Goal: Task Accomplishment & Management: Contribute content

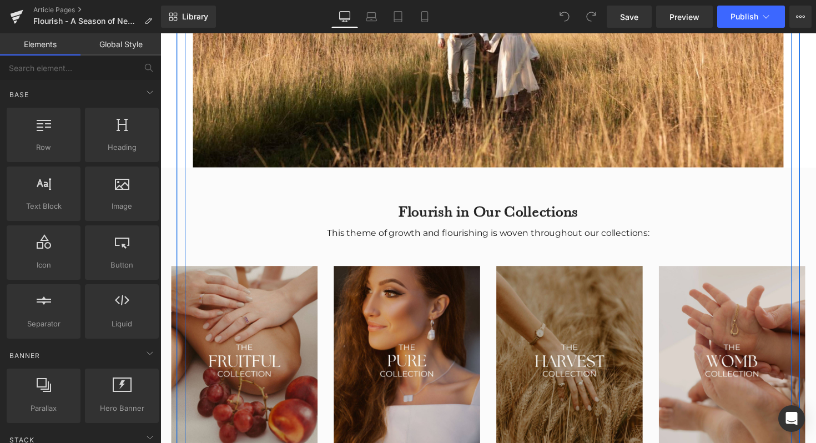
scroll to position [1369, 0]
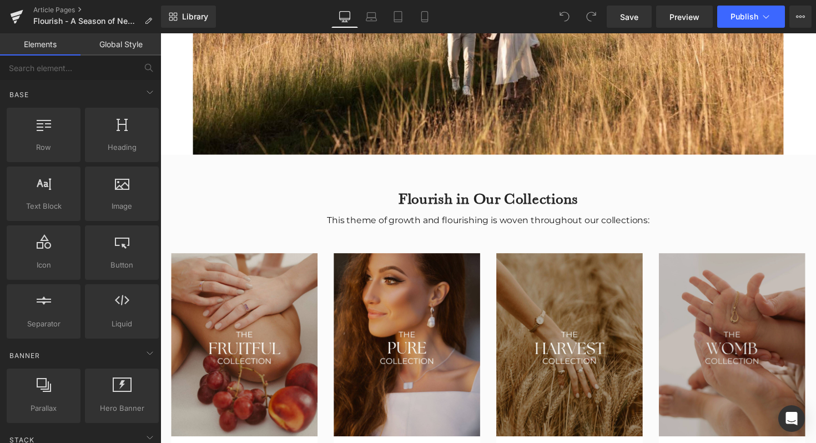
click at [724, 369] on img at bounding box center [746, 353] width 150 height 188
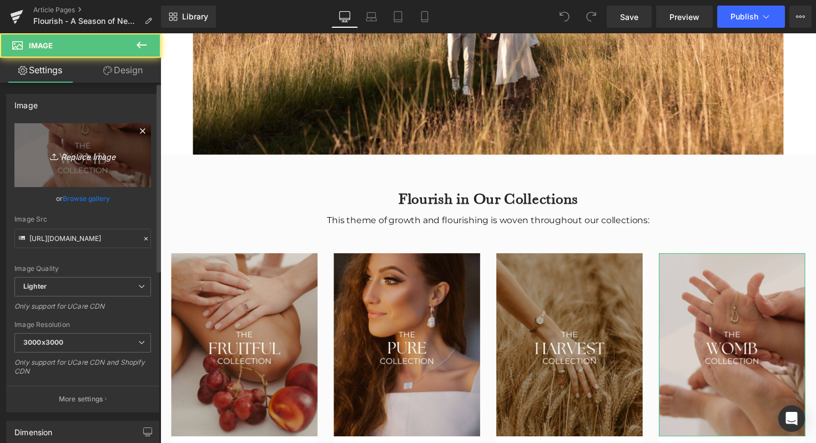
click at [38, 173] on link "Replace Image" at bounding box center [82, 155] width 137 height 64
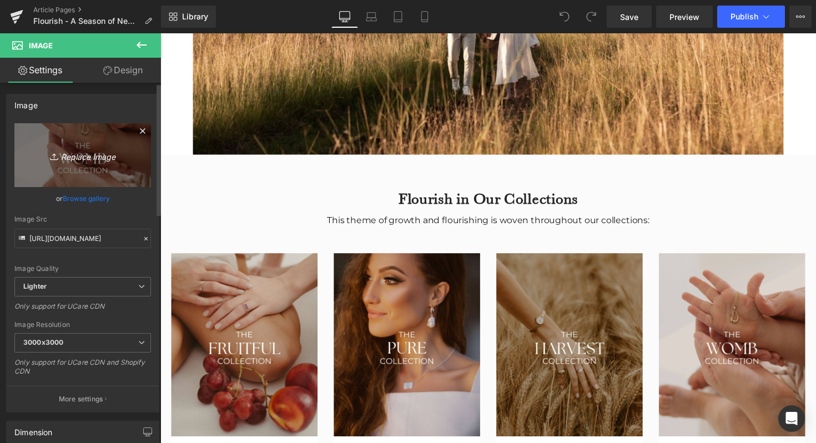
type input "C:\fakepath\HARVEST.jpg"
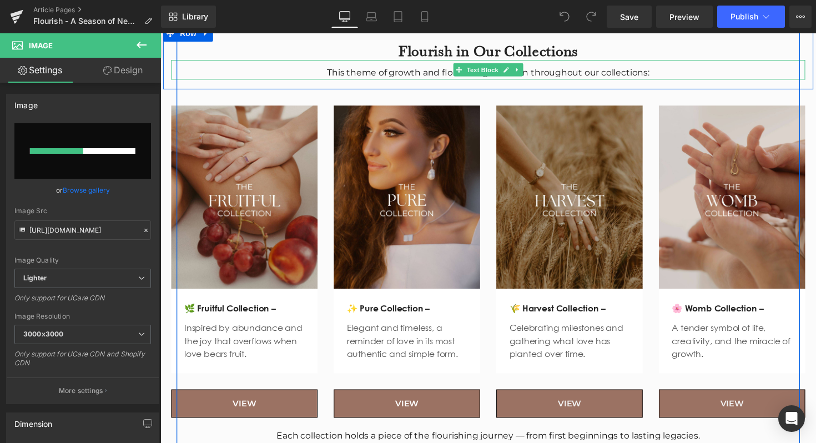
scroll to position [1521, 0]
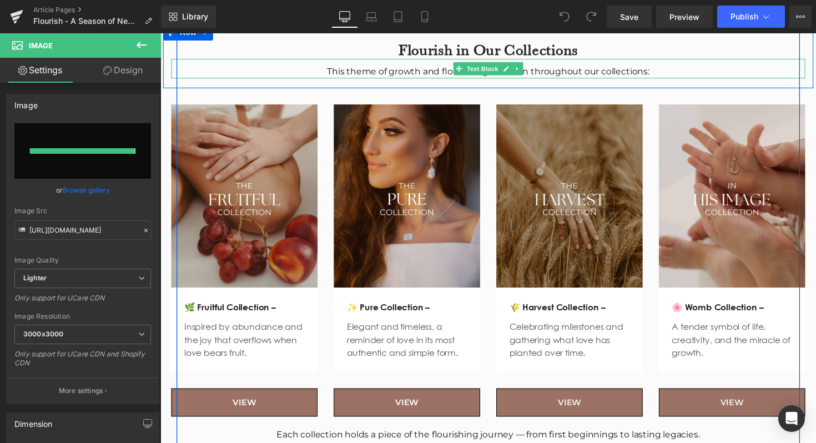
type input "https://ucarecdn.com/adebcf45-f14c-4f90-9fd5-7f89f5ebc63a/-/format/auto/-/previ…"
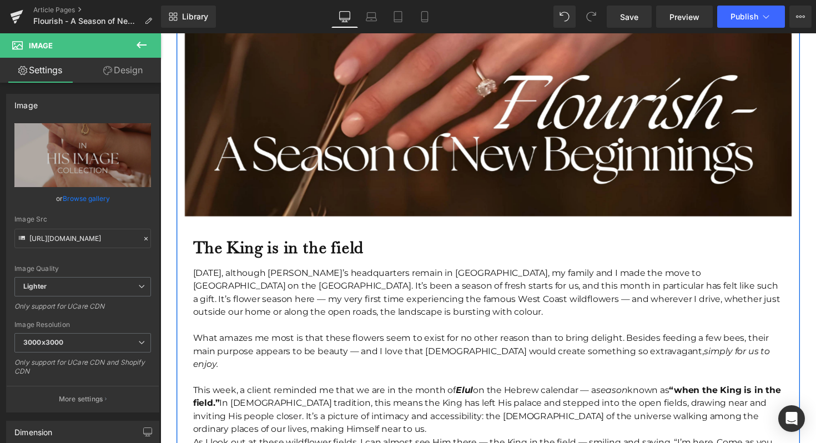
scroll to position [331, 0]
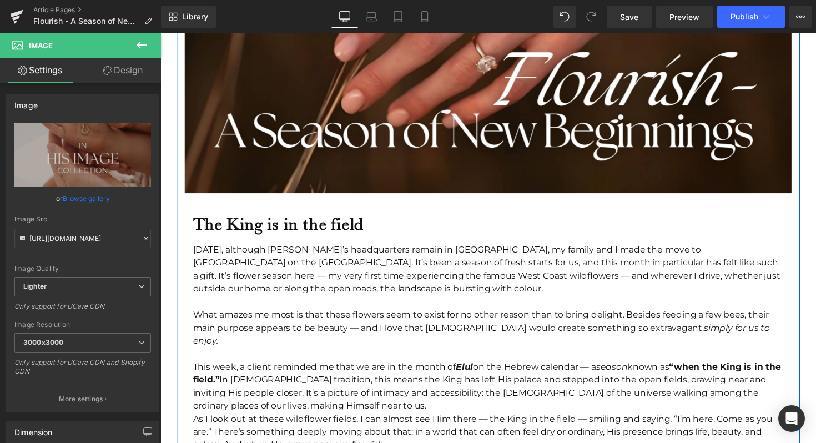
click at [463, 286] on div "[DATE], although [PERSON_NAME]’s headquarters remain in [GEOGRAPHIC_DATA], my f…" at bounding box center [496, 275] width 605 height 53
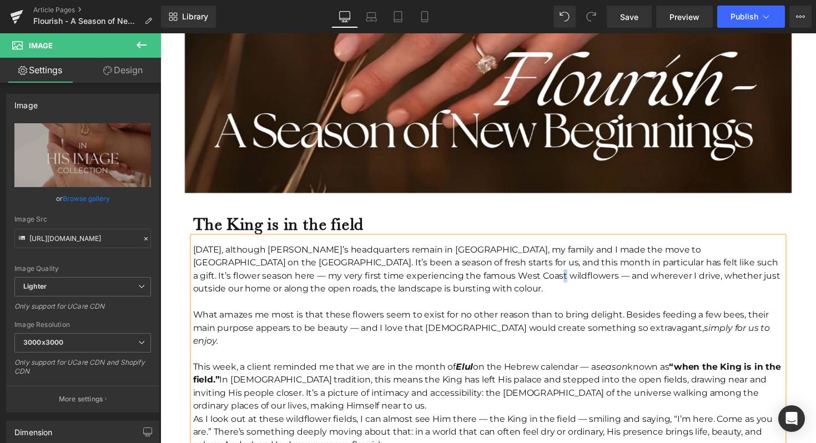
click at [463, 286] on div "[DATE], although [PERSON_NAME]’s headquarters remain in [GEOGRAPHIC_DATA], my f…" at bounding box center [496, 275] width 605 height 53
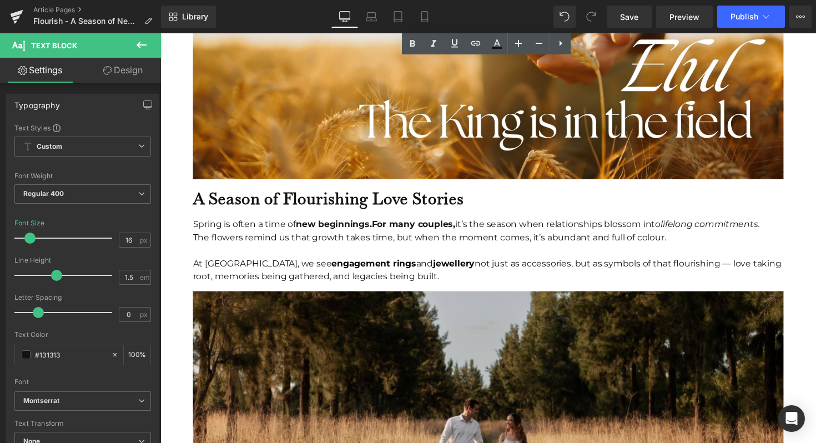
scroll to position [911, 0]
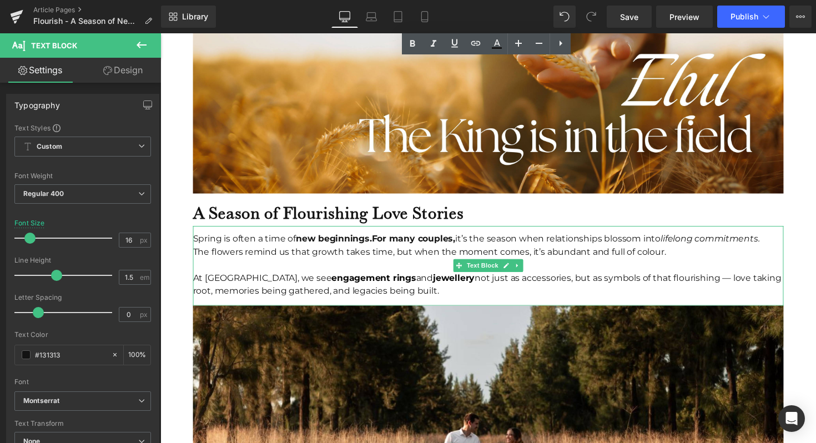
click at [379, 239] on strong "For many couples," at bounding box center [419, 244] width 85 height 11
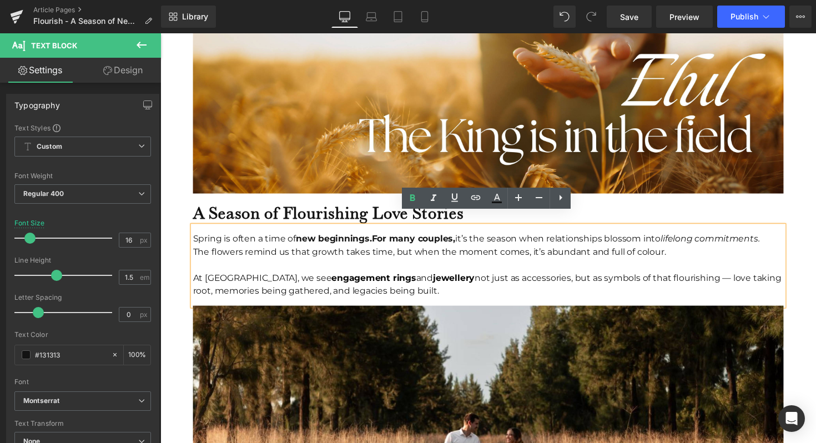
click at [380, 239] on strong "For many couples," at bounding box center [419, 244] width 85 height 11
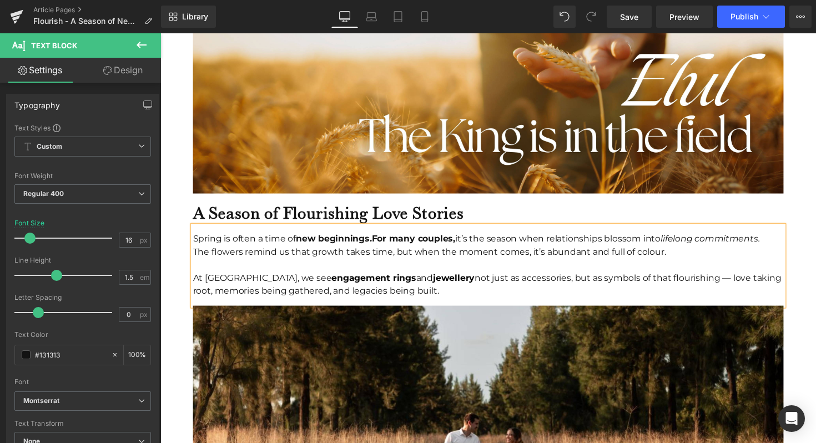
click at [365, 278] on div "At Miinella, we see engagement rings and jewellery not just as accessories, but…" at bounding box center [496, 291] width 605 height 27
click at [379, 20] on link "Laptop" at bounding box center [371, 17] width 27 height 22
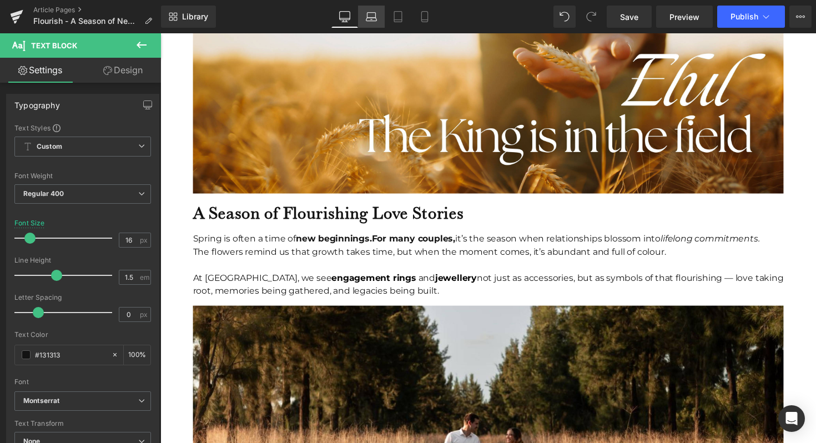
scroll to position [888, 0]
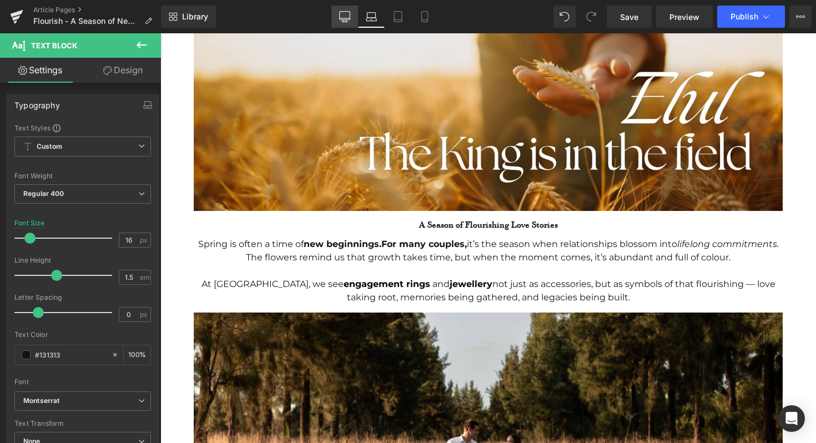
click at [344, 9] on link "Desktop" at bounding box center [344, 17] width 27 height 22
type input "100"
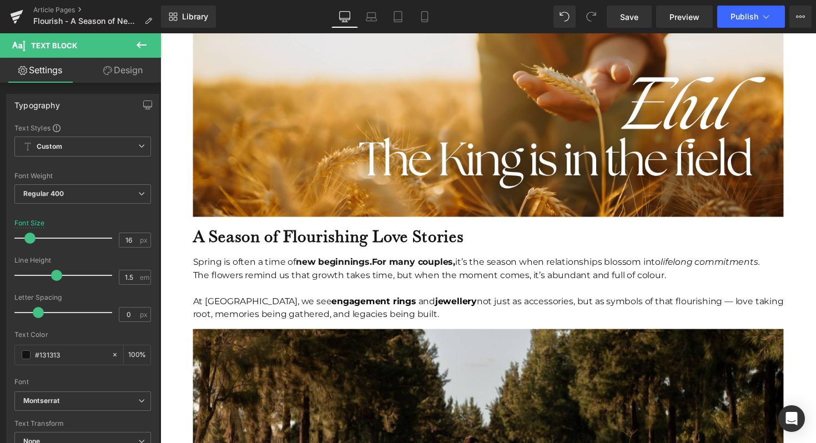
scroll to position [911, 0]
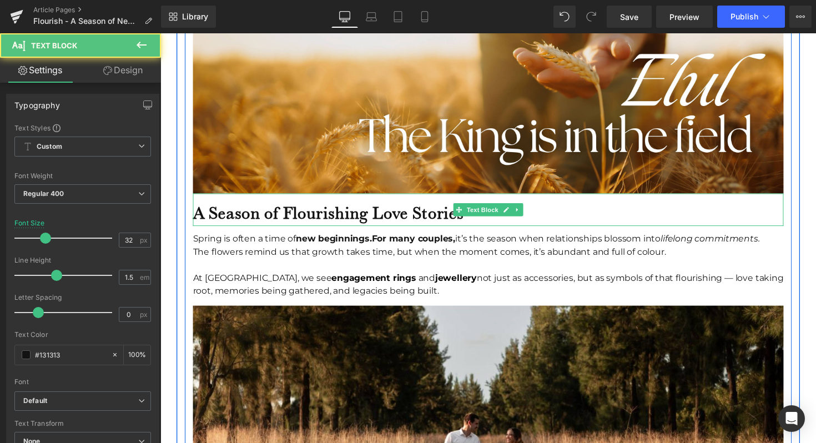
click at [442, 207] on b "A Season of Flourishing Love Stories" at bounding box center [333, 217] width 278 height 21
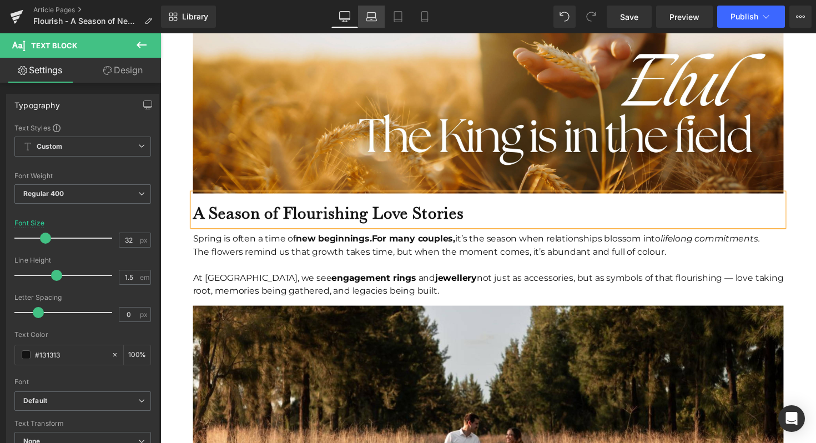
click at [370, 16] on icon at bounding box center [371, 16] width 11 height 11
type input "16"
type input "100"
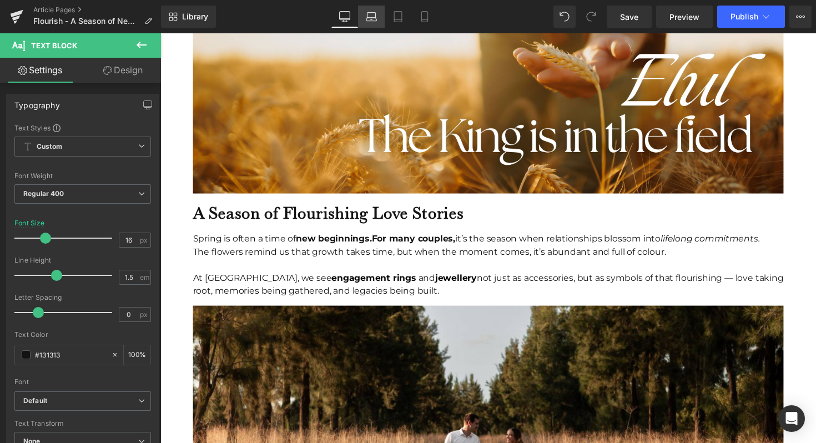
scroll to position [901, 0]
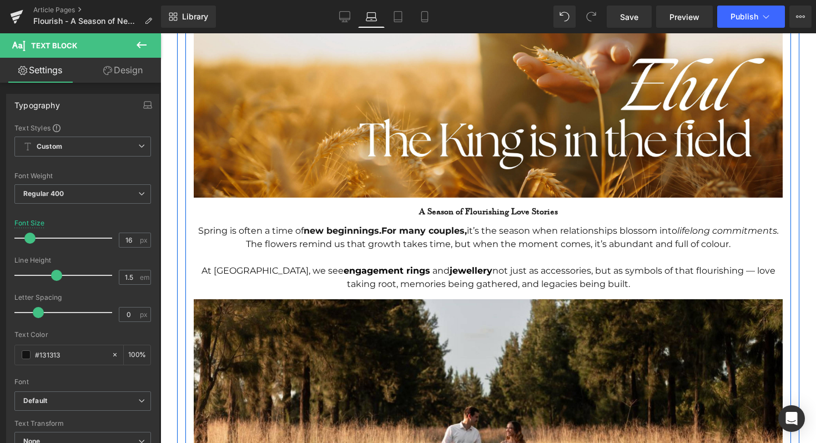
click at [461, 208] on span at bounding box center [467, 214] width 12 height 13
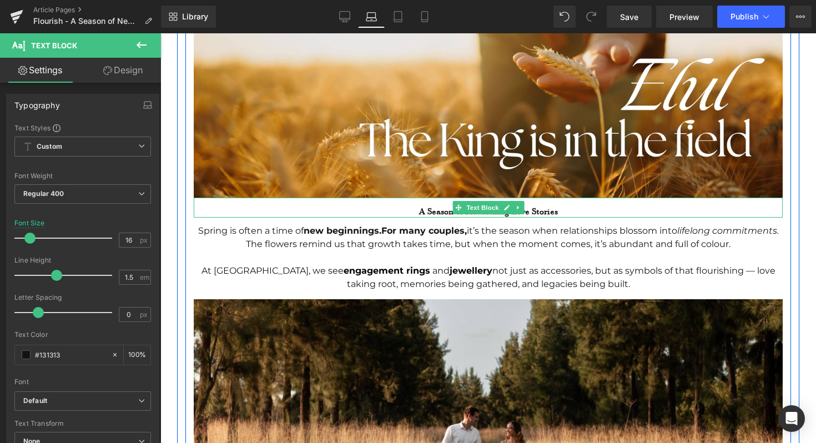
click at [434, 205] on b "A Season of Flourishing Love Stories" at bounding box center [488, 210] width 139 height 11
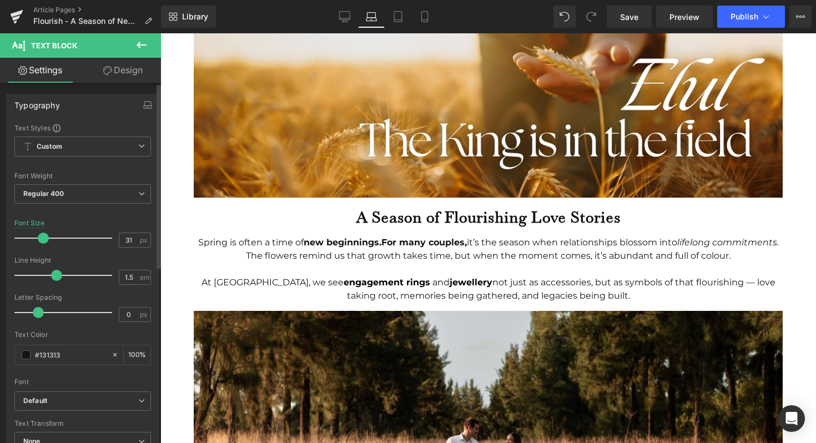
type input "32"
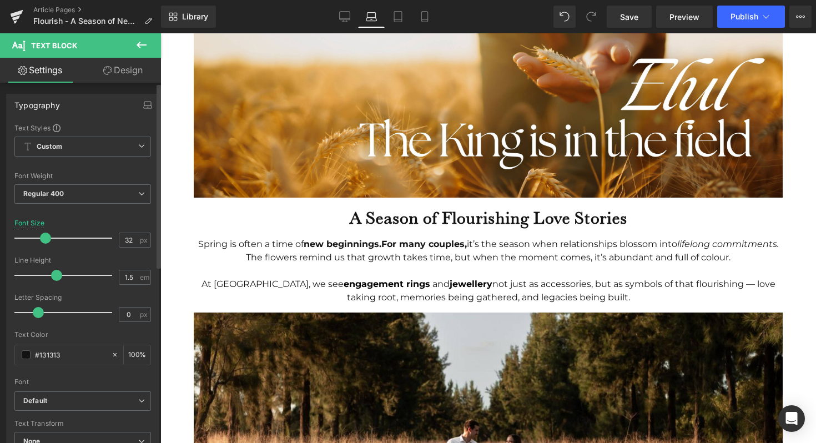
click at [44, 234] on div at bounding box center [66, 238] width 92 height 22
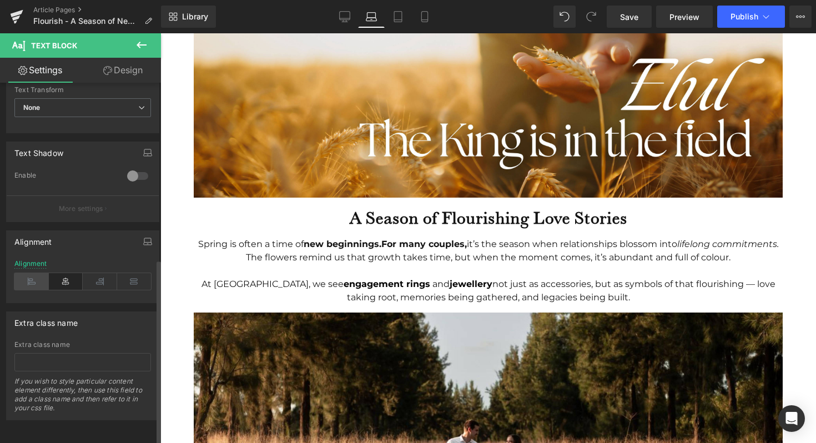
click at [32, 273] on icon at bounding box center [31, 281] width 34 height 17
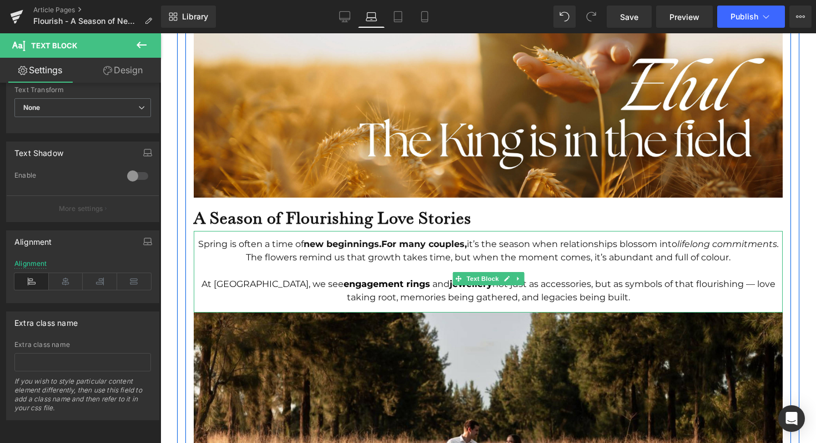
click at [274, 238] on div "Spring is often a time of new beginnings. For many couples, it’s the season whe…" at bounding box center [488, 244] width 589 height 13
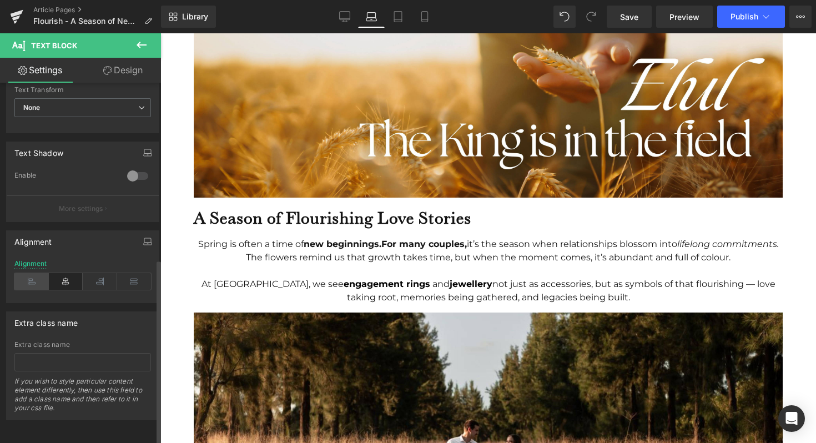
click at [34, 273] on icon at bounding box center [31, 281] width 34 height 17
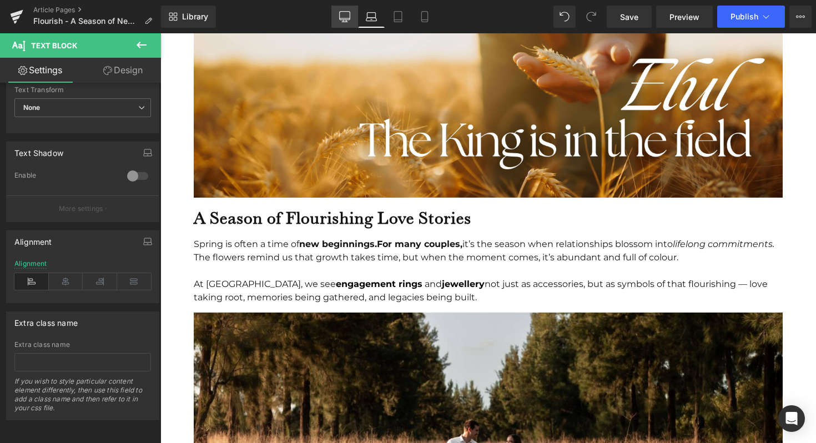
click at [349, 6] on link "Desktop" at bounding box center [344, 17] width 27 height 22
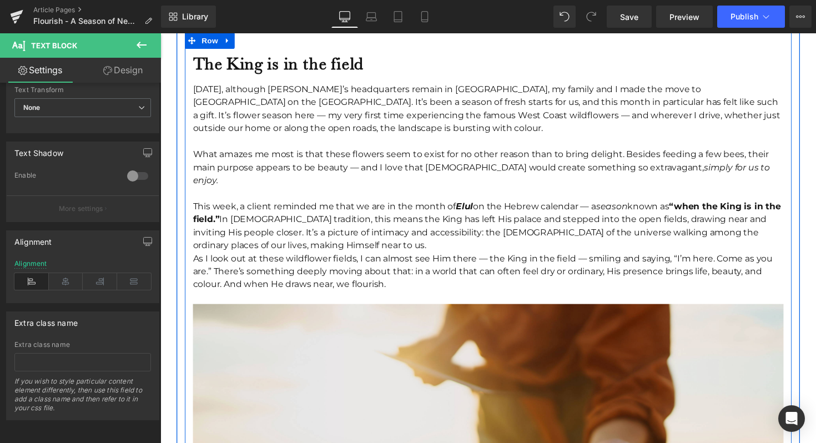
scroll to position [447, 0]
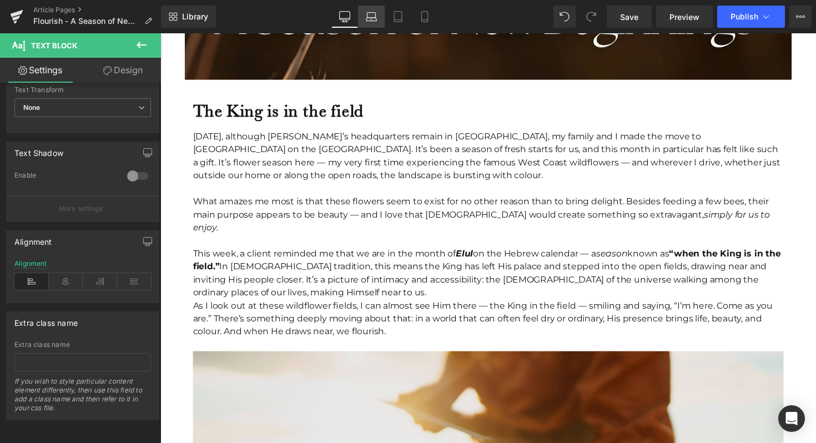
click at [375, 14] on icon at bounding box center [371, 16] width 11 height 11
type input "100"
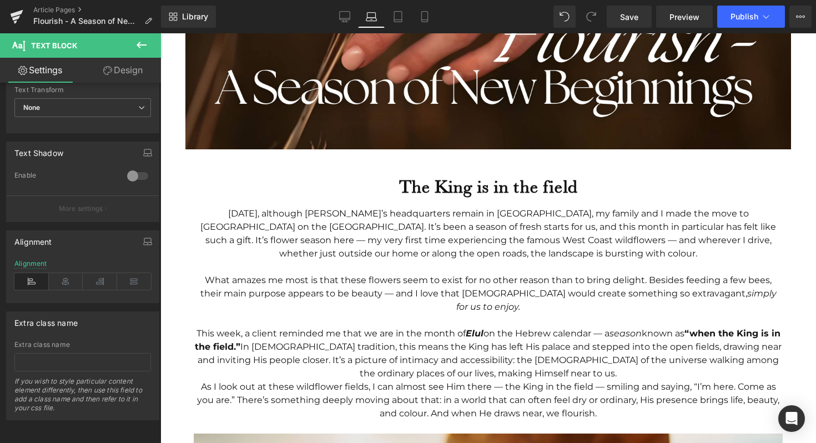
scroll to position [295, 0]
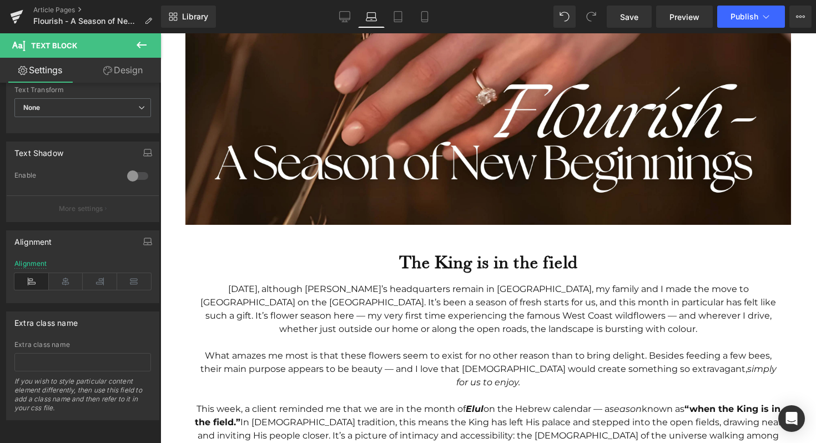
click at [494, 249] on div "The King is in the field" at bounding box center [488, 258] width 589 height 34
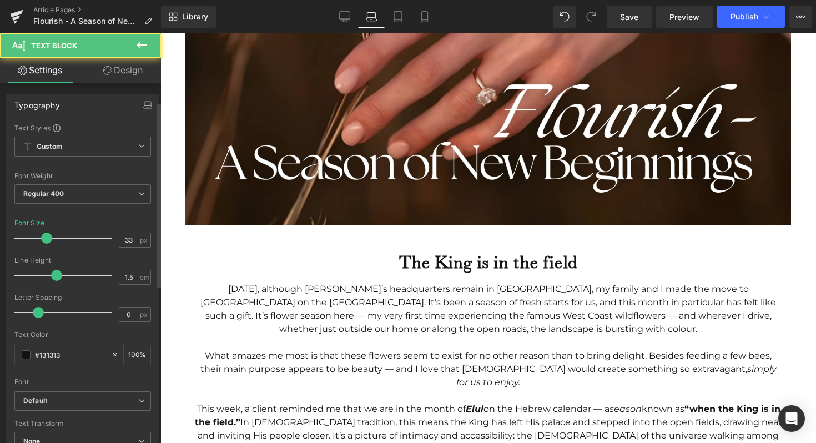
scroll to position [342, 0]
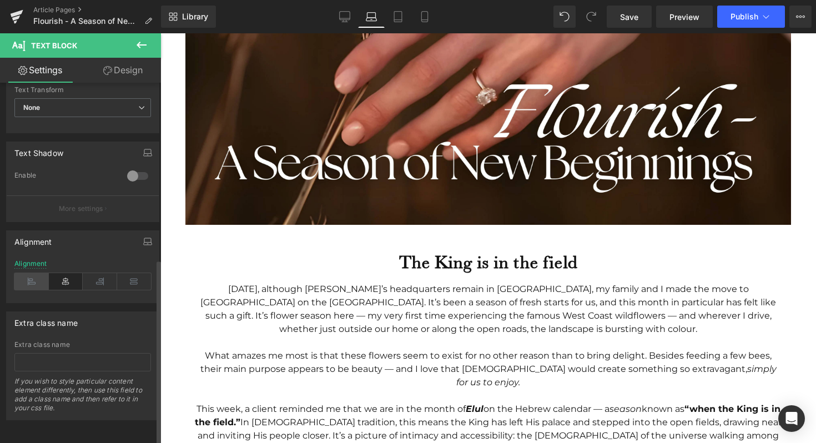
click at [31, 273] on icon at bounding box center [31, 281] width 34 height 17
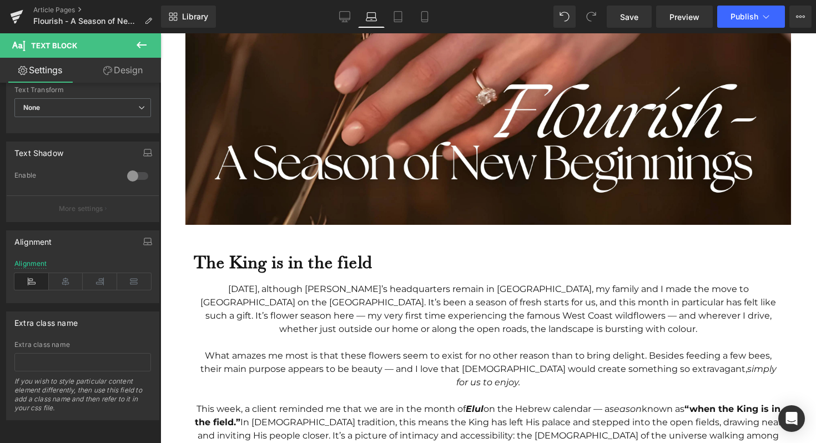
click at [244, 314] on div "[DATE], although [PERSON_NAME]’s headquarters remain in [GEOGRAPHIC_DATA], my f…" at bounding box center [488, 309] width 589 height 53
click at [30, 273] on icon at bounding box center [31, 281] width 34 height 17
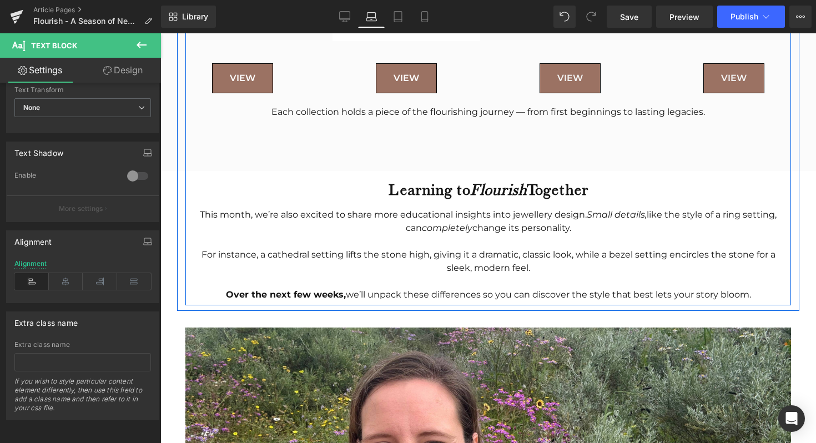
scroll to position [1862, 0]
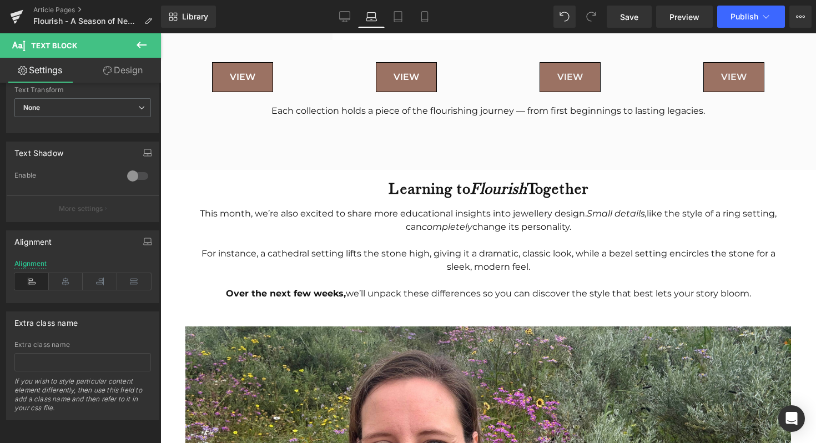
click at [300, 237] on div at bounding box center [488, 240] width 589 height 13
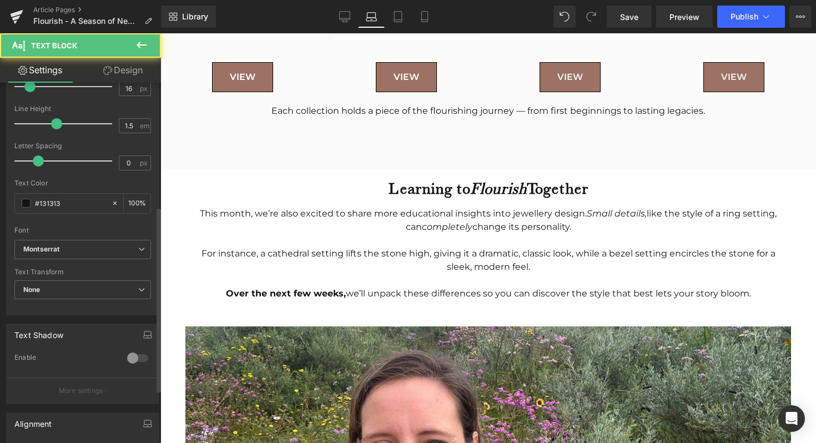
scroll to position [342, 0]
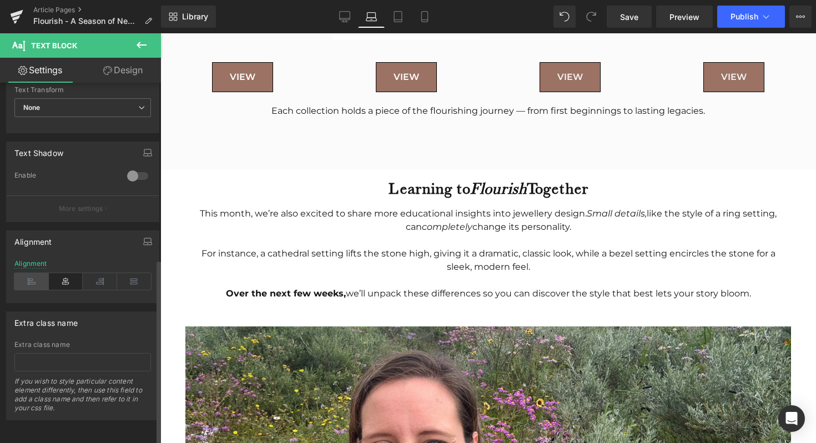
click at [20, 278] on icon at bounding box center [31, 281] width 34 height 17
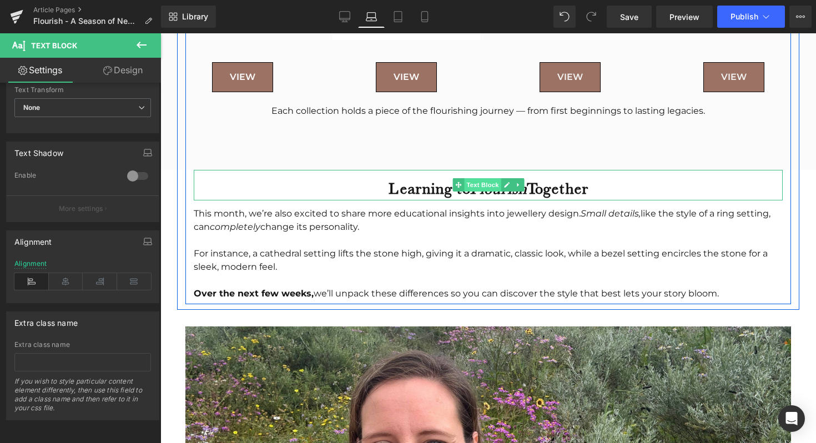
click at [471, 190] on span "Text Block" at bounding box center [482, 184] width 37 height 13
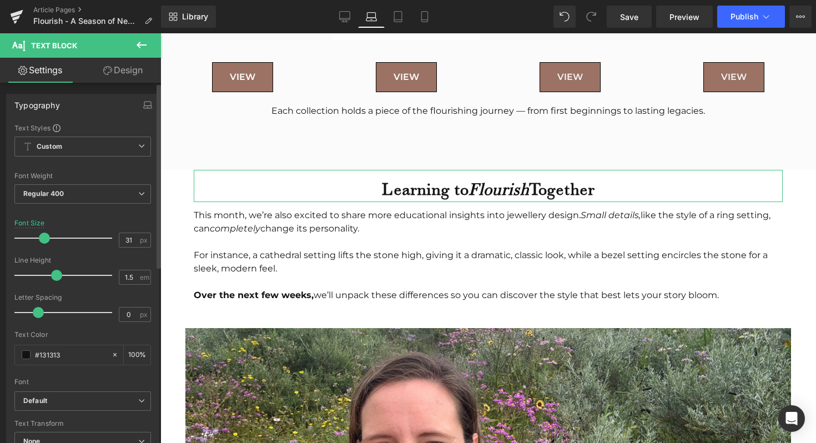
type input "32"
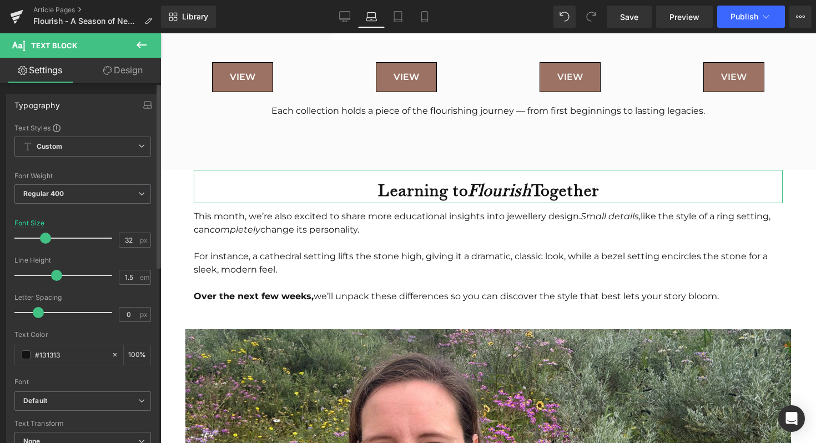
click at [44, 239] on div at bounding box center [66, 238] width 92 height 22
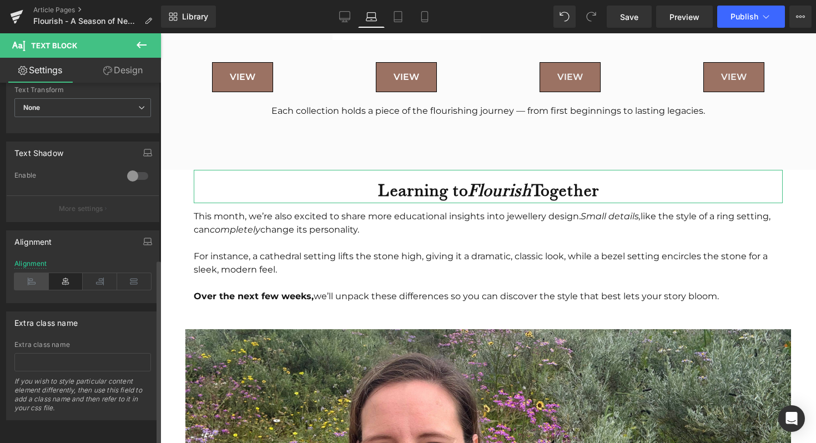
click at [34, 274] on icon at bounding box center [31, 281] width 34 height 17
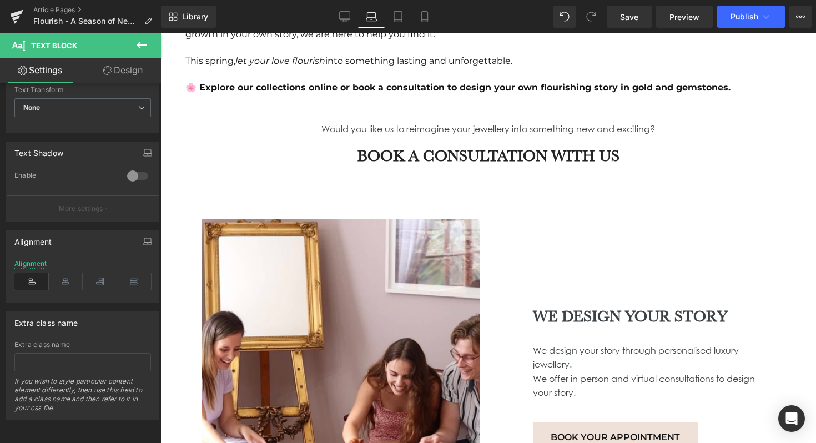
scroll to position [2547, 0]
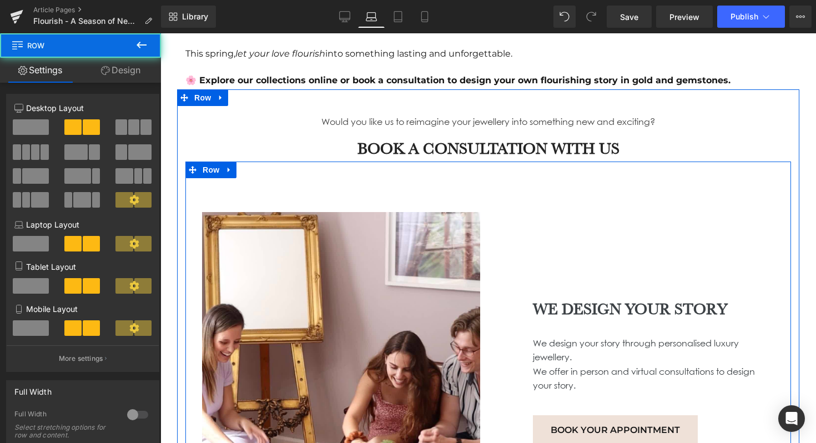
click at [445, 182] on div "Separator Hero Banner WE DESIGN YOUR STORY Heading We design your story through…" at bounding box center [488, 343] width 606 height 363
click at [452, 197] on div "Separator Hero Banner WE DESIGN YOUR STORY Heading We design your story through…" at bounding box center [488, 343] width 606 height 363
click at [508, 195] on div "Separator Hero Banner WE DESIGN YOUR STORY Heading We design your story through…" at bounding box center [488, 343] width 606 height 363
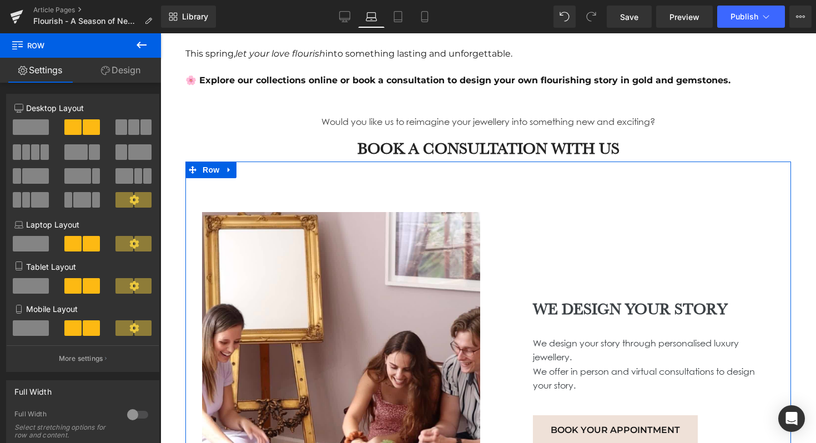
click at [132, 72] on link "Design" at bounding box center [120, 70] width 80 height 25
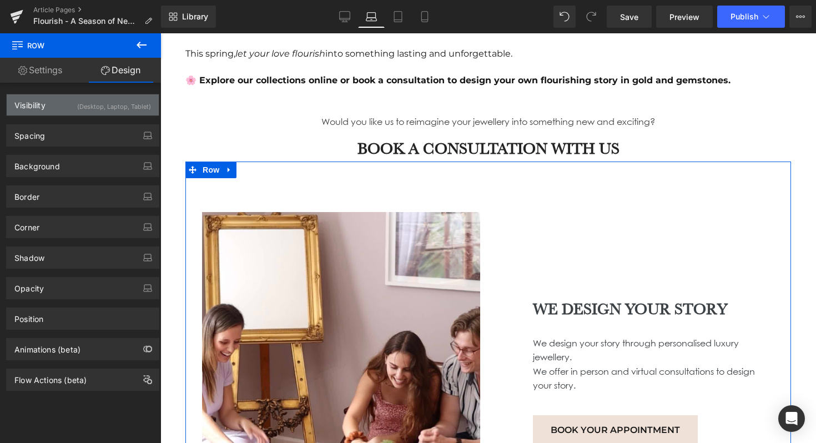
type input "0"
type input "30"
type input "91"
type input "15"
type input "0"
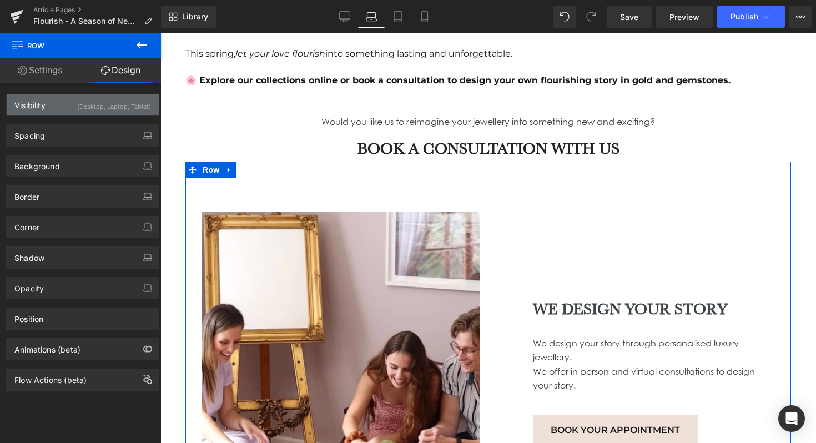
type input "15"
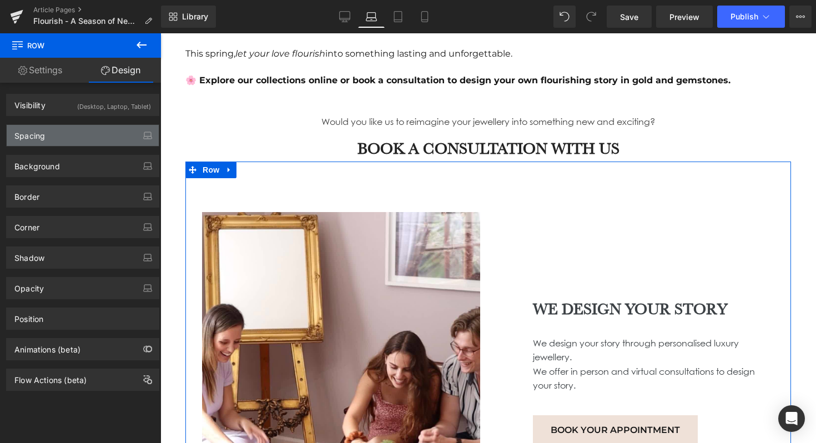
click at [90, 144] on div "Spacing" at bounding box center [83, 135] width 152 height 21
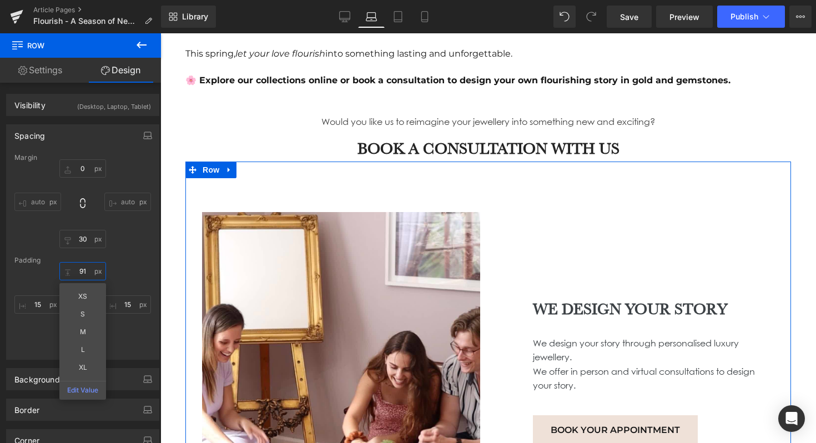
click at [85, 266] on input "91" at bounding box center [82, 271] width 47 height 18
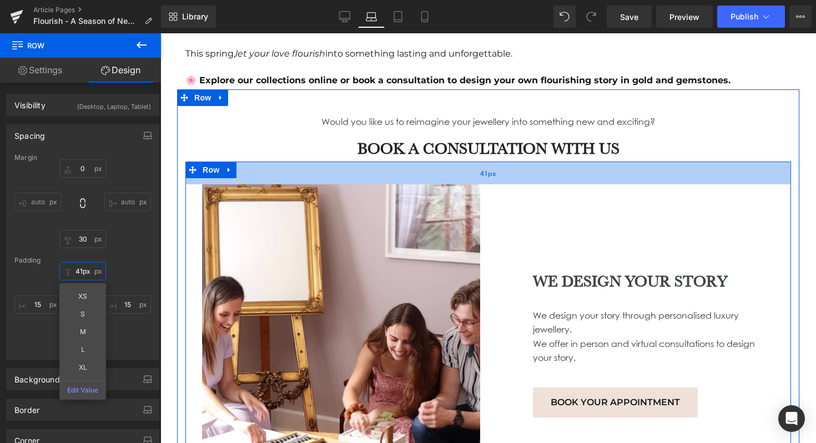
type input "40px"
drag, startPoint x: 596, startPoint y: 188, endPoint x: 598, endPoint y: 166, distance: 22.3
click at [598, 166] on div "40px" at bounding box center [488, 173] width 606 height 22
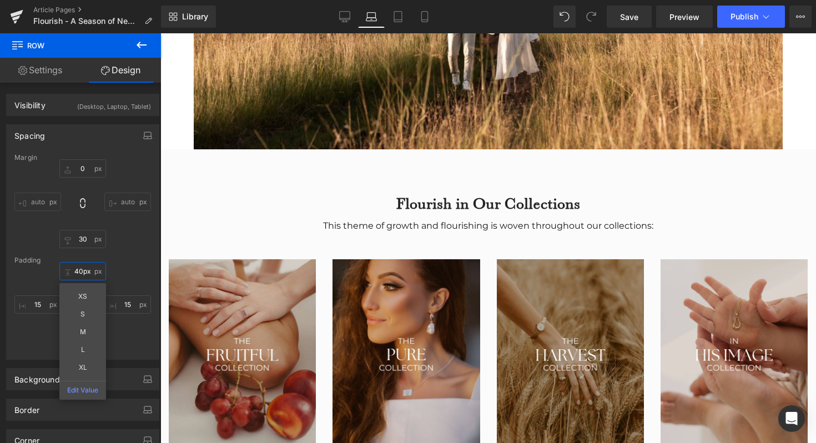
scroll to position [1446, 0]
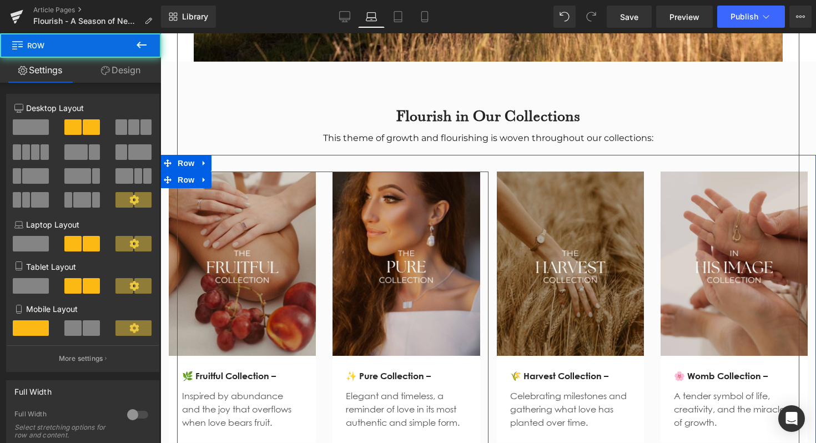
click at [164, 275] on div "Image 🌿 Fruitful Collection – Text Block Inspired by abundance and the joy that…" at bounding box center [242, 307] width 164 height 271
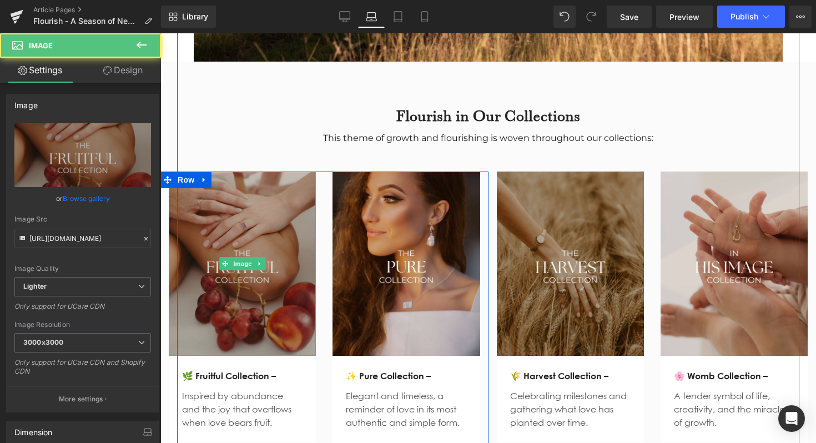
click at [200, 201] on img at bounding box center [242, 264] width 147 height 184
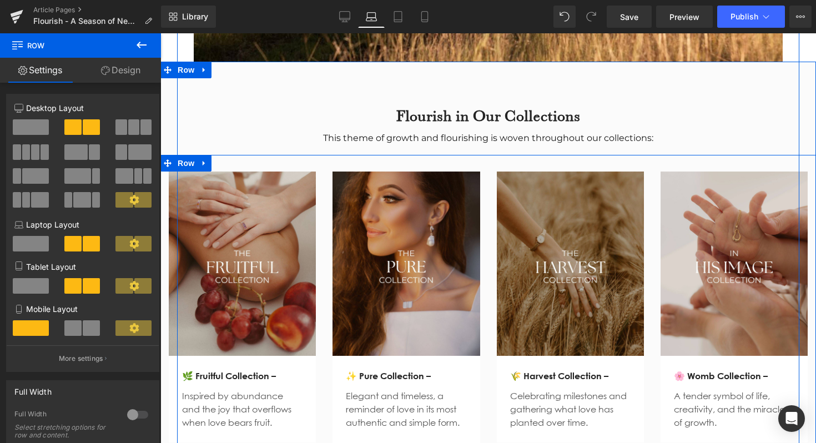
click at [486, 158] on div "Image 🌿 Fruitful Collection – Text Block Inspired by abundance and the joy that…" at bounding box center [488, 311] width 656 height 312
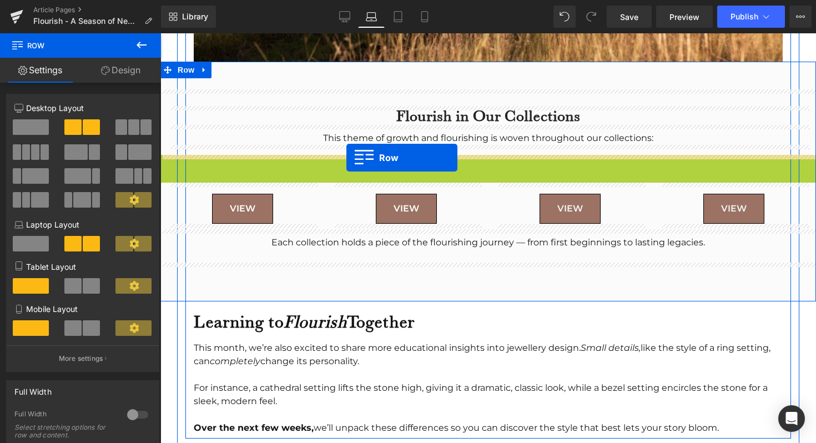
drag, startPoint x: 167, startPoint y: 161, endPoint x: 346, endPoint y: 157, distance: 179.3
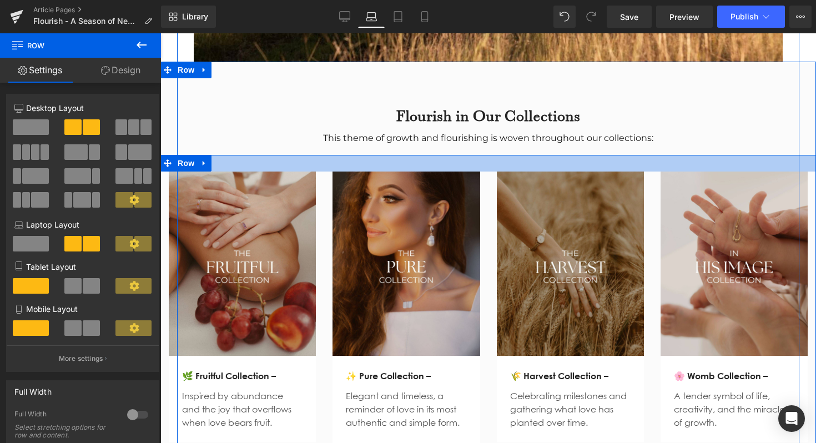
click at [258, 164] on div at bounding box center [488, 163] width 656 height 17
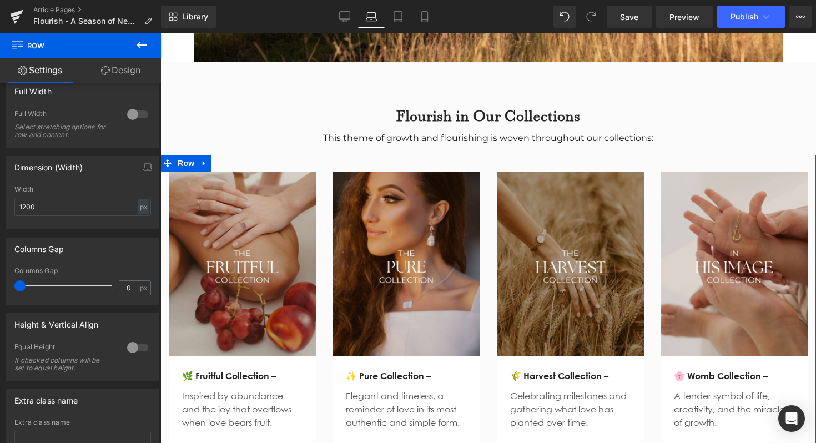
scroll to position [285, 0]
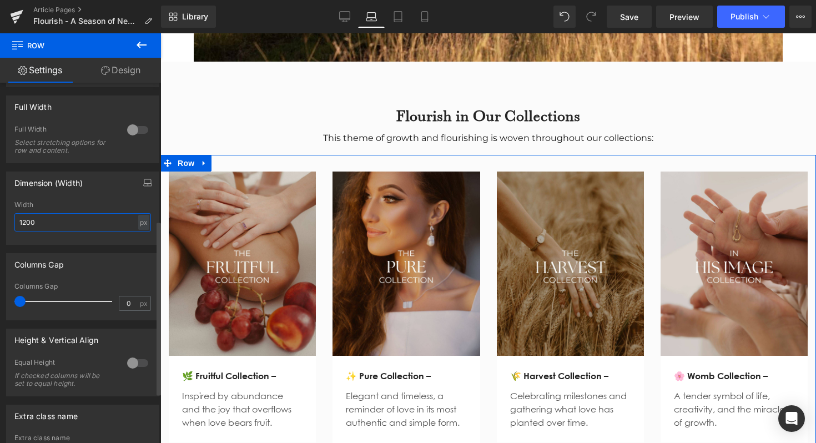
click at [41, 228] on input "1200" at bounding box center [82, 222] width 137 height 18
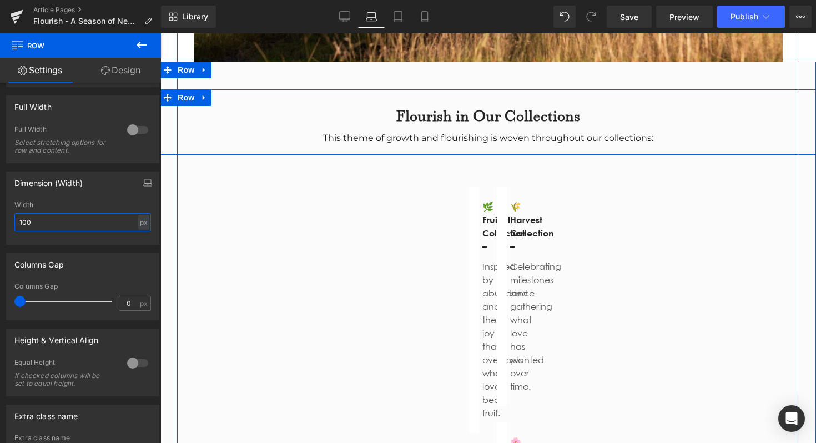
type input "1000"
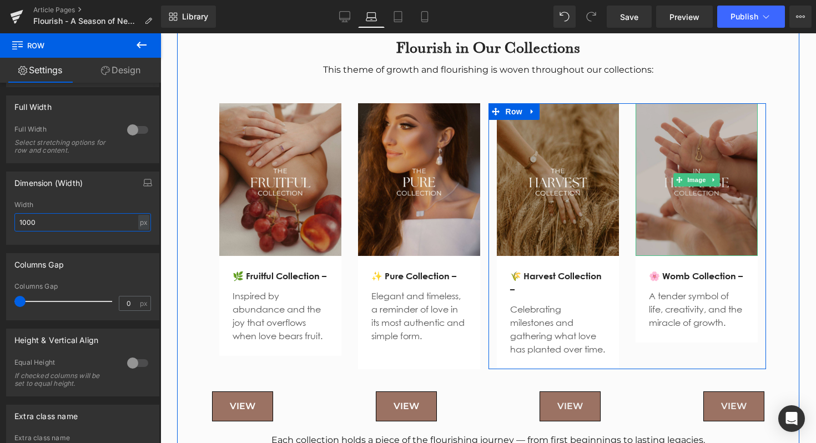
scroll to position [1543, 0]
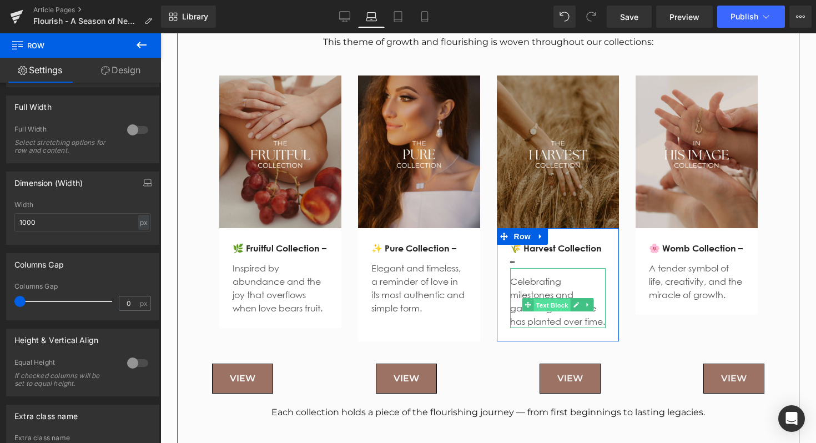
click at [563, 303] on span "Text Block" at bounding box center [551, 305] width 37 height 13
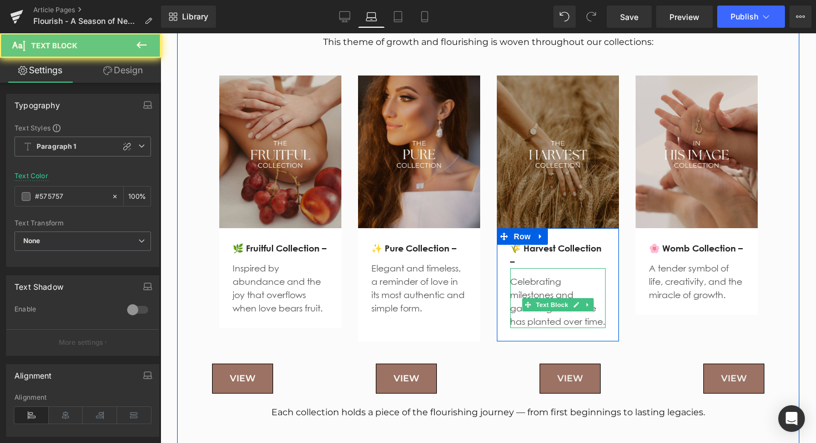
click at [583, 276] on p "Celebrating milestones and gathering what love has planted over time." at bounding box center [557, 301] width 95 height 53
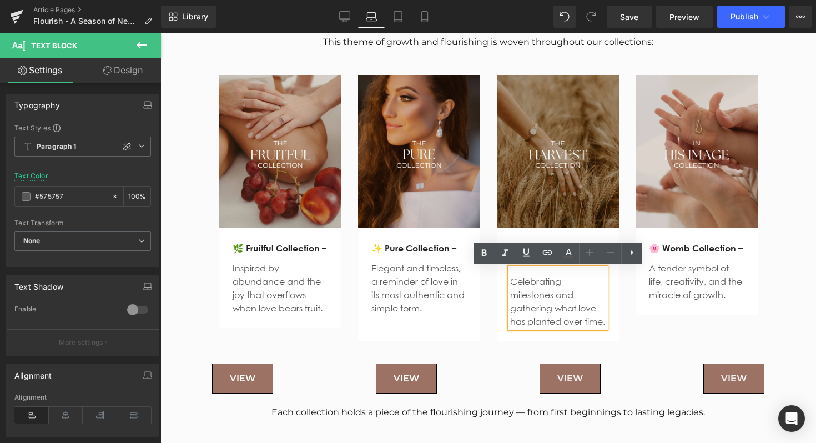
click at [555, 296] on p "Celebrating milestones and gathering what love has planted over time." at bounding box center [557, 301] width 95 height 53
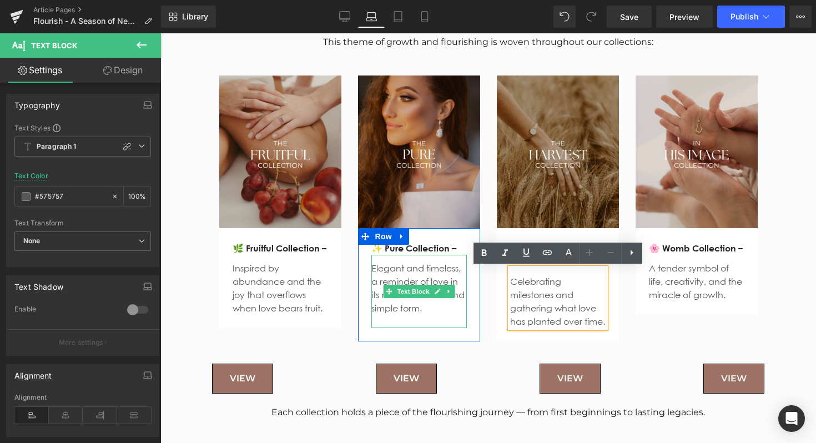
click at [428, 263] on p "Elegant and timeless, a reminder of love in its most authentic and simple form." at bounding box center [418, 287] width 95 height 53
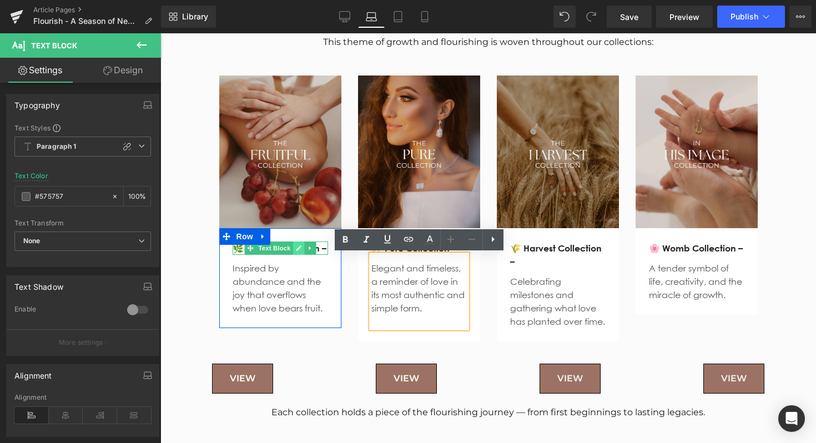
click at [293, 246] on link at bounding box center [299, 247] width 12 height 13
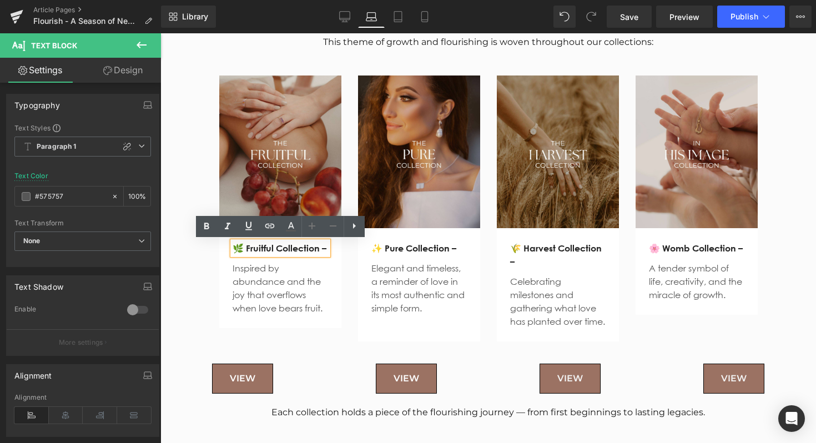
click at [327, 246] on p "🌿 Fruitful Collection –" at bounding box center [280, 247] width 95 height 13
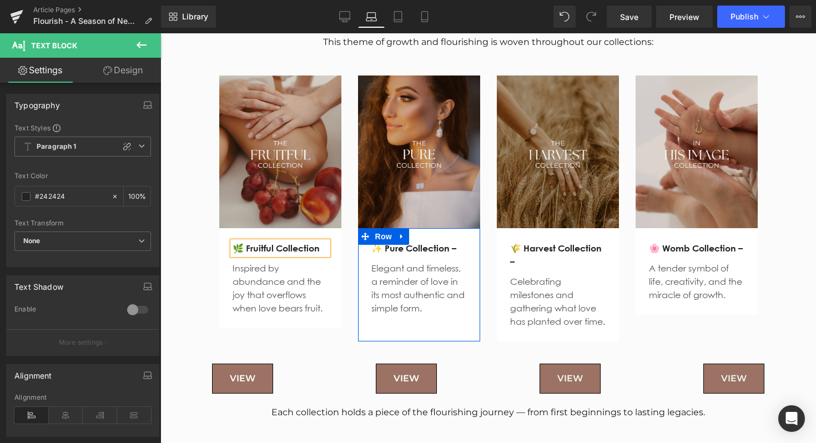
click at [456, 249] on p "✨ Pure Collection –" at bounding box center [418, 247] width 95 height 13
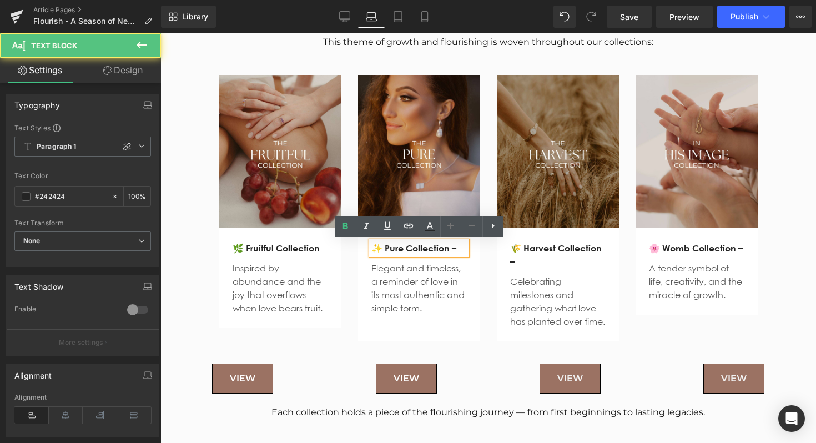
click at [461, 249] on p "✨ Pure Collection –" at bounding box center [418, 247] width 95 height 13
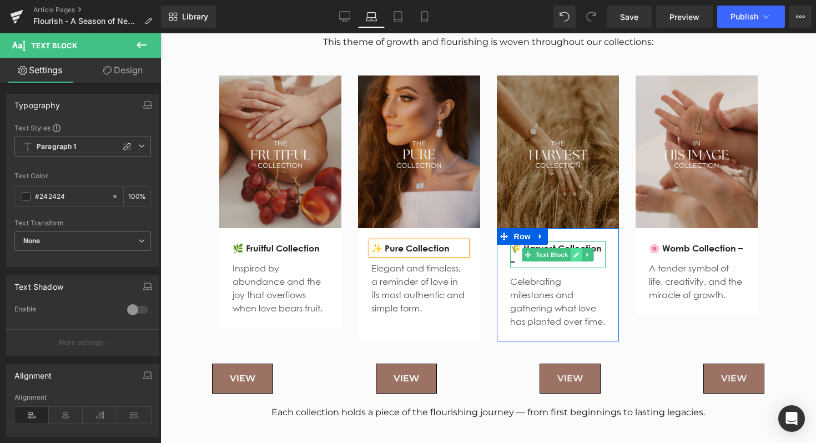
click at [575, 253] on icon at bounding box center [576, 254] width 6 height 7
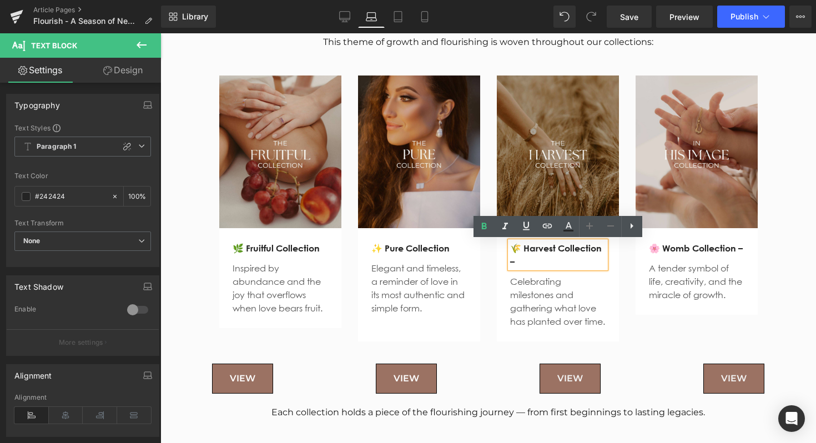
click at [603, 259] on p "🌾 Harvest Collection –" at bounding box center [557, 254] width 95 height 27
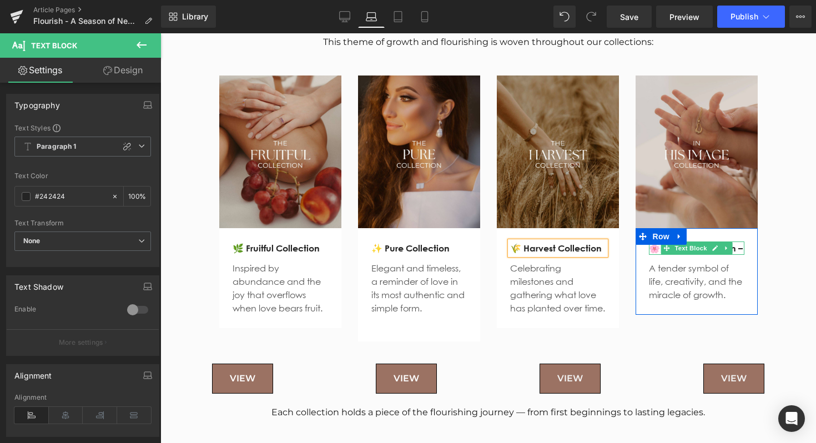
click at [734, 251] on strong "🌸 Womb Collection –" at bounding box center [696, 248] width 94 height 11
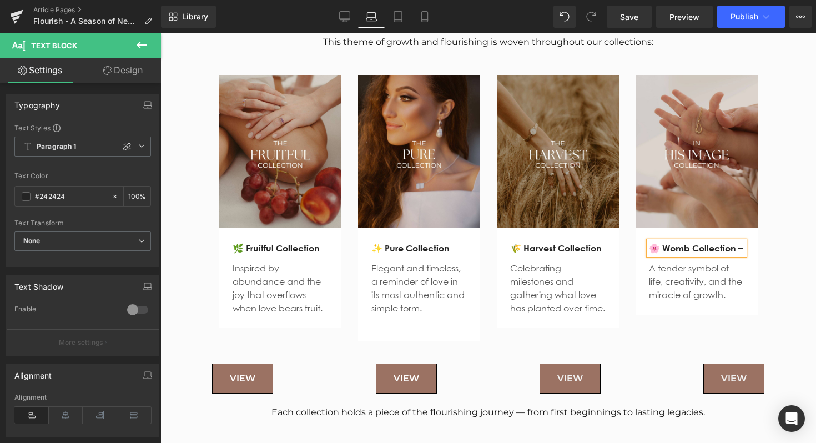
click at [741, 249] on strong "🌸 Womb Collection –" at bounding box center [696, 248] width 94 height 11
click at [673, 326] on div "Image 🌾 Harvest Collection Text Block Celebrating milestones and gathering what…" at bounding box center [627, 201] width 278 height 253
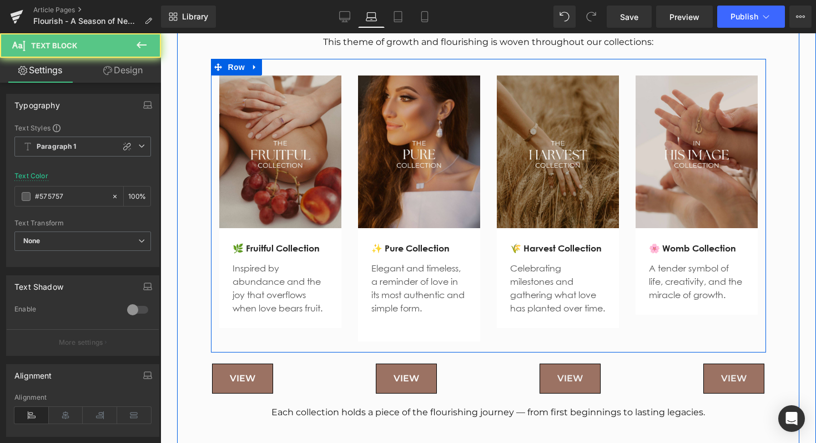
click at [160, 33] on div at bounding box center [160, 33] width 0 height 0
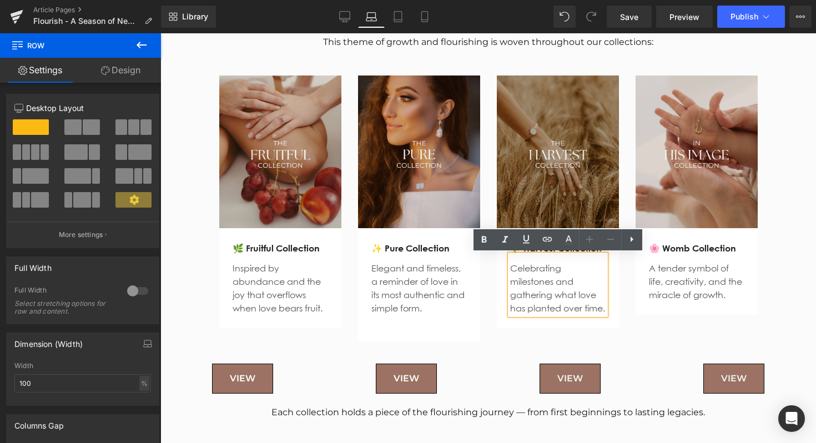
click at [536, 328] on div "🌾 Harvest Collection Text Block Celebrating milestones and gathering what love …" at bounding box center [558, 278] width 122 height 100
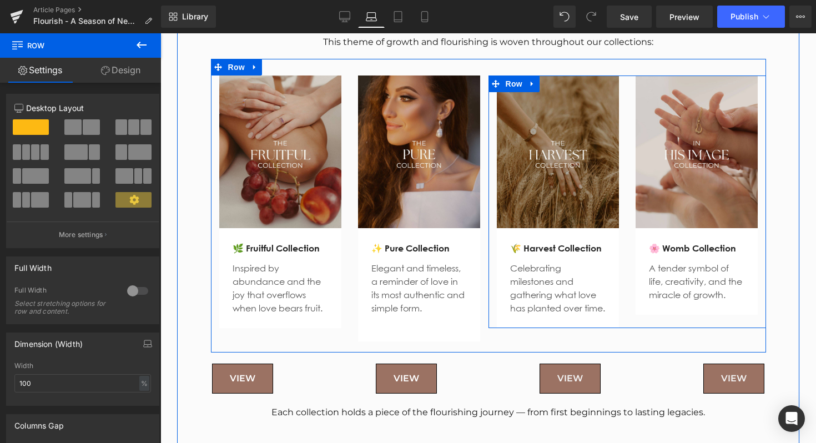
click at [683, 314] on div "Image 🌾 Harvest Collection Text Block Celebrating milestones and gathering what…" at bounding box center [627, 201] width 278 height 253
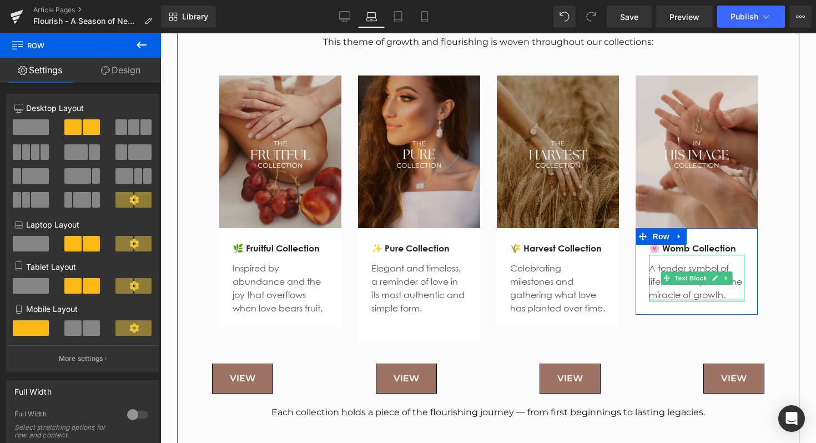
click at [678, 300] on div "A tender symbol of life, creativity, and the miracle of growth. Text Block" at bounding box center [696, 278] width 95 height 47
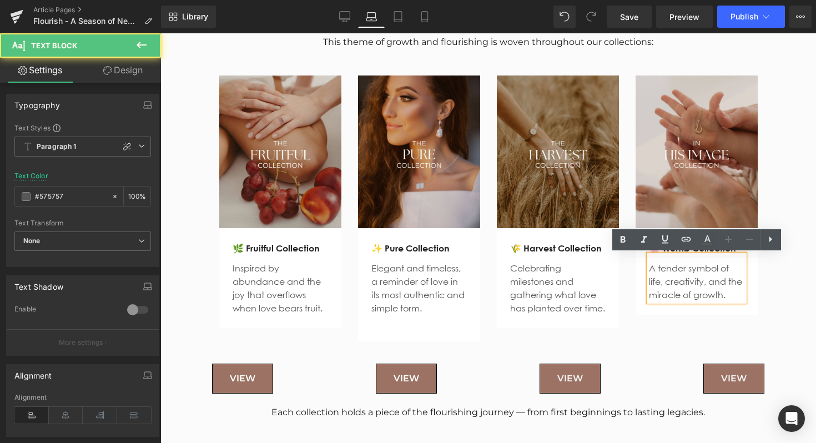
click at [740, 294] on p "A tender symbol of life, creativity, and the miracle of growth." at bounding box center [696, 281] width 95 height 40
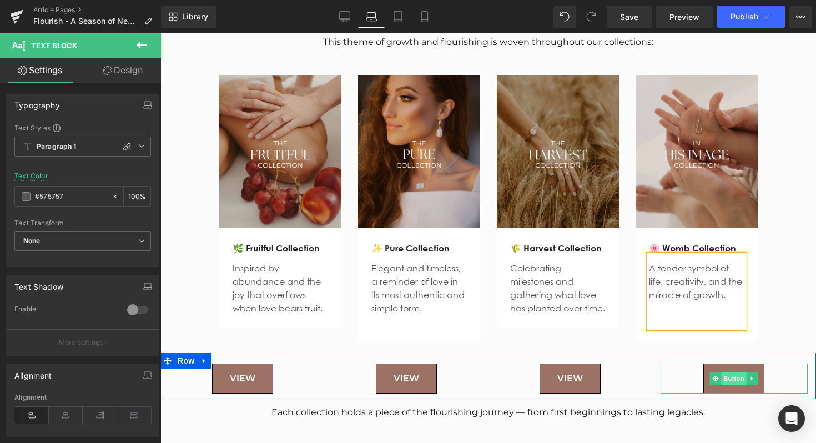
click at [732, 374] on span "Button" at bounding box center [735, 378] width 26 height 13
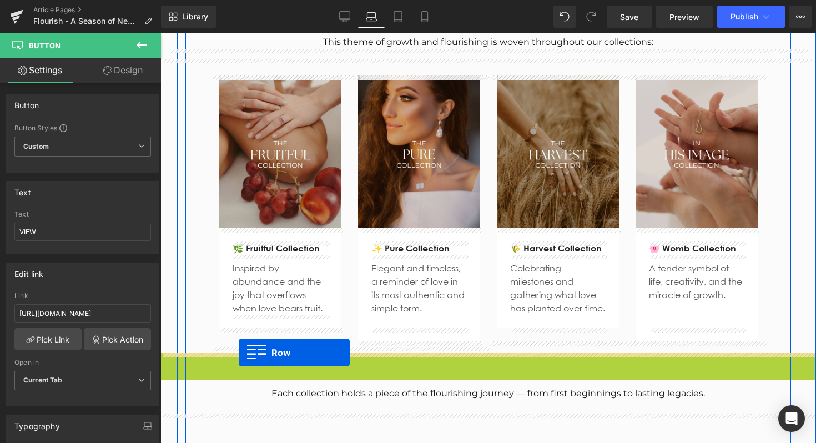
drag, startPoint x: 168, startPoint y: 361, endPoint x: 239, endPoint y: 352, distance: 71.1
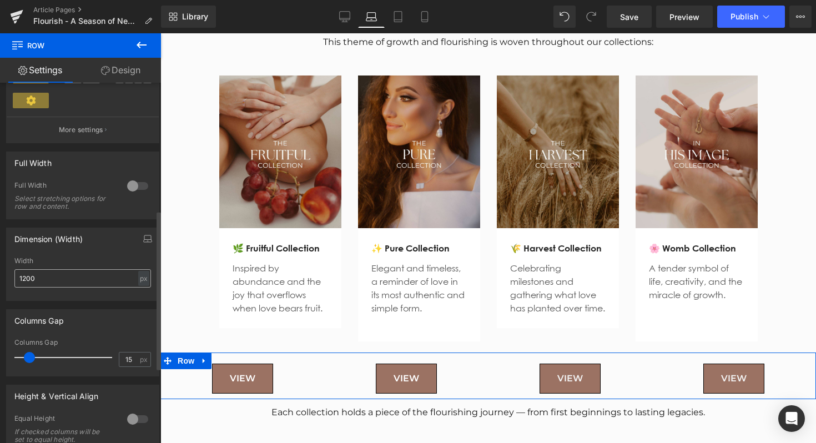
scroll to position [304, 0]
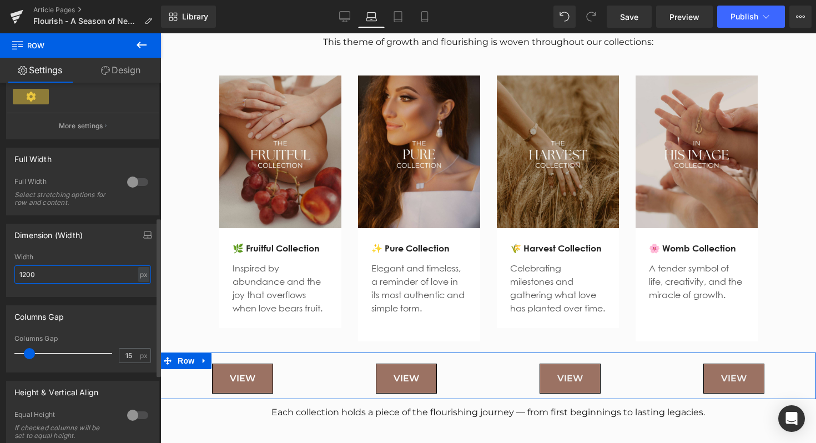
click at [84, 268] on input "1200" at bounding box center [82, 274] width 137 height 18
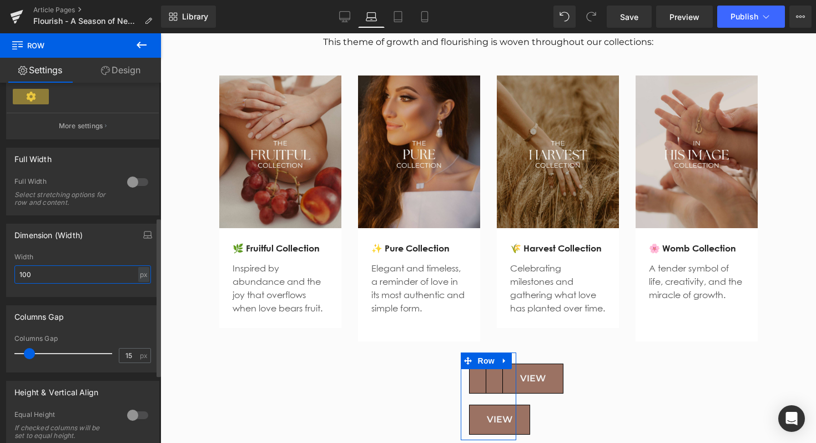
type input "1000"
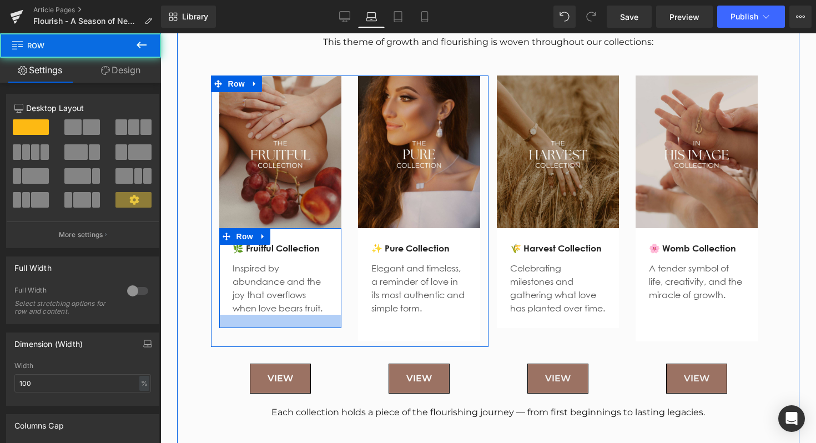
click at [317, 320] on div at bounding box center [280, 321] width 122 height 13
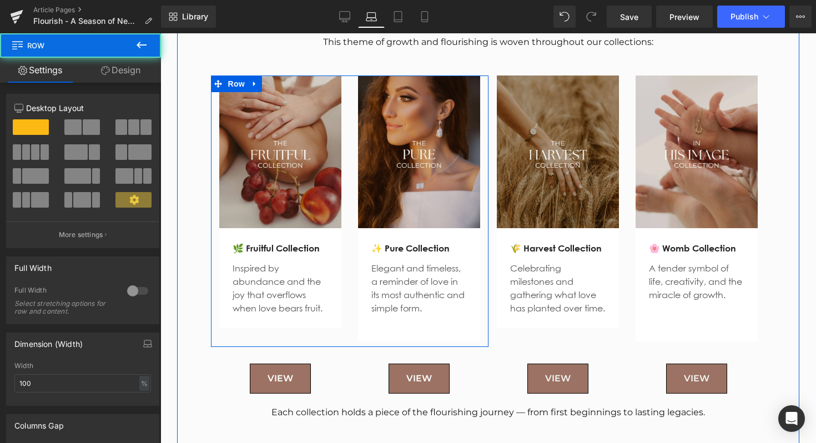
click at [419, 326] on div "Elegant and timeless, a reminder of love in its most authentic and simple form.…" at bounding box center [418, 291] width 95 height 73
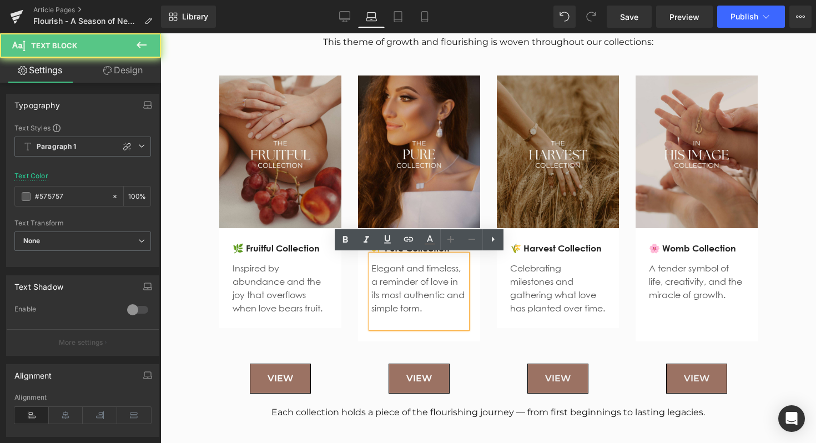
click at [419, 326] on div "Elegant and timeless, a reminder of love in its most authentic and simple form.…" at bounding box center [418, 291] width 95 height 73
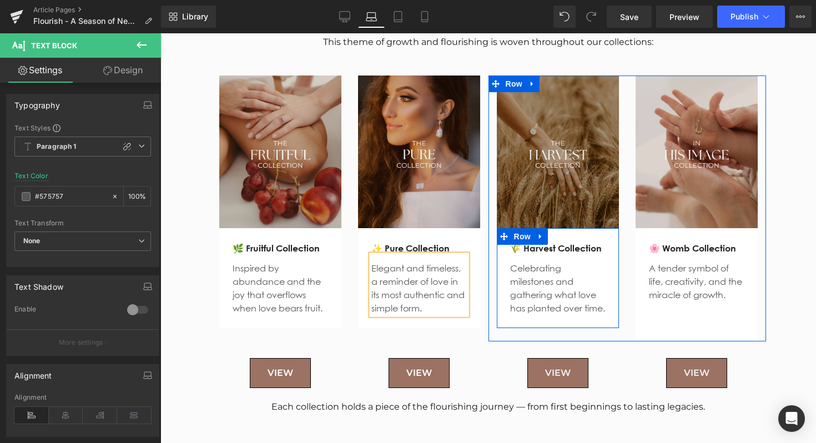
click at [578, 328] on div "🌾 Harvest Collection Text Block Celebrating milestones and gathering what love …" at bounding box center [558, 278] width 122 height 100
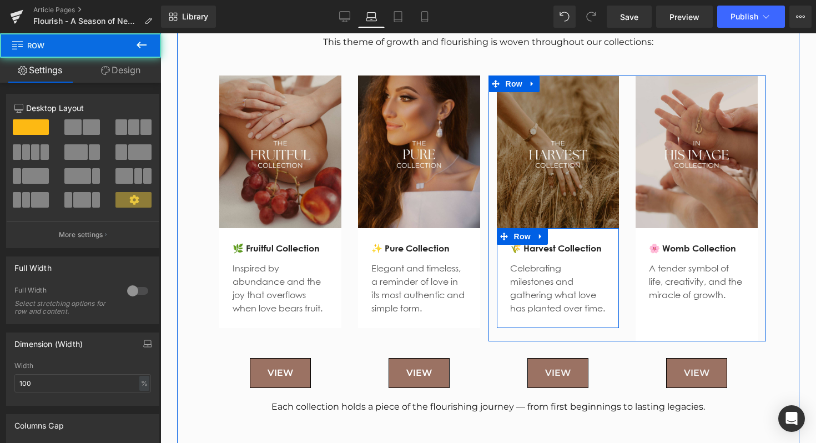
click at [578, 328] on div "🌾 Harvest Collection Text Block Celebrating milestones and gathering what love …" at bounding box center [558, 278] width 122 height 100
click at [541, 328] on div "🌾 Harvest Collection Text Block Celebrating milestones and gathering what love …" at bounding box center [558, 278] width 122 height 100
click at [520, 328] on div "🌾 Harvest Collection Text Block Celebrating milestones and gathering what love …" at bounding box center [558, 278] width 122 height 100
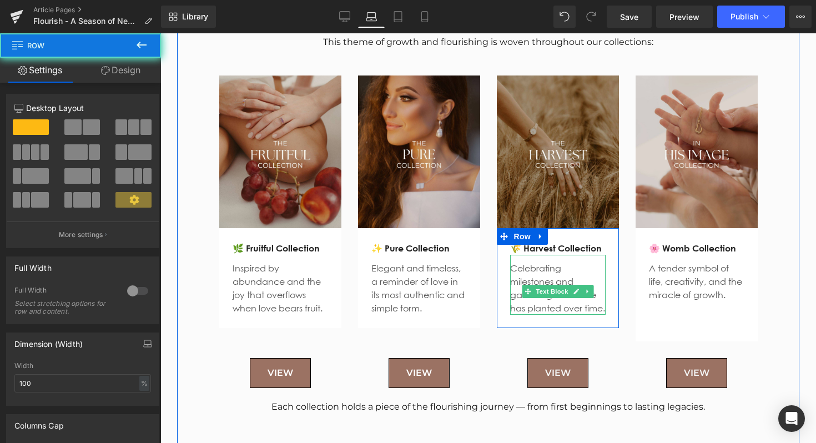
click at [545, 315] on p "Celebrating milestones and gathering what love has planted over time." at bounding box center [557, 287] width 95 height 53
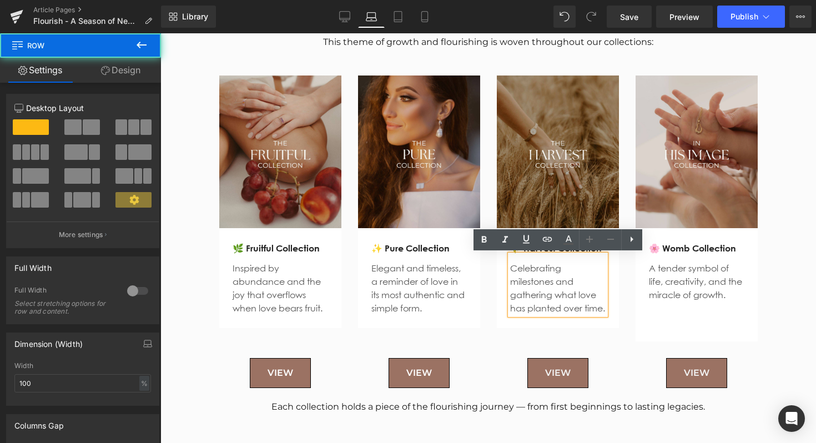
click at [567, 328] on div "🌾 Harvest Collection Text Block Celebrating milestones and gathering what love …" at bounding box center [558, 278] width 122 height 100
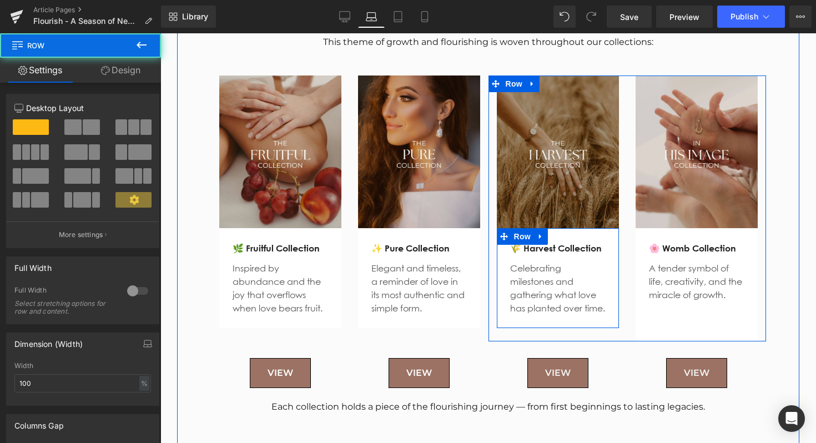
click at [552, 328] on div "🌾 Harvest Collection Text Block Celebrating milestones and gathering what love …" at bounding box center [558, 278] width 122 height 100
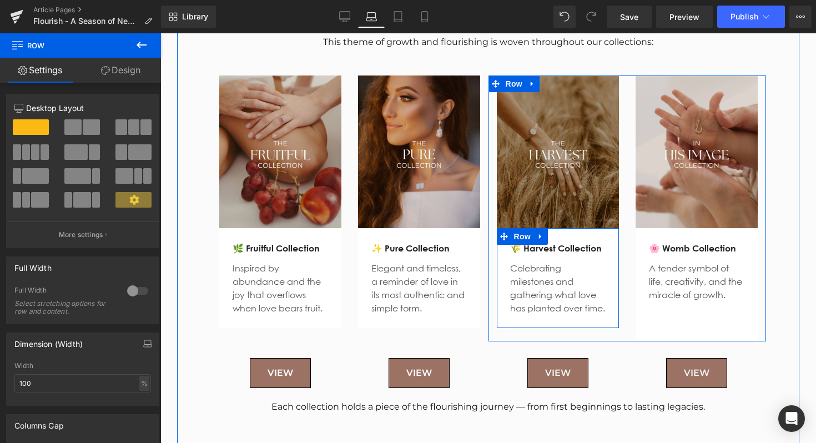
click at [551, 328] on div "🌾 Harvest Collection Text Block Celebrating milestones and gathering what love …" at bounding box center [558, 278] width 122 height 100
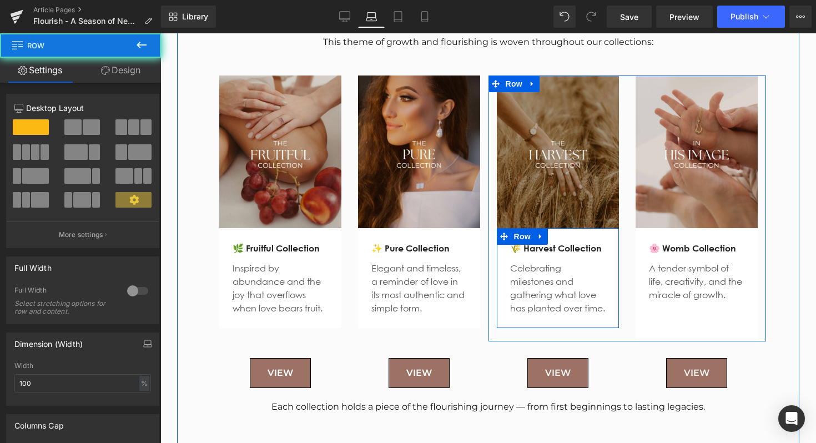
click at [551, 328] on div "🌾 Harvest Collection Text Block Celebrating milestones and gathering what love …" at bounding box center [558, 278] width 122 height 100
click at [523, 328] on div "🌾 Harvest Collection Text Block Celebrating milestones and gathering what love …" at bounding box center [558, 278] width 122 height 100
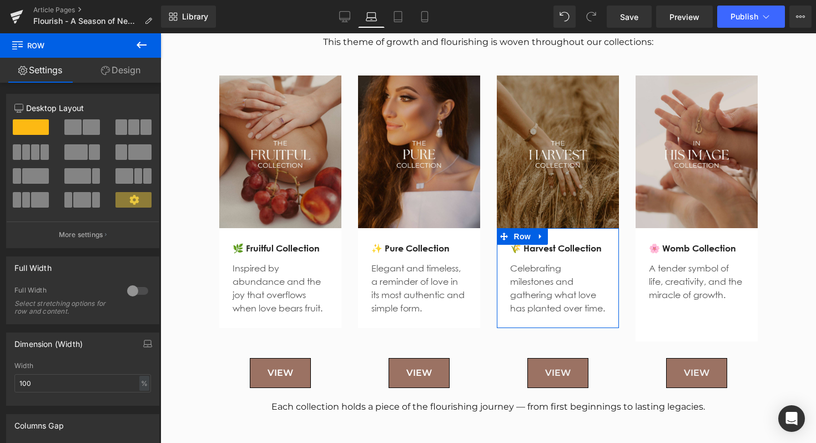
click at [127, 72] on link "Design" at bounding box center [120, 70] width 80 height 25
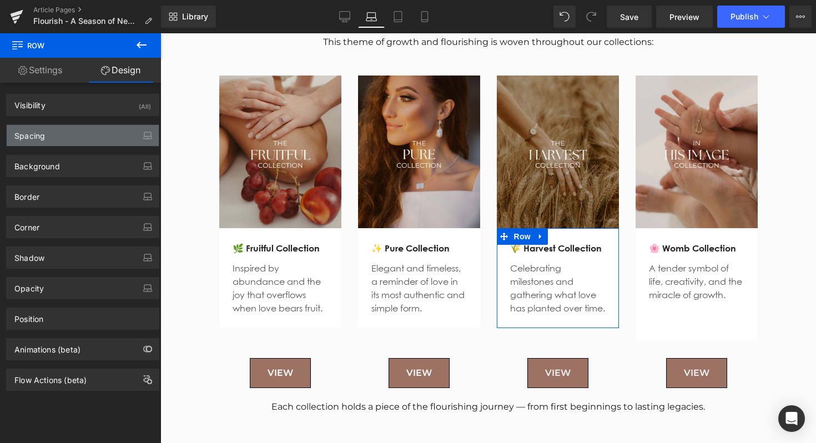
click at [68, 138] on div "Spacing" at bounding box center [83, 135] width 152 height 21
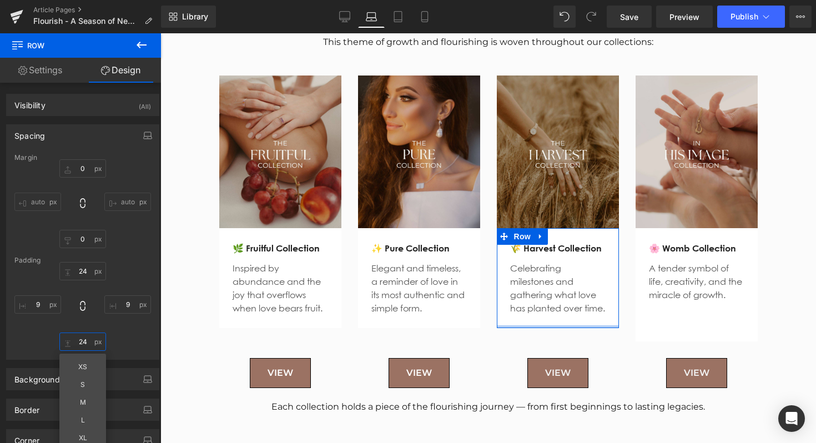
click at [82, 344] on input "24" at bounding box center [82, 341] width 47 height 18
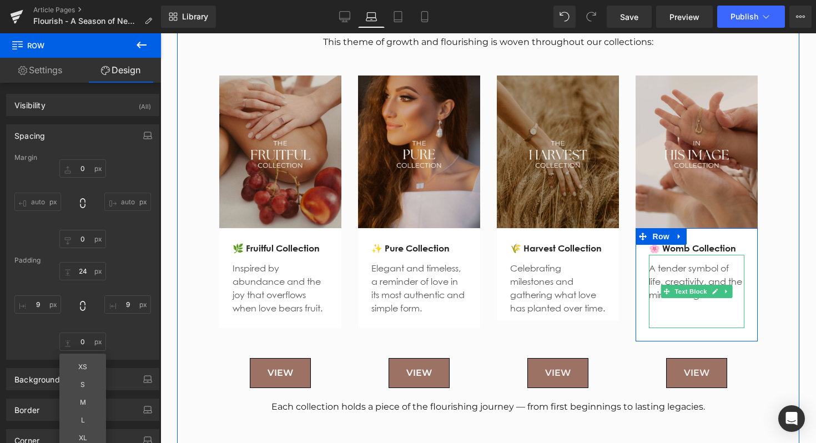
click at [682, 319] on p at bounding box center [696, 321] width 95 height 13
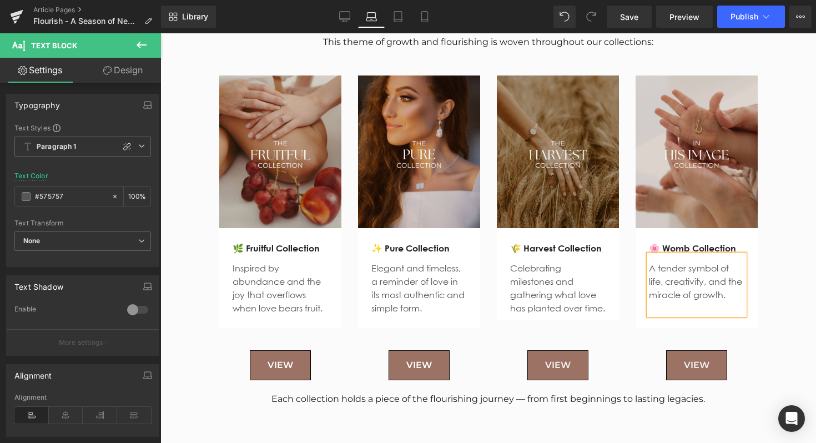
click at [558, 315] on p "Celebrating milestones and gathering what love has planted over time." at bounding box center [557, 287] width 95 height 53
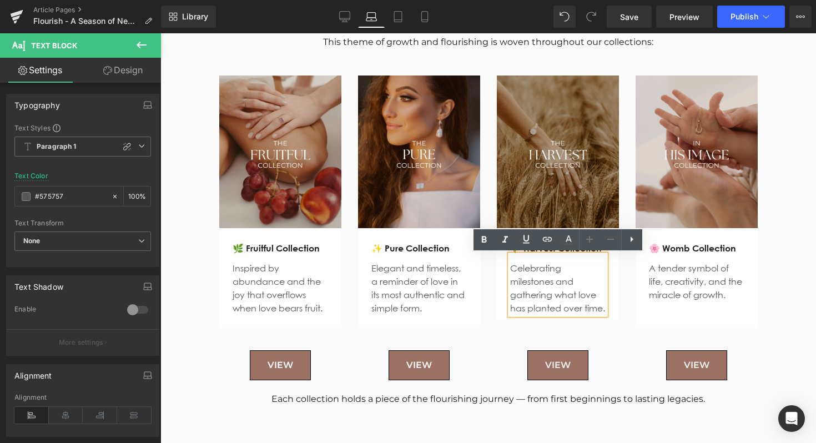
click at [778, 286] on div "Flourish in Our Collections Heading This theme of growth and flourishing is wov…" at bounding box center [488, 206] width 656 height 426
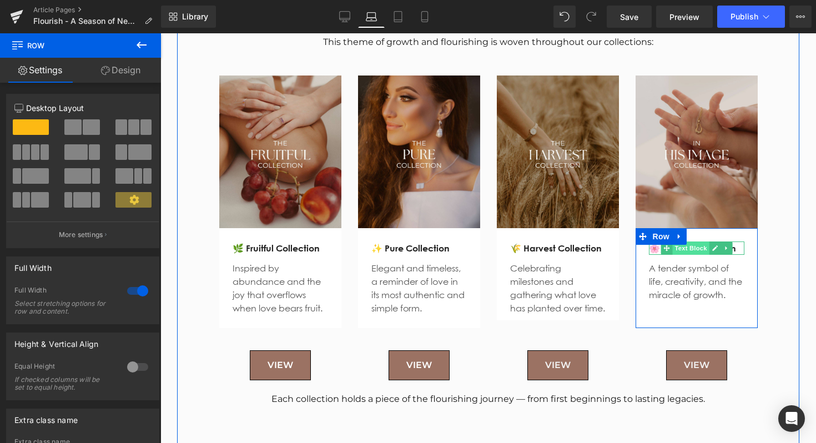
click at [708, 249] on span "Text Block" at bounding box center [690, 247] width 37 height 13
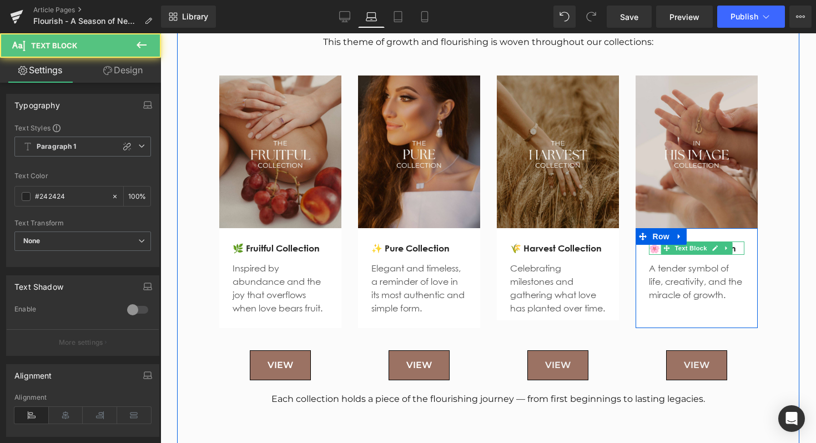
click at [738, 248] on p "🌸 Womb Collection" at bounding box center [696, 247] width 95 height 13
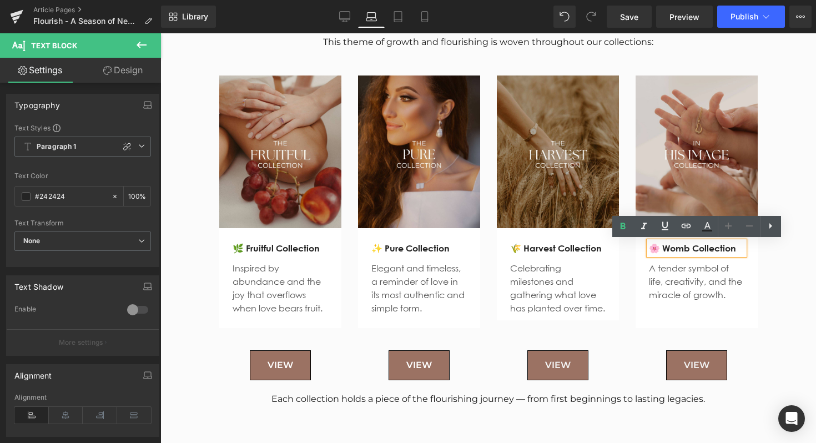
click at [738, 248] on p "🌸 Womb Collection" at bounding box center [696, 247] width 95 height 13
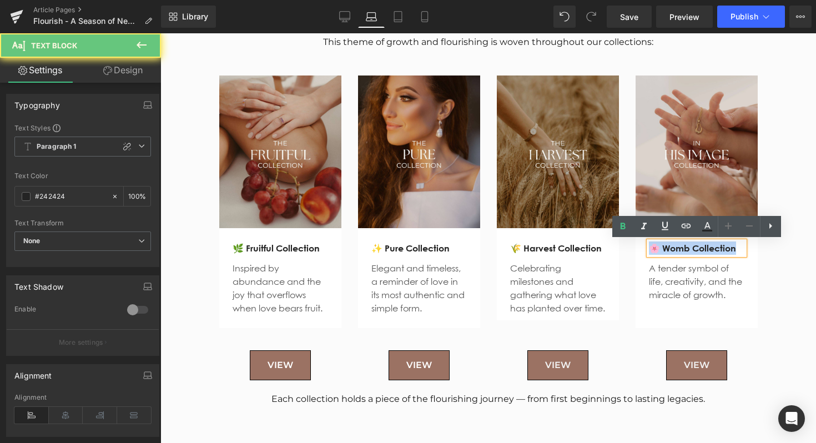
click at [738, 248] on p "🌸 Womb Collection" at bounding box center [696, 247] width 95 height 13
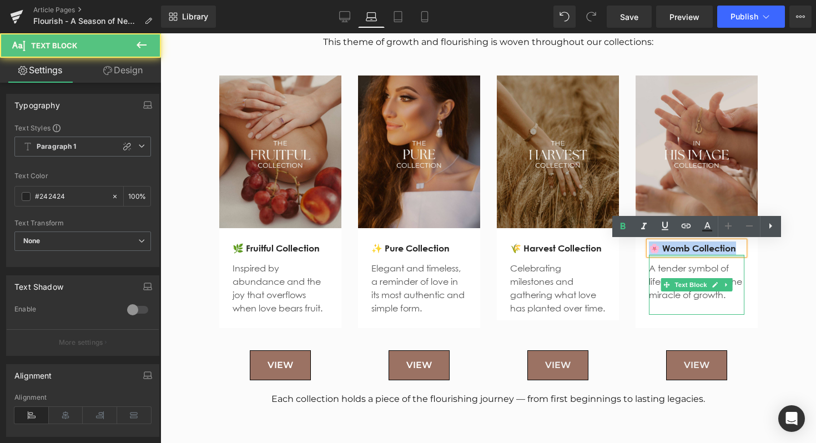
click at [698, 251] on strong "🌸 Womb Collection" at bounding box center [692, 248] width 87 height 11
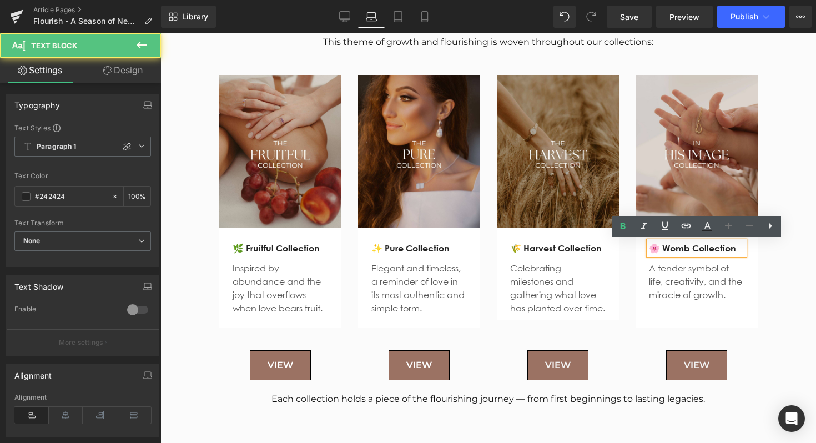
click at [682, 251] on strong "🌸 Womb Collection" at bounding box center [692, 248] width 87 height 11
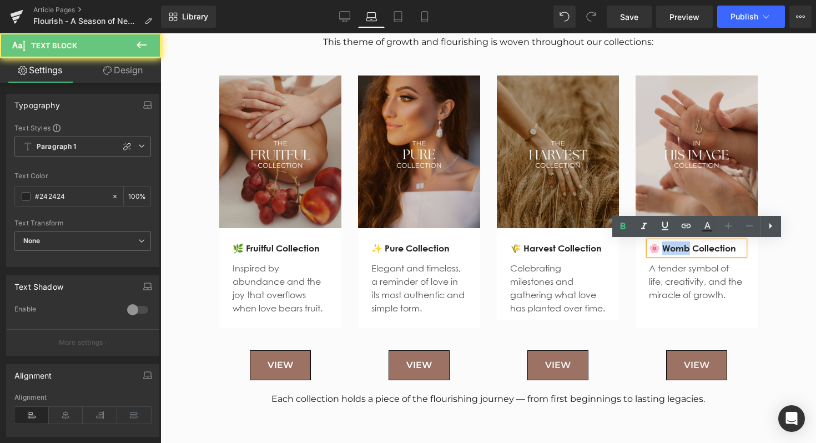
click at [682, 251] on strong "🌸 Womb Collection" at bounding box center [692, 248] width 87 height 11
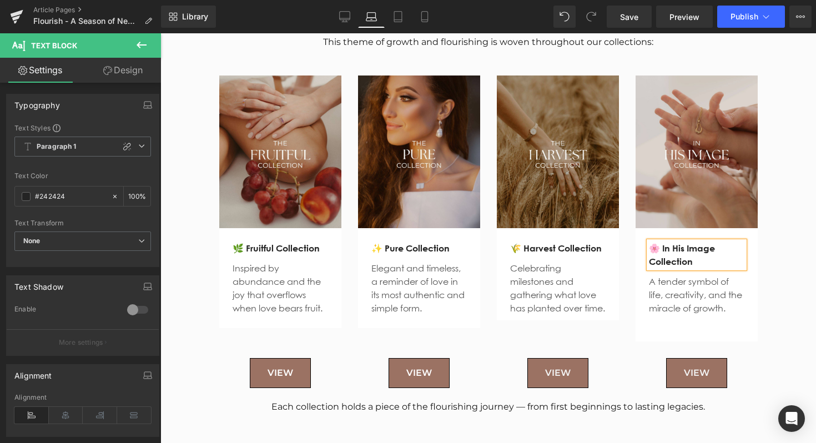
click at [806, 243] on div "Flourish in Our Collections Heading This theme of growth and flourishing is wov…" at bounding box center [488, 210] width 656 height 434
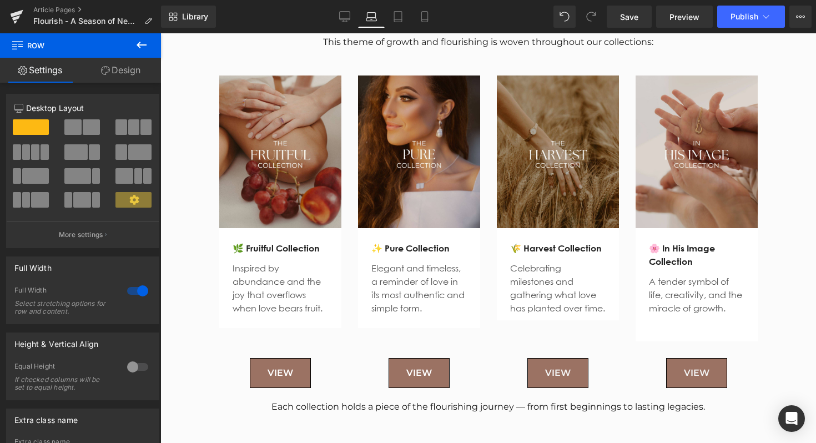
click at [590, 309] on p "Celebrating milestones and gathering what love has planted over time." at bounding box center [557, 287] width 95 height 53
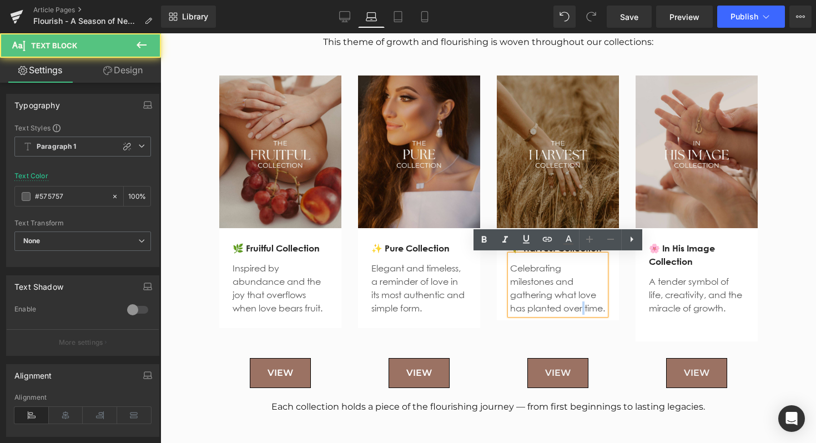
click at [590, 308] on p "Celebrating milestones and gathering what love has planted over time." at bounding box center [557, 287] width 95 height 53
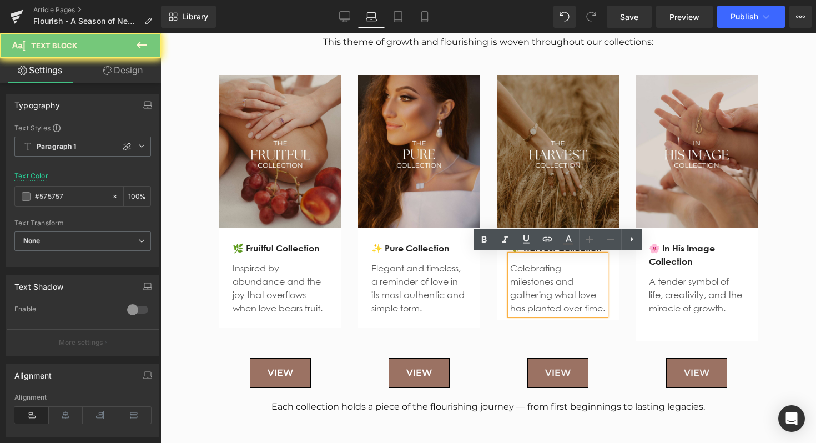
click at [561, 315] on p "Celebrating milestones and gathering what love has planted over time." at bounding box center [557, 287] width 95 height 53
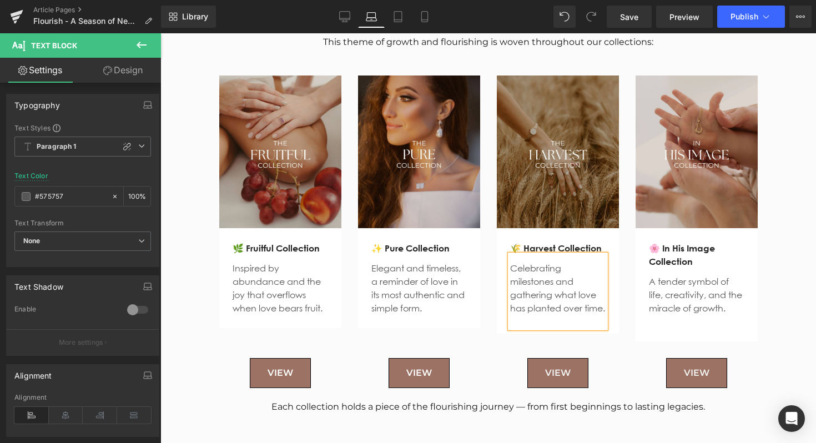
click at [428, 305] on p "Elegant and timeless, a reminder of love in its most authentic and simple form." at bounding box center [418, 287] width 95 height 53
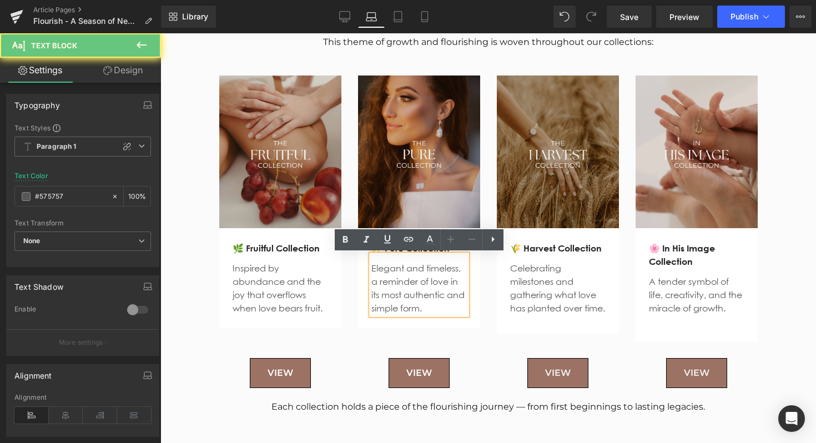
click at [428, 305] on p "Elegant and timeless, a reminder of love in its most authentic and simple form." at bounding box center [418, 287] width 95 height 53
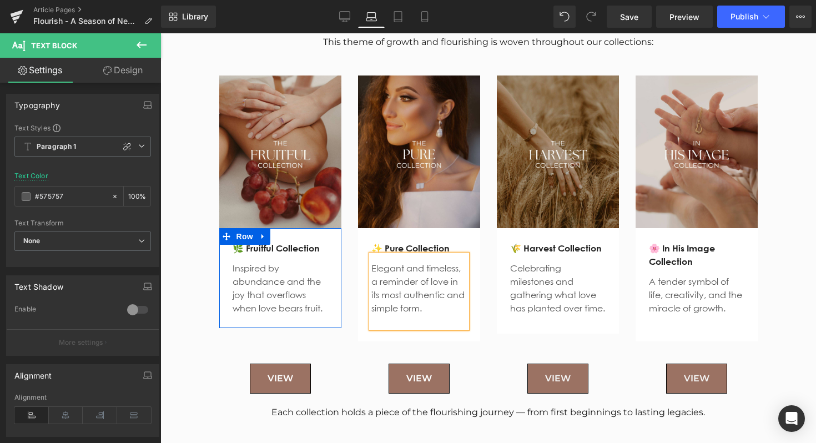
click at [306, 300] on p "Inspired by abundance and the joy that overflows when love bears fruit." at bounding box center [280, 287] width 95 height 53
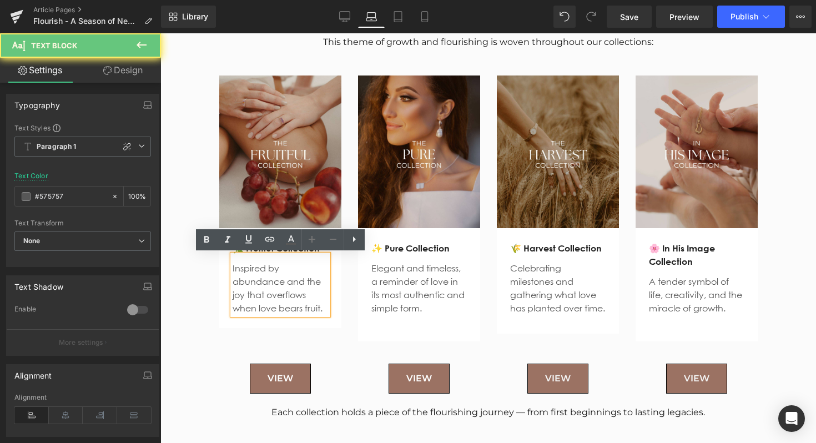
click at [306, 300] on p "Inspired by abundance and the joy that overflows when love bears fruit." at bounding box center [280, 287] width 95 height 53
click at [326, 309] on p "Inspired by abundance and the joy that overflows when love bears fruit." at bounding box center [280, 287] width 95 height 53
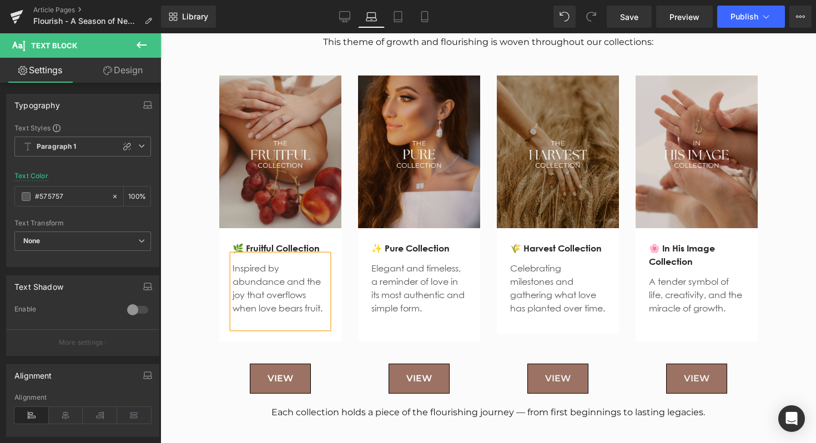
click at [808, 250] on div "Flourish in Our Collections Heading This theme of growth and flourishing is wov…" at bounding box center [488, 212] width 656 height 439
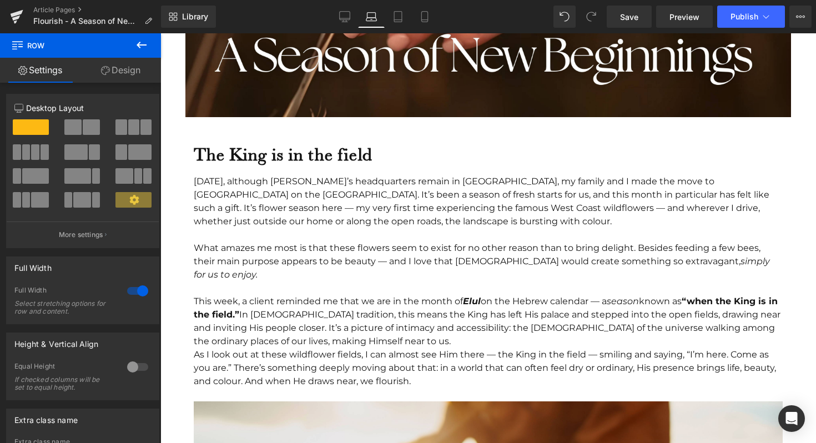
scroll to position [409, 0]
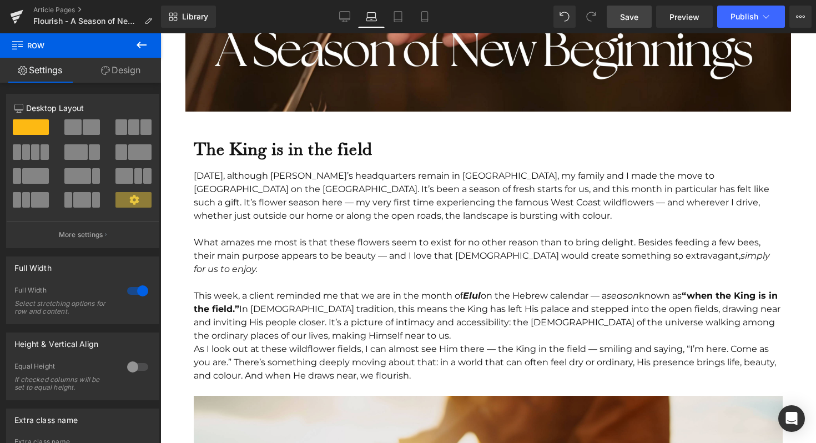
click at [633, 18] on span "Save" at bounding box center [629, 17] width 18 height 12
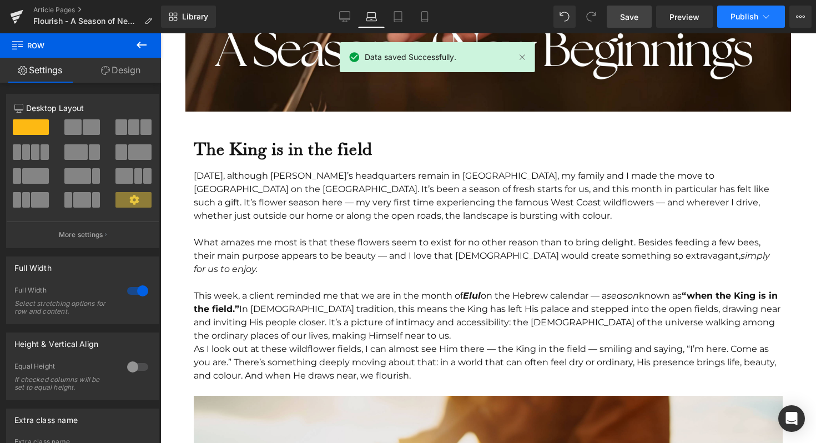
click at [747, 17] on span "Publish" at bounding box center [744, 16] width 28 height 9
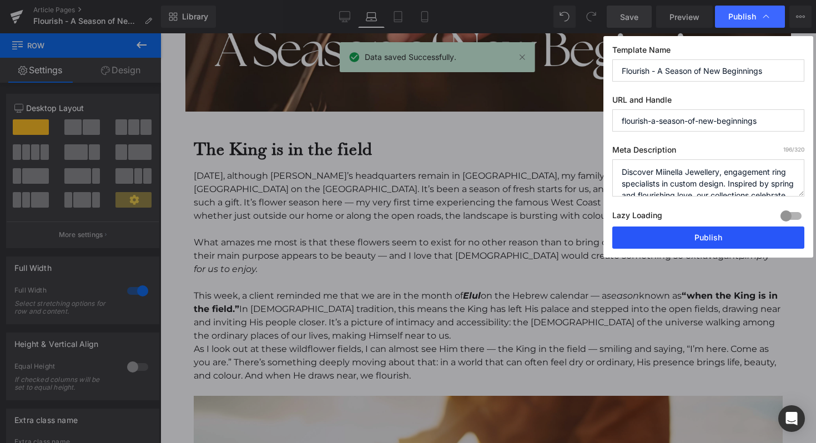
click at [686, 241] on button "Publish" at bounding box center [708, 237] width 192 height 22
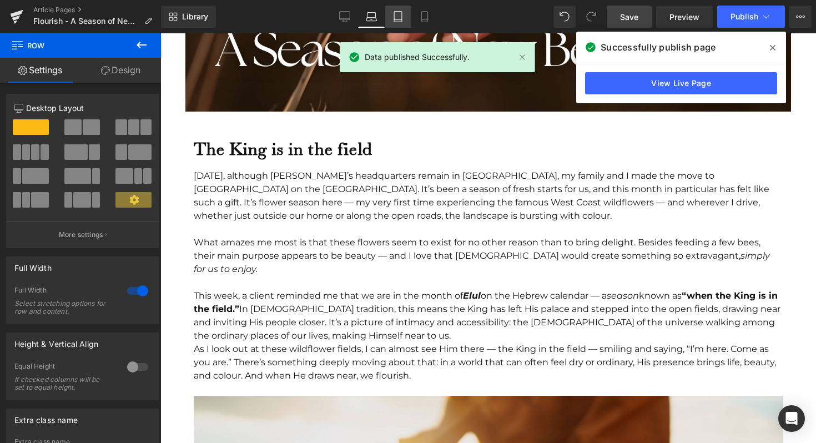
click at [395, 21] on icon at bounding box center [397, 16] width 11 height 11
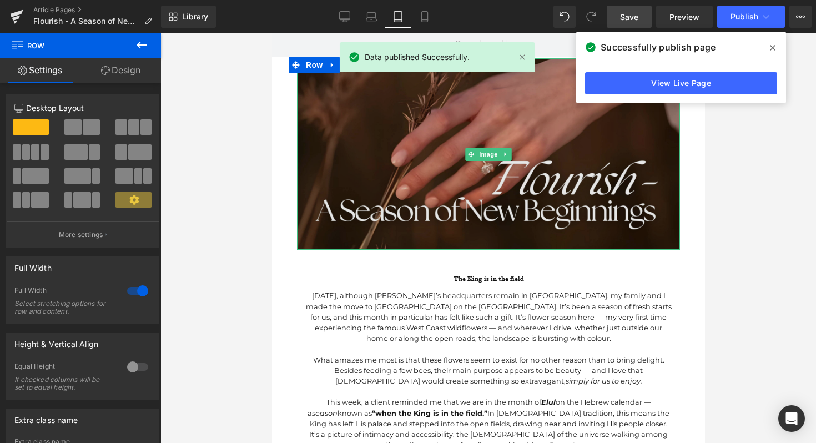
scroll to position [322, 0]
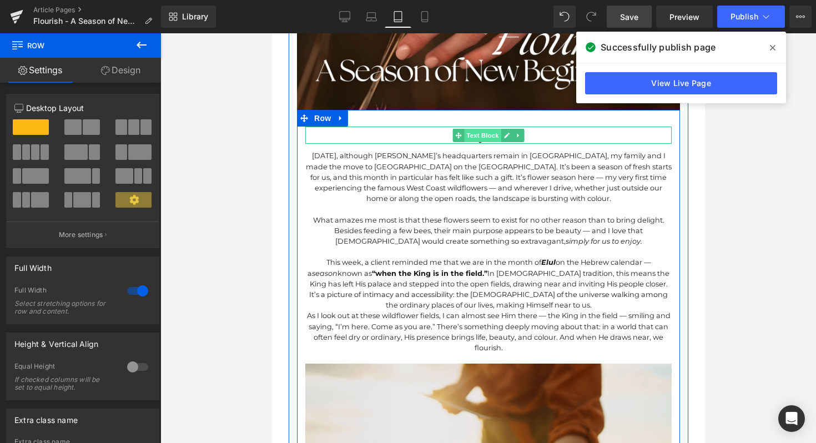
click at [473, 139] on span "Text Block" at bounding box center [481, 135] width 37 height 13
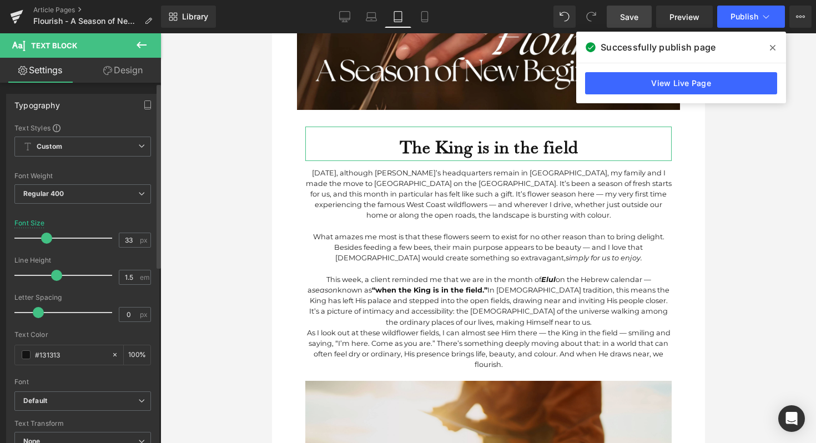
type input "32"
click at [44, 239] on div at bounding box center [66, 238] width 92 height 22
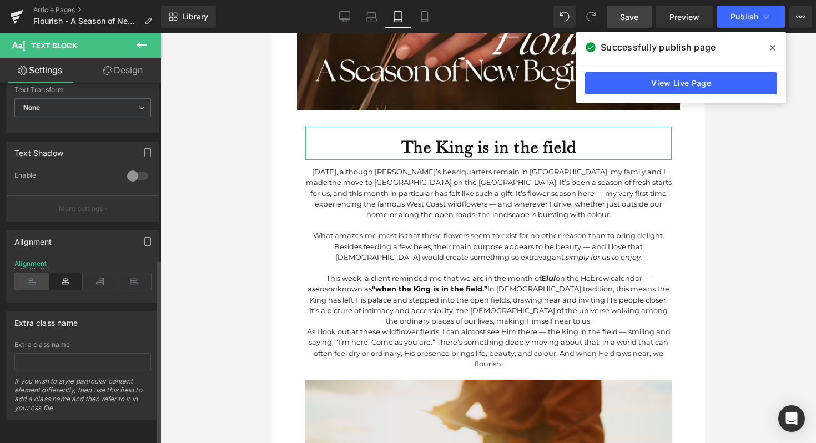
click at [35, 273] on icon at bounding box center [31, 281] width 34 height 17
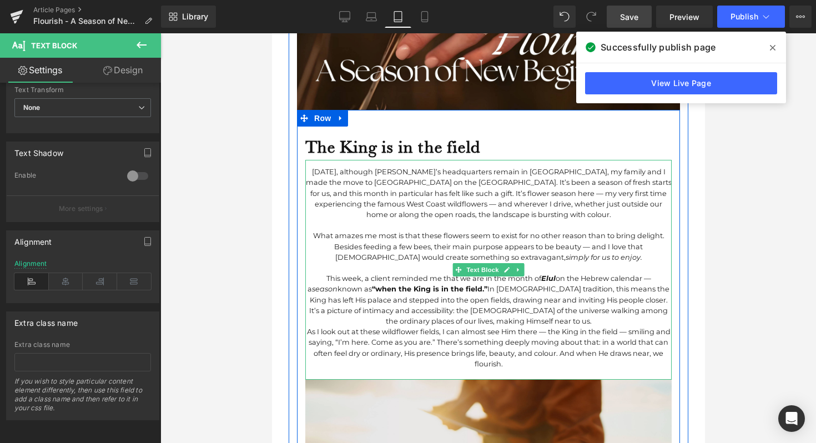
click at [409, 244] on div "What amazes me most is that these flowers seem to exist for no other reason tha…" at bounding box center [488, 246] width 366 height 32
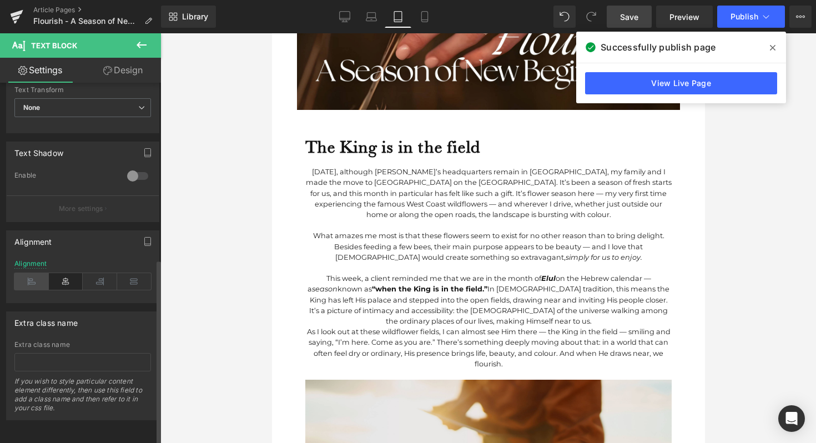
click at [23, 273] on icon at bounding box center [31, 281] width 34 height 17
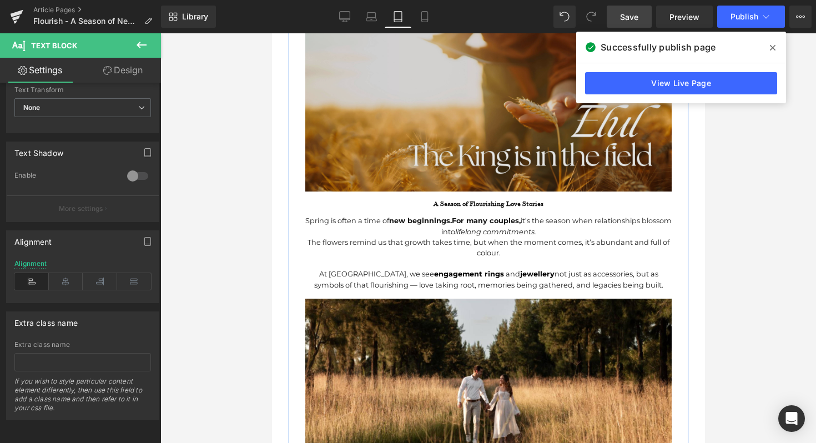
scroll to position [699, 0]
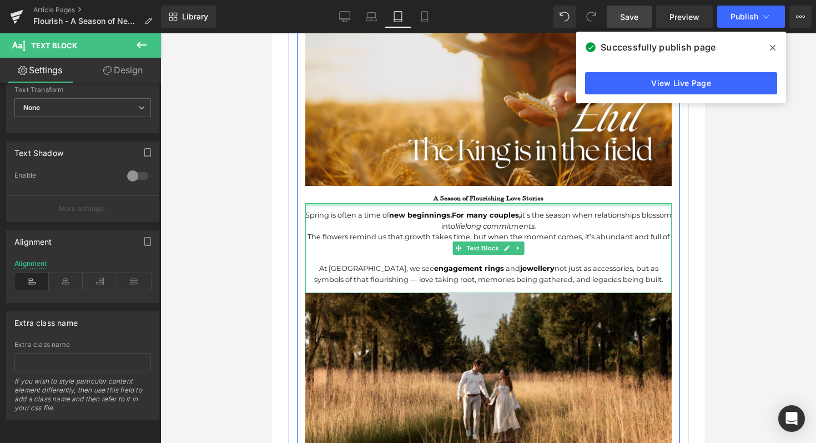
click at [448, 199] on b "A Season of Flourishing Love Stories" at bounding box center [488, 197] width 110 height 9
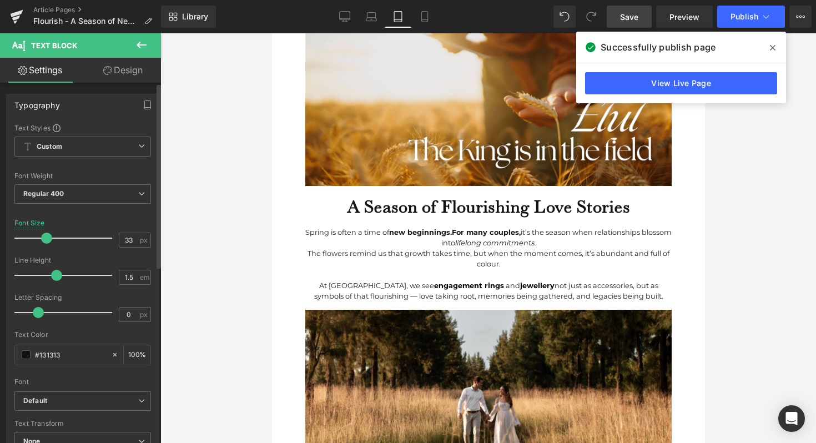
type input "32"
click at [44, 234] on div at bounding box center [66, 238] width 92 height 22
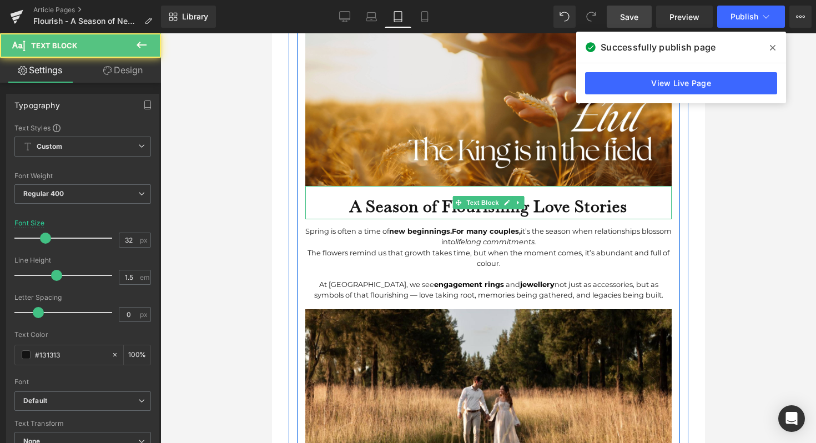
click at [370, 213] on b "A Season of Flourishing Love Stories" at bounding box center [488, 205] width 278 height 21
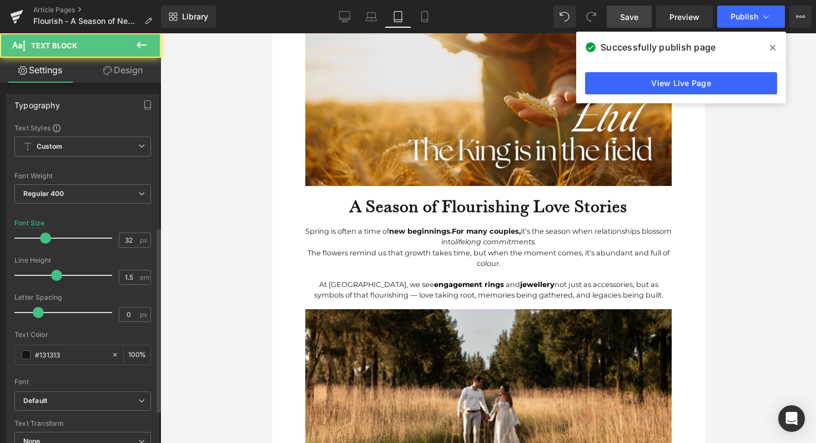
scroll to position [342, 0]
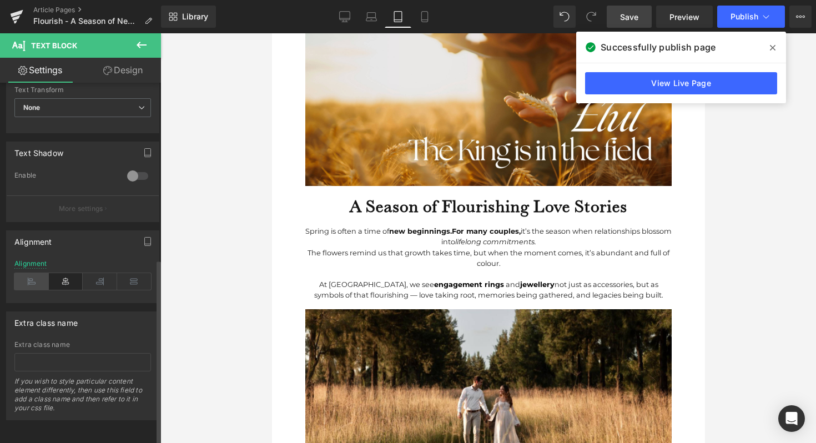
click at [37, 274] on icon at bounding box center [31, 281] width 34 height 17
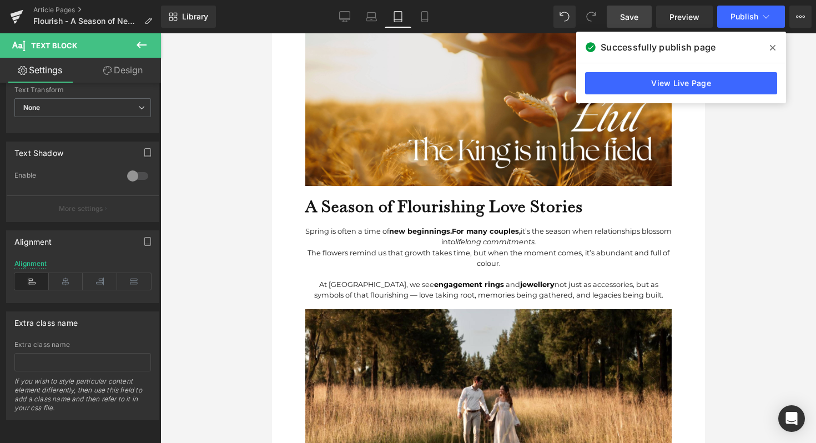
click at [350, 259] on div "The flowers remind us that growth takes time, but when the moment comes, it’s a…" at bounding box center [488, 258] width 366 height 21
click at [26, 279] on icon at bounding box center [31, 281] width 34 height 17
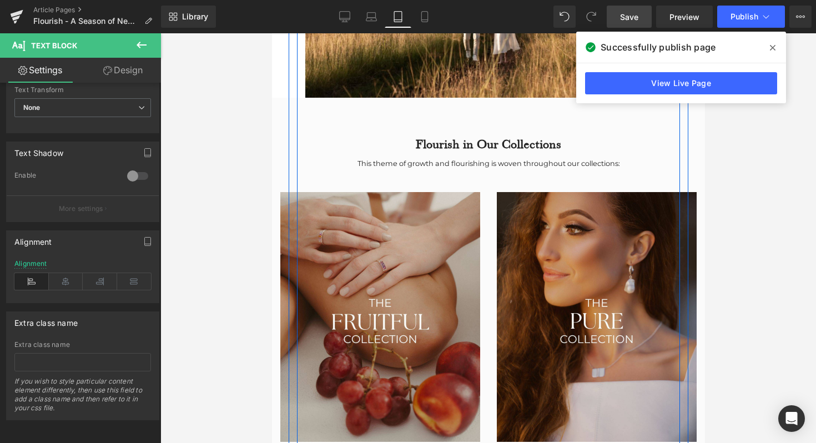
scroll to position [1104, 0]
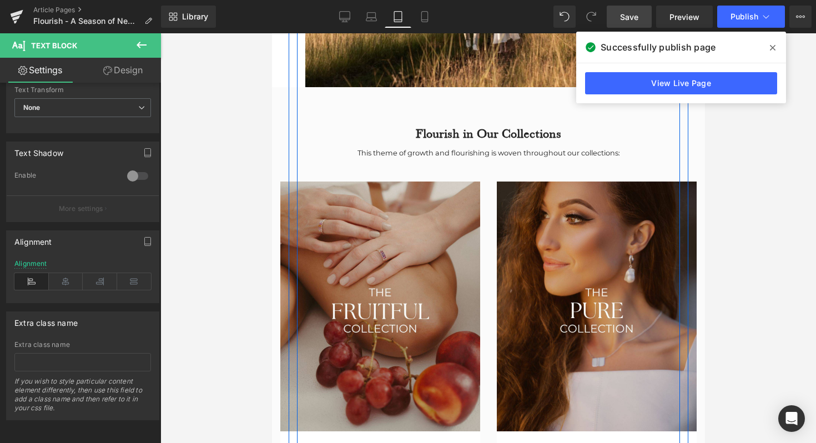
click at [442, 130] on h2 "Flourish in Our Collections" at bounding box center [488, 133] width 416 height 15
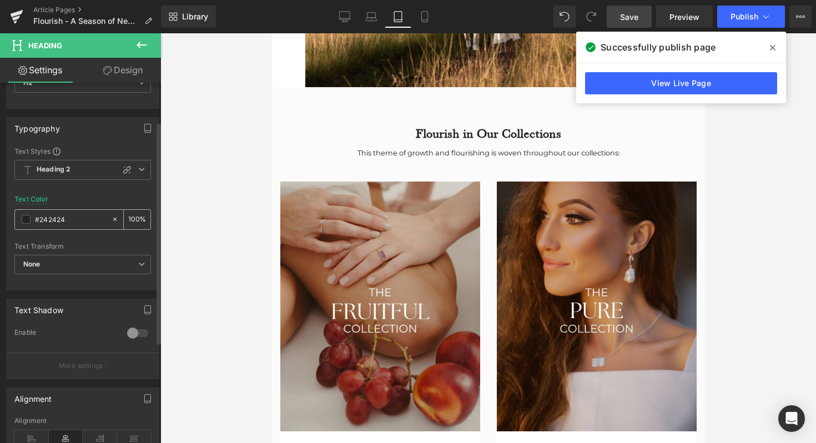
scroll to position [58, 0]
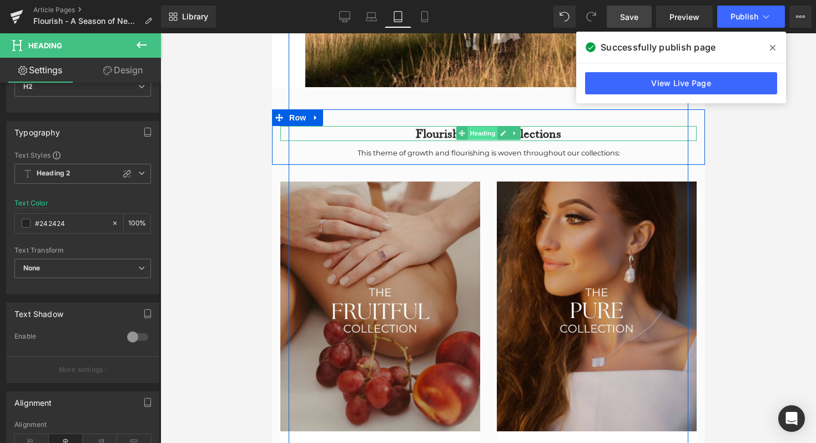
click at [481, 131] on span "Heading" at bounding box center [482, 133] width 30 height 13
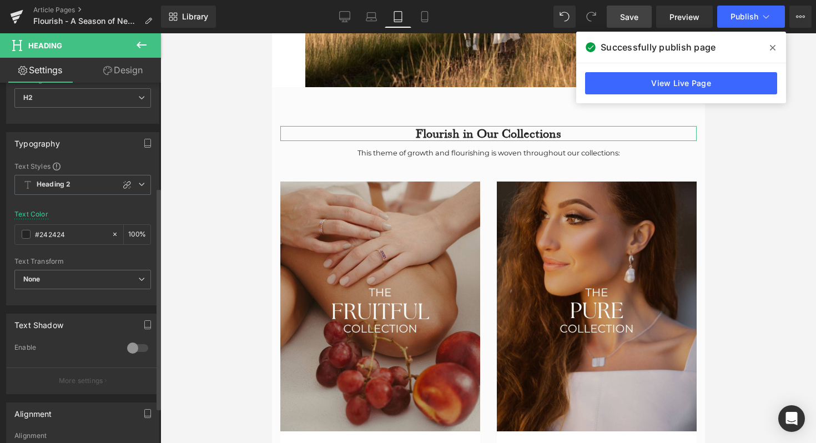
scroll to position [0, 0]
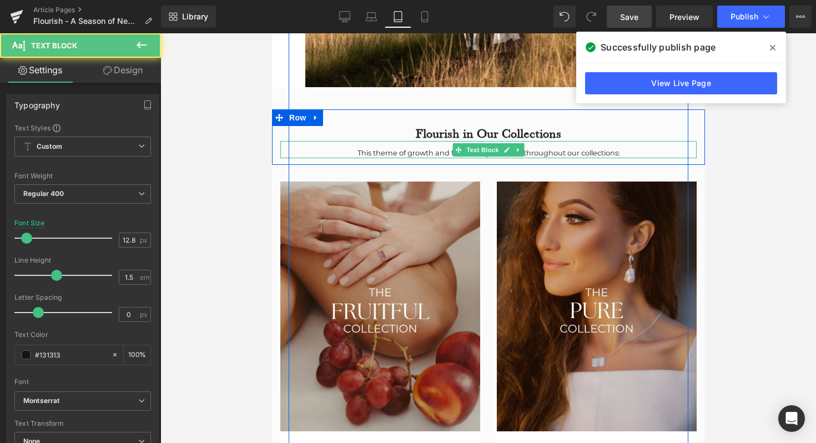
click at [367, 153] on div "This theme of growth and flourishing is woven throughout our collections:" at bounding box center [488, 153] width 416 height 11
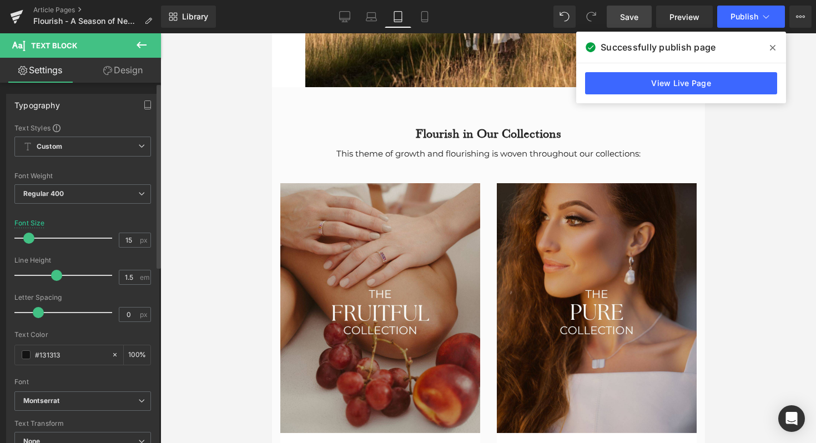
click at [28, 239] on div at bounding box center [66, 238] width 92 height 22
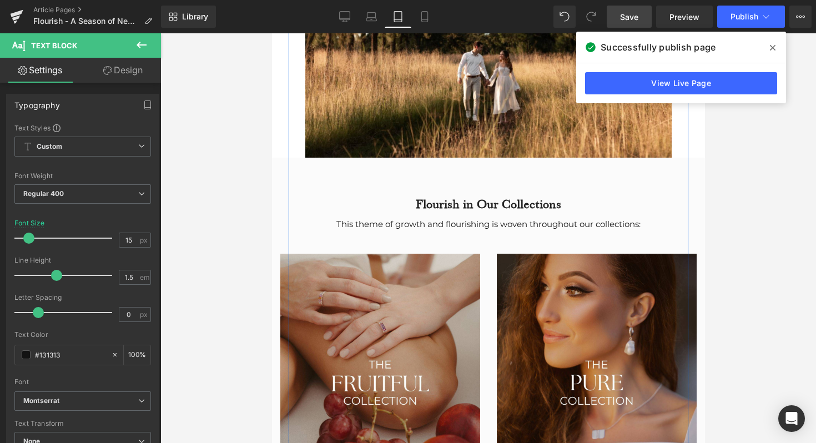
scroll to position [937, 0]
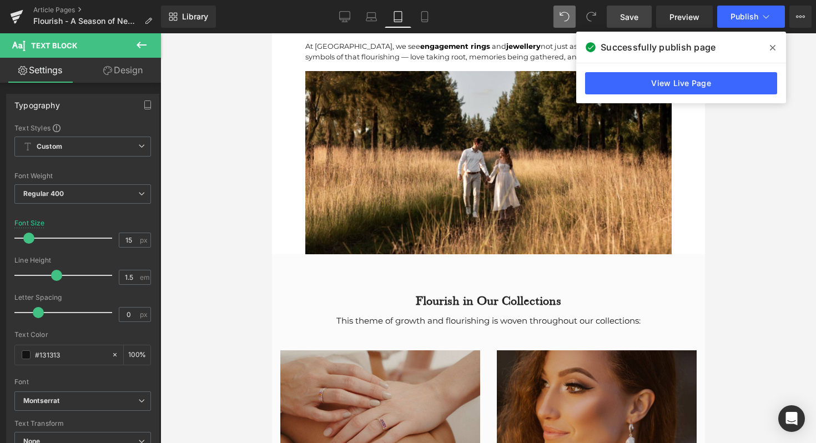
type input "12.8"
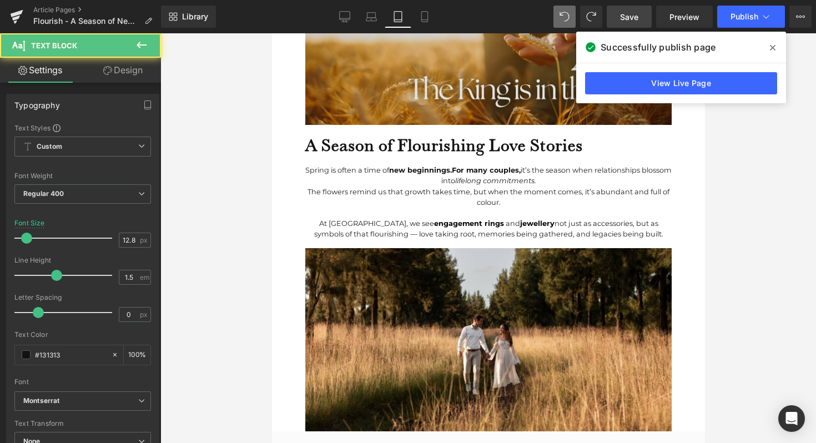
scroll to position [747, 0]
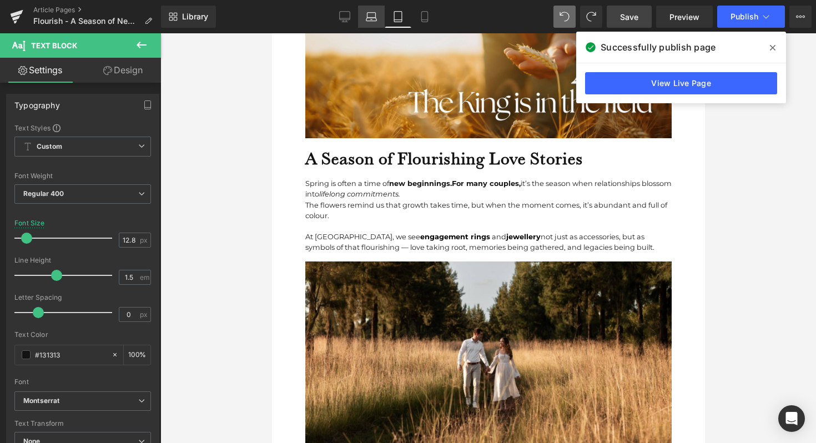
click at [381, 19] on link "Laptop" at bounding box center [371, 17] width 27 height 22
type input "16"
type input "100"
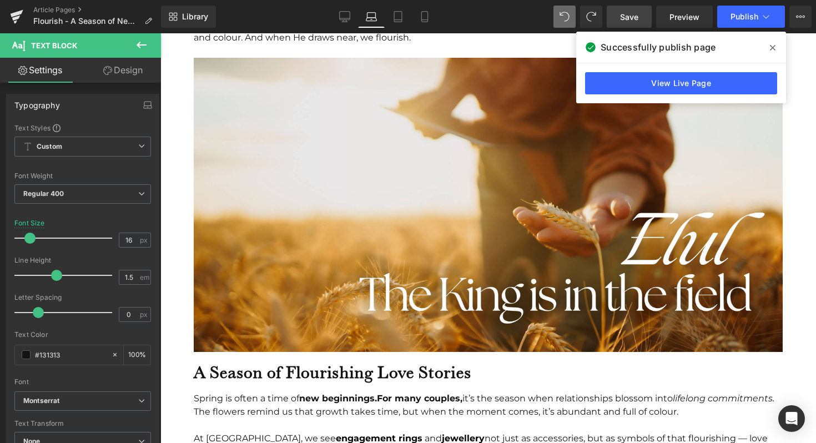
scroll to position [947, 0]
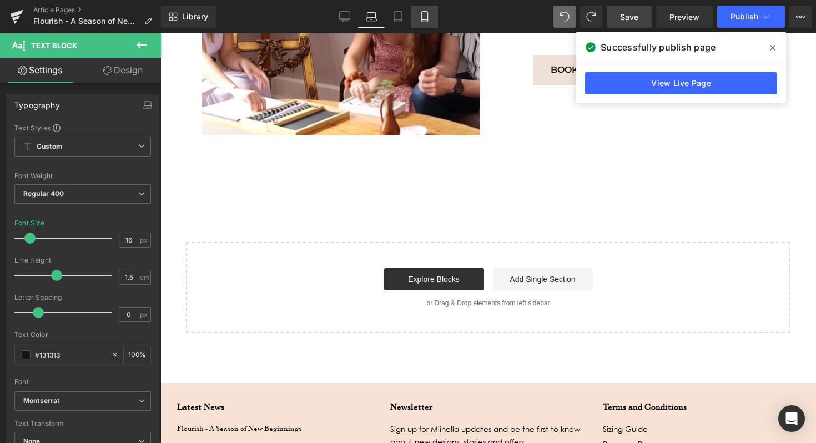
click at [418, 15] on link "Mobile" at bounding box center [424, 17] width 27 height 22
type input "12.8"
type input "100"
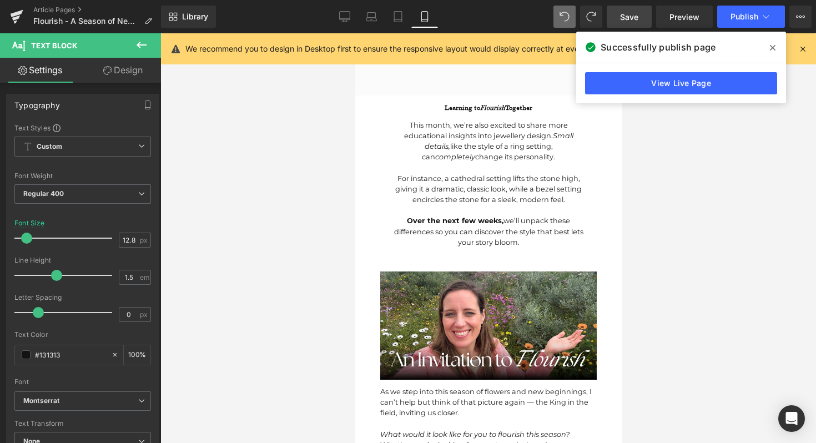
scroll to position [618, 0]
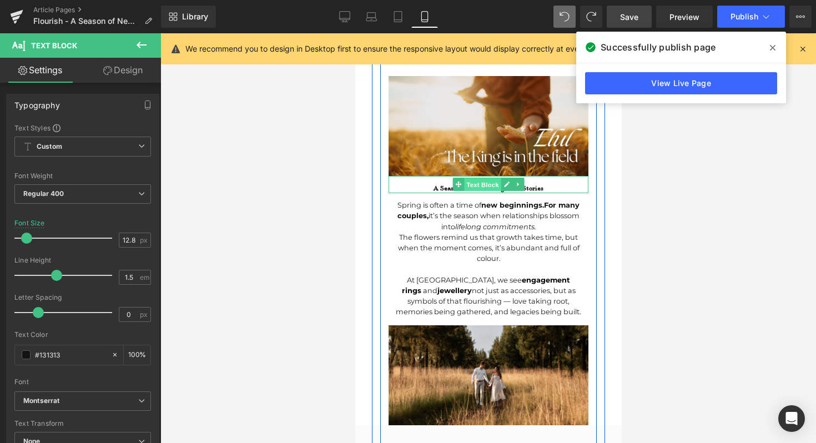
click at [486, 178] on span "Text Block" at bounding box center [481, 184] width 37 height 13
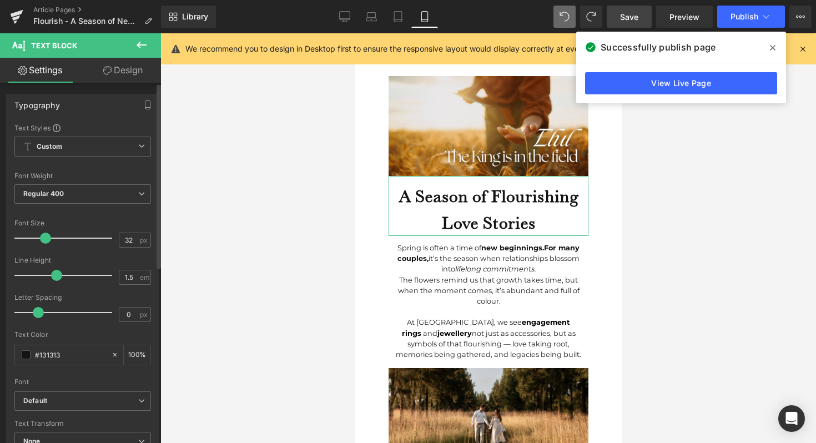
click at [44, 237] on div at bounding box center [66, 238] width 92 height 22
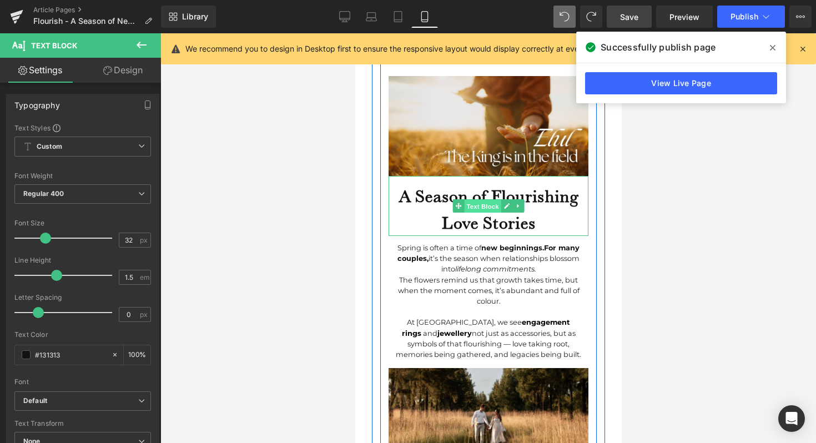
click at [468, 200] on span "Text Block" at bounding box center [481, 206] width 37 height 13
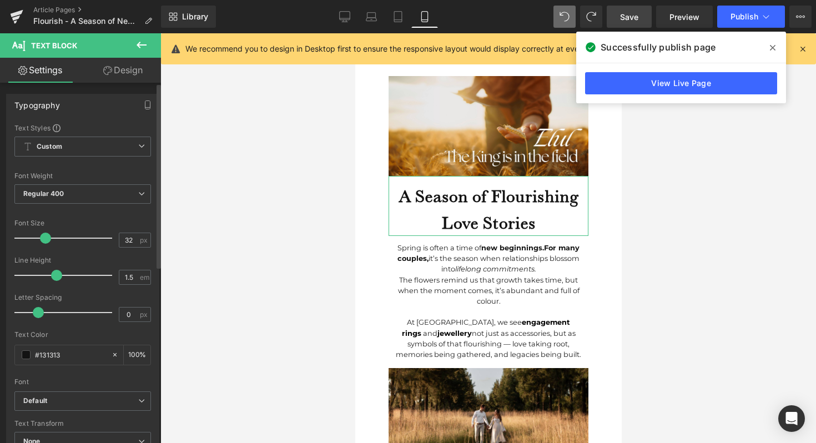
type input "22"
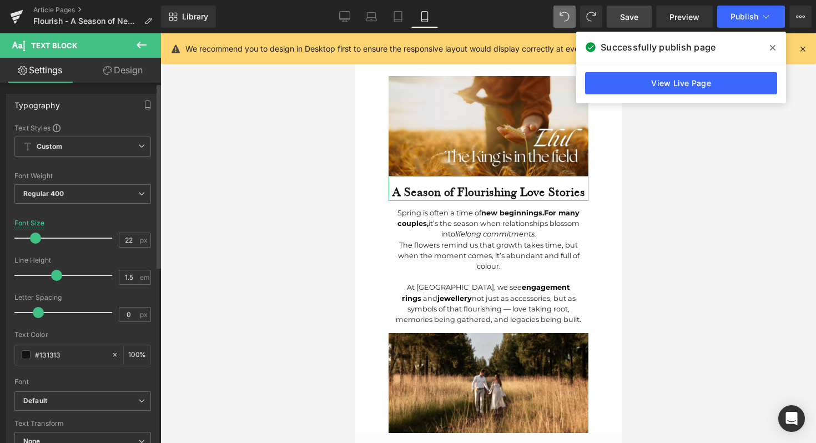
click at [35, 236] on div at bounding box center [66, 238] width 92 height 22
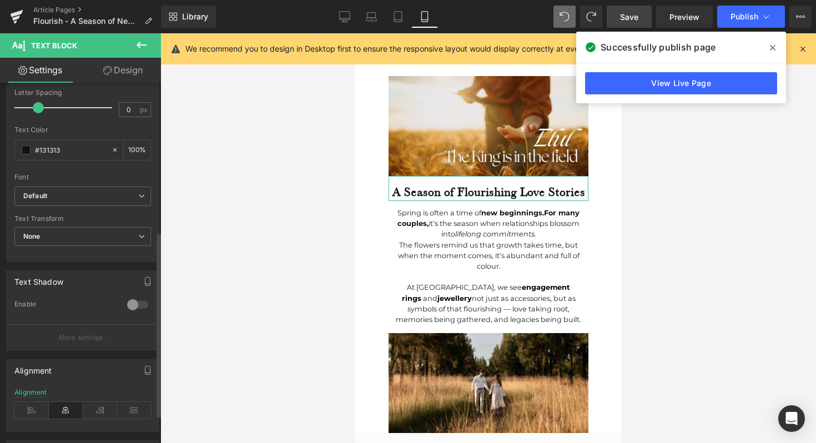
scroll to position [342, 0]
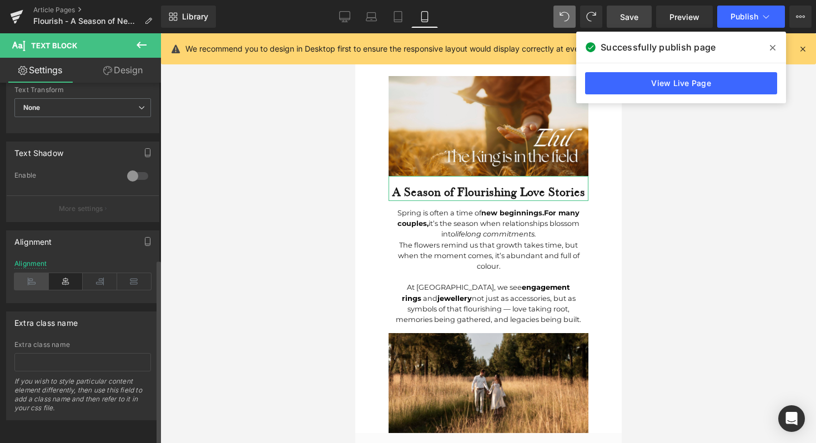
click at [28, 277] on icon at bounding box center [31, 281] width 34 height 17
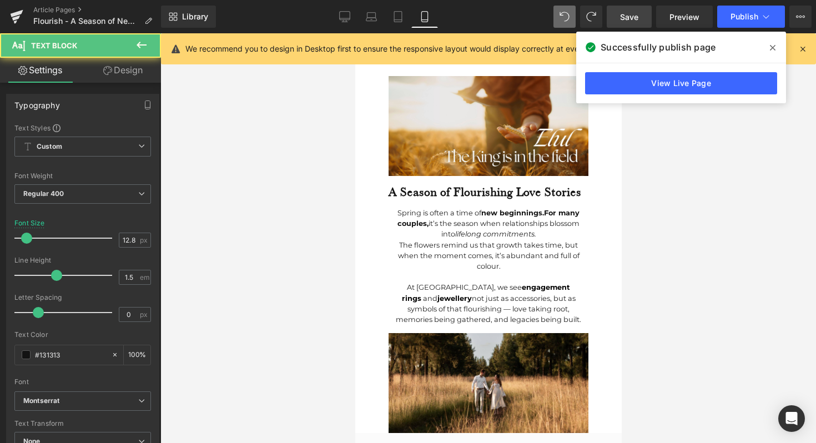
click at [447, 208] on div "Spring is often a time of new beginnings. For many couples, it’s the season whe…" at bounding box center [488, 224] width 200 height 32
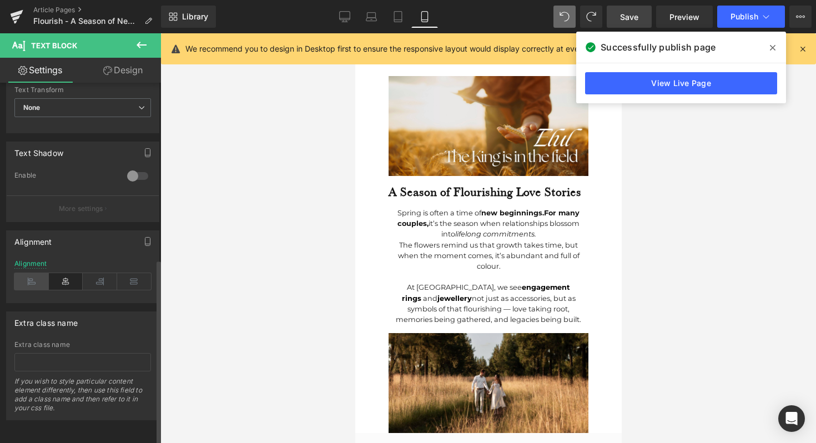
click at [34, 278] on icon at bounding box center [31, 281] width 34 height 17
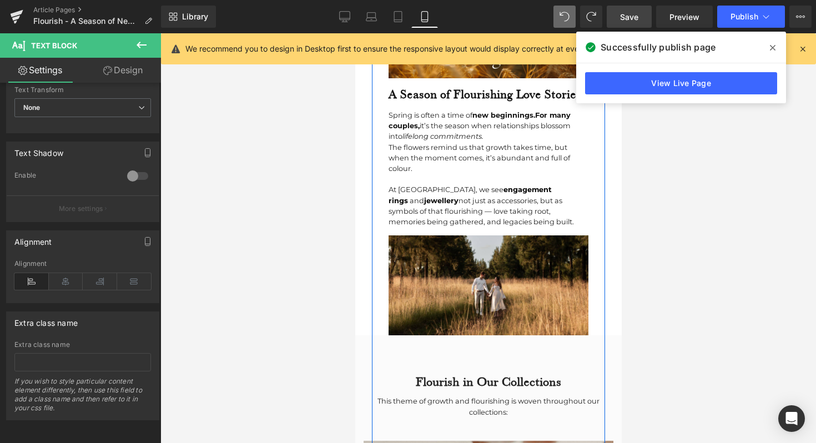
scroll to position [866, 0]
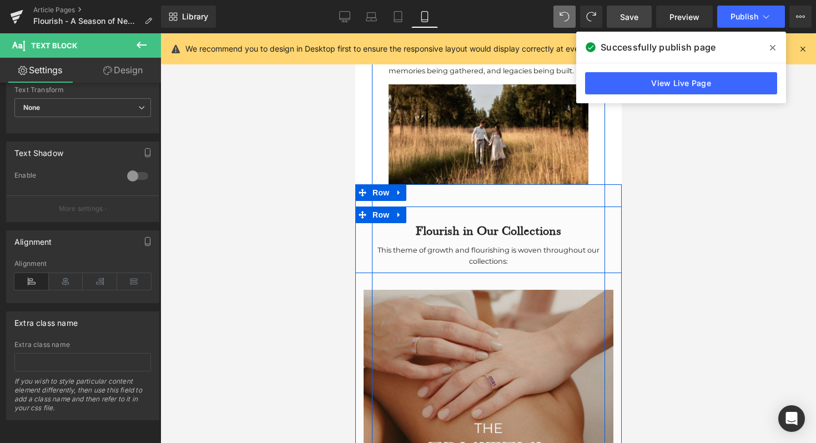
click at [433, 223] on h2 "Flourish in Our Collections" at bounding box center [488, 230] width 250 height 15
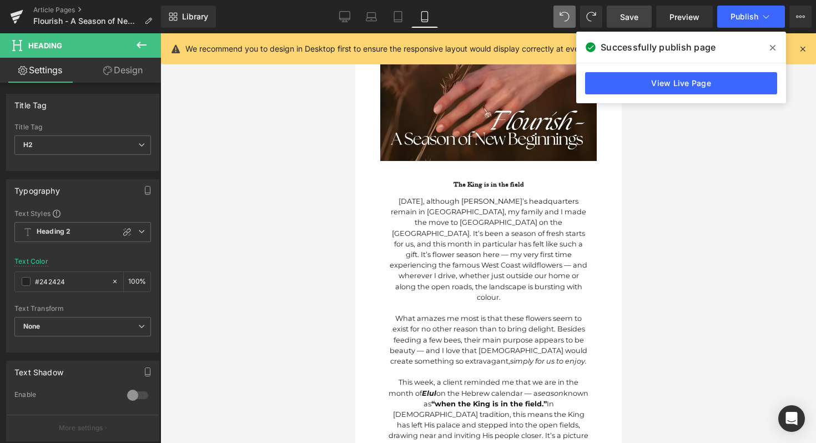
scroll to position [129, 0]
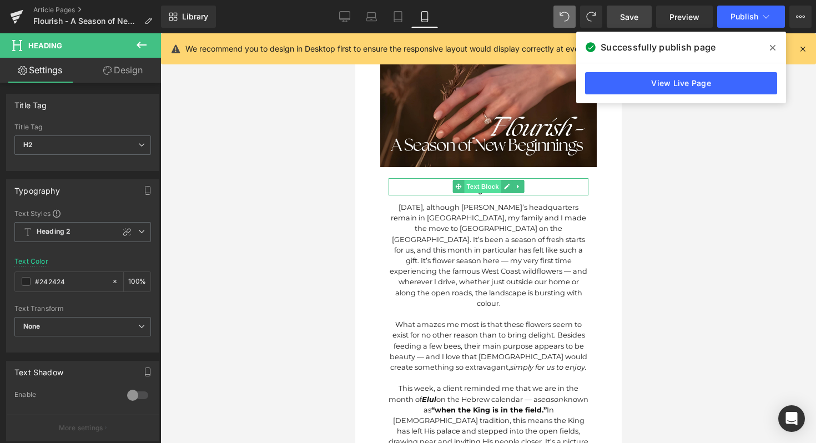
click at [480, 191] on span "Text Block" at bounding box center [481, 186] width 37 height 13
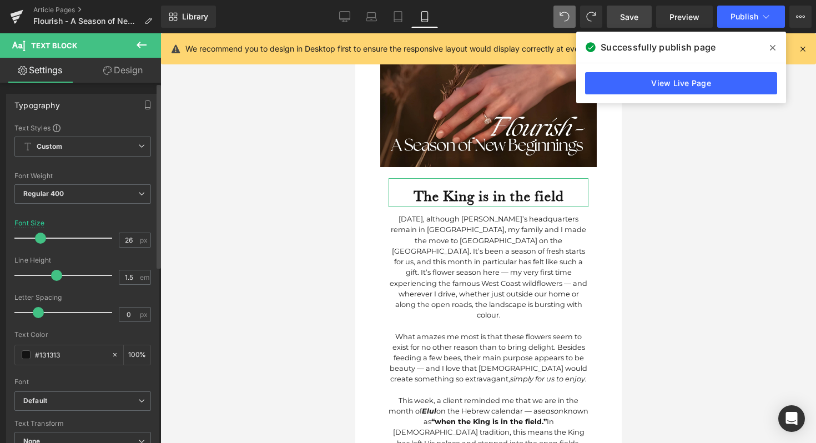
type input "25"
click at [38, 237] on div at bounding box center [66, 238] width 92 height 22
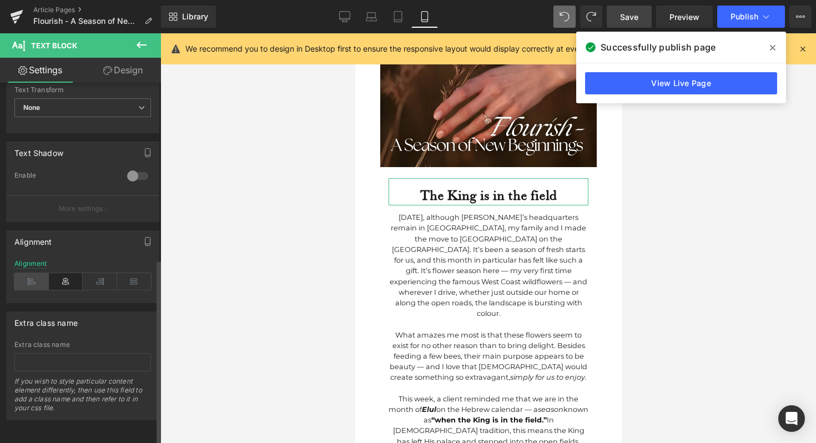
click at [23, 278] on icon at bounding box center [31, 281] width 34 height 17
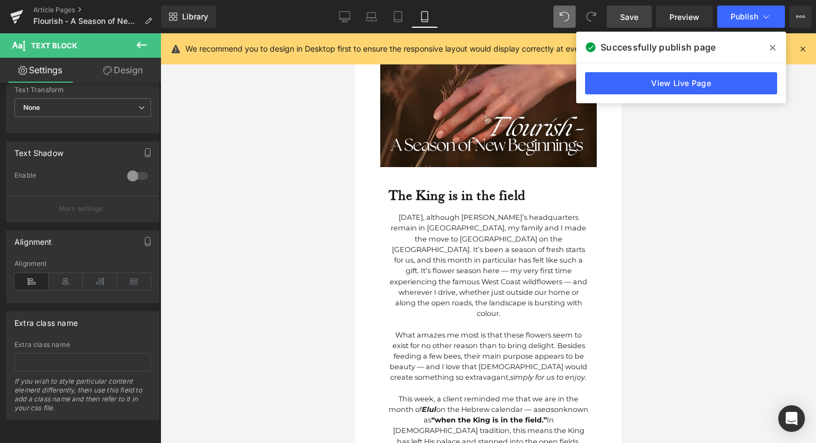
click at [444, 285] on div "[DATE], although [PERSON_NAME]’s headquarters remain in [GEOGRAPHIC_DATA], my f…" at bounding box center [488, 265] width 200 height 107
click at [31, 273] on icon at bounding box center [31, 281] width 34 height 17
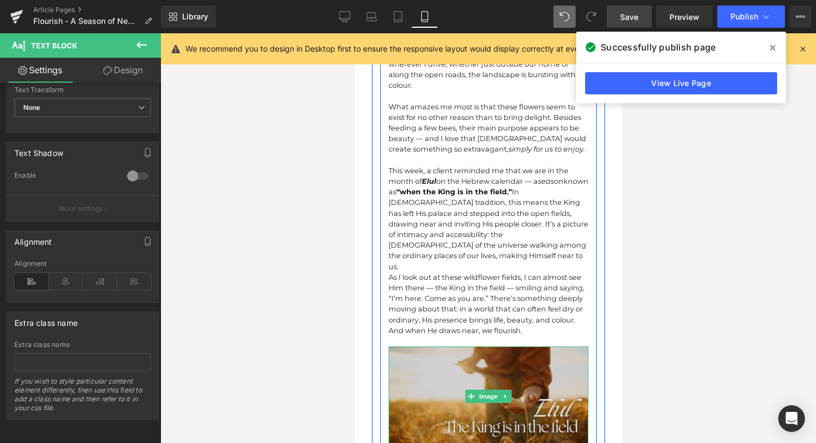
scroll to position [470, 0]
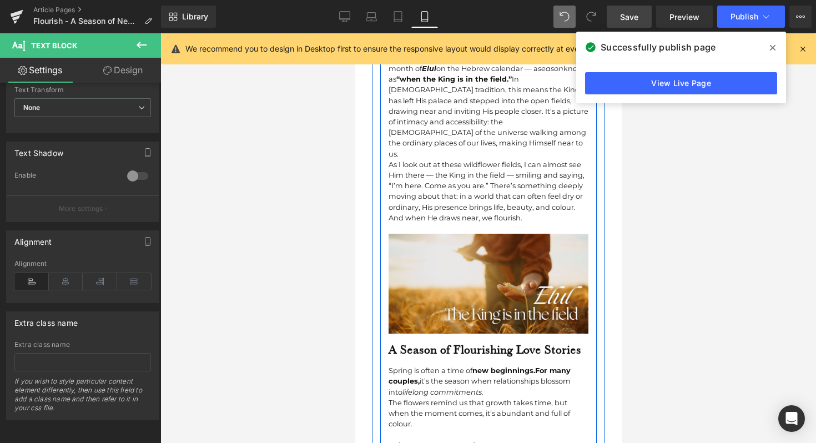
click at [444, 342] on b "A Season of Flourishing Love Stories" at bounding box center [484, 349] width 193 height 15
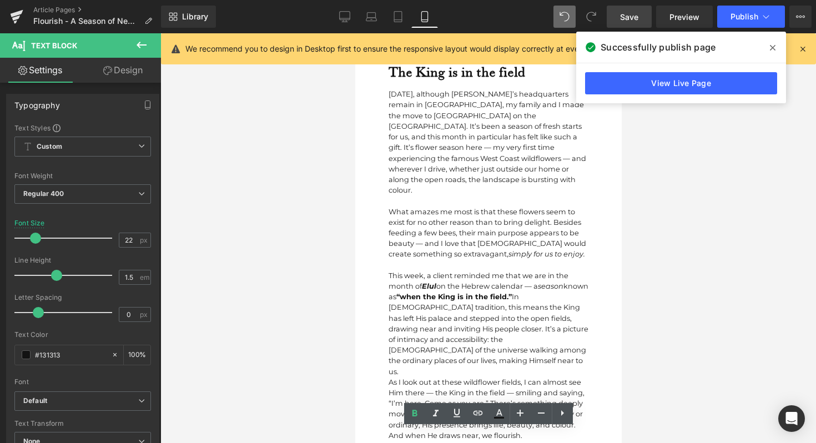
scroll to position [191, 0]
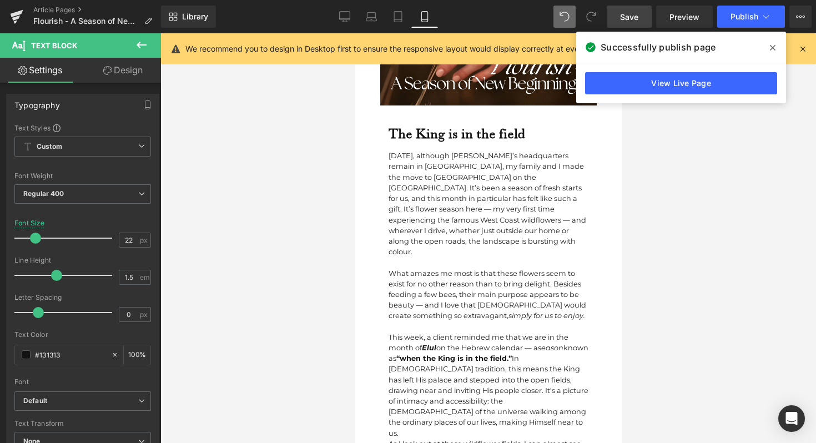
click at [450, 140] on div "The King is in the field Text Block" at bounding box center [488, 131] width 200 height 28
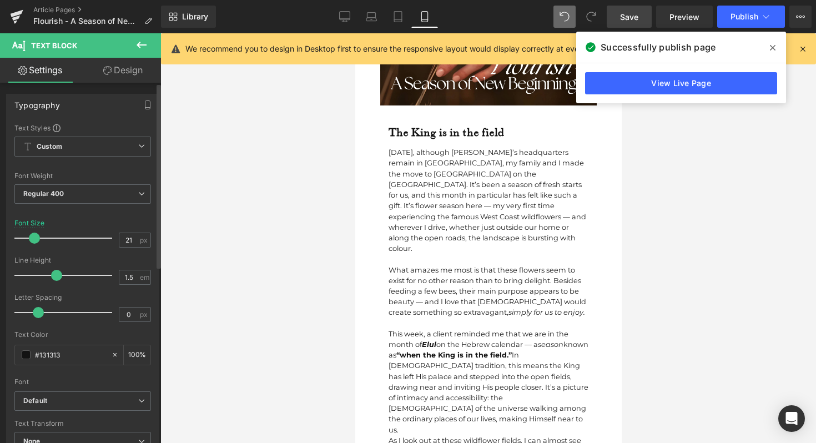
type input "22"
click at [30, 236] on span at bounding box center [35, 238] width 11 height 11
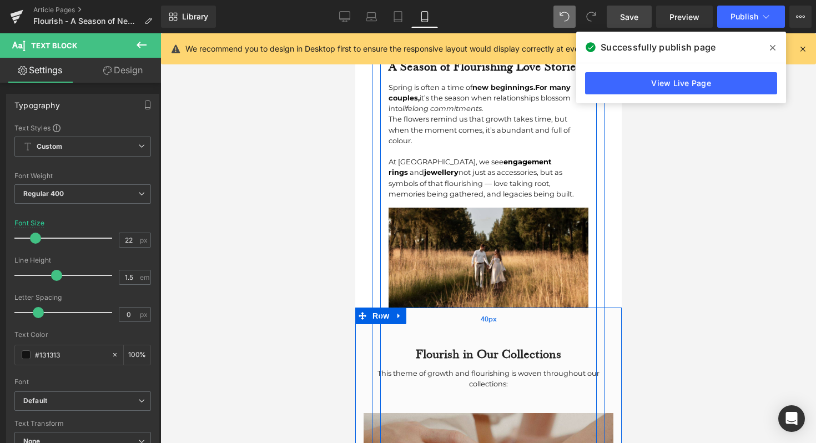
scroll to position [809, 0]
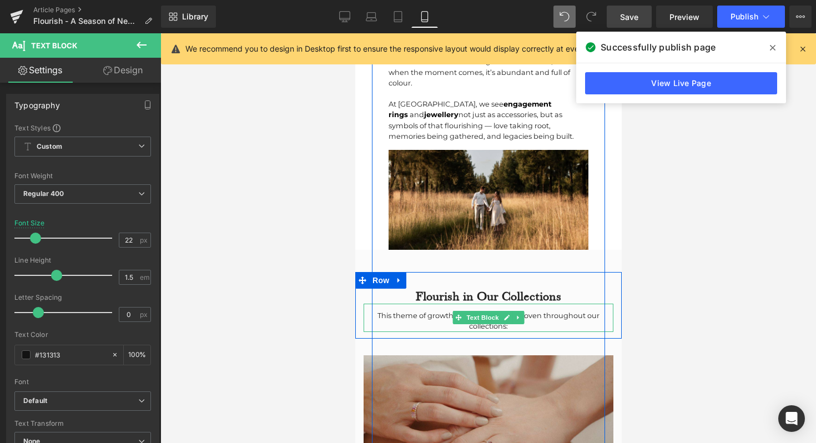
click at [430, 310] on div "This theme of growth and flourishing is woven throughout our collections:" at bounding box center [488, 320] width 250 height 21
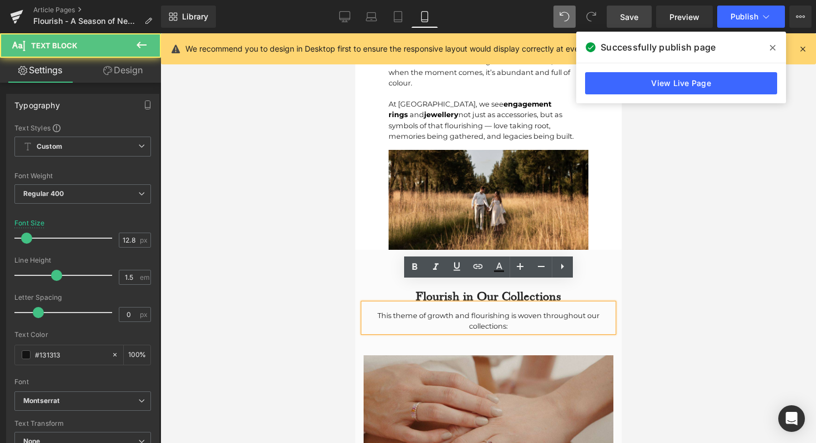
click at [642, 254] on div at bounding box center [488, 238] width 656 height 410
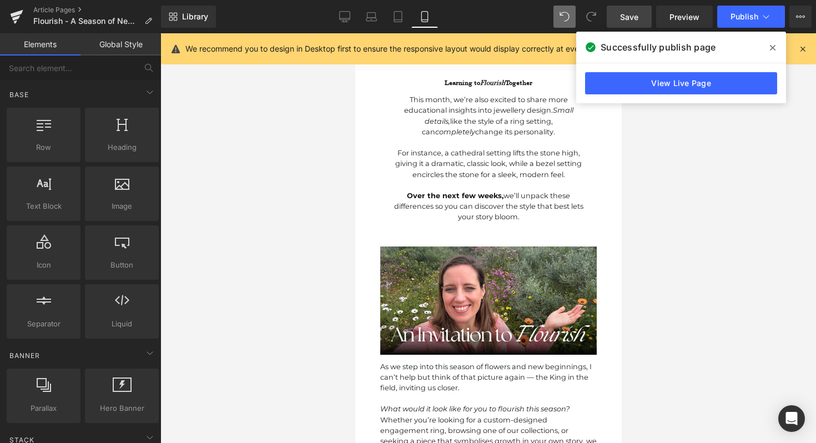
scroll to position [2905, 0]
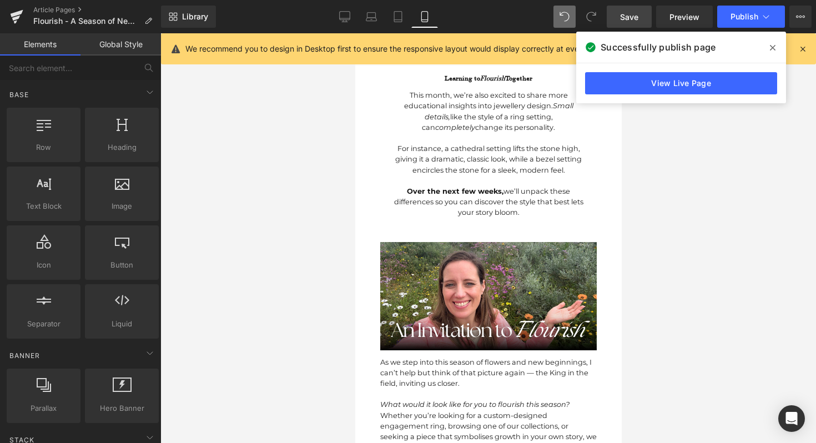
click at [463, 83] on div "This month, we’re also excited to share more educational insights into jeweller…" at bounding box center [488, 150] width 200 height 134
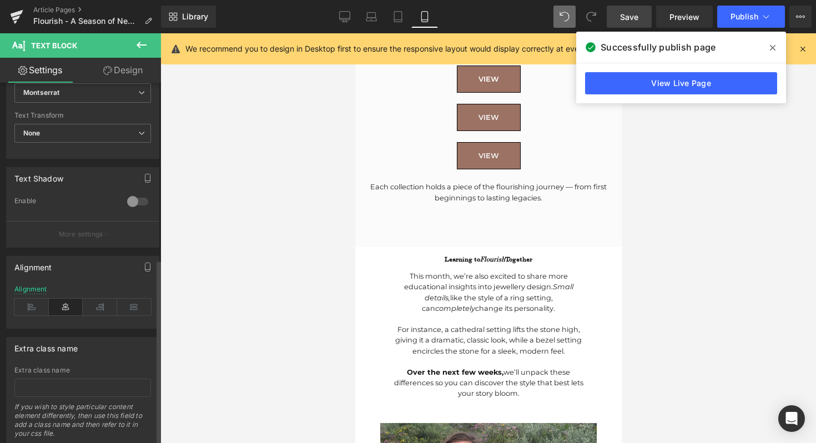
scroll to position [342, 0]
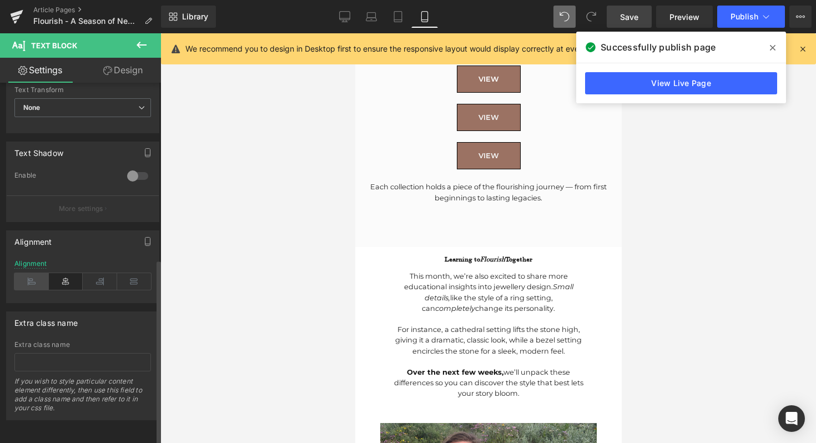
click at [29, 273] on icon at bounding box center [31, 281] width 34 height 17
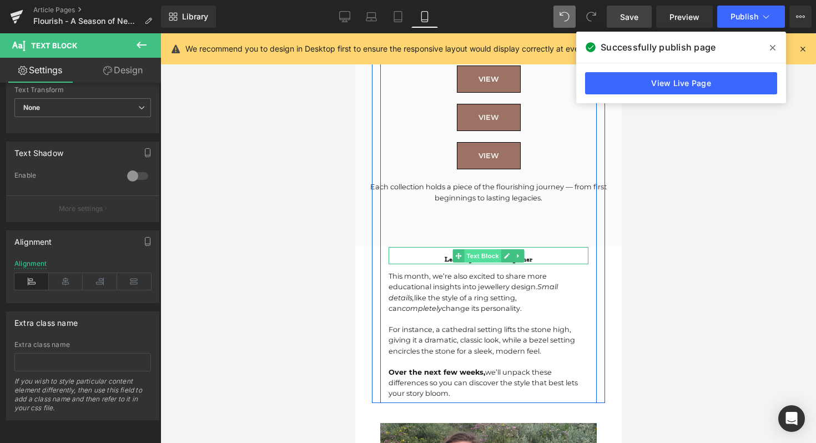
click at [467, 249] on span "Text Block" at bounding box center [481, 255] width 37 height 13
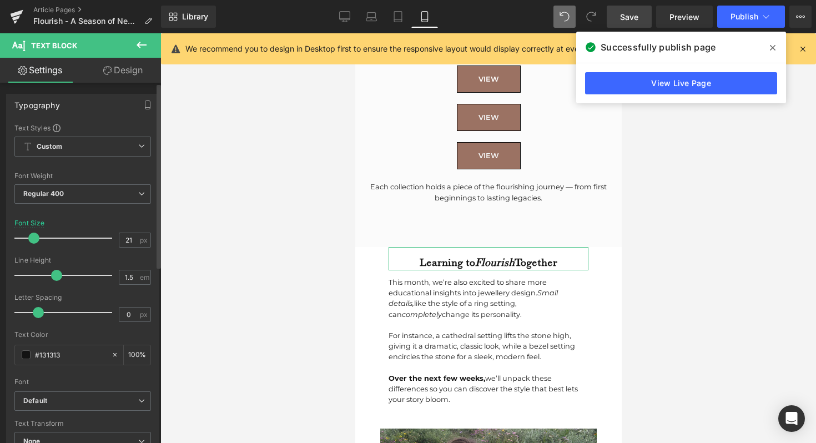
type input "22"
click at [35, 236] on div at bounding box center [66, 238] width 92 height 22
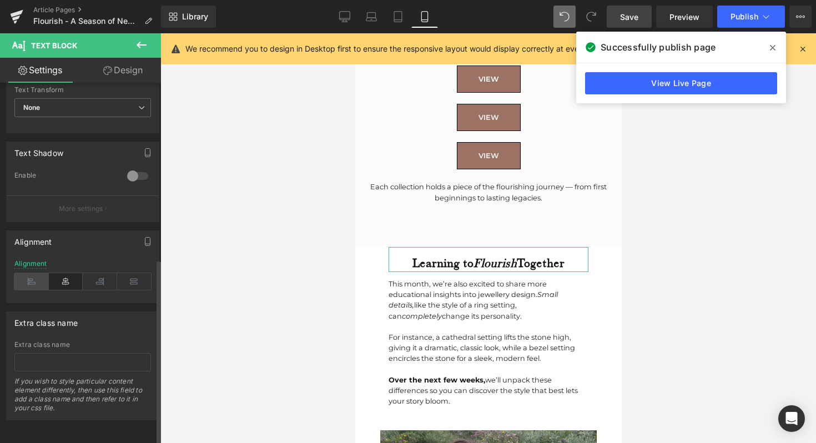
click at [32, 276] on icon at bounding box center [31, 281] width 34 height 17
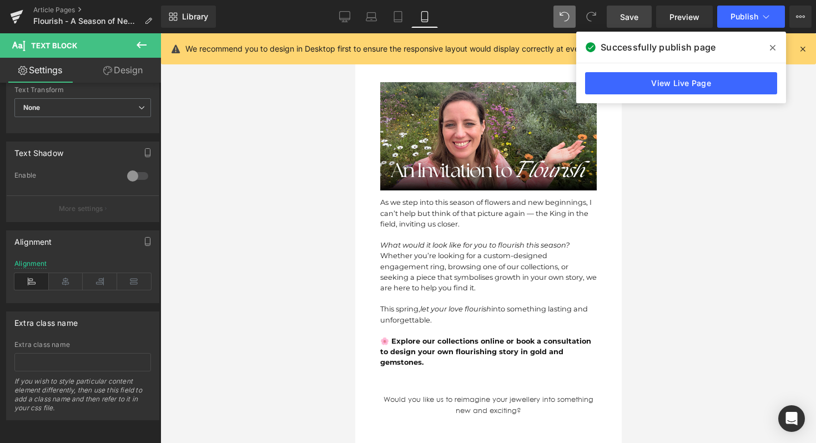
scroll to position [3108, 0]
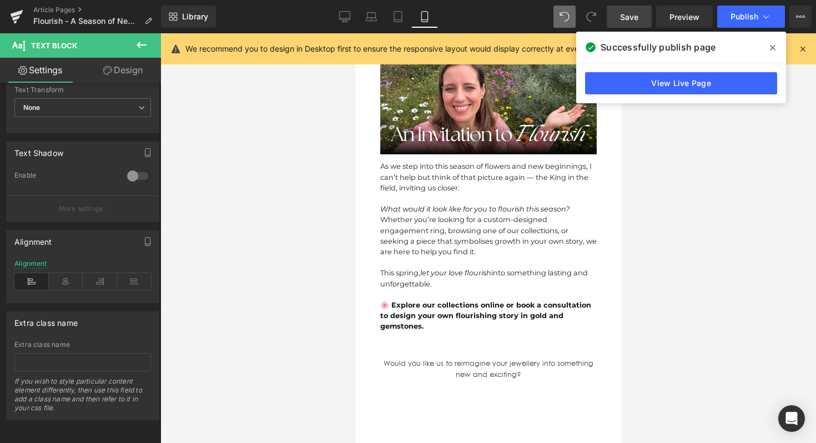
click at [441, 214] on div "Whether you’re looking for a custom-designed engagement ring, browsing one of o…" at bounding box center [488, 235] width 216 height 43
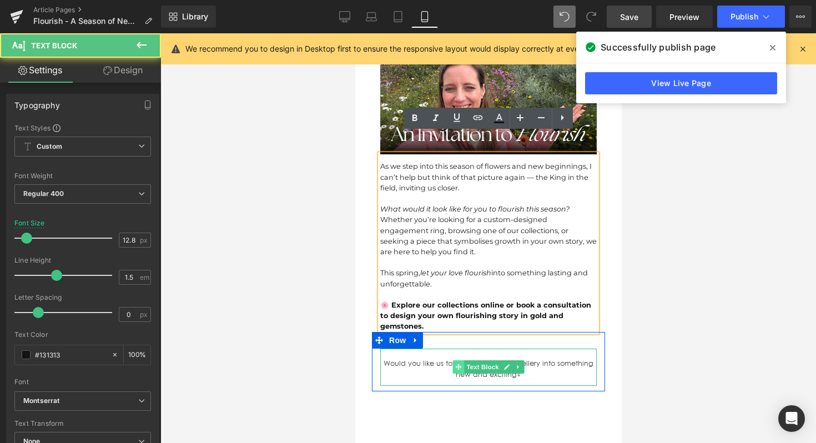
click at [463, 360] on span at bounding box center [458, 366] width 12 height 13
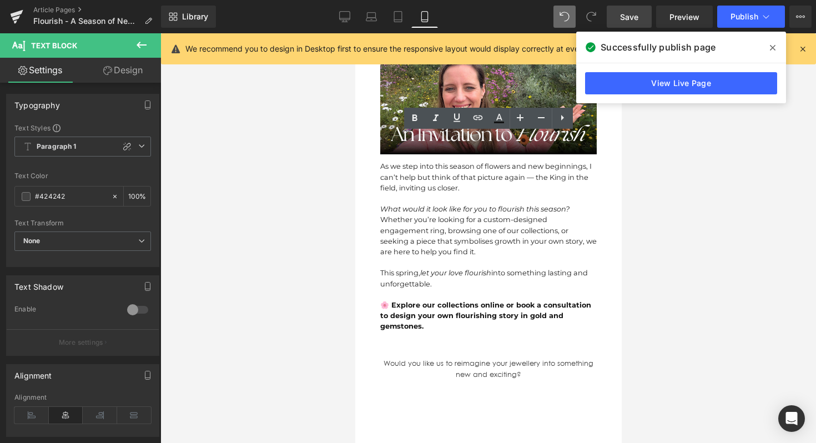
click at [241, 232] on div at bounding box center [488, 238] width 656 height 410
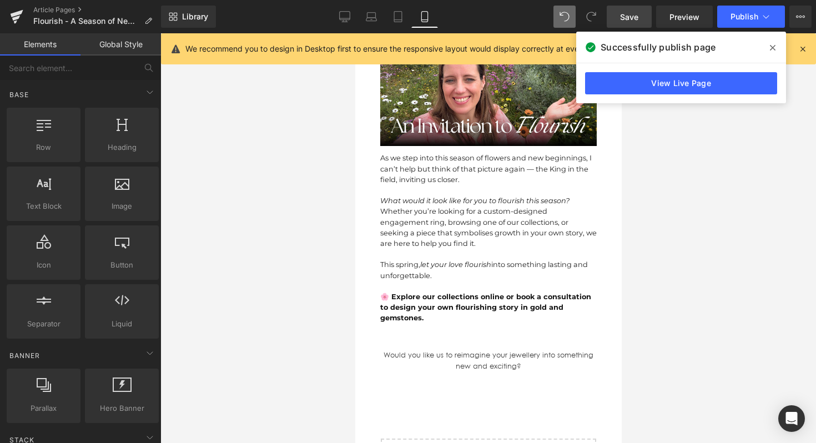
scroll to position [3320, 0]
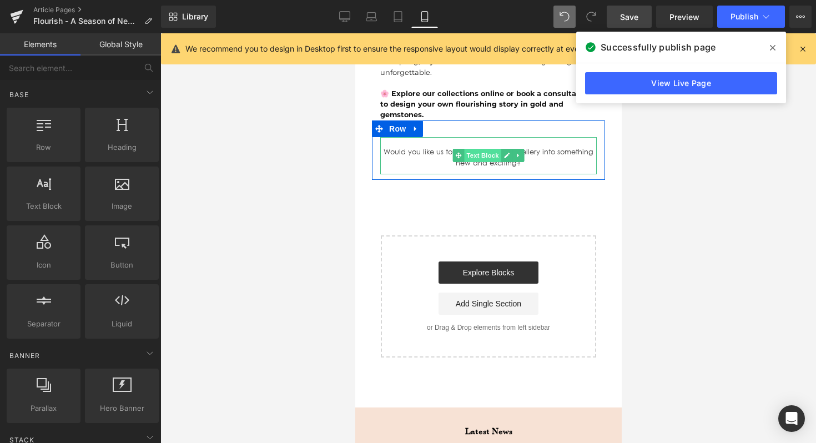
click at [483, 149] on span "Text Block" at bounding box center [481, 155] width 37 height 13
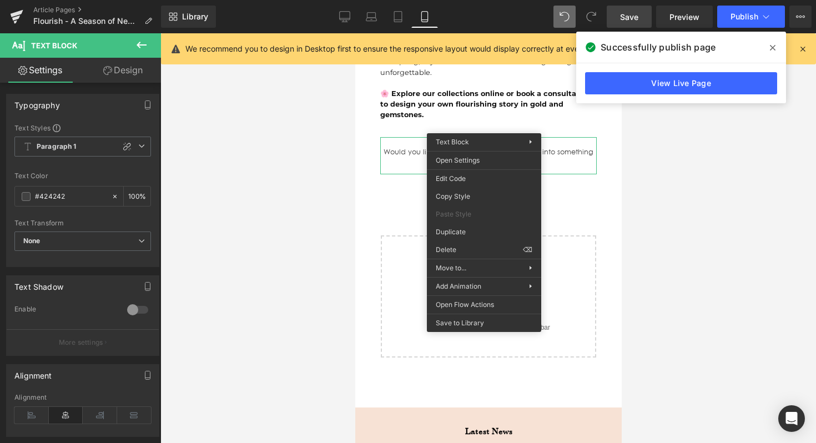
click at [138, 75] on link "Design" at bounding box center [123, 70] width 80 height 25
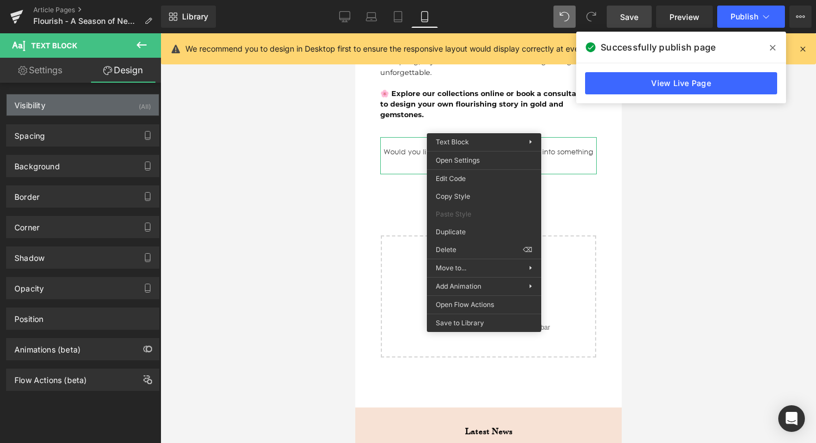
click at [115, 105] on div "Visibility (All)" at bounding box center [83, 104] width 152 height 21
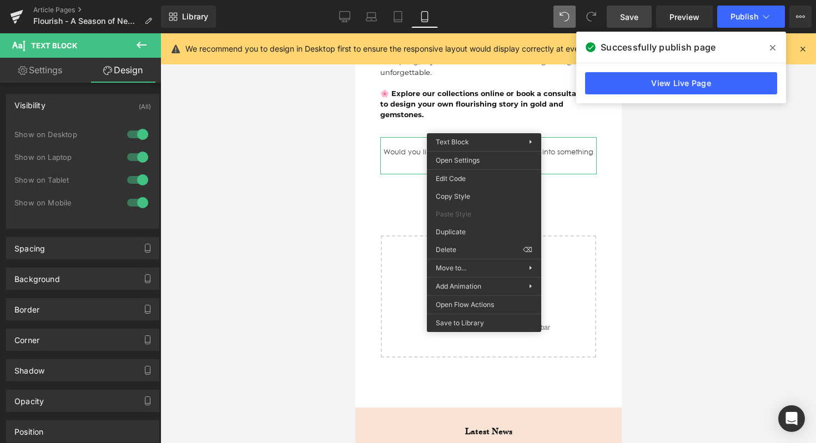
click at [138, 200] on div at bounding box center [137, 203] width 27 height 18
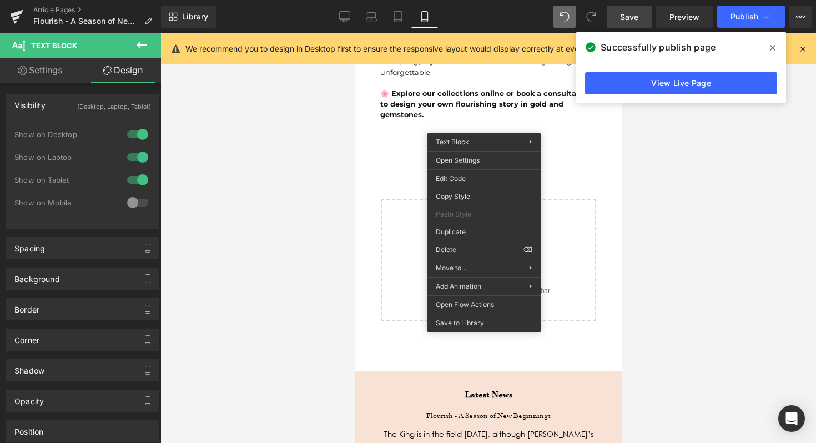
click at [253, 196] on div at bounding box center [488, 238] width 656 height 410
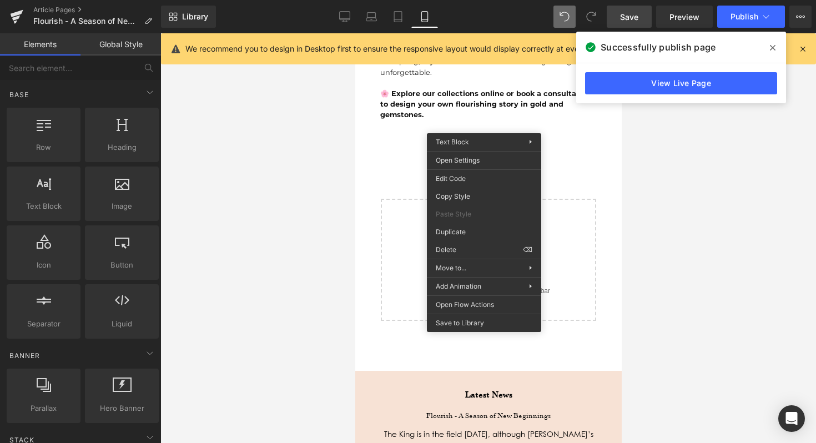
click at [462, 89] on strong "🌸 Explore our collections online or book a consultation to design your own flou…" at bounding box center [485, 103] width 211 height 29
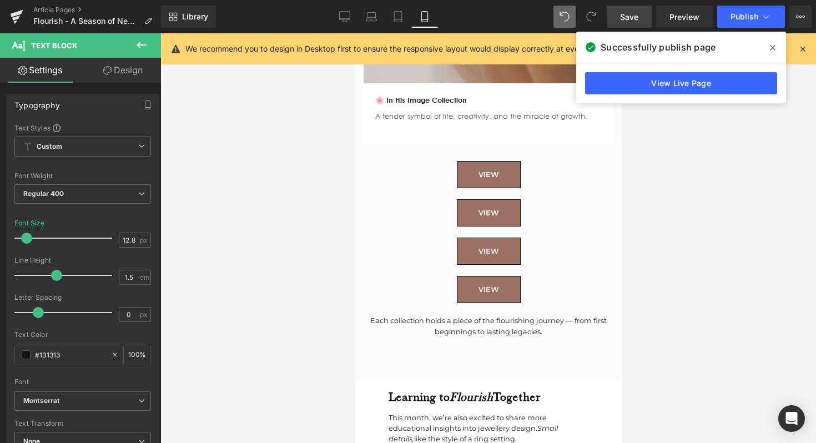
scroll to position [2572, 0]
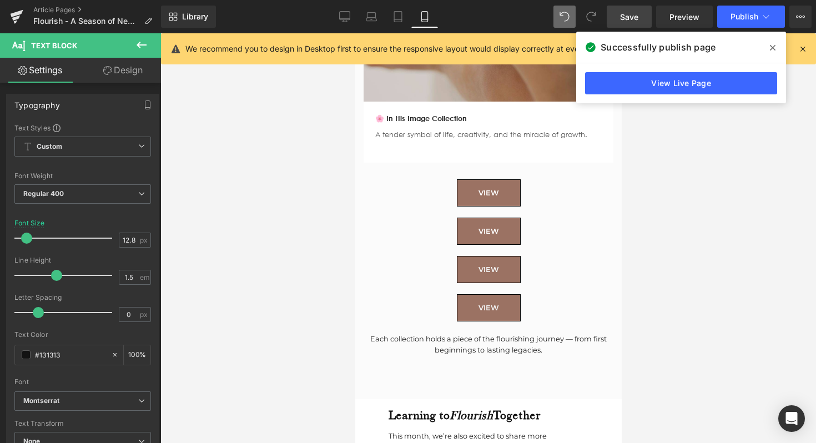
click at [528, 218] on div "VIEW Button" at bounding box center [488, 231] width 250 height 27
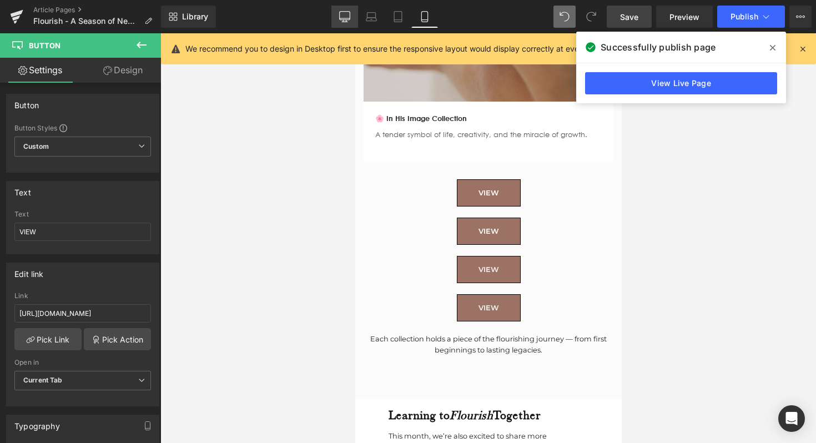
click at [353, 21] on link "Desktop" at bounding box center [344, 17] width 27 height 22
type input "15"
type input "100"
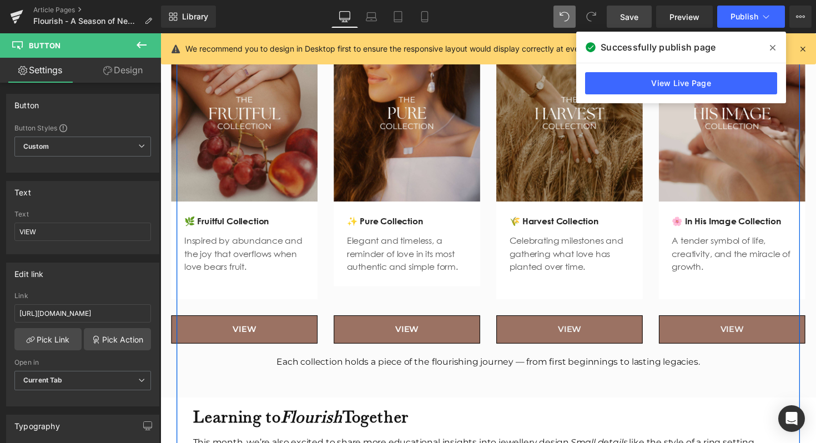
scroll to position [1430, 0]
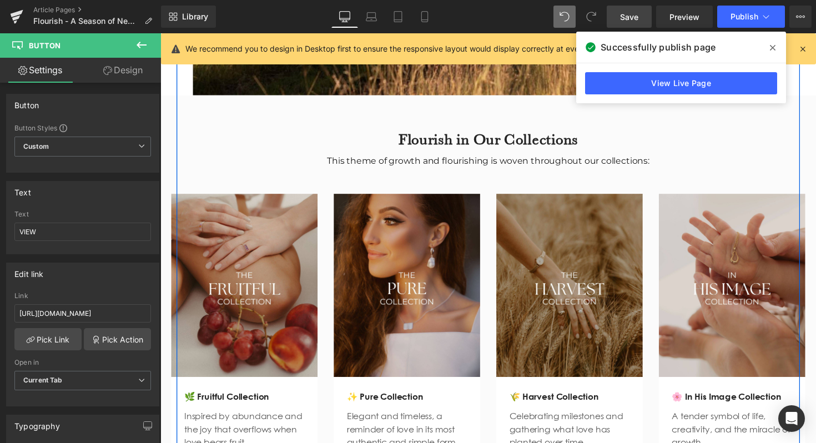
click at [448, 98] on div "Flourish in Our Collections Heading This theme of growth and flourishing is wov…" at bounding box center [496, 341] width 672 height 489
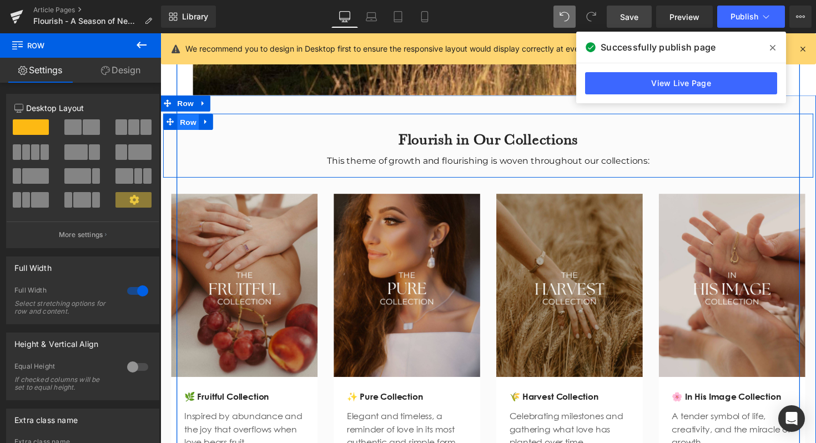
click at [185, 116] on span "Row" at bounding box center [189, 124] width 22 height 17
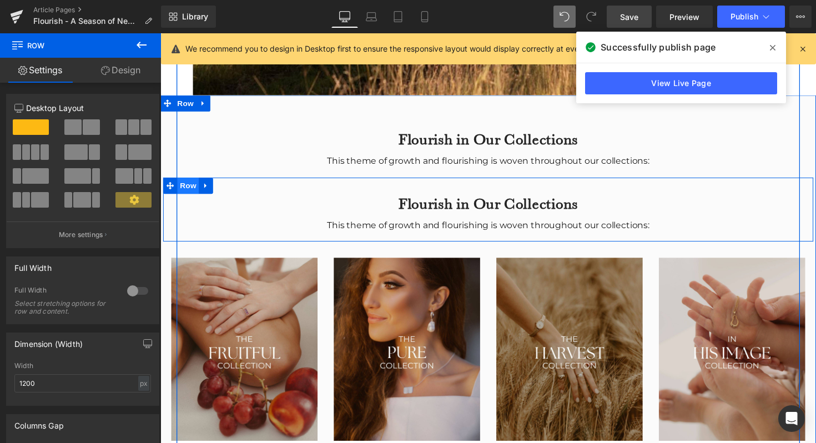
click at [190, 181] on span "Row" at bounding box center [189, 189] width 22 height 17
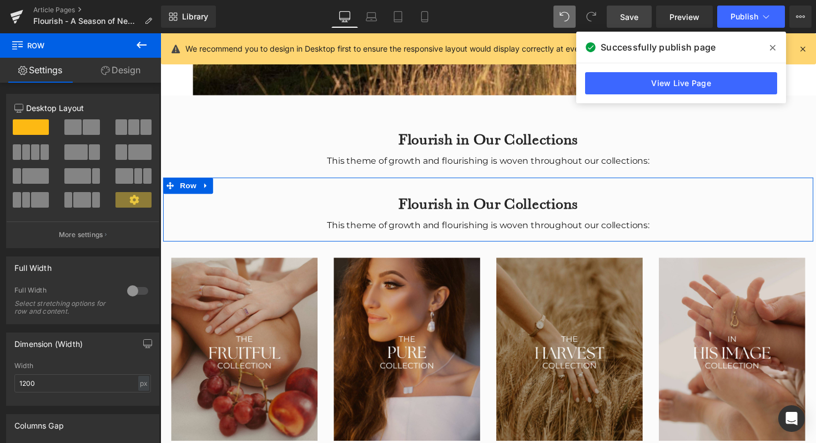
click at [77, 108] on p "Desktop Layout" at bounding box center [82, 108] width 137 height 12
click at [100, 229] on button "More settings" at bounding box center [83, 234] width 152 height 26
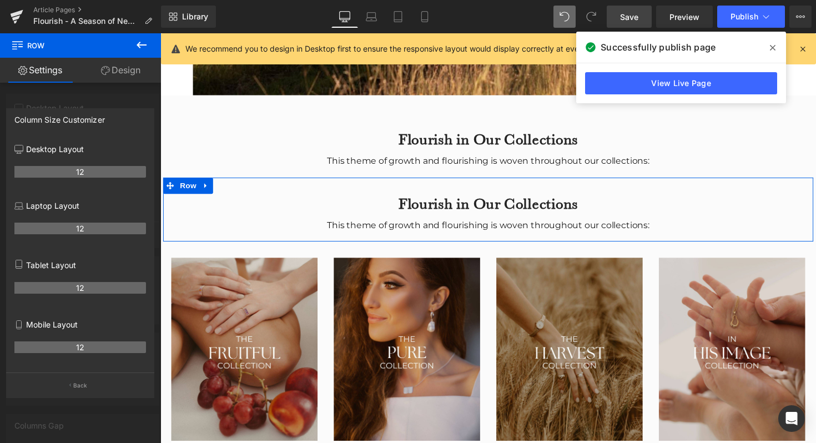
click at [72, 290] on th "12" at bounding box center [80, 288] width 132 height 12
click at [69, 332] on div "Mobile Layout 12" at bounding box center [80, 342] width 132 height 59
click at [77, 386] on p "Back" at bounding box center [80, 385] width 14 height 8
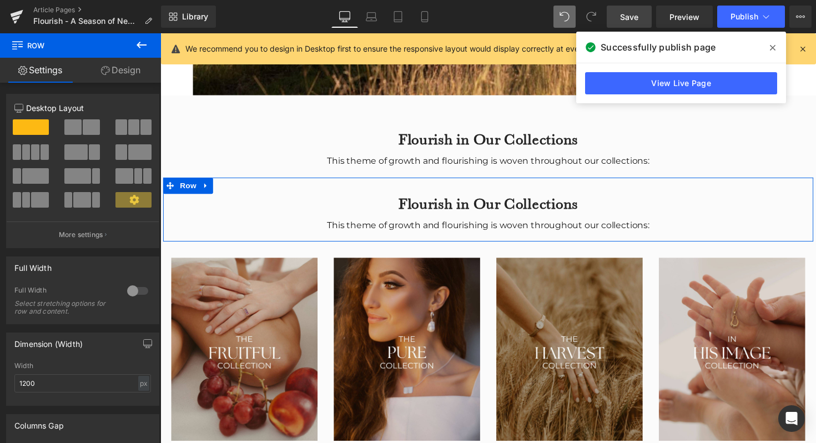
click at [75, 110] on p "Desktop Layout" at bounding box center [82, 108] width 137 height 12
click at [123, 195] on span at bounding box center [133, 200] width 36 height 16
click at [133, 200] on icon at bounding box center [133, 199] width 9 height 9
click at [117, 64] on link "Design" at bounding box center [120, 70] width 80 height 25
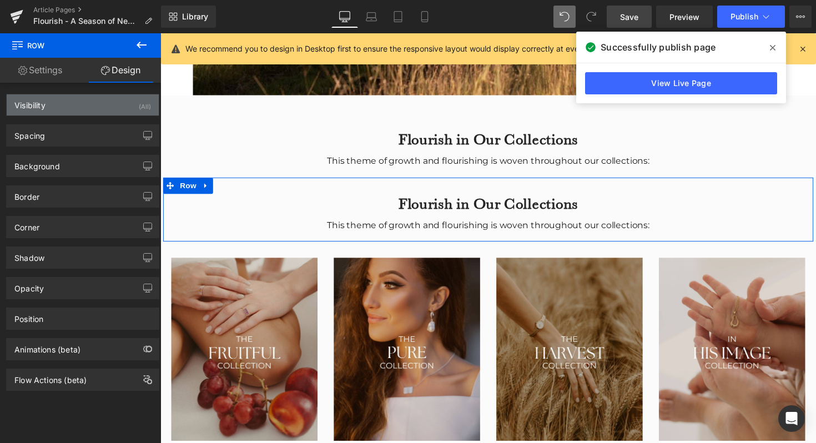
click at [93, 107] on div "Visibility (All)" at bounding box center [83, 104] width 152 height 21
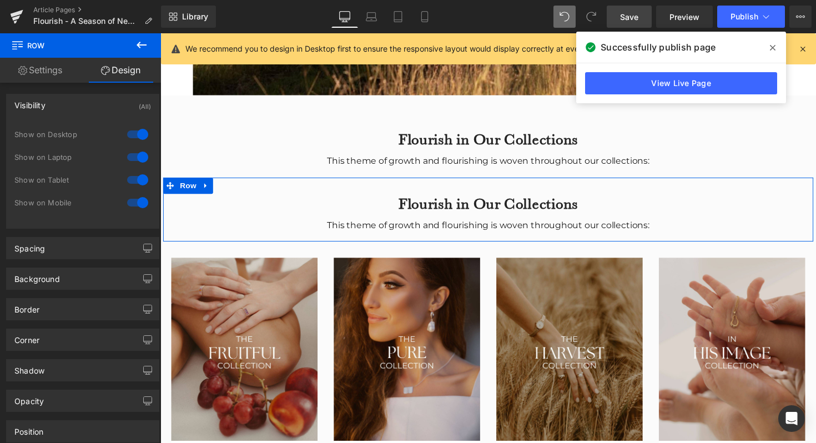
click at [133, 180] on div at bounding box center [137, 180] width 27 height 18
click at [136, 152] on div at bounding box center [137, 157] width 27 height 18
click at [136, 135] on div at bounding box center [137, 134] width 27 height 18
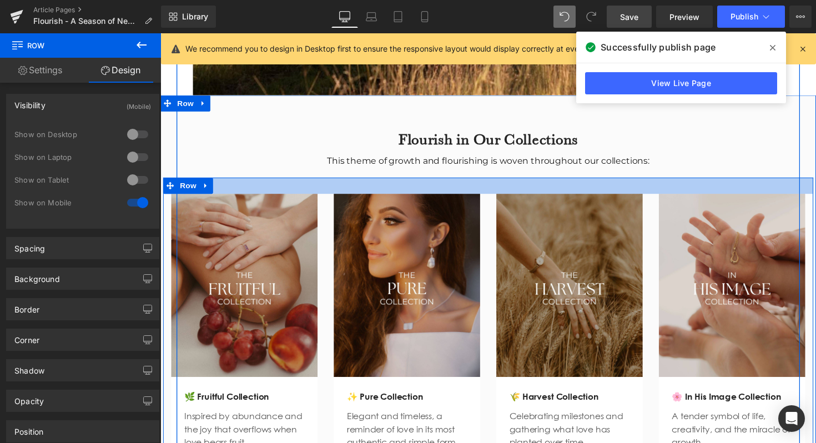
click at [380, 181] on div at bounding box center [496, 189] width 666 height 17
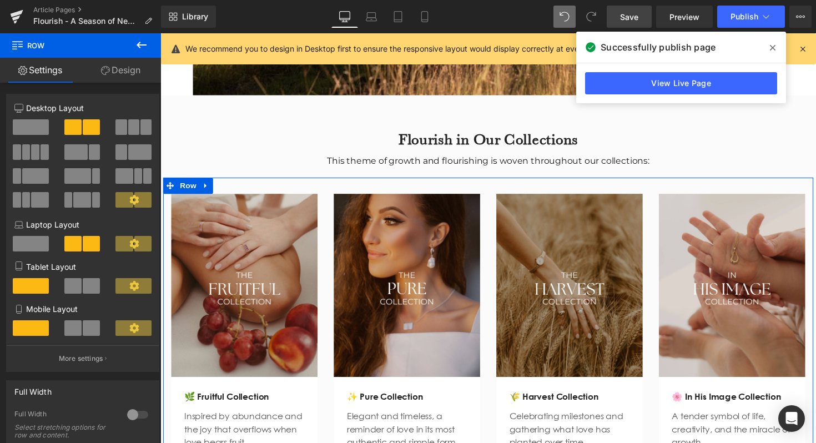
click at [132, 330] on icon at bounding box center [134, 328] width 10 height 10
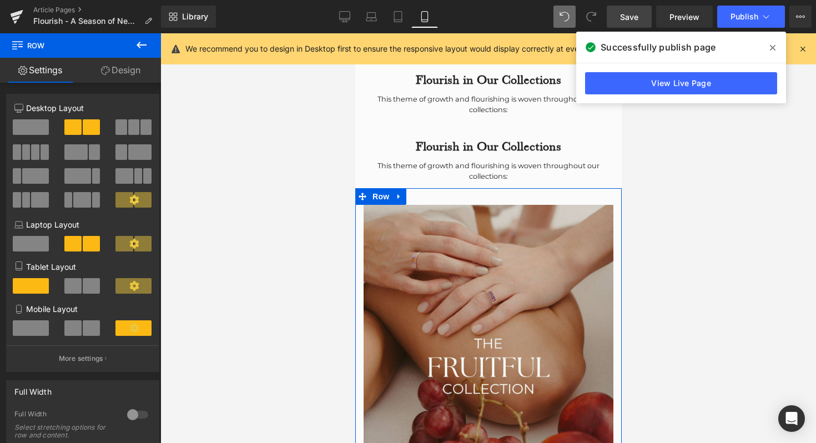
scroll to position [1025, 0]
click at [135, 327] on icon at bounding box center [134, 328] width 10 height 10
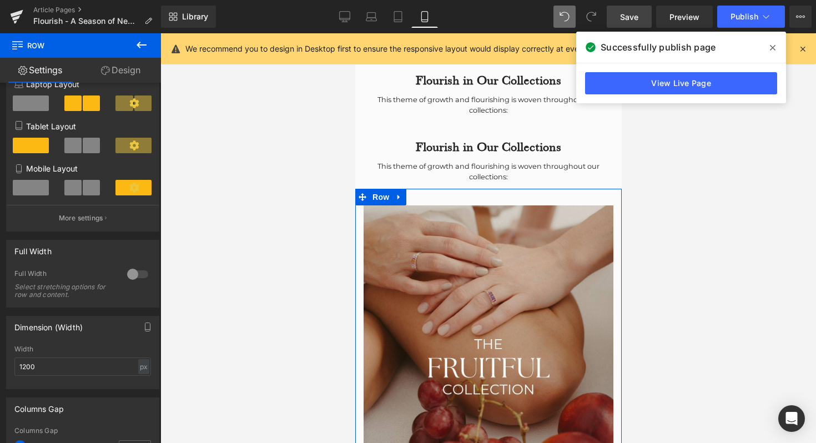
click at [138, 270] on div at bounding box center [137, 274] width 27 height 18
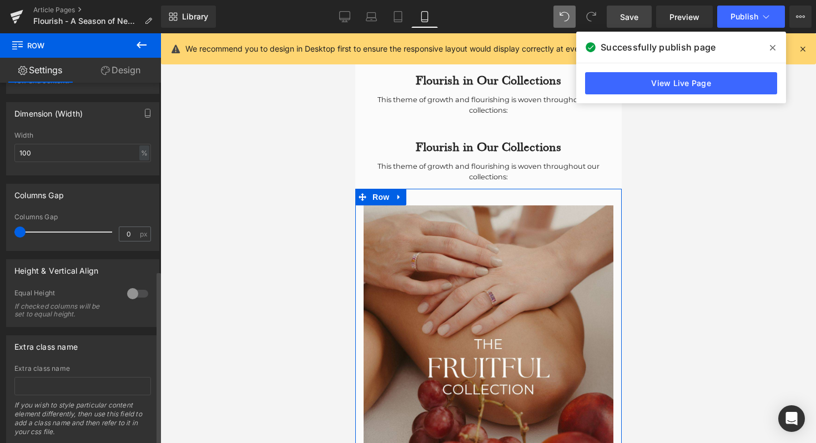
scroll to position [389, 0]
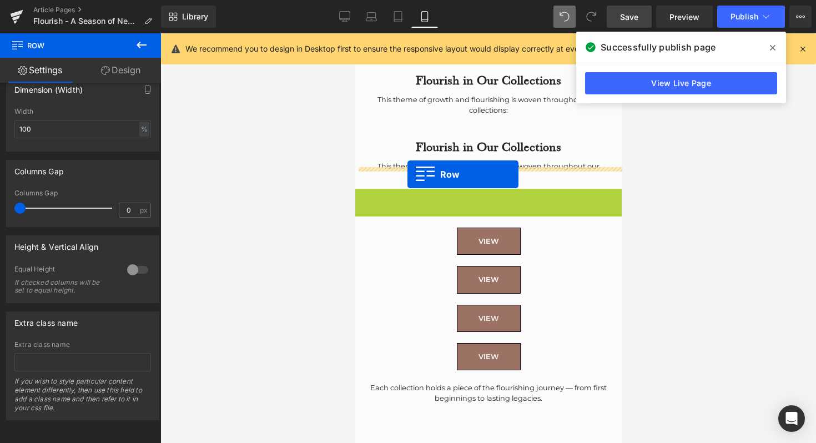
drag, startPoint x: 361, startPoint y: 177, endPoint x: 407, endPoint y: 174, distance: 46.2
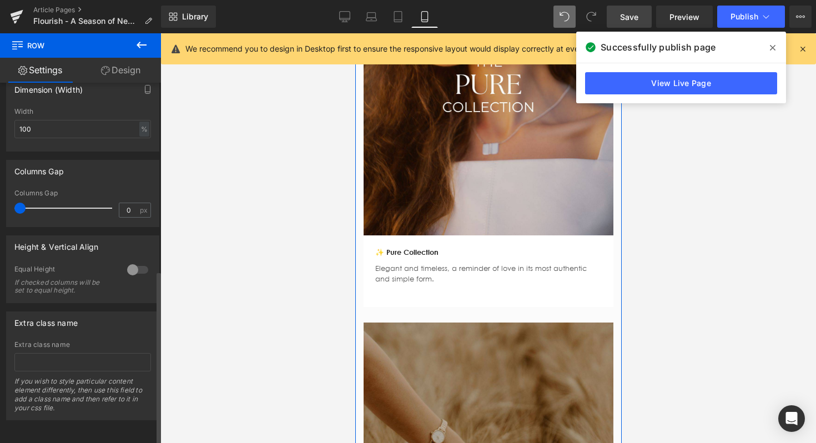
scroll to position [0, 0]
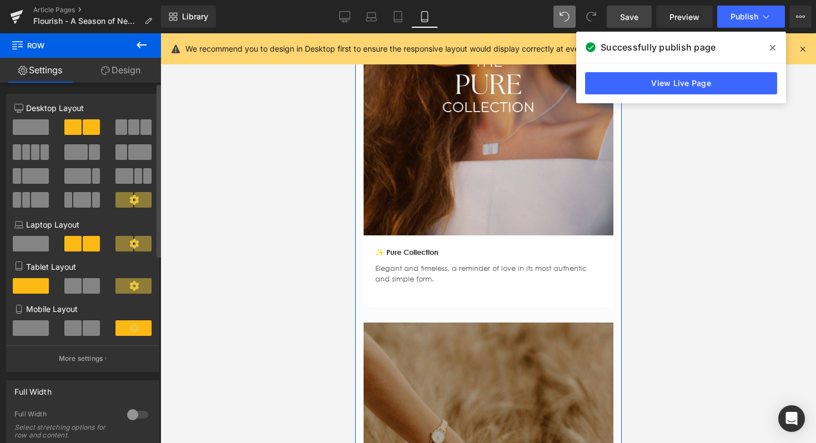
click at [34, 125] on span at bounding box center [31, 127] width 36 height 16
type input "1200"
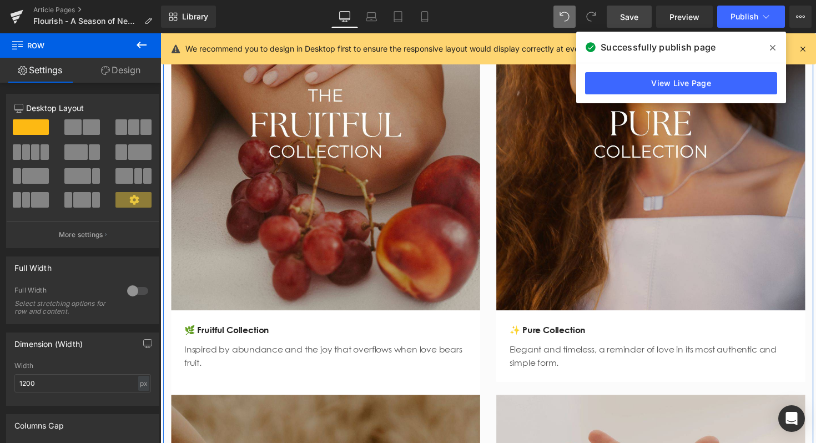
scroll to position [1426, 0]
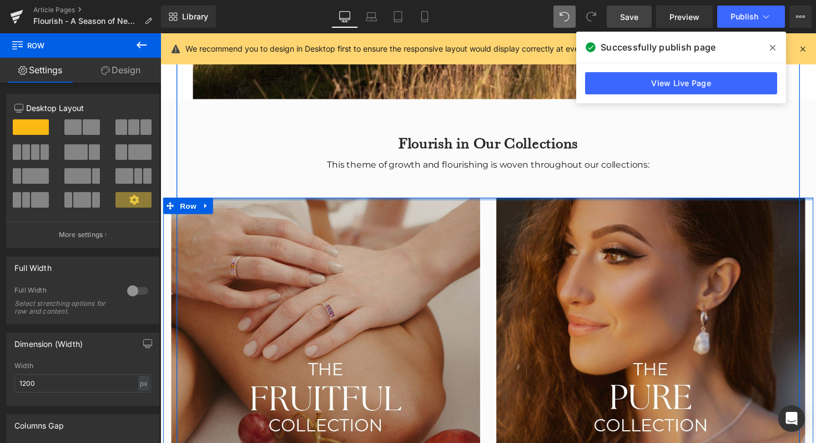
click at [286, 201] on div "Image 🌿 Fruitful Collection Text Block Inspired by abundance and the joy that o…" at bounding box center [496, 442] width 666 height 482
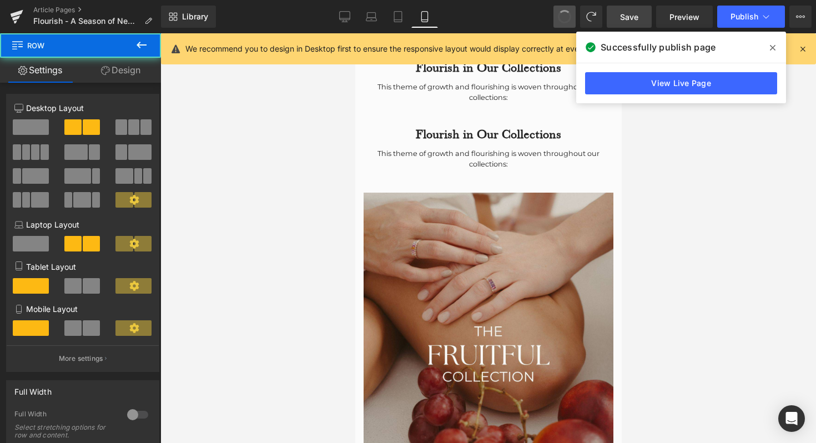
scroll to position [1037, 0]
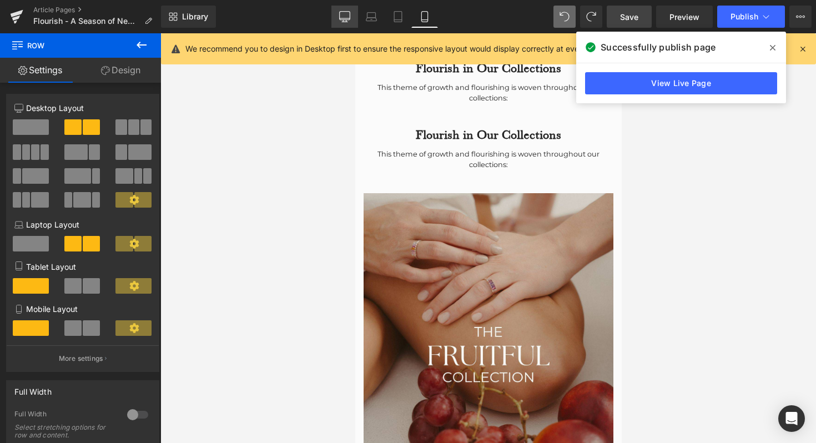
click at [347, 9] on link "Desktop" at bounding box center [344, 17] width 27 height 22
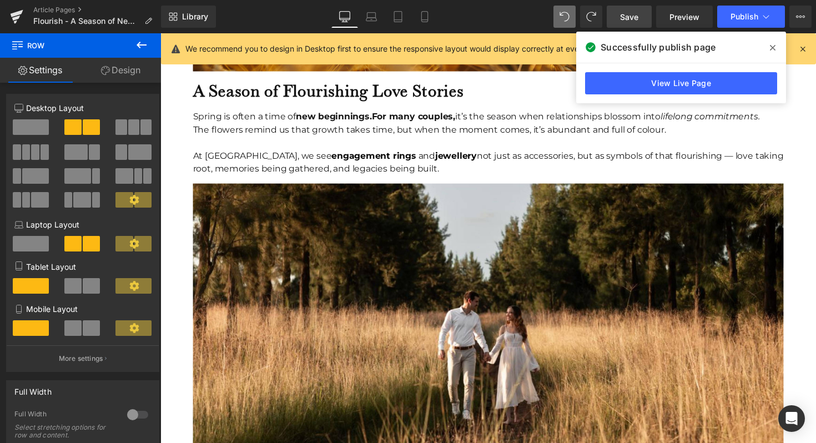
scroll to position [1443, 0]
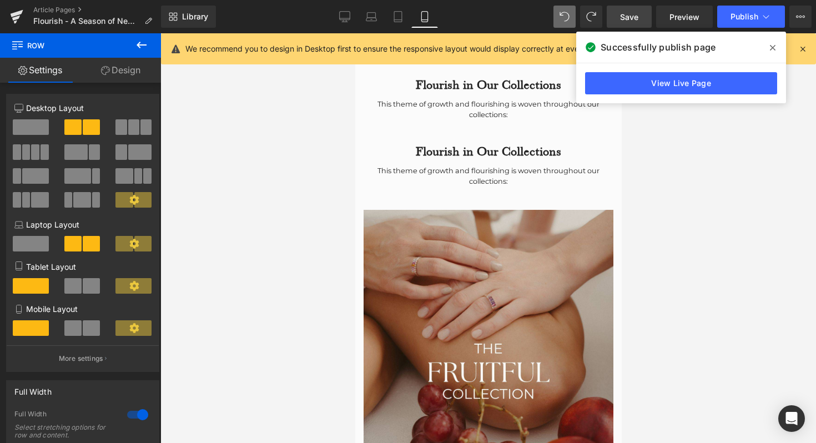
type input "1200"
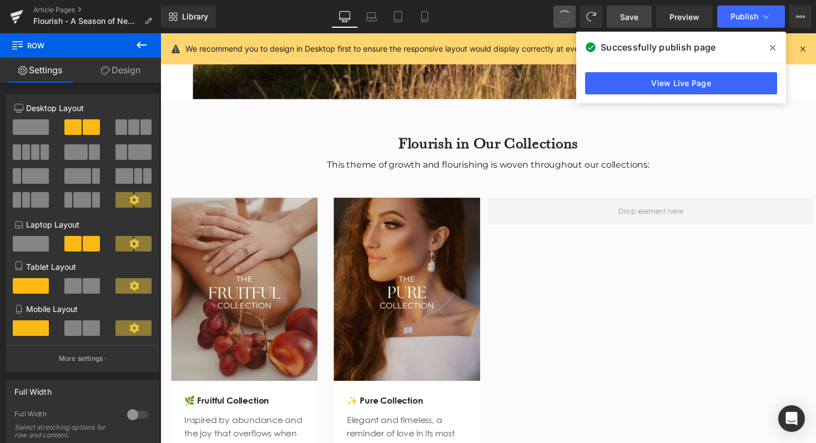
click at [565, 11] on span at bounding box center [565, 17] width 18 height 18
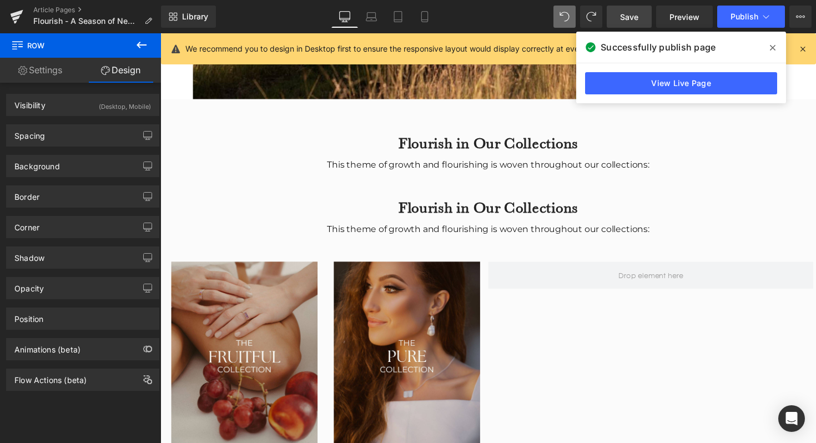
click at [347, 17] on icon at bounding box center [344, 16] width 11 height 11
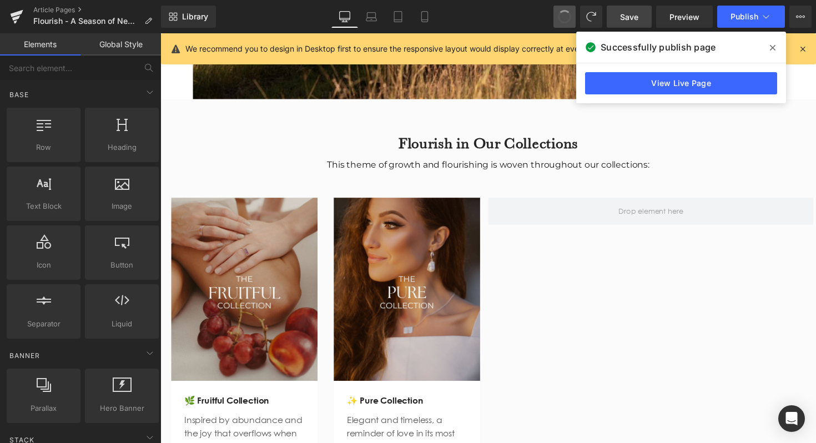
click at [562, 15] on span at bounding box center [564, 16] width 19 height 19
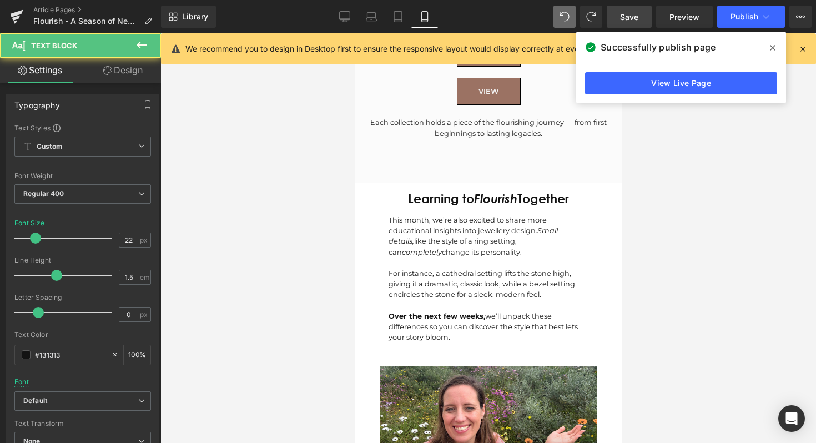
scroll to position [2806, 0]
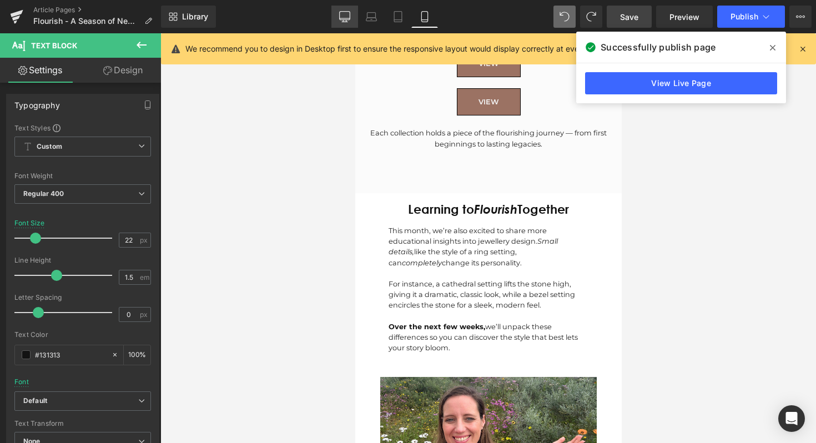
click at [339, 23] on link "Desktop" at bounding box center [344, 17] width 27 height 22
type input "32"
type input "100"
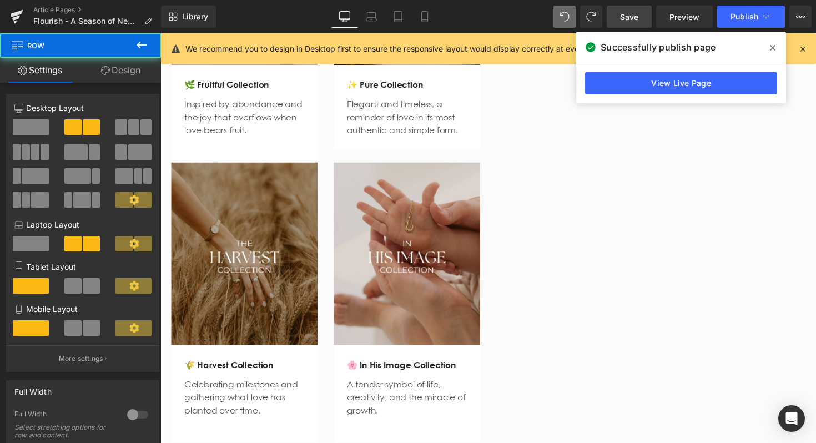
click at [567, 233] on div "Image 🌿 Fruitful Collection Text Block Inspired by abundance and the joy that o…" at bounding box center [496, 159] width 666 height 597
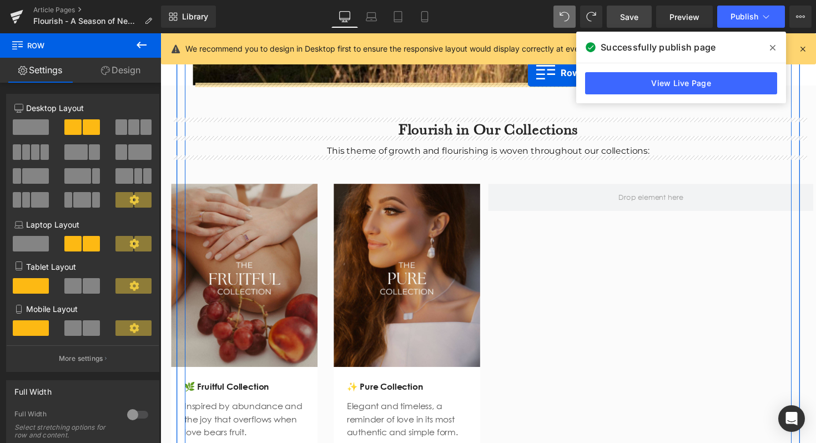
scroll to position [1395, 0]
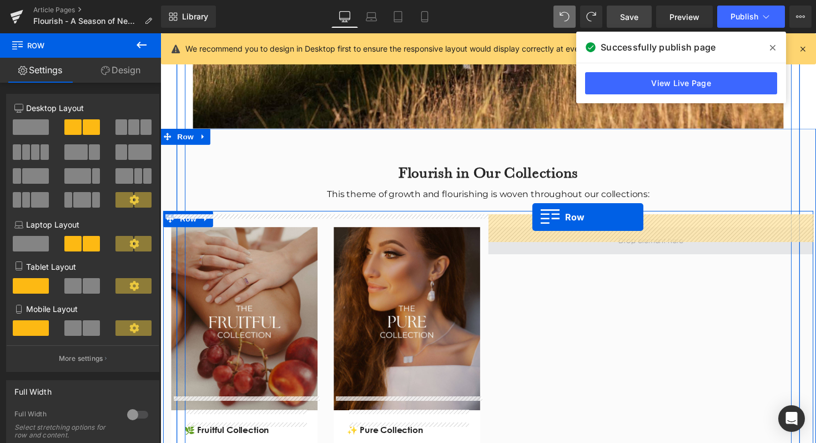
drag, startPoint x: 171, startPoint y: 346, endPoint x: 541, endPoint y: 222, distance: 390.5
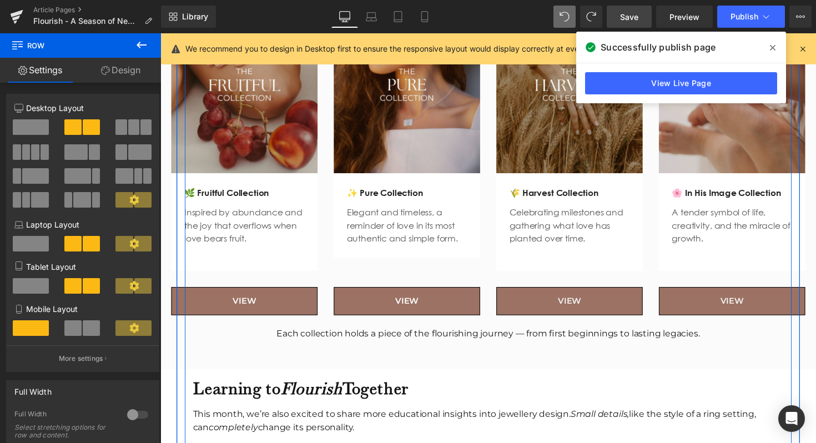
scroll to position [1641, 0]
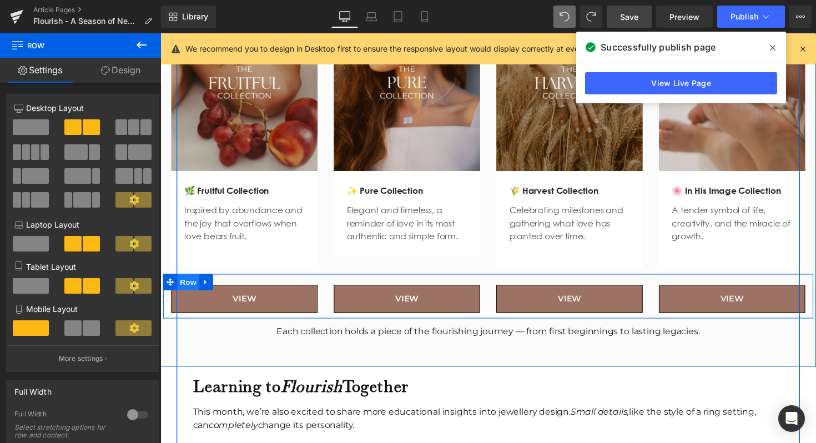
click at [188, 280] on span "Row" at bounding box center [189, 288] width 22 height 17
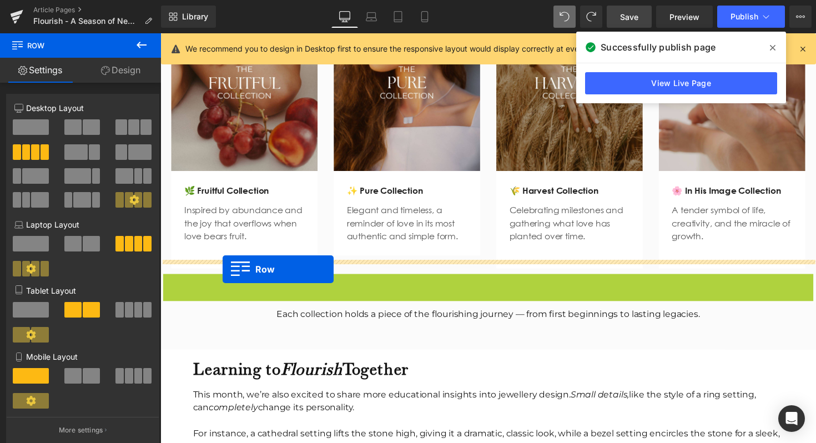
drag, startPoint x: 169, startPoint y: 274, endPoint x: 224, endPoint y: 275, distance: 55.5
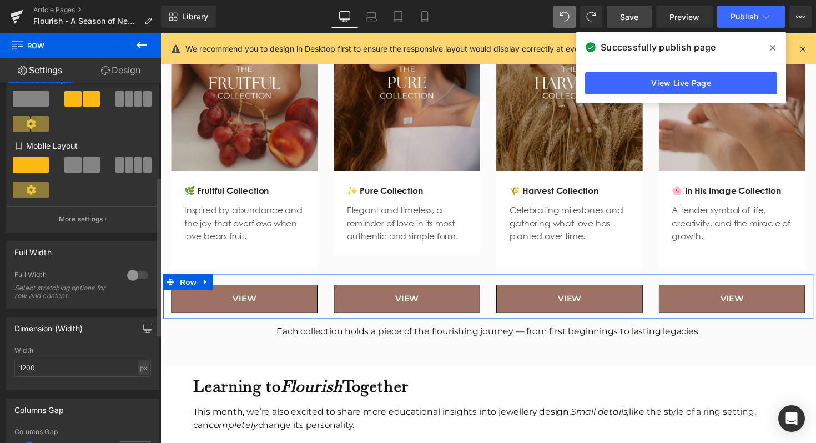
scroll to position [218, 0]
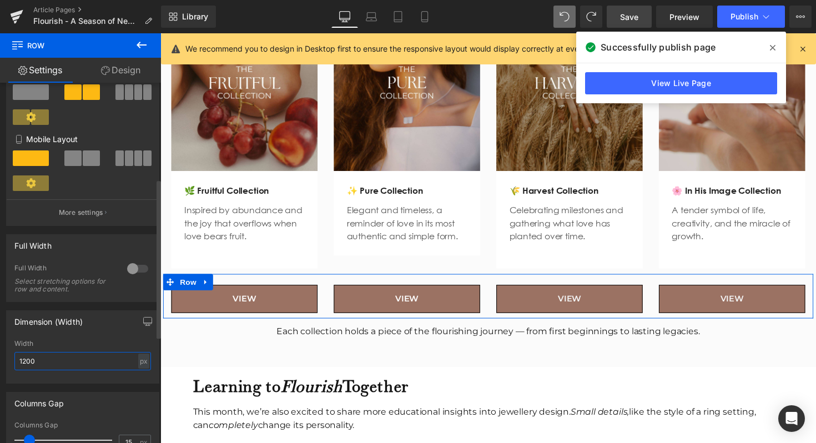
click at [56, 361] on input "1200" at bounding box center [82, 361] width 137 height 18
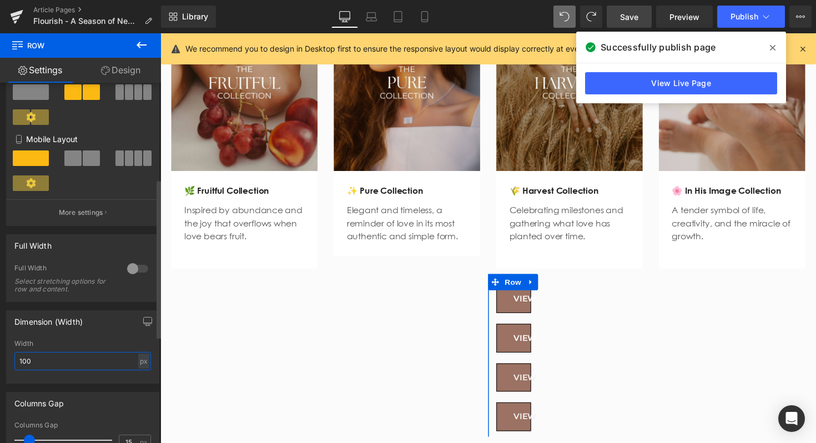
type input "1000"
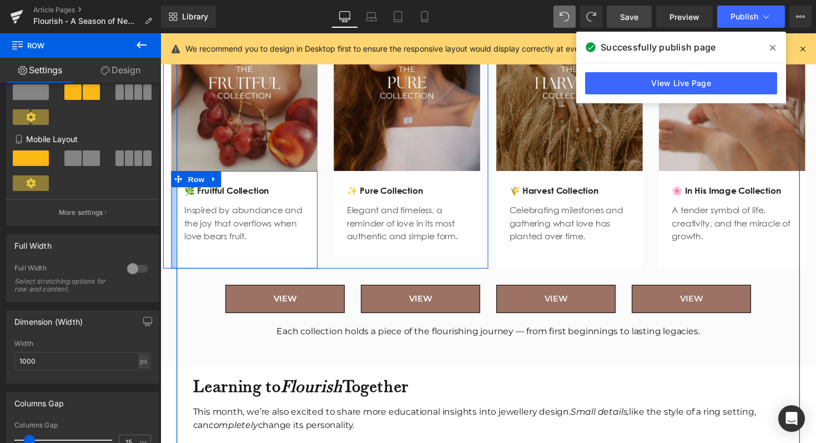
click at [172, 233] on div at bounding box center [174, 224] width 5 height 100
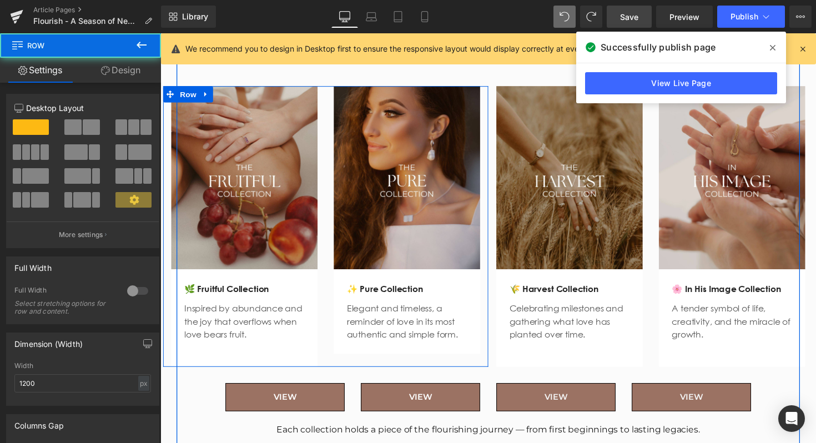
scroll to position [1505, 0]
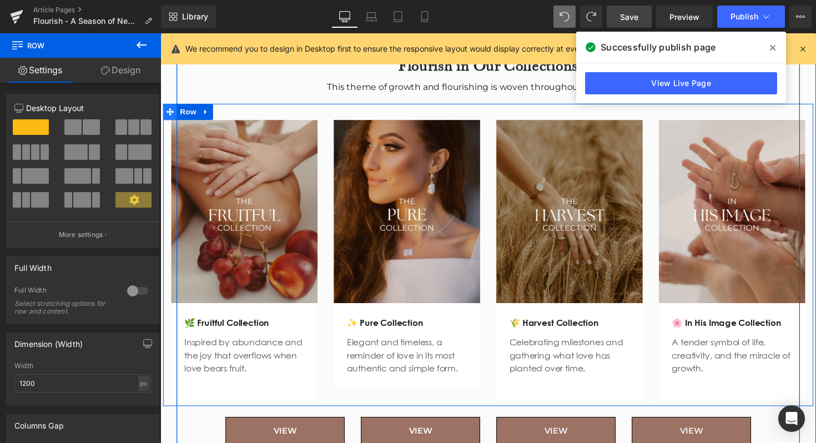
click at [169, 110] on icon at bounding box center [171, 114] width 8 height 8
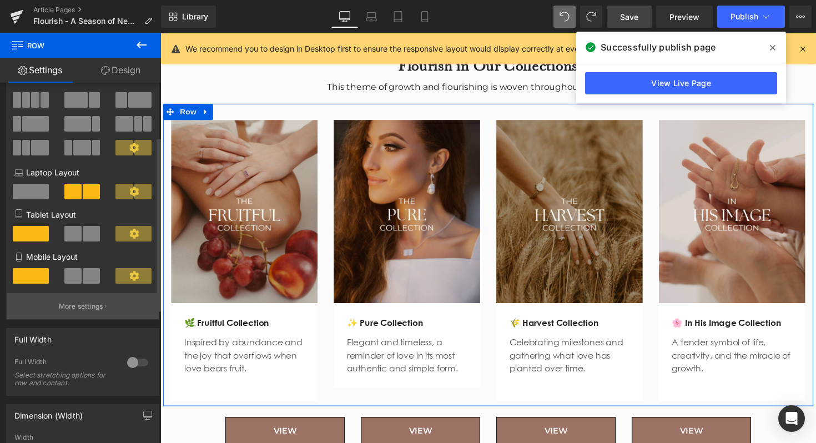
scroll to position [112, 0]
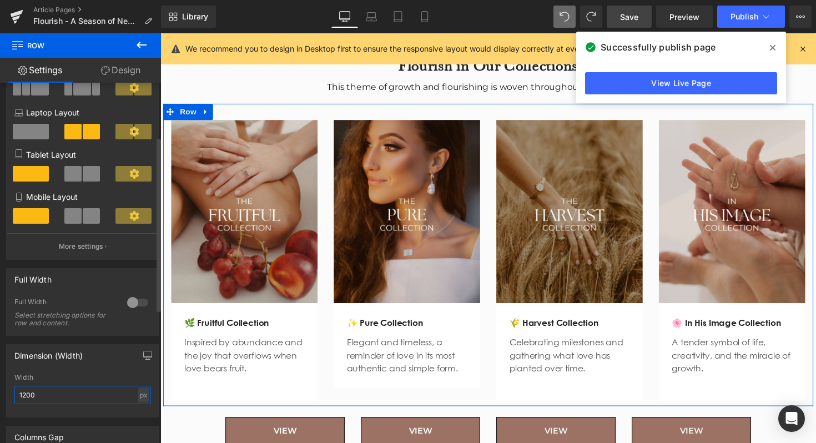
click at [63, 389] on input "1200" at bounding box center [82, 395] width 137 height 18
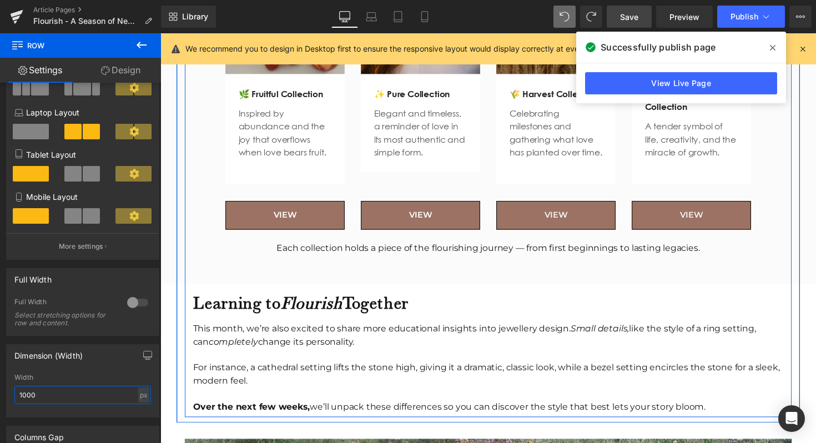
scroll to position [1695, 0]
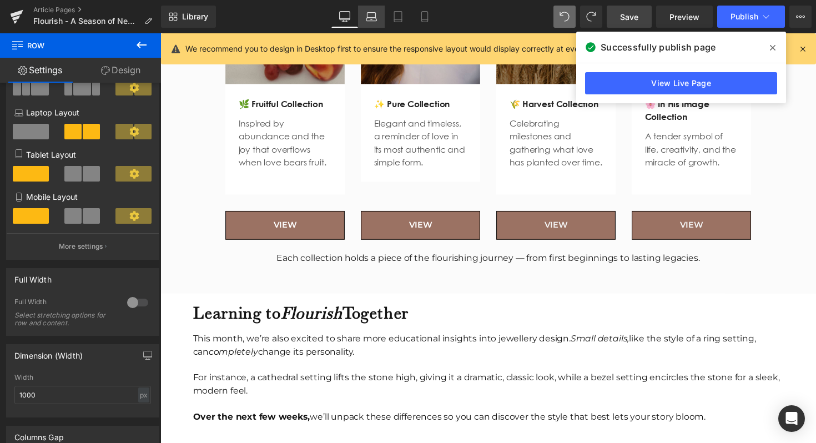
click at [379, 14] on link "Laptop" at bounding box center [371, 17] width 27 height 22
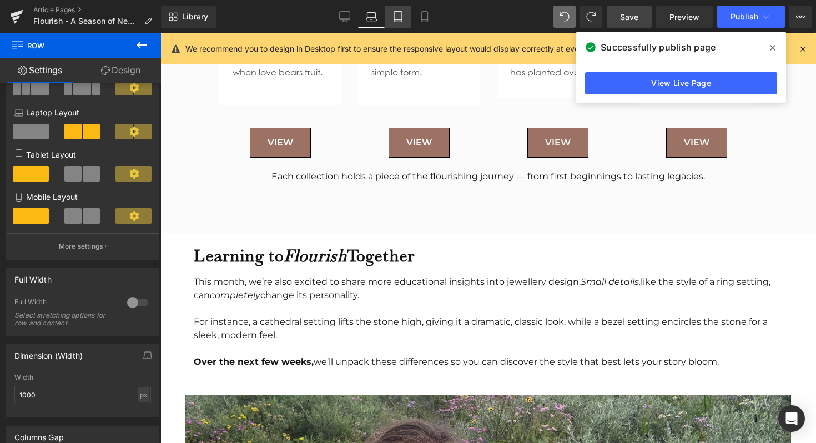
click at [394, 19] on icon at bounding box center [398, 17] width 8 height 11
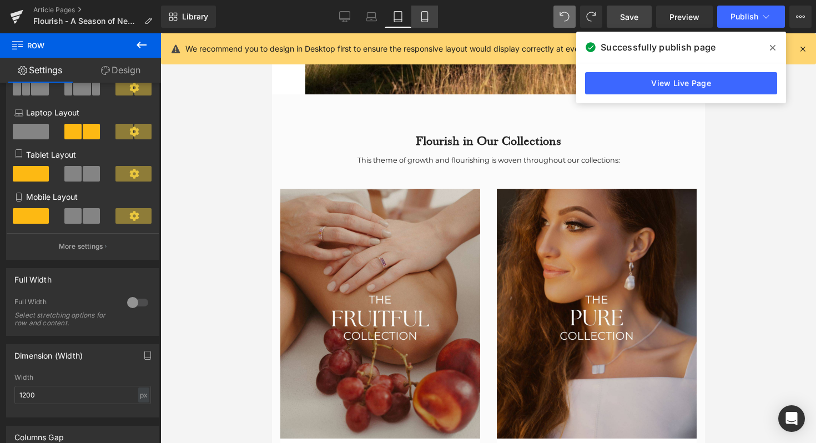
click at [422, 21] on icon at bounding box center [424, 17] width 6 height 11
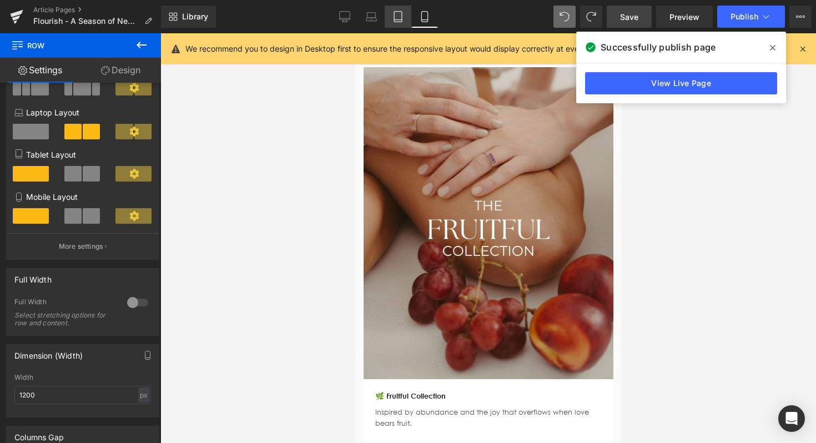
scroll to position [954, 0]
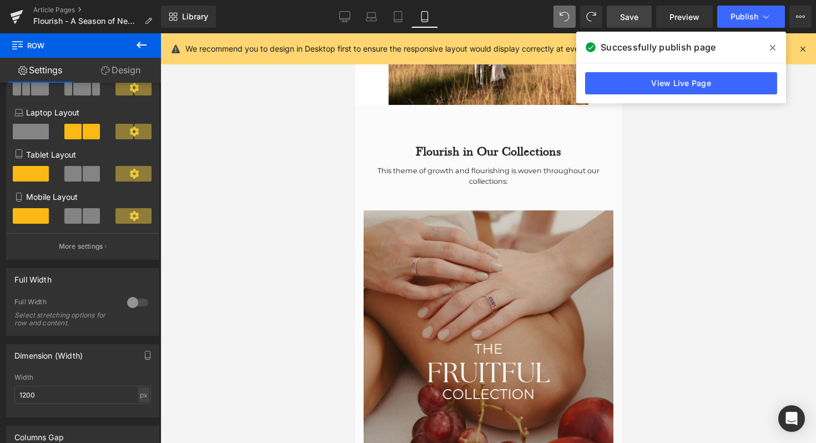
click at [777, 49] on span at bounding box center [773, 48] width 18 height 18
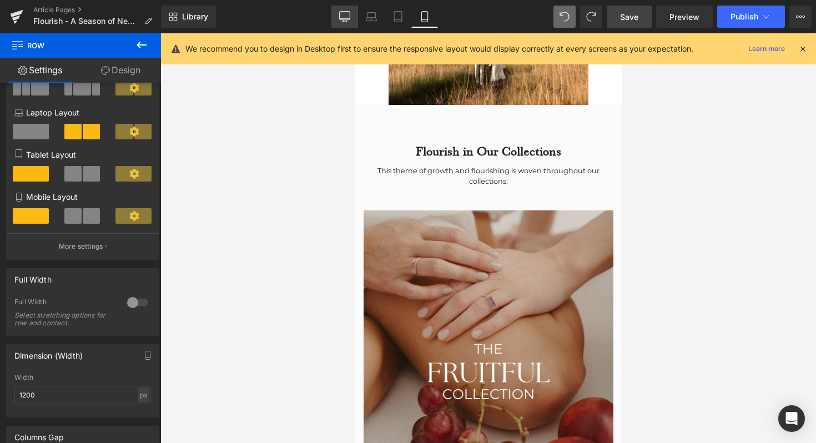
click at [338, 15] on link "Desktop" at bounding box center [344, 17] width 27 height 22
type input "1000"
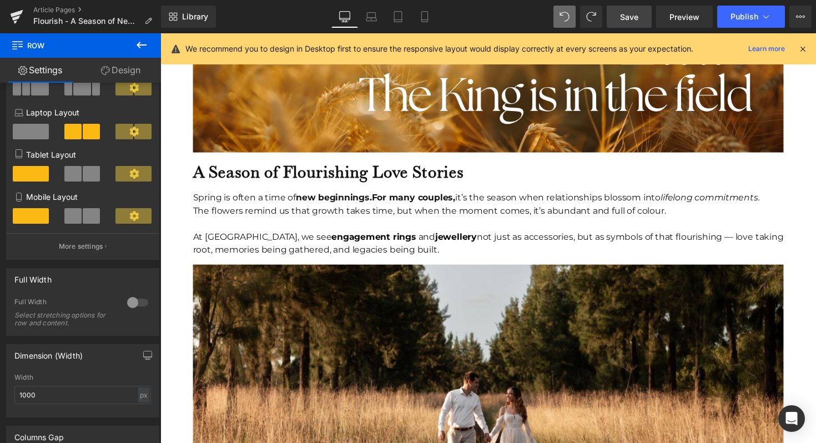
scroll to position [1425, 0]
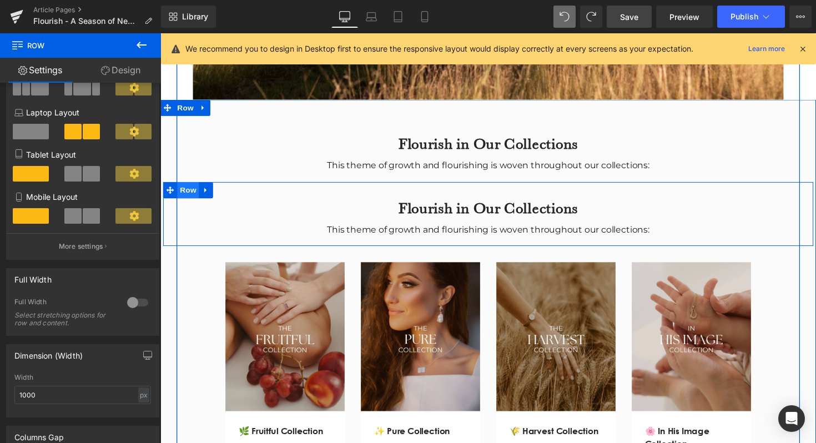
click at [189, 185] on span "Row" at bounding box center [189, 193] width 22 height 17
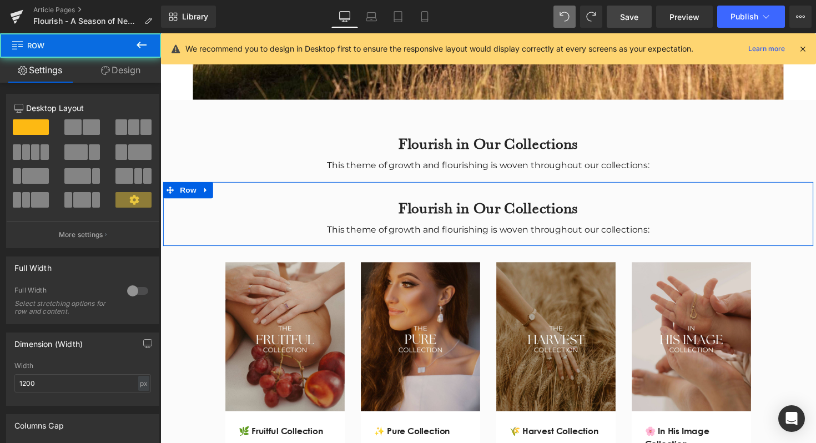
click at [129, 60] on link "Design" at bounding box center [120, 70] width 80 height 25
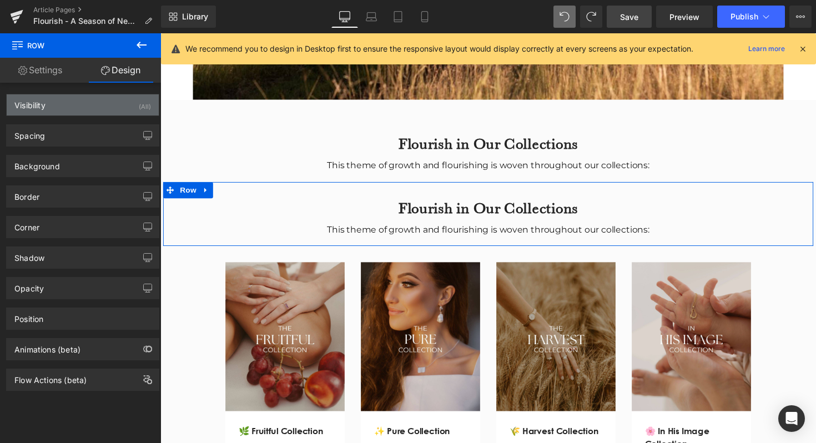
click at [90, 100] on div "Visibility (All)" at bounding box center [83, 104] width 152 height 21
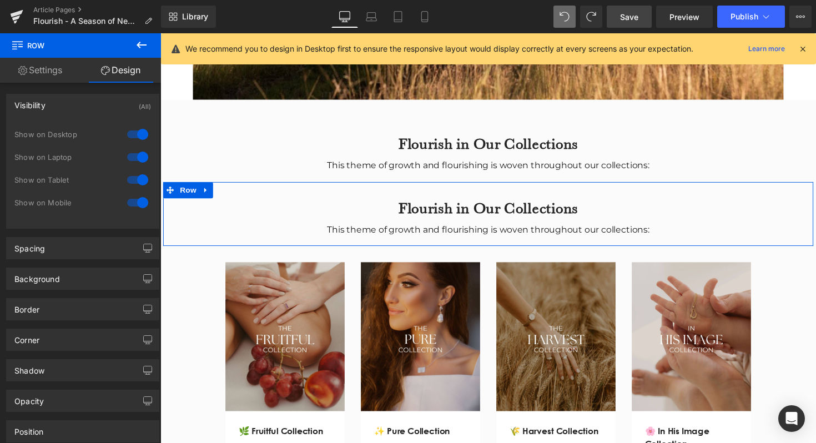
click at [136, 182] on div at bounding box center [137, 180] width 27 height 18
click at [136, 158] on div at bounding box center [137, 157] width 27 height 18
click at [135, 136] on div at bounding box center [137, 134] width 27 height 18
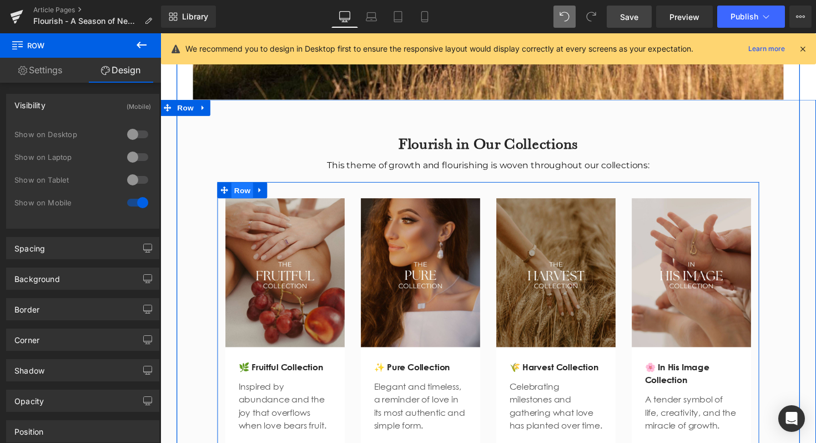
click at [245, 186] on span "Row" at bounding box center [244, 194] width 22 height 17
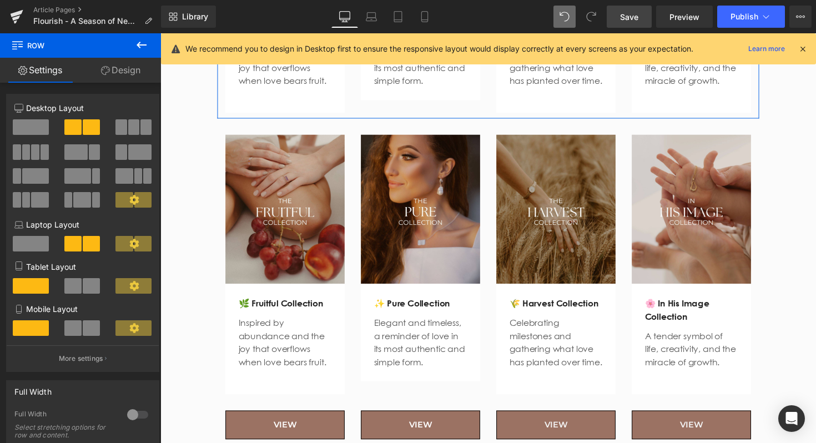
scroll to position [1821, 0]
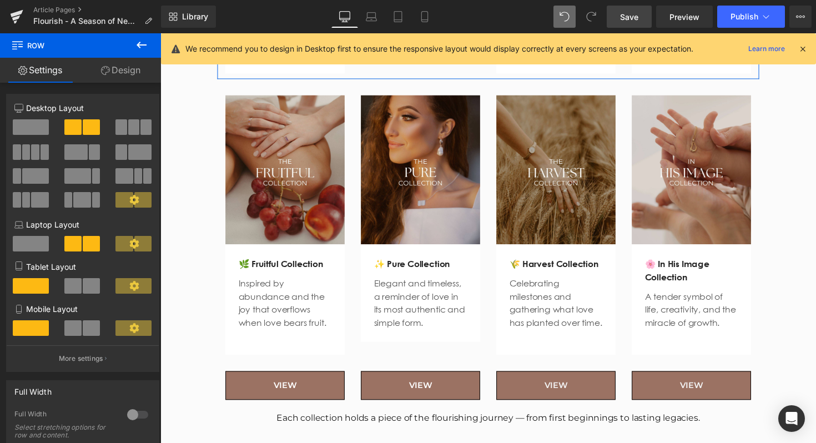
click at [116, 77] on link "Design" at bounding box center [120, 70] width 80 height 25
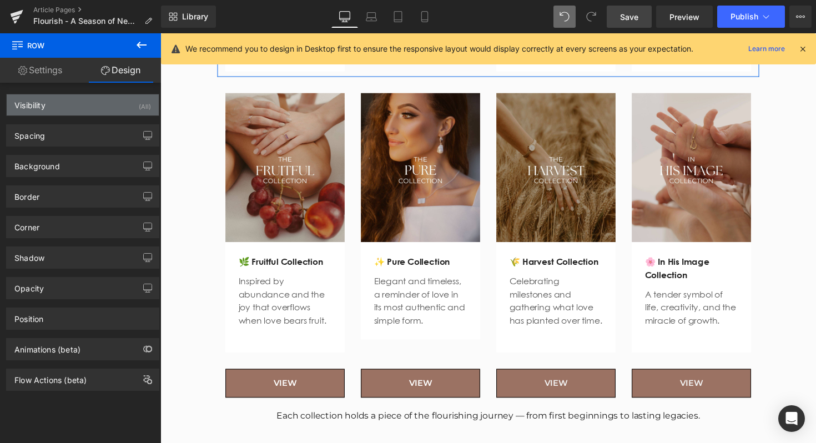
click at [102, 108] on div "Visibility (All)" at bounding box center [83, 104] width 152 height 21
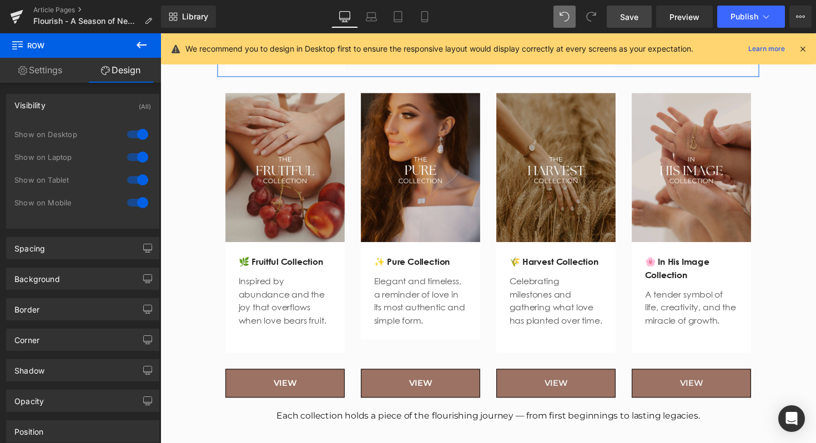
click at [132, 178] on div at bounding box center [137, 180] width 27 height 18
click at [132, 159] on div at bounding box center [137, 157] width 27 height 18
click at [132, 129] on div at bounding box center [137, 134] width 27 height 18
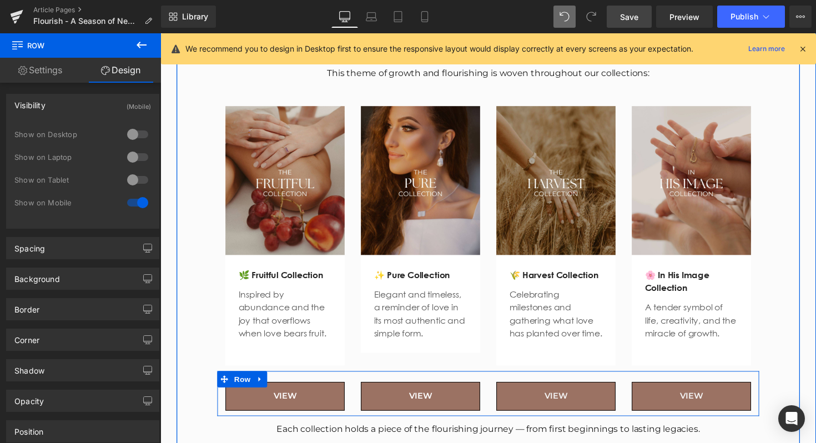
click at [303, 385] on div "VIEW Button" at bounding box center [288, 399] width 139 height 41
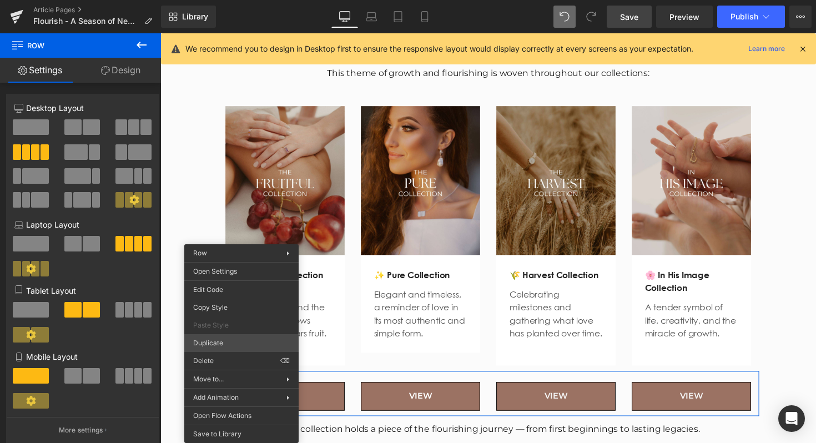
drag, startPoint x: 400, startPoint y: 371, endPoint x: 241, endPoint y: 345, distance: 160.9
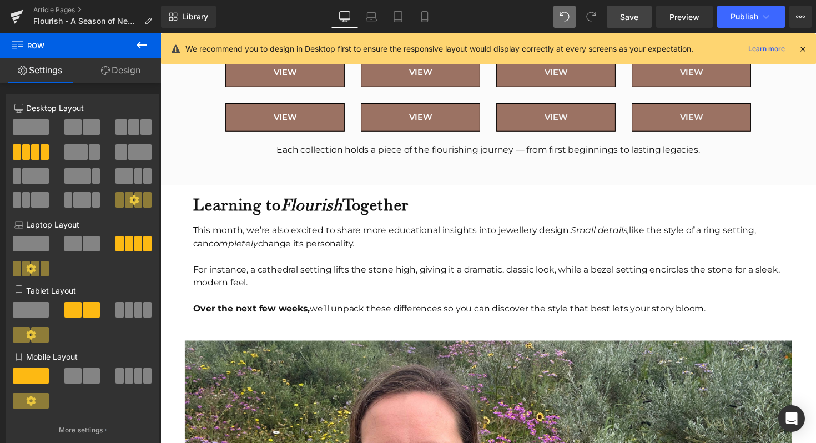
scroll to position [1867, 0]
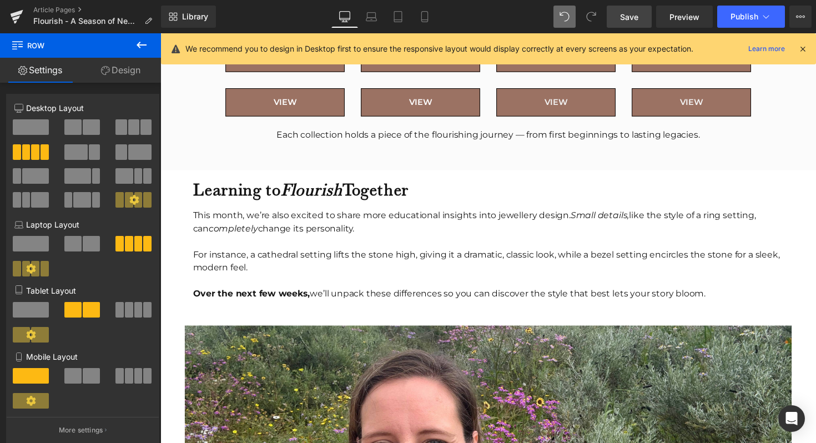
click at [269, 101] on div "VIEW Button" at bounding box center [288, 103] width 122 height 29
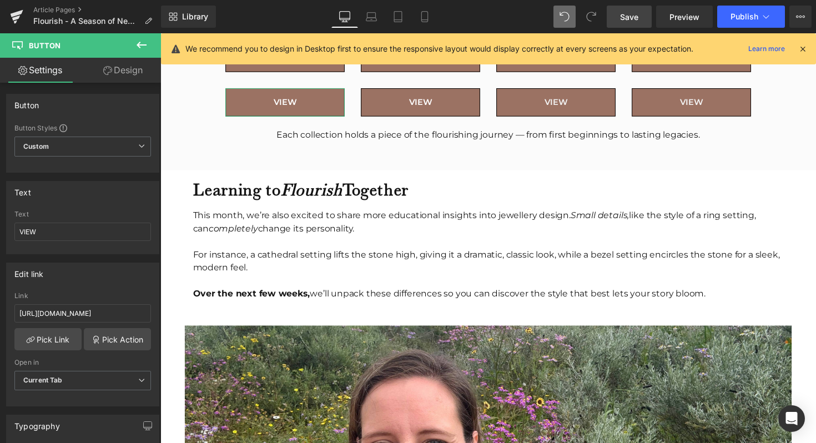
click at [152, 76] on link "Design" at bounding box center [123, 70] width 80 height 25
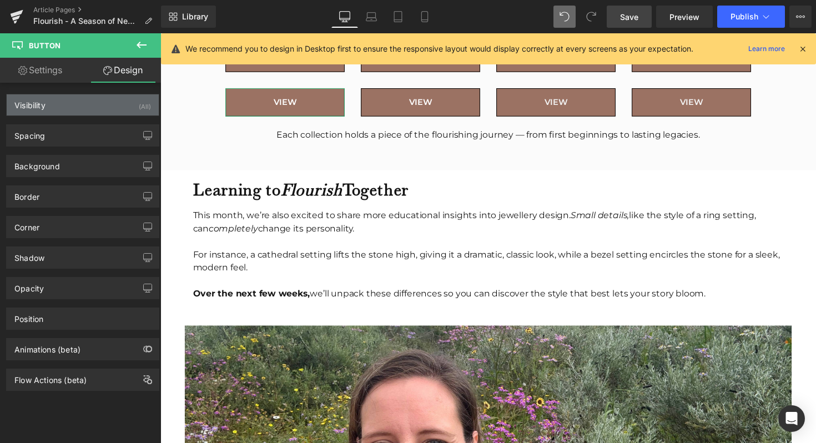
click at [110, 109] on div "Visibility (All)" at bounding box center [83, 104] width 152 height 21
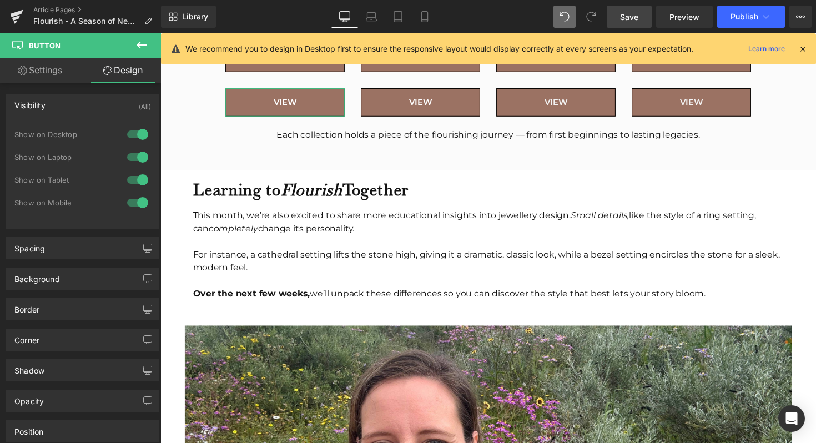
click at [137, 177] on div at bounding box center [137, 180] width 27 height 18
click at [137, 157] on div at bounding box center [137, 157] width 27 height 18
click at [137, 140] on div at bounding box center [137, 134] width 27 height 18
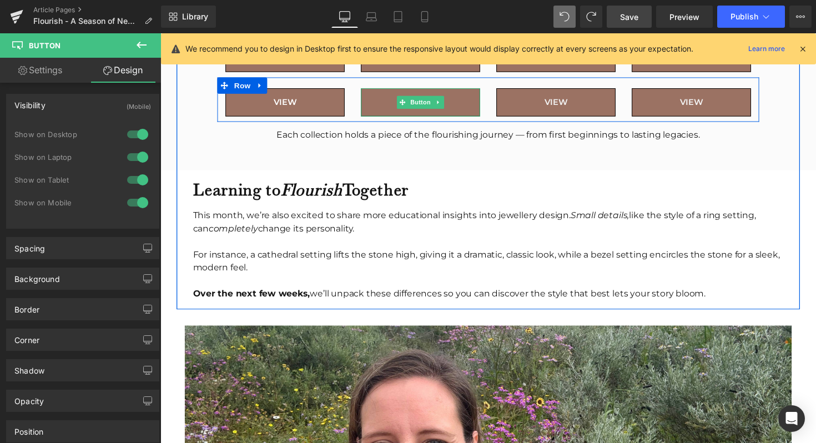
scroll to position [1764, 0]
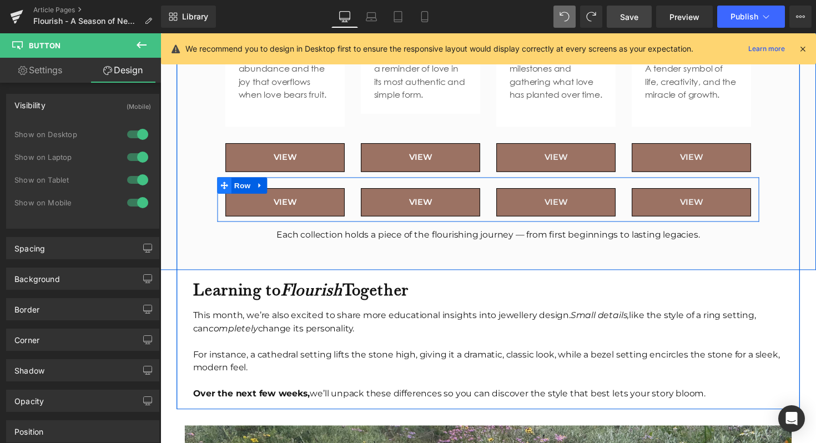
click at [224, 189] on icon at bounding box center [226, 189] width 8 height 8
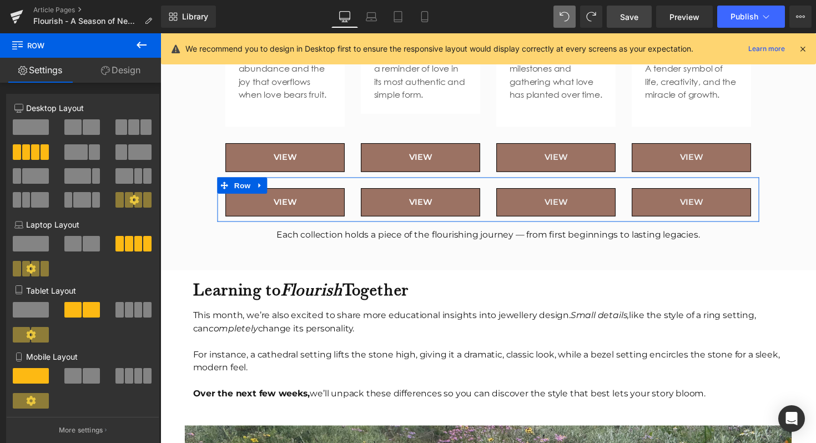
click at [122, 64] on link "Design" at bounding box center [120, 70] width 80 height 25
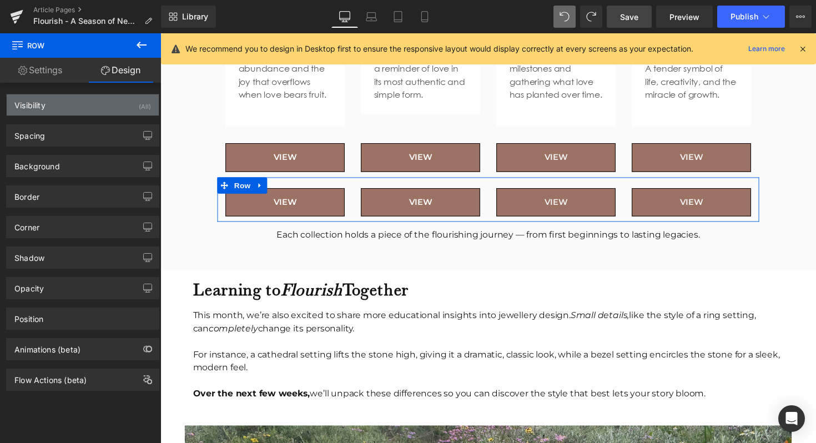
click at [109, 98] on div "Visibility (All)" at bounding box center [83, 104] width 152 height 21
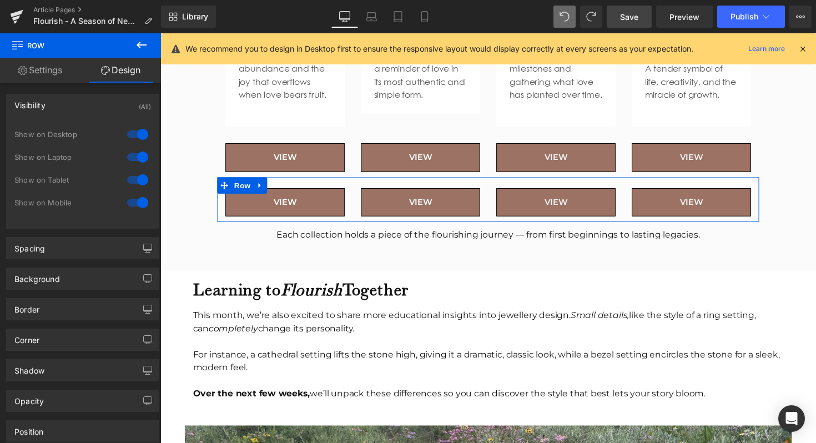
click at [133, 173] on div at bounding box center [137, 180] width 27 height 18
click at [133, 154] on div at bounding box center [137, 157] width 27 height 18
click at [133, 131] on div at bounding box center [137, 134] width 27 height 18
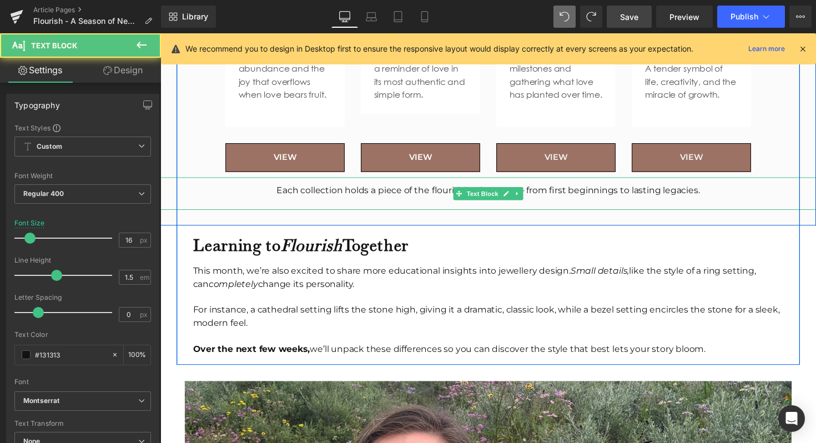
click at [395, 200] on div "Each collection holds a piece of the flourishing journey — from first beginning…" at bounding box center [496, 194] width 672 height 13
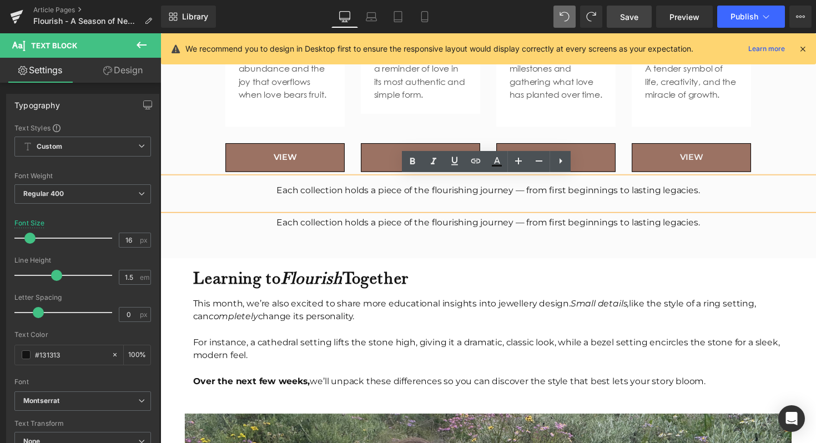
click at [355, 231] on div "Each collection holds a piece of the flourishing journey — from first beginning…" at bounding box center [496, 227] width 672 height 13
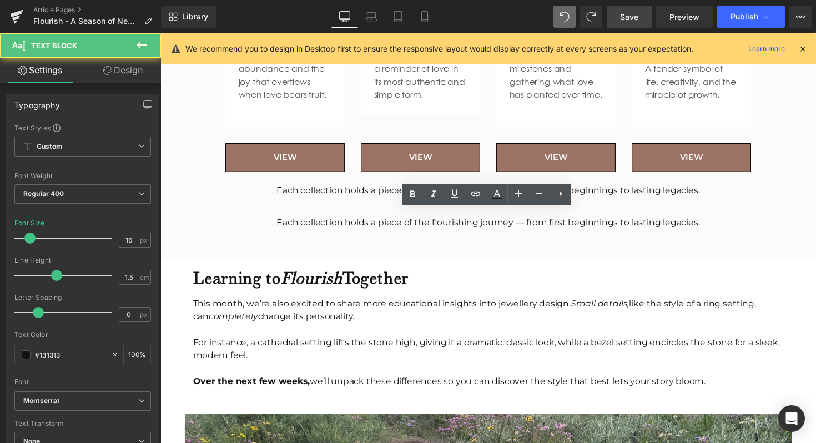
click at [142, 67] on link "Design" at bounding box center [123, 70] width 80 height 25
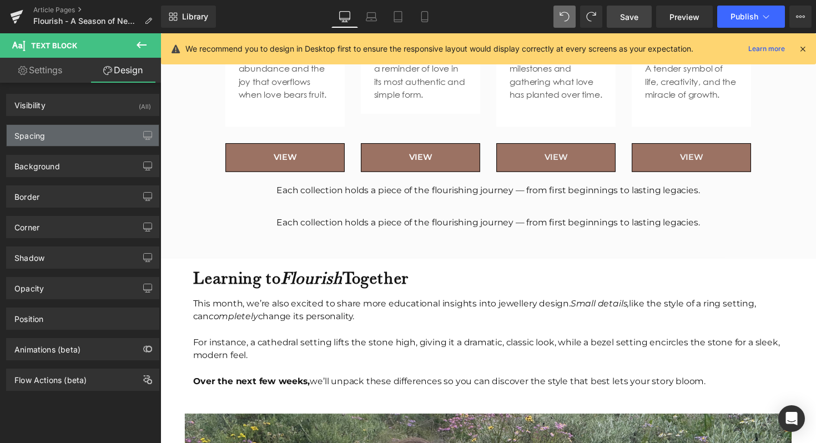
click at [125, 133] on div "Spacing" at bounding box center [83, 135] width 152 height 21
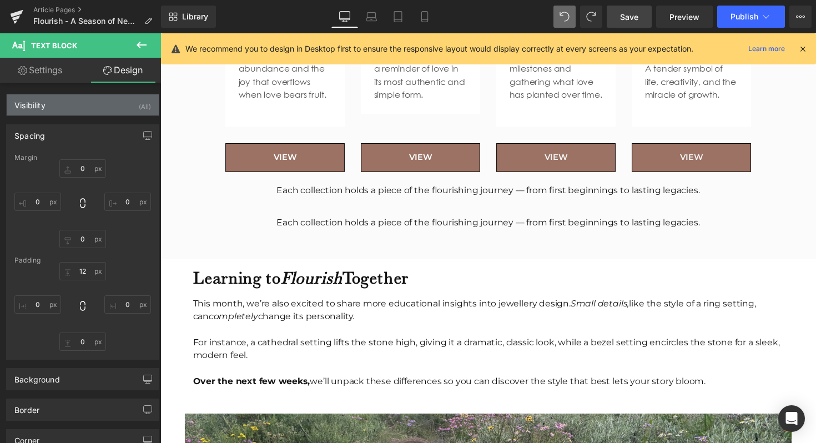
click at [125, 103] on div "Visibility (All)" at bounding box center [83, 104] width 152 height 21
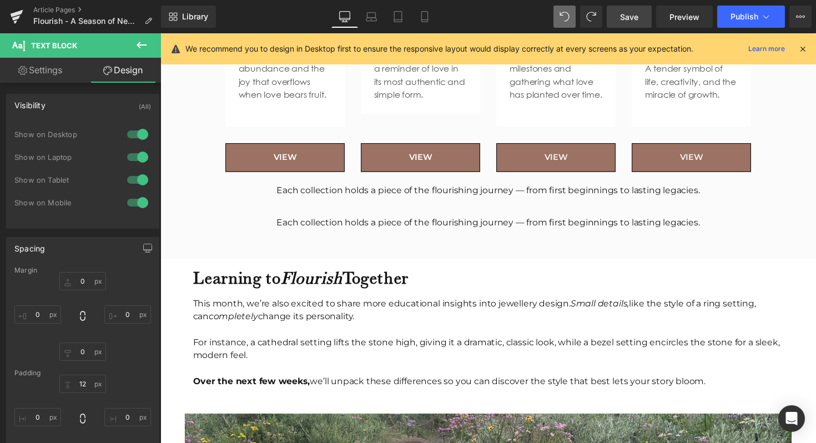
click at [139, 135] on div at bounding box center [137, 134] width 27 height 18
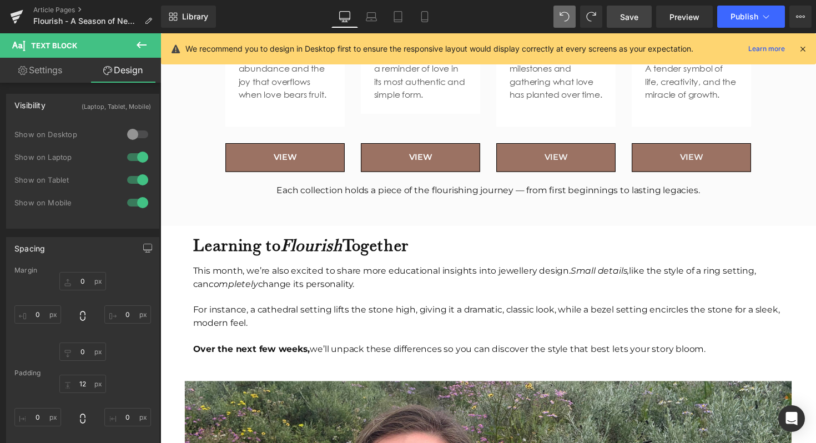
click at [139, 153] on div at bounding box center [137, 157] width 27 height 18
click at [139, 174] on div at bounding box center [137, 180] width 27 height 18
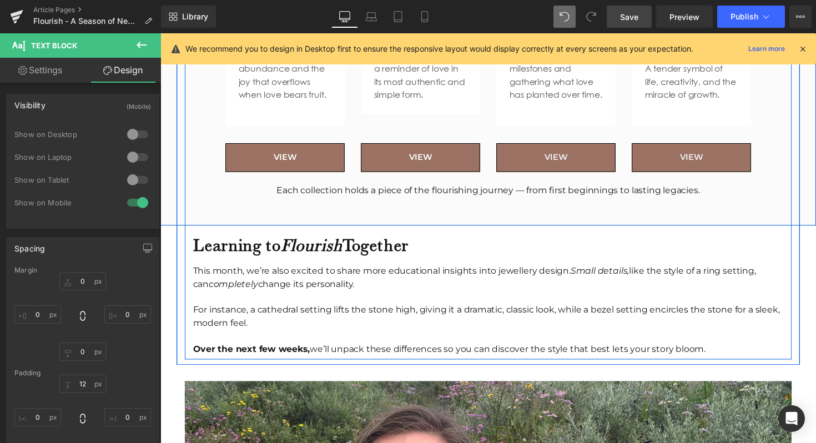
click at [265, 153] on link "VIEW" at bounding box center [288, 160] width 122 height 29
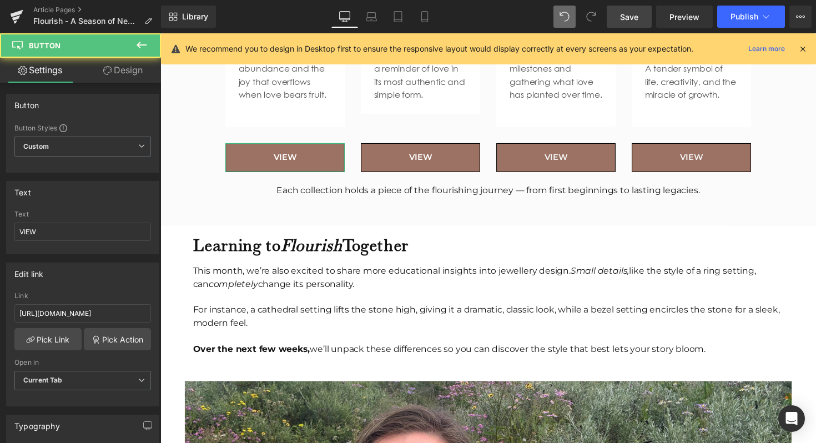
click at [125, 68] on link "Design" at bounding box center [123, 70] width 80 height 25
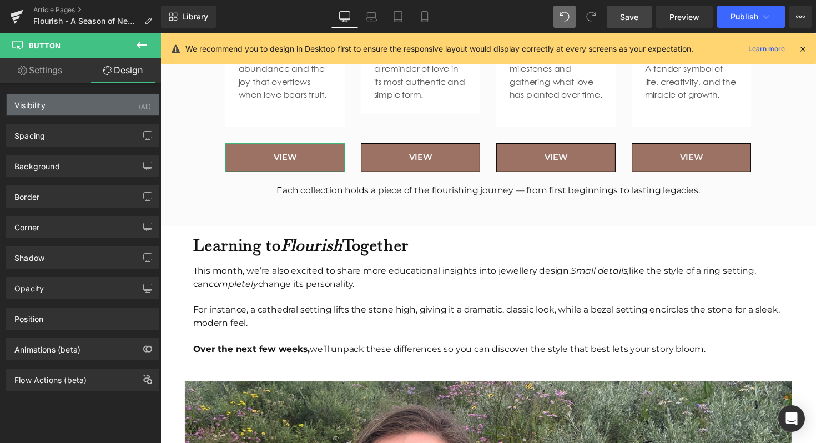
click at [127, 98] on div "Visibility (All)" at bounding box center [83, 104] width 152 height 21
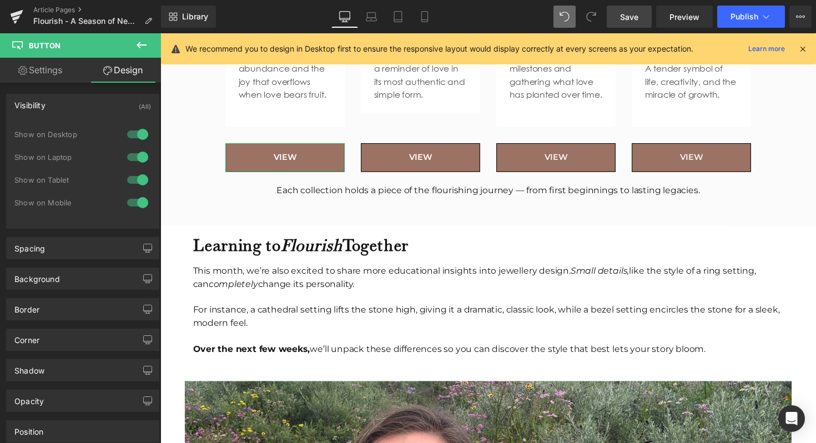
click at [137, 198] on div at bounding box center [137, 203] width 27 height 18
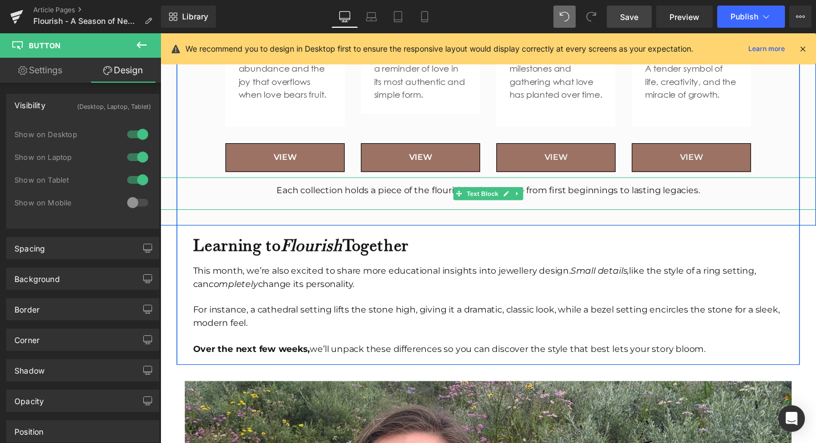
click at [295, 199] on div "Each collection holds a piece of the flourishing journey — from first beginning…" at bounding box center [496, 194] width 672 height 13
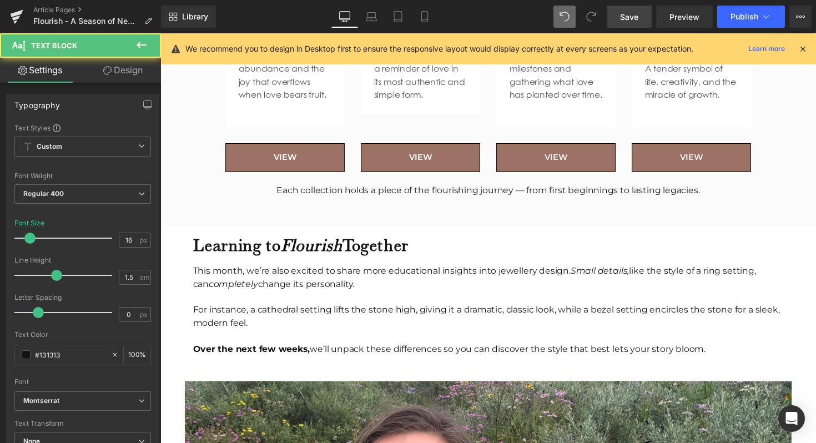
click at [129, 74] on link "Design" at bounding box center [123, 70] width 80 height 25
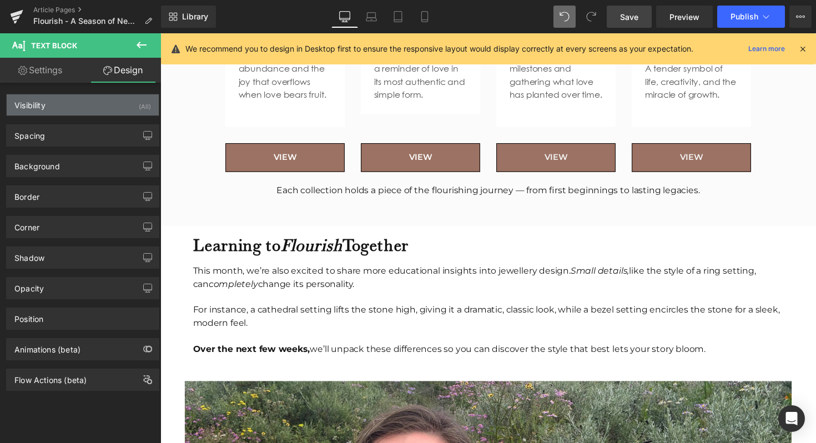
click at [129, 109] on div "Visibility (All)" at bounding box center [83, 104] width 152 height 21
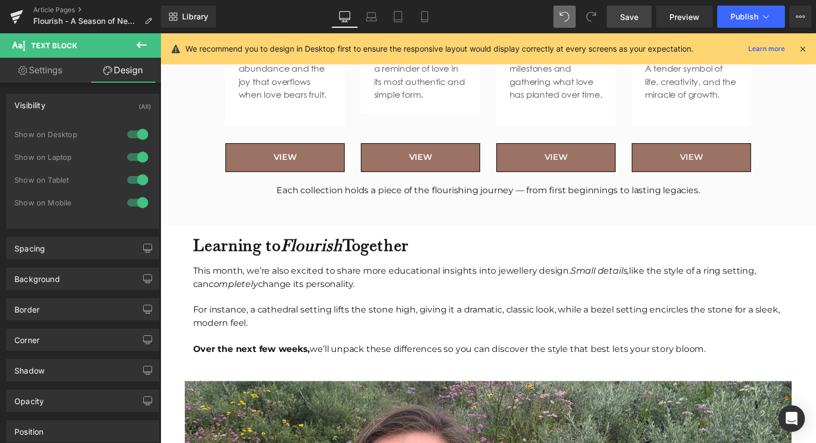
click at [136, 194] on div at bounding box center [137, 203] width 27 height 18
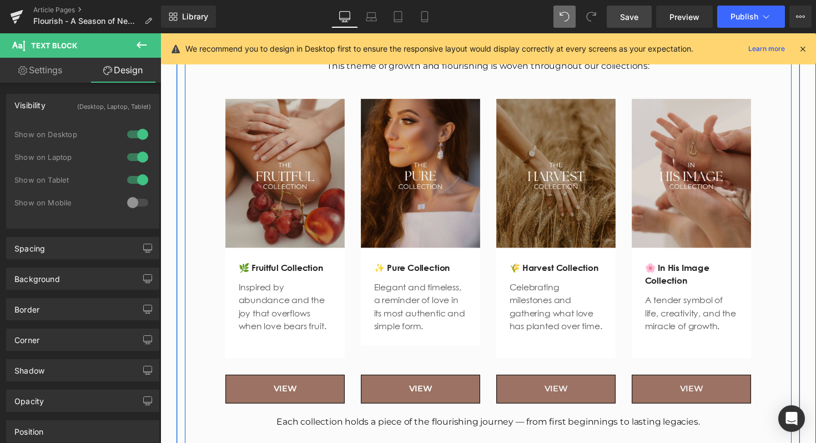
scroll to position [1487, 0]
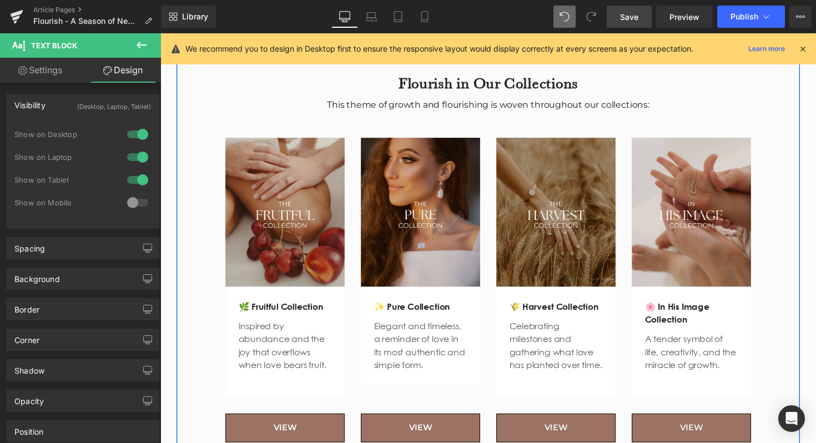
click at [294, 124] on div "Image 🌿 Fruitful Collection Text Block Inspired by abundance and the joy that o…" at bounding box center [496, 268] width 555 height 288
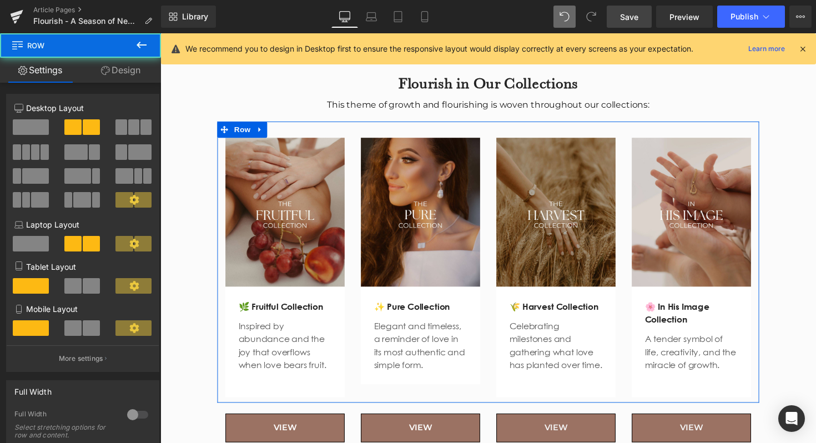
click at [140, 66] on link "Design" at bounding box center [120, 70] width 80 height 25
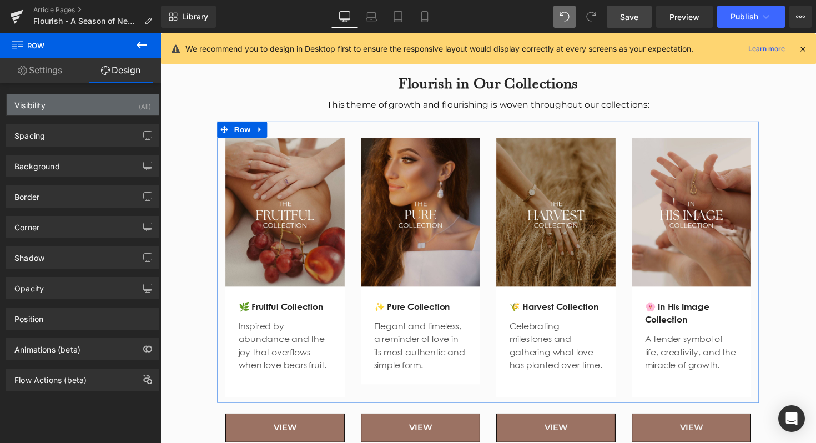
click at [124, 109] on div "Visibility (All)" at bounding box center [83, 104] width 152 height 21
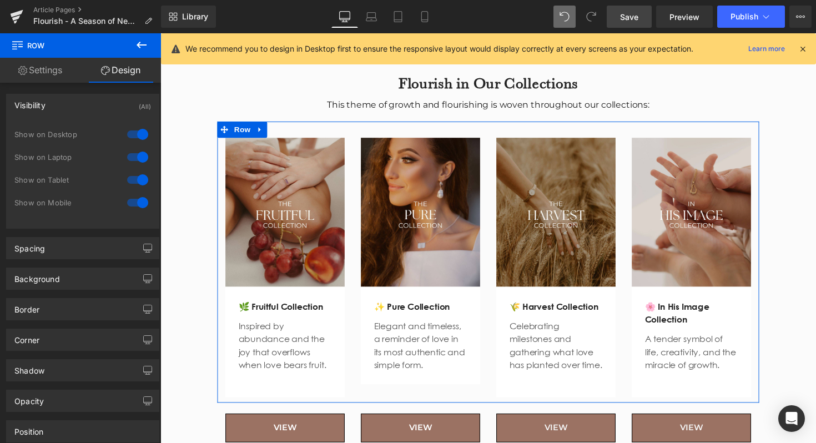
click at [145, 197] on div at bounding box center [137, 203] width 27 height 18
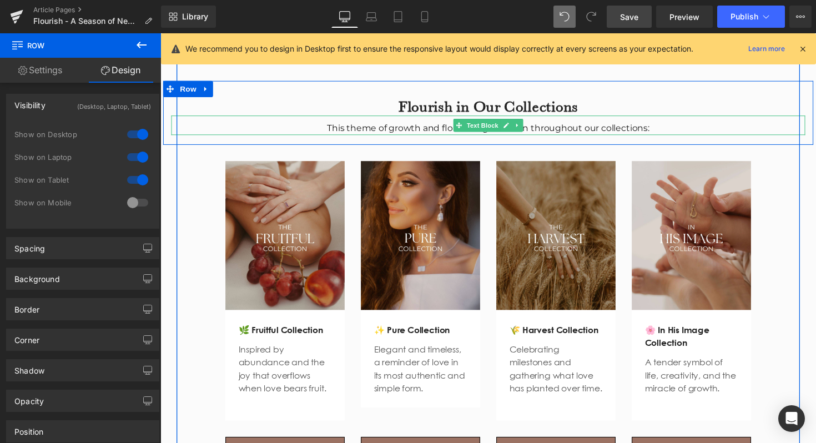
scroll to position [1430, 0]
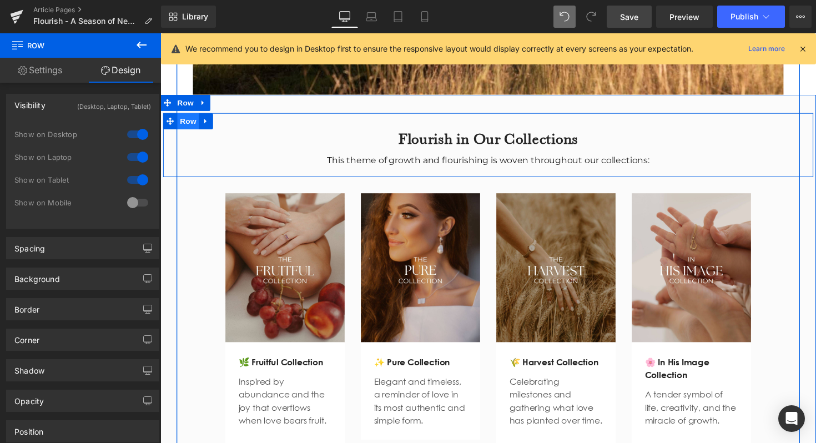
click at [198, 115] on span "Row" at bounding box center [189, 123] width 22 height 17
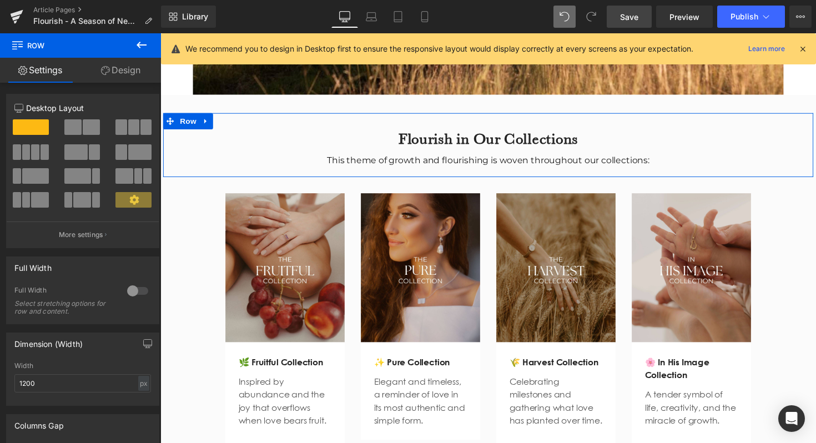
click at [130, 71] on link "Design" at bounding box center [120, 70] width 80 height 25
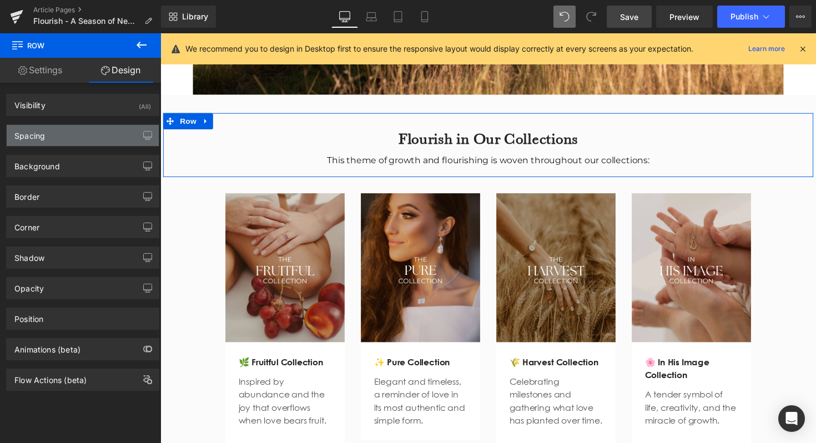
click at [110, 138] on div "Spacing" at bounding box center [83, 135] width 152 height 21
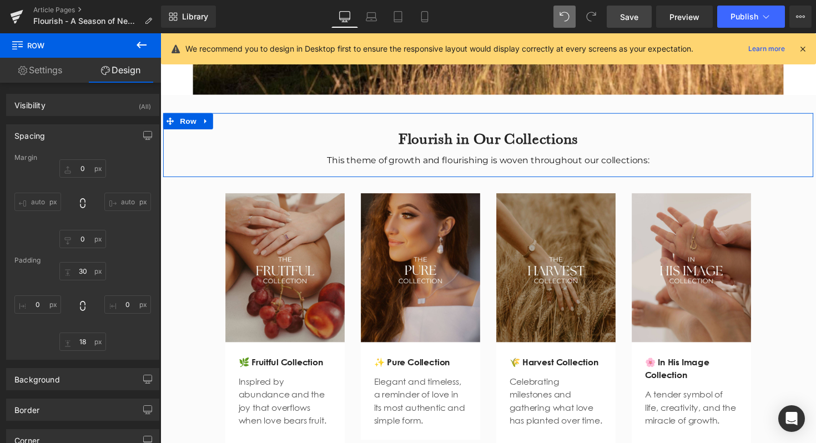
click at [118, 73] on link "Design" at bounding box center [120, 70] width 80 height 25
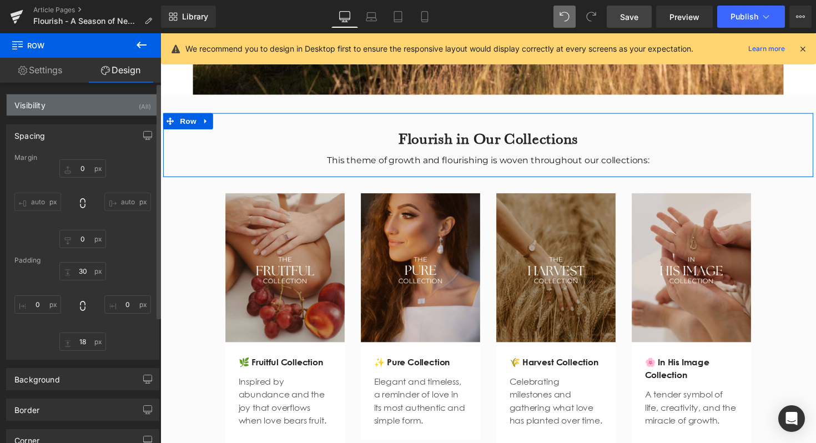
click at [104, 98] on div "Visibility (All)" at bounding box center [83, 104] width 152 height 21
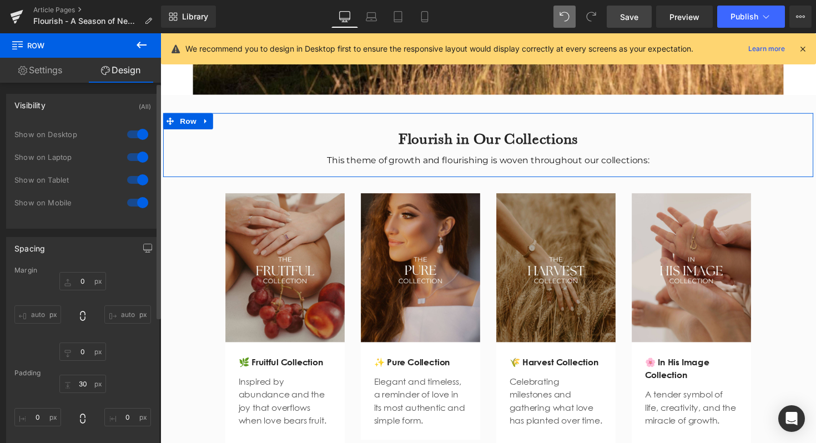
click at [142, 201] on div at bounding box center [137, 203] width 27 height 18
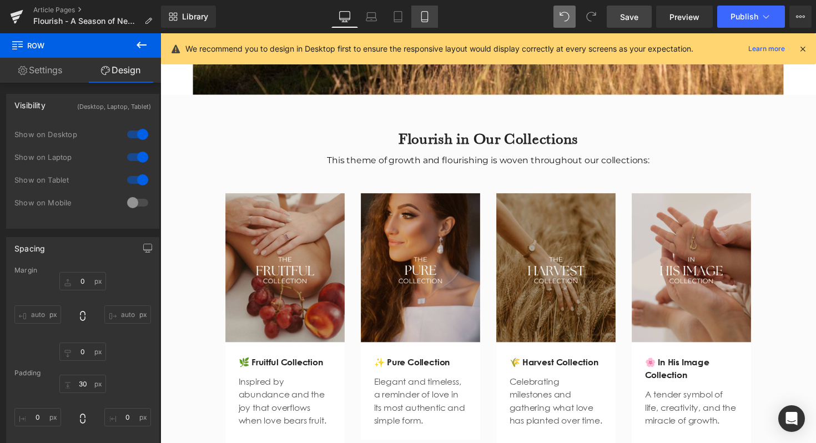
click at [415, 27] on link "Mobile" at bounding box center [424, 17] width 27 height 22
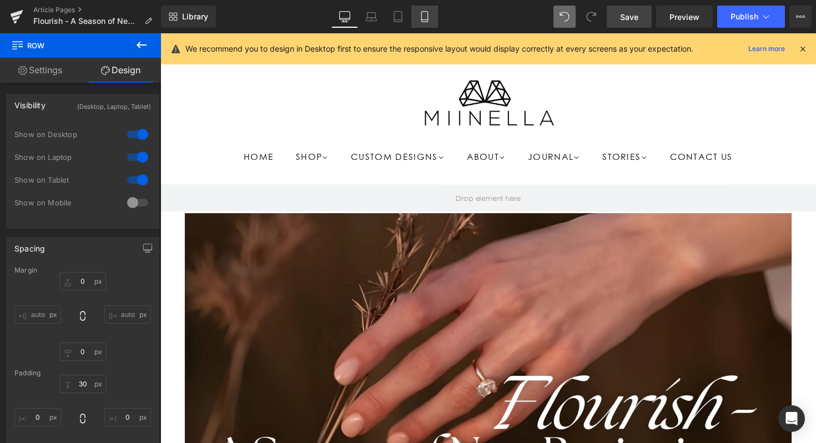
type input "0"
type input "30"
type input "0"
type input "12"
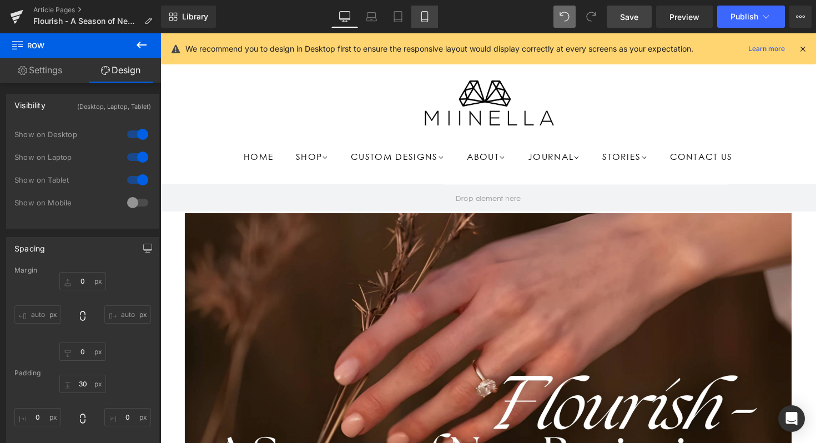
type input "0"
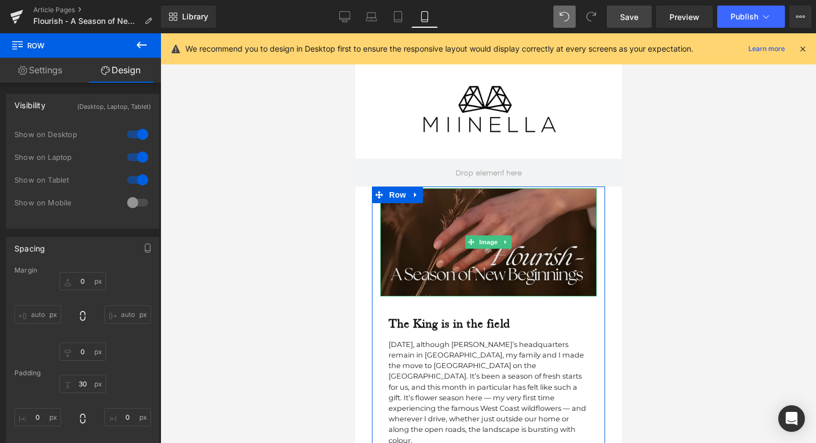
click at [491, 211] on img at bounding box center [488, 242] width 216 height 108
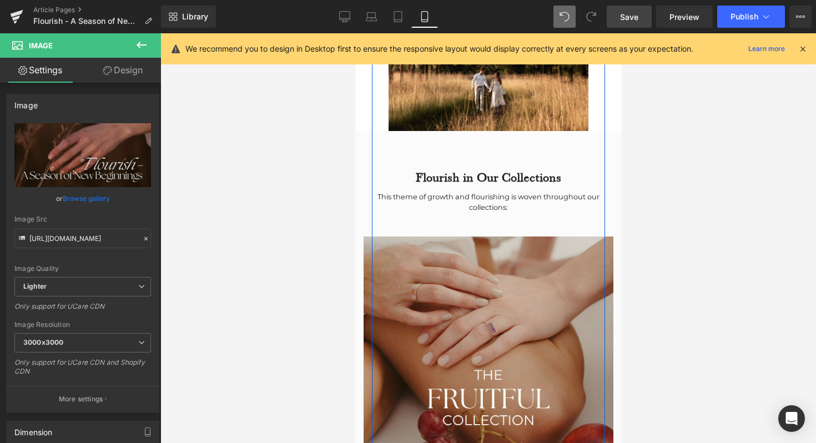
scroll to position [938, 0]
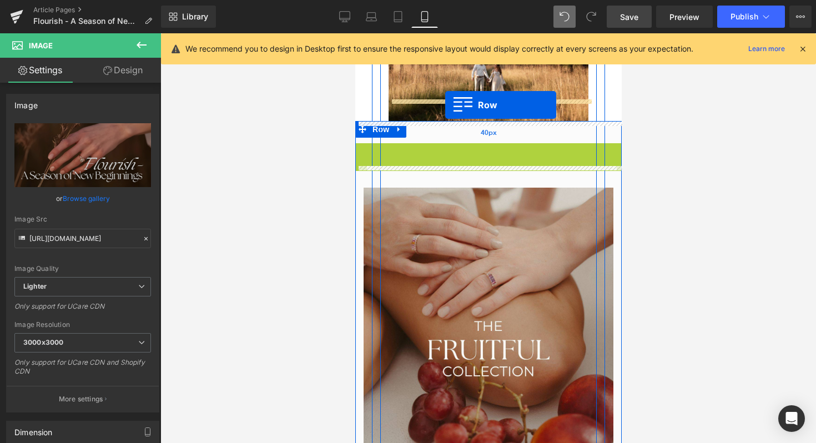
drag, startPoint x: 360, startPoint y: 129, endPoint x: 445, endPoint y: 105, distance: 87.8
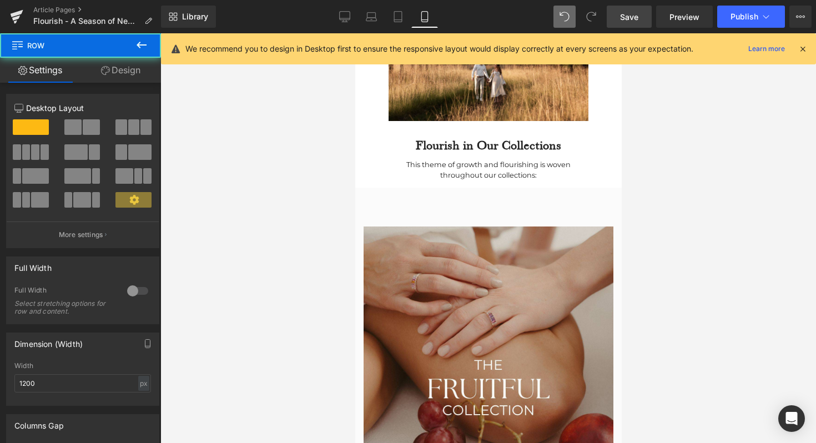
click at [668, 158] on div at bounding box center [488, 238] width 656 height 410
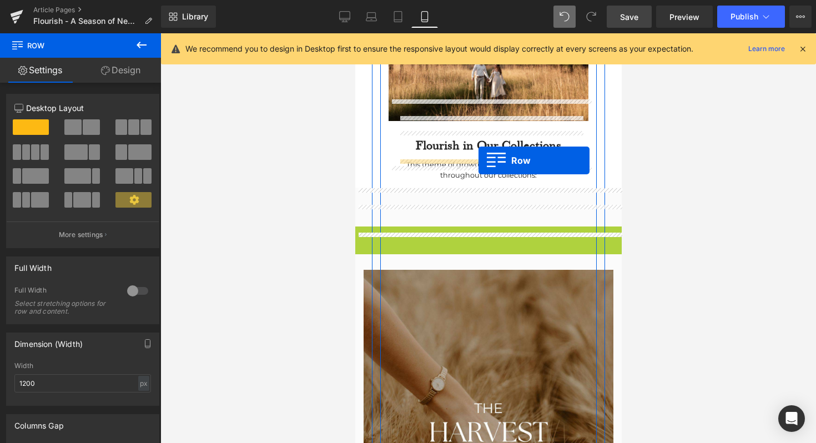
drag, startPoint x: 361, startPoint y: 212, endPoint x: 478, endPoint y: 160, distance: 128.0
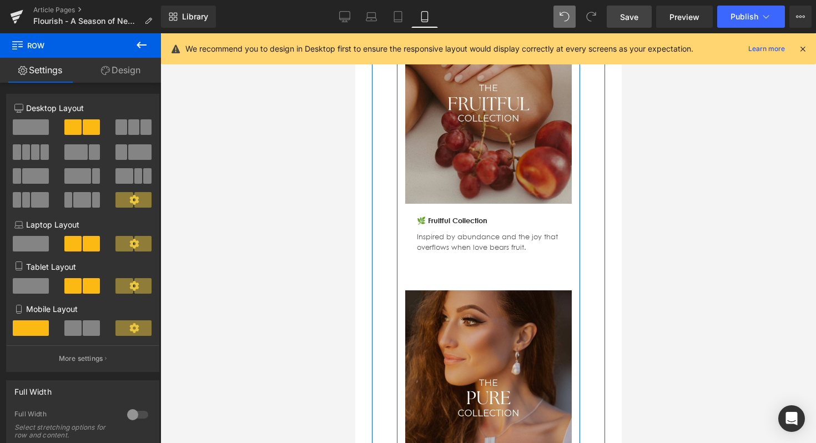
click at [452, 240] on div "🌿 Fruitful Collection Text Block Inspired by abundance and the joy that overflo…" at bounding box center [488, 240] width 167 height 72
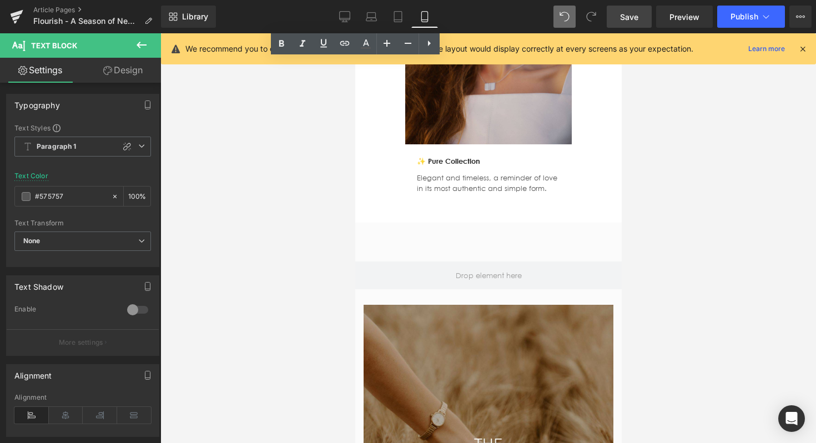
scroll to position [1480, 0]
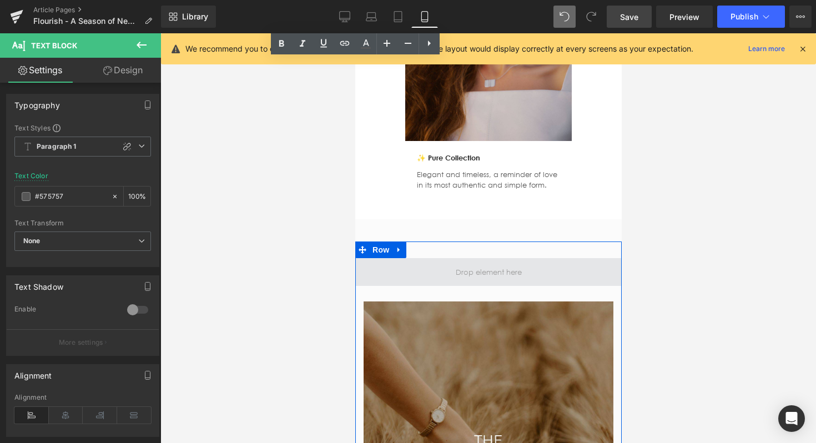
click at [428, 258] on span at bounding box center [488, 272] width 266 height 28
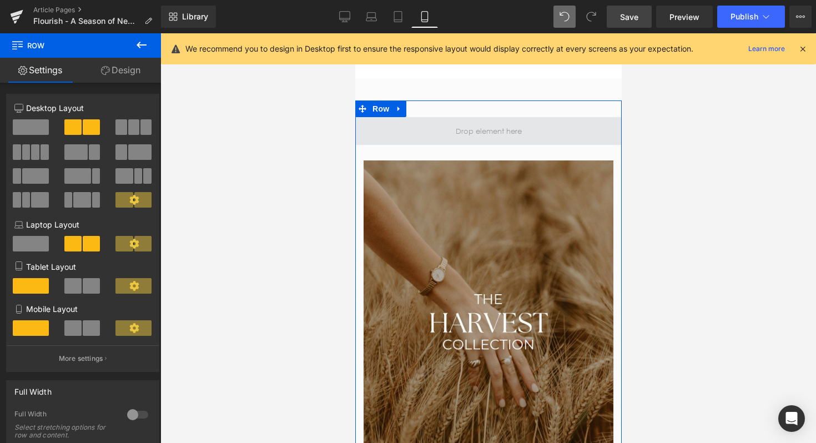
scroll to position [1553, 0]
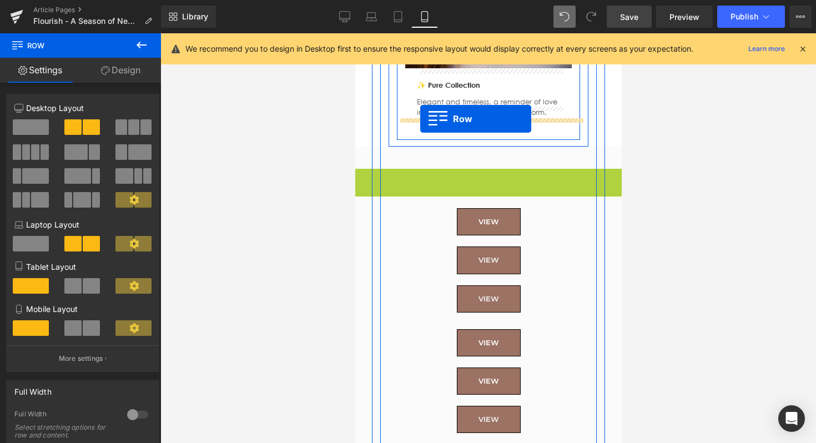
drag, startPoint x: 361, startPoint y: 154, endPoint x: 420, endPoint y: 119, distance: 68.7
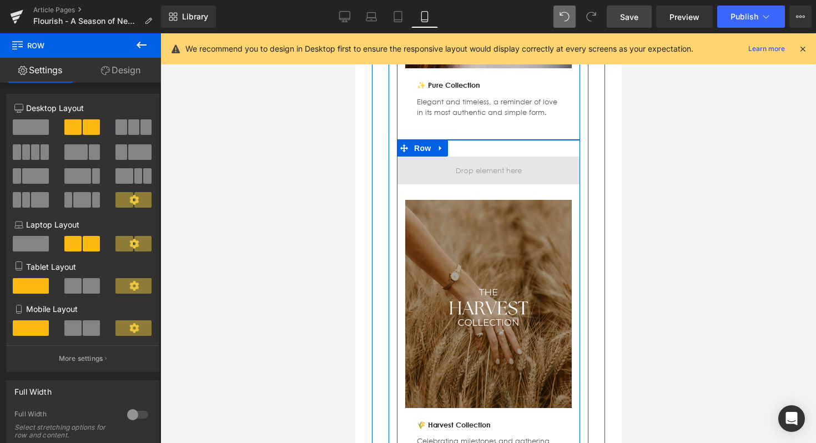
click at [527, 157] on span at bounding box center [487, 171] width 183 height 28
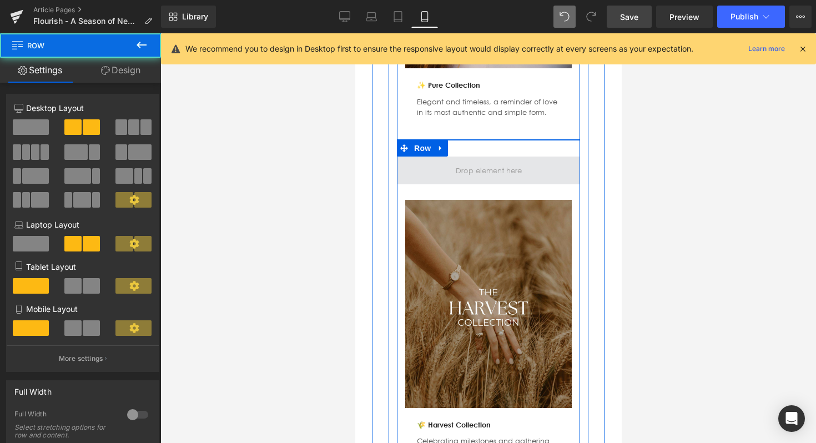
click at [491, 162] on span at bounding box center [488, 171] width 74 height 18
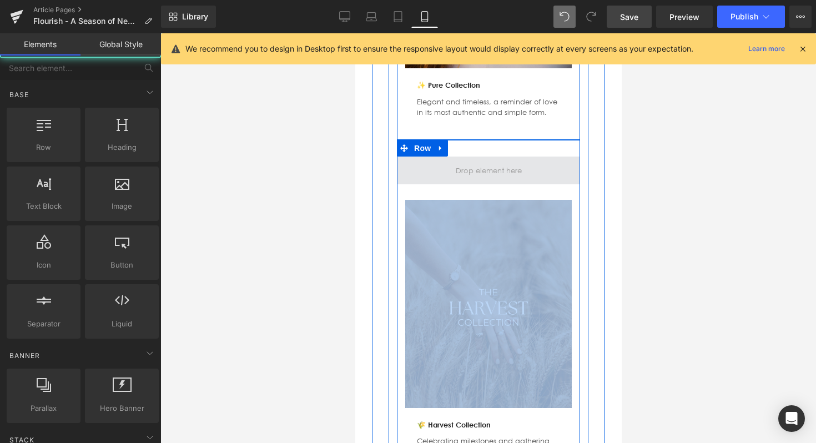
click at [491, 162] on span at bounding box center [488, 171] width 74 height 18
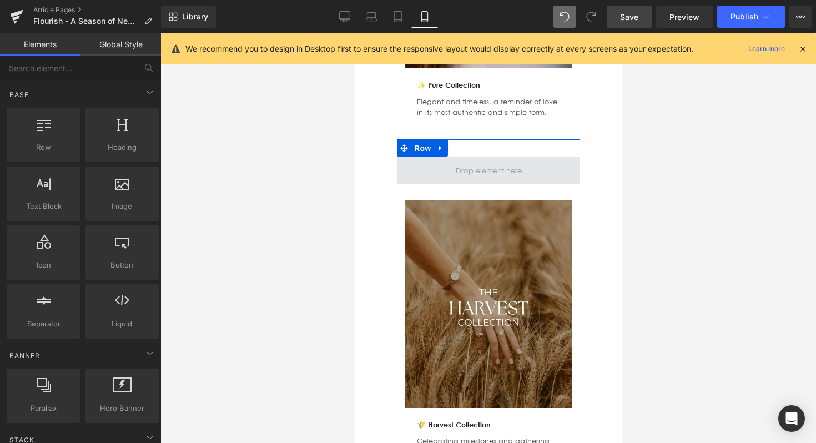
click at [472, 162] on span at bounding box center [488, 171] width 74 height 18
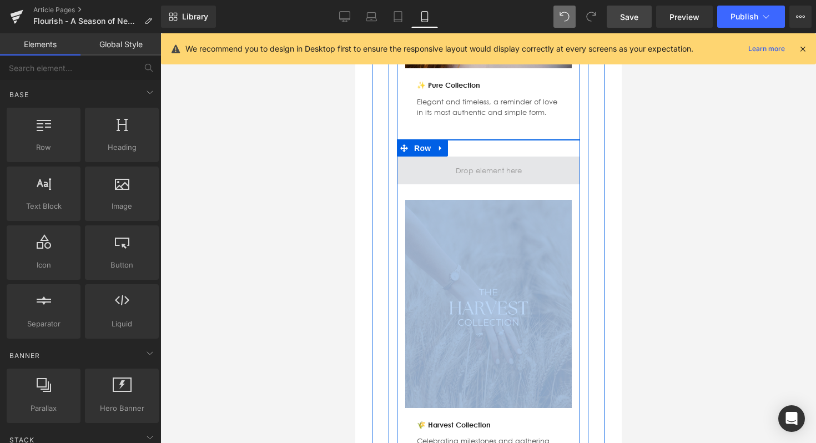
click at [472, 162] on span at bounding box center [488, 171] width 74 height 18
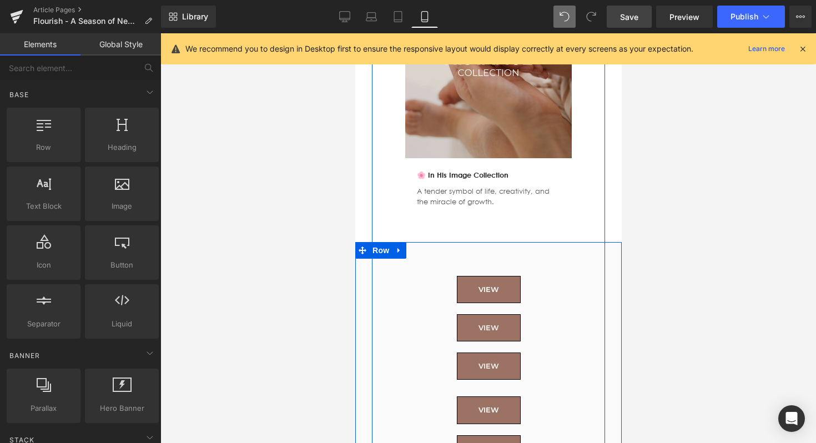
scroll to position [2244, 0]
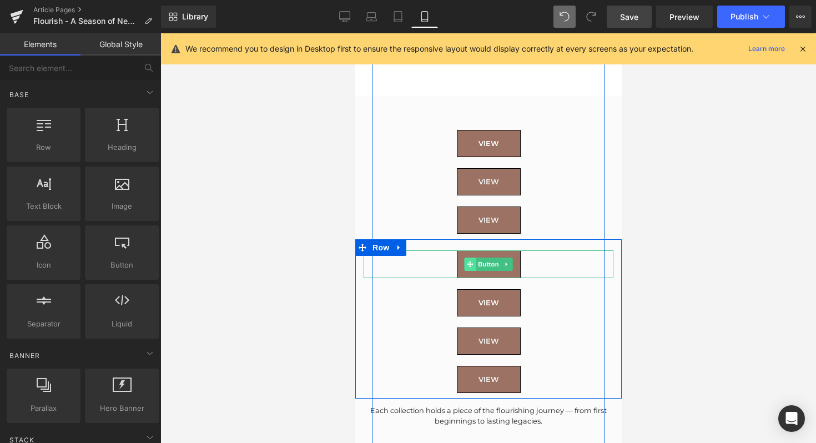
click at [472, 258] on span at bounding box center [469, 264] width 12 height 13
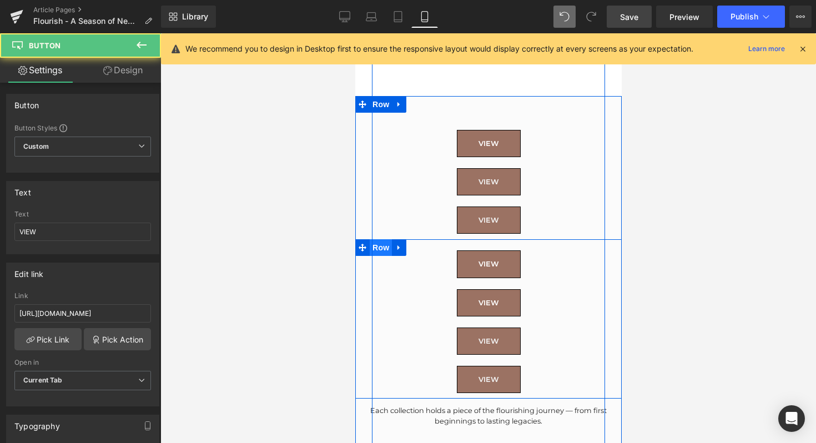
click at [371, 239] on div "VIEW Button VIEW Button VIEW Button VIEW Button Row" at bounding box center [488, 318] width 266 height 159
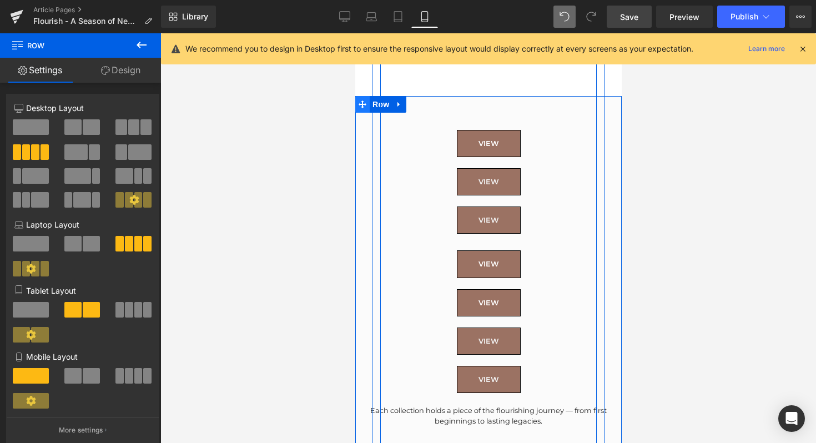
click at [364, 100] on icon at bounding box center [362, 104] width 8 height 8
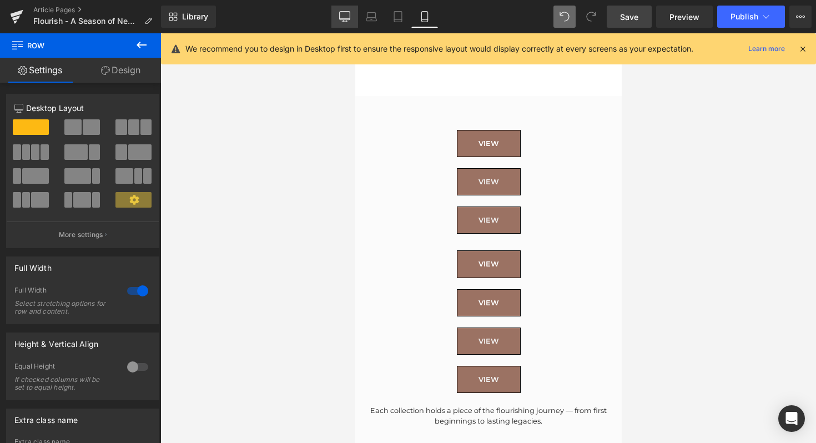
click at [338, 18] on link "Desktop" at bounding box center [344, 17] width 27 height 22
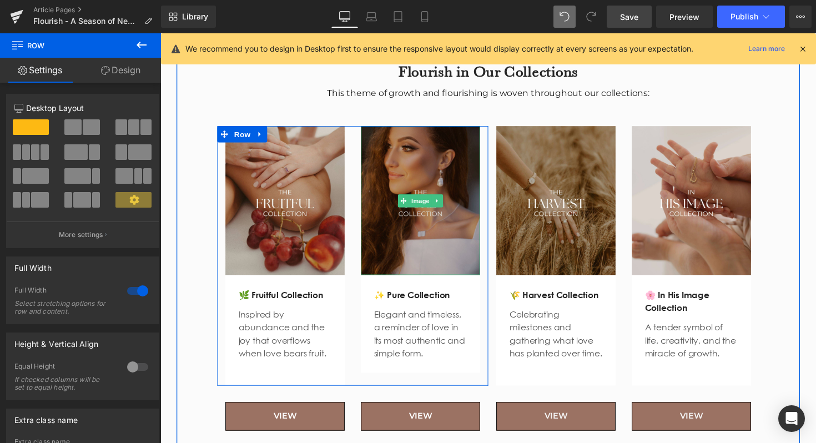
scroll to position [1593, 0]
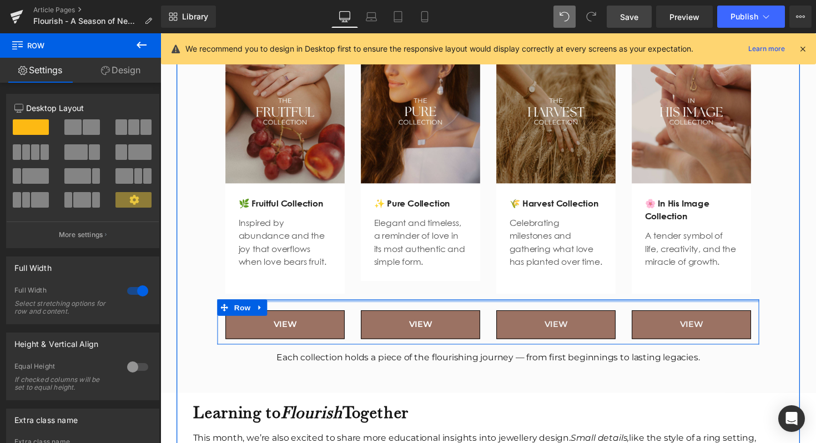
click at [291, 306] on div at bounding box center [496, 307] width 555 height 3
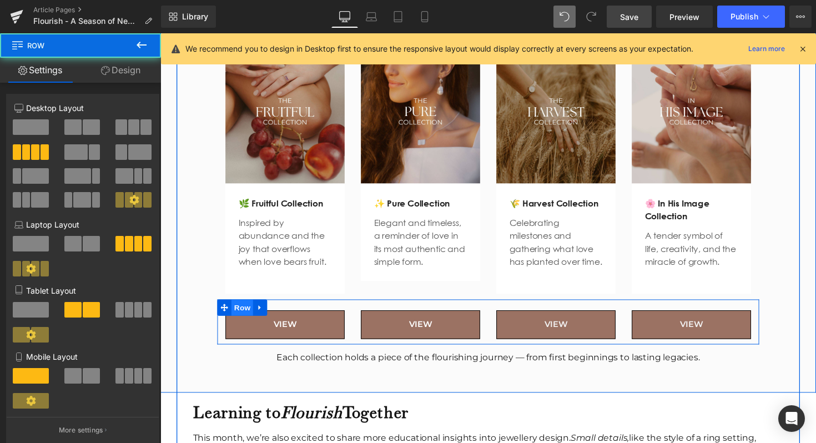
click at [248, 309] on span "Row" at bounding box center [244, 314] width 22 height 17
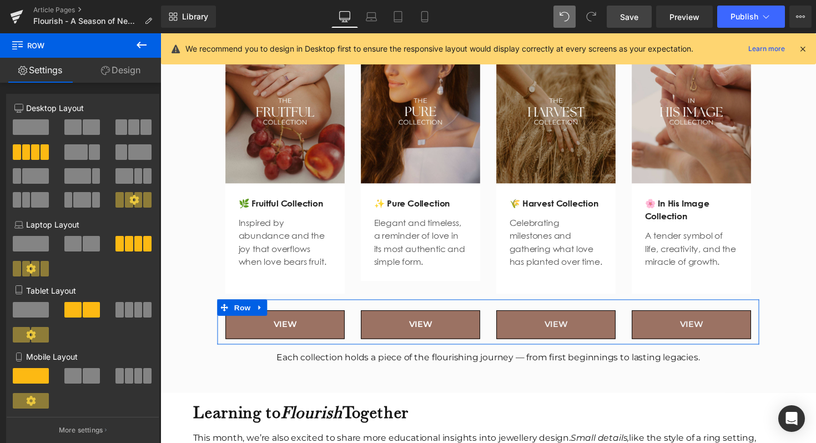
click at [129, 77] on link "Design" at bounding box center [120, 70] width 80 height 25
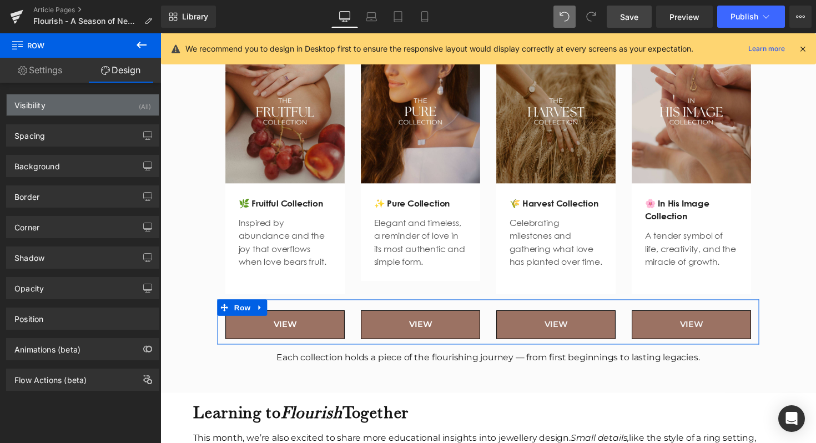
click at [115, 107] on div "Visibility (All)" at bounding box center [83, 104] width 152 height 21
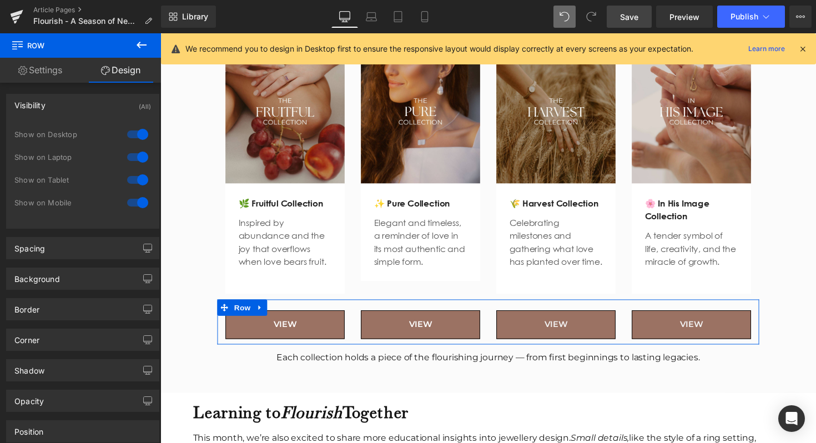
click at [132, 197] on div at bounding box center [137, 203] width 27 height 18
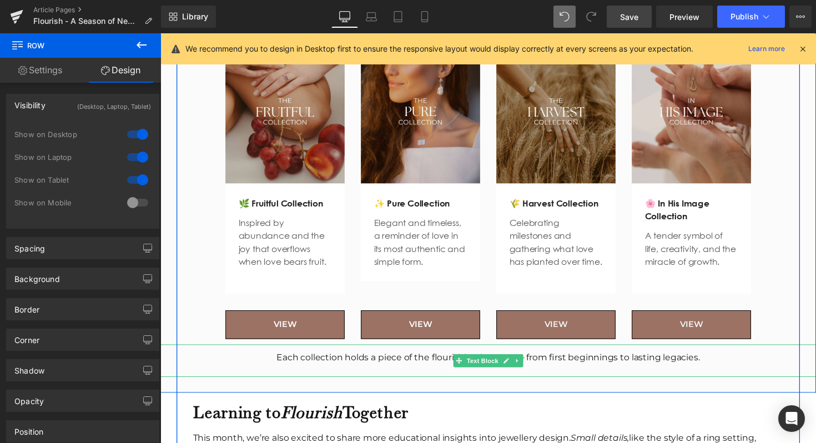
click at [329, 360] on div "Each collection holds a piece of the flourishing journey — from first beginning…" at bounding box center [496, 365] width 672 height 13
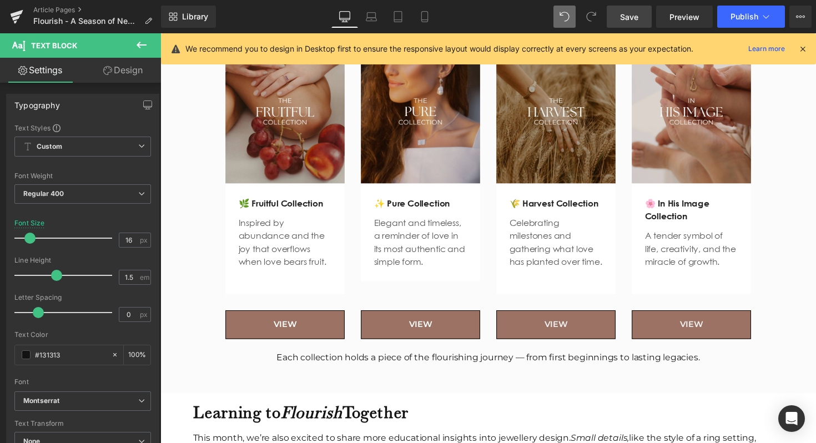
click at [140, 79] on link "Design" at bounding box center [123, 70] width 80 height 25
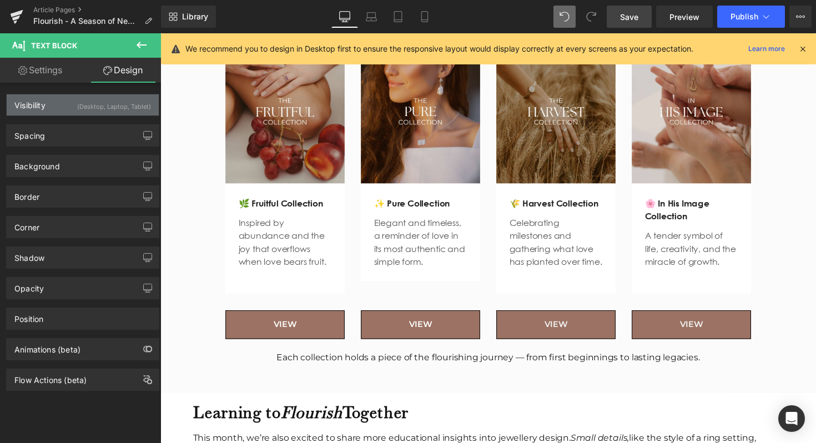
click at [133, 109] on div "(Desktop, Laptop, Tablet)" at bounding box center [114, 103] width 74 height 18
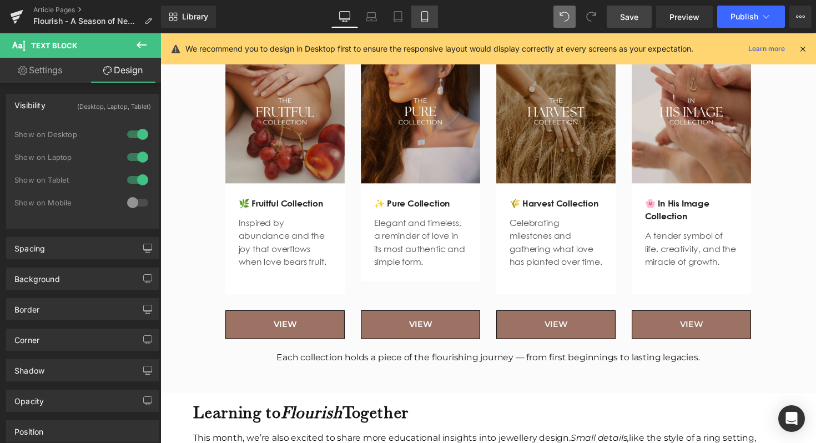
click at [421, 23] on link "Mobile" at bounding box center [424, 17] width 27 height 22
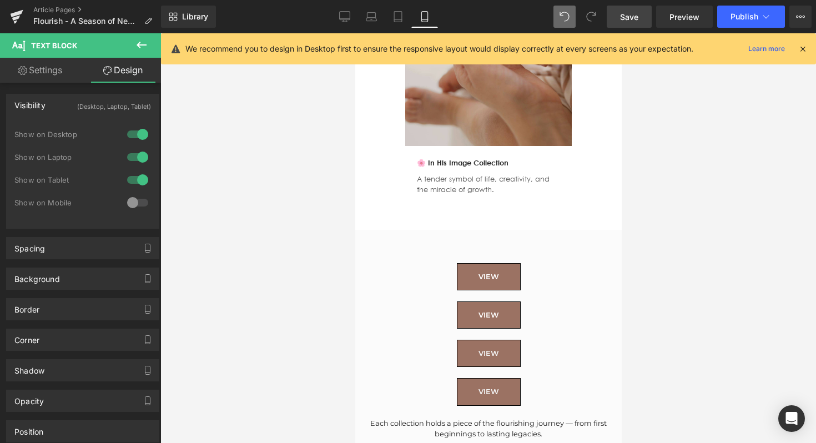
scroll to position [2115, 0]
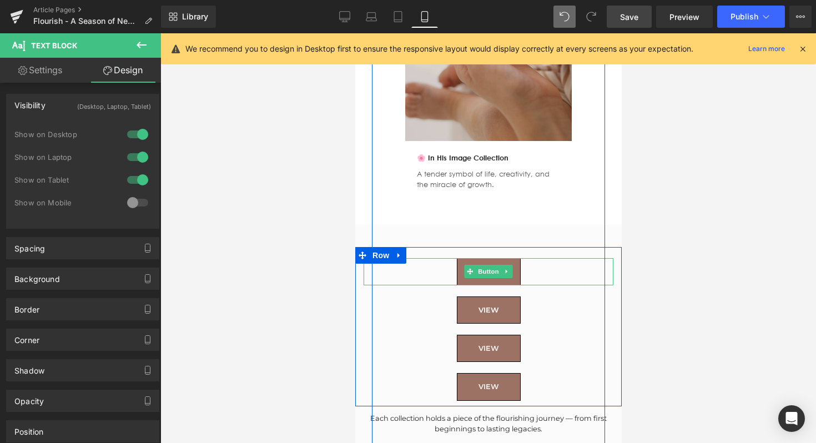
click at [469, 258] on div at bounding box center [488, 259] width 250 height 3
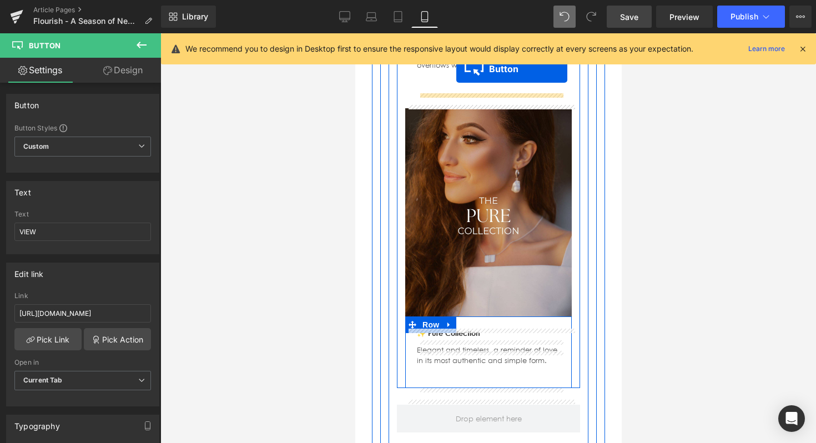
scroll to position [1227, 0]
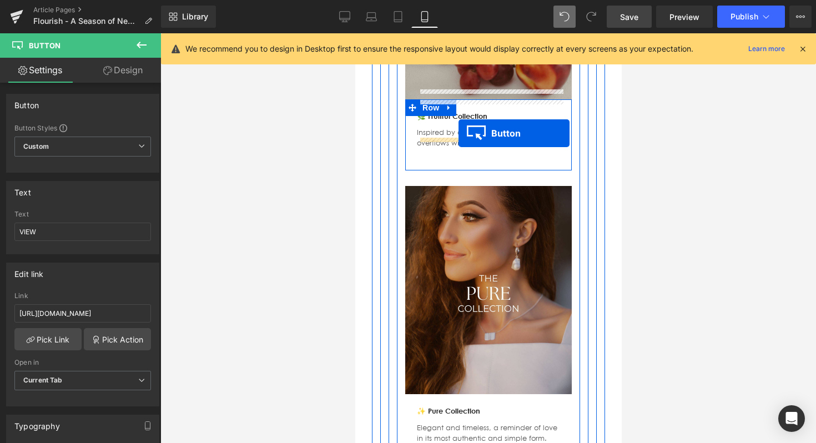
drag, startPoint x: 468, startPoint y: 253, endPoint x: 458, endPoint y: 133, distance: 120.3
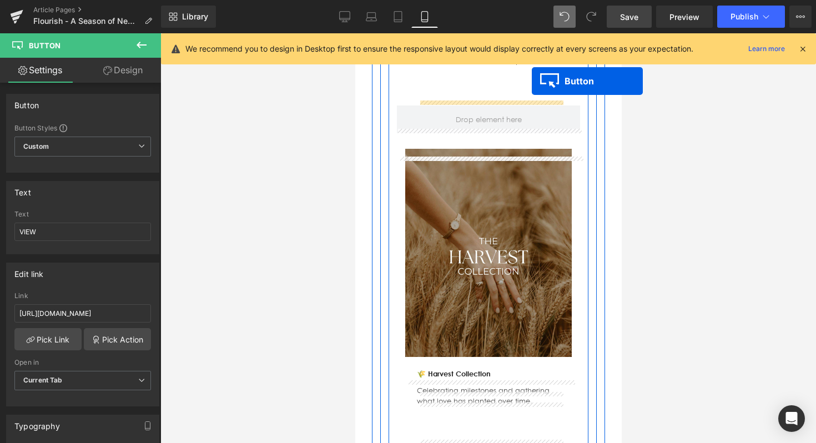
scroll to position [1598, 0]
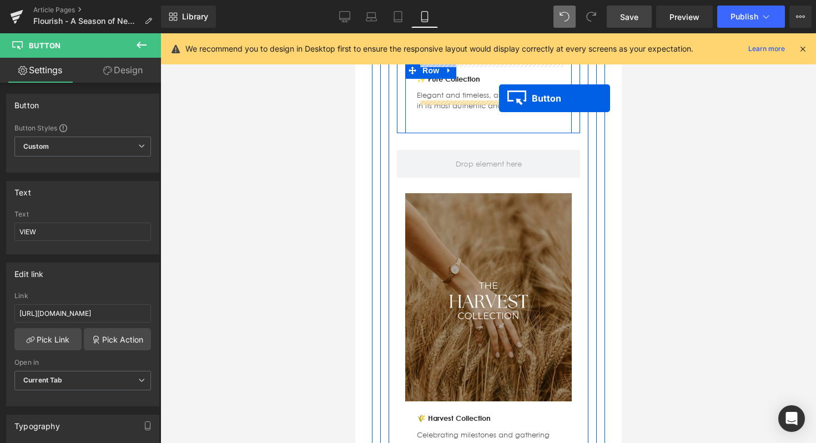
drag, startPoint x: 471, startPoint y: 220, endPoint x: 498, endPoint y: 98, distance: 124.6
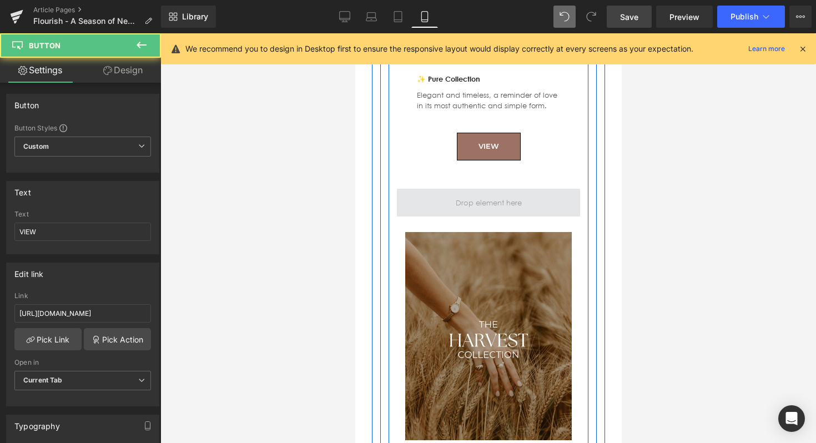
click at [467, 194] on span at bounding box center [488, 203] width 74 height 18
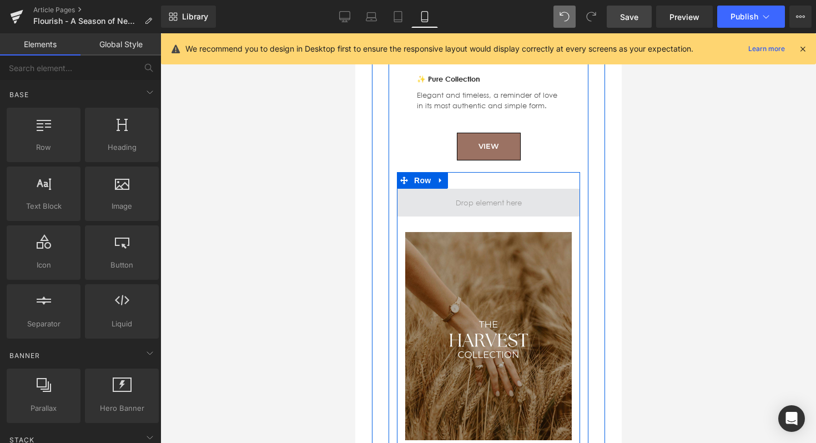
click at [467, 194] on span at bounding box center [488, 203] width 74 height 18
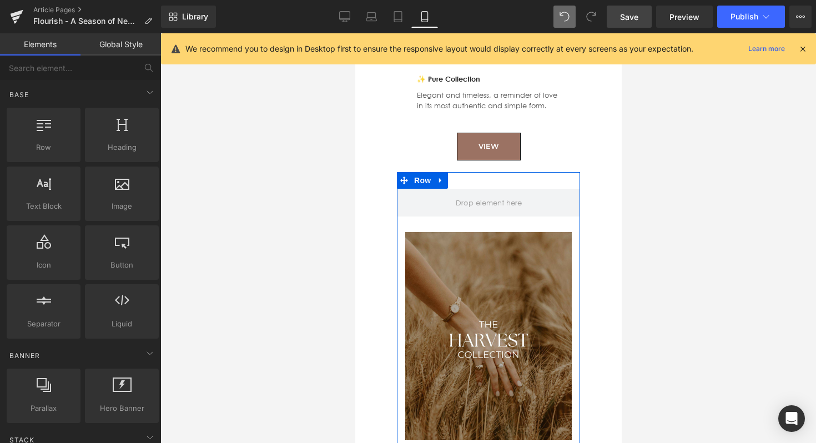
drag, startPoint x: 794, startPoint y: 331, endPoint x: 439, endPoint y: 298, distance: 356.2
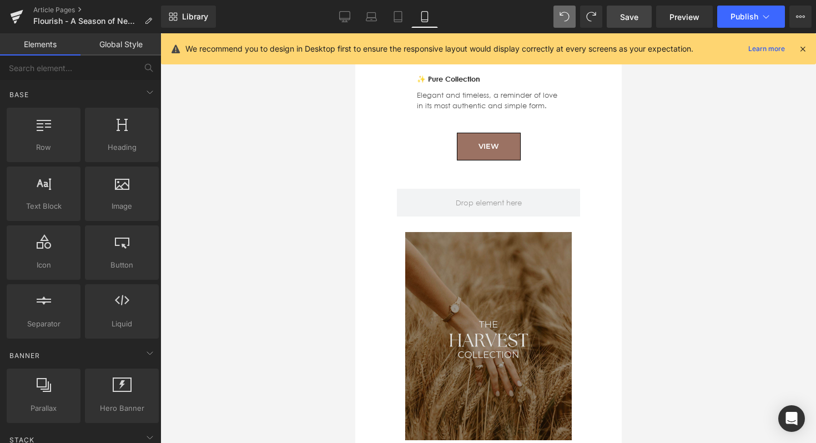
click at [498, 232] on img at bounding box center [488, 336] width 167 height 208
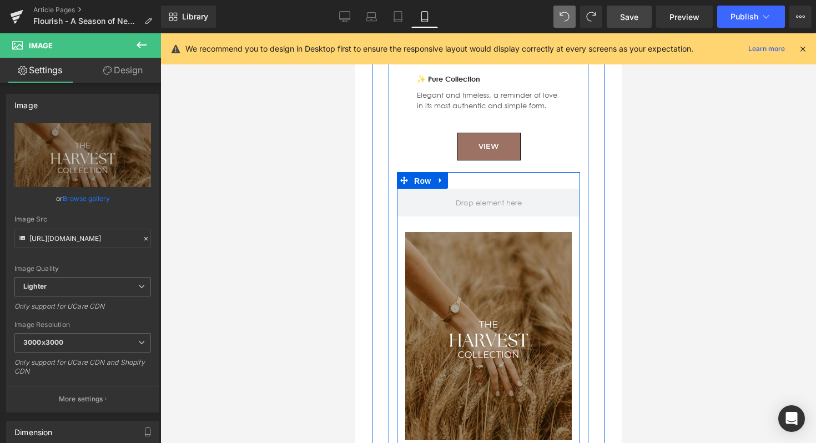
click at [432, 173] on span "Row" at bounding box center [422, 181] width 22 height 17
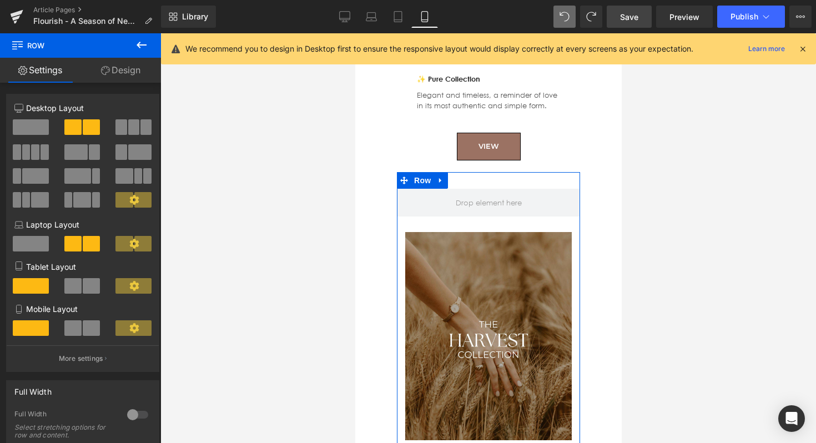
click at [36, 114] on div at bounding box center [82, 168] width 137 height 108
click at [29, 122] on span at bounding box center [31, 127] width 36 height 16
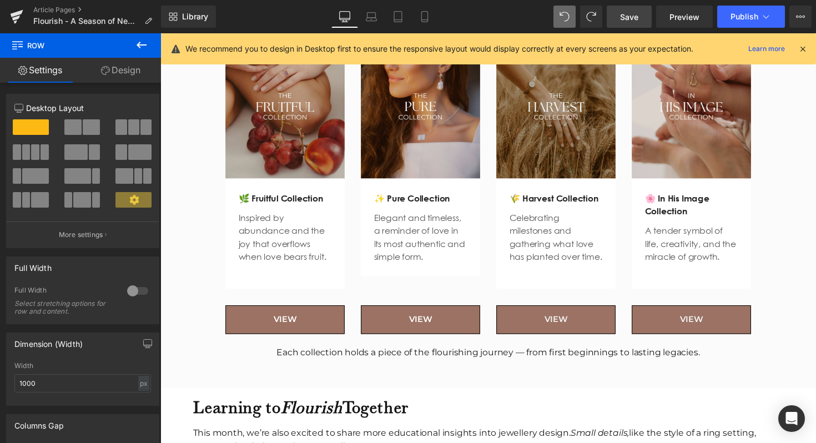
scroll to position [0, 0]
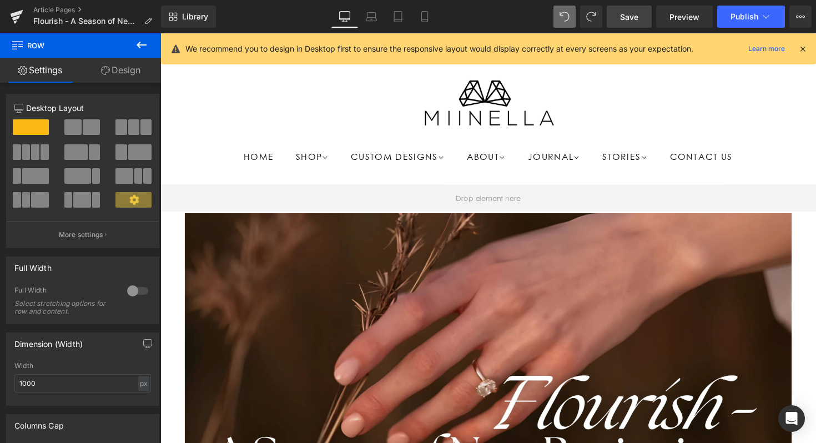
click at [35, 129] on span at bounding box center [31, 127] width 36 height 16
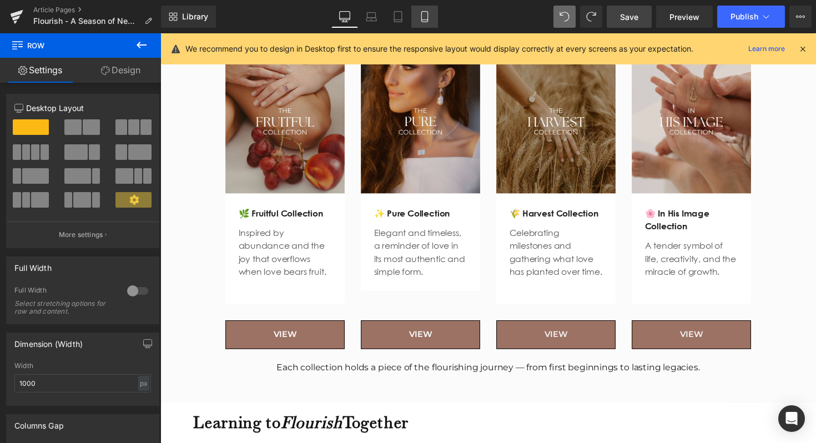
click at [429, 20] on icon at bounding box center [424, 16] width 11 height 11
type input "1200"
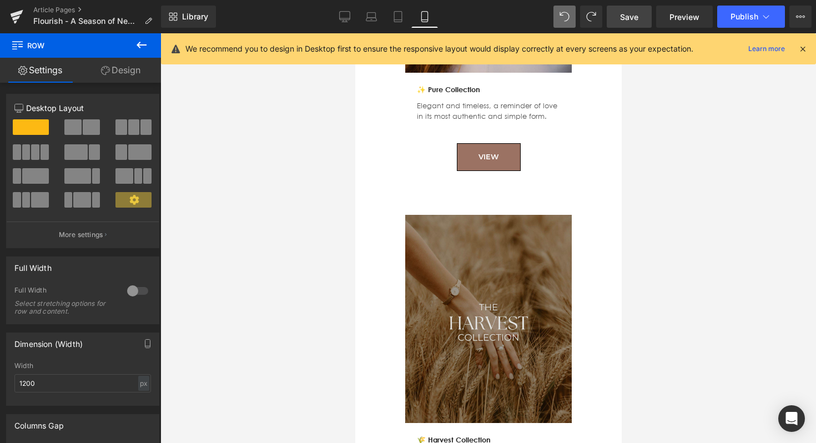
scroll to position [1580, 0]
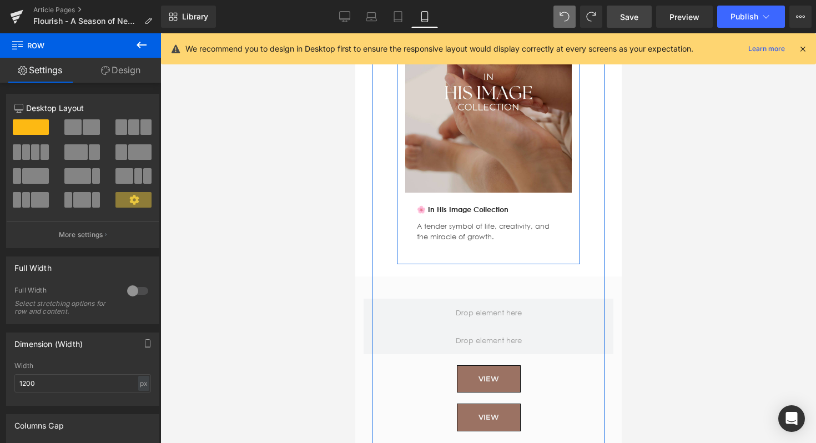
scroll to position [2124, 0]
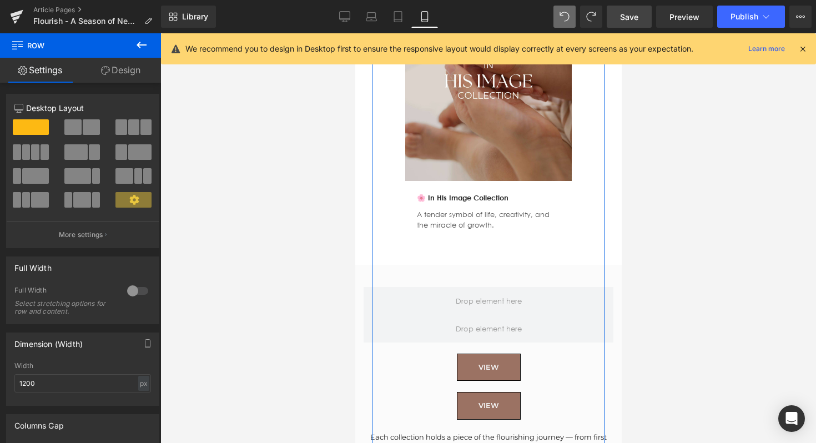
click at [461, 354] on link "VIEW" at bounding box center [488, 367] width 64 height 27
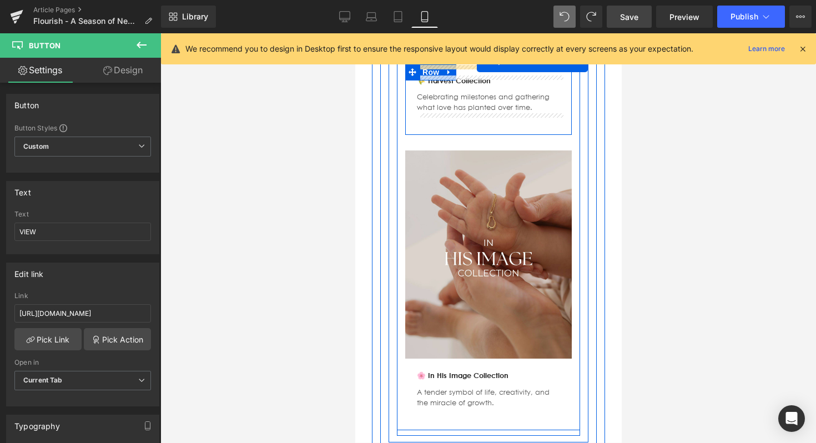
scroll to position [1891, 0]
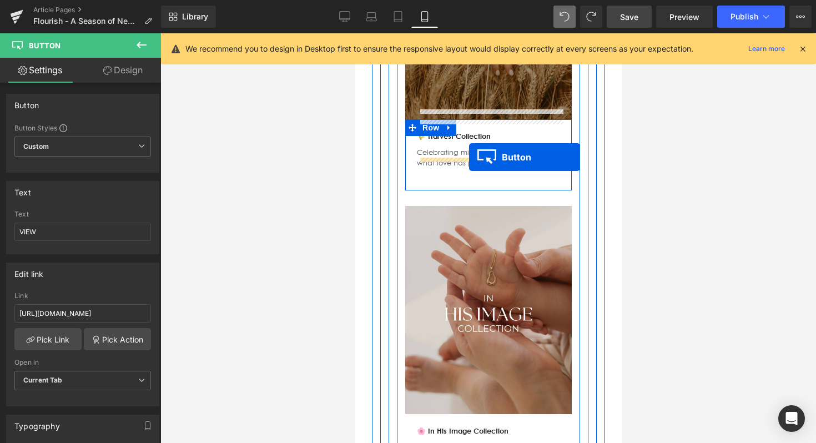
drag, startPoint x: 470, startPoint y: 349, endPoint x: 468, endPoint y: 157, distance: 191.5
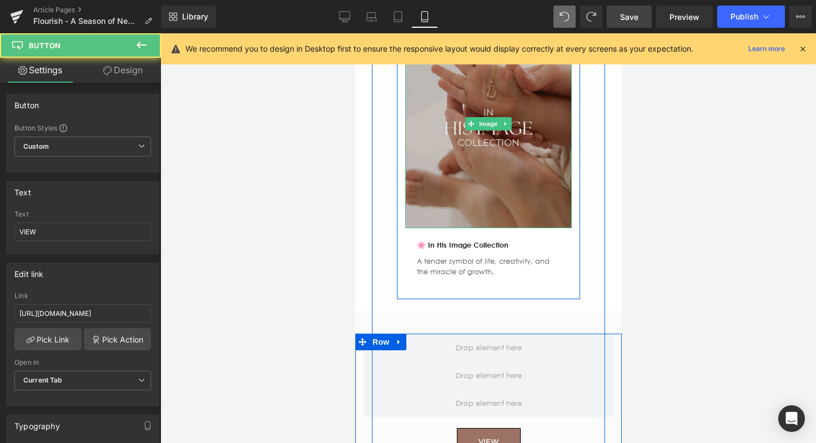
scroll to position [2202, 0]
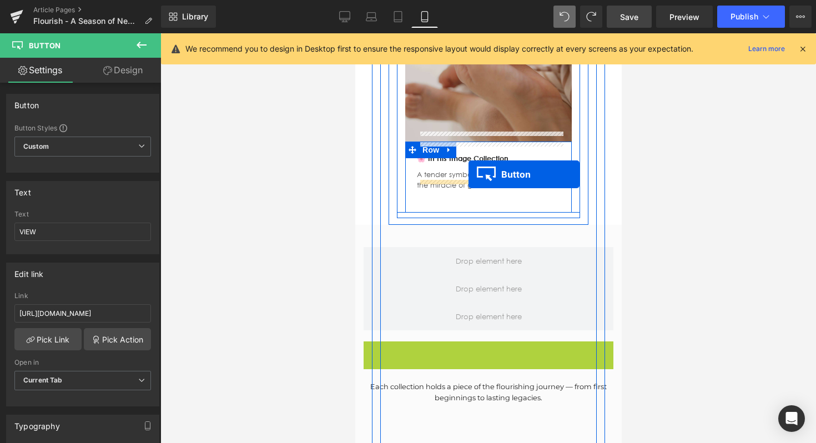
drag, startPoint x: 466, startPoint y: 334, endPoint x: 468, endPoint y: 174, distance: 160.4
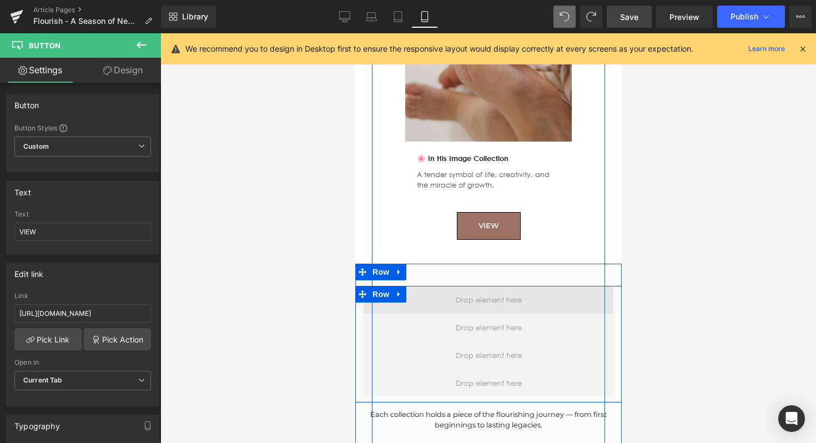
click at [420, 286] on span at bounding box center [488, 300] width 250 height 28
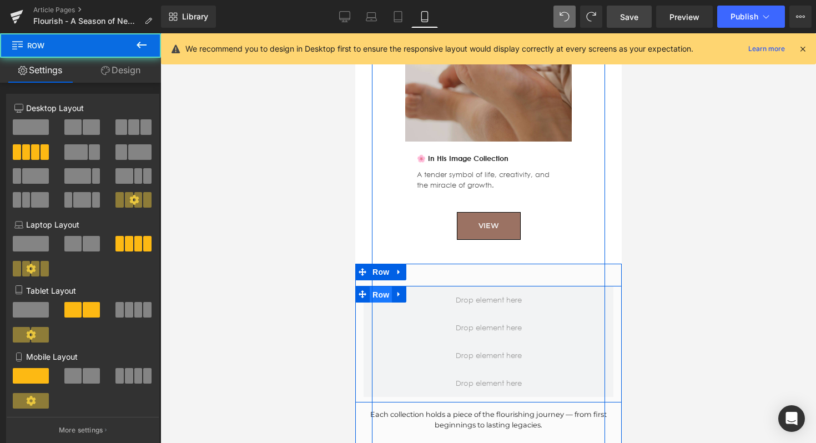
click at [388, 286] on span "Row" at bounding box center [380, 294] width 22 height 17
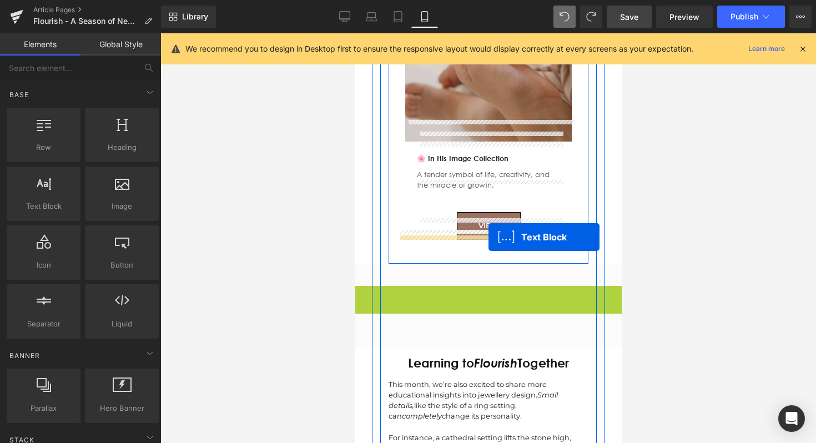
drag, startPoint x: 456, startPoint y: 288, endPoint x: 488, endPoint y: 236, distance: 60.8
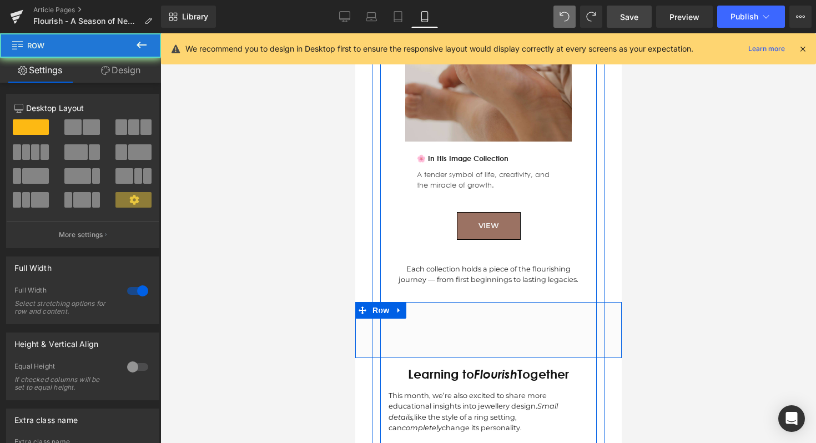
click at [523, 304] on div "Flourish in Our Collections Heading This theme of growth and flourishing is wov…" at bounding box center [488, 330] width 266 height 56
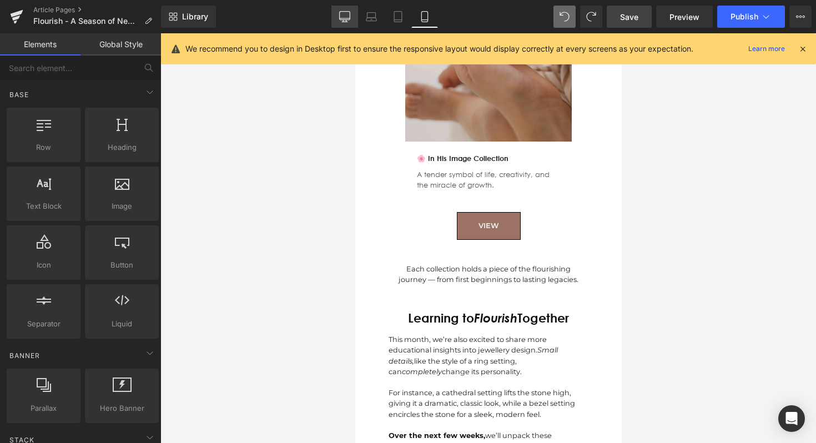
click at [347, 20] on icon at bounding box center [344, 16] width 11 height 11
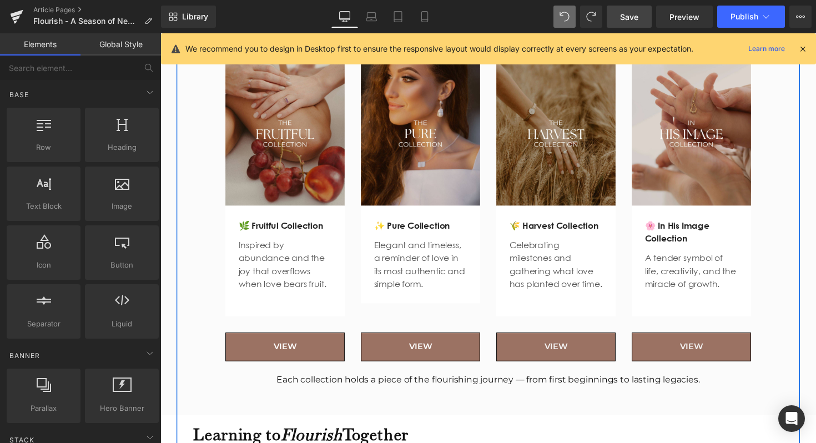
scroll to position [1677, 0]
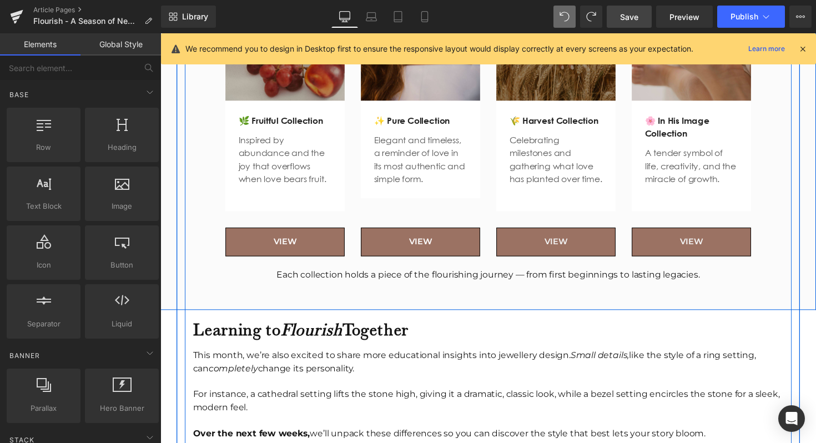
click at [416, 301] on div "Flourish in Our Collections Heading This theme of growth and flourishing is wov…" at bounding box center [496, 83] width 672 height 468
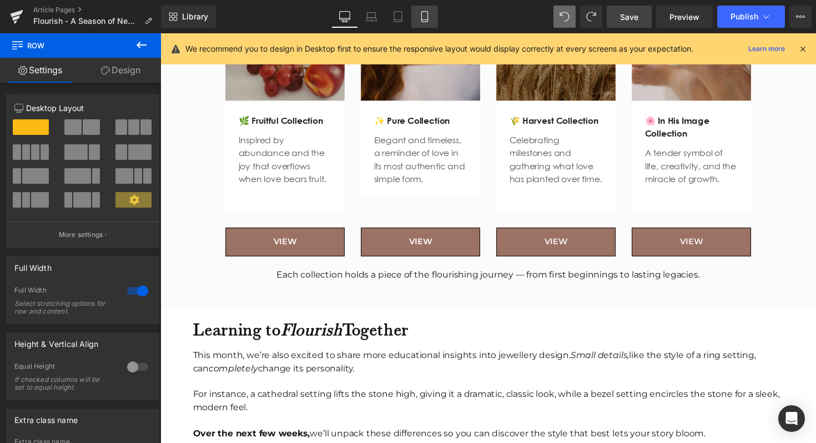
click at [431, 18] on link "Mobile" at bounding box center [424, 17] width 27 height 22
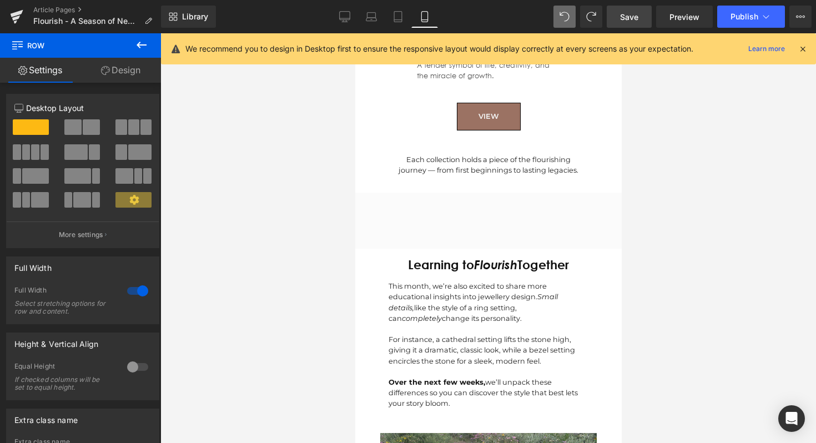
scroll to position [2319, 0]
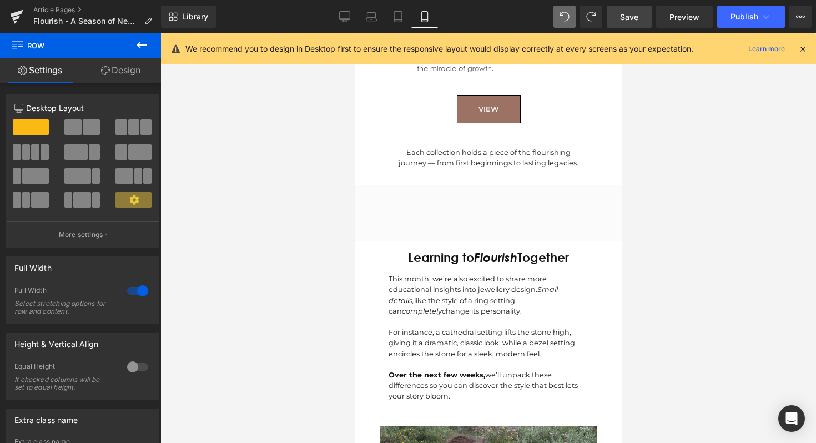
click at [468, 195] on div "Flourish in Our Collections Heading This theme of growth and flourishing is wov…" at bounding box center [488, 213] width 266 height 56
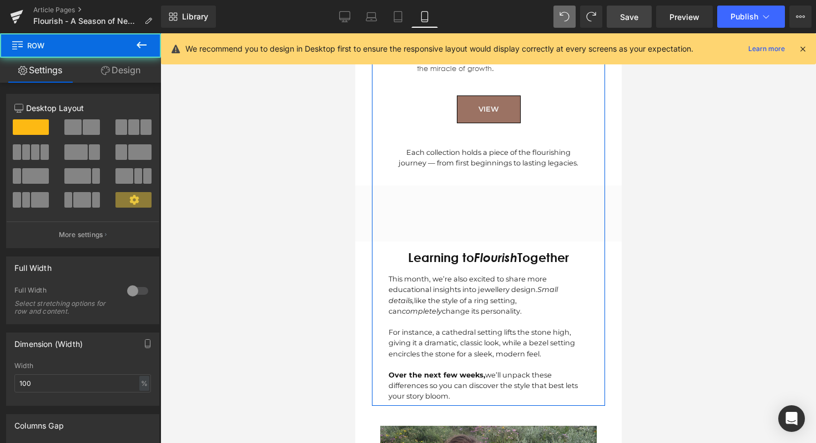
click at [389, 187] on span "Row" at bounding box center [380, 193] width 18 height 13
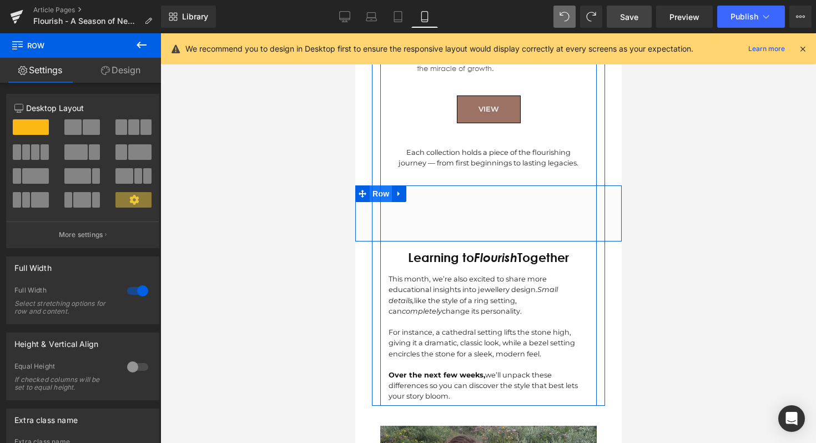
click at [385, 185] on span "Row" at bounding box center [380, 193] width 22 height 17
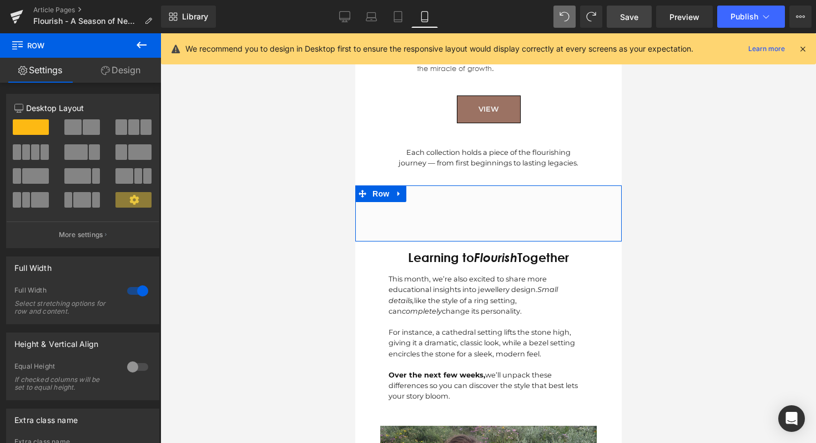
click at [135, 66] on link "Design" at bounding box center [120, 70] width 80 height 25
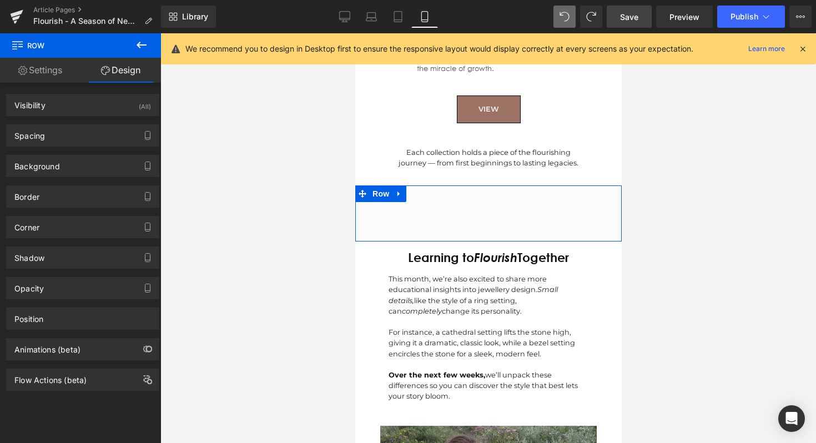
click at [120, 120] on div "Spacing Margin 0px 0 auto auto 0px 0 auto auto Padding 40px 40 0px 0 60px 60 0p…" at bounding box center [83, 131] width 166 height 31
click at [120, 117] on div "Spacing Margin 0px 0 auto auto 0px 0 auto auto Padding 40px 40 0px 0 60px 60 0p…" at bounding box center [83, 131] width 166 height 31
click at [120, 116] on div "Spacing Margin 0px 0 auto auto 0px 0 auto auto Padding 40px 40 0px 0 60px 60 0p…" at bounding box center [83, 131] width 166 height 31
click at [128, 111] on div "Visibility (All)" at bounding box center [83, 104] width 152 height 21
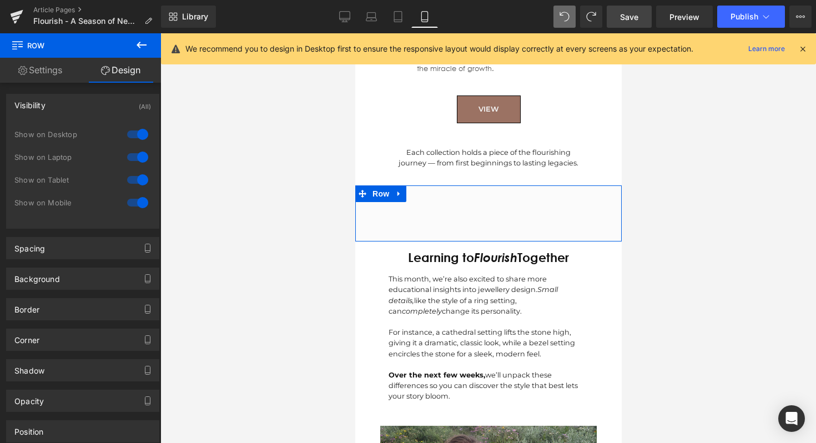
click at [133, 201] on div at bounding box center [137, 203] width 27 height 18
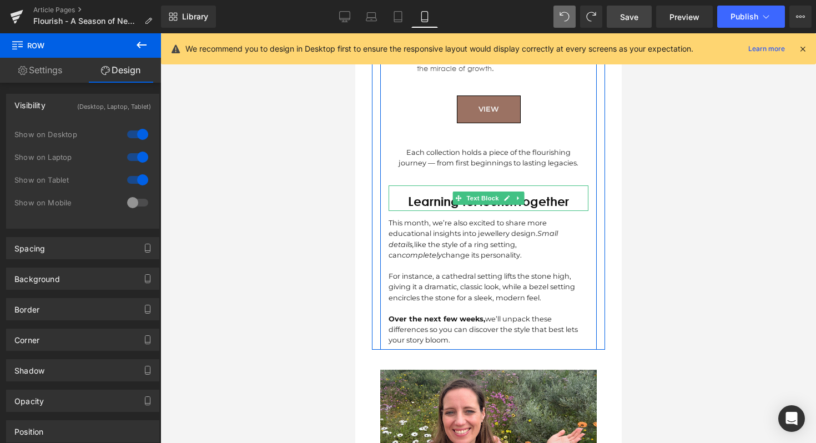
click at [417, 194] on b "Learning to Flourish Together" at bounding box center [487, 201] width 161 height 15
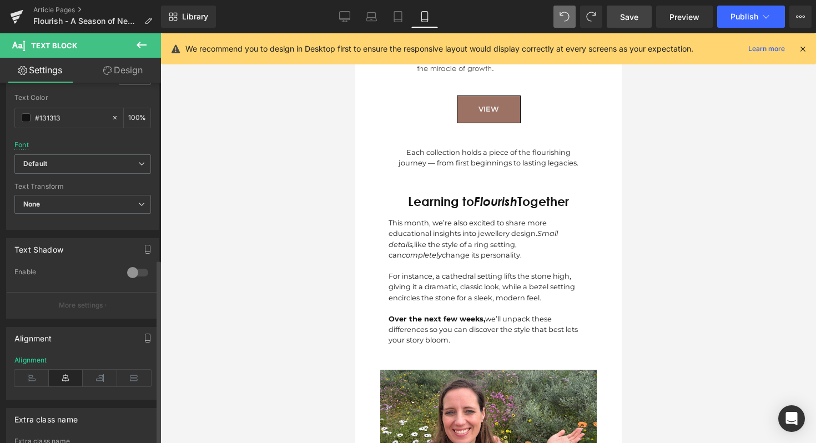
scroll to position [342, 0]
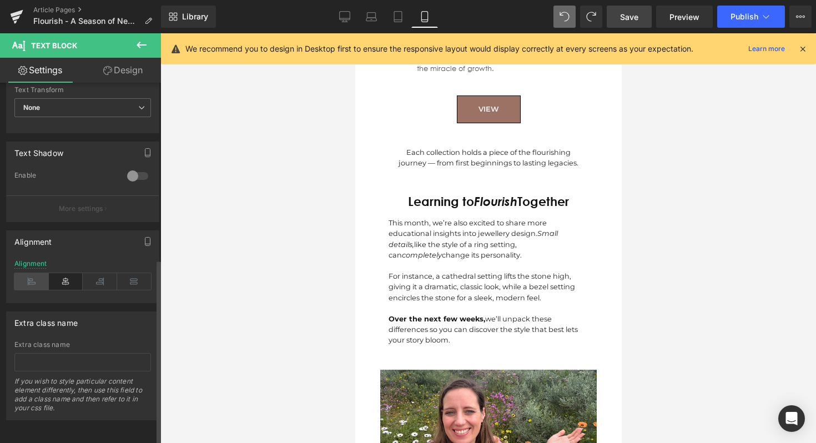
click at [37, 273] on icon at bounding box center [31, 281] width 34 height 17
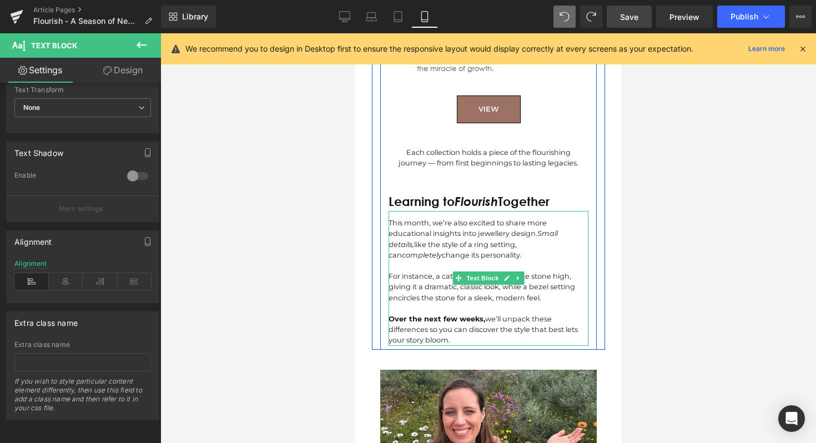
scroll to position [2447, 0]
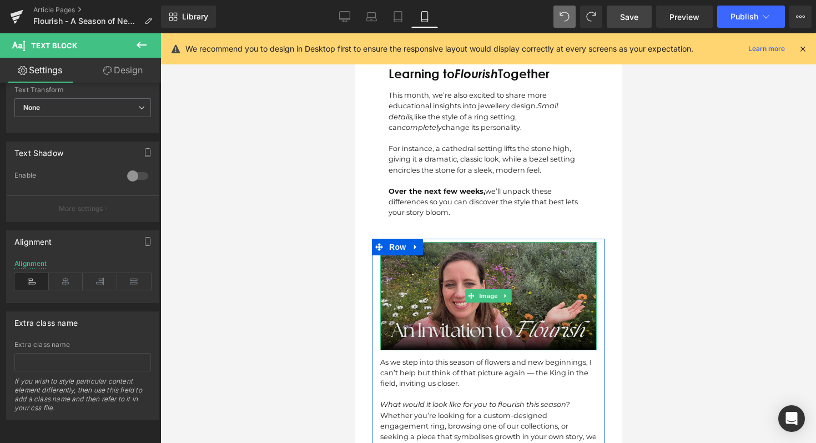
click at [421, 264] on img at bounding box center [488, 296] width 216 height 108
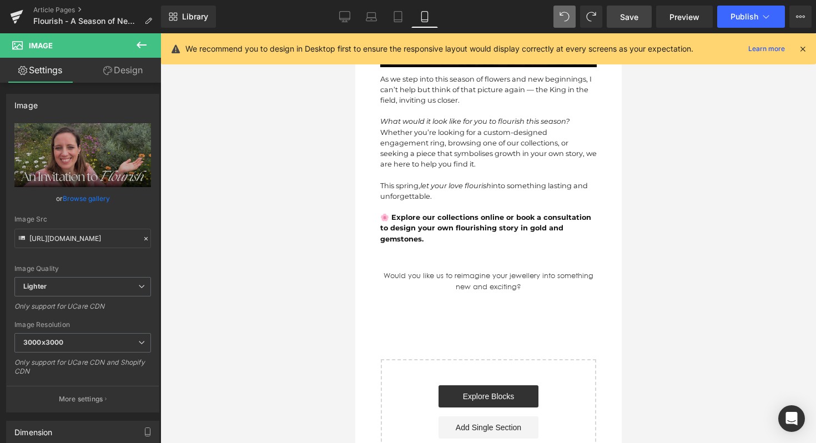
scroll to position [2739, 0]
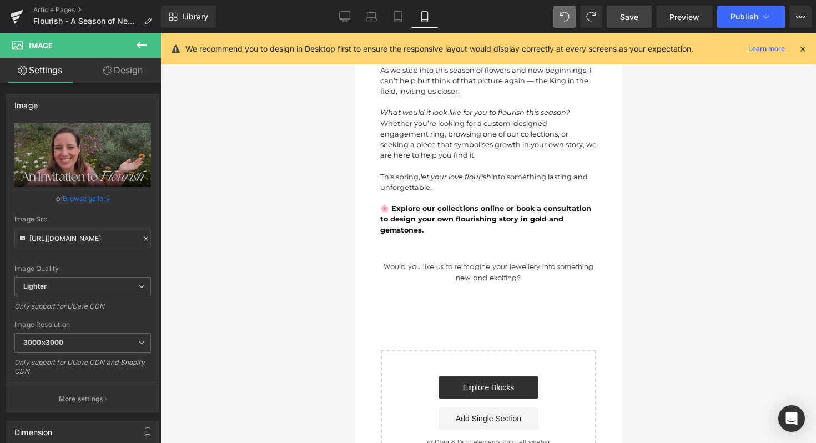
click at [449, 261] on p "Would you like us to reimagine your jewellery into something new and exciting?" at bounding box center [488, 272] width 216 height 23
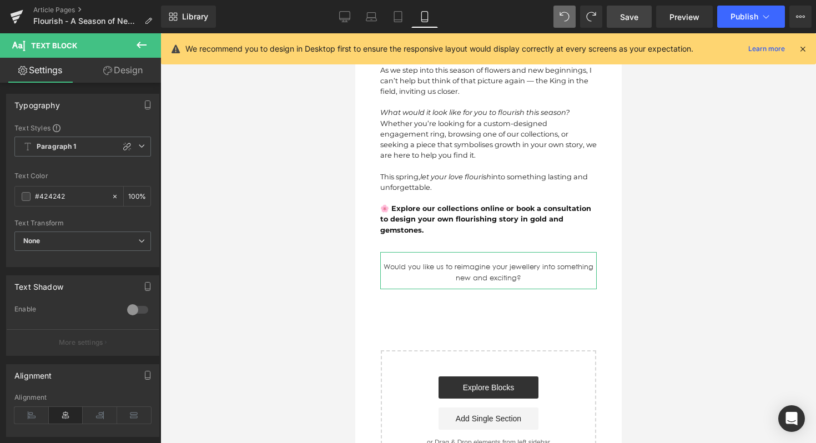
click at [131, 69] on link "Design" at bounding box center [123, 70] width 80 height 25
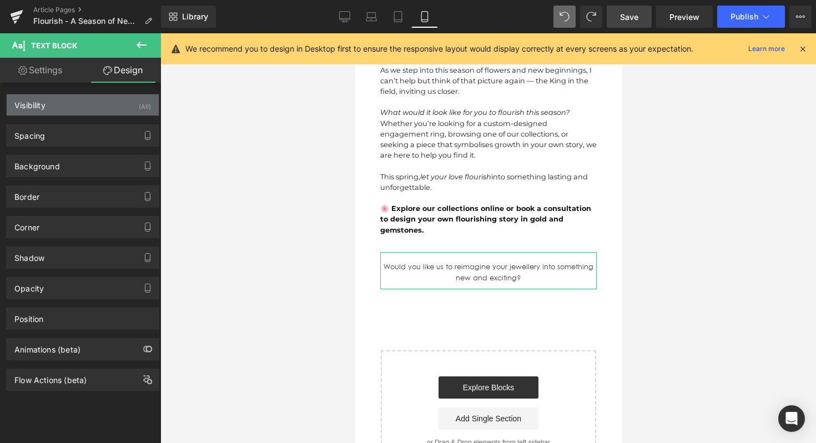
click at [112, 108] on div "Visibility (All)" at bounding box center [83, 104] width 152 height 21
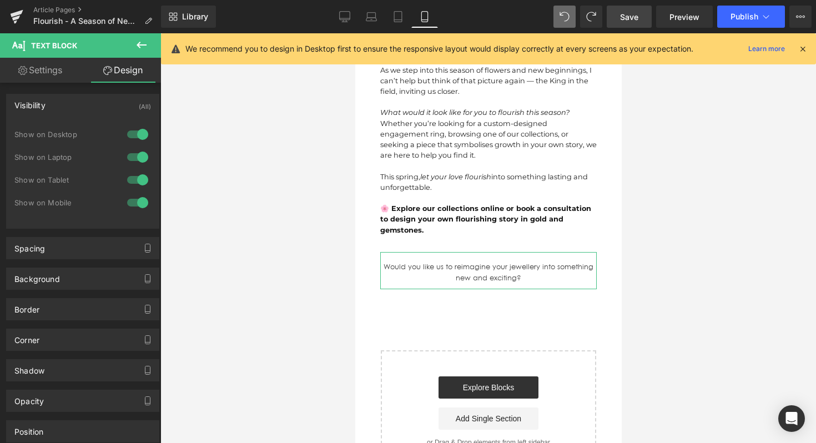
click at [133, 205] on div at bounding box center [137, 203] width 27 height 18
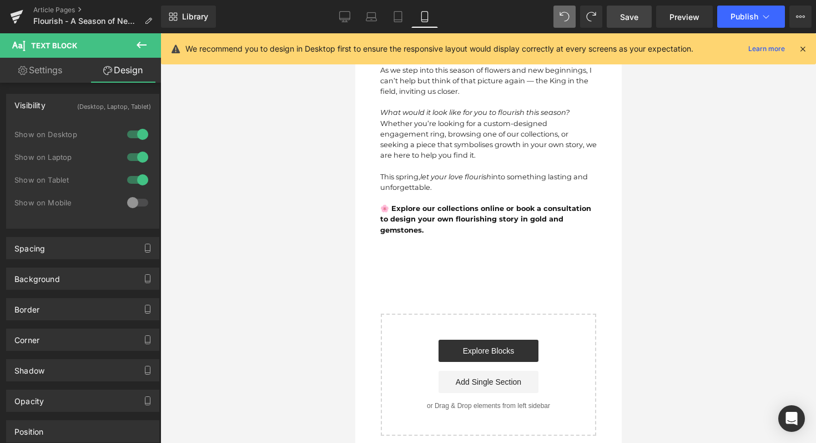
click at [290, 216] on div at bounding box center [488, 238] width 656 height 410
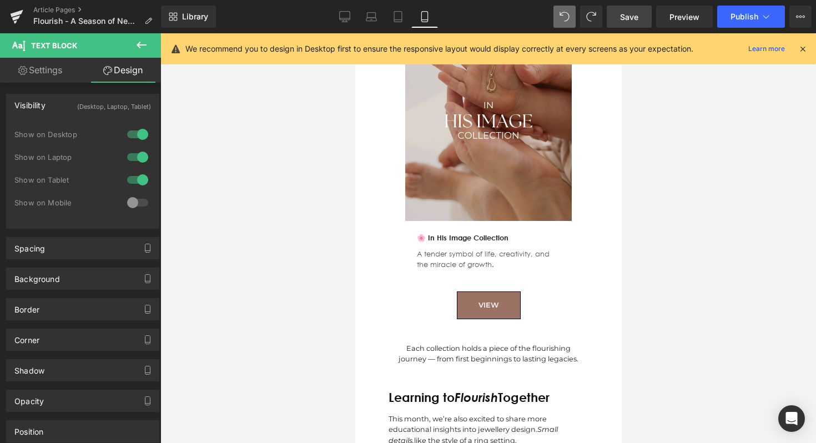
scroll to position [2118, 0]
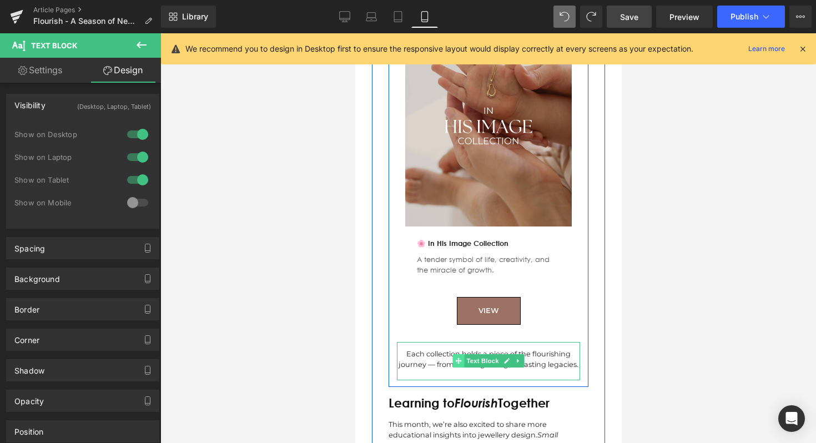
click at [453, 354] on span at bounding box center [458, 360] width 12 height 13
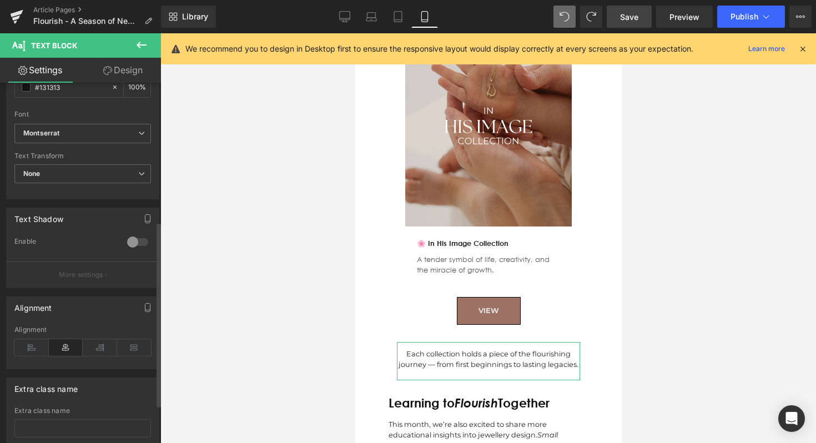
scroll to position [270, 0]
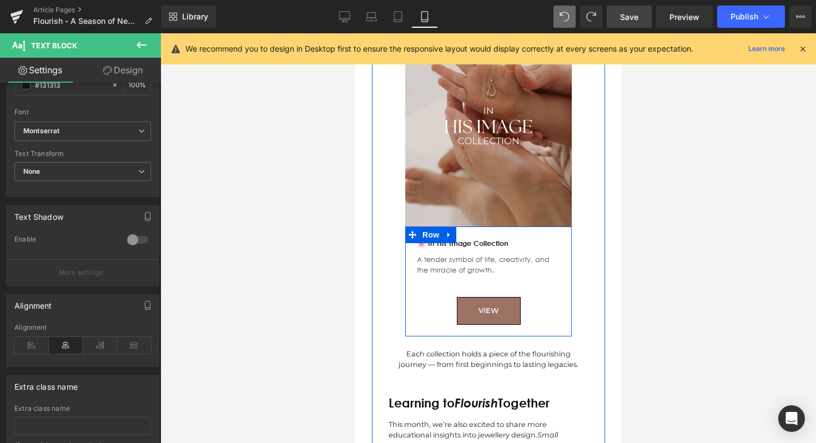
click at [440, 249] on div "A tender symbol of life, creativity, and the miracle of growth." at bounding box center [487, 268] width 143 height 38
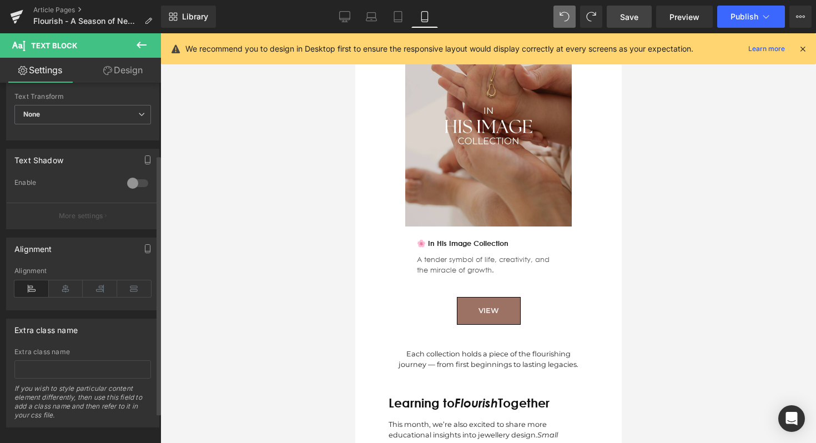
scroll to position [142, 0]
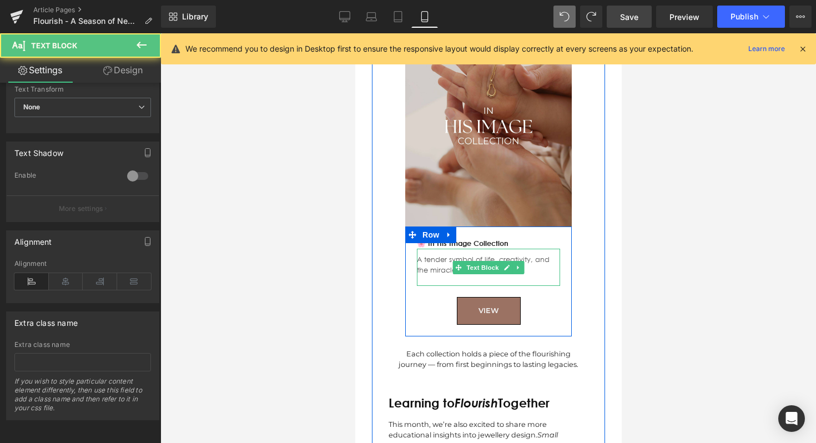
click at [427, 254] on p "A tender symbol of life, creativity, and the miracle of growth." at bounding box center [487, 264] width 143 height 21
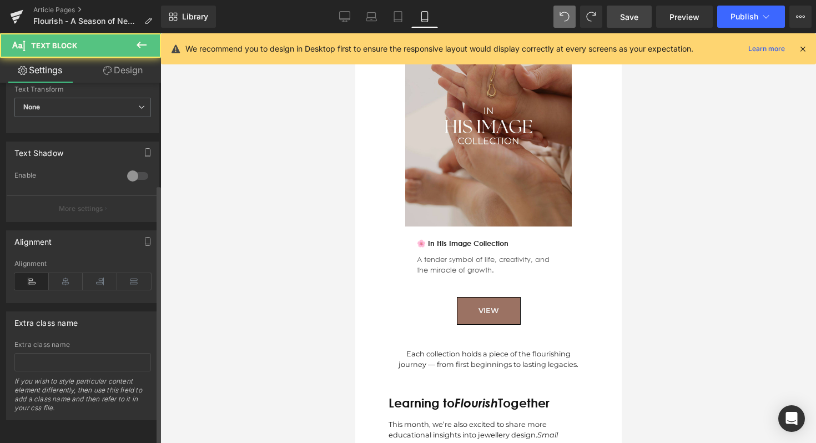
scroll to position [0, 0]
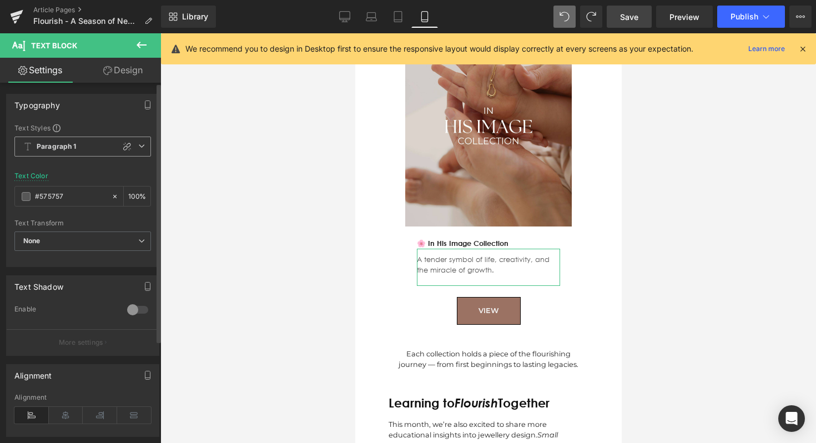
click at [98, 148] on span "Paragraph 1" at bounding box center [82, 147] width 137 height 20
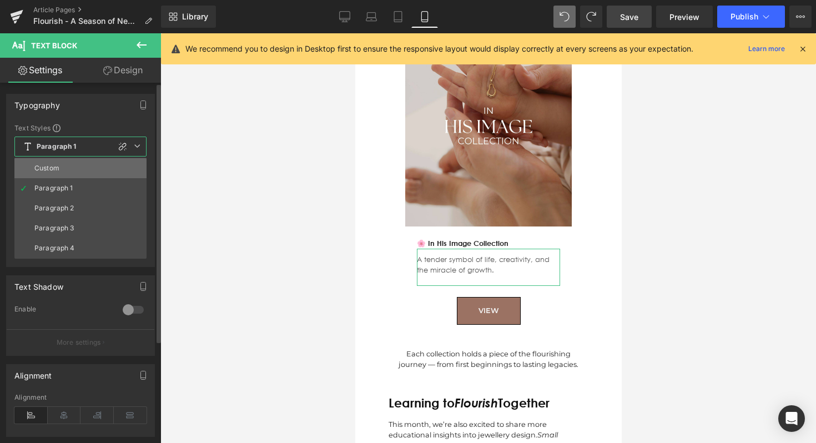
click at [88, 158] on li "Custom" at bounding box center [80, 168] width 132 height 20
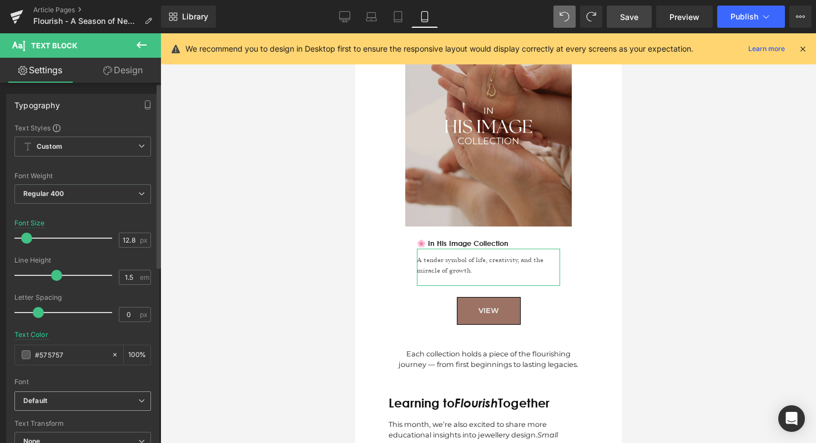
click at [68, 399] on b "Default" at bounding box center [80, 400] width 115 height 9
click at [63, 417] on li "Montserrat" at bounding box center [82, 413] width 137 height 18
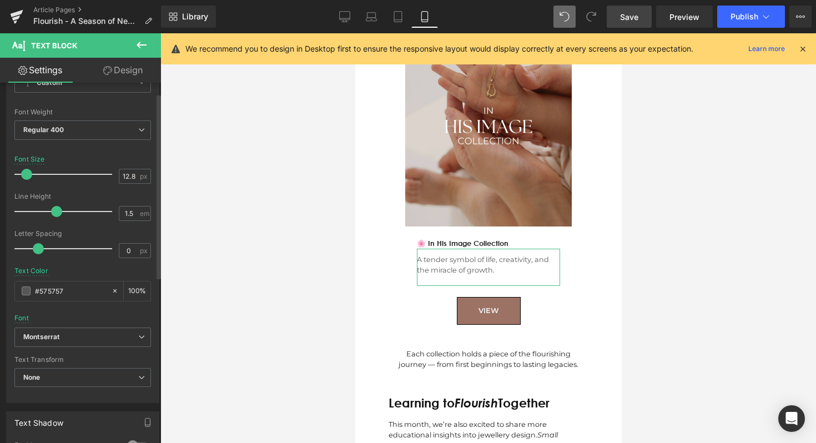
scroll to position [69, 0]
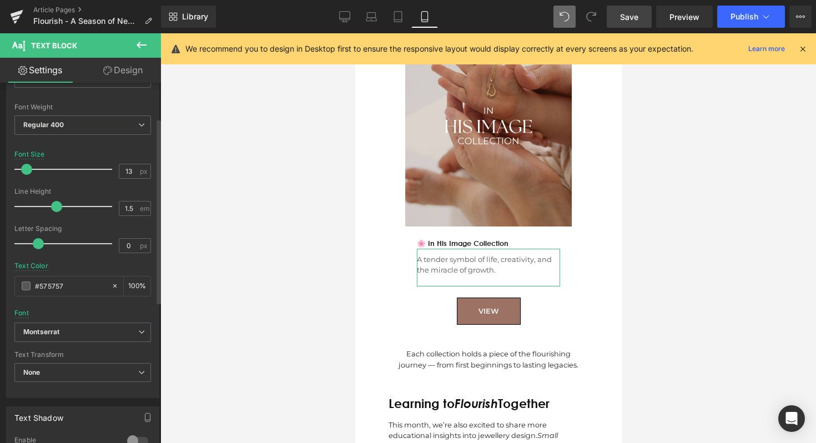
type input "14"
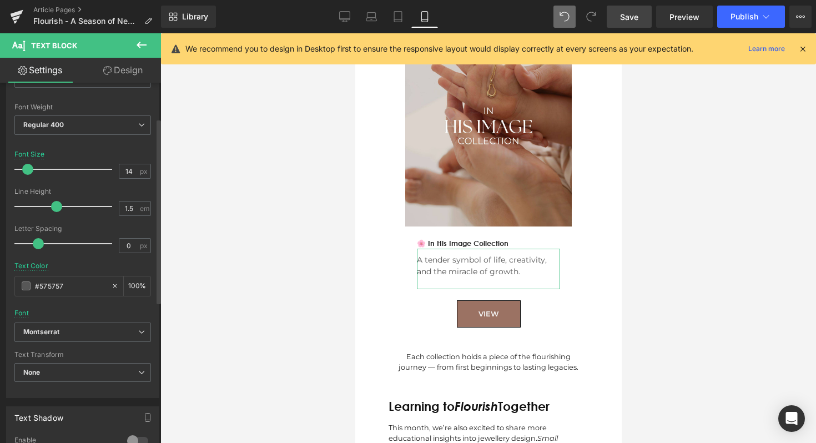
click at [28, 168] on div at bounding box center [66, 169] width 92 height 22
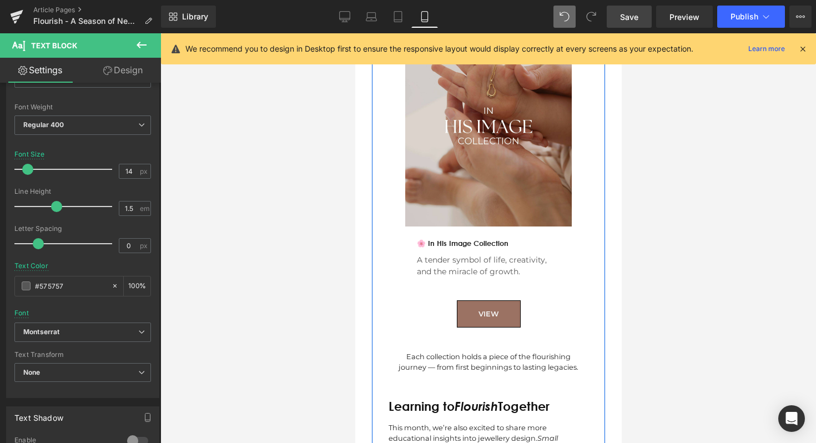
click at [433, 268] on div "🌸 In His Image Collection Text Block A tender symbol of life, creativity, and t…" at bounding box center [488, 282] width 160 height 89
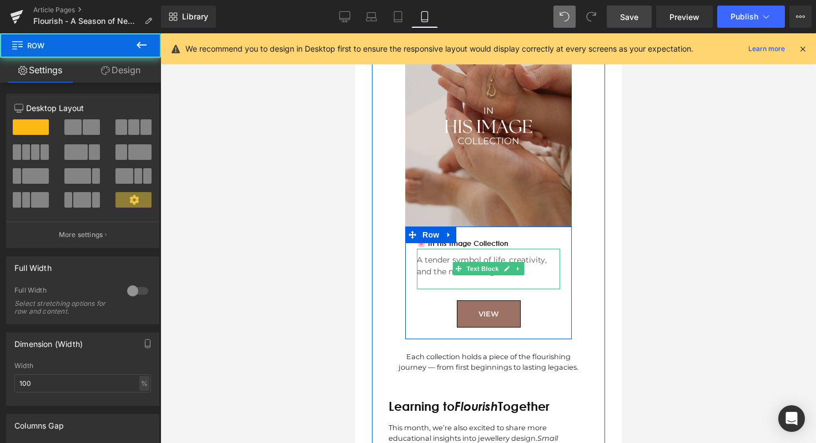
click at [433, 278] on p at bounding box center [487, 284] width 143 height 12
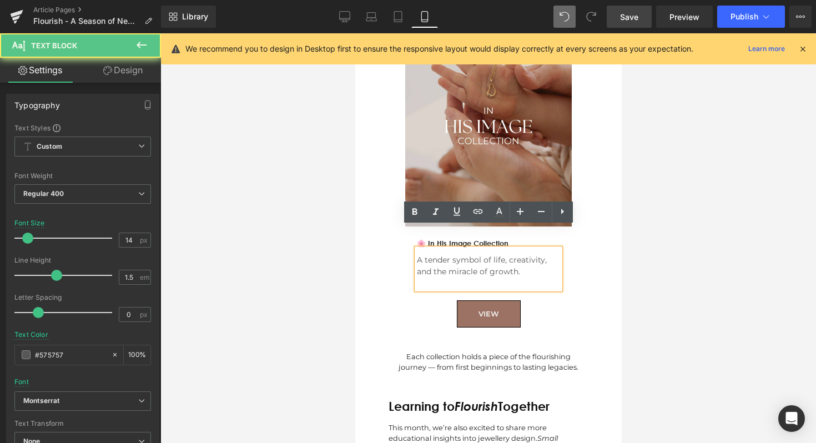
click at [433, 278] on p at bounding box center [487, 284] width 143 height 12
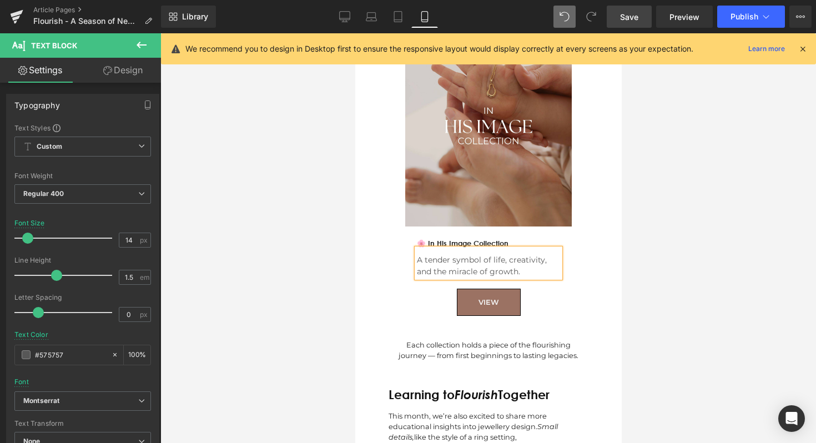
click at [760, 185] on div at bounding box center [488, 238] width 656 height 410
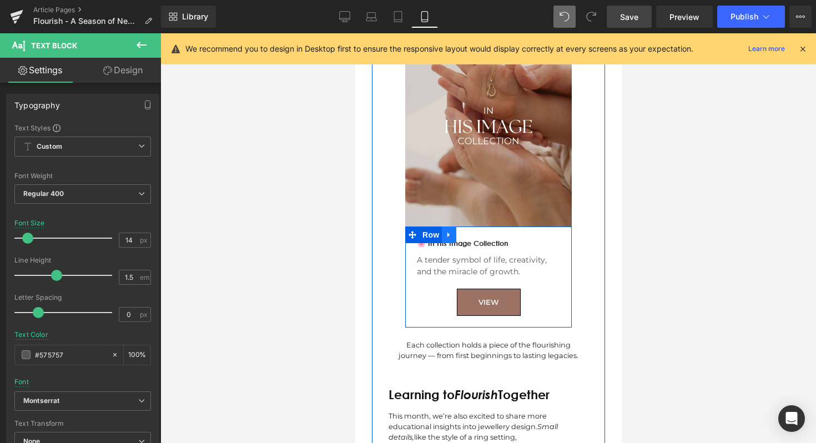
click at [454, 226] on link at bounding box center [448, 234] width 14 height 17
click at [507, 240] on icon at bounding box center [506, 243] width 6 height 6
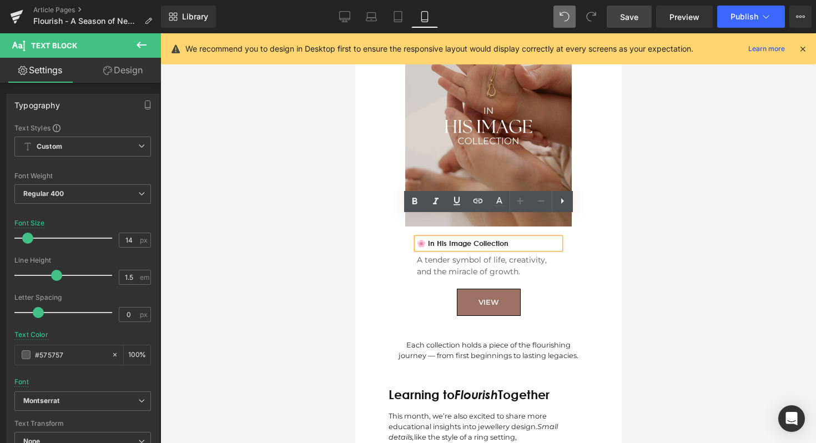
click at [507, 238] on p "🌸 In His Image Collection" at bounding box center [487, 243] width 143 height 11
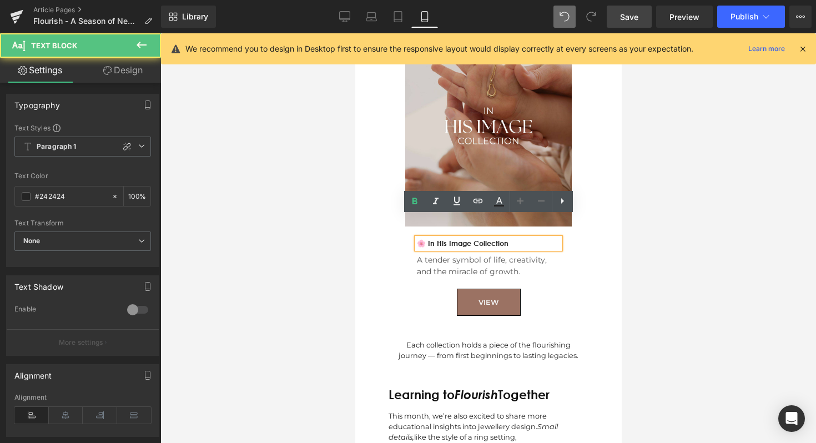
click at [516, 238] on p "🌸 In His Image Collection" at bounding box center [487, 243] width 143 height 11
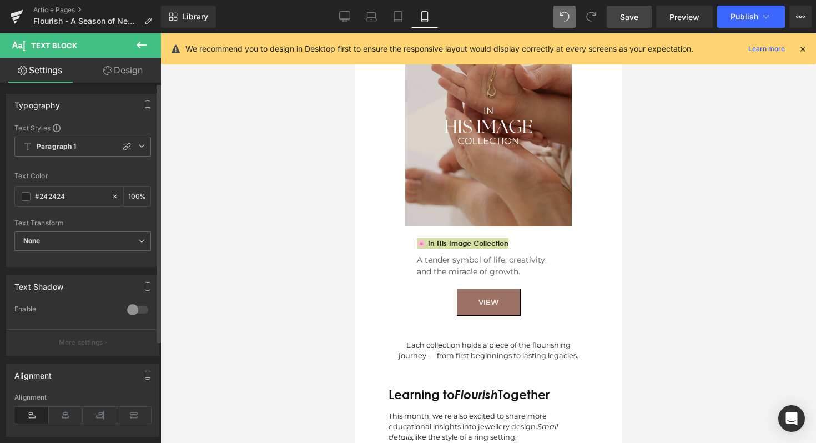
click at [79, 134] on div "Text Styles Custom Paragraph 1 Paragraph 2 Paragraph 3 Paragraph 4 Paragraph 1 …" at bounding box center [83, 194] width 152 height 143
click at [79, 143] on span "Paragraph 1" at bounding box center [82, 147] width 137 height 20
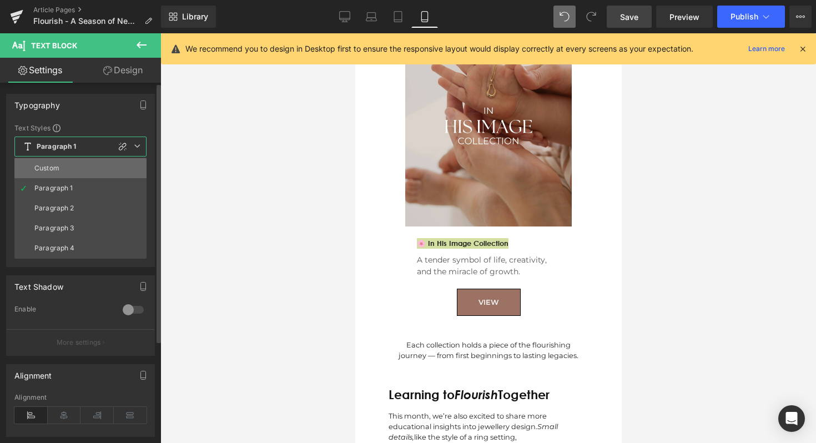
click at [76, 173] on li "Custom" at bounding box center [80, 168] width 132 height 20
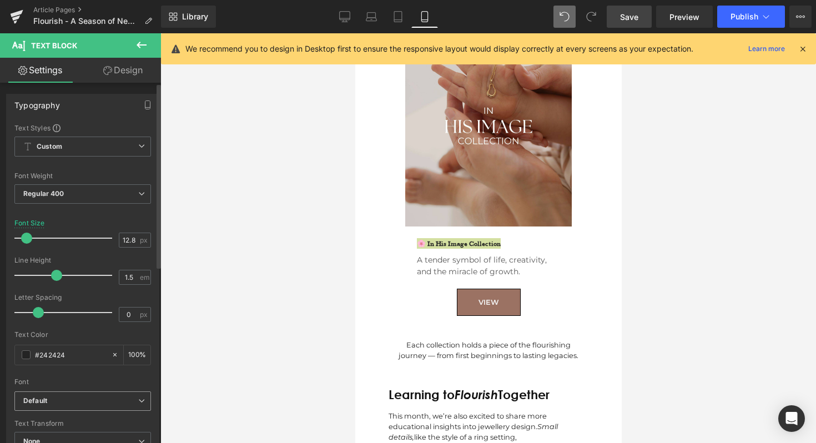
click at [67, 400] on b "Default" at bounding box center [80, 400] width 115 height 9
click at [63, 420] on li "Montserrat" at bounding box center [82, 416] width 137 height 18
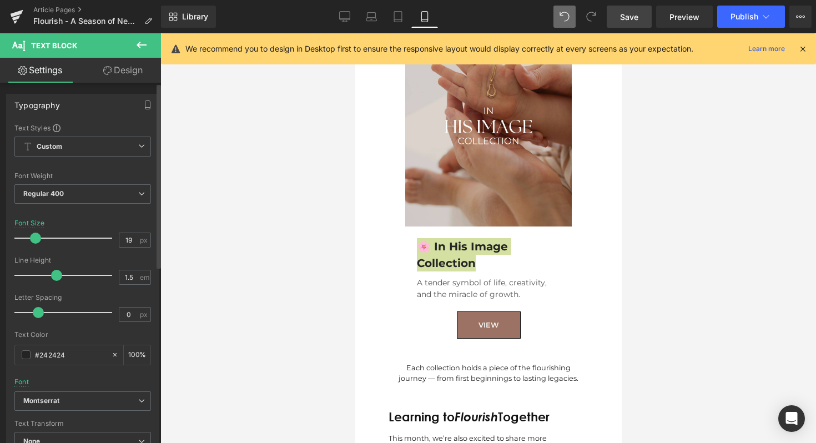
type input "18"
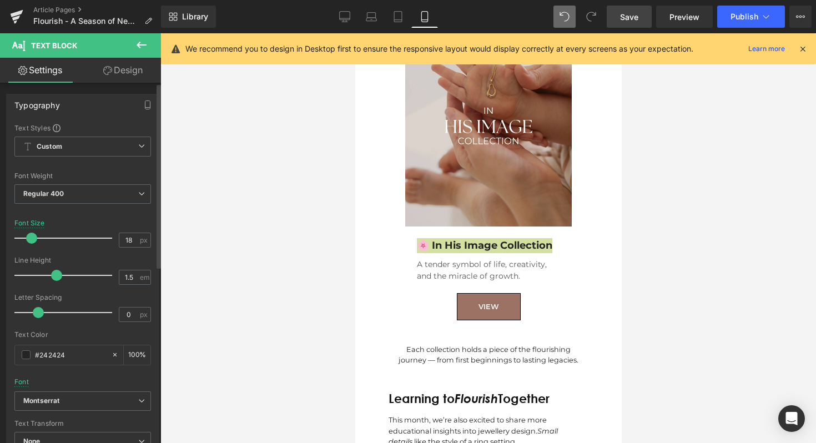
drag, startPoint x: 38, startPoint y: 238, endPoint x: 31, endPoint y: 239, distance: 7.3
click at [31, 239] on div at bounding box center [66, 238] width 92 height 22
click at [238, 237] on div at bounding box center [488, 238] width 656 height 410
click at [709, 230] on div at bounding box center [488, 238] width 656 height 410
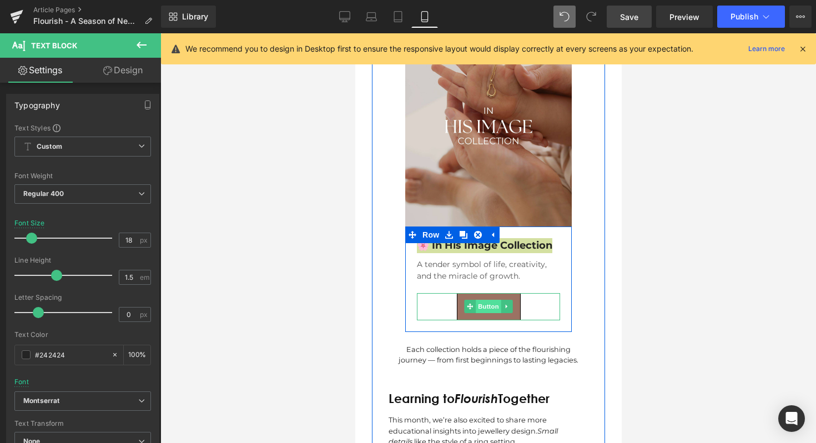
click at [488, 300] on span "Button" at bounding box center [488, 306] width 26 height 13
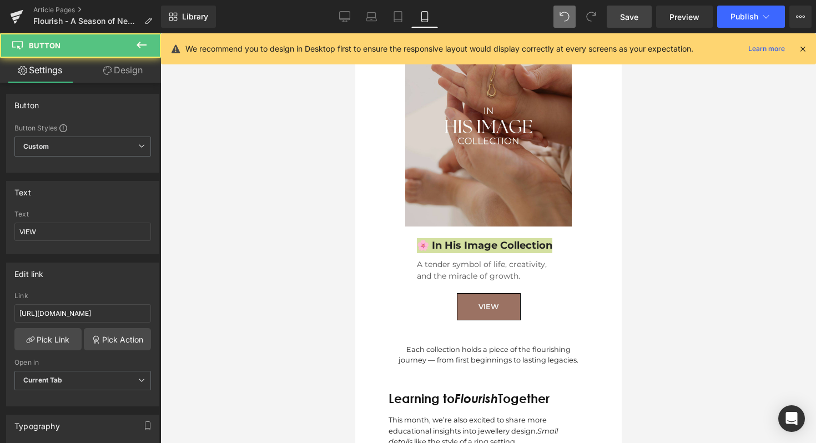
click at [708, 161] on div at bounding box center [488, 238] width 656 height 410
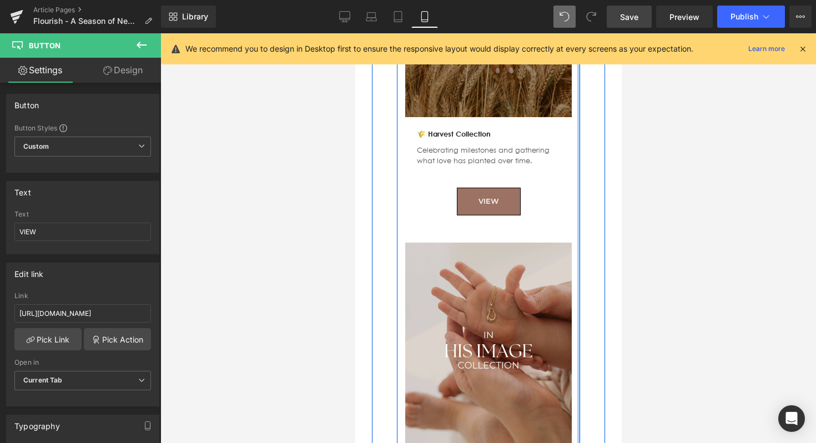
scroll to position [1881, 0]
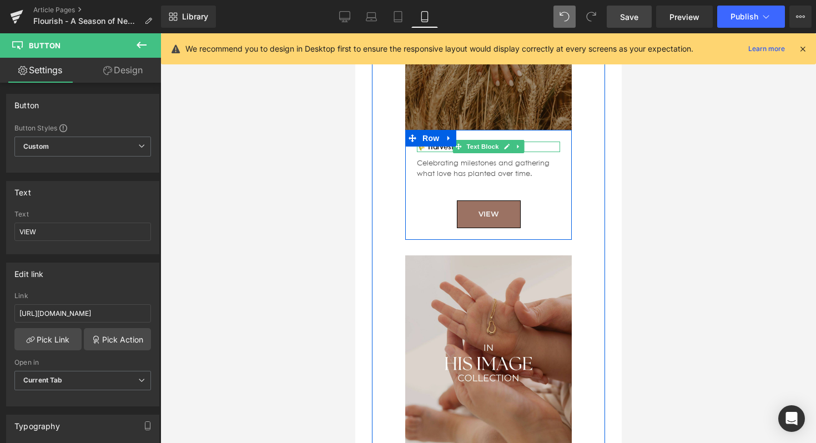
click at [473, 140] on span "Text Block" at bounding box center [481, 146] width 37 height 13
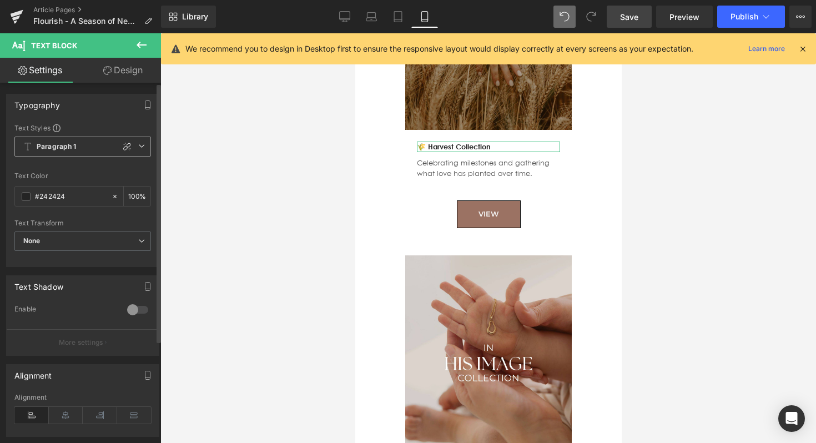
click at [97, 146] on span "Paragraph 1" at bounding box center [82, 147] width 137 height 20
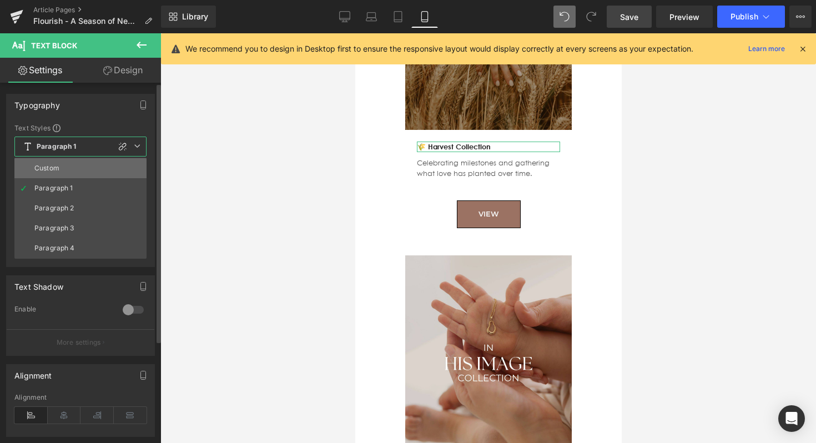
click at [86, 165] on li "Custom" at bounding box center [80, 168] width 132 height 20
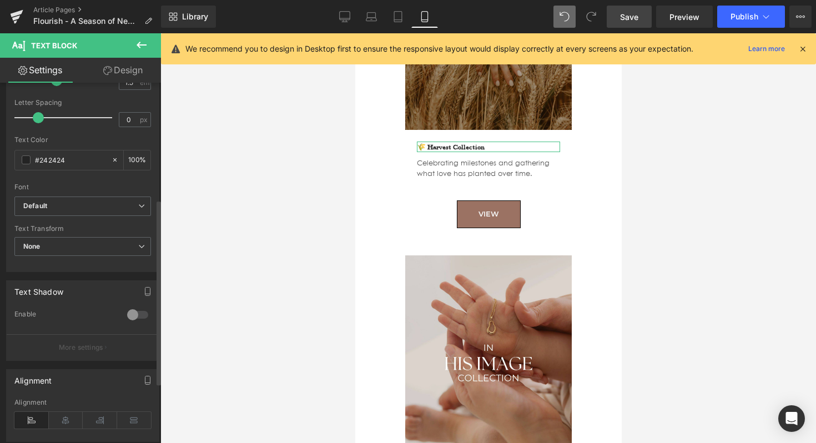
scroll to position [226, 0]
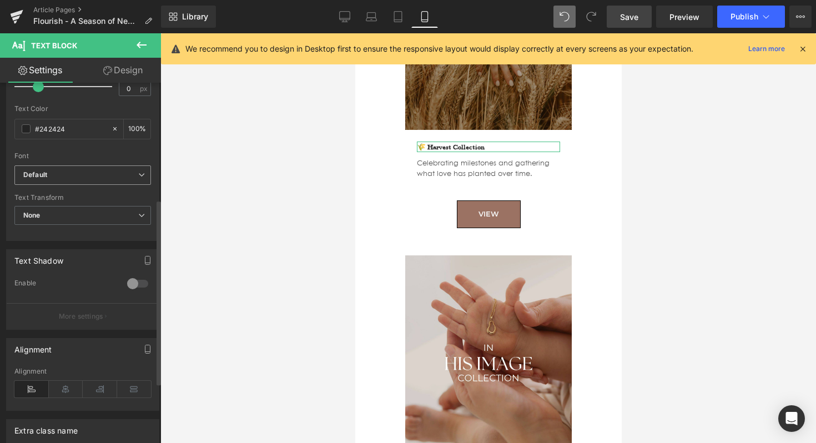
click at [50, 173] on b "Default" at bounding box center [80, 174] width 115 height 9
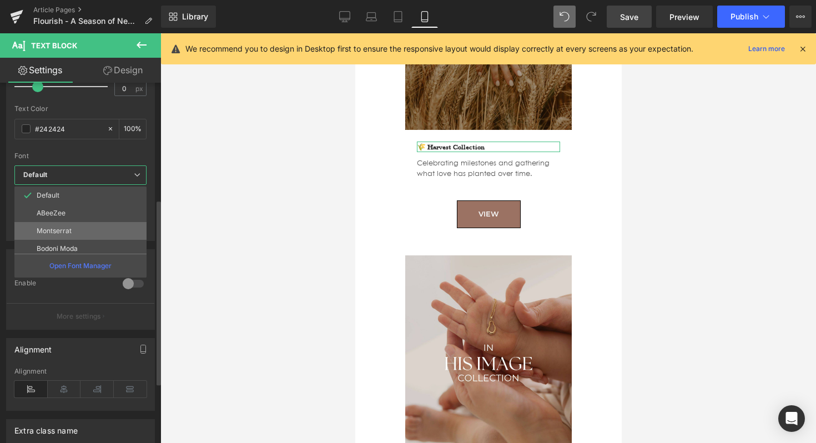
click at [65, 231] on p "Montserrat" at bounding box center [54, 231] width 35 height 8
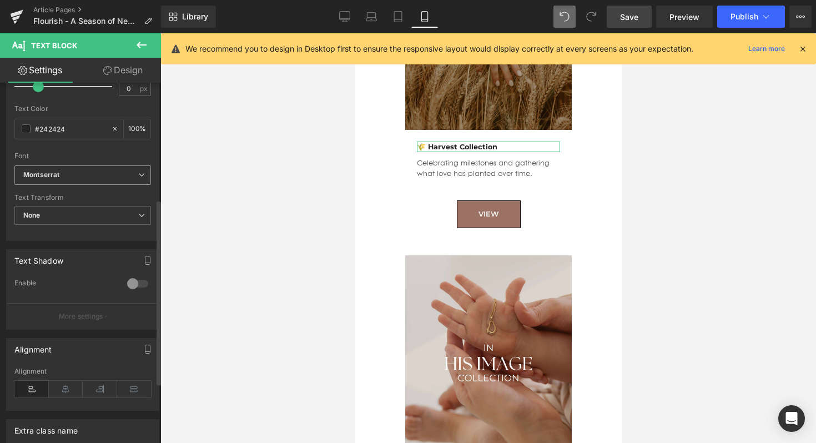
click at [65, 231] on div at bounding box center [82, 233] width 137 height 7
click at [61, 215] on span "None" at bounding box center [82, 215] width 137 height 19
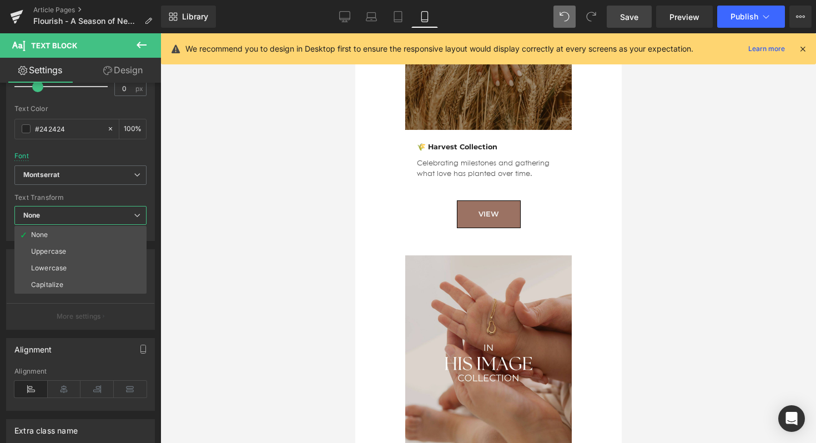
click at [163, 138] on div at bounding box center [488, 238] width 656 height 410
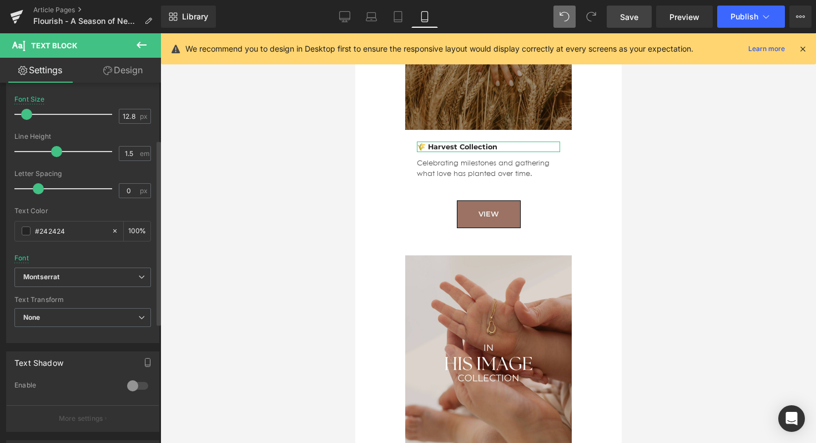
scroll to position [110, 0]
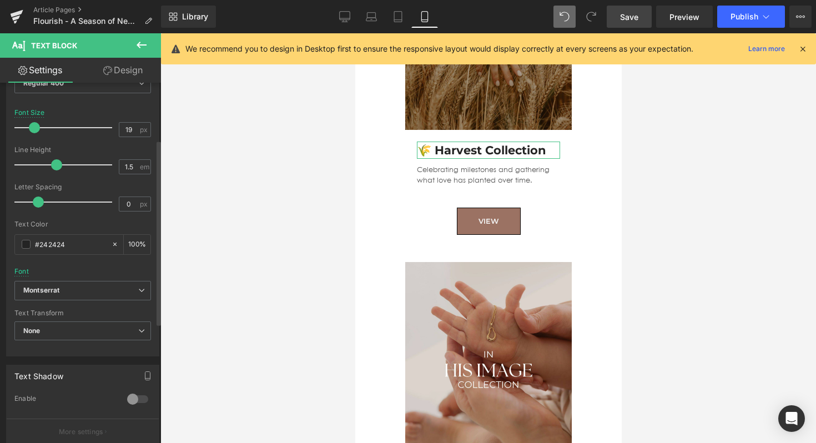
type input "18"
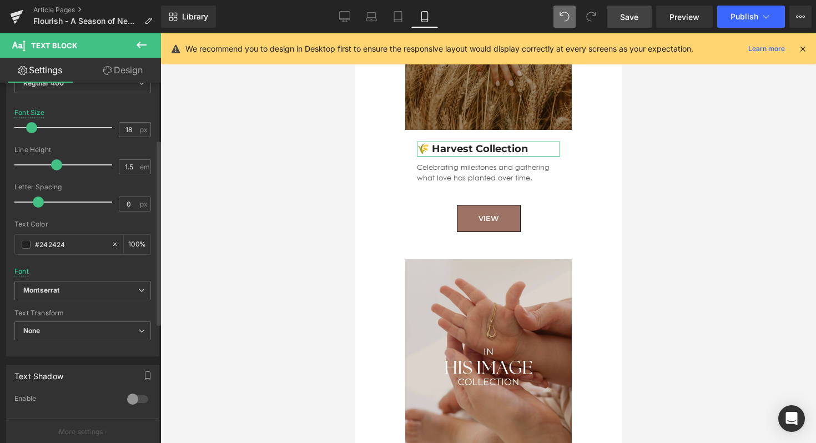
click at [32, 124] on div at bounding box center [66, 128] width 92 height 22
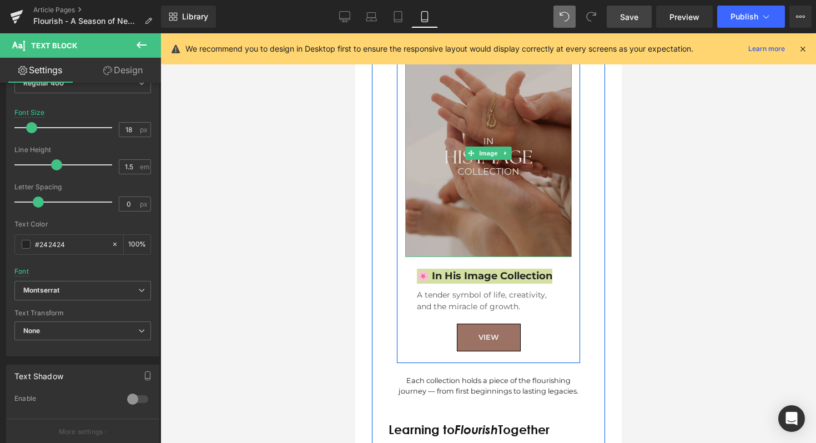
scroll to position [2139, 0]
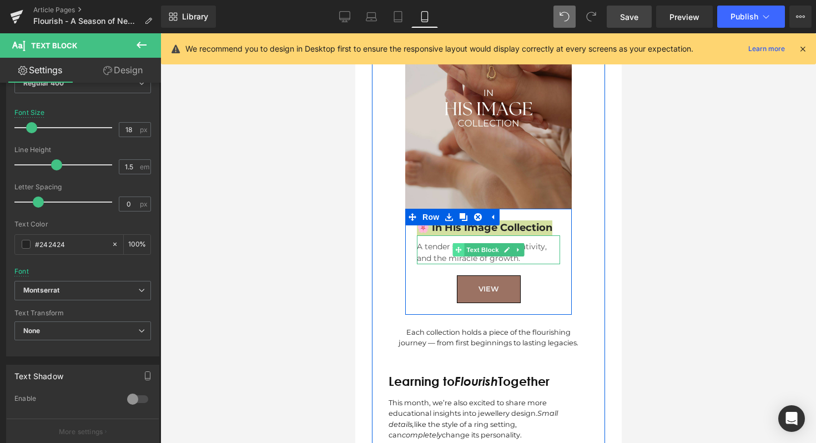
click at [452, 243] on span at bounding box center [458, 249] width 12 height 13
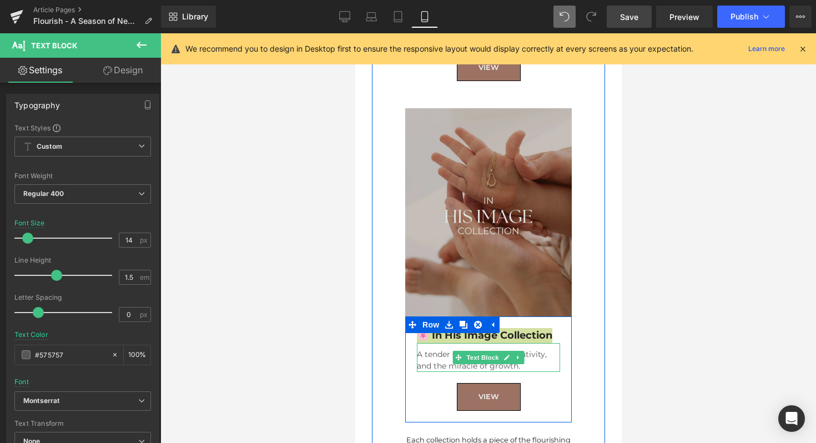
scroll to position [1957, 0]
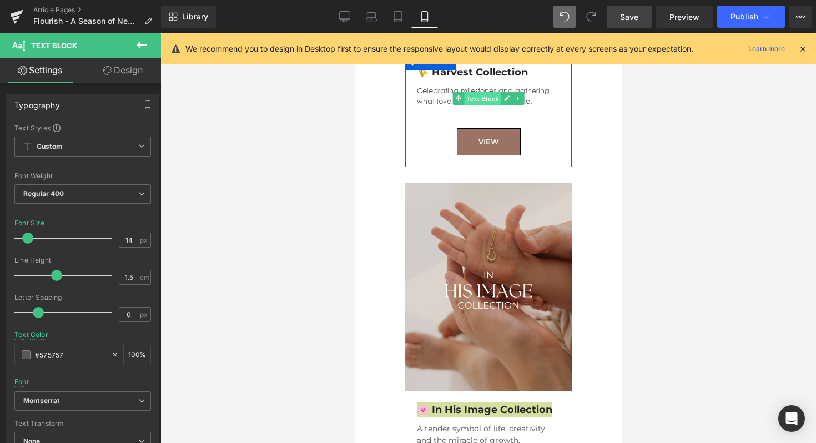
click at [480, 92] on span "Text Block" at bounding box center [481, 98] width 37 height 13
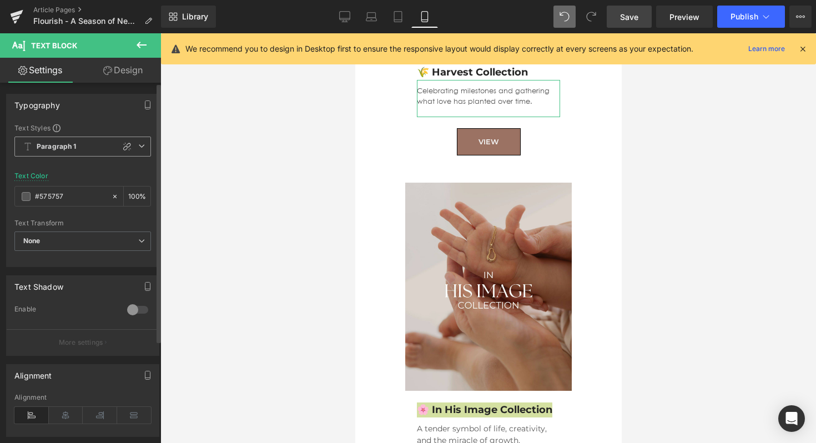
click at [79, 147] on span "Paragraph 1" at bounding box center [82, 147] width 137 height 20
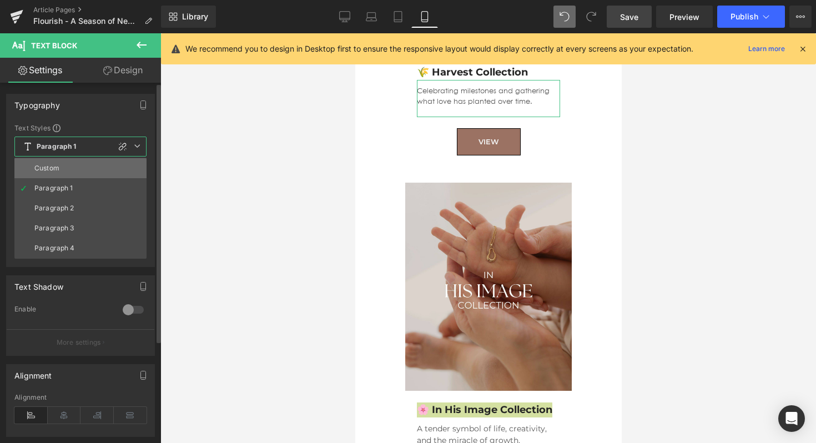
click at [74, 167] on li "Custom" at bounding box center [80, 168] width 132 height 20
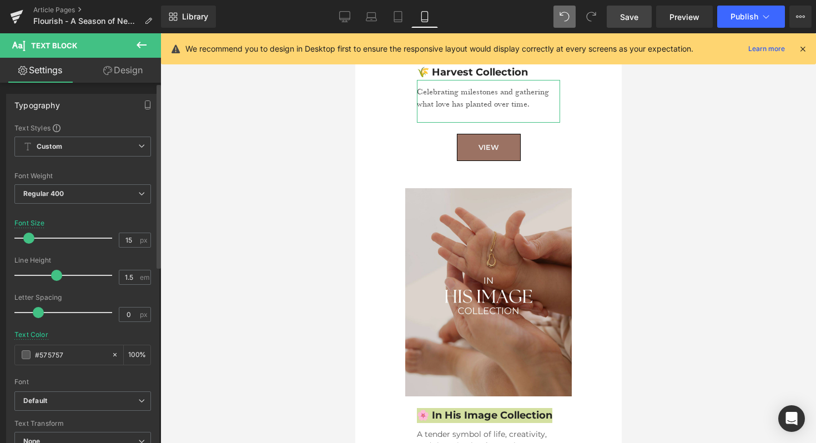
drag, startPoint x: 36, startPoint y: 239, endPoint x: 28, endPoint y: 238, distance: 7.2
click at [28, 238] on div at bounding box center [66, 238] width 92 height 22
type input "14"
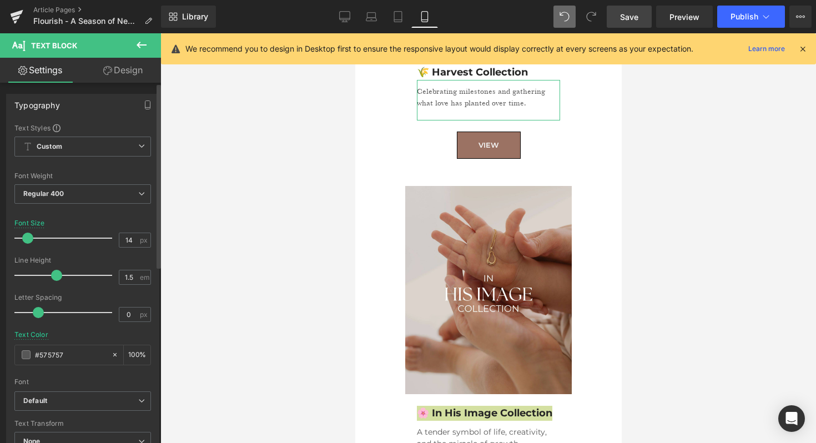
click at [27, 238] on span at bounding box center [27, 238] width 11 height 11
click at [70, 411] on div "Default Default ABeeZee Montserrat Bodoni Moda Brawler Bona Nova Cinzel Comfort…" at bounding box center [82, 404] width 137 height 26
click at [68, 397] on b "Default" at bounding box center [80, 400] width 115 height 9
click at [60, 421] on li "Montserrat" at bounding box center [82, 426] width 137 height 18
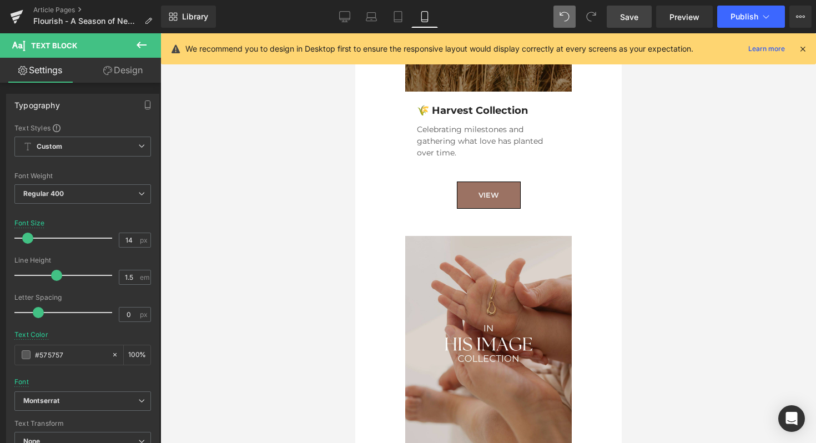
scroll to position [1832, 0]
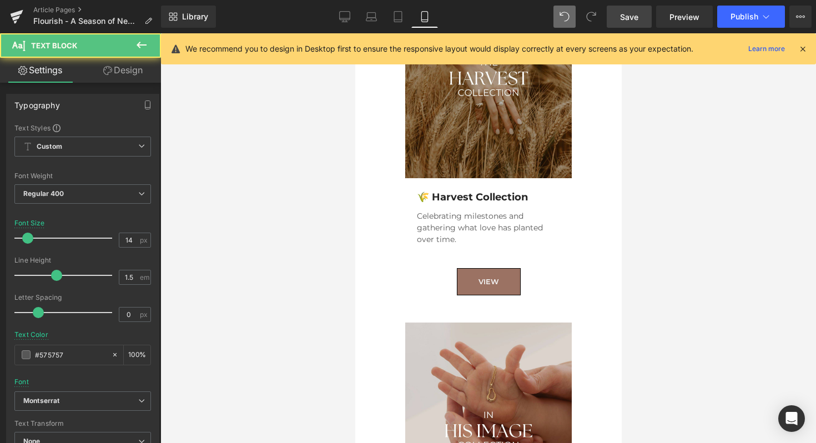
click at [486, 210] on p "Celebrating milestones and gathering what love has planted over time." at bounding box center [487, 227] width 143 height 35
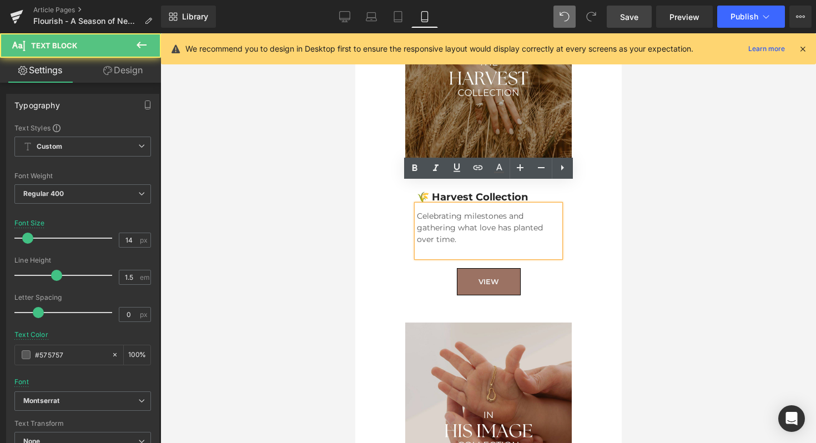
click at [450, 245] on p at bounding box center [487, 251] width 143 height 12
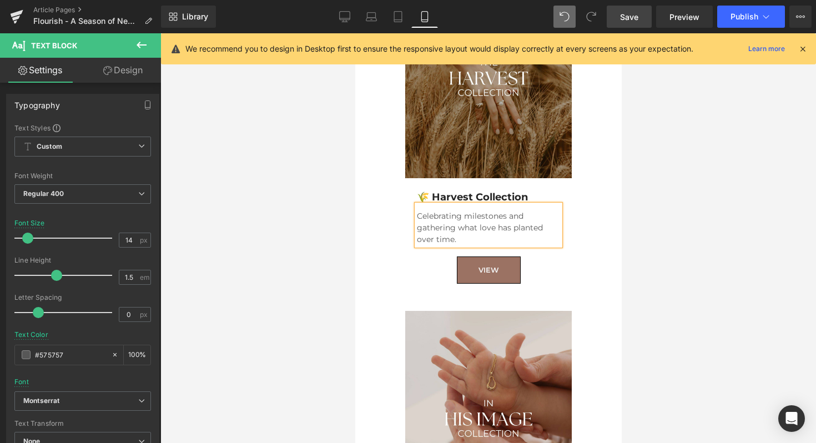
click at [633, 194] on div at bounding box center [488, 238] width 656 height 410
click at [524, 264] on div "🌾 Harvest Collection Text Block Celebrating milestones and gathering what love …" at bounding box center [488, 236] width 167 height 117
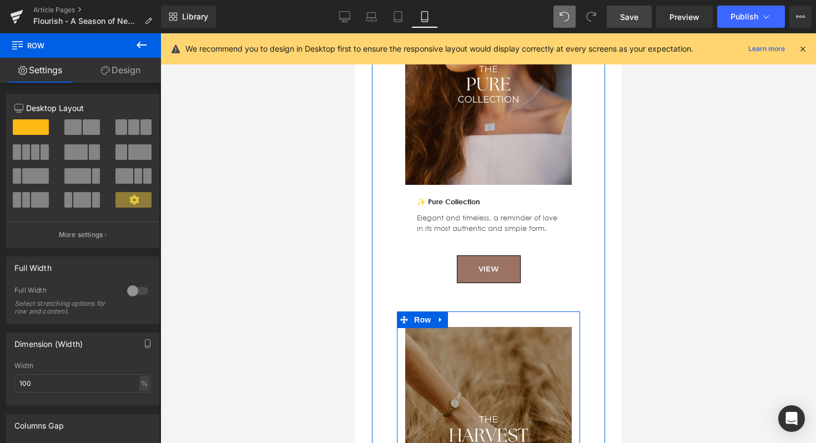
scroll to position [1457, 0]
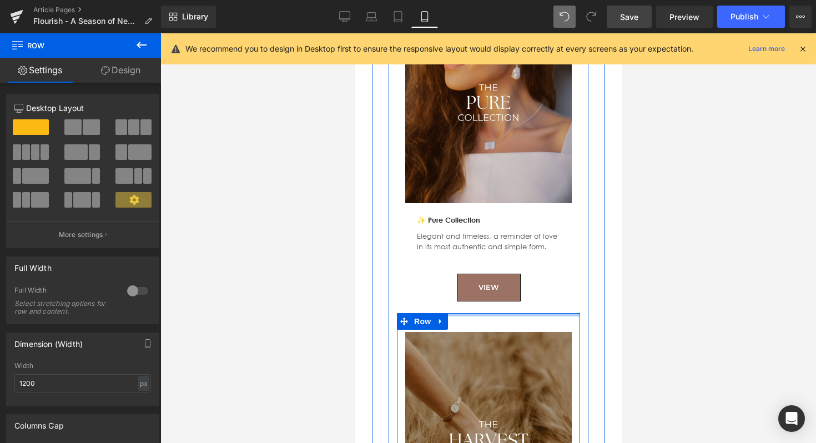
drag, startPoint x: 477, startPoint y: 301, endPoint x: 476, endPoint y: 286, distance: 15.0
click at [476, 286] on div "Flourish in Our Collections Heading This theme of growth and flourishing is wov…" at bounding box center [488, 324] width 200 height 1413
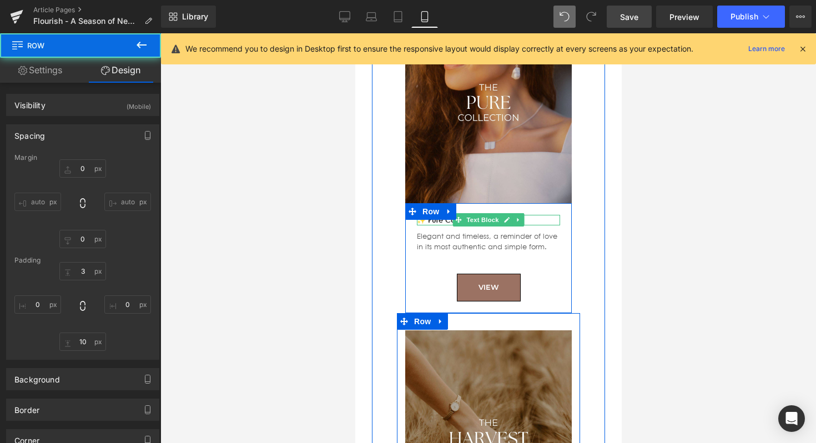
click at [458, 213] on span at bounding box center [458, 219] width 12 height 13
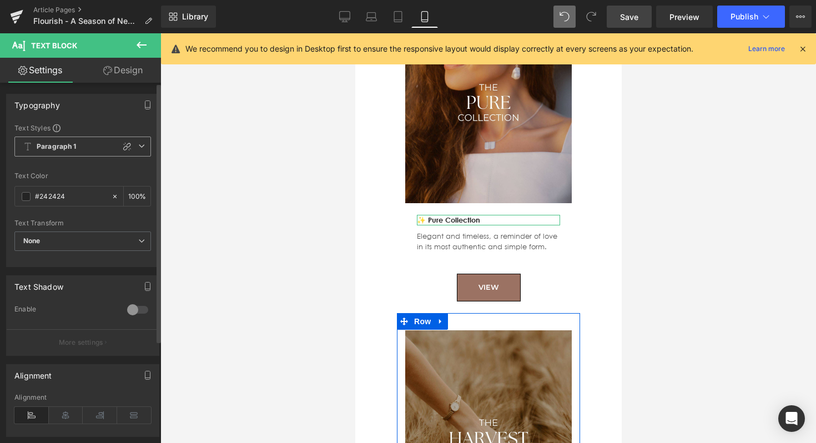
click at [99, 153] on span "Paragraph 1" at bounding box center [82, 147] width 137 height 20
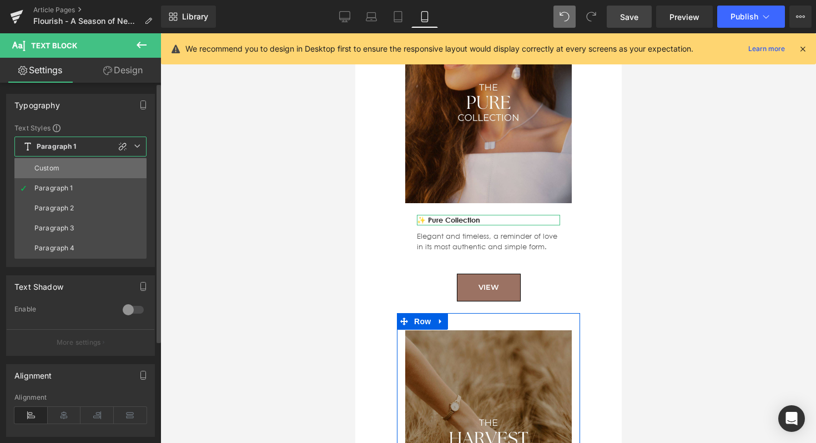
click at [87, 167] on li "Custom" at bounding box center [80, 168] width 132 height 20
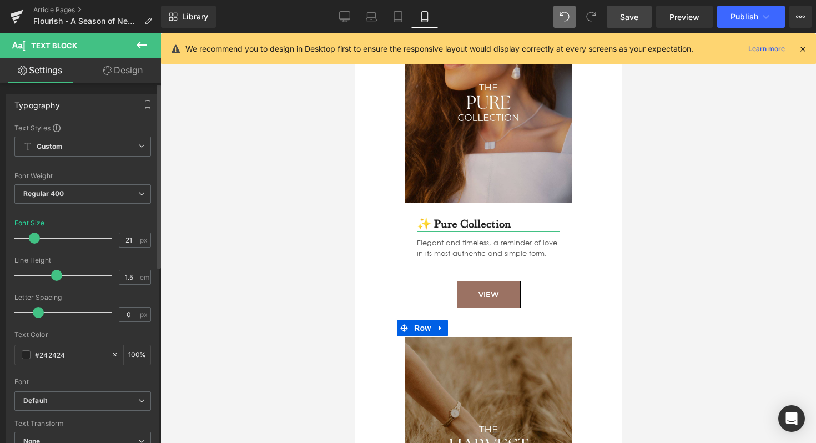
type input "22"
click at [35, 237] on div at bounding box center [66, 238] width 92 height 22
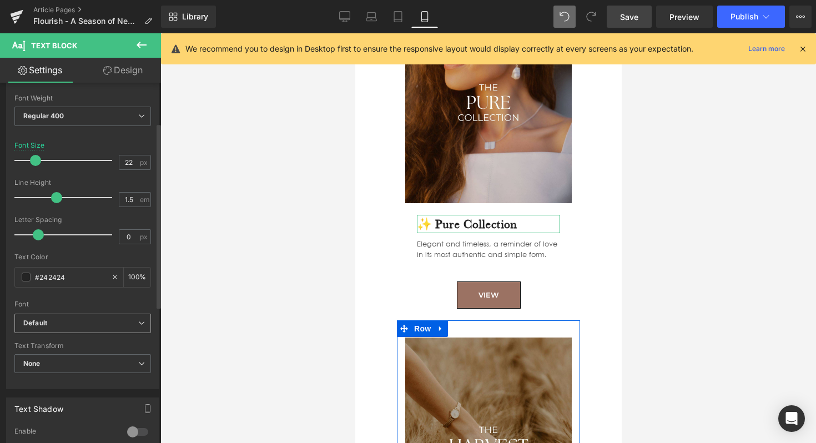
click at [63, 324] on b "Default" at bounding box center [80, 323] width 115 height 9
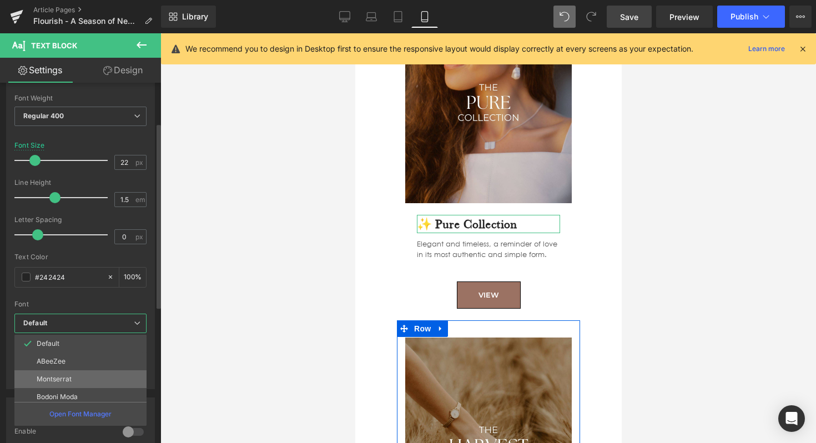
click at [60, 375] on p "Montserrat" at bounding box center [54, 379] width 35 height 8
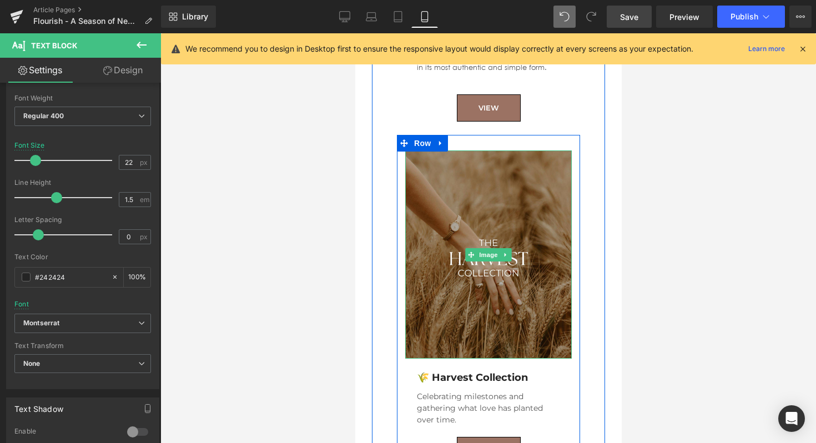
scroll to position [1656, 0]
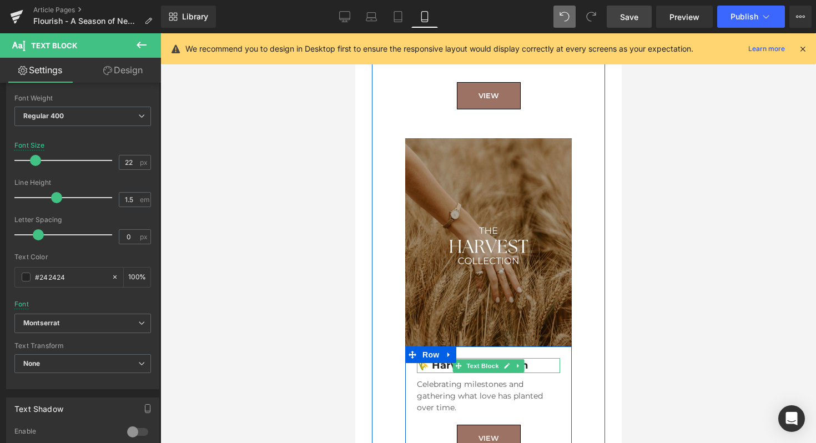
click at [463, 359] on span at bounding box center [458, 365] width 12 height 13
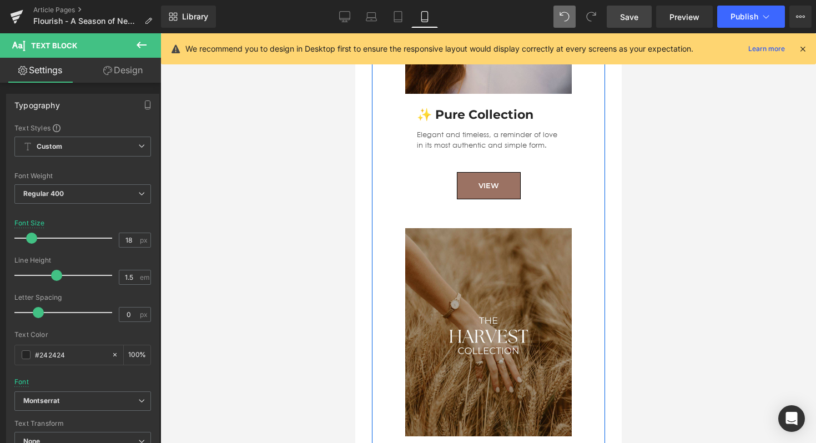
scroll to position [1560, 0]
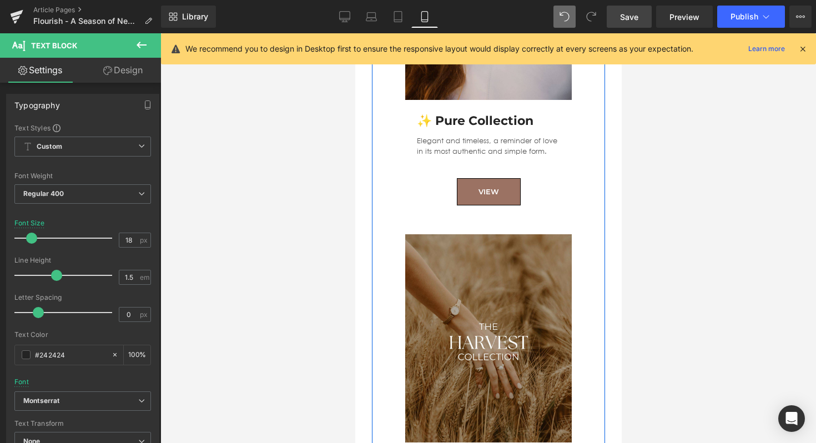
click at [460, 112] on div "✨ Pure Collection Text Block" at bounding box center [487, 121] width 143 height 18
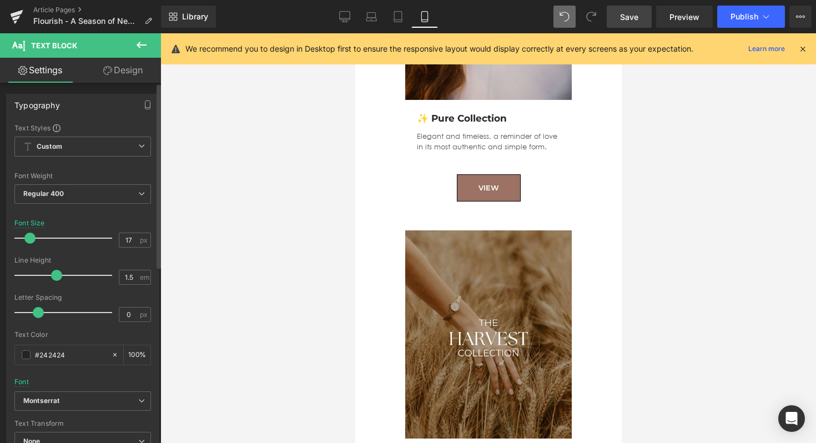
type input "18"
click at [31, 240] on div at bounding box center [66, 238] width 92 height 22
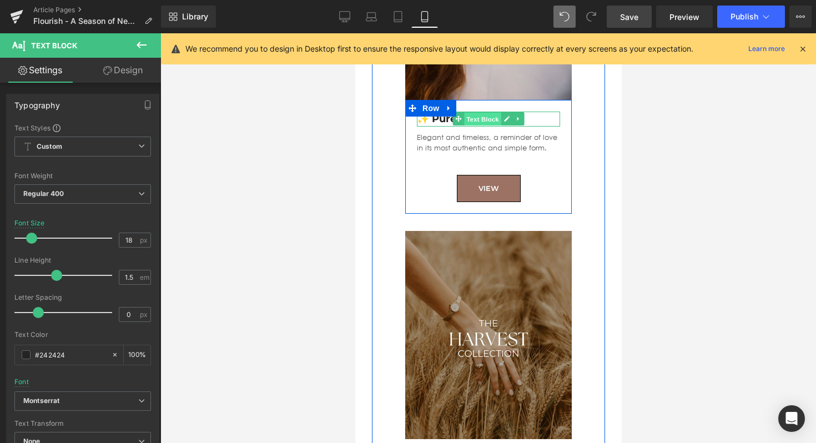
click at [489, 113] on span "Text Block" at bounding box center [481, 119] width 37 height 13
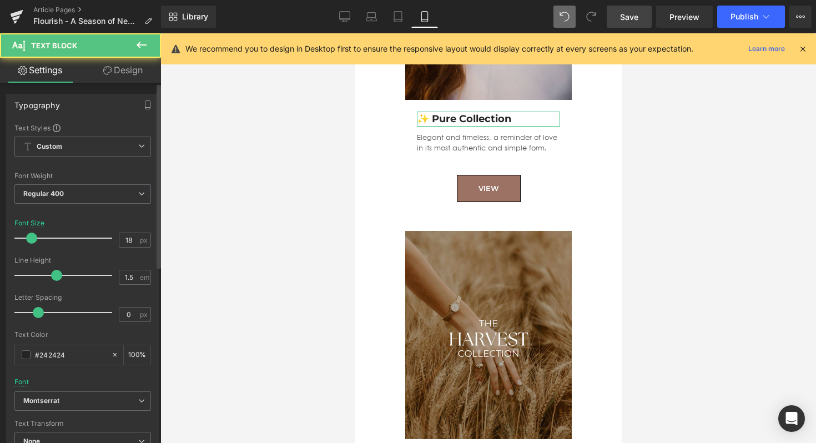
scroll to position [342, 0]
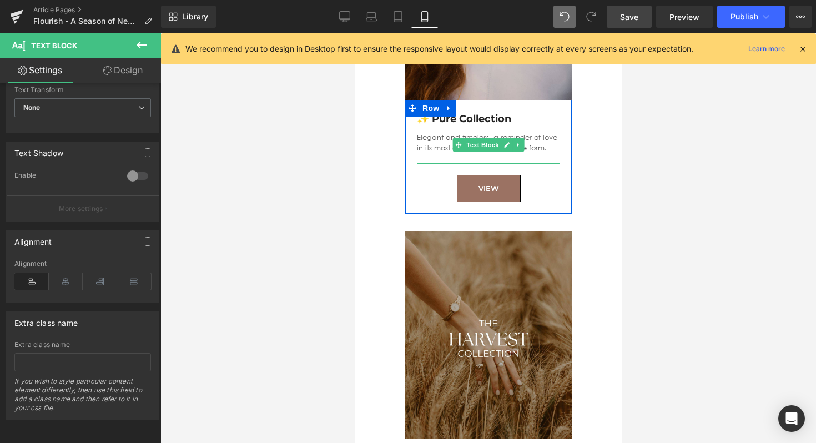
click at [435, 132] on p "Elegant and timeless, a reminder of love in its most authentic and simple form." at bounding box center [487, 142] width 143 height 21
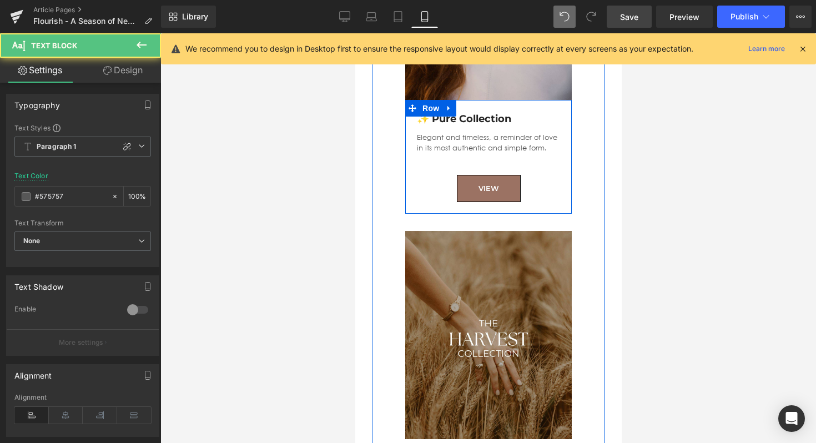
click at [426, 153] on p at bounding box center [487, 158] width 143 height 11
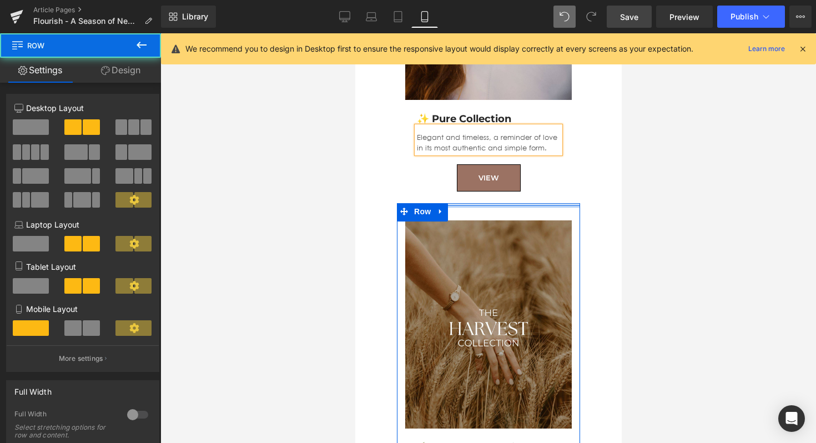
click at [511, 205] on div at bounding box center [487, 206] width 183 height 3
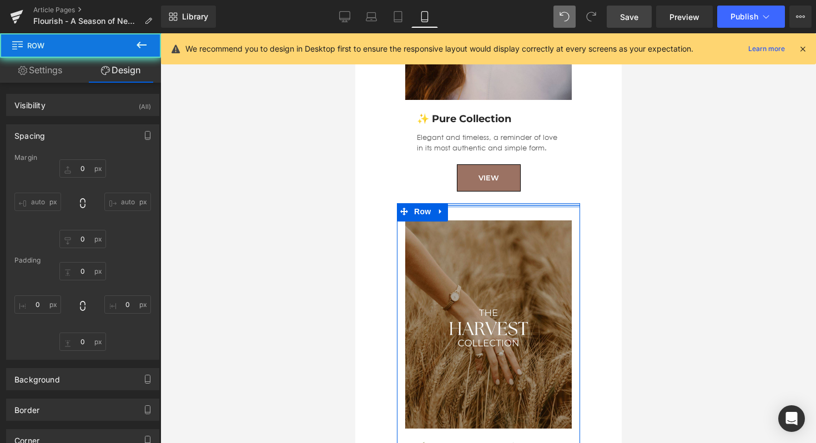
type input "0px"
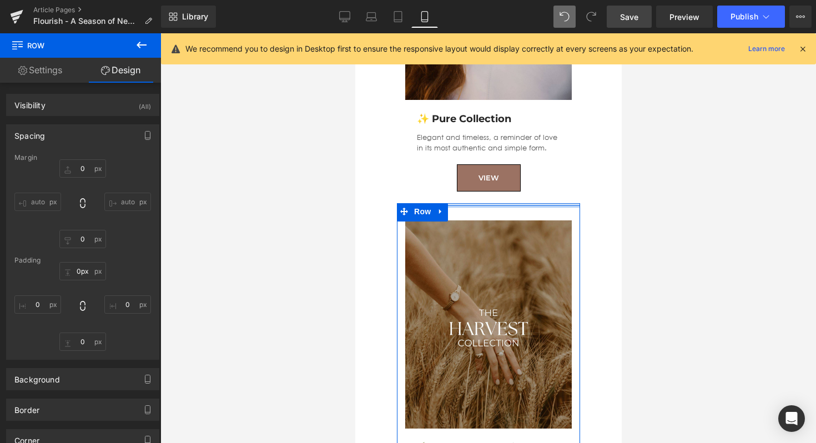
click at [511, 180] on div "Flourish in Our Collections Heading This theme of growth and flourishing is wov…" at bounding box center [488, 217] width 200 height 1404
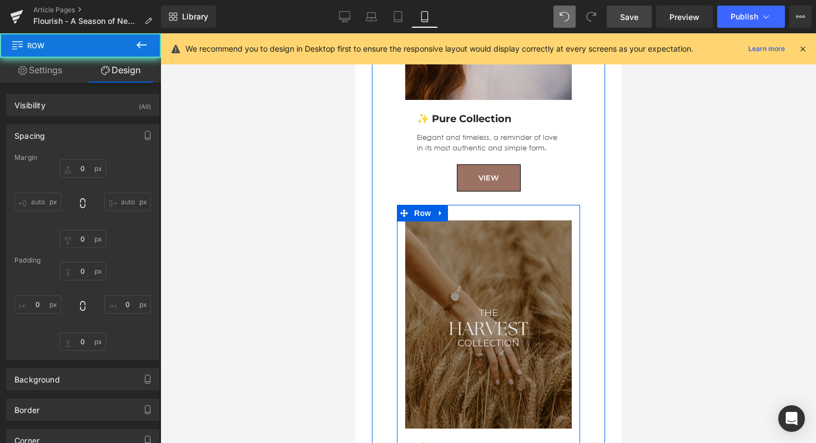
type input "0"
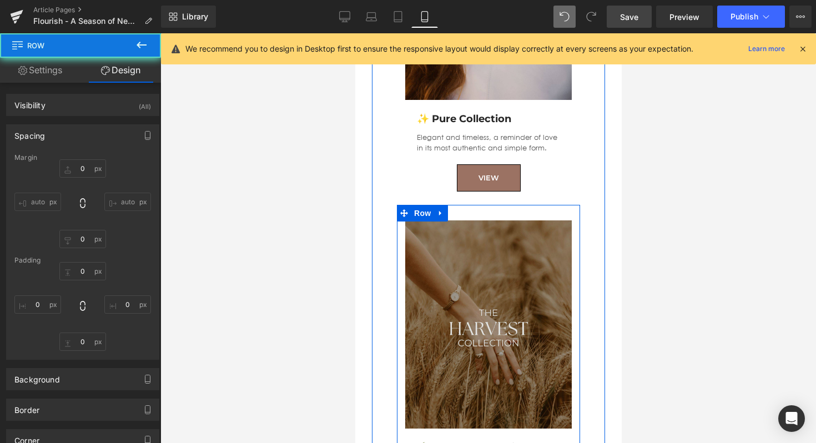
type input "0"
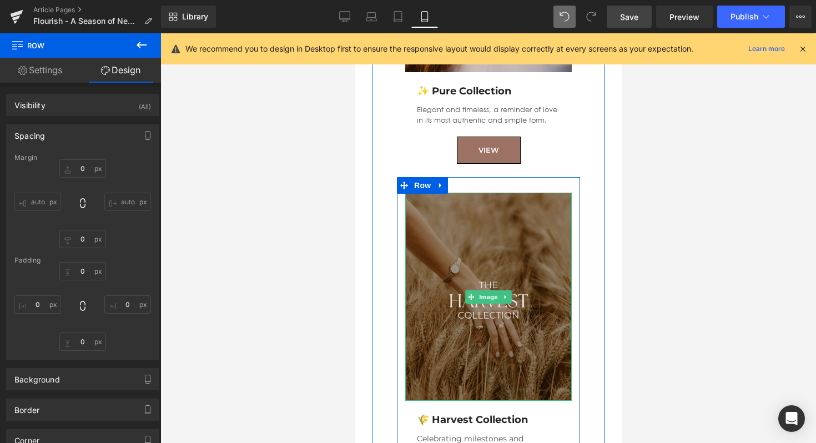
scroll to position [1473, 0]
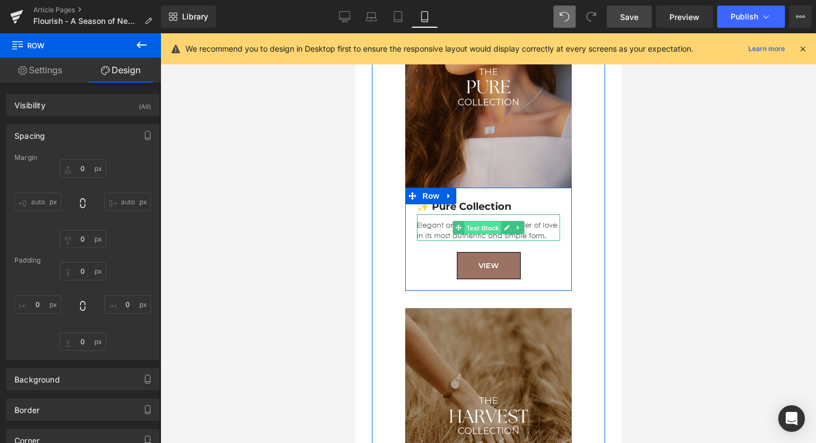
click at [471, 221] on span "Text Block" at bounding box center [481, 227] width 37 height 13
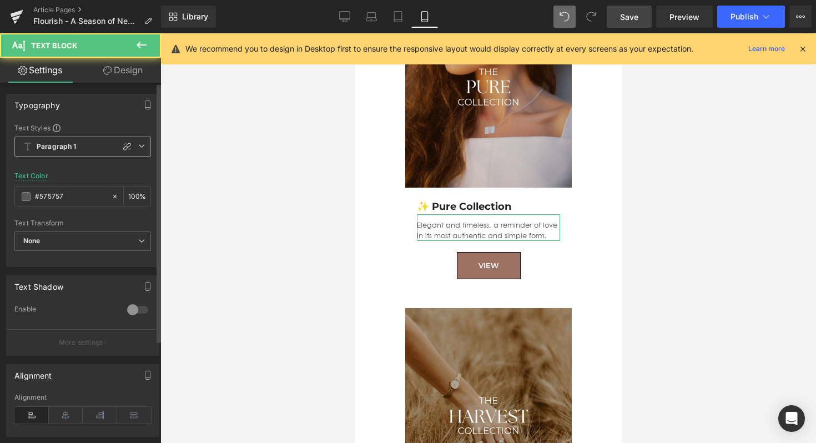
click at [70, 143] on b "Paragraph 1" at bounding box center [57, 146] width 40 height 9
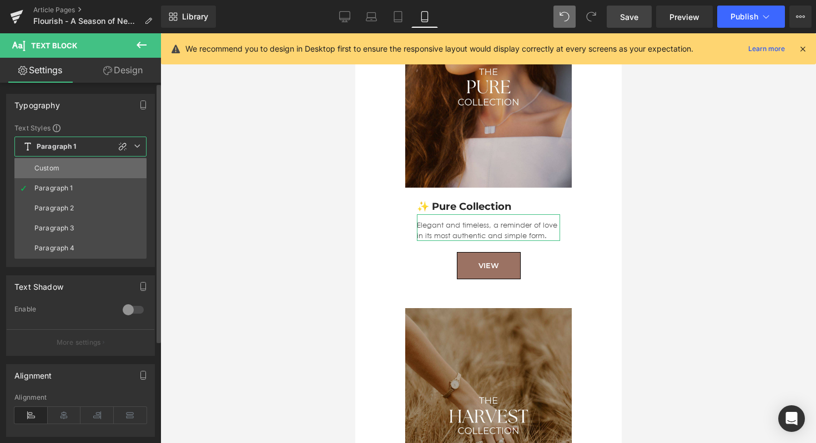
click at [72, 164] on li "Custom" at bounding box center [80, 168] width 132 height 20
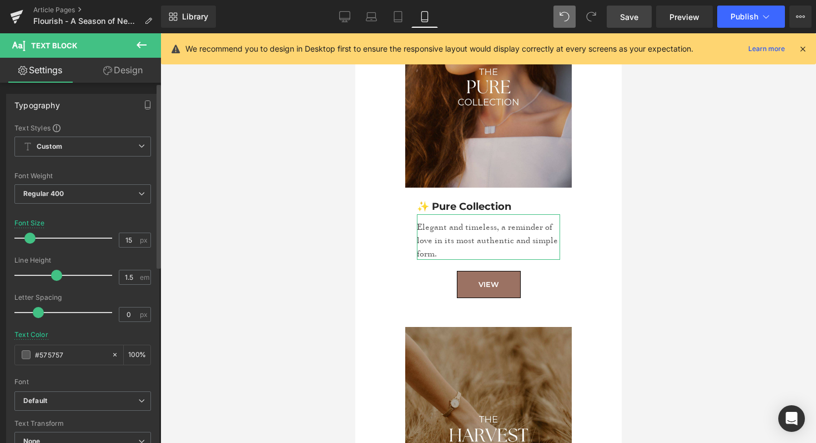
type input "14"
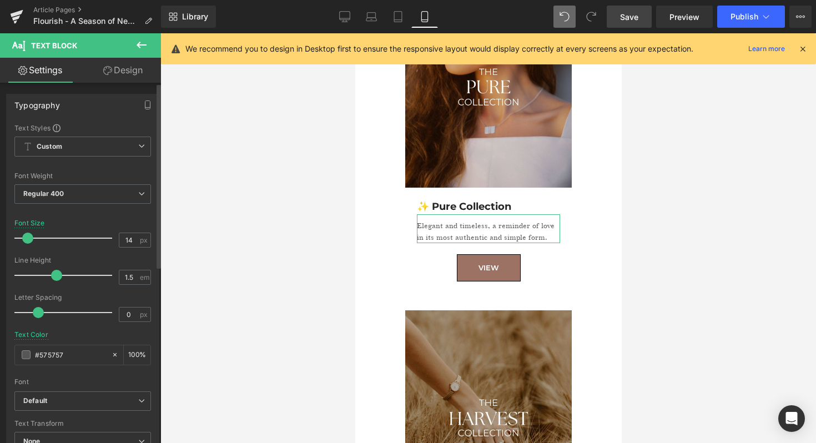
click at [28, 239] on div at bounding box center [66, 238] width 92 height 22
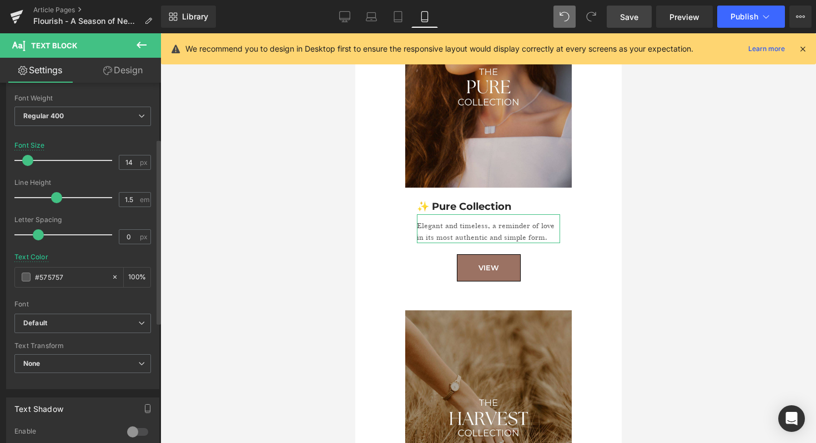
scroll to position [120, 0]
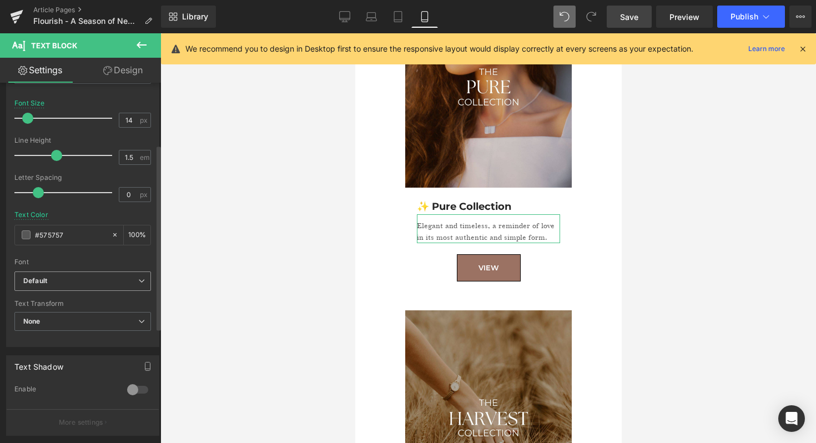
click at [42, 280] on icon "Default" at bounding box center [35, 280] width 24 height 9
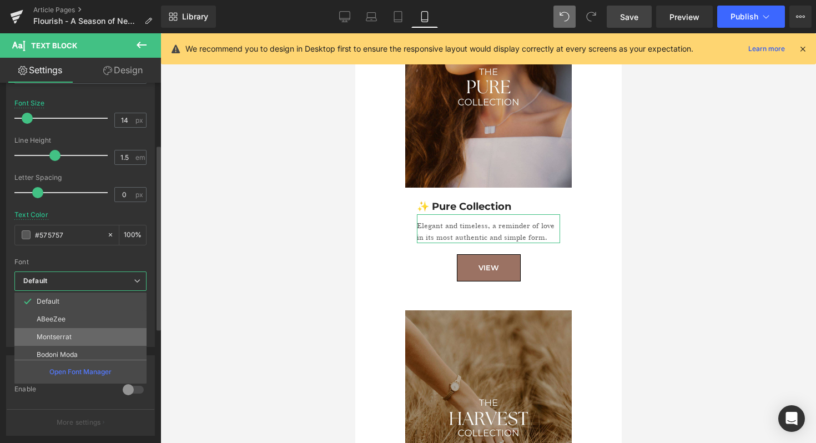
click at [54, 334] on p "Montserrat" at bounding box center [54, 337] width 35 height 8
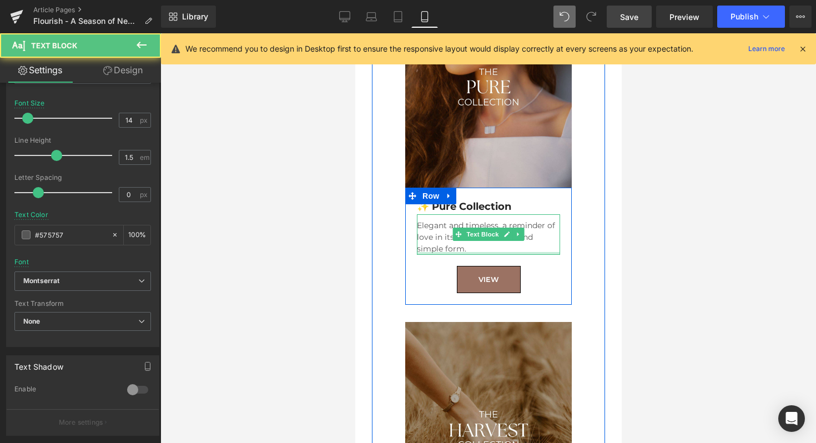
click at [440, 232] on div "Elegant and timeless, a reminder of love in its most authentic and simple form.…" at bounding box center [487, 234] width 143 height 41
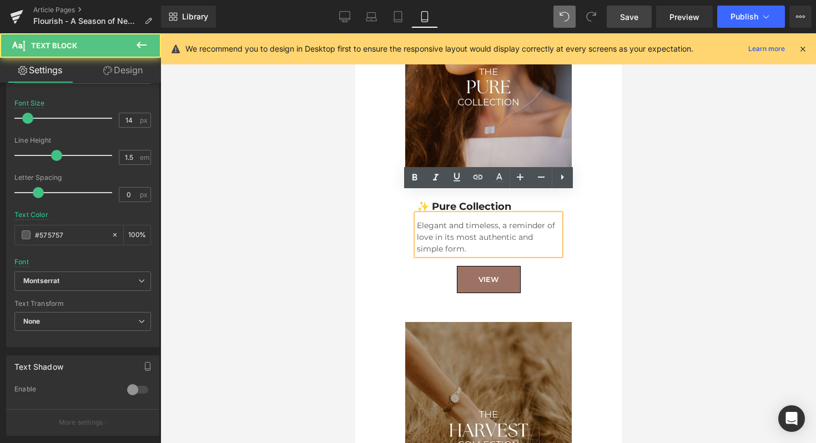
click at [247, 235] on div at bounding box center [488, 238] width 656 height 410
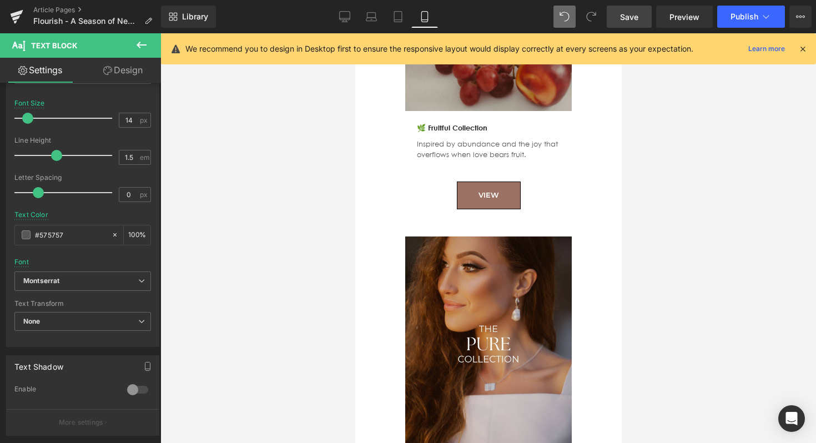
scroll to position [1205, 0]
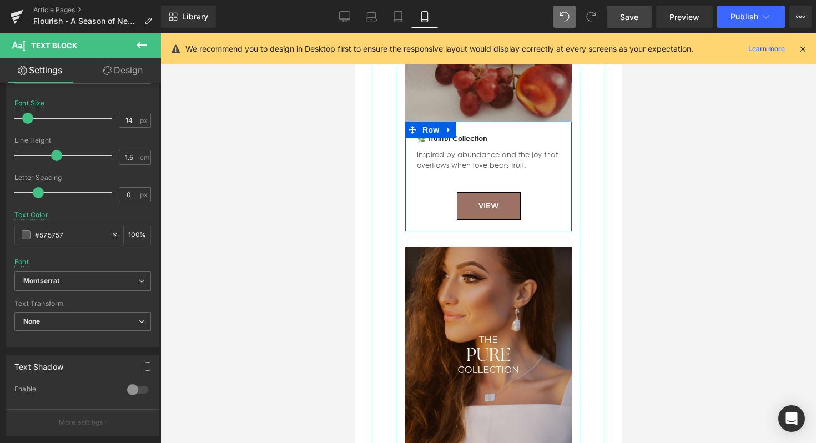
click at [355, 33] on div at bounding box center [355, 33] width 0 height 0
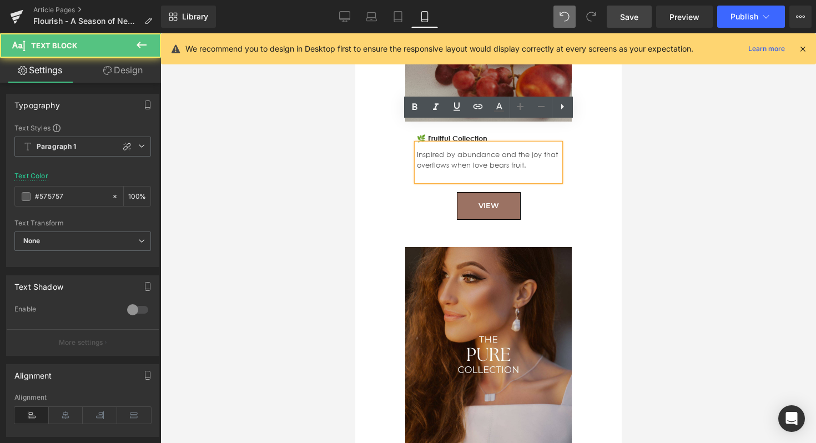
click at [472, 170] on p at bounding box center [487, 175] width 143 height 11
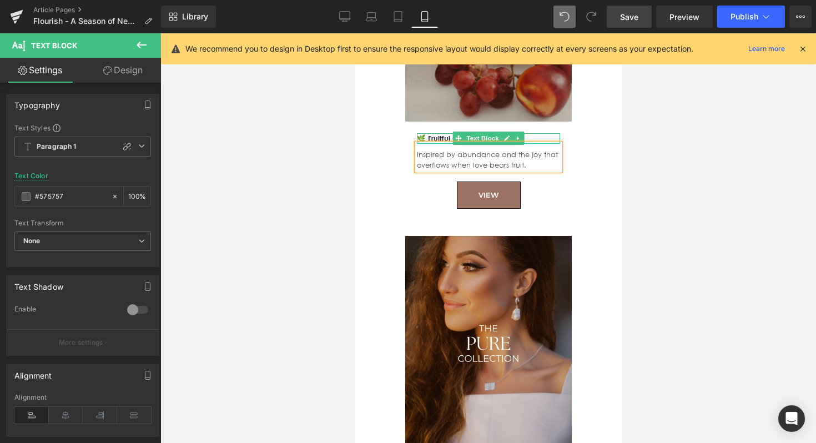
click at [450, 134] on strong "🌿 Fruitful Collection" at bounding box center [451, 138] width 70 height 9
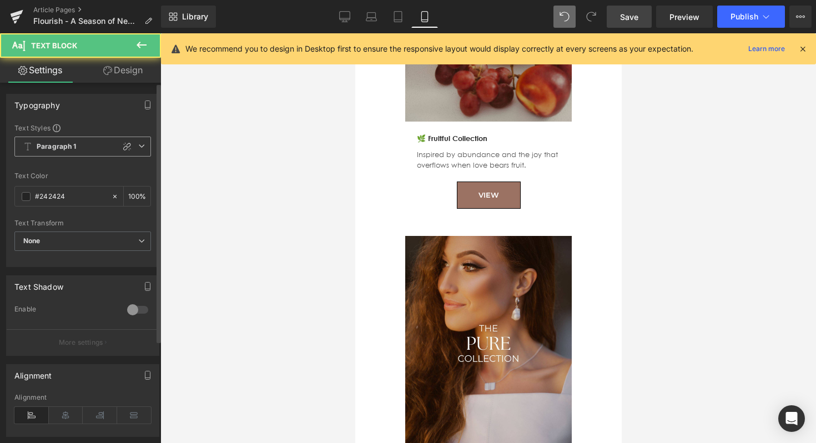
click at [65, 150] on b "Paragraph 1" at bounding box center [57, 146] width 40 height 9
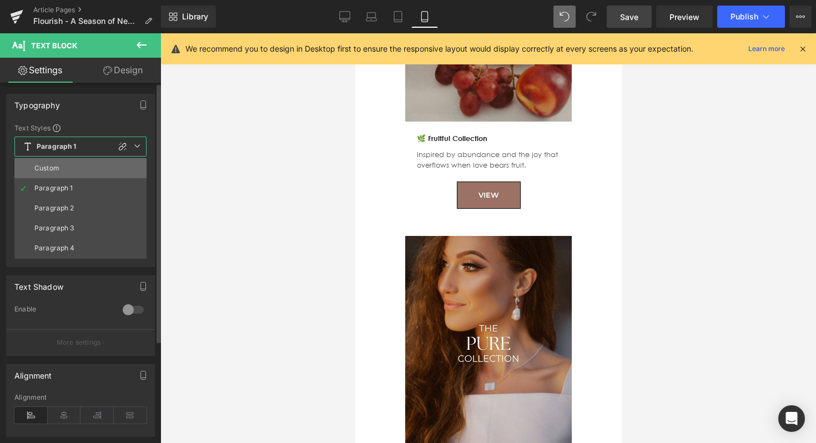
click at [53, 169] on div "Custom" at bounding box center [46, 168] width 25 height 8
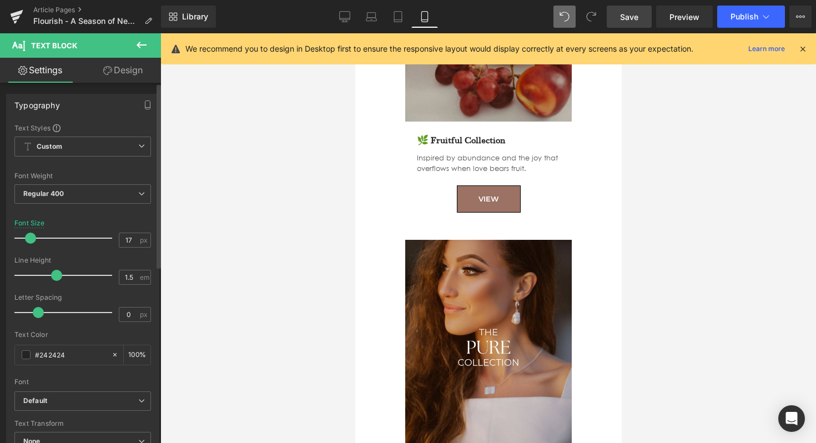
type input "18"
drag, startPoint x: 37, startPoint y: 235, endPoint x: 31, endPoint y: 236, distance: 5.7
click at [31, 236] on div at bounding box center [66, 238] width 92 height 22
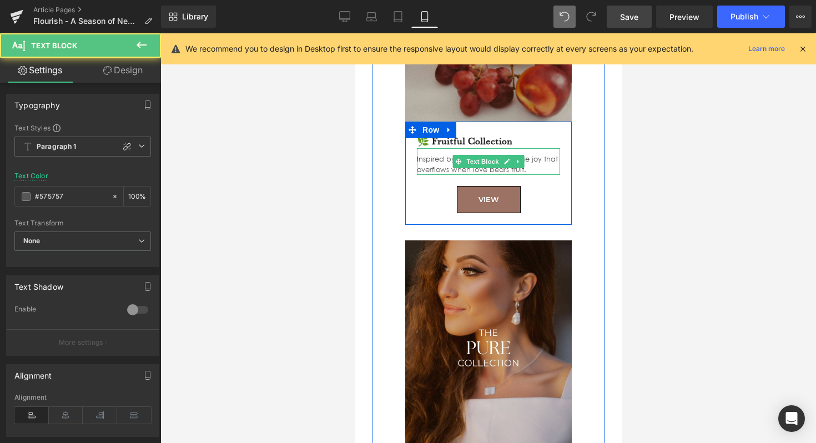
click at [437, 154] on p "Inspired by abundance and the joy that overflows when love bears fruit." at bounding box center [487, 164] width 143 height 21
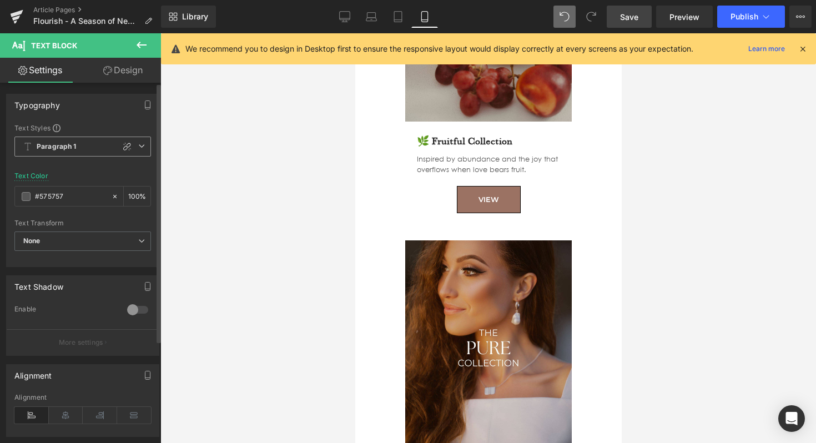
click at [63, 152] on span "Paragraph 1" at bounding box center [82, 147] width 137 height 20
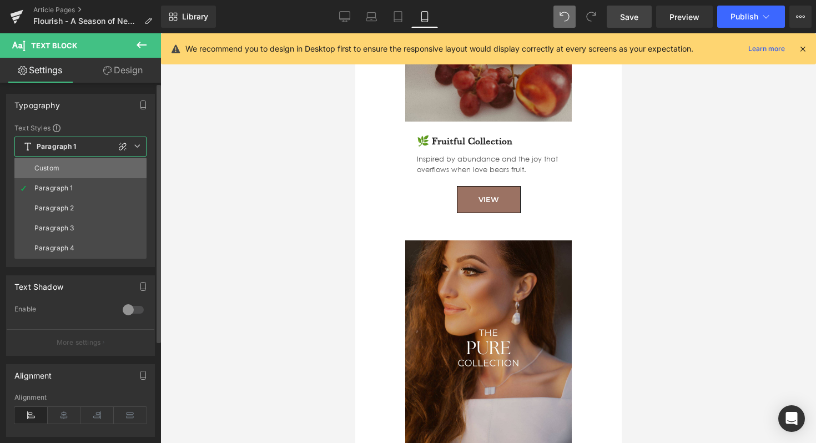
click at [63, 162] on li "Custom" at bounding box center [80, 168] width 132 height 20
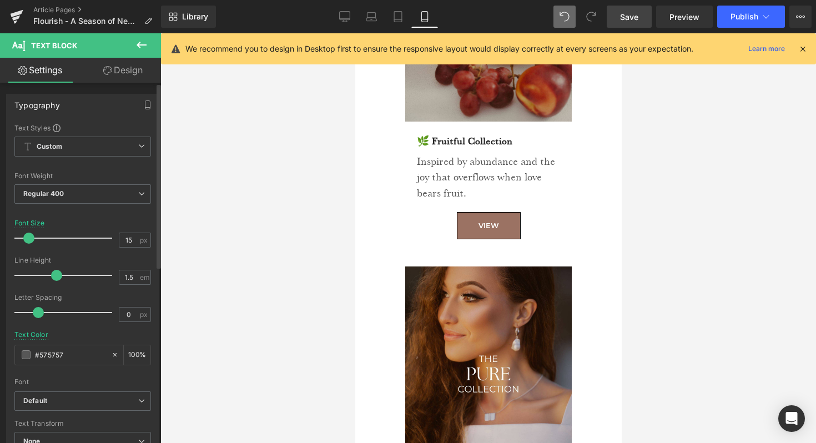
type input "14"
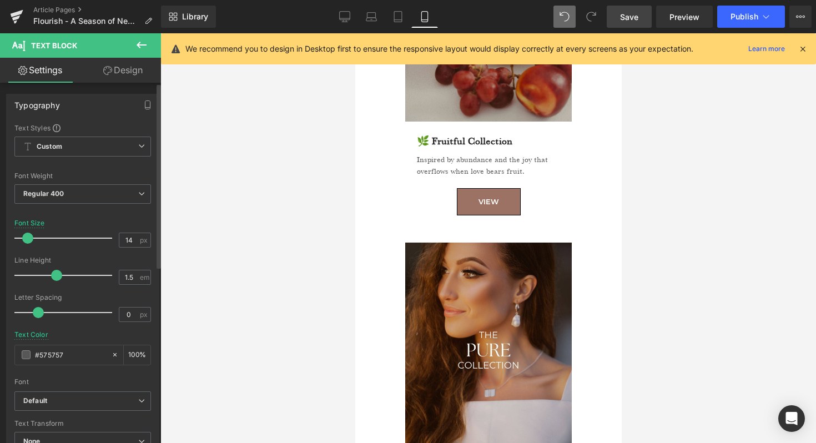
click at [27, 240] on div at bounding box center [66, 238] width 92 height 22
click at [54, 396] on b "Default" at bounding box center [80, 400] width 115 height 9
click at [58, 417] on p "Montserrat" at bounding box center [54, 418] width 35 height 8
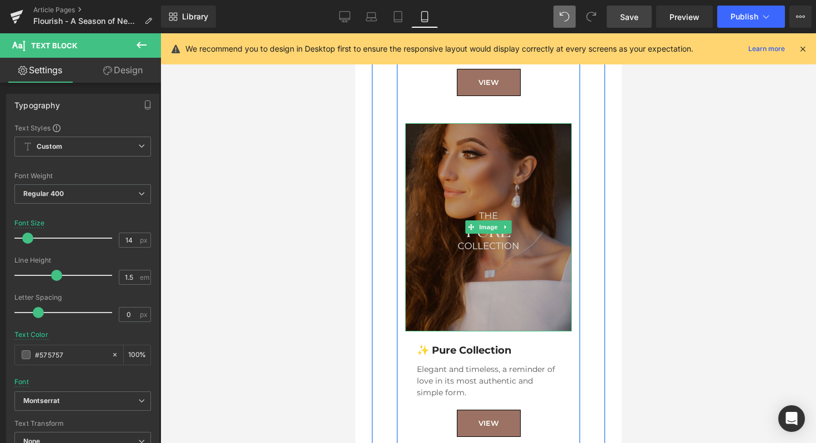
scroll to position [1370, 0]
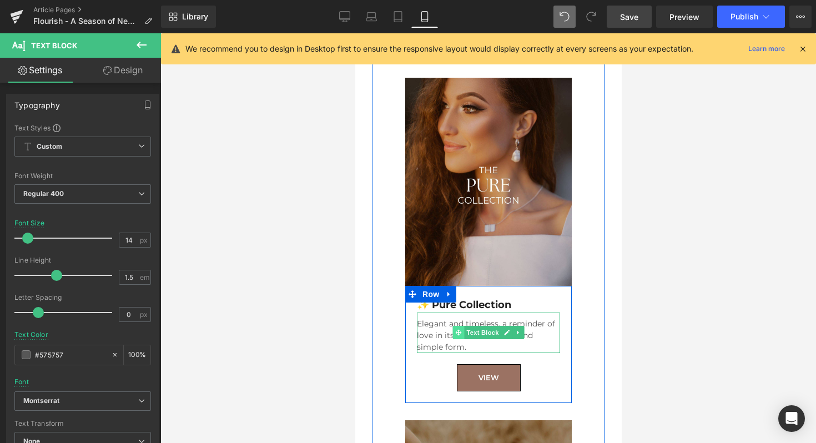
click at [462, 326] on span at bounding box center [458, 332] width 12 height 13
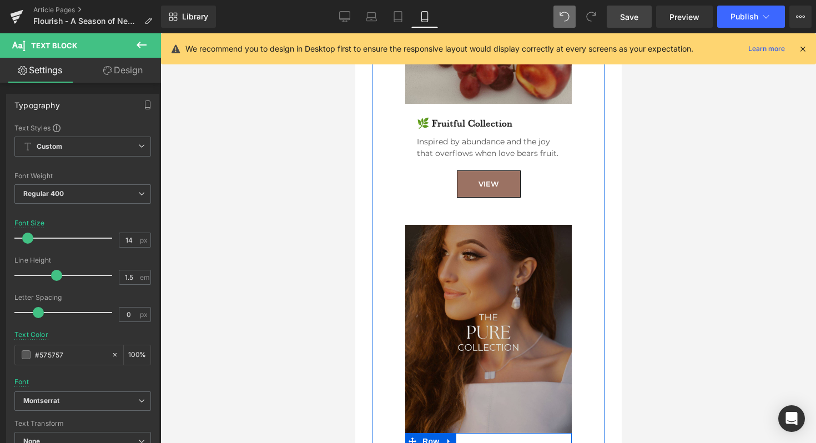
scroll to position [1192, 0]
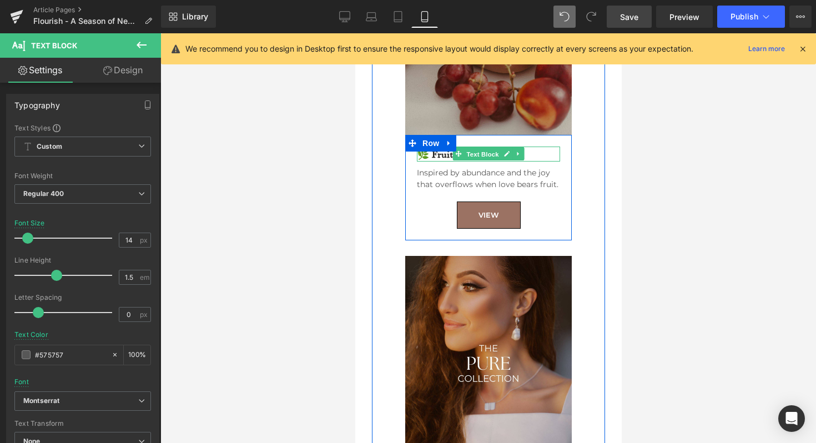
click at [469, 148] on span "Text Block" at bounding box center [481, 154] width 37 height 13
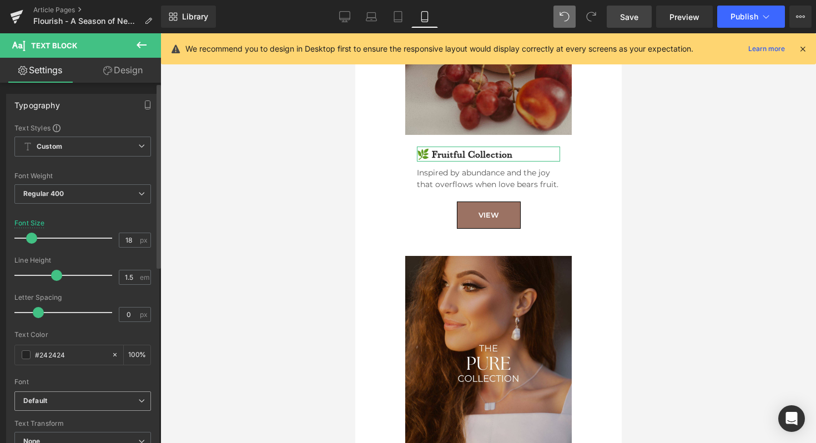
click at [38, 405] on icon "Default" at bounding box center [35, 400] width 24 height 9
click at [49, 436] on p "Montserrat" at bounding box center [54, 436] width 35 height 8
click at [304, 281] on div at bounding box center [488, 238] width 656 height 410
click at [522, 240] on div "Image ✨ Pure Collection Text Block Elegant and timeless, a reminder of love in …" at bounding box center [487, 410] width 183 height 341
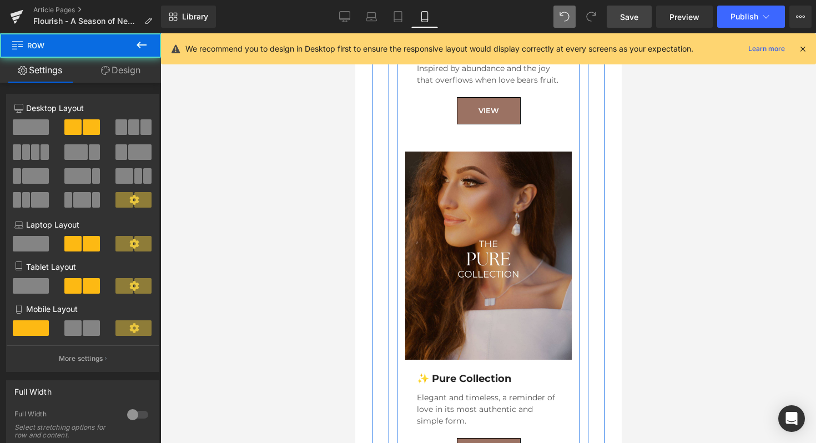
scroll to position [1318, 0]
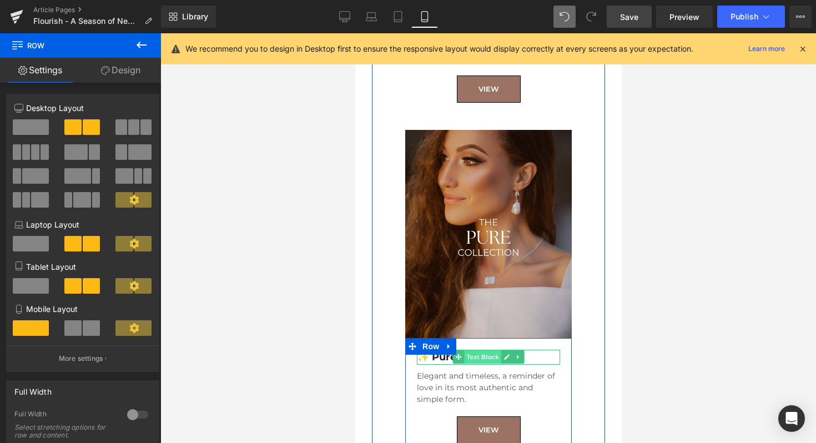
click at [488, 350] on span "Text Block" at bounding box center [481, 356] width 37 height 13
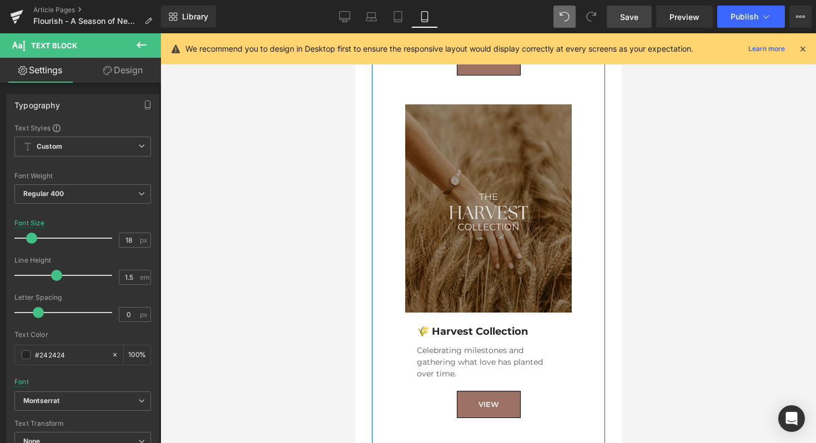
scroll to position [1690, 0]
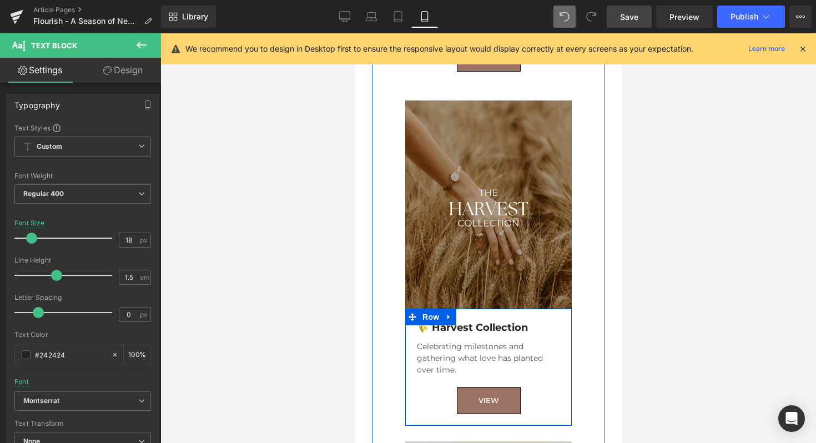
click at [472, 321] on span "Text Block" at bounding box center [481, 327] width 37 height 13
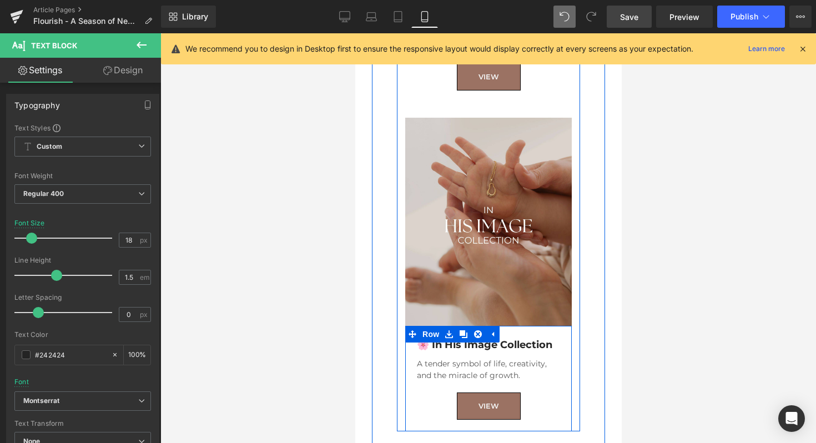
scroll to position [2033, 0]
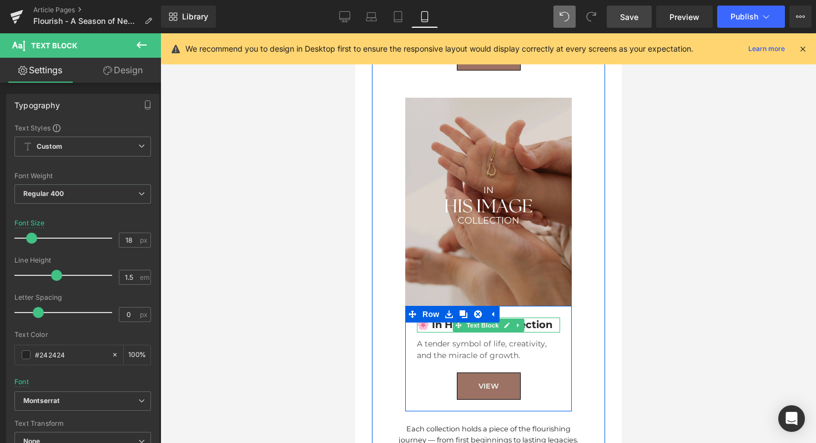
click at [537, 319] on strong "🌸 In His Image Collection" at bounding box center [483, 325] width 135 height 12
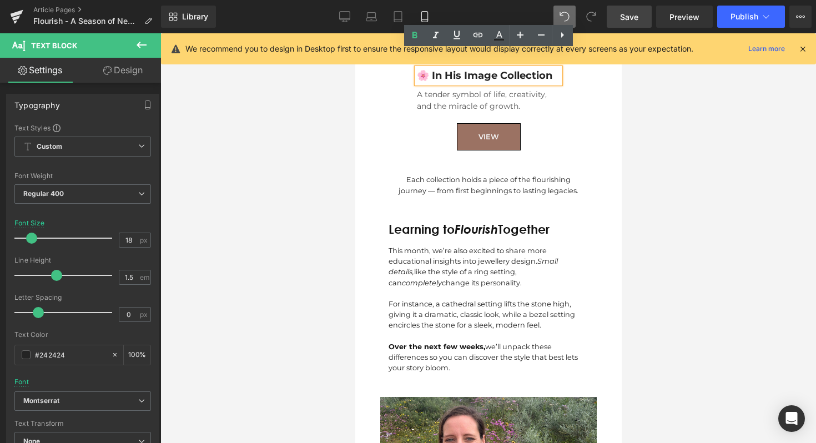
scroll to position [2285, 0]
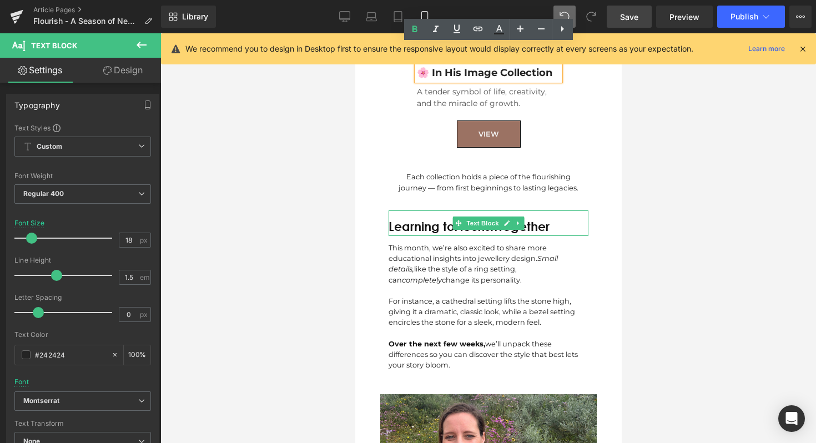
click at [566, 210] on div "Learning to Flourish Together" at bounding box center [488, 223] width 200 height 26
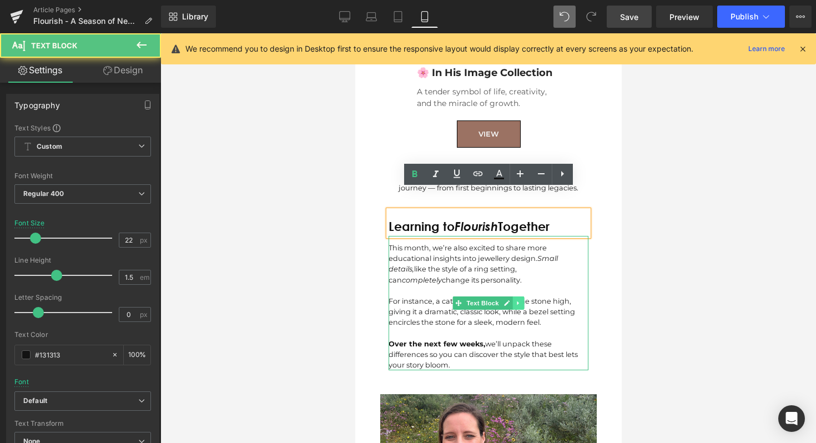
click at [513, 296] on link at bounding box center [518, 302] width 12 height 13
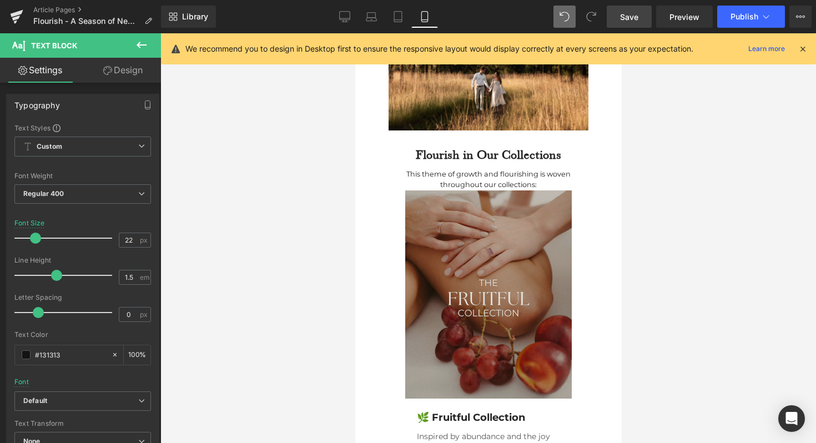
scroll to position [880, 0]
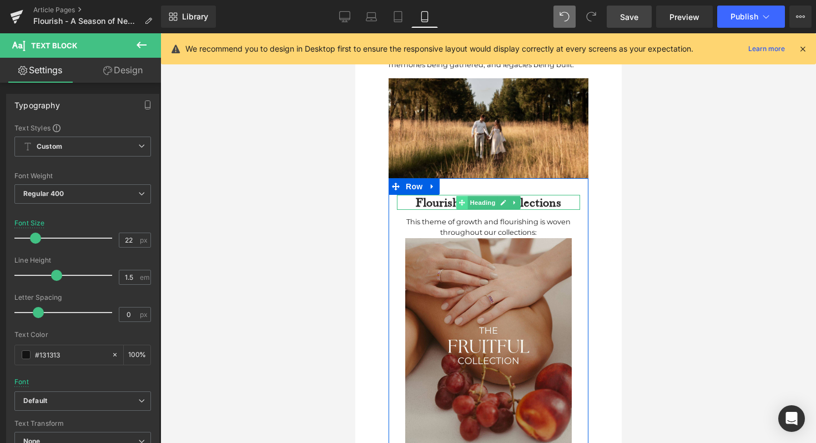
click at [465, 196] on span at bounding box center [462, 202] width 12 height 13
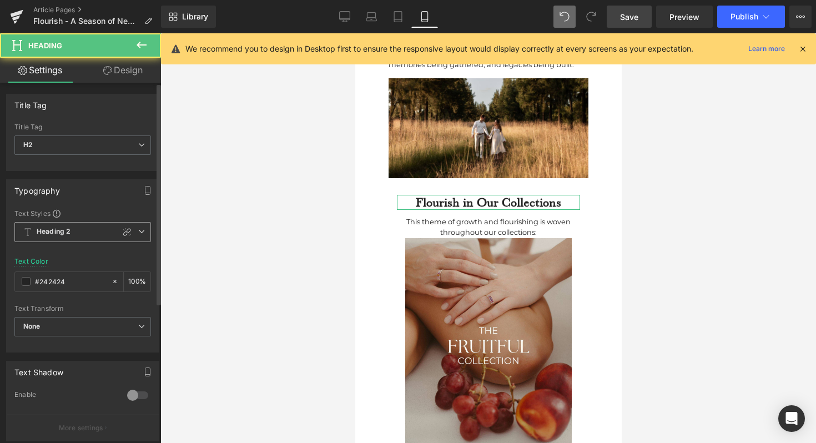
click at [108, 229] on span "Heading 2" at bounding box center [82, 232] width 137 height 20
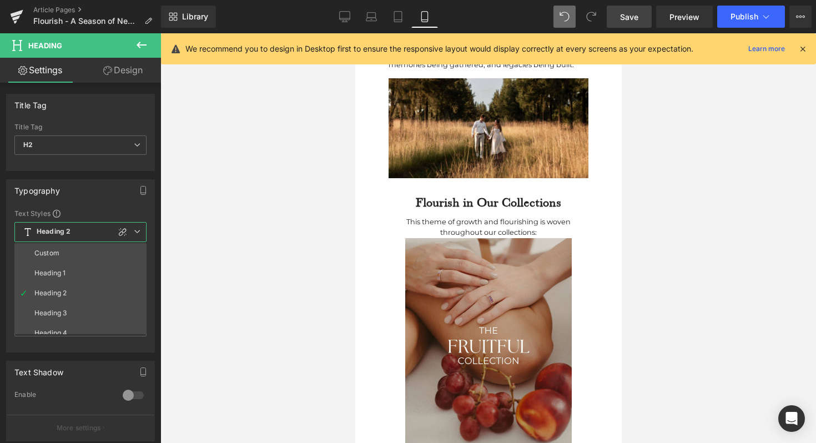
click at [272, 196] on div at bounding box center [488, 238] width 656 height 410
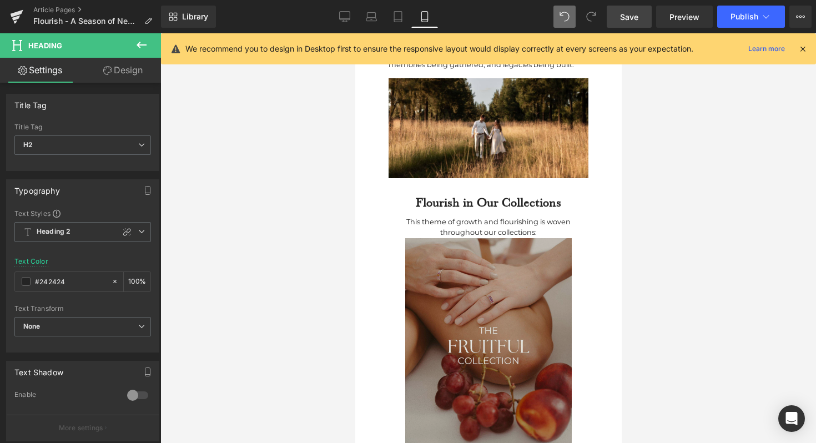
click at [503, 238] on img at bounding box center [488, 342] width 167 height 208
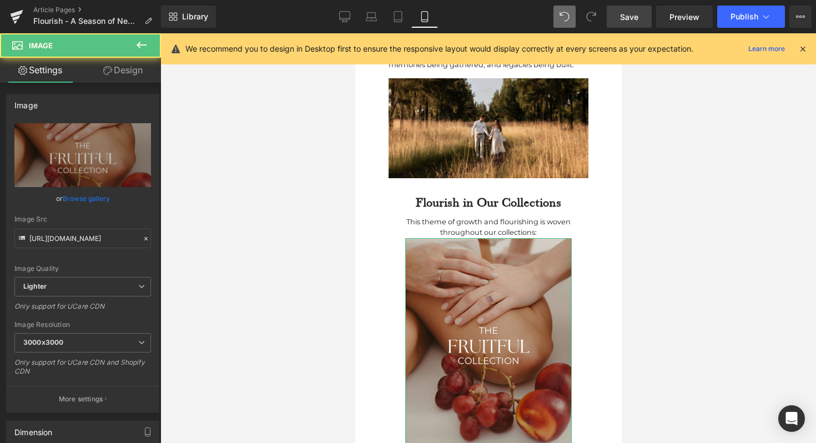
click at [138, 65] on link "Design" at bounding box center [123, 70] width 80 height 25
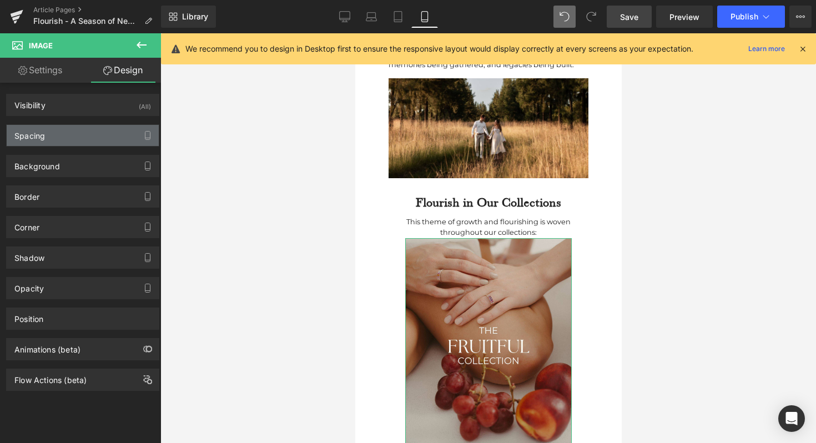
click at [86, 125] on div "Spacing" at bounding box center [83, 135] width 152 height 21
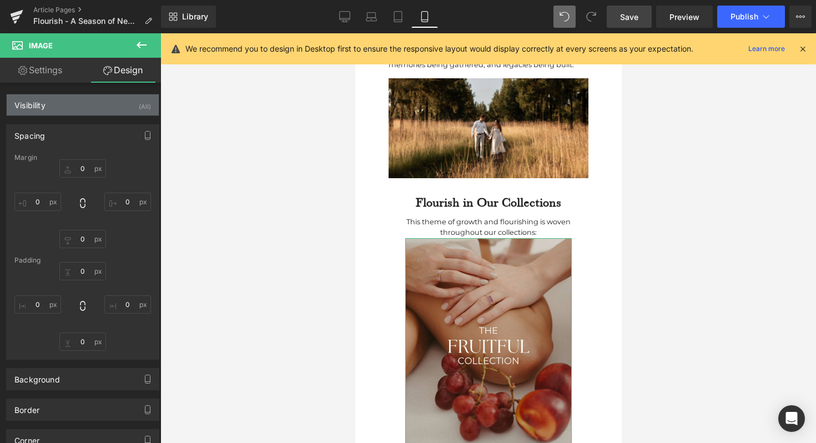
click at [89, 112] on div "Visibility (All)" at bounding box center [83, 104] width 152 height 21
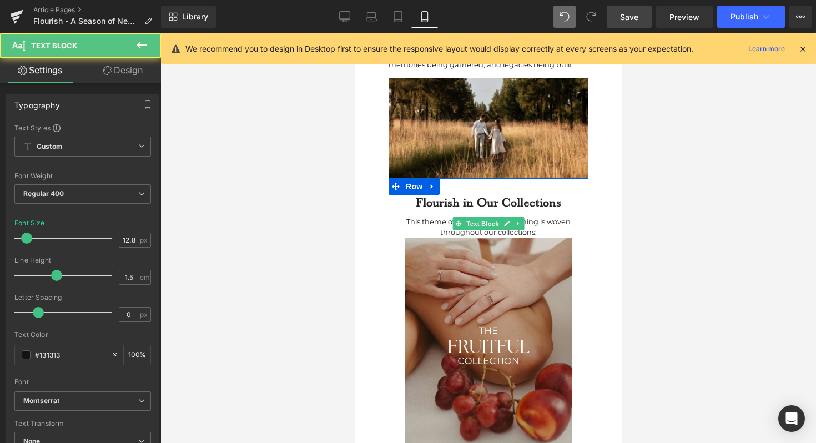
click at [450, 216] on div "This theme of growth and flourishing is woven throughout our collections:" at bounding box center [487, 226] width 183 height 21
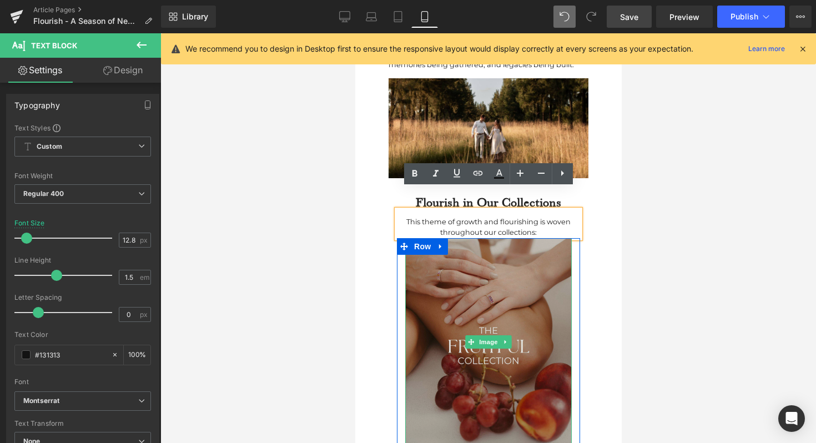
click at [451, 239] on img at bounding box center [488, 342] width 167 height 208
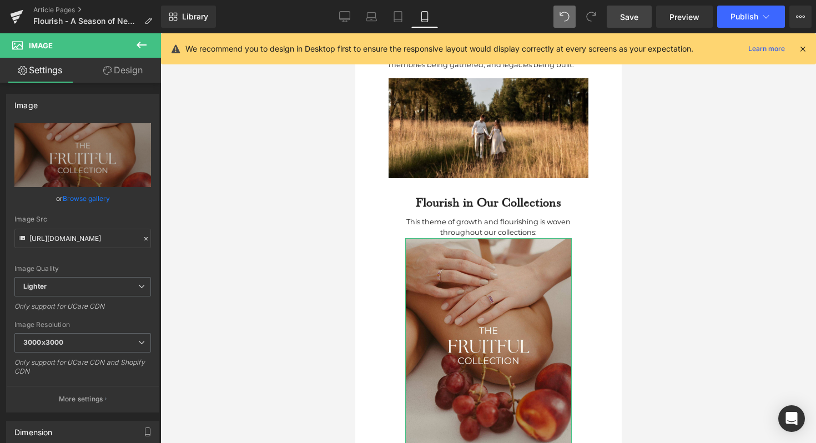
click at [113, 75] on link "Design" at bounding box center [123, 70] width 80 height 25
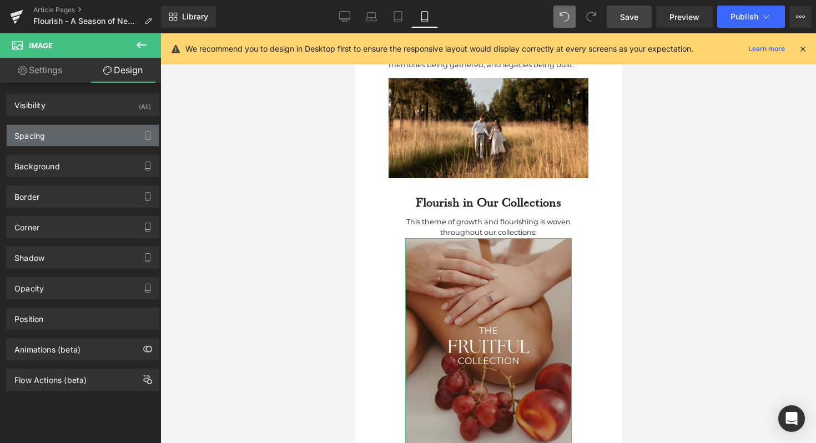
click at [79, 129] on div "Spacing" at bounding box center [83, 135] width 152 height 21
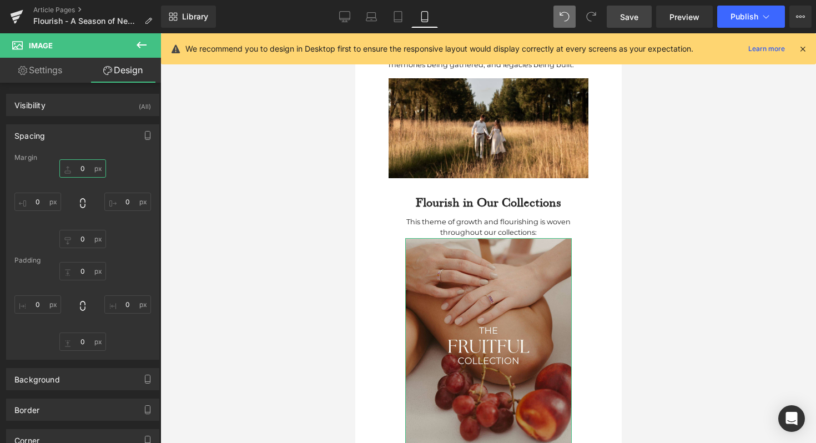
click at [84, 170] on input "0" at bounding box center [82, 168] width 47 height 18
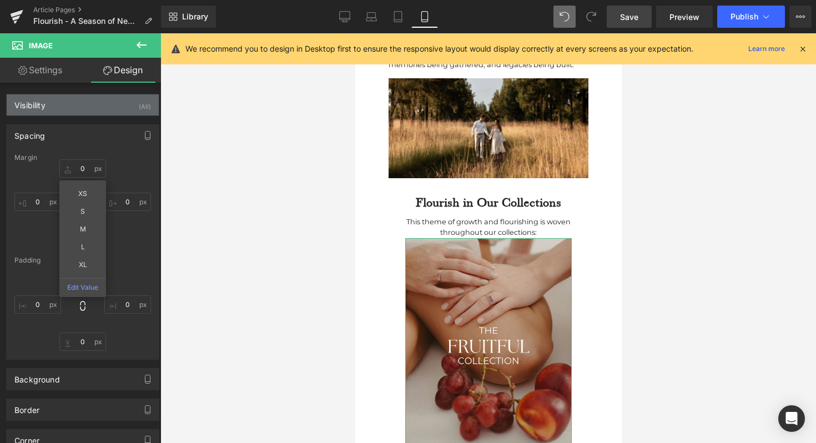
click at [133, 107] on div "Visibility (All)" at bounding box center [83, 104] width 152 height 21
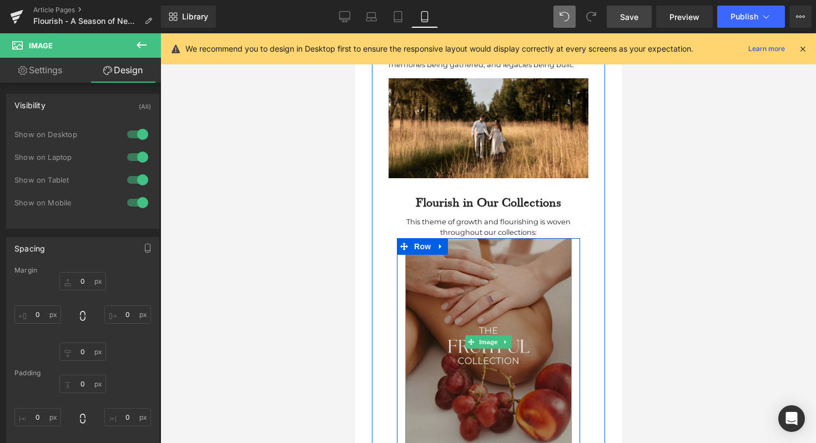
click at [489, 238] on img at bounding box center [488, 342] width 167 height 208
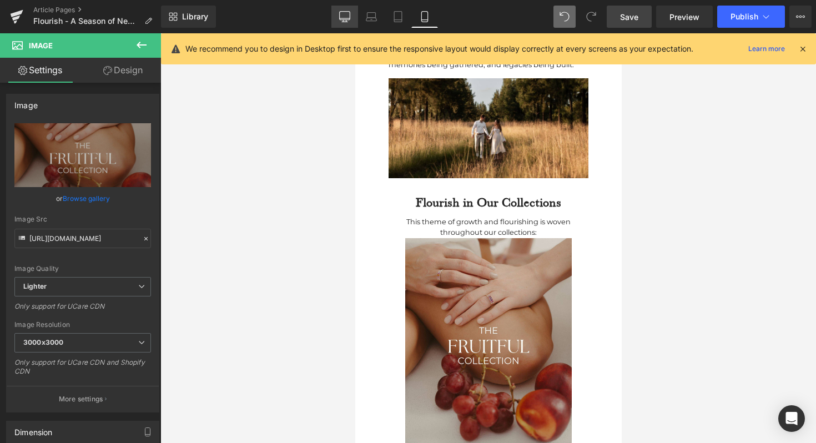
click at [341, 19] on icon at bounding box center [344, 16] width 11 height 11
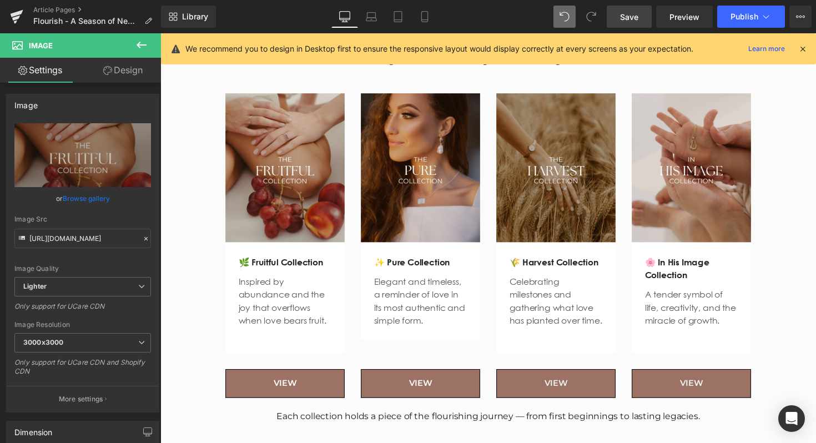
scroll to position [1476, 0]
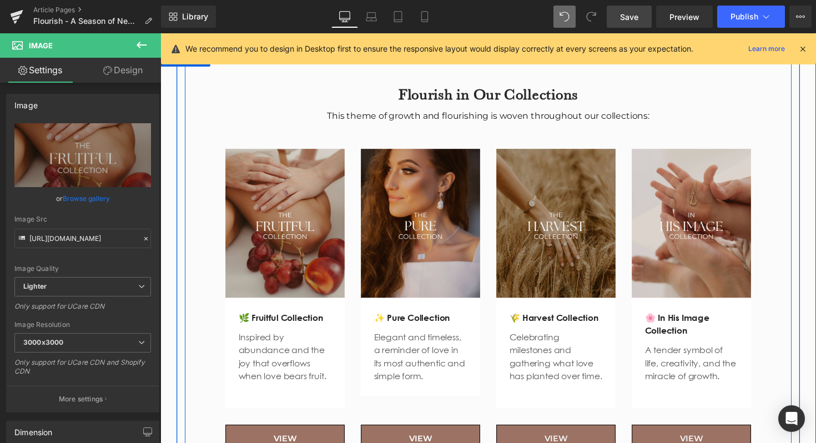
click at [213, 122] on div "Flourish in Our Collections Heading This theme of growth and flourishing is wov…" at bounding box center [496, 285] width 672 height 433
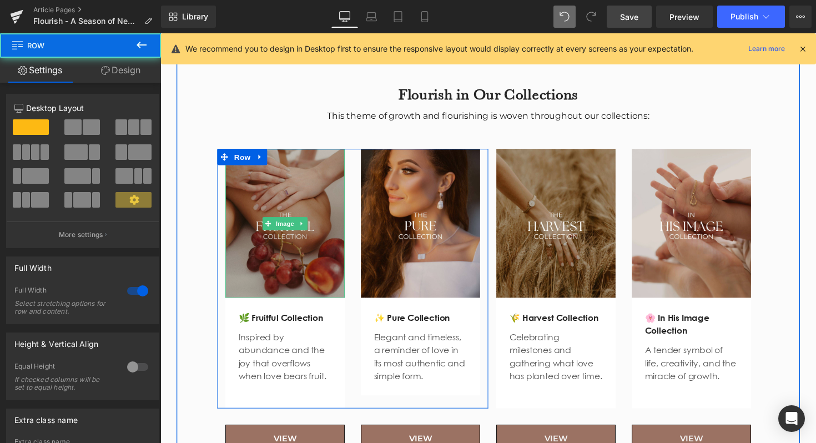
click at [255, 164] on img at bounding box center [288, 228] width 122 height 153
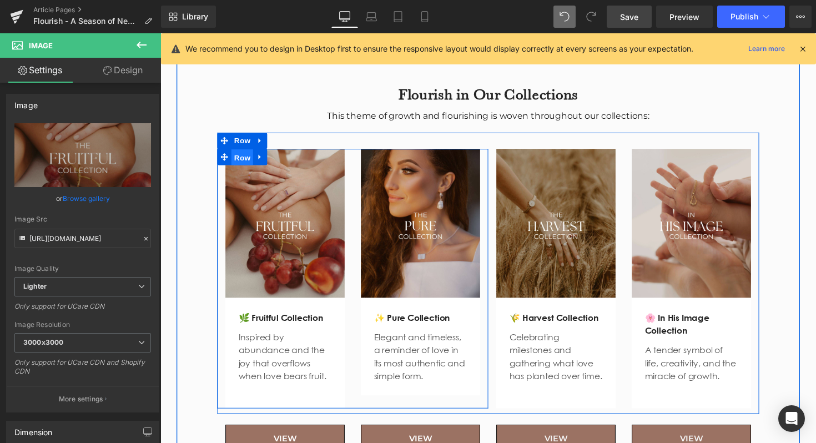
click at [236, 152] on span "Row" at bounding box center [244, 160] width 22 height 17
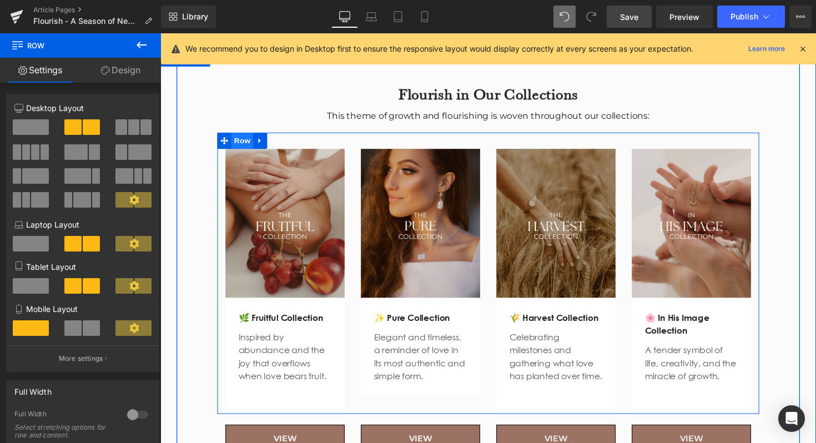
click at [236, 135] on span "Row" at bounding box center [244, 143] width 22 height 17
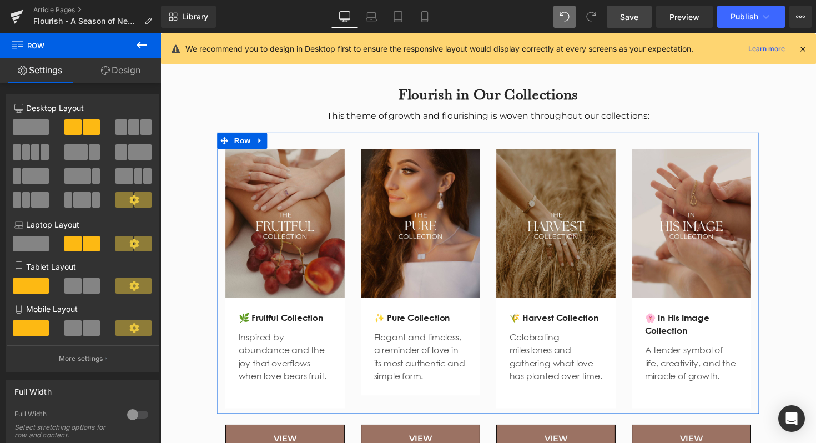
click at [130, 67] on link "Design" at bounding box center [120, 70] width 80 height 25
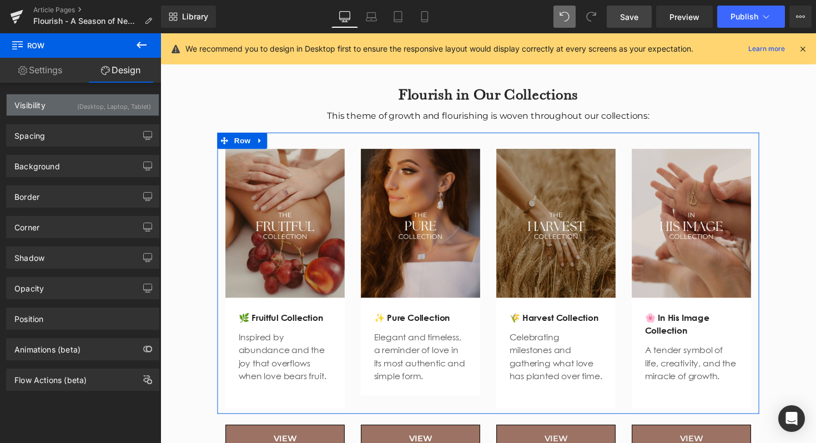
click at [128, 110] on div "(Desktop, Laptop, Tablet)" at bounding box center [114, 103] width 74 height 18
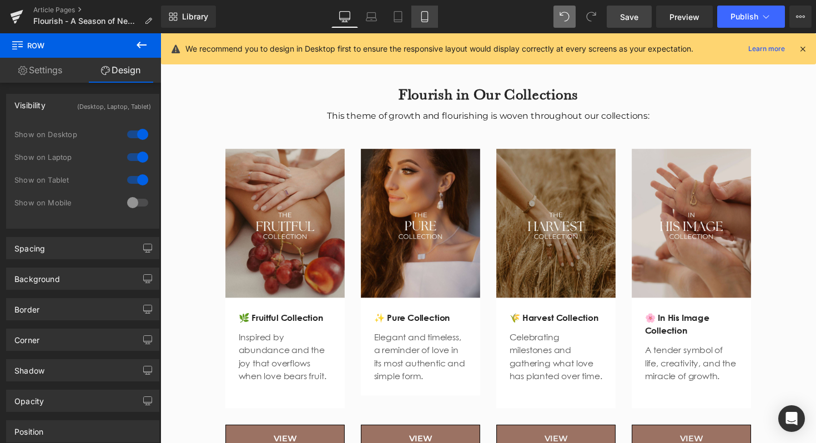
click at [424, 23] on link "Mobile" at bounding box center [424, 17] width 27 height 22
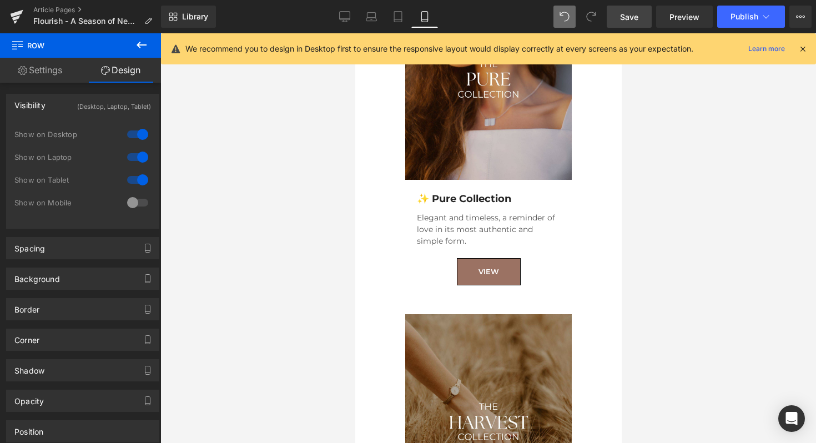
scroll to position [0, 0]
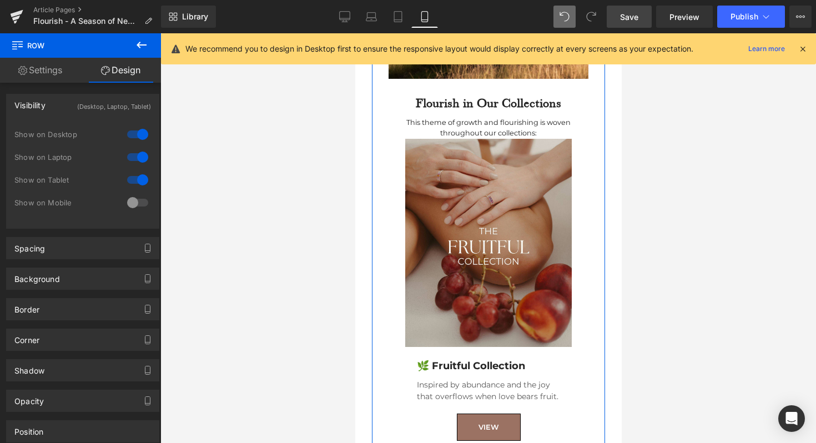
click at [453, 219] on img at bounding box center [488, 243] width 167 height 208
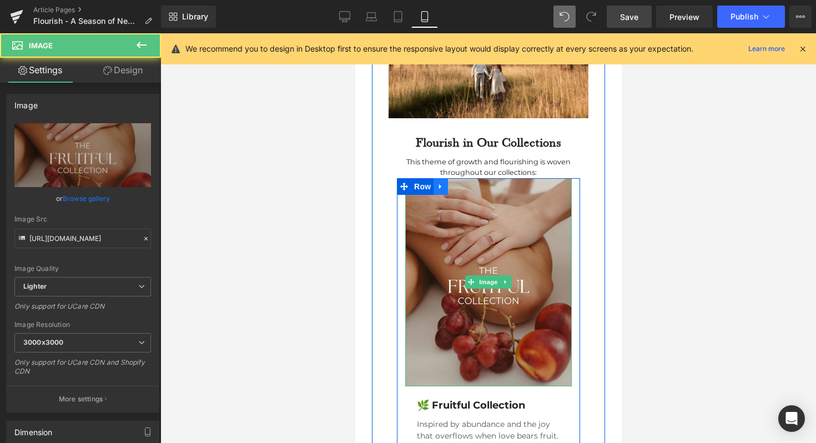
scroll to position [934, 0]
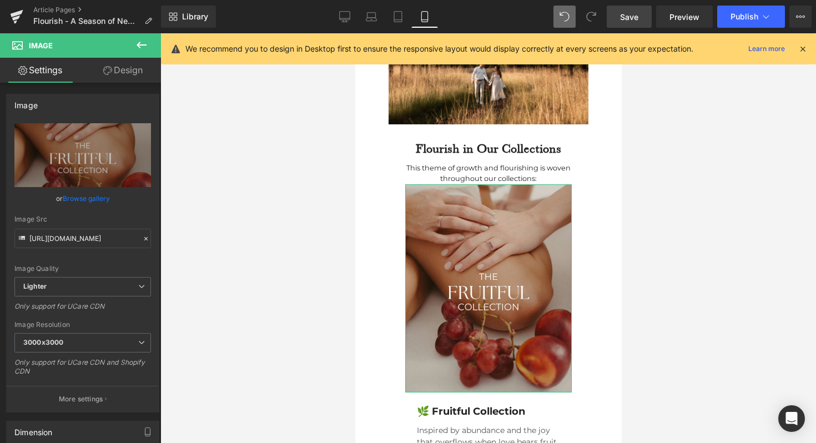
click at [134, 70] on link "Design" at bounding box center [123, 70] width 80 height 25
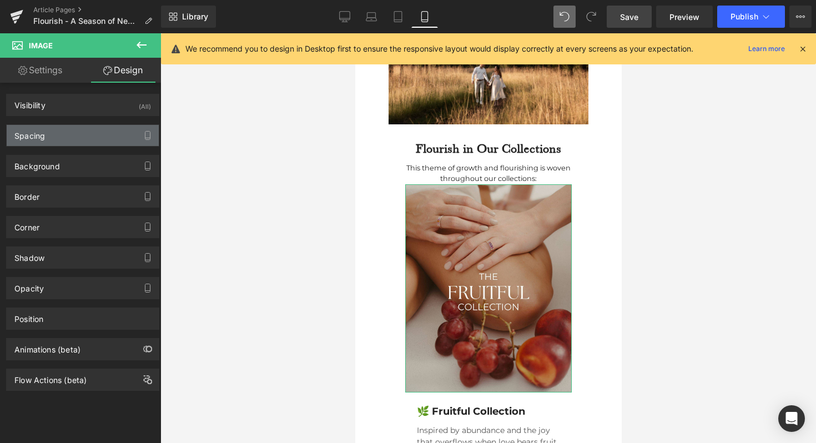
click at [103, 128] on div "Spacing" at bounding box center [83, 135] width 152 height 21
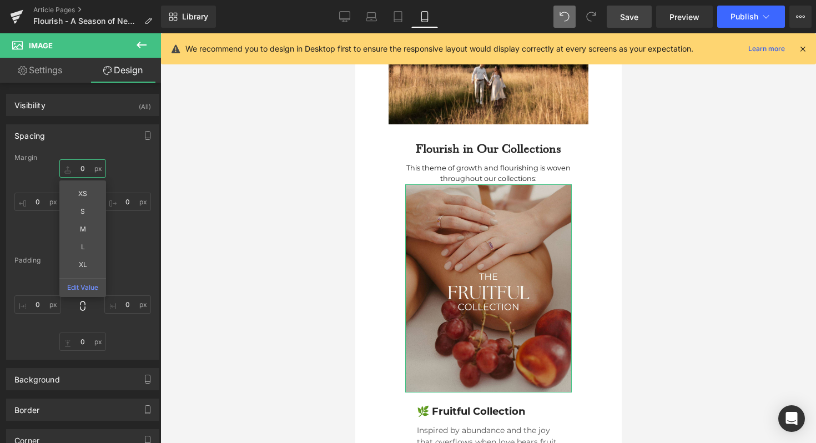
click at [79, 169] on input "0" at bounding box center [82, 168] width 47 height 18
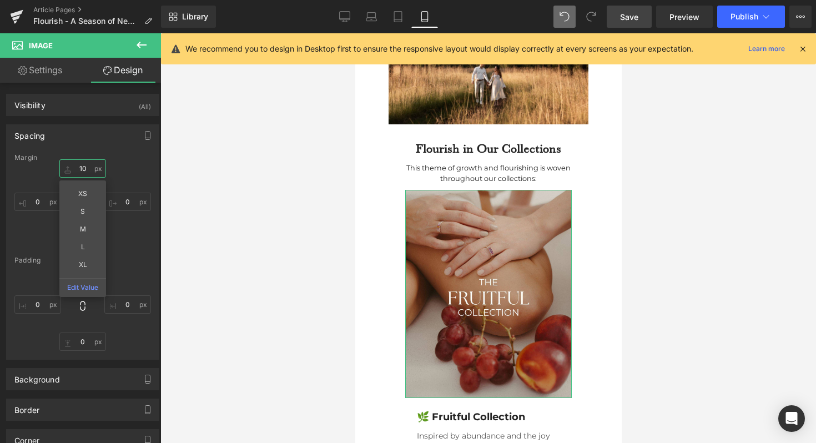
type input "1"
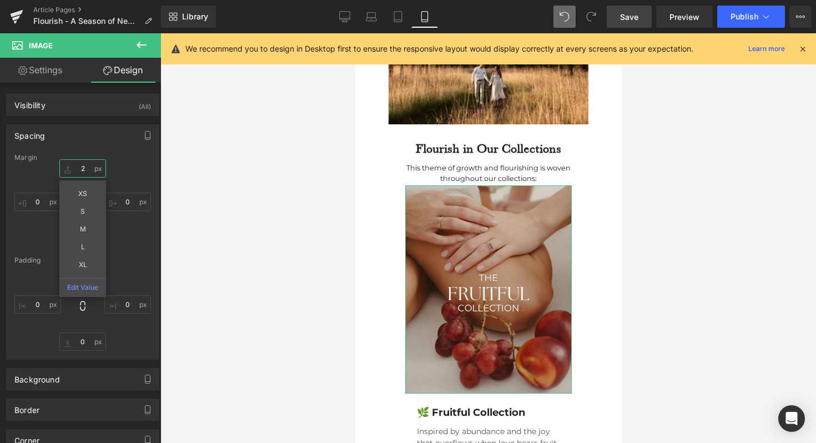
type input "20"
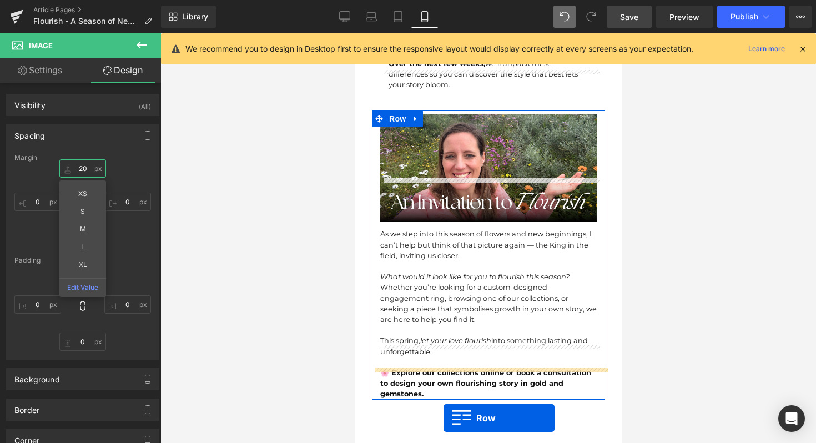
scroll to position [1190, 0]
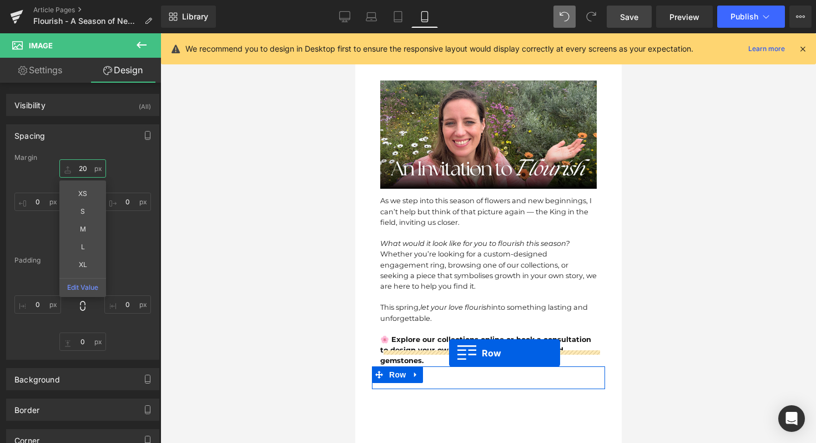
drag, startPoint x: 400, startPoint y: 112, endPoint x: 448, endPoint y: 353, distance: 246.3
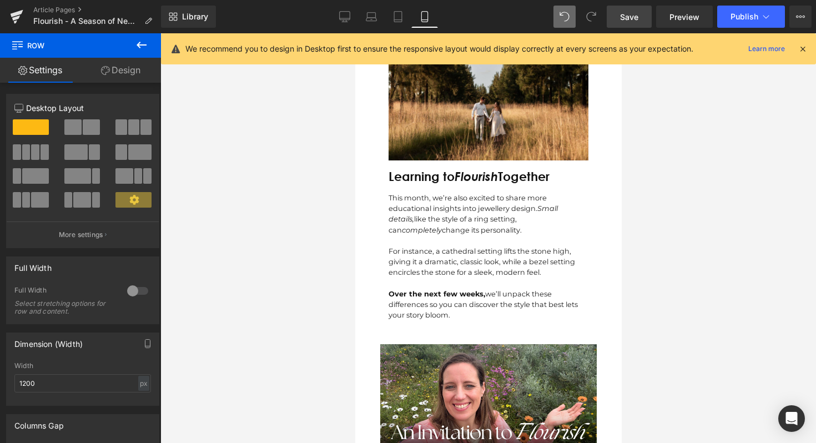
scroll to position [902, 0]
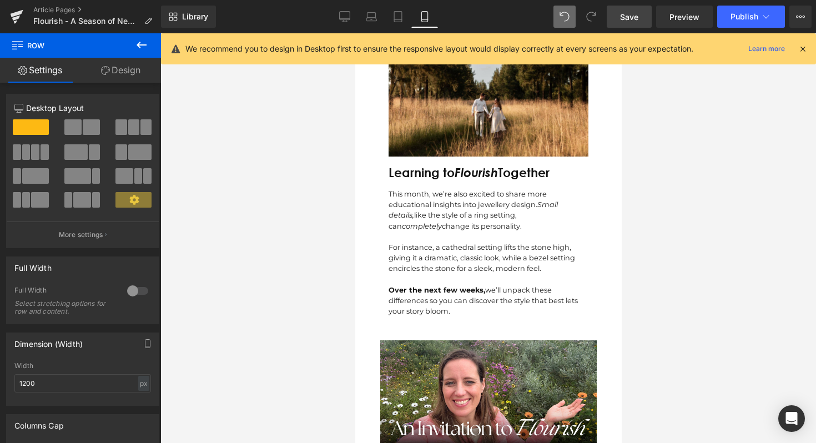
click at [467, 157] on div "Learning to Flourish Together Text Block" at bounding box center [488, 170] width 200 height 26
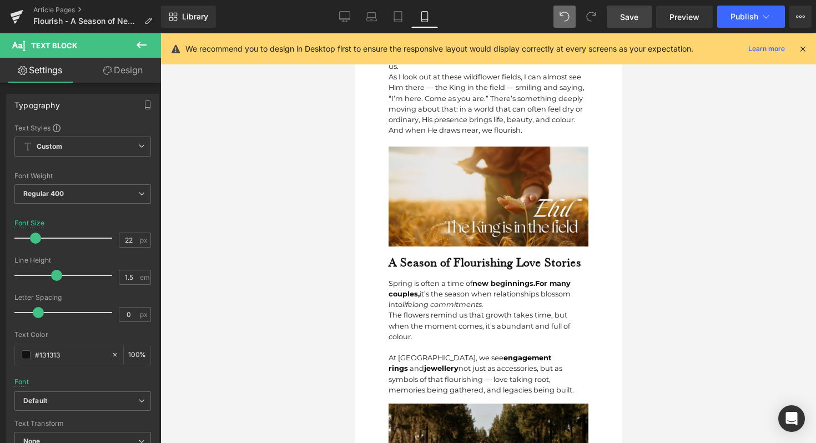
scroll to position [621, 0]
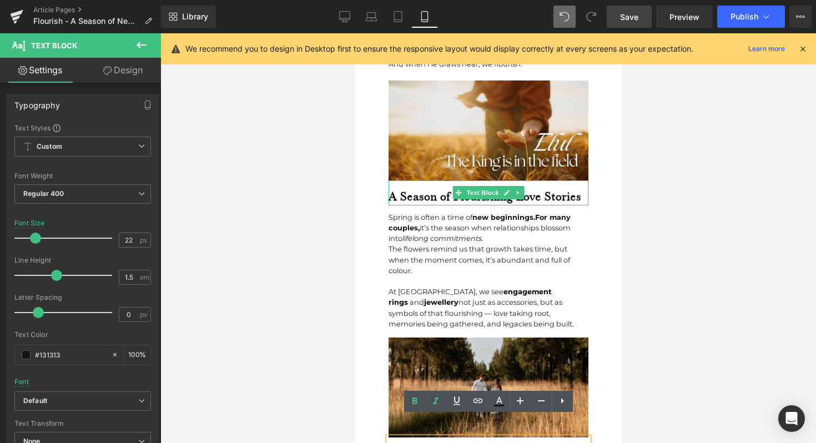
click at [434, 189] on b "A Season of Flourishing Love Stories" at bounding box center [484, 196] width 193 height 15
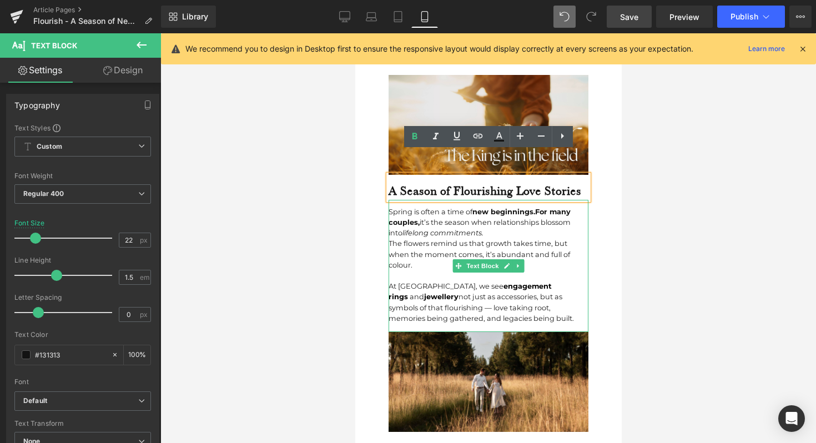
scroll to position [628, 0]
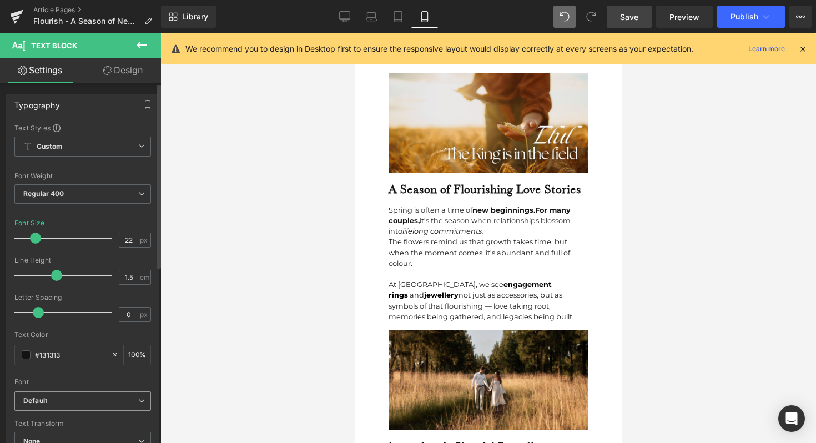
click at [80, 401] on b "Default" at bounding box center [80, 400] width 115 height 9
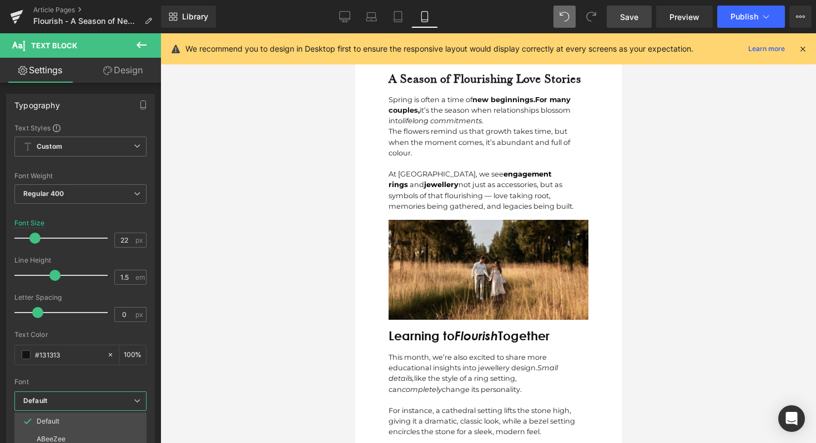
scroll to position [748, 0]
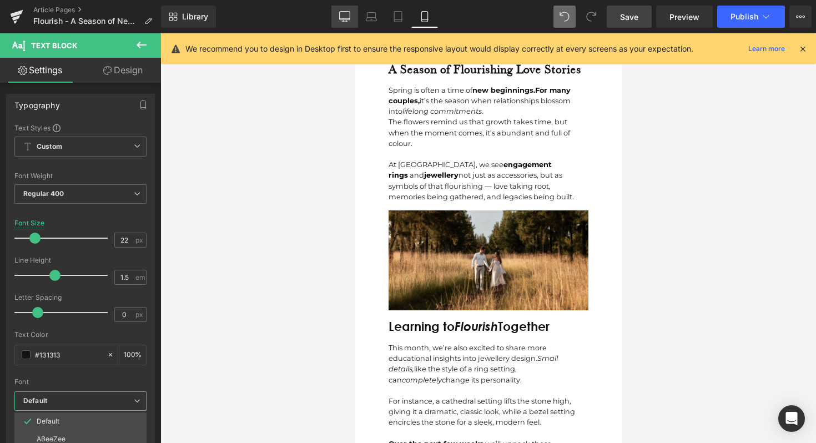
click at [345, 15] on icon at bounding box center [344, 16] width 11 height 11
type input "32"
type input "100"
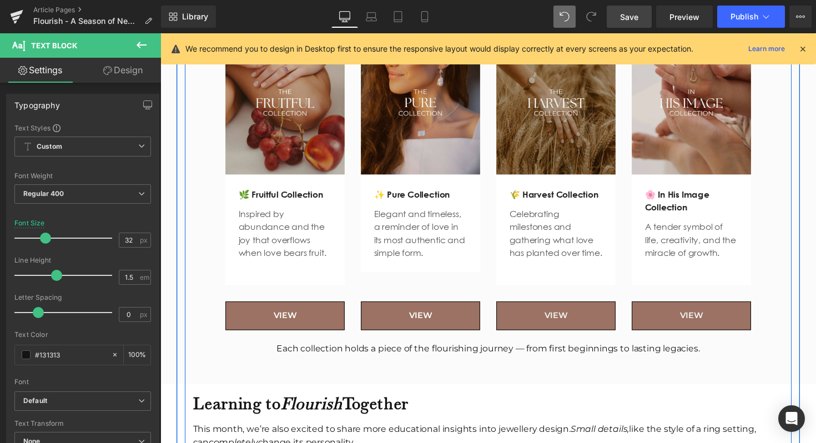
scroll to position [1610, 0]
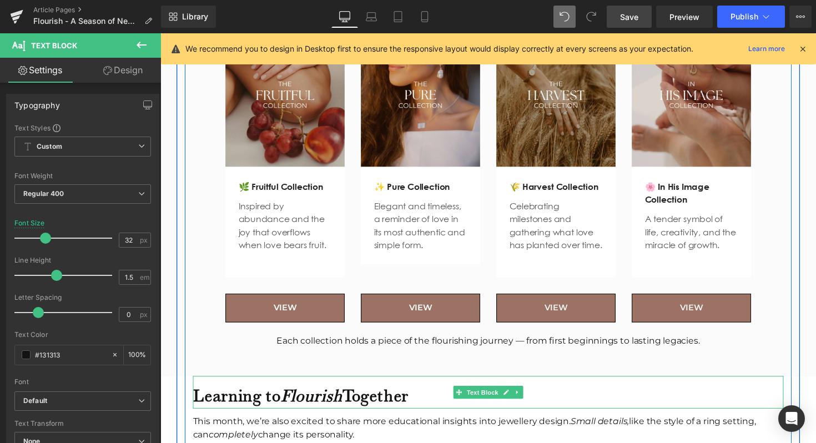
click at [277, 404] on b "Learning to Flourish Together" at bounding box center [304, 404] width 221 height 21
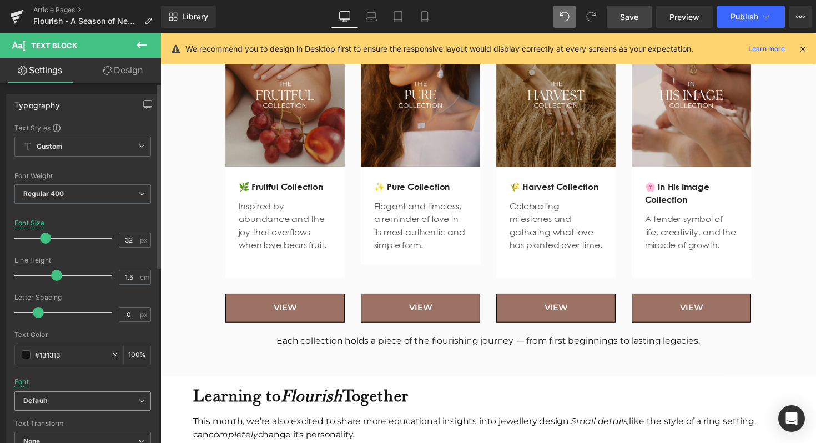
click at [67, 405] on b "Default" at bounding box center [80, 400] width 115 height 9
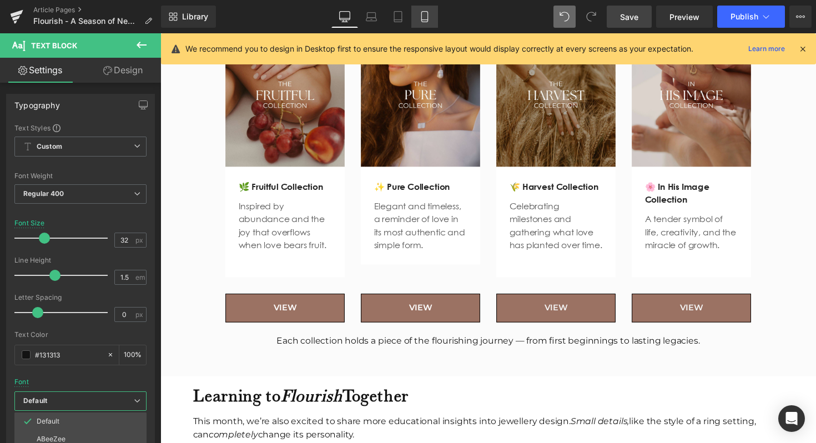
click at [420, 16] on icon at bounding box center [424, 16] width 11 height 11
type input "22"
type input "100"
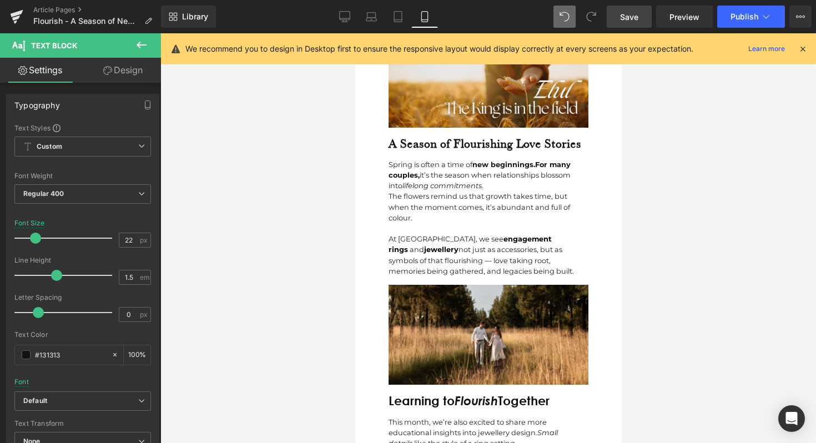
scroll to position [658, 0]
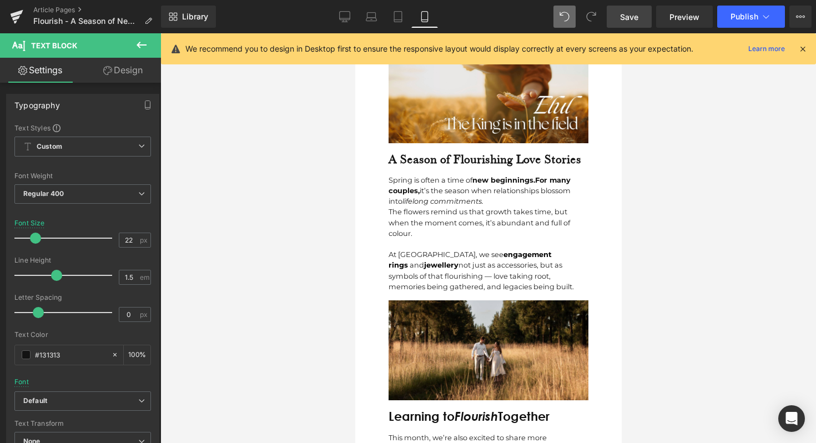
click at [426, 401] on div "Rendering Content" at bounding box center [408, 399] width 68 height 12
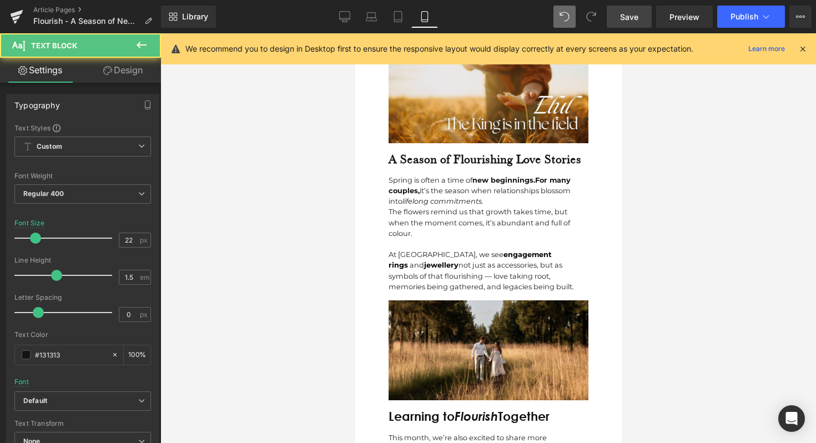
click at [426, 400] on div "Learning to Flourish Together" at bounding box center [488, 413] width 200 height 26
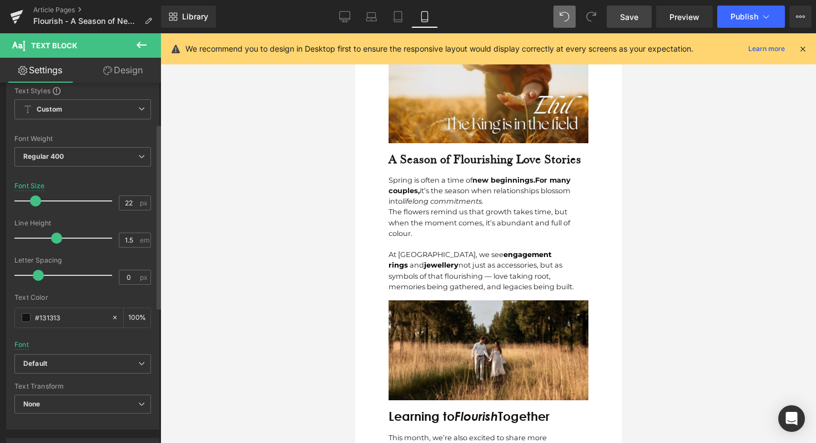
scroll to position [79, 0]
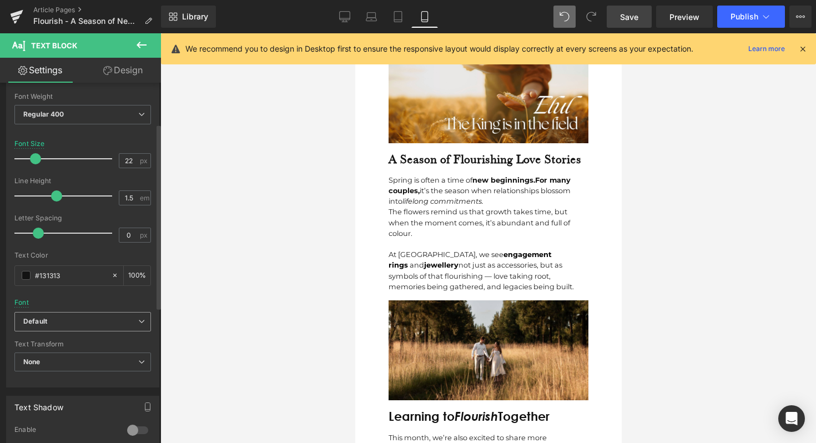
click at [46, 317] on icon "Default" at bounding box center [35, 321] width 24 height 9
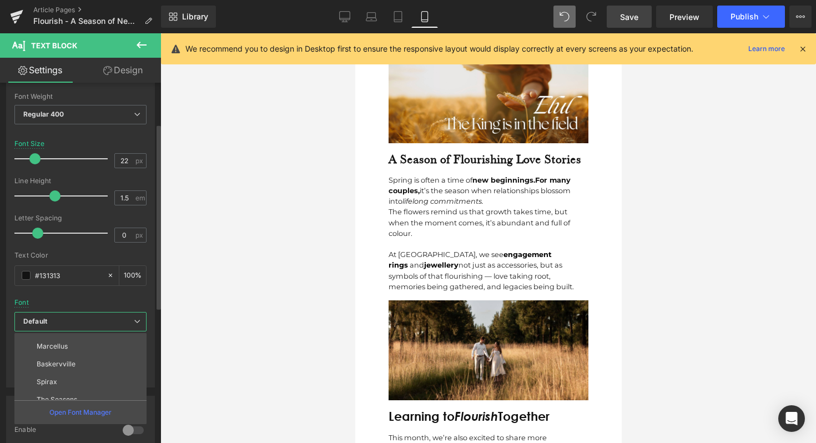
scroll to position [271, 0]
click at [57, 384] on li "The Seasons" at bounding box center [82, 391] width 137 height 18
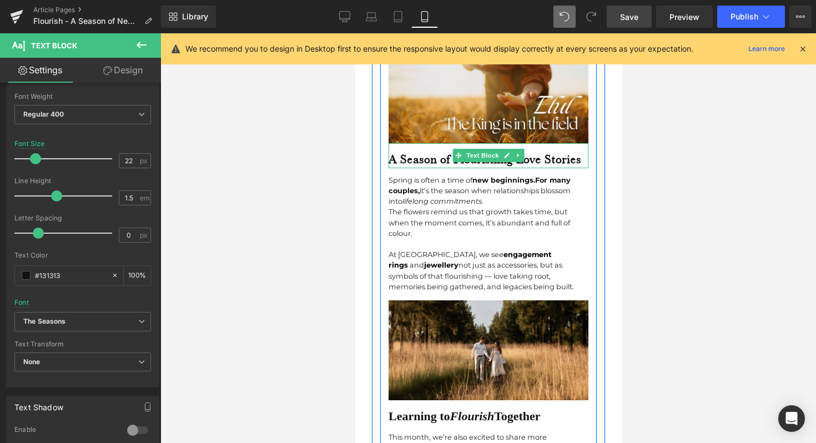
click at [429, 152] on b "A Season of Flourishing Love Stories" at bounding box center [484, 159] width 193 height 15
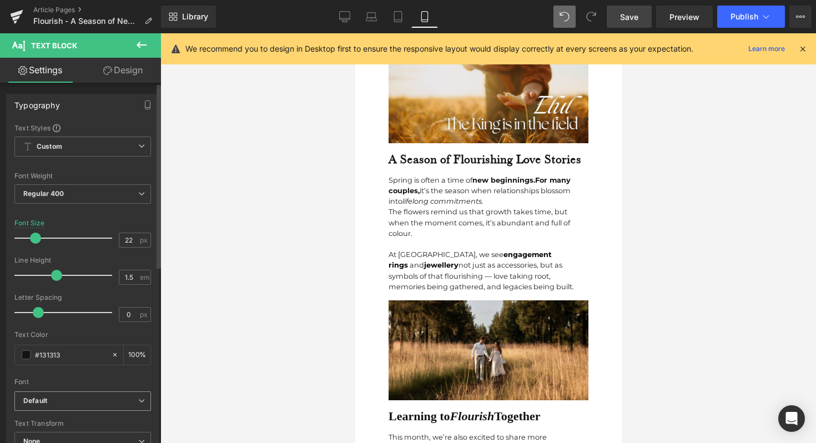
click at [53, 400] on b "Default" at bounding box center [80, 400] width 115 height 9
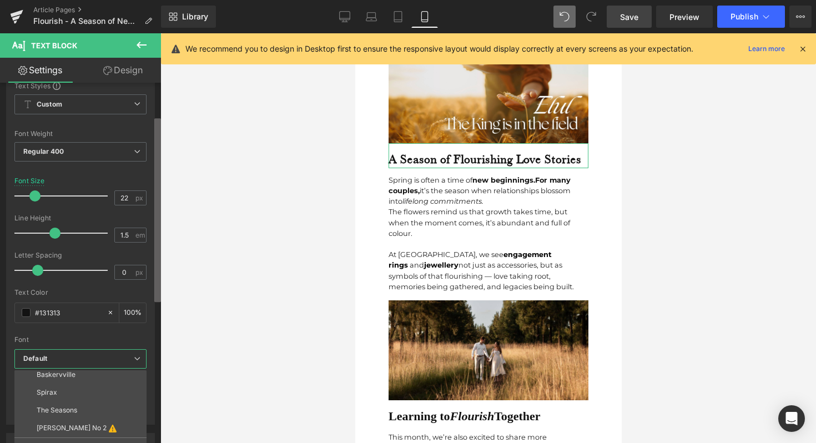
scroll to position [123, 0]
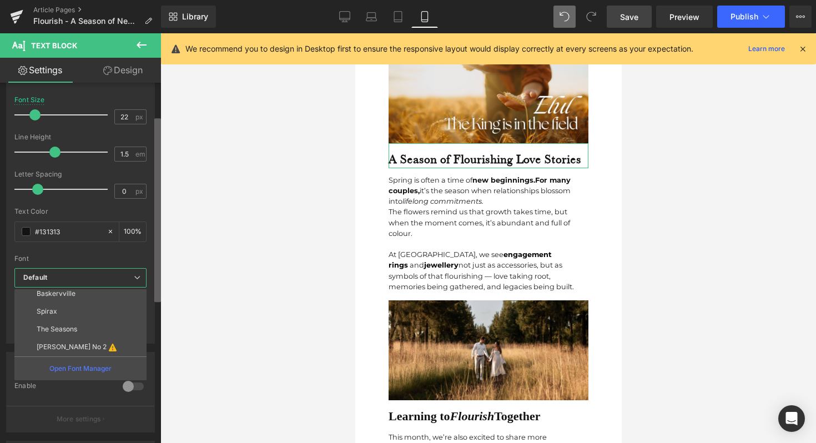
click at [157, 280] on b at bounding box center [157, 210] width 7 height 184
click at [77, 332] on p "The Seasons" at bounding box center [57, 329] width 41 height 8
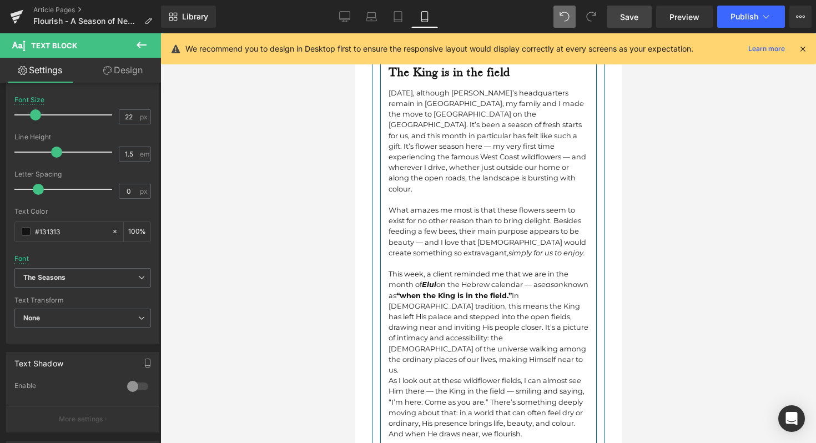
scroll to position [236, 0]
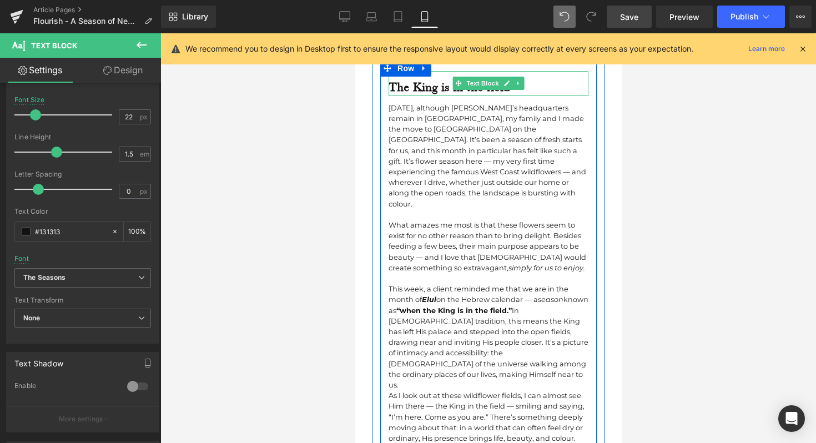
click at [434, 88] on b "The King is in the field" at bounding box center [449, 86] width 122 height 15
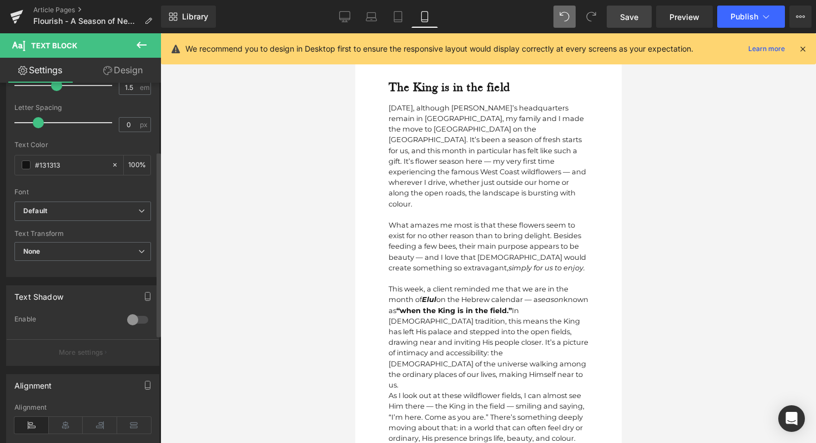
scroll to position [238, 0]
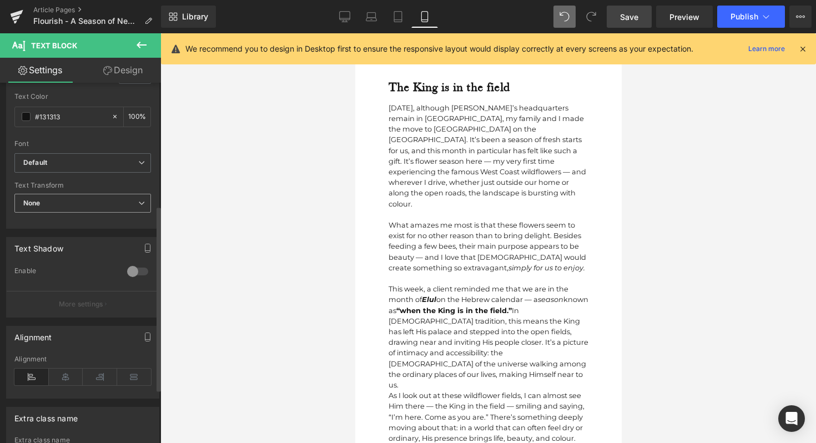
click at [83, 206] on span "None" at bounding box center [82, 203] width 137 height 19
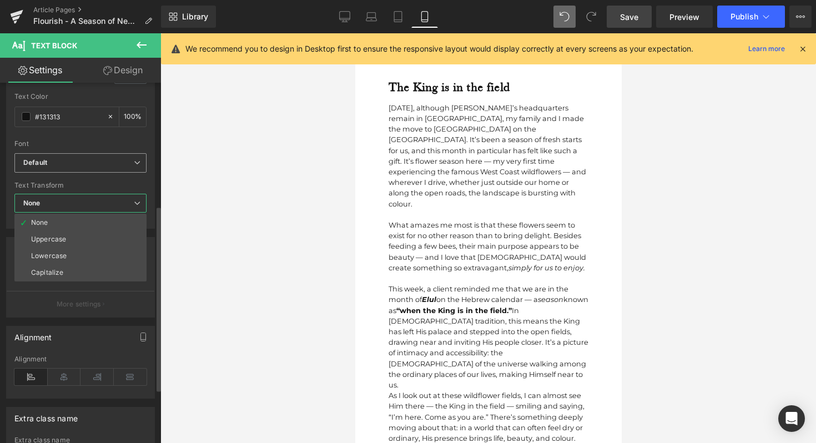
click at [100, 155] on span "Default" at bounding box center [80, 162] width 132 height 19
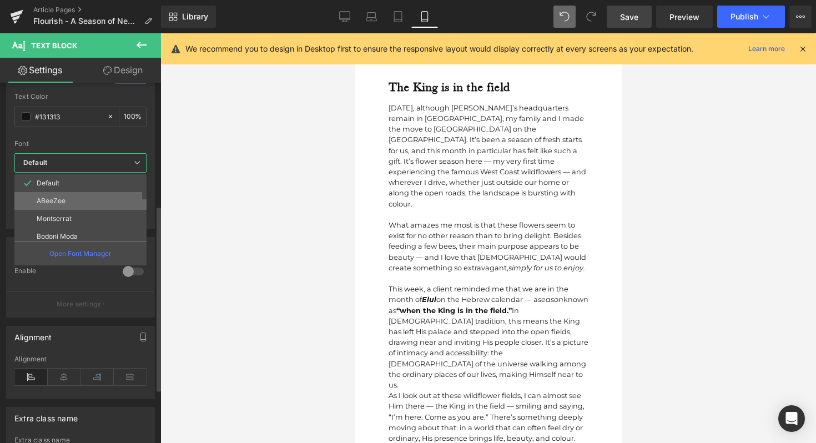
scroll to position [289, 0]
click at [87, 214] on li "The Seasons" at bounding box center [82, 214] width 137 height 18
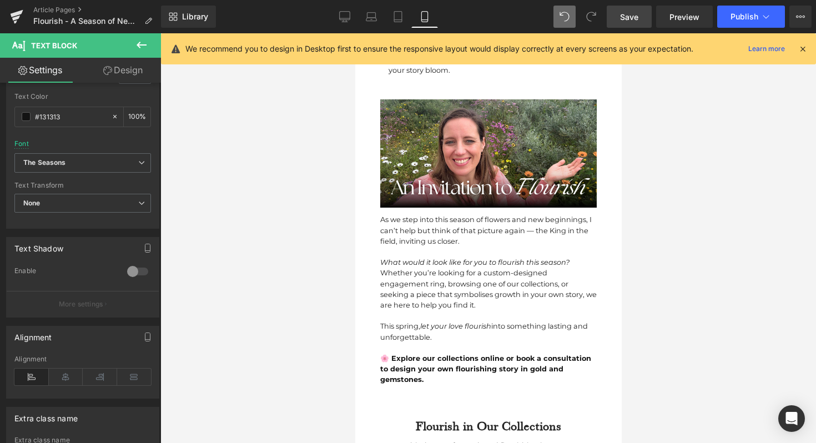
scroll to position [1143, 0]
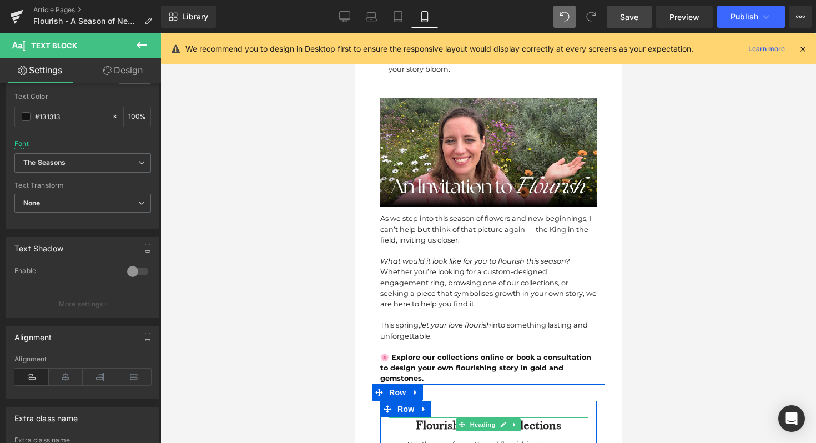
click at [455, 417] on h2 "Flourish in Our Collections" at bounding box center [488, 424] width 200 height 15
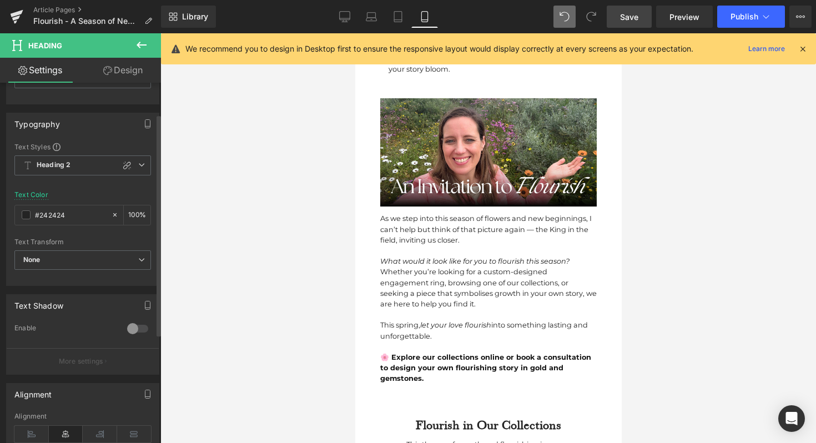
scroll to position [0, 0]
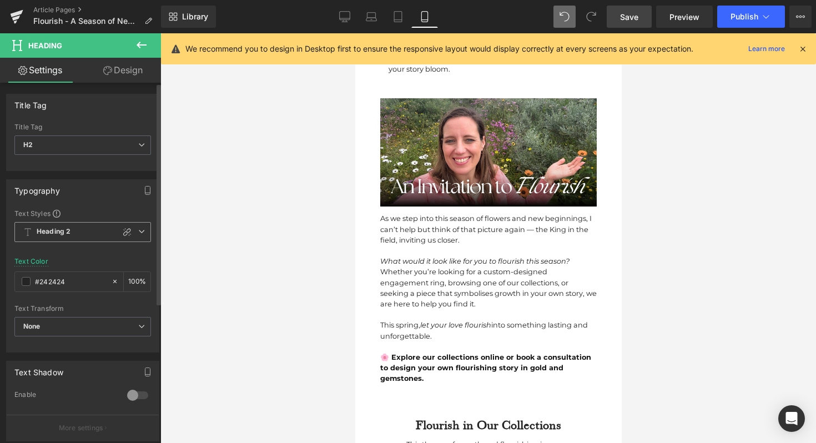
click at [57, 240] on span "Heading 2" at bounding box center [82, 232] width 137 height 20
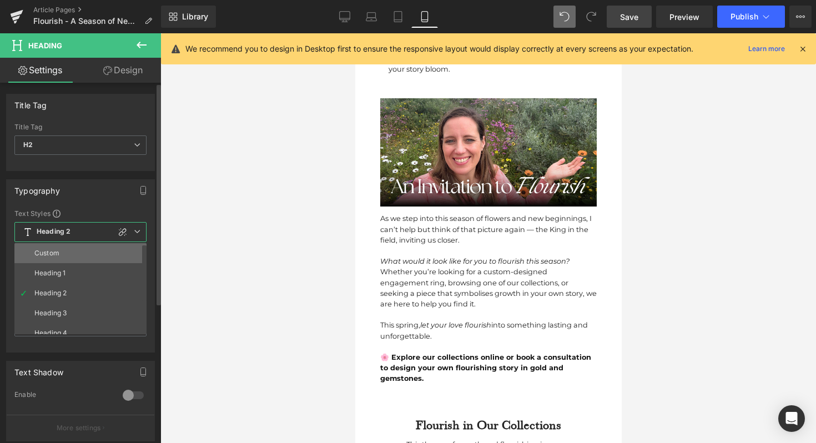
click at [67, 253] on li "Custom" at bounding box center [82, 253] width 137 height 20
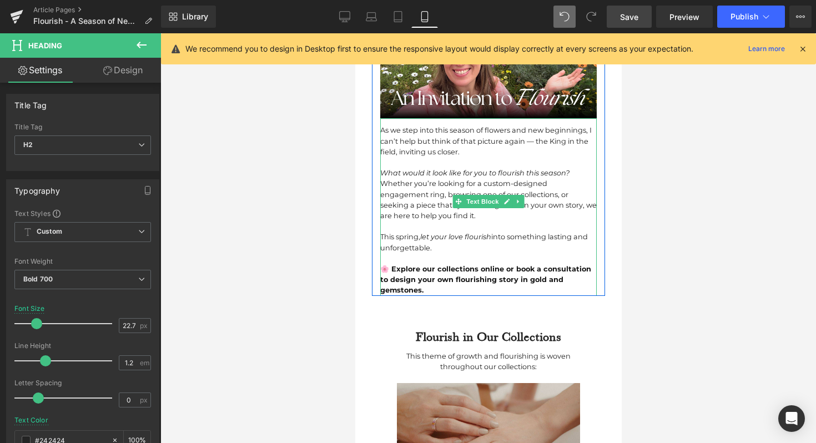
scroll to position [1282, 0]
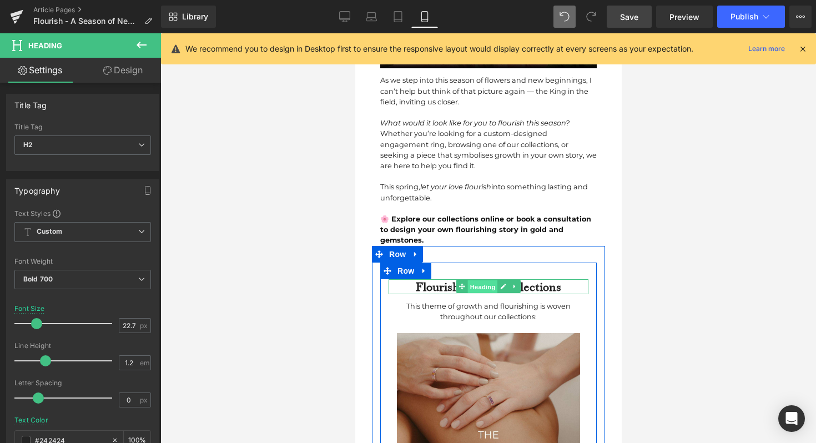
click at [474, 280] on span "Heading" at bounding box center [482, 286] width 30 height 13
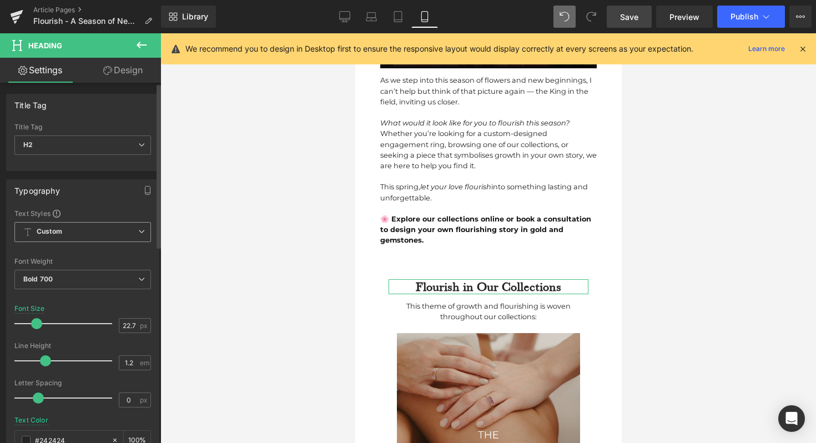
click at [69, 238] on span "Custom" at bounding box center [82, 232] width 137 height 20
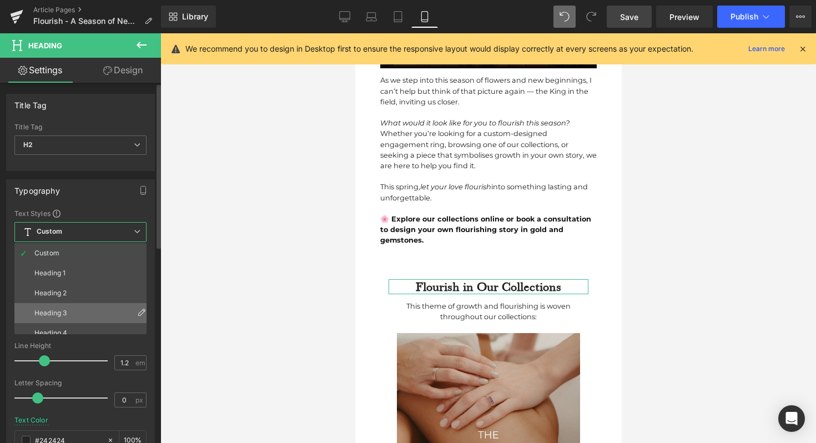
scroll to position [49, 0]
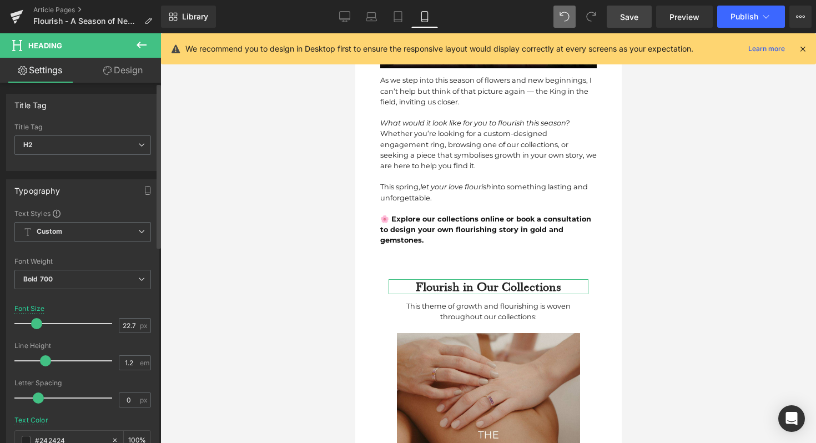
click at [95, 189] on div "Typography" at bounding box center [83, 190] width 152 height 21
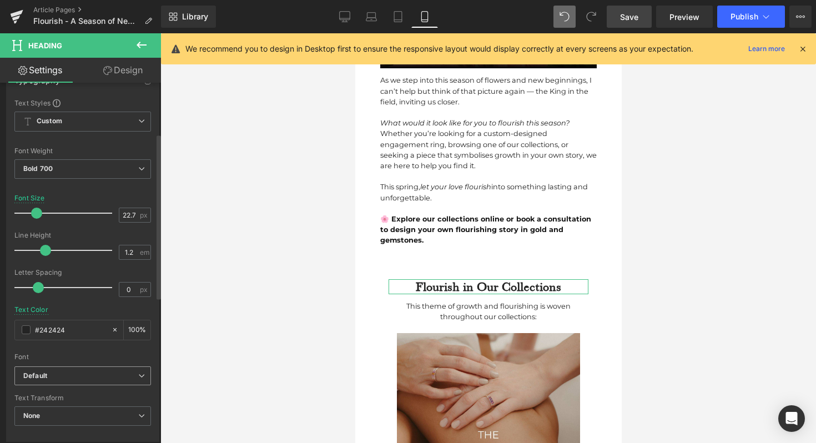
click at [68, 371] on b "Default" at bounding box center [80, 375] width 115 height 9
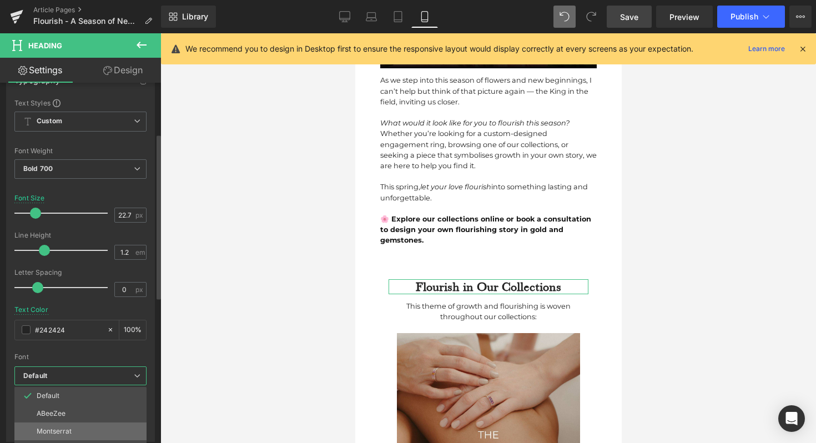
scroll to position [289, 0]
click at [69, 429] on p "The Seasons" at bounding box center [57, 427] width 41 height 8
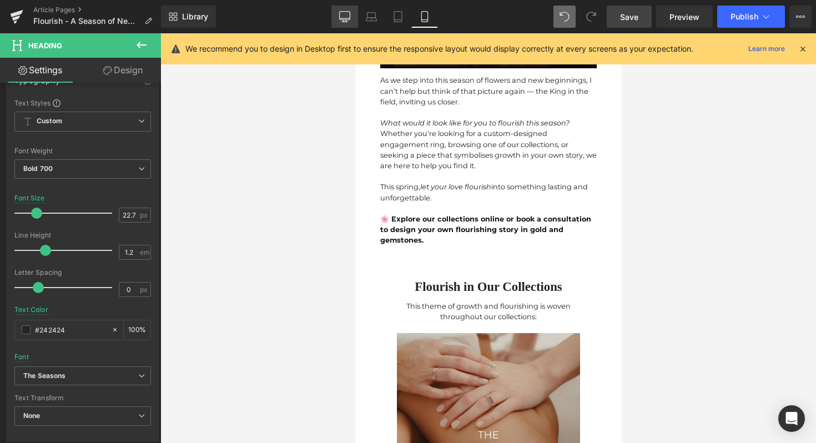
click at [345, 18] on icon at bounding box center [344, 16] width 11 height 11
type input "28.48"
type input "100"
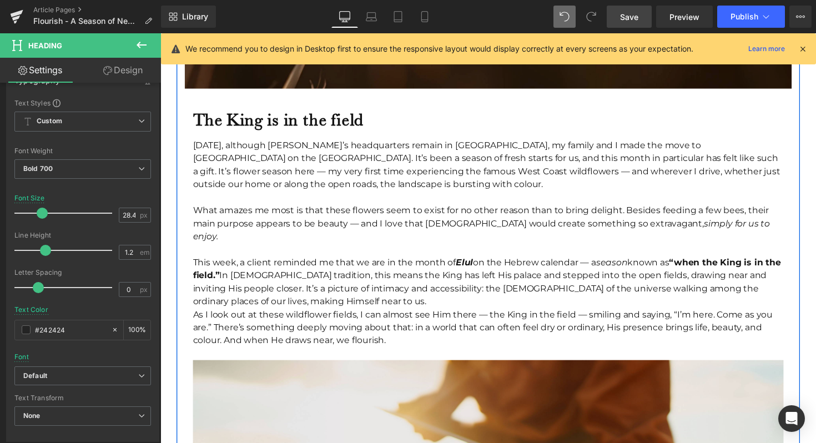
scroll to position [431, 0]
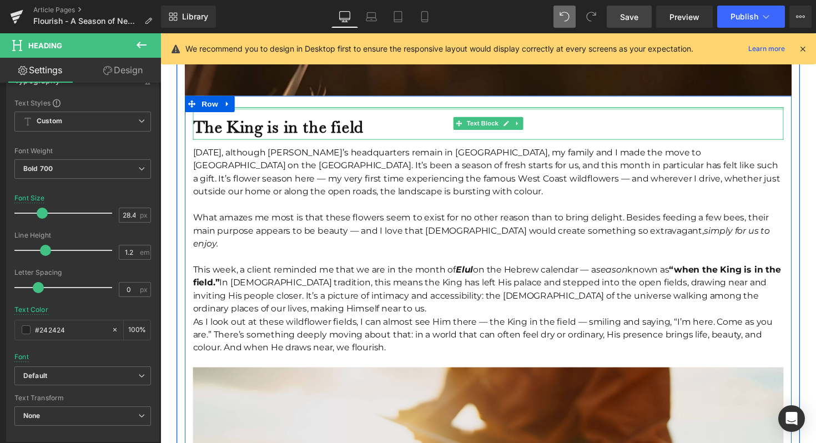
click at [329, 128] on b "The King is in the field" at bounding box center [281, 128] width 175 height 21
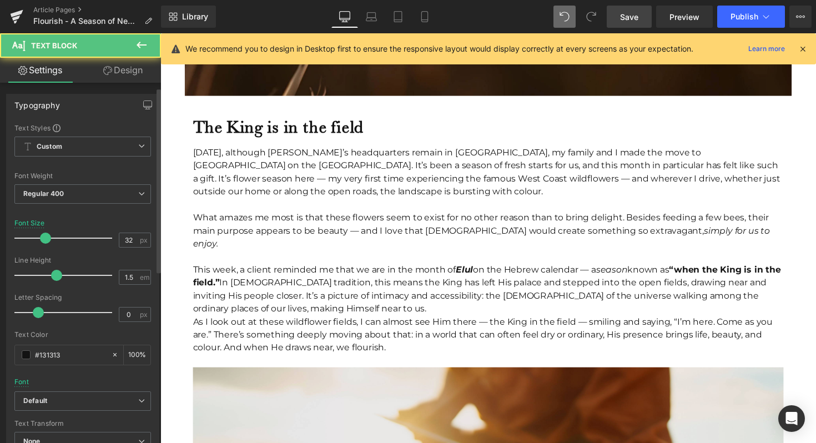
scroll to position [84, 0]
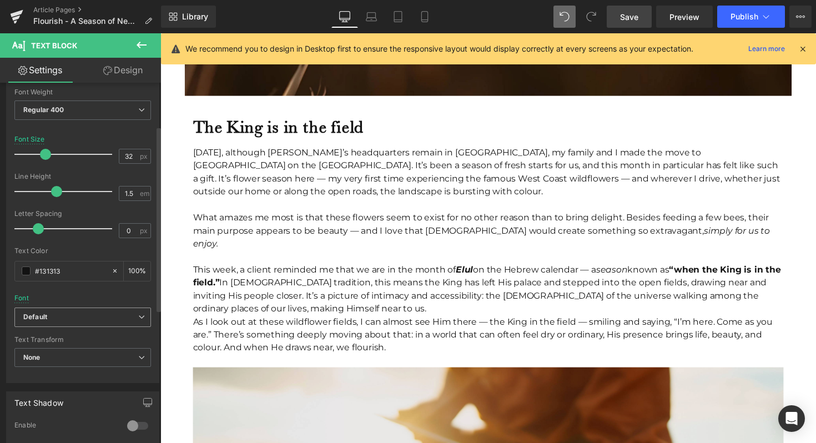
click at [68, 324] on span "Default" at bounding box center [82, 317] width 137 height 19
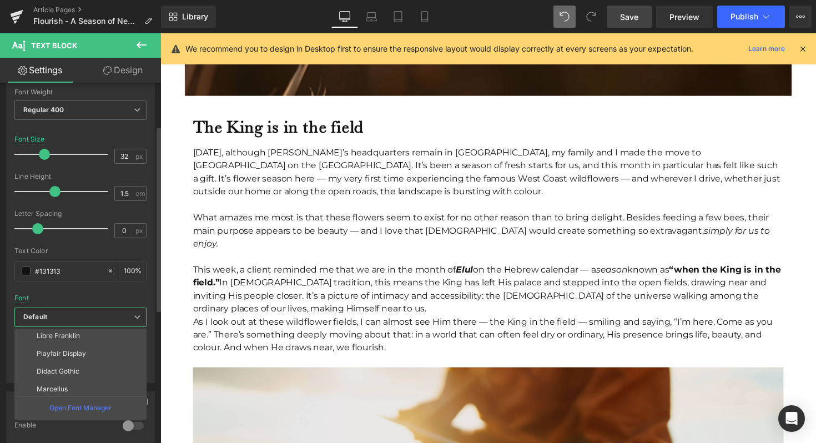
scroll to position [289, 0]
click at [69, 365] on p "The Seasons" at bounding box center [57, 369] width 41 height 8
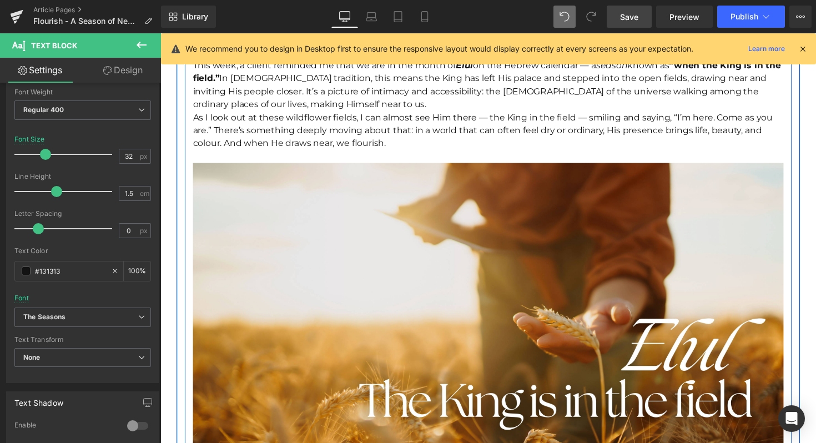
scroll to position [740, 0]
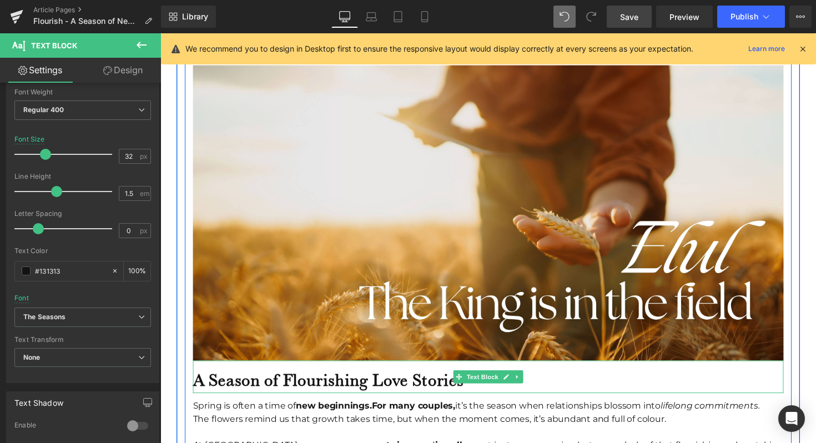
click at [276, 380] on b "A Season of Flourishing Love Stories" at bounding box center [333, 388] width 278 height 21
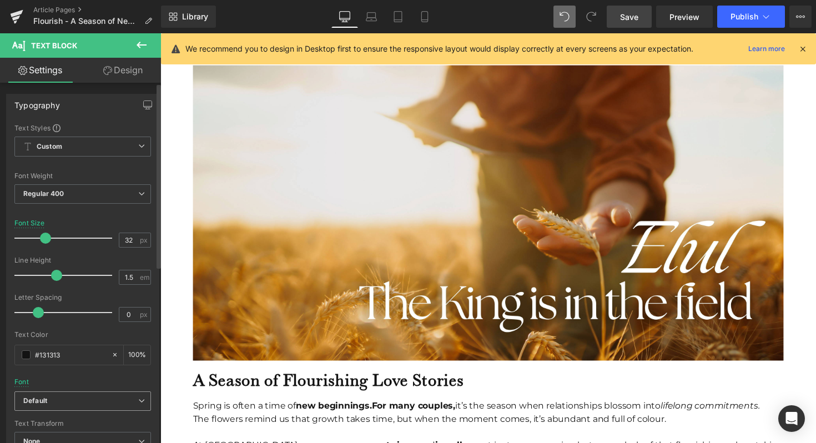
click at [81, 391] on span "Default" at bounding box center [82, 400] width 137 height 19
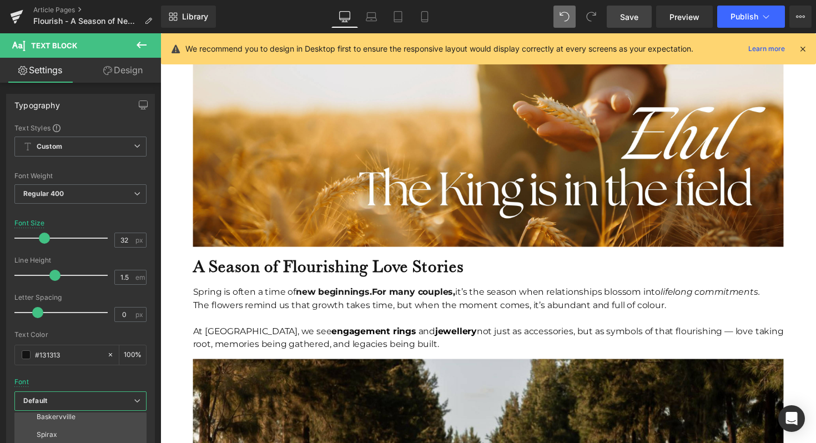
scroll to position [882, 0]
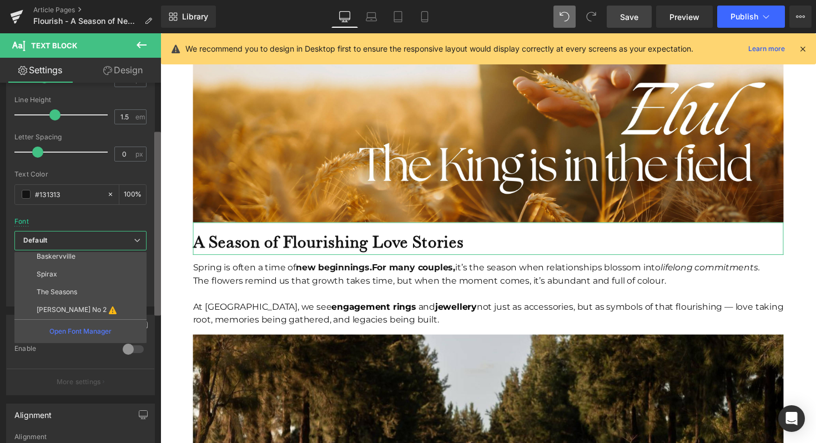
click at [157, 277] on b at bounding box center [157, 224] width 7 height 184
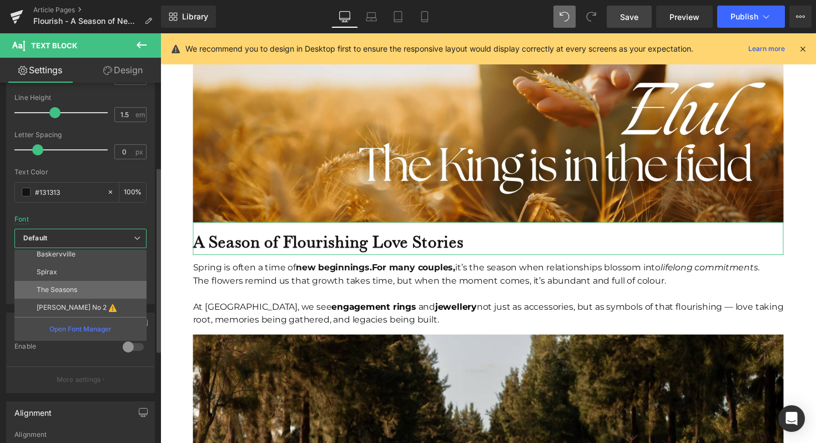
click at [103, 283] on li "The Seasons" at bounding box center [82, 290] width 137 height 18
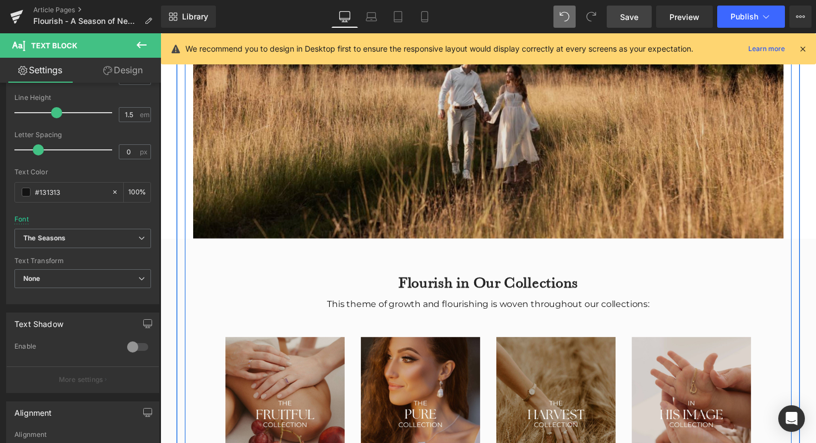
scroll to position [1344, 0]
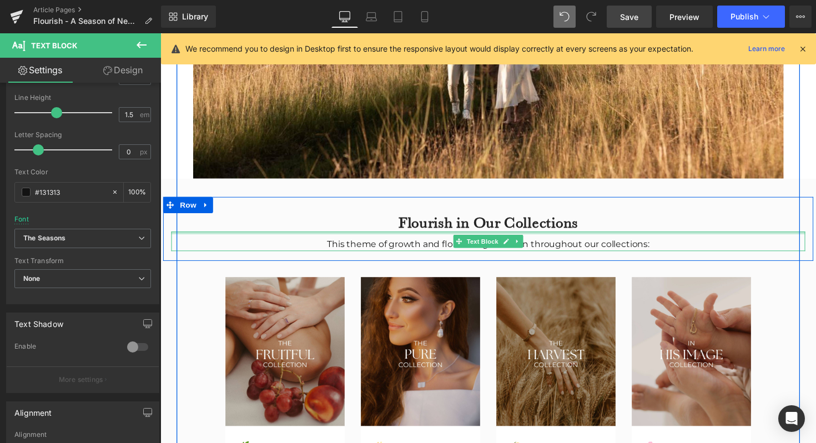
click at [428, 223] on div "Flourish in Our Collections Heading" at bounding box center [496, 227] width 649 height 19
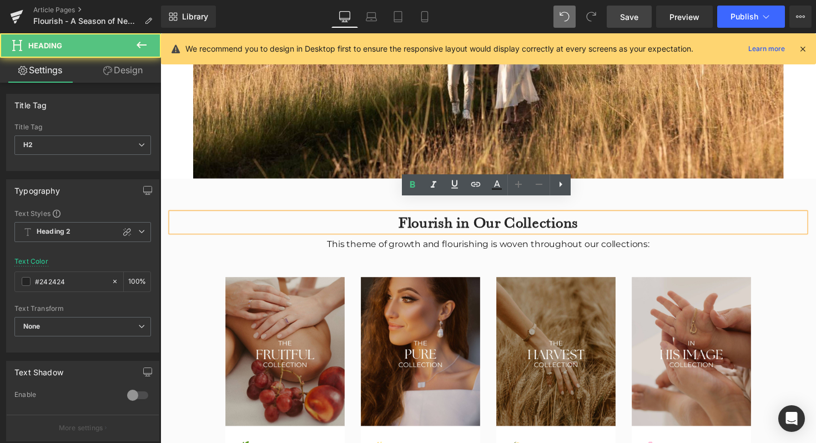
click at [431, 218] on h2 "Flourish in Our Collections" at bounding box center [496, 227] width 649 height 19
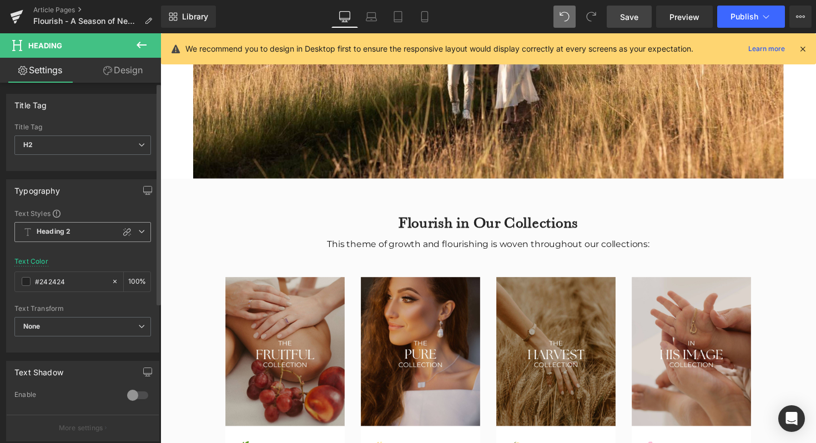
click at [73, 228] on span "Heading 2" at bounding box center [82, 232] width 137 height 20
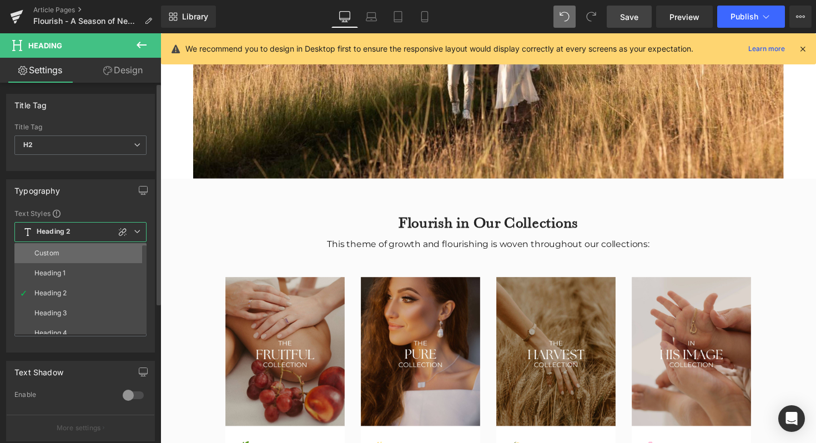
click at [73, 245] on li "Custom" at bounding box center [82, 253] width 137 height 20
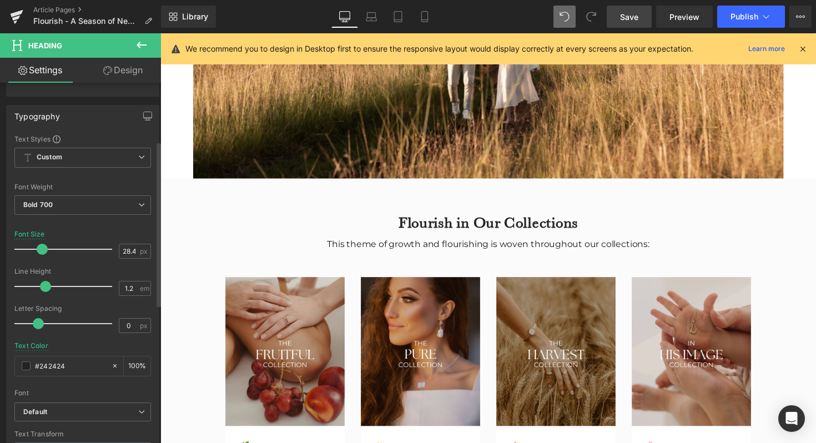
scroll to position [196, 0]
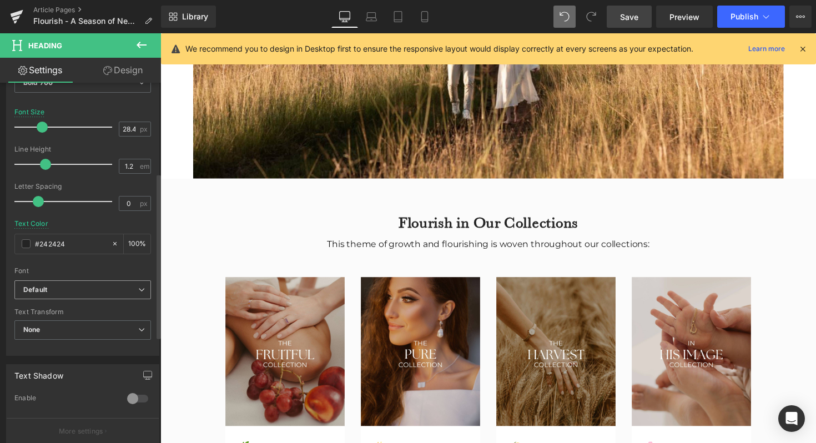
click at [63, 293] on b "Default" at bounding box center [80, 289] width 115 height 9
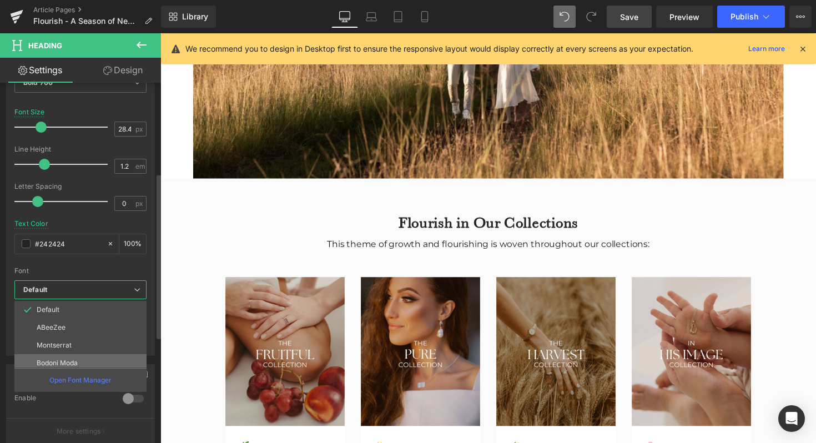
scroll to position [289, 0]
click at [63, 347] on li "The Seasons" at bounding box center [82, 341] width 137 height 18
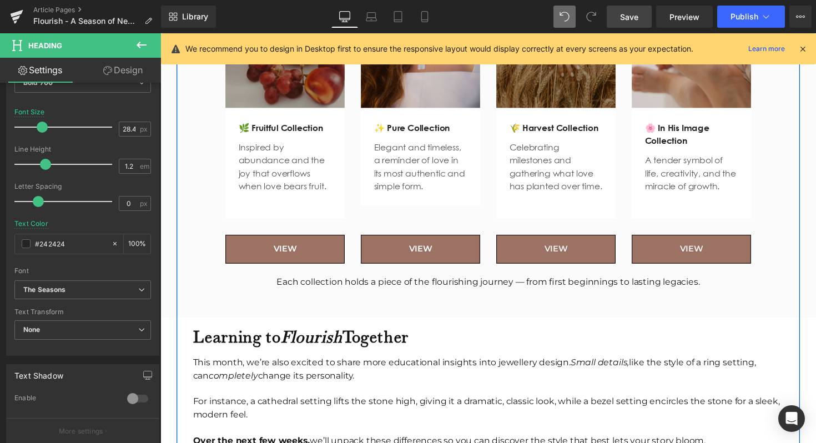
scroll to position [1695, 0]
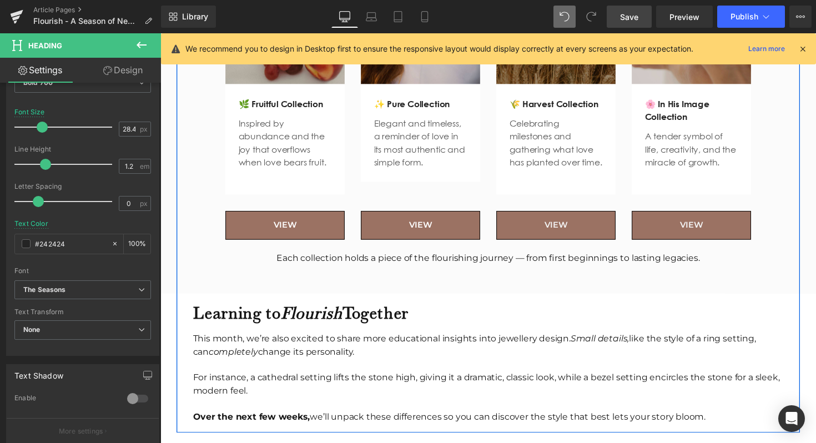
click at [260, 320] on b "Learning to Flourish Together" at bounding box center [304, 319] width 221 height 21
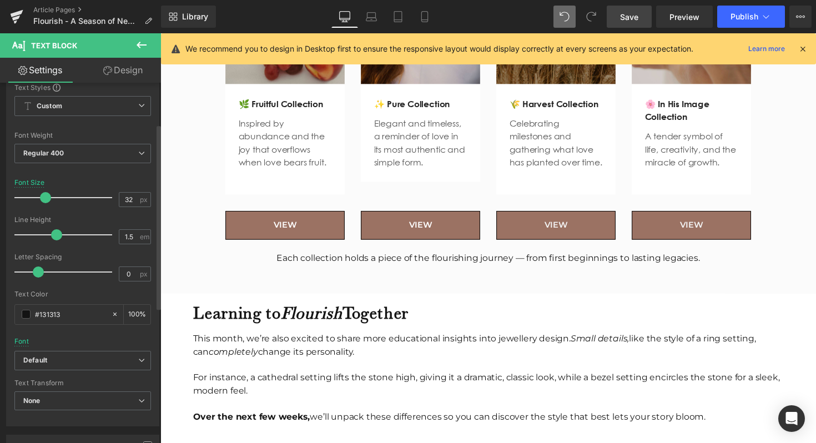
scroll to position [119, 0]
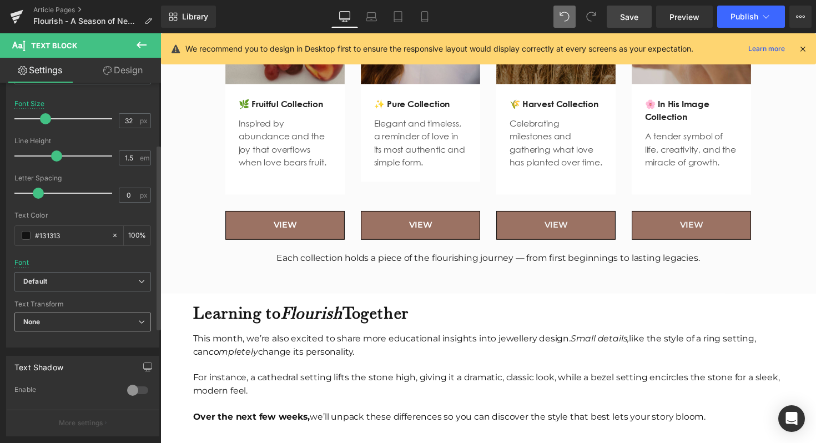
click at [64, 319] on span "None" at bounding box center [82, 322] width 137 height 19
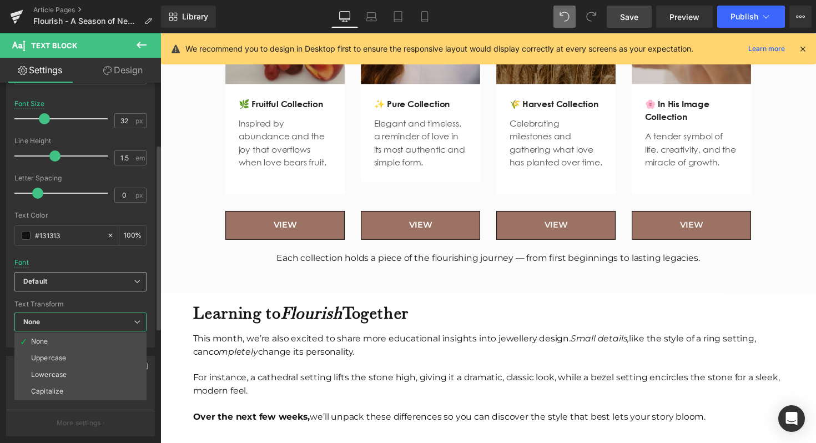
click at [69, 291] on div "Default Default ABeeZee Montserrat Bodoni Moda Brawler Bona Nova Cinzel Comfort…" at bounding box center [80, 285] width 132 height 26
click at [84, 265] on div "Font Default ABeeZee Montserrat Bodoni Moda Brawler Bona Nova Cinzel Comfortaa …" at bounding box center [80, 138] width 132 height 268
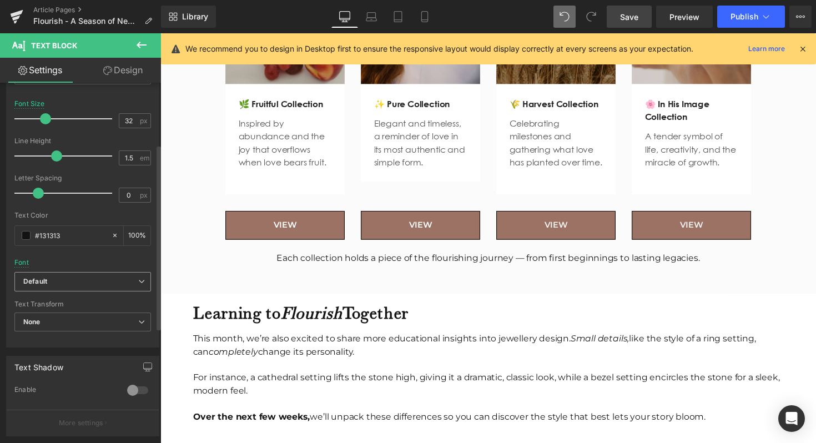
click at [79, 274] on span "Default" at bounding box center [82, 281] width 137 height 19
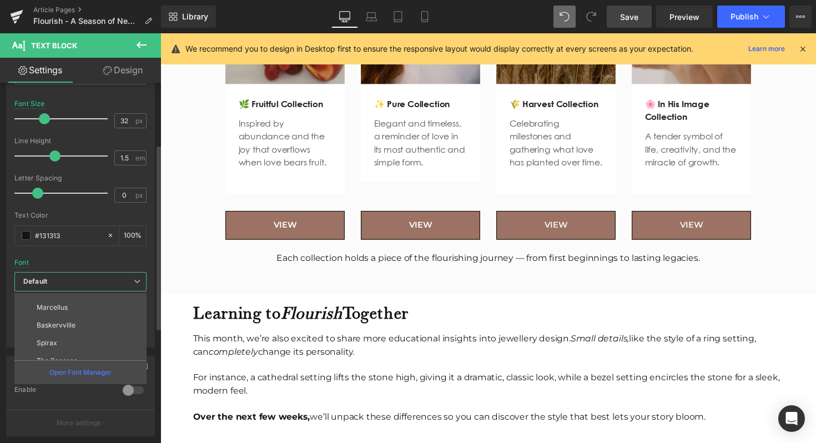
scroll to position [289, 0]
click at [70, 331] on p "The Seasons" at bounding box center [57, 333] width 41 height 8
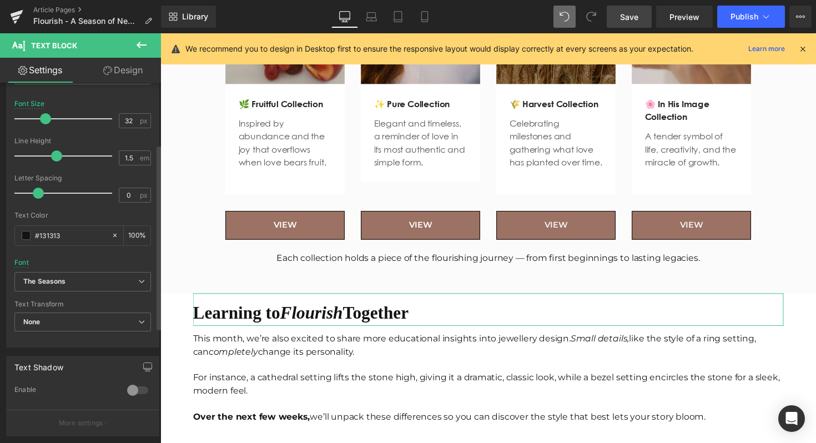
click at [152, 339] on div "Text Styles Custom Paragraph 1 Paragraph 2 Paragraph 3 Paragraph 4 Custom Custo…" at bounding box center [83, 175] width 152 height 343
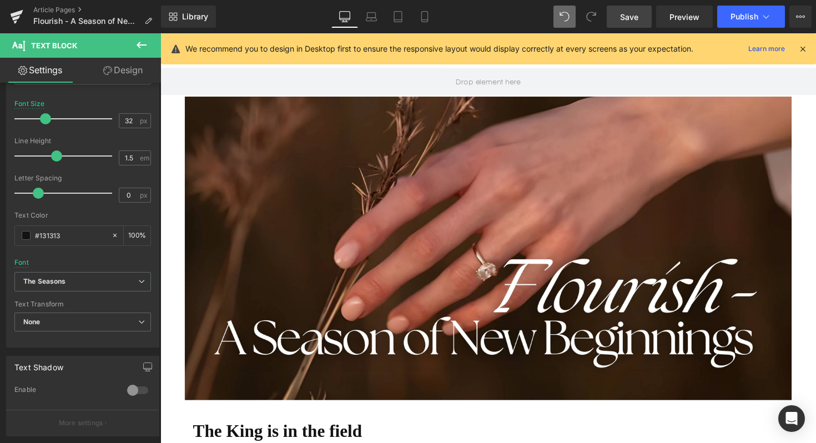
scroll to position [0, 0]
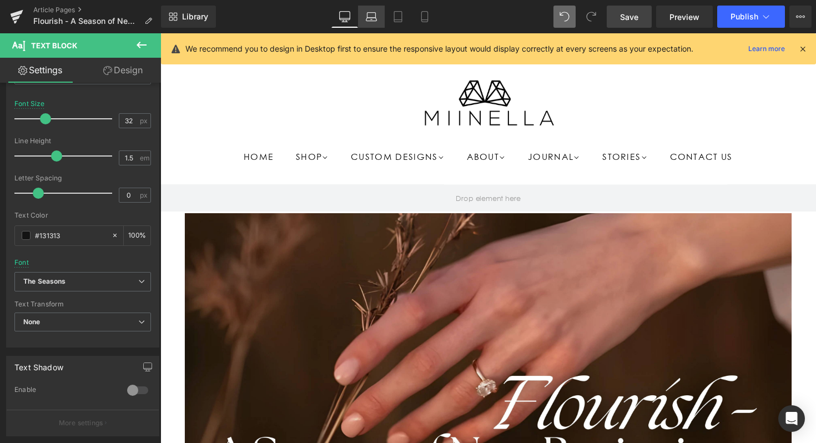
click at [367, 13] on icon at bounding box center [371, 16] width 11 height 11
type input "100"
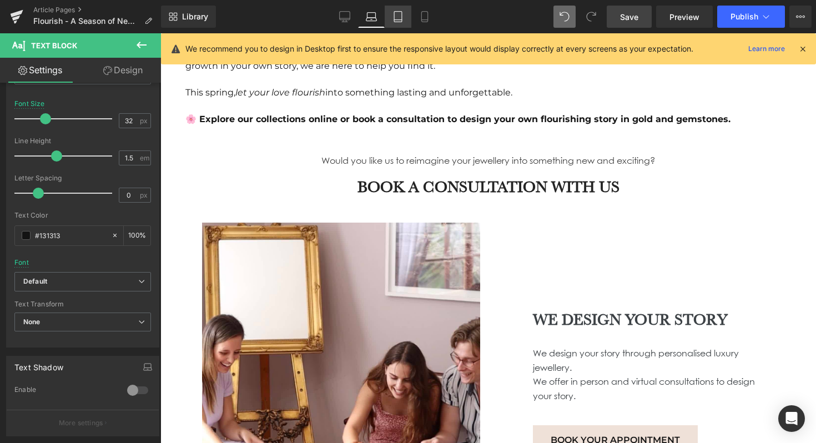
click at [395, 14] on icon at bounding box center [397, 16] width 11 height 11
type input "12.8"
type input "100"
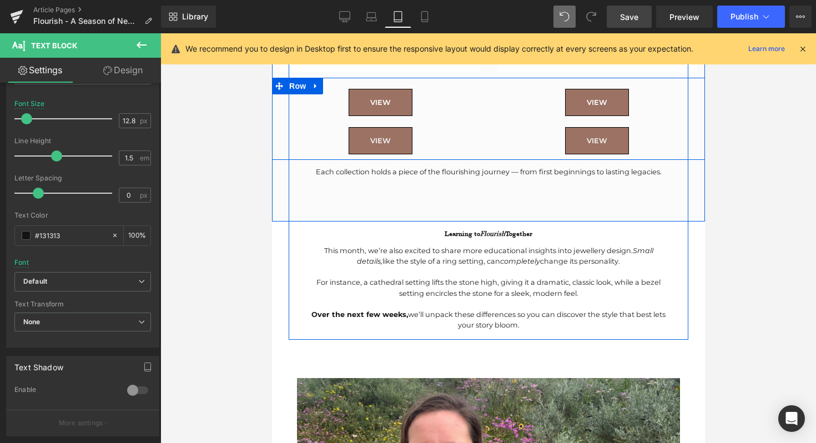
scroll to position [1874, 0]
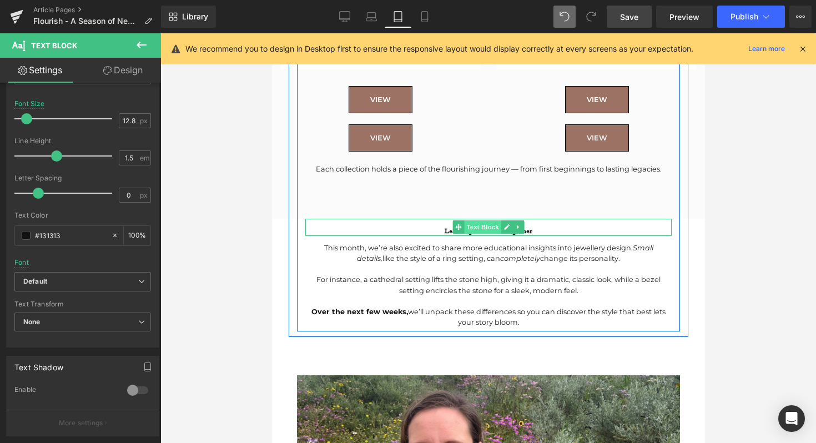
click at [467, 223] on span "Text Block" at bounding box center [481, 226] width 37 height 13
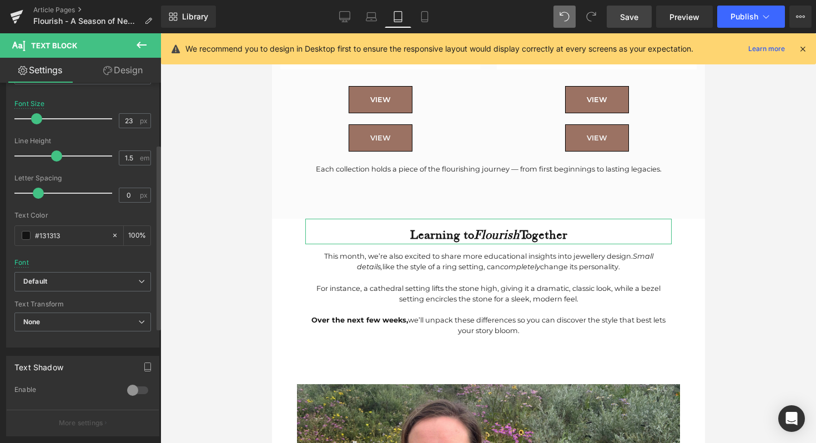
click at [36, 117] on div at bounding box center [66, 119] width 92 height 22
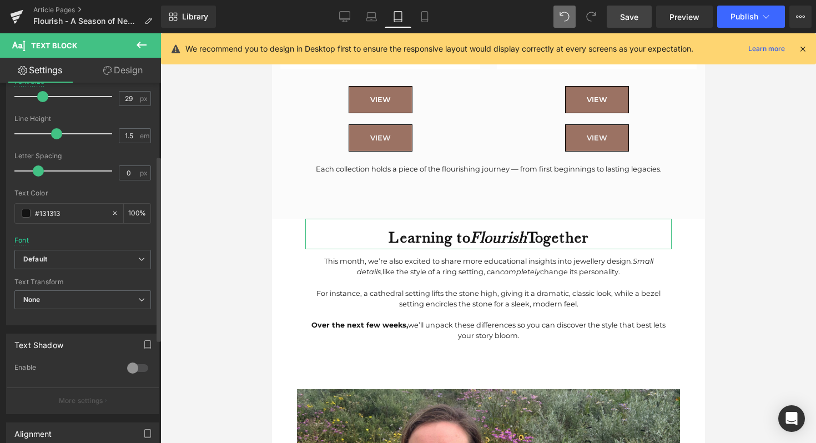
type input "30"
click at [42, 96] on div at bounding box center [66, 96] width 92 height 22
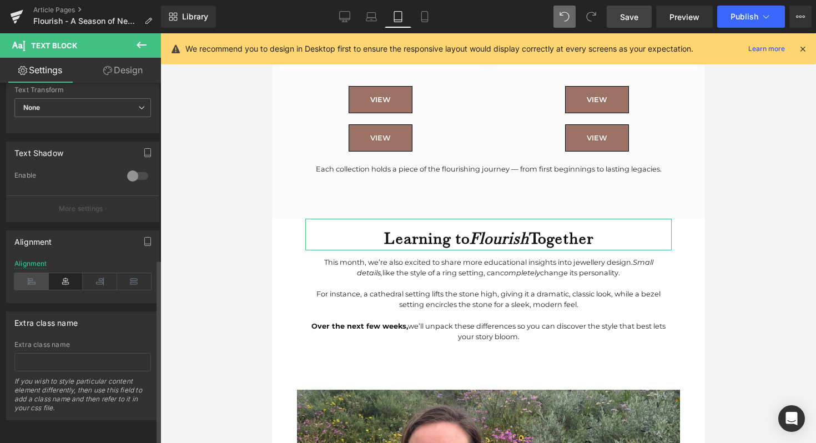
click at [37, 273] on icon at bounding box center [31, 281] width 34 height 17
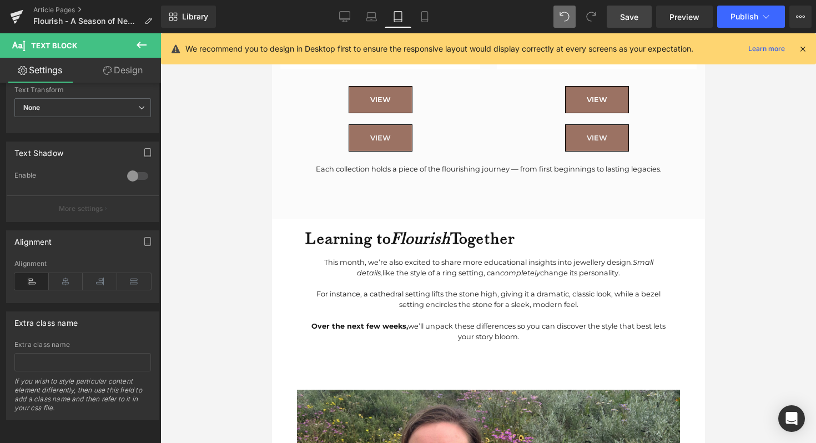
click at [523, 287] on div at bounding box center [488, 283] width 366 height 11
click at [19, 273] on icon at bounding box center [31, 281] width 34 height 17
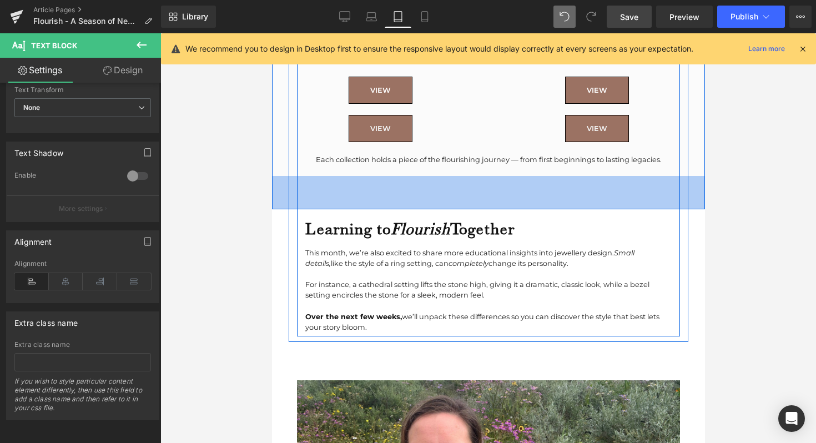
scroll to position [1919, 0]
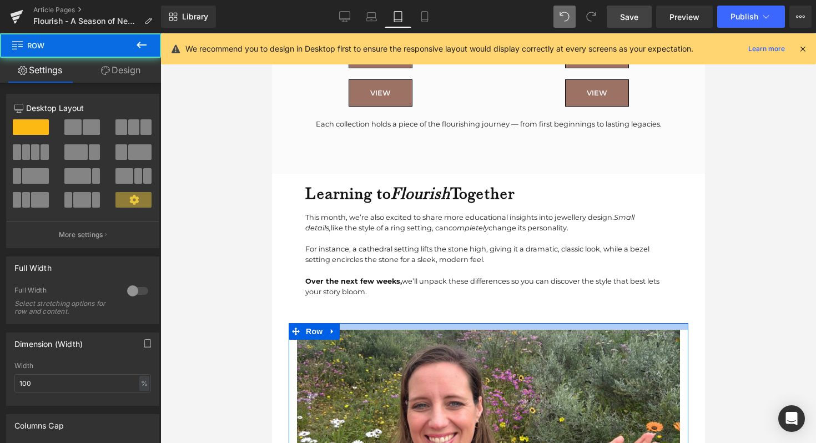
drag, startPoint x: 353, startPoint y: 331, endPoint x: 353, endPoint y: 315, distance: 16.1
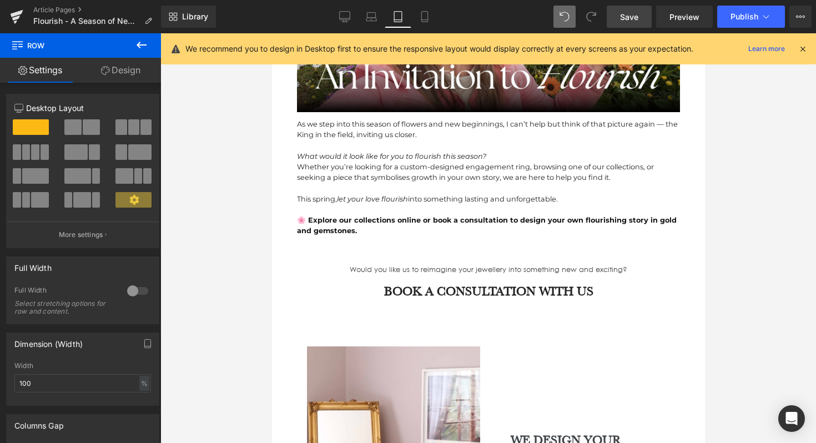
scroll to position [2375, 0]
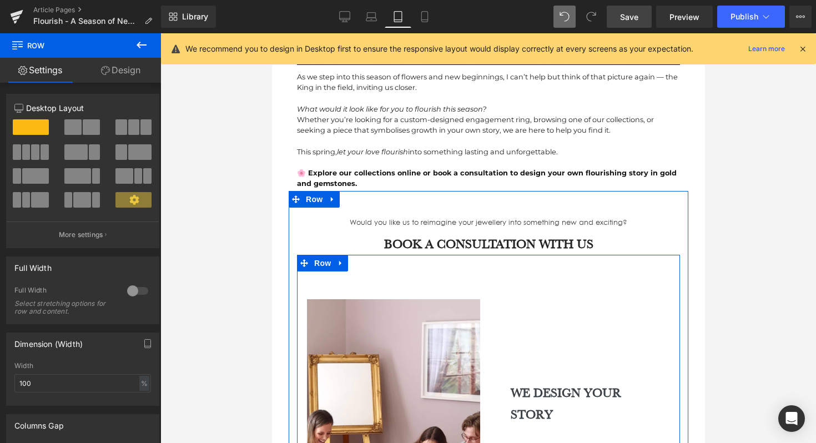
click at [417, 279] on div "Separator Hero Banner WE DESIGN YOUR STORY Heading We design your story through…" at bounding box center [487, 418] width 383 height 327
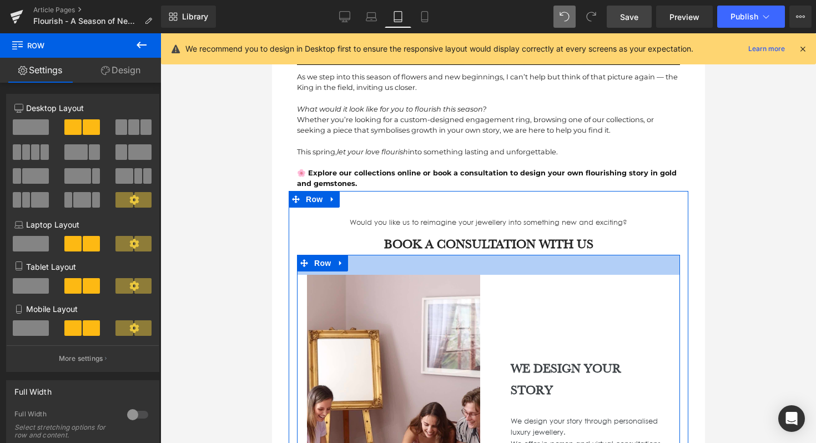
drag, startPoint x: 420, startPoint y: 271, endPoint x: 421, endPoint y: 246, distance: 24.5
click at [421, 246] on div "Would you like us to reimagine your jewellery into something new and exciting? …" at bounding box center [488, 391] width 400 height 366
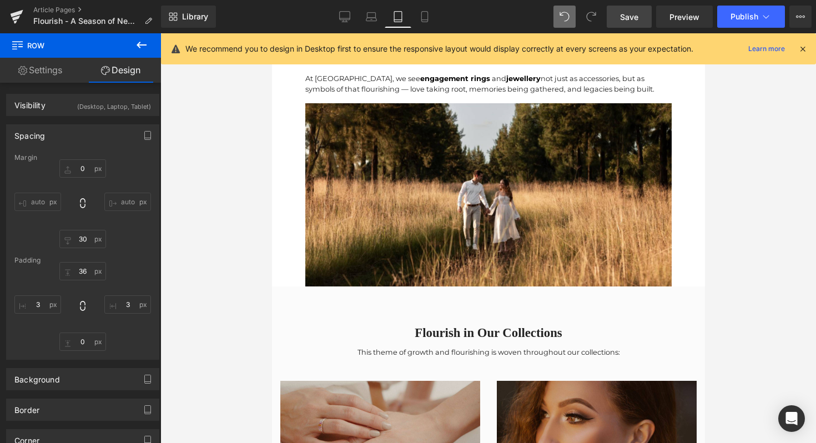
scroll to position [888, 0]
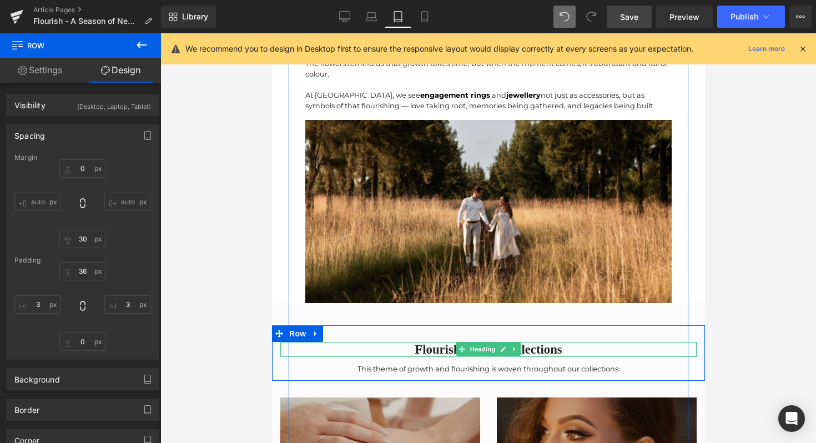
click at [446, 349] on h2 "Flourish in Our Collections" at bounding box center [488, 349] width 416 height 15
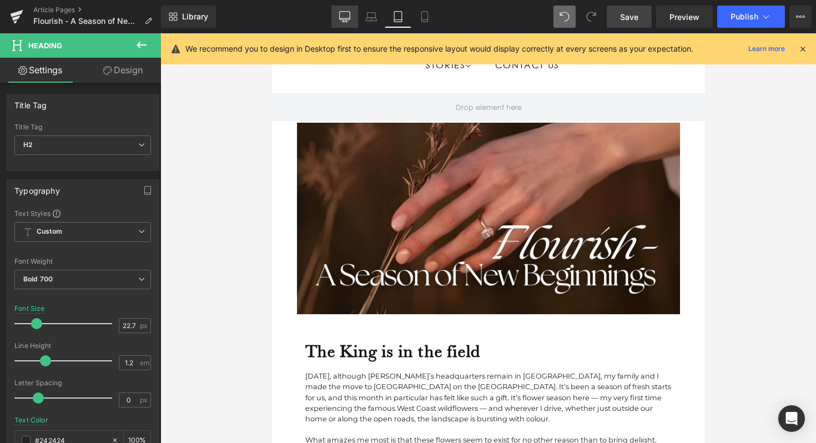
click at [354, 13] on link "Desktop" at bounding box center [344, 17] width 27 height 22
type input "28.48"
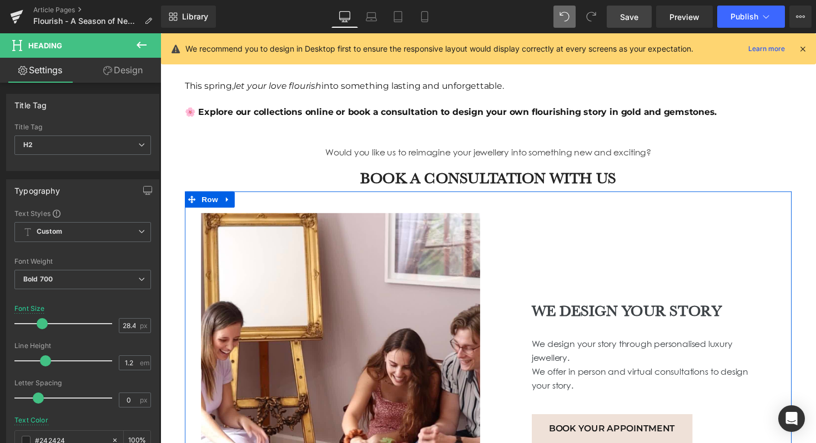
scroll to position [2544, 0]
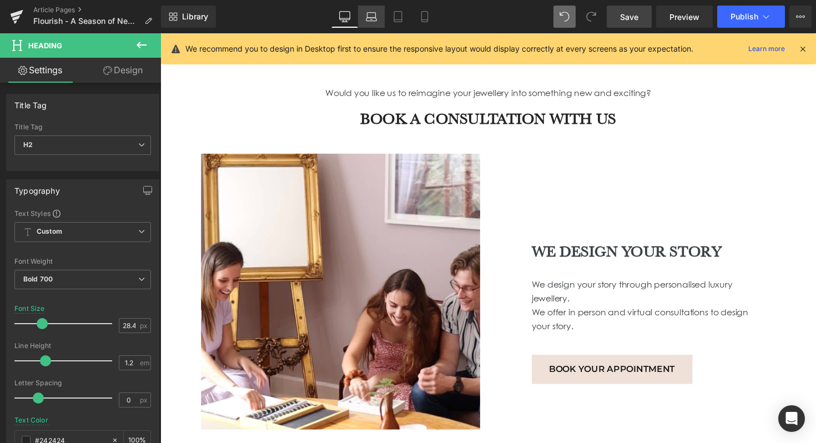
click at [372, 18] on icon at bounding box center [371, 16] width 11 height 11
type input "100"
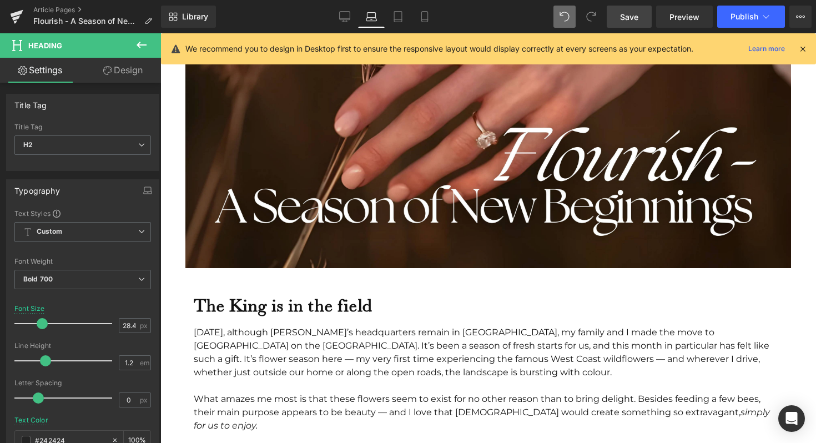
scroll to position [0, 0]
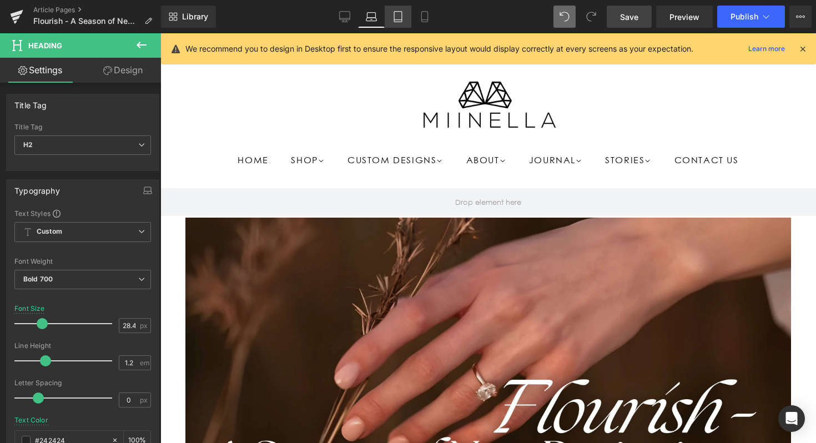
click at [406, 16] on link "Tablet" at bounding box center [398, 17] width 27 height 22
type input "22.72"
type input "100"
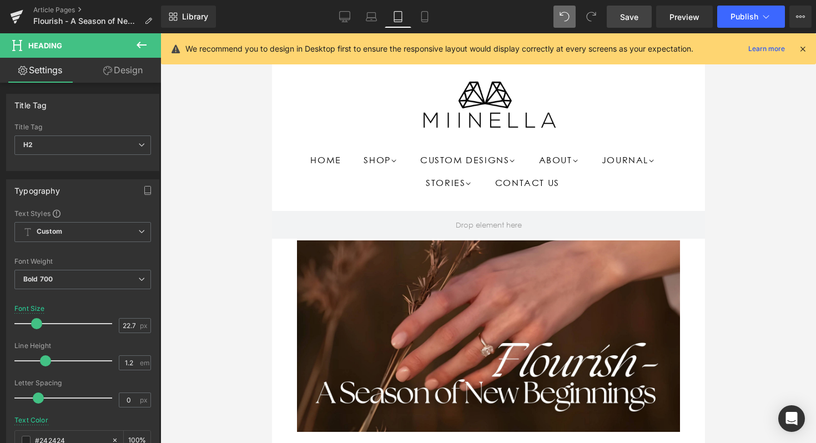
scroll to position [311, 0]
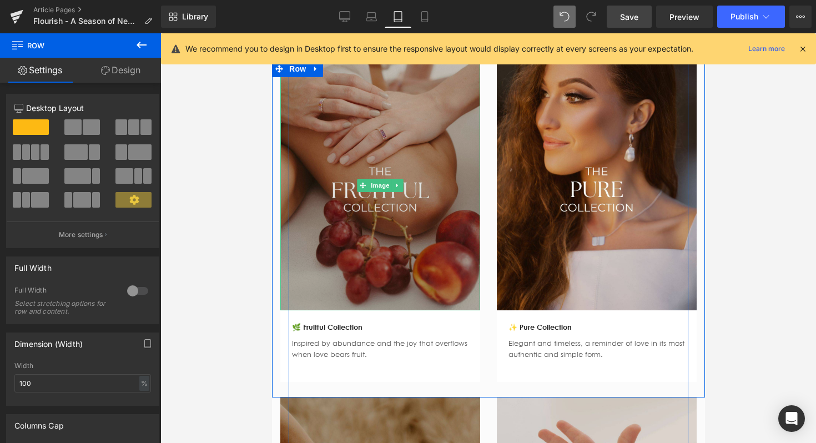
click at [399, 212] on img at bounding box center [380, 186] width 200 height 250
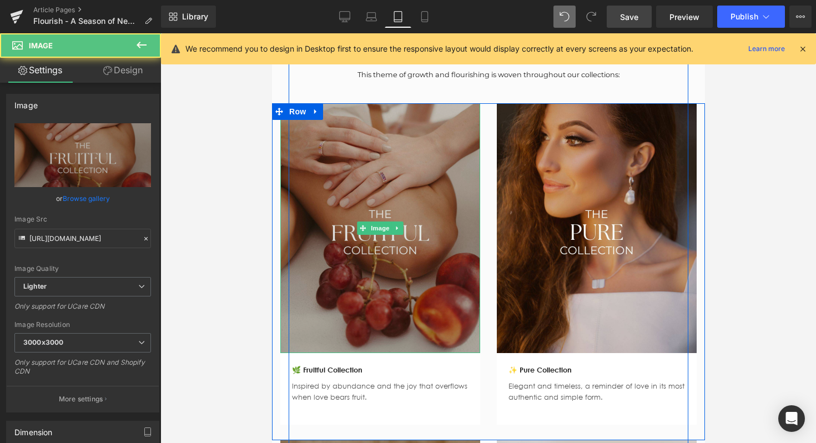
scroll to position [1117, 0]
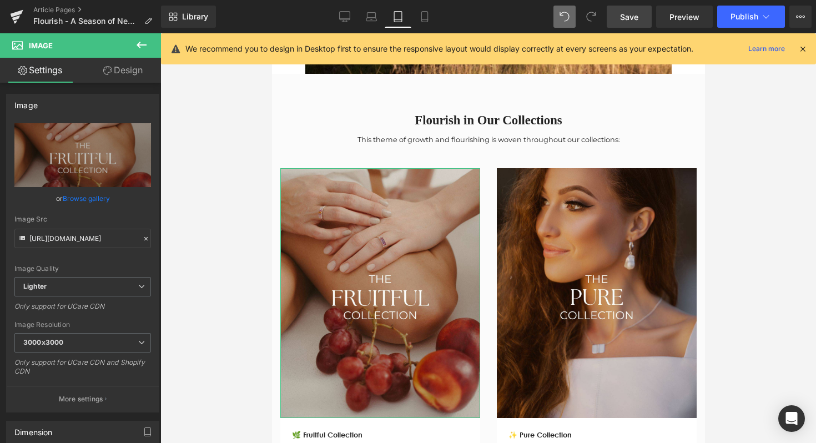
click at [124, 63] on link "Design" at bounding box center [123, 70] width 80 height 25
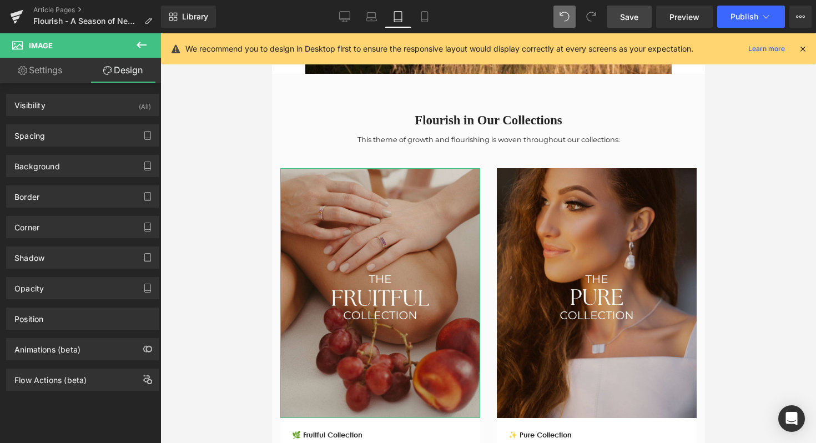
click at [75, 84] on div "Visibility (All) 0|0|0|0 1 Show on Desktop 1 Show on Laptop 1 Show on Tablet 1 …" at bounding box center [83, 237] width 166 height 308
click at [67, 73] on link "Settings" at bounding box center [40, 70] width 80 height 25
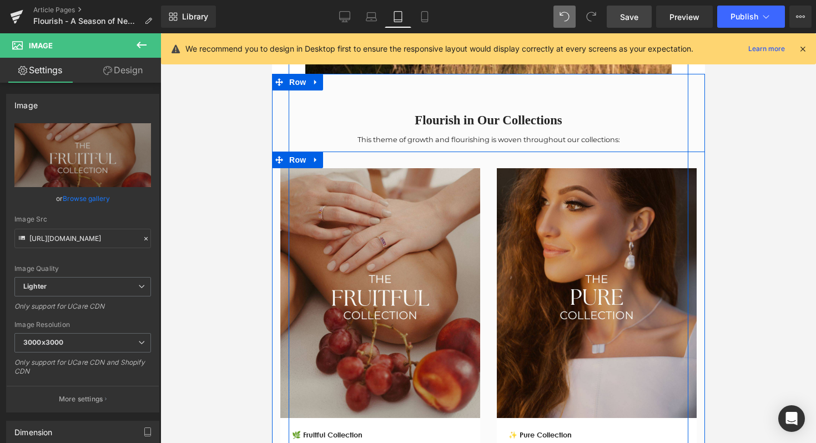
click at [290, 158] on div at bounding box center [289, 114] width 3 height 1987
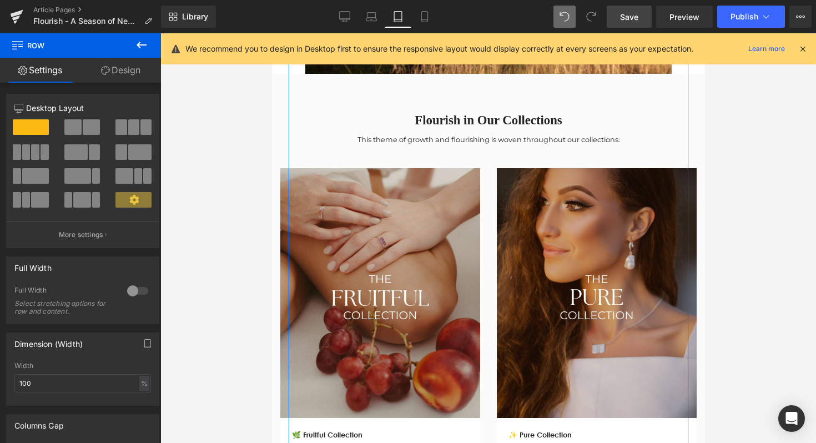
click at [85, 248] on div "Full Width 0 Full Width Select stretching options for row and content." at bounding box center [83, 286] width 166 height 76
click at [85, 241] on button "More settings" at bounding box center [83, 234] width 152 height 26
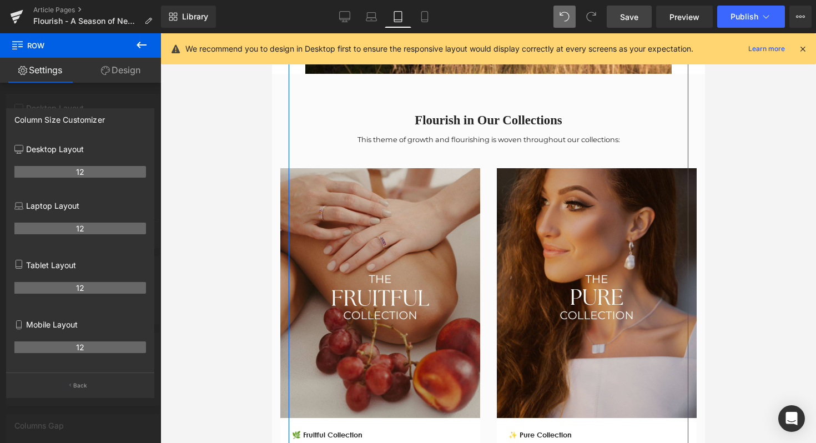
click at [77, 342] on th "12" at bounding box center [80, 347] width 132 height 12
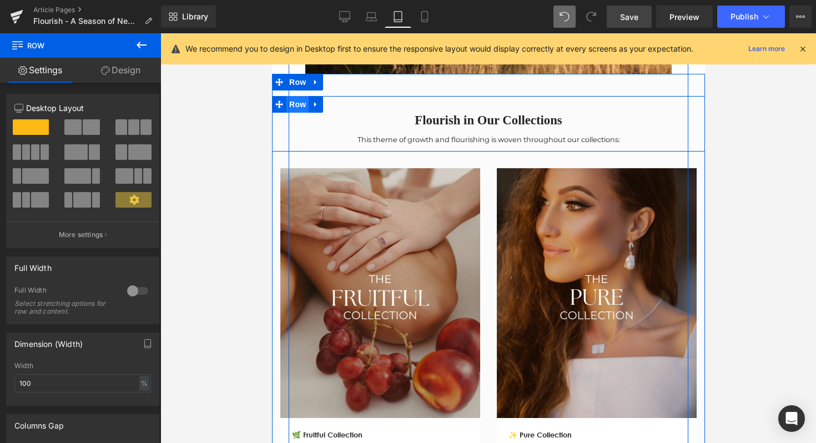
click at [293, 103] on span "Row" at bounding box center [297, 104] width 22 height 17
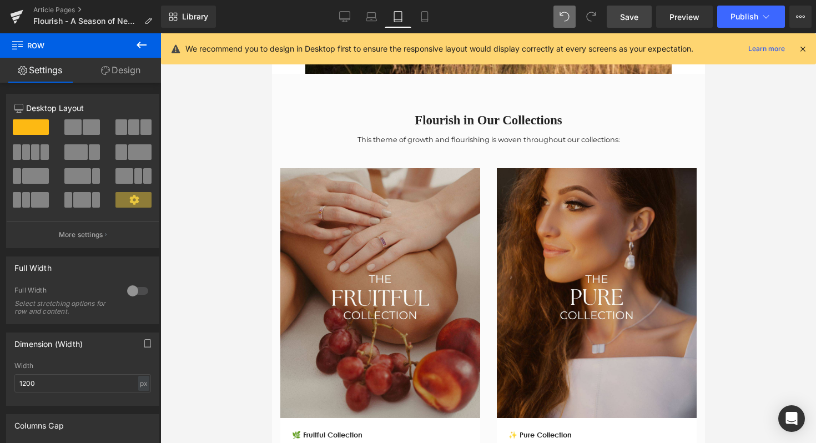
click at [233, 116] on div at bounding box center [488, 238] width 656 height 410
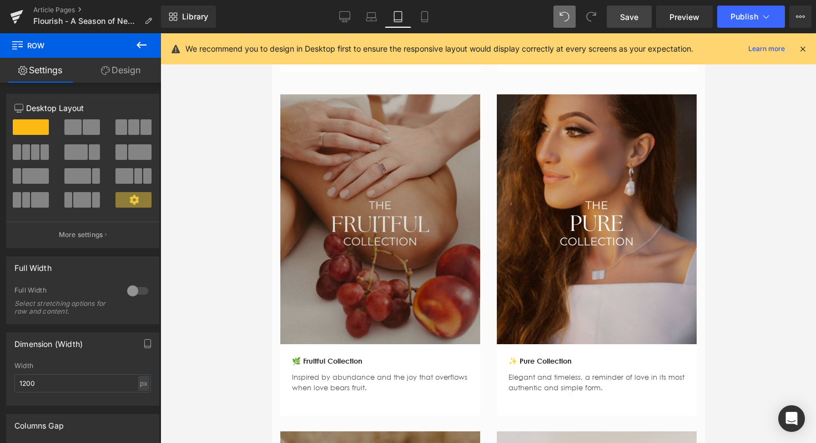
scroll to position [1668, 0]
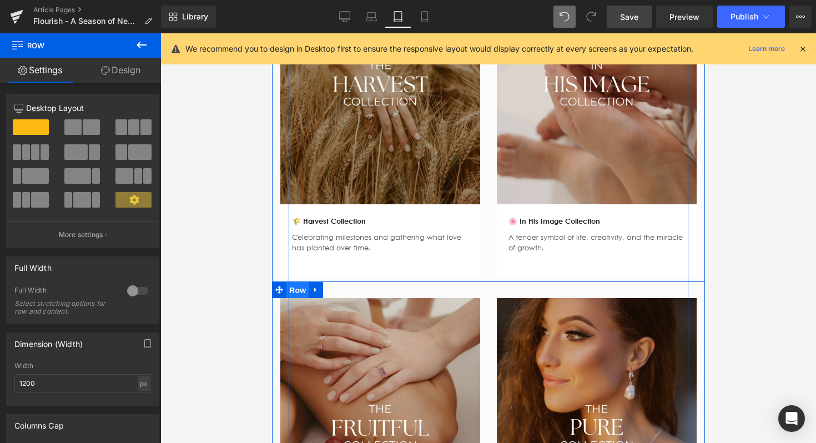
click at [297, 289] on span "Row" at bounding box center [297, 290] width 22 height 17
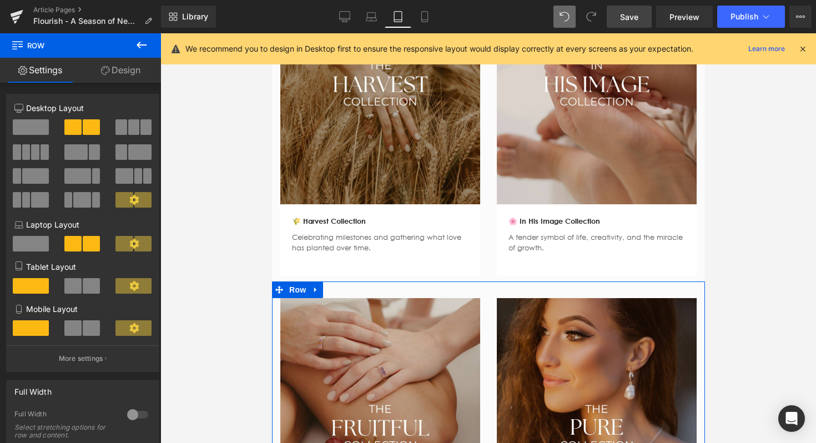
click at [133, 79] on link "Design" at bounding box center [120, 70] width 80 height 25
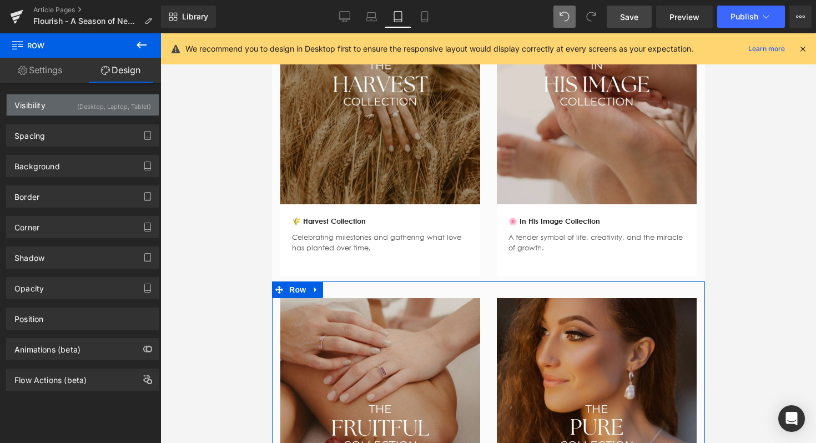
click at [100, 100] on div "(Desktop, Laptop, Tablet)" at bounding box center [114, 103] width 74 height 18
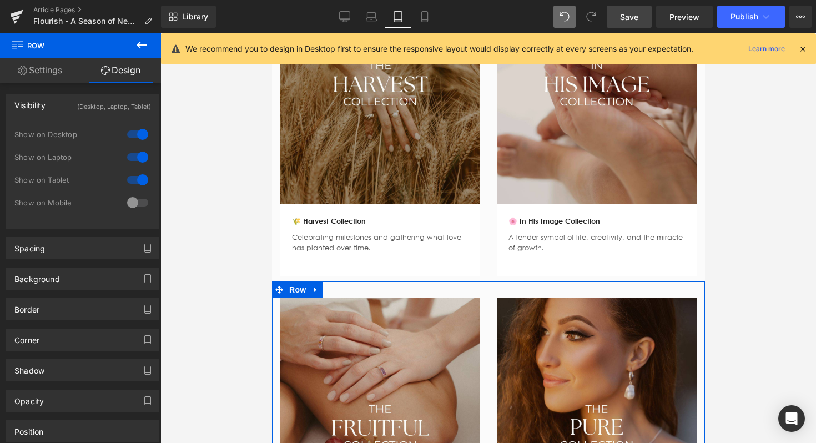
click at [139, 155] on div at bounding box center [137, 157] width 27 height 18
click at [139, 136] on div at bounding box center [137, 134] width 27 height 18
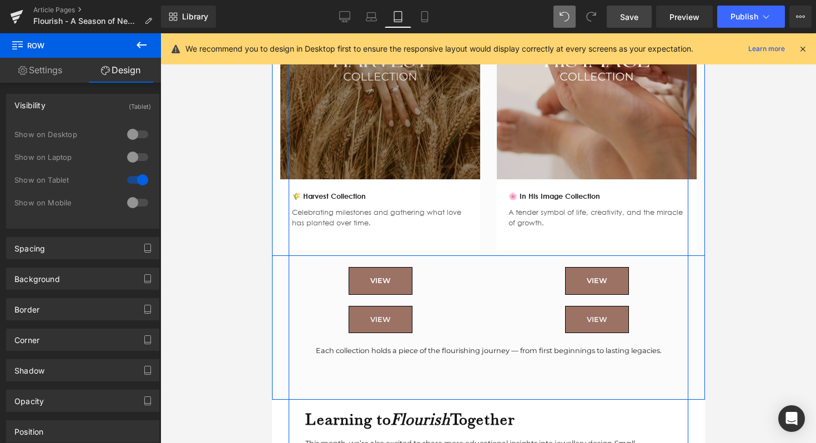
scroll to position [2393, 0]
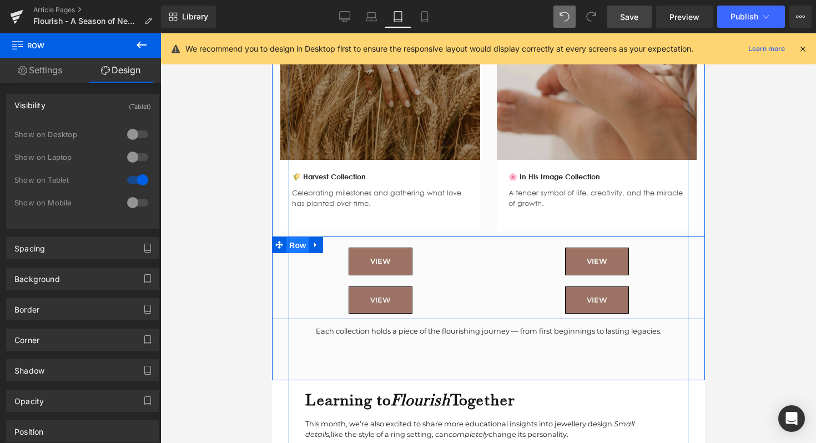
click at [299, 240] on span "Row" at bounding box center [297, 245] width 22 height 17
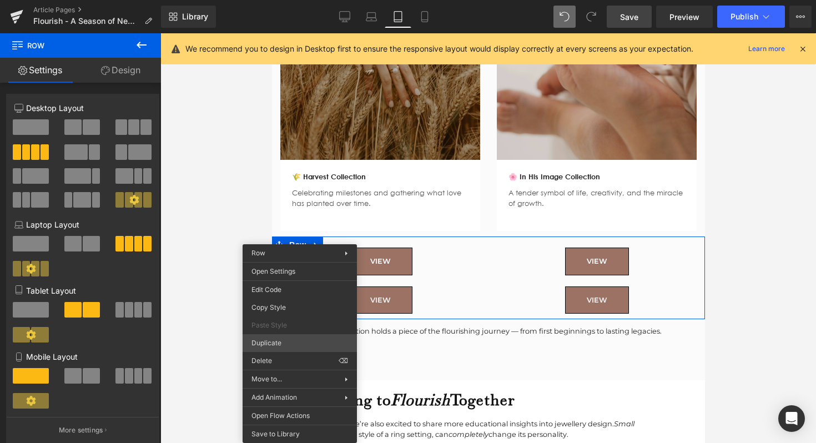
click at [268, 342] on div "Row You are previewing how the will restyle your page. You can not edit Element…" at bounding box center [408, 231] width 816 height 462
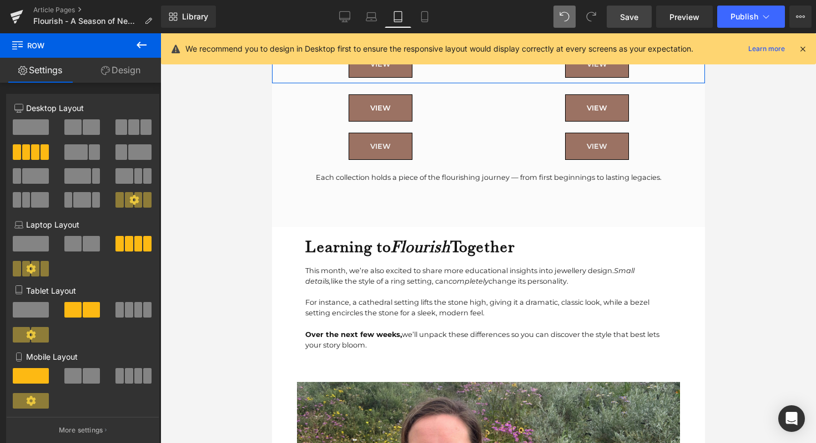
scroll to position [2634, 0]
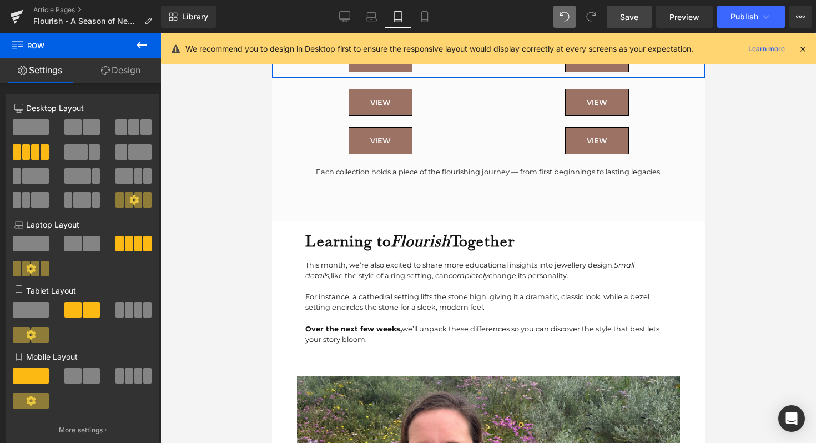
click at [108, 74] on icon at bounding box center [105, 70] width 9 height 9
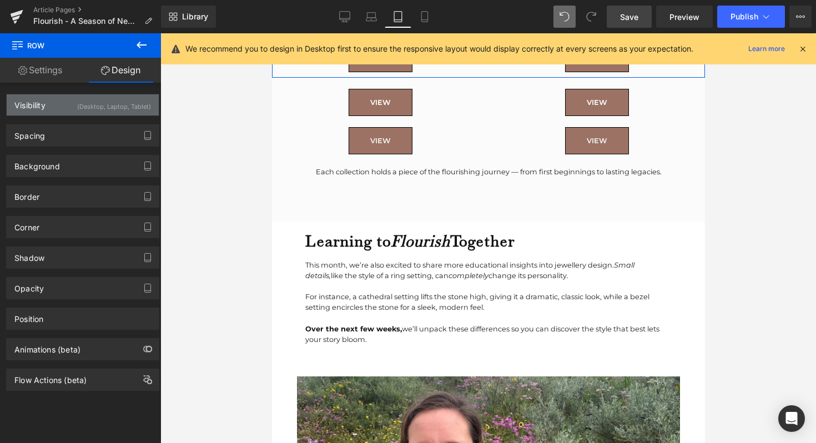
click at [125, 109] on div "(Desktop, Laptop, Tablet)" at bounding box center [114, 103] width 74 height 18
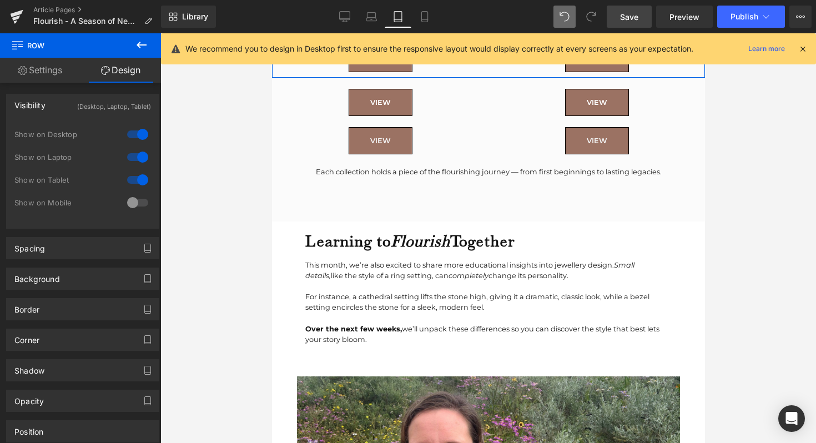
click at [133, 178] on div at bounding box center [137, 180] width 27 height 18
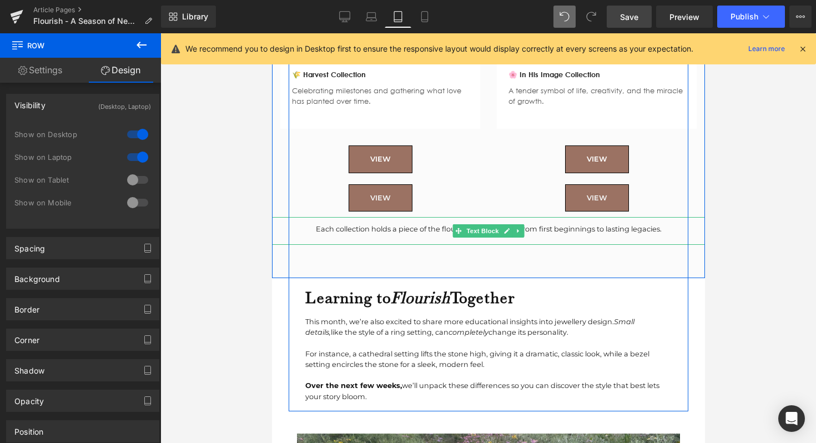
scroll to position [2422, 0]
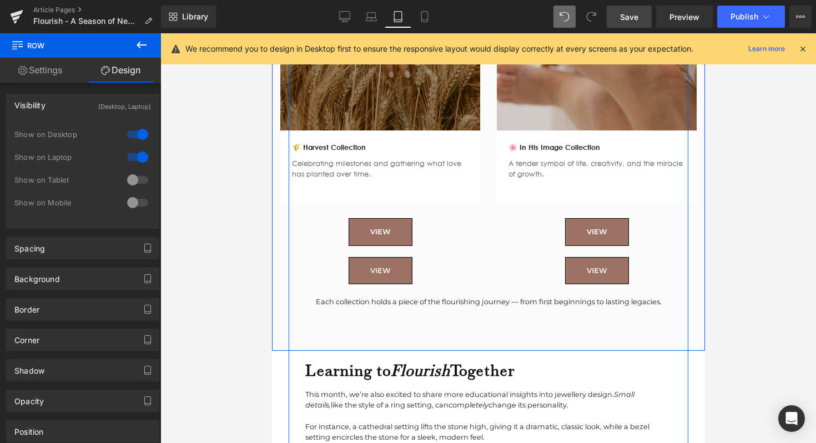
click at [394, 211] on div "VIEW Button" at bounding box center [379, 226] width 216 height 38
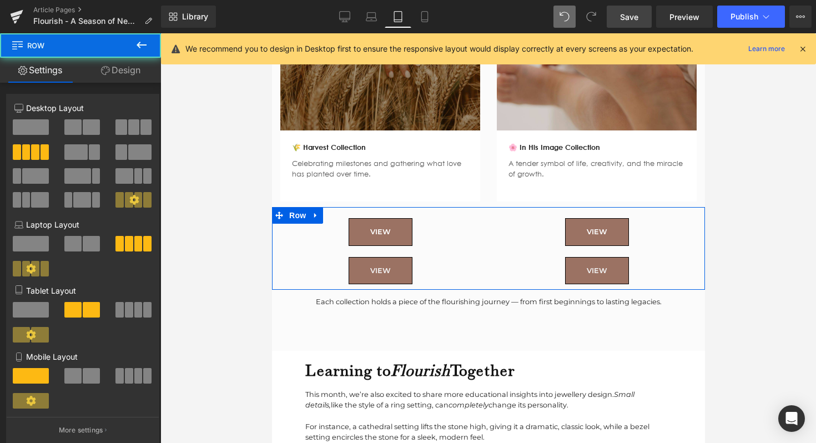
click at [124, 69] on link "Design" at bounding box center [120, 70] width 80 height 25
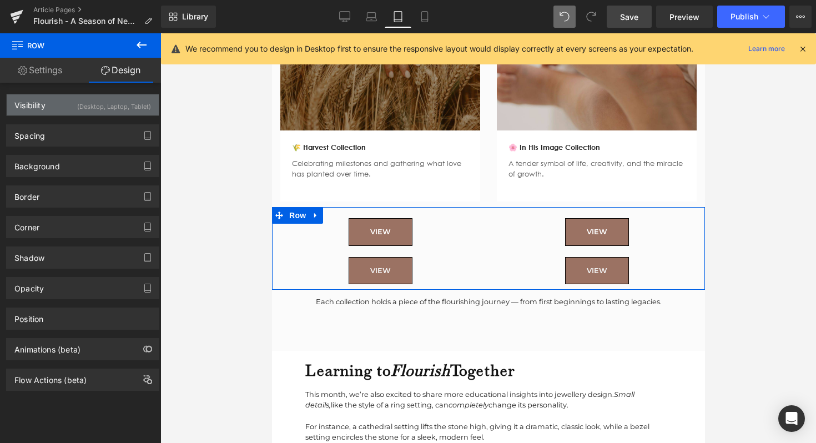
click at [137, 106] on div "(Desktop, Laptop, Tablet)" at bounding box center [114, 103] width 74 height 18
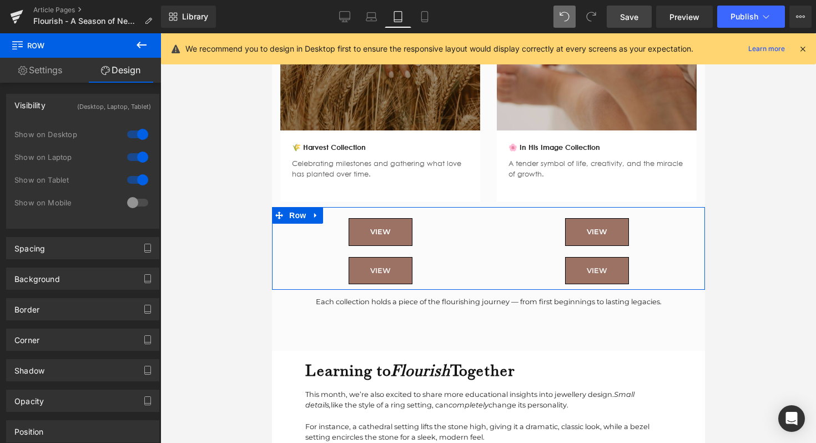
click at [133, 148] on div at bounding box center [137, 157] width 27 height 18
click at [133, 155] on div at bounding box center [137, 157] width 27 height 18
click at [134, 157] on div at bounding box center [137, 157] width 27 height 18
click at [134, 140] on div at bounding box center [137, 134] width 27 height 18
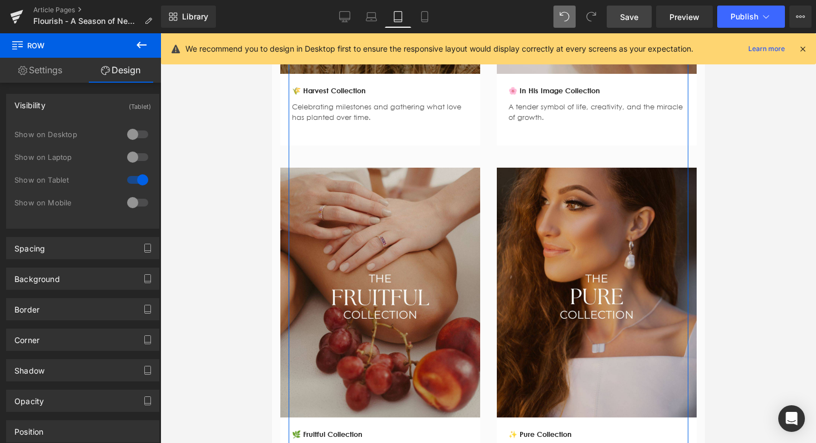
scroll to position [1748, 0]
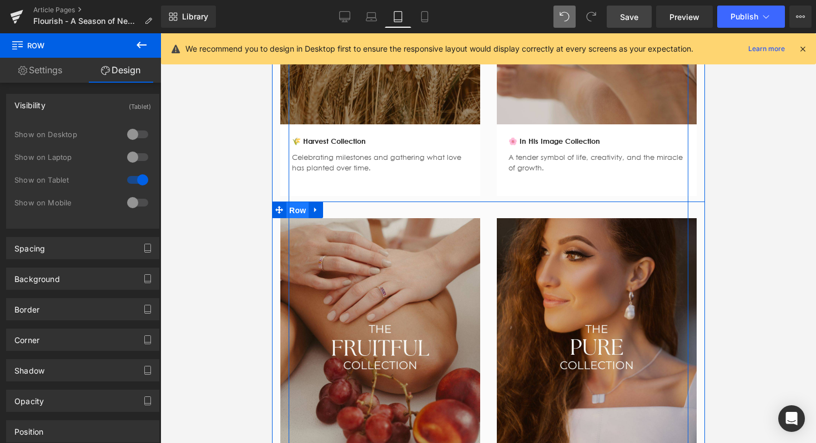
click at [308, 210] on span "Row" at bounding box center [297, 210] width 22 height 17
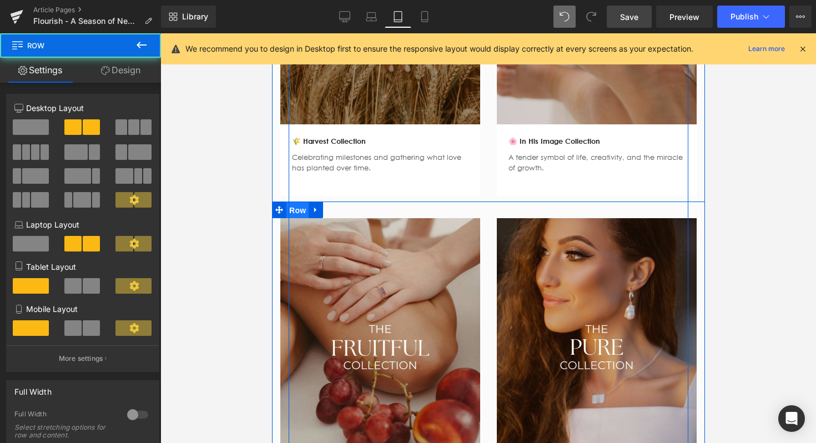
click at [296, 210] on span "Row" at bounding box center [297, 210] width 22 height 17
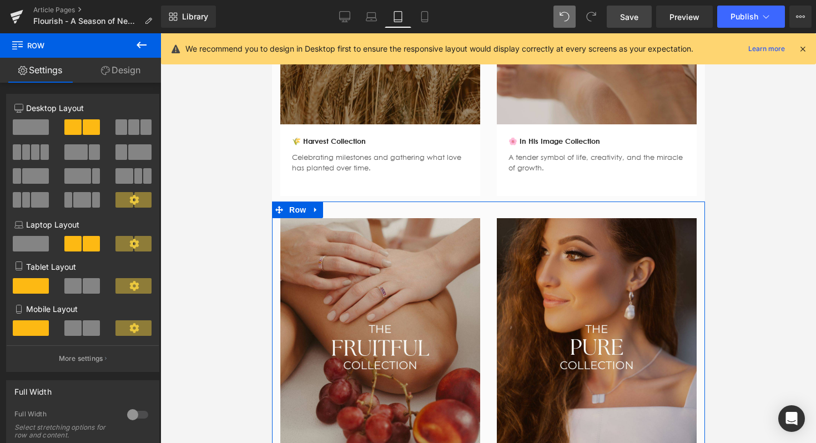
click at [128, 65] on link "Design" at bounding box center [120, 70] width 80 height 25
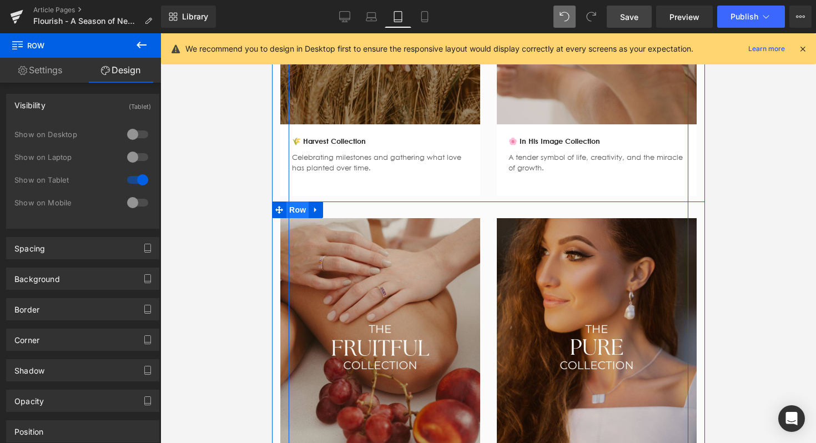
click at [297, 207] on span "Row" at bounding box center [297, 209] width 22 height 17
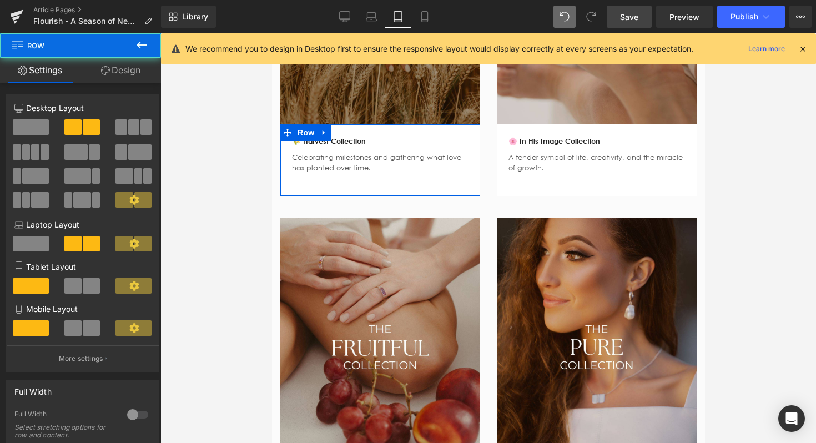
click at [305, 186] on div "🌾 Harvest Collection Text Block Celebrating milestones and gathering what love …" at bounding box center [380, 160] width 200 height 72
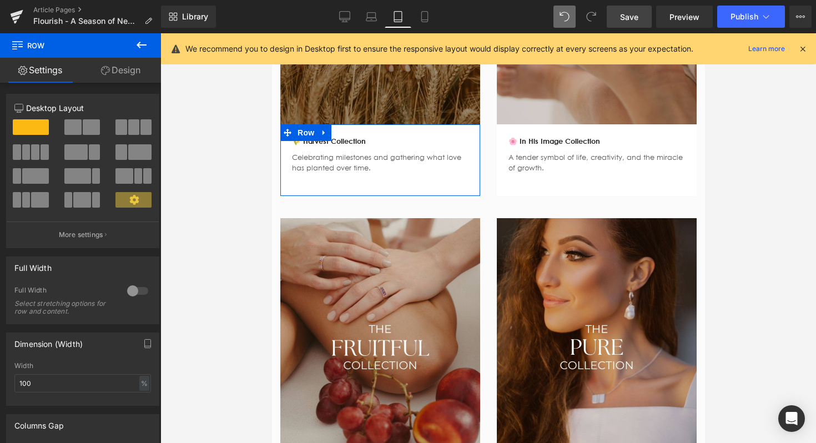
click at [126, 66] on link "Design" at bounding box center [120, 70] width 80 height 25
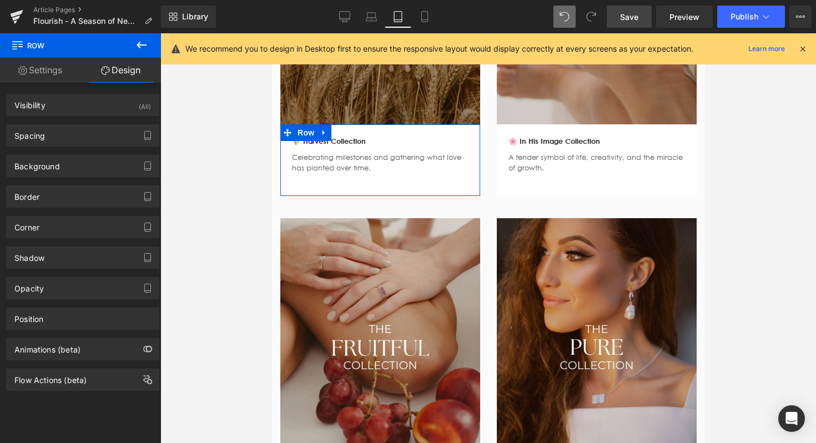
click at [111, 119] on div "Spacing Margin 0px 0 auto auto 0px 0 auto auto Padding 21px 21 6px 6 21px 21 6p…" at bounding box center [83, 131] width 166 height 31
click at [118, 116] on div "Spacing Margin 0px 0 auto auto 0px 0 auto auto Padding 21px 21 6px 6 21px 21 6p…" at bounding box center [83, 131] width 166 height 31
click at [118, 111] on div "Visibility (All)" at bounding box center [83, 104] width 152 height 21
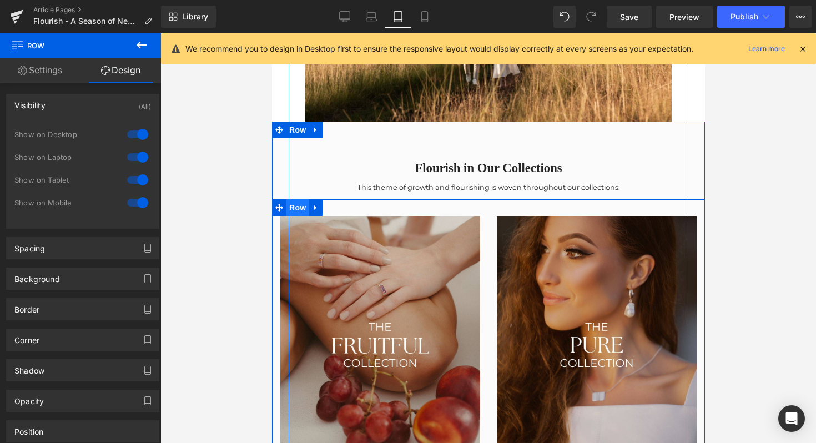
click at [293, 205] on span "Row" at bounding box center [297, 207] width 22 height 17
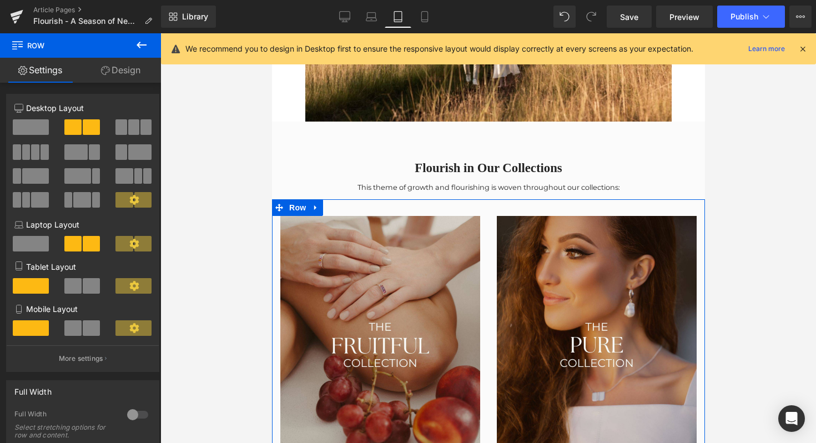
click at [130, 61] on link "Design" at bounding box center [120, 70] width 80 height 25
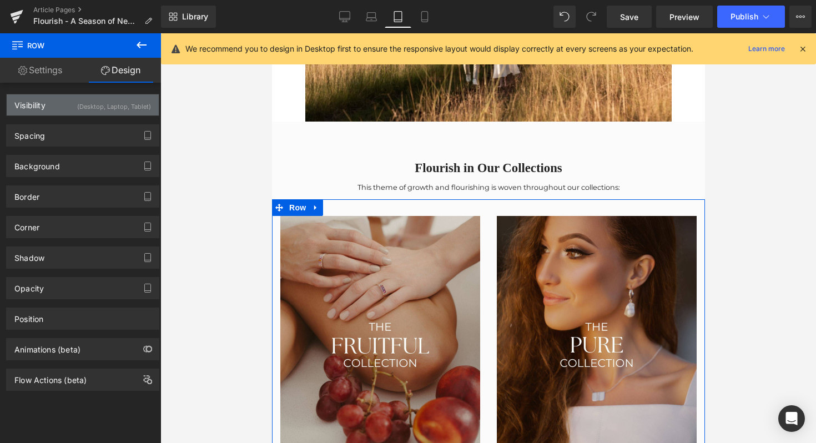
click at [117, 106] on div "(Desktop, Laptop, Tablet)" at bounding box center [114, 103] width 74 height 18
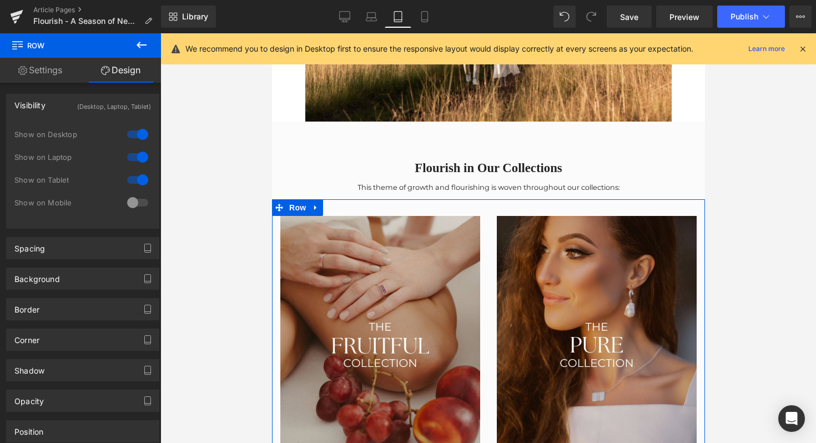
click at [135, 178] on div at bounding box center [137, 180] width 27 height 18
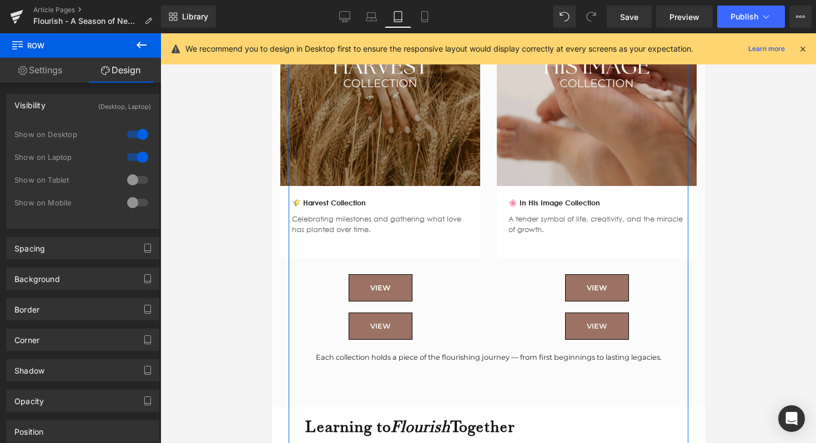
scroll to position [1679, 0]
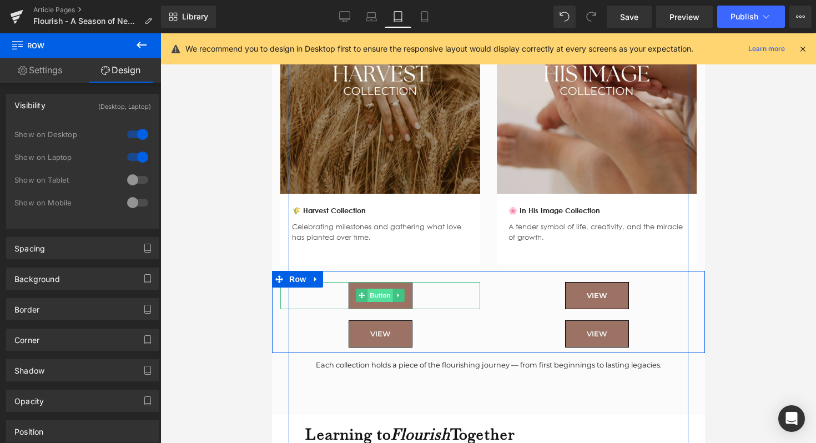
click at [367, 289] on span "Button" at bounding box center [380, 295] width 26 height 13
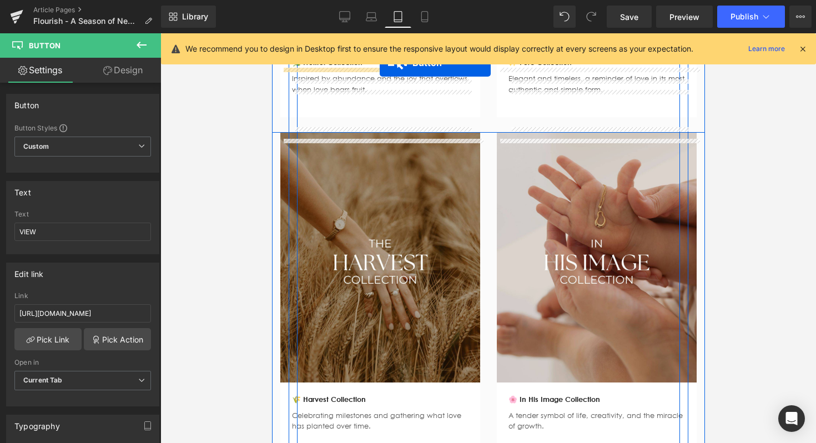
scroll to position [1445, 0]
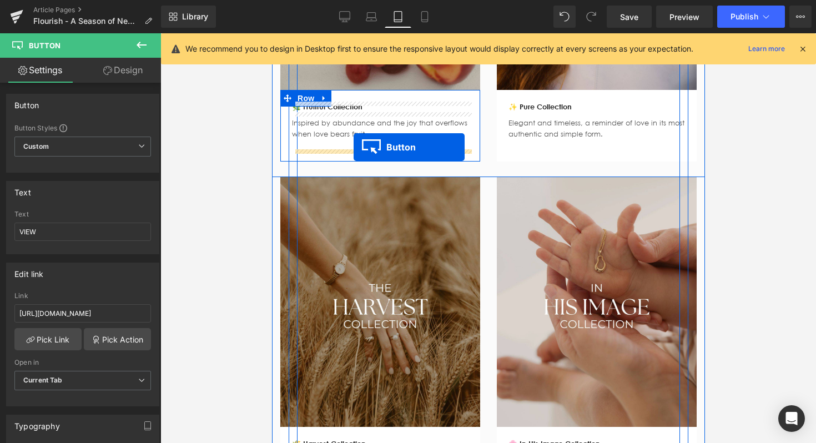
drag, startPoint x: 358, startPoint y: 294, endPoint x: 353, endPoint y: 147, distance: 147.2
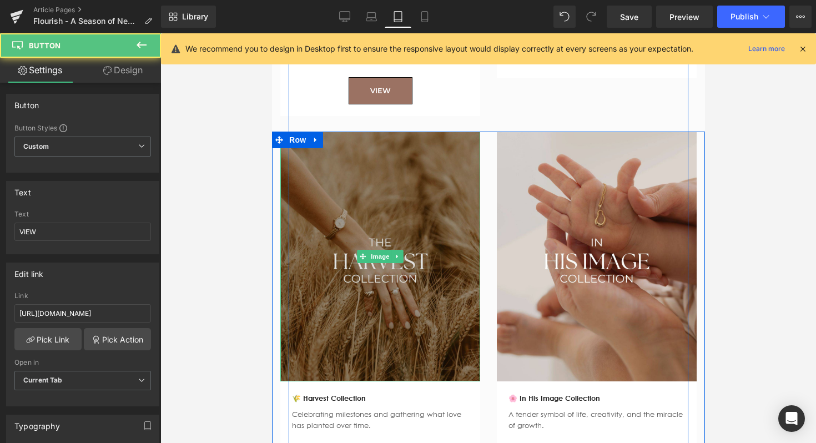
scroll to position [1712, 0]
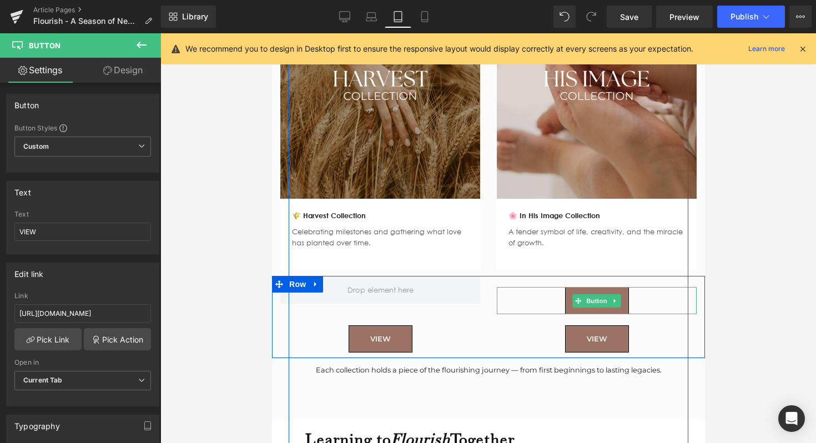
click at [571, 299] on link "VIEW" at bounding box center [597, 300] width 64 height 27
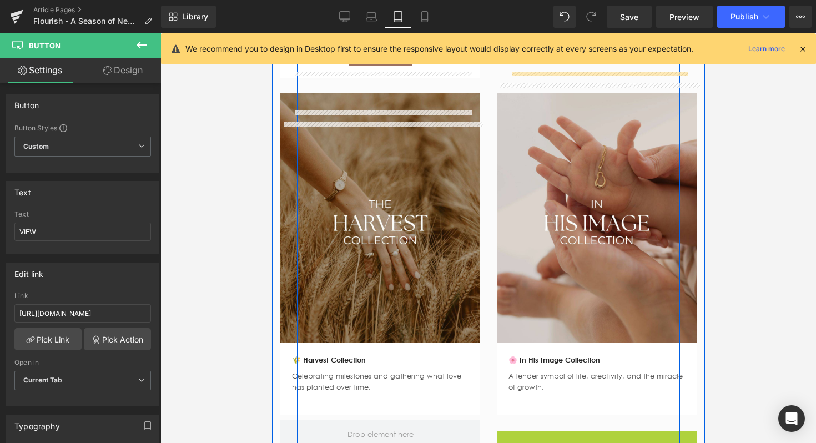
scroll to position [1501, 0]
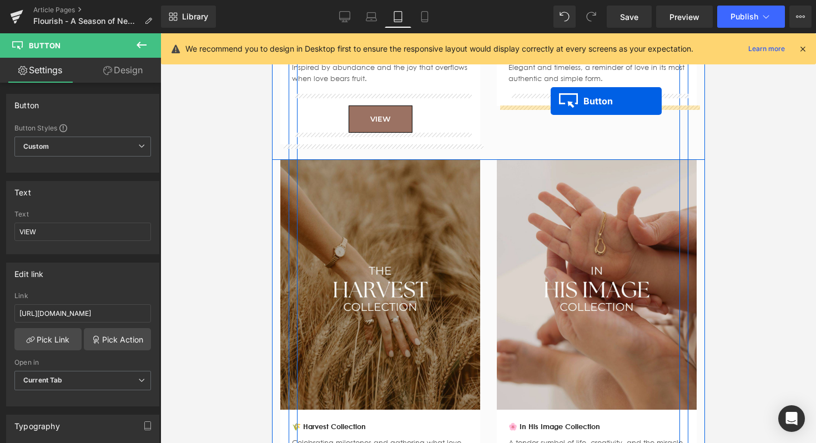
drag, startPoint x: 576, startPoint y: 299, endPoint x: 550, endPoint y: 100, distance: 199.9
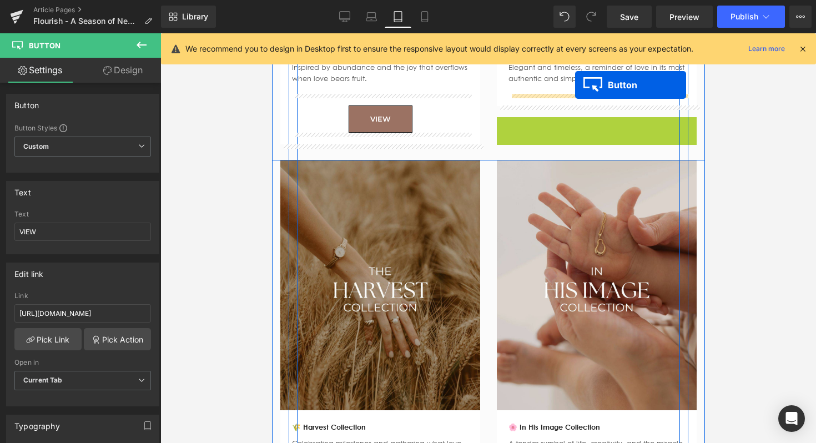
drag, startPoint x: 577, startPoint y: 130, endPoint x: 573, endPoint y: 88, distance: 42.3
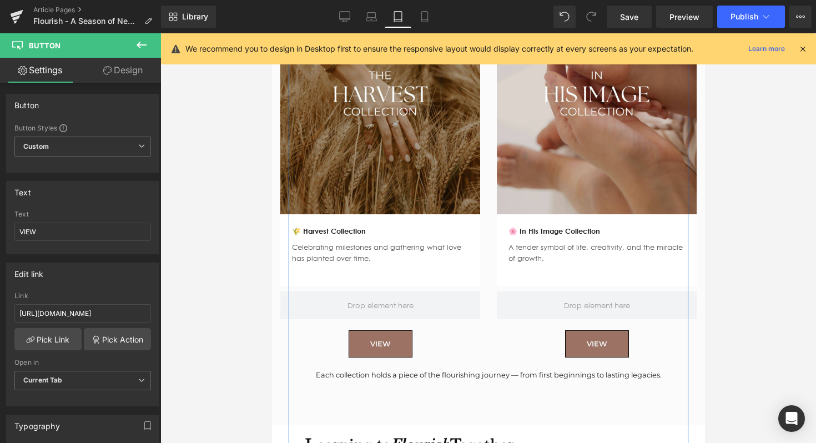
scroll to position [1683, 0]
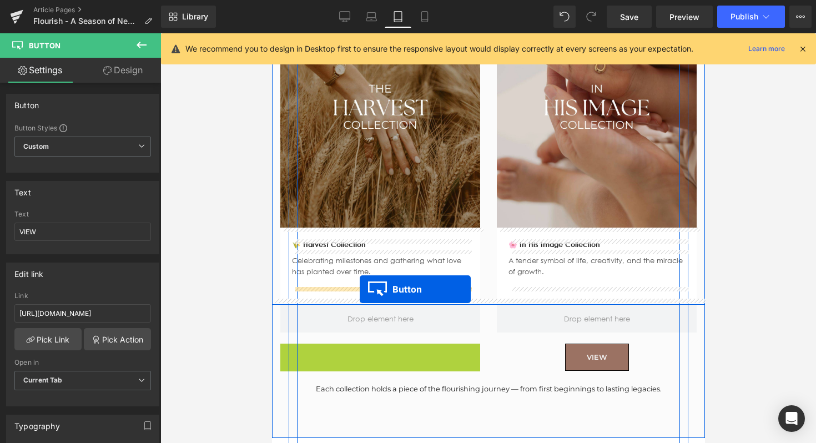
drag, startPoint x: 359, startPoint y: 354, endPoint x: 359, endPoint y: 289, distance: 65.5
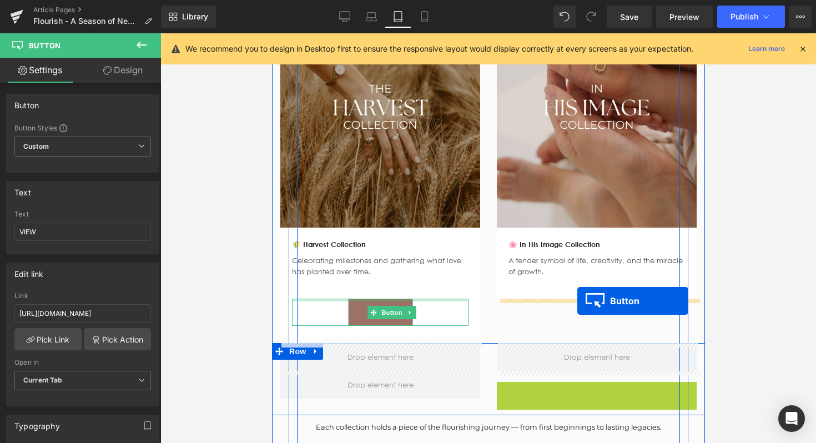
drag, startPoint x: 577, startPoint y: 394, endPoint x: 577, endPoint y: 301, distance: 93.3
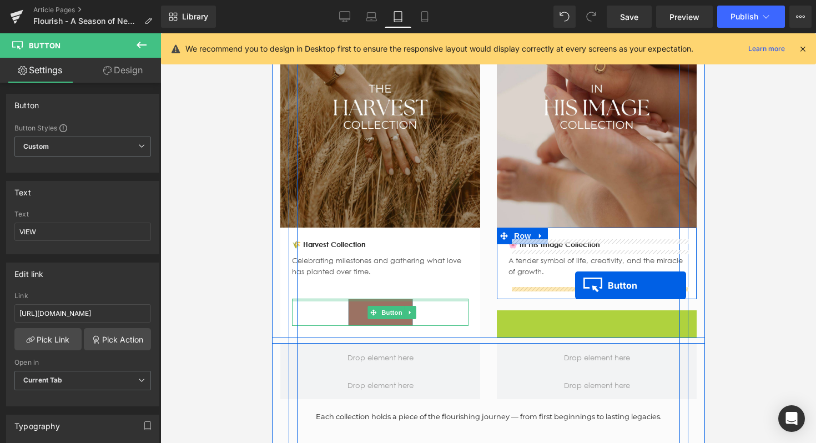
drag, startPoint x: 576, startPoint y: 322, endPoint x: 574, endPoint y: 285, distance: 37.2
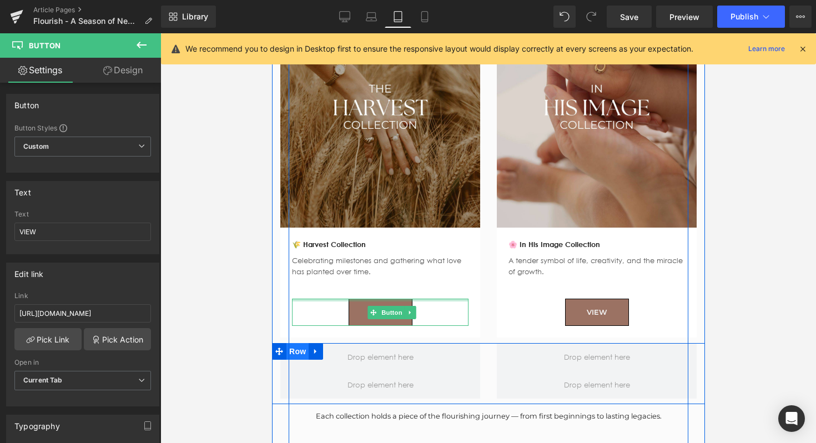
click at [301, 351] on span "Row" at bounding box center [297, 351] width 22 height 17
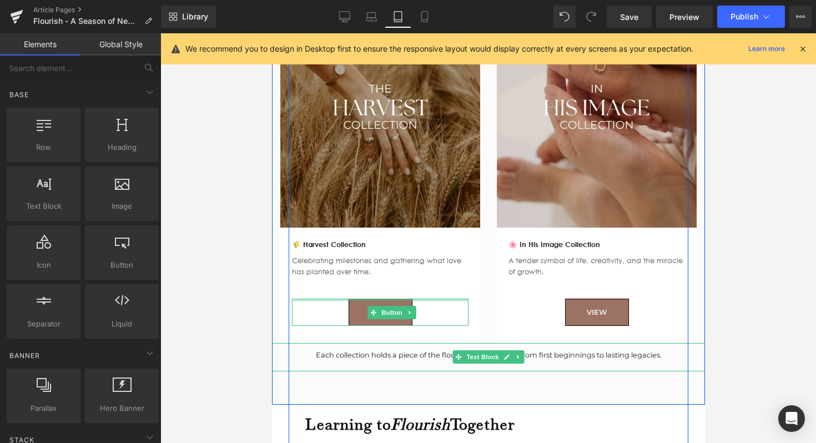
click at [366, 357] on div "Each collection holds a piece of the flourishing journey — from first beginning…" at bounding box center [487, 355] width 433 height 11
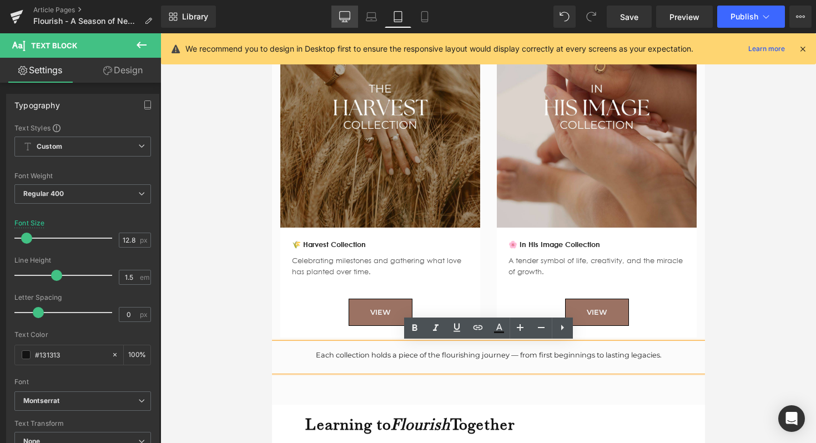
click at [349, 17] on icon at bounding box center [344, 16] width 11 height 11
type input "16"
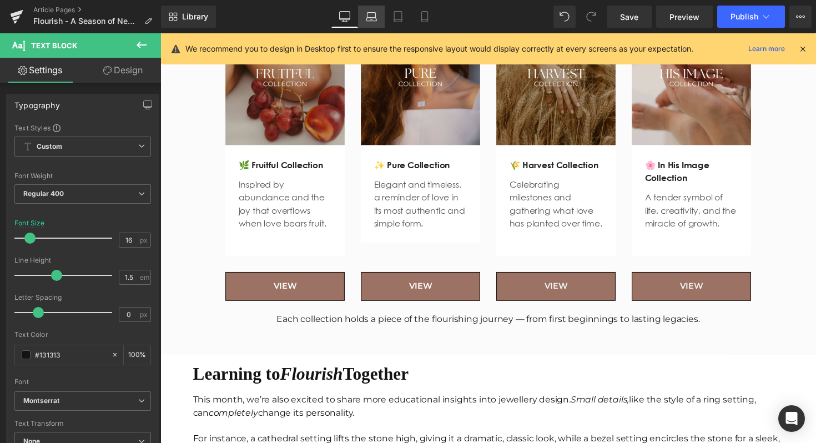
click at [374, 20] on icon at bounding box center [371, 16] width 11 height 11
type input "100"
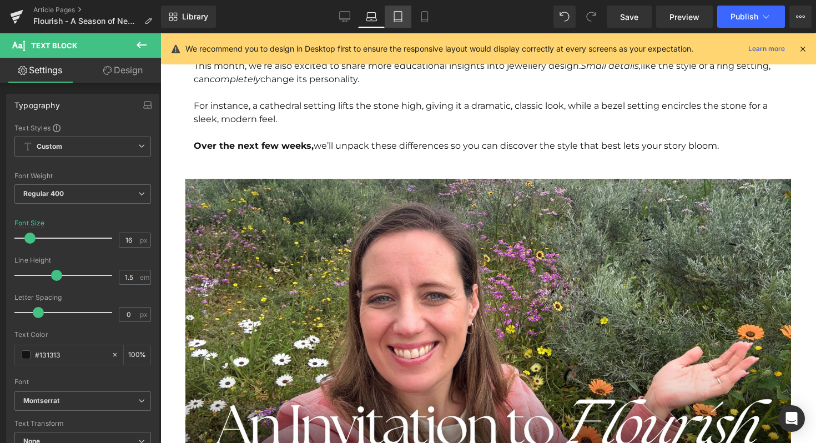
click at [401, 16] on icon at bounding box center [397, 16] width 11 height 11
type input "12.8"
type input "100"
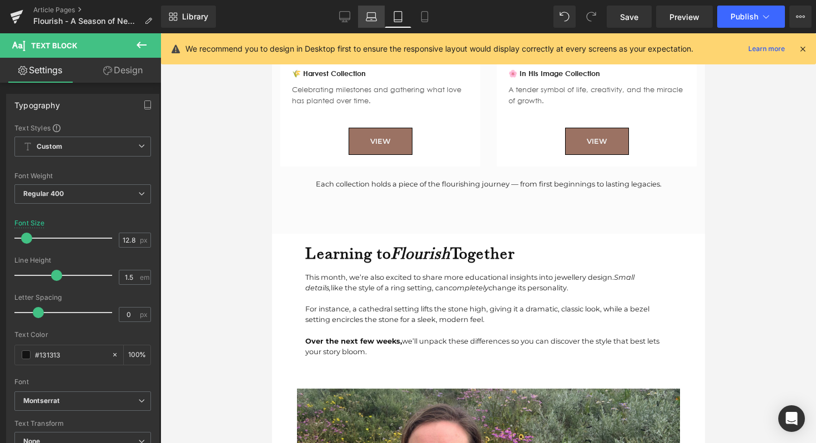
drag, startPoint x: 370, startPoint y: 16, endPoint x: 209, endPoint y: 68, distance: 168.7
click at [370, 16] on icon at bounding box center [371, 16] width 11 height 11
type input "16"
type input "100"
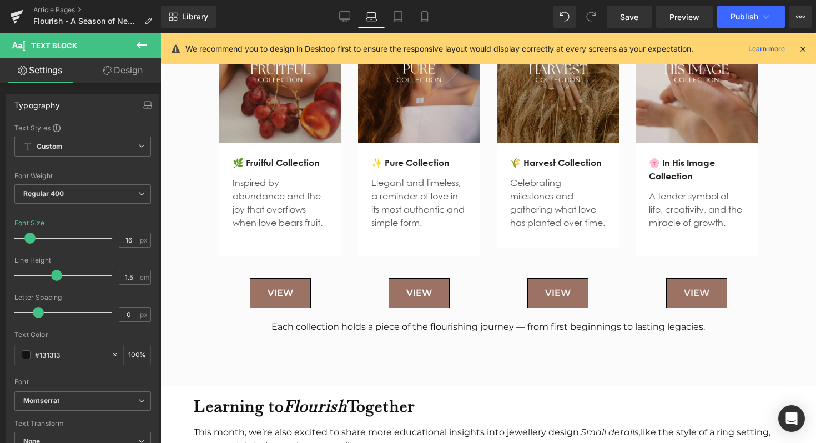
scroll to position [1540, 0]
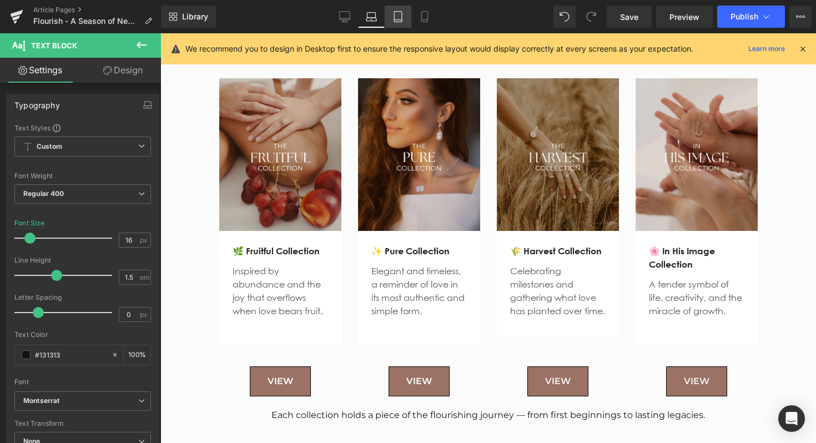
click at [406, 14] on link "Tablet" at bounding box center [398, 17] width 27 height 22
type input "12.8"
type input "100"
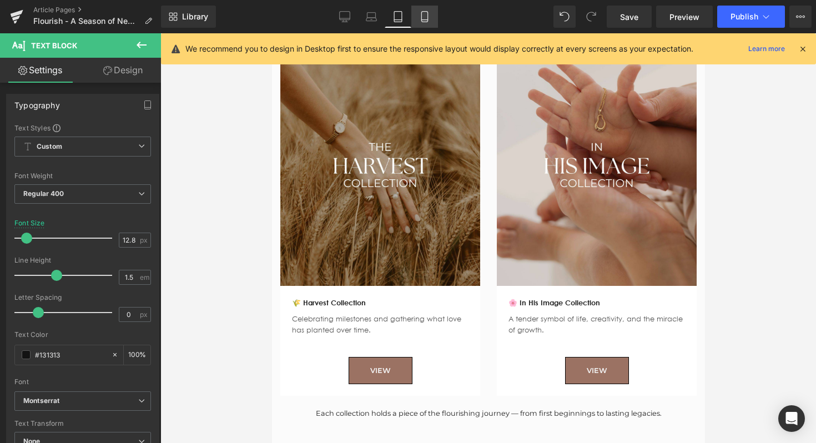
scroll to position [1624, 0]
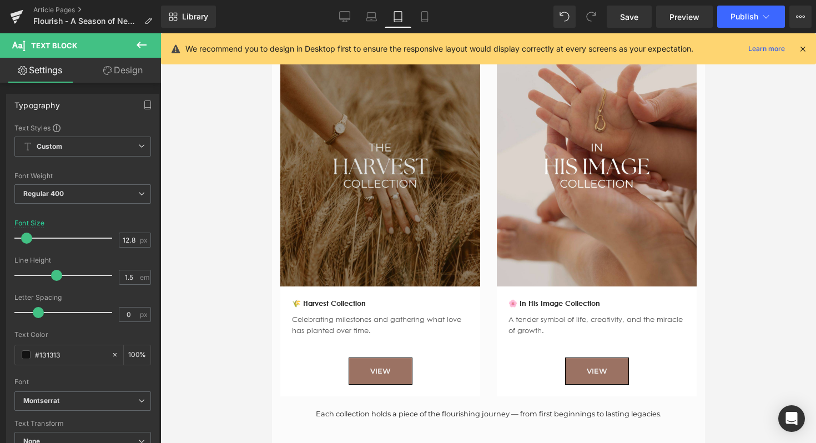
click at [420, 242] on img at bounding box center [380, 162] width 200 height 250
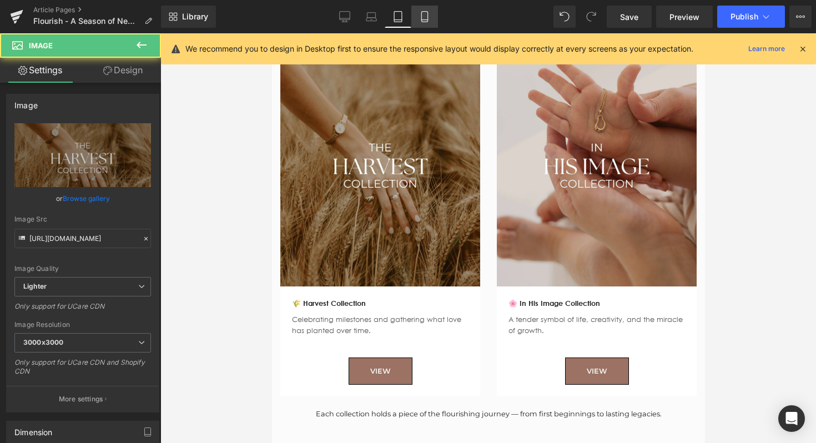
click at [420, 14] on icon at bounding box center [424, 16] width 11 height 11
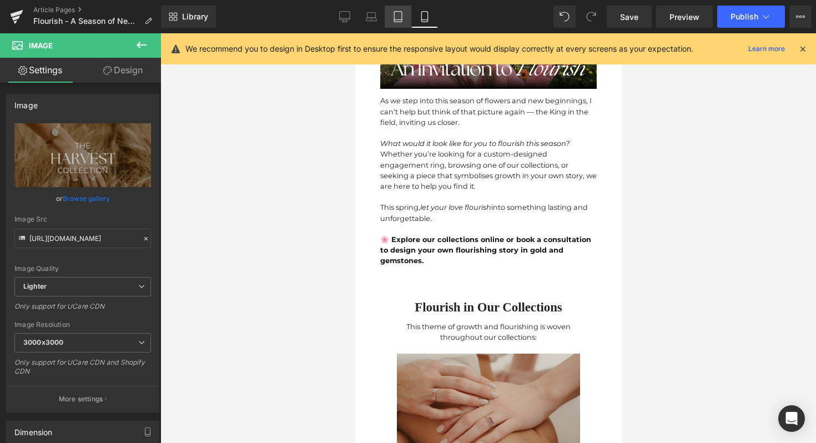
click at [391, 14] on link "Tablet" at bounding box center [398, 17] width 27 height 22
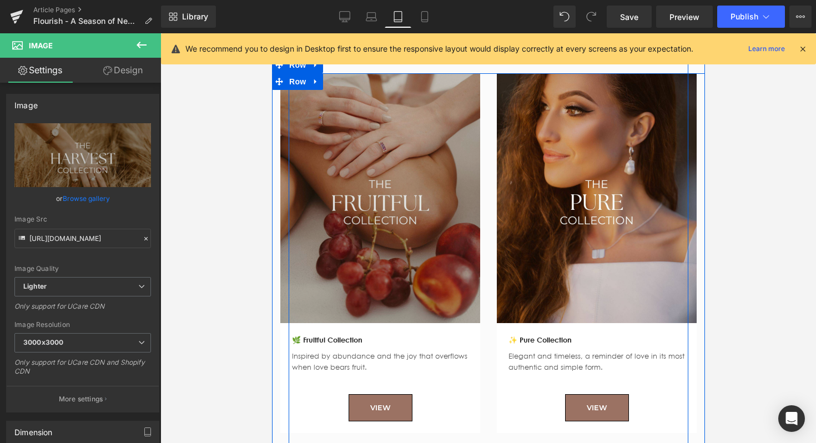
scroll to position [1234, 0]
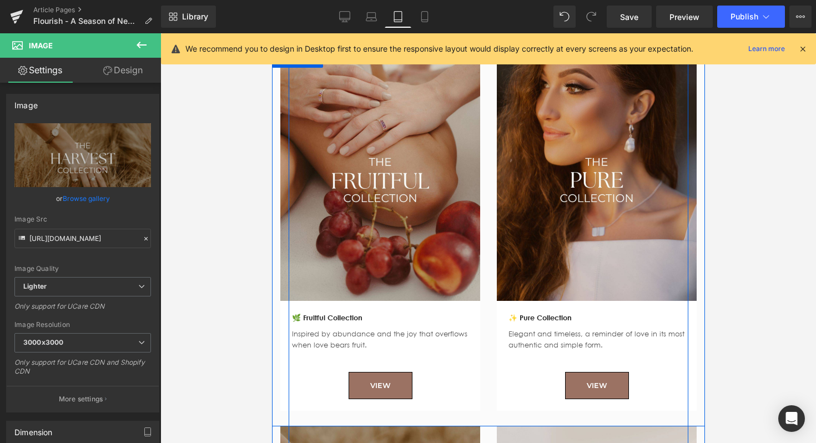
click at [339, 317] on strong "🌿 Fruitful Collection" at bounding box center [326, 317] width 70 height 9
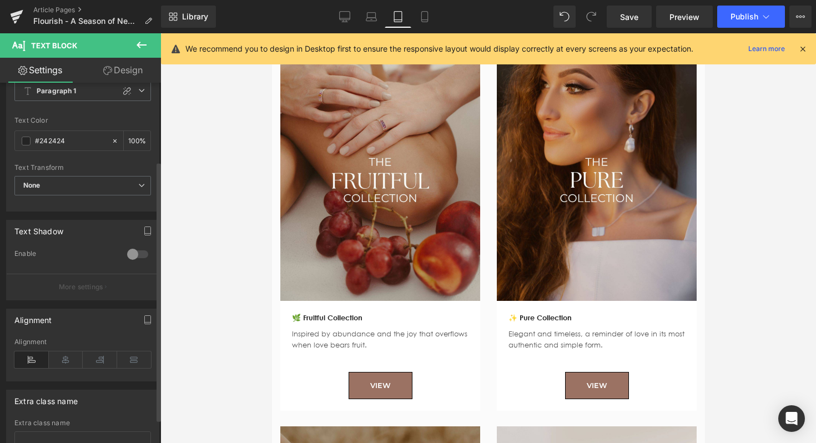
scroll to position [0, 0]
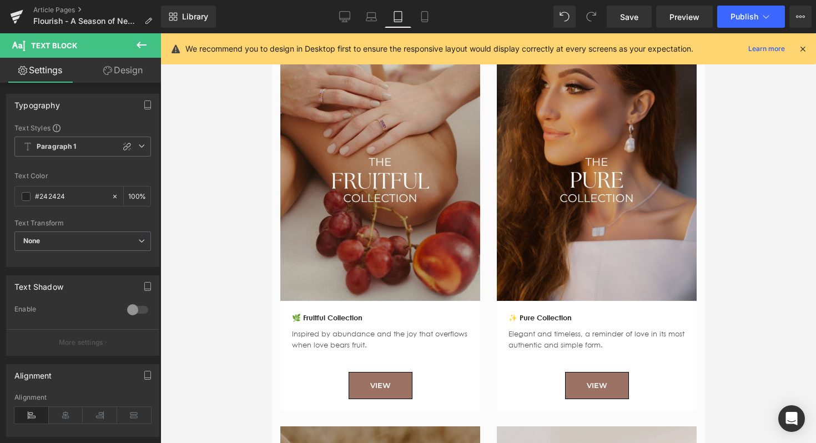
click at [213, 268] on div at bounding box center [488, 238] width 656 height 410
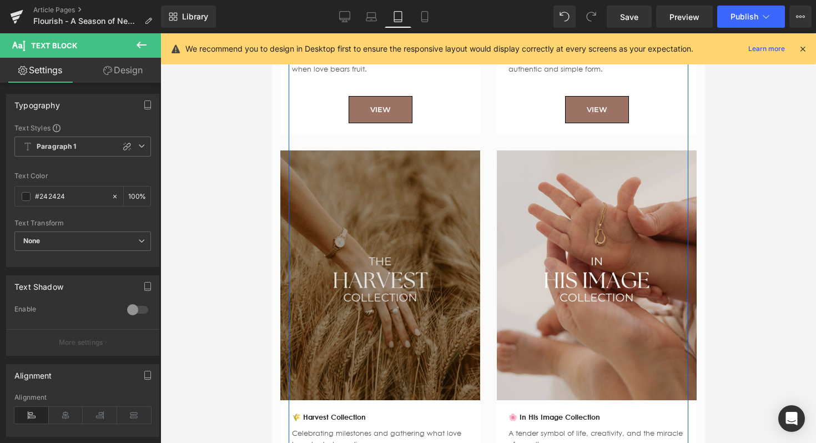
scroll to position [1490, 0]
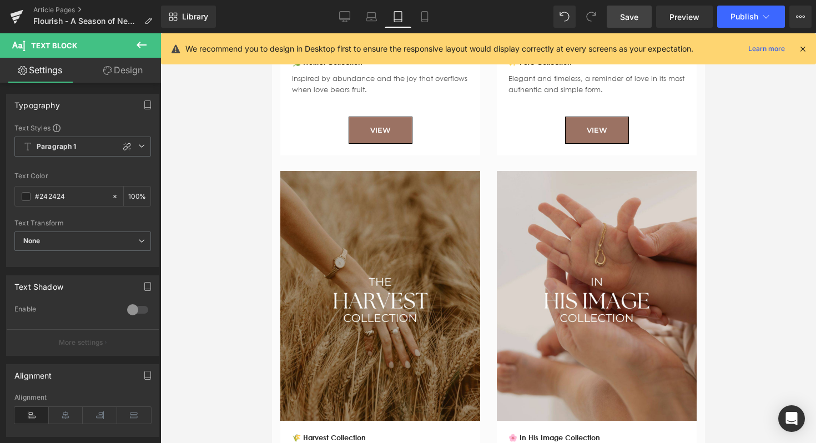
click at [623, 9] on link "Save" at bounding box center [629, 17] width 45 height 22
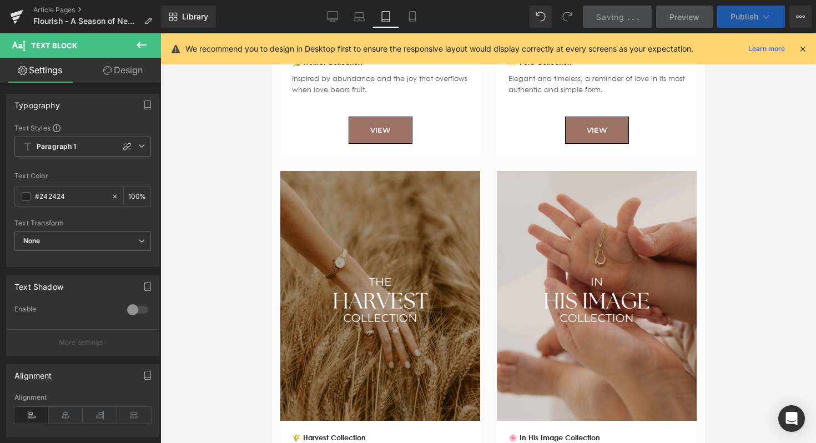
click at [738, 14] on span "Publish" at bounding box center [744, 16] width 28 height 9
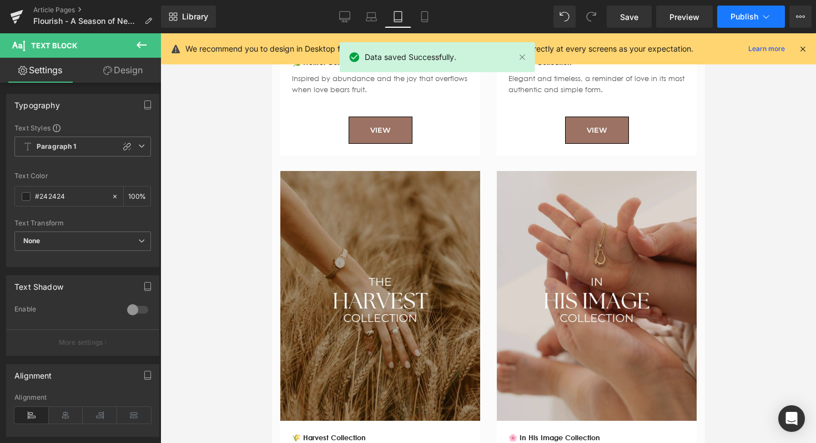
click at [742, 15] on span "Publish" at bounding box center [744, 16] width 28 height 9
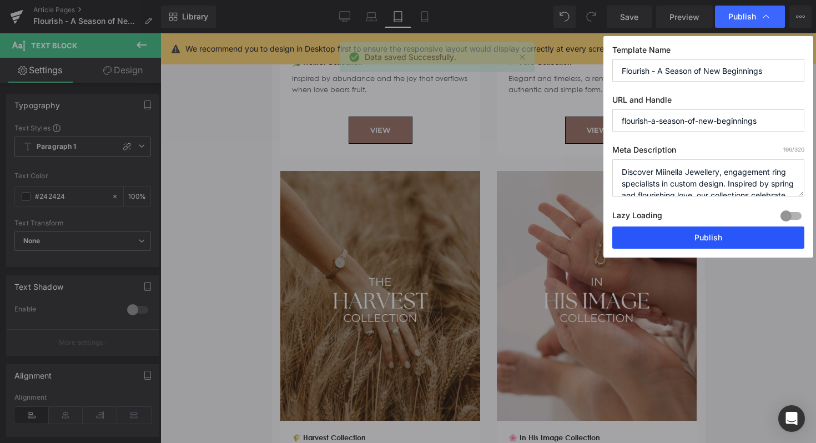
click at [688, 239] on button "Publish" at bounding box center [708, 237] width 192 height 22
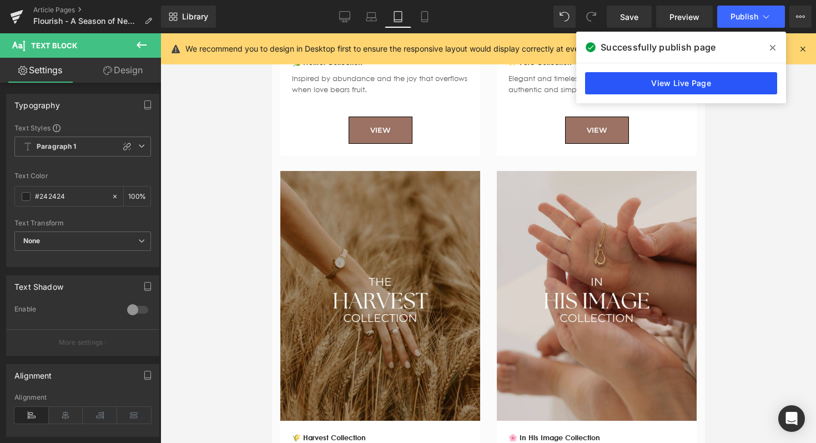
click at [726, 92] on link "View Live Page" at bounding box center [681, 83] width 192 height 22
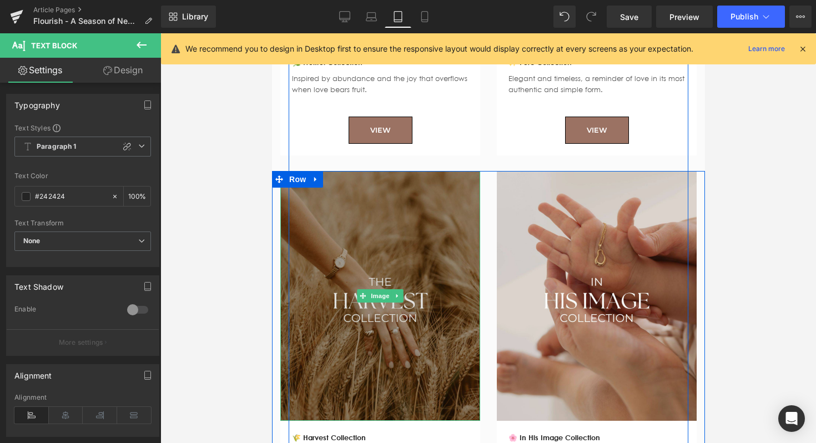
scroll to position [1574, 0]
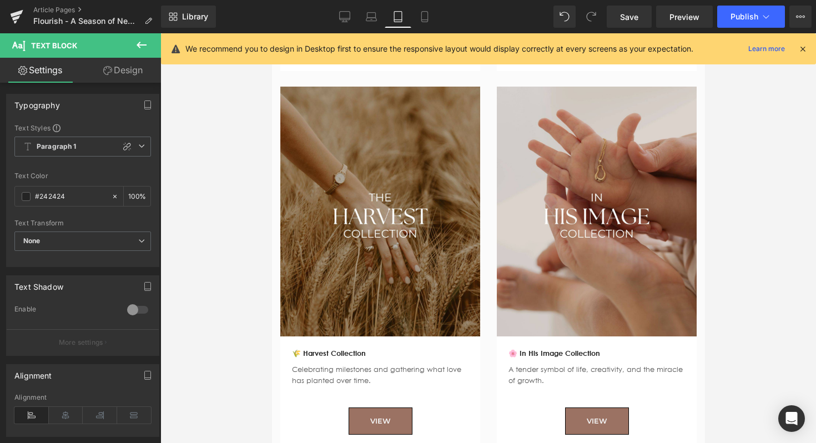
click at [347, 32] on div "Library Tablet Desktop Laptop Tablet Mobile Save Preview Publish Scheduled View…" at bounding box center [488, 16] width 655 height 33
click at [347, 30] on div "Library Tablet Desktop Laptop Tablet Mobile Save Preview Publish Scheduled View…" at bounding box center [488, 16] width 655 height 33
click at [347, 23] on link "Desktop" at bounding box center [344, 17] width 27 height 22
type input "100"
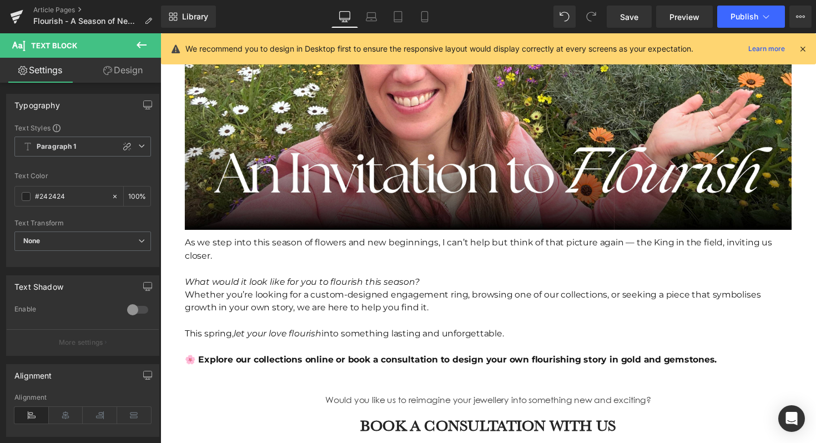
scroll to position [2390, 0]
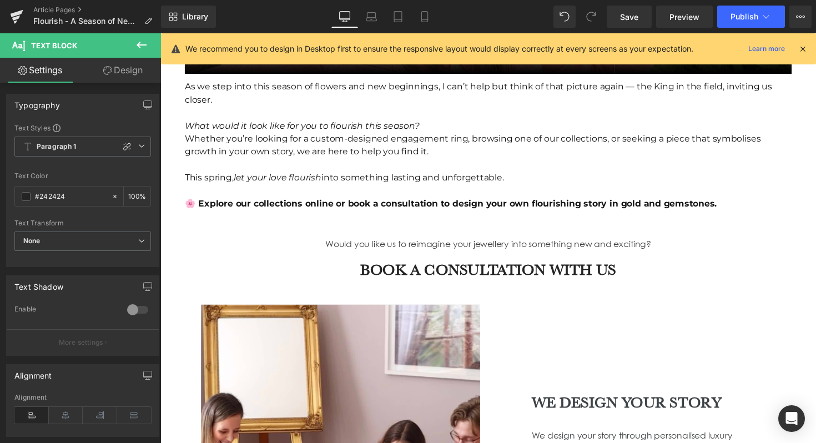
click at [465, 232] on div "Would you like us to reimagine your jewellery into something new and exciting? …" at bounding box center [496, 425] width 638 height 417
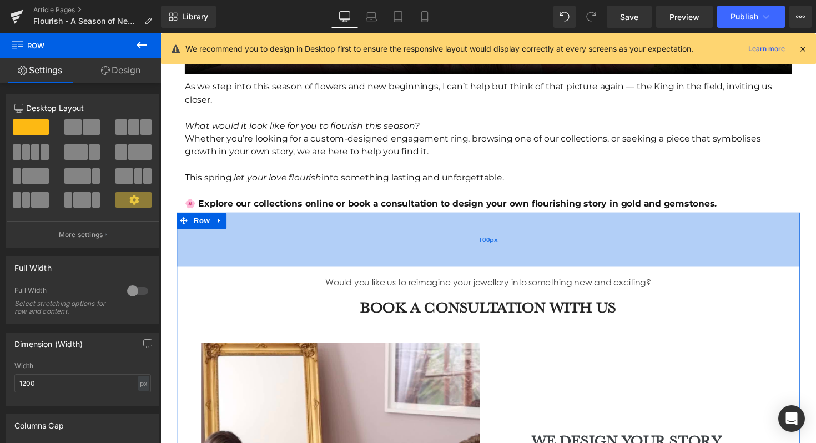
drag, startPoint x: 458, startPoint y: 226, endPoint x: 458, endPoint y: 265, distance: 38.9
click at [458, 265] on div "100px" at bounding box center [496, 245] width 638 height 56
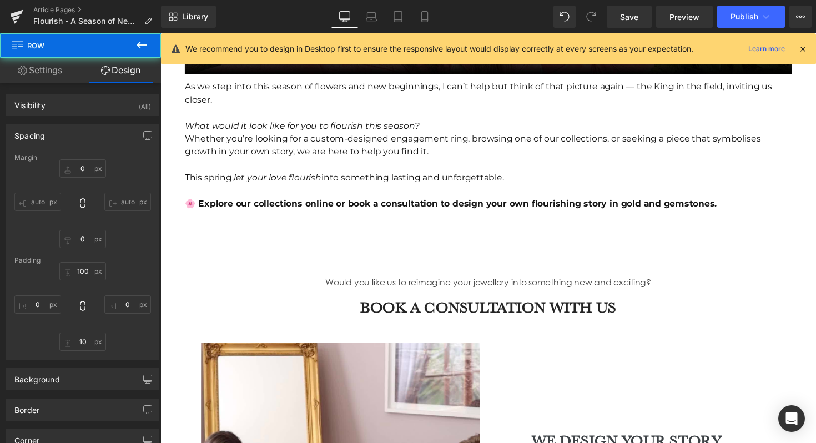
type input "0"
type input "100"
type input "0"
type input "10"
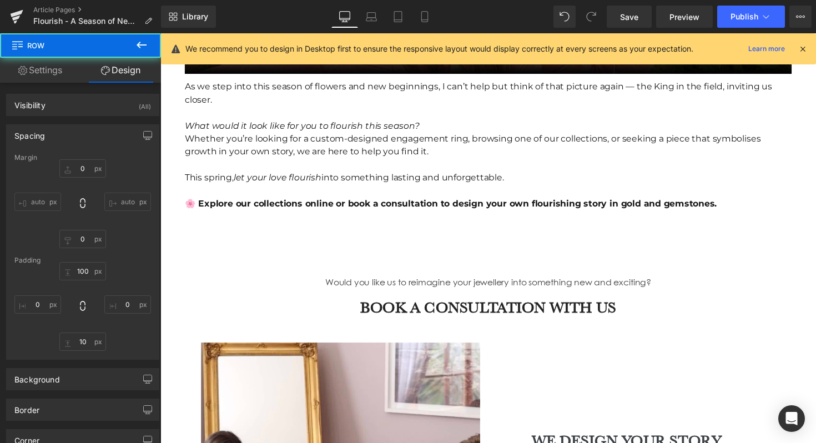
type input "0"
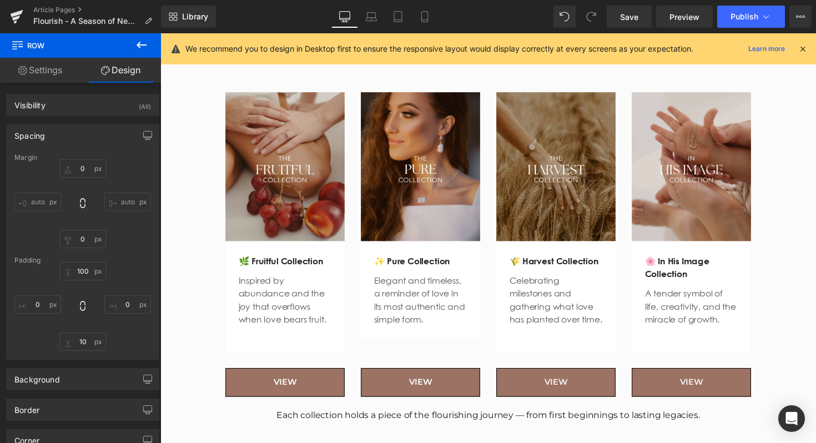
scroll to position [1530, 0]
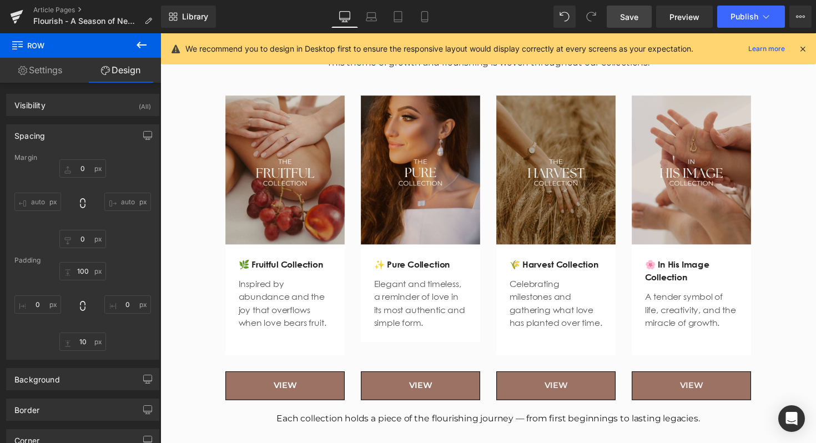
click at [624, 16] on span "Save" at bounding box center [629, 17] width 18 height 12
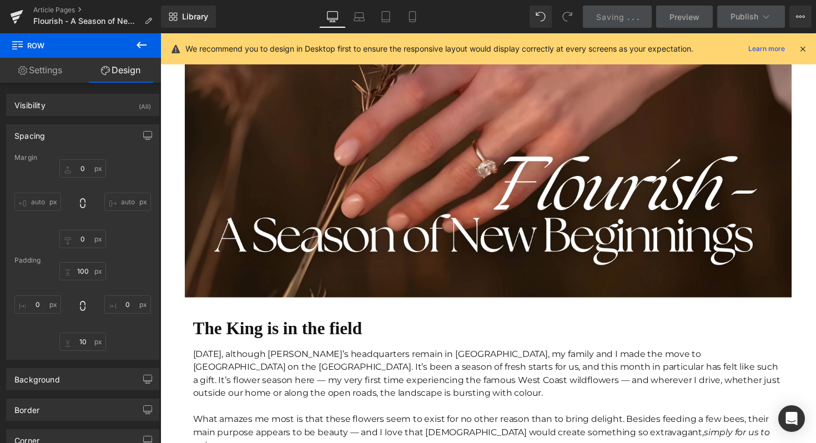
scroll to position [0, 0]
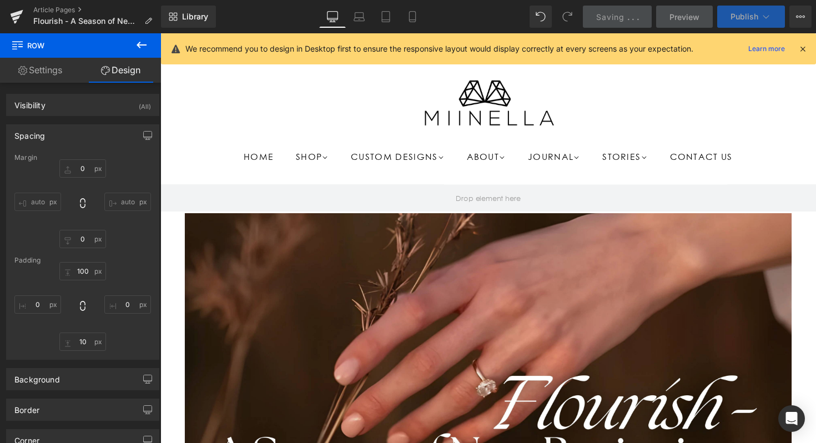
click at [753, 18] on span "Publish" at bounding box center [744, 16] width 28 height 9
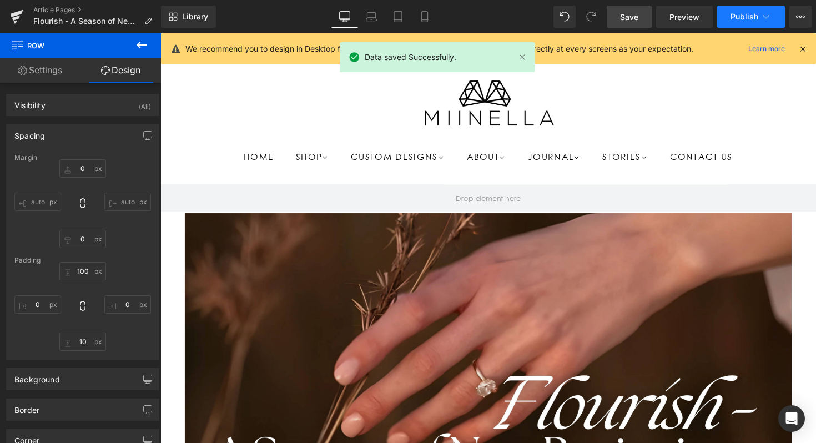
click at [753, 18] on span "Publish" at bounding box center [744, 16] width 28 height 9
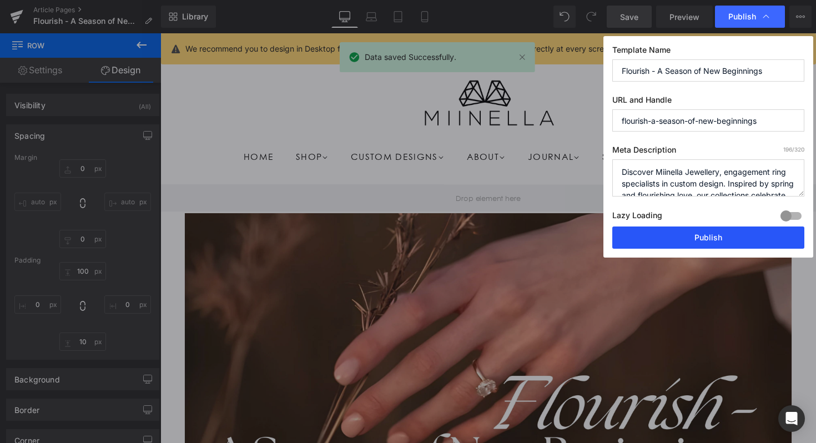
click at [675, 234] on button "Publish" at bounding box center [708, 237] width 192 height 22
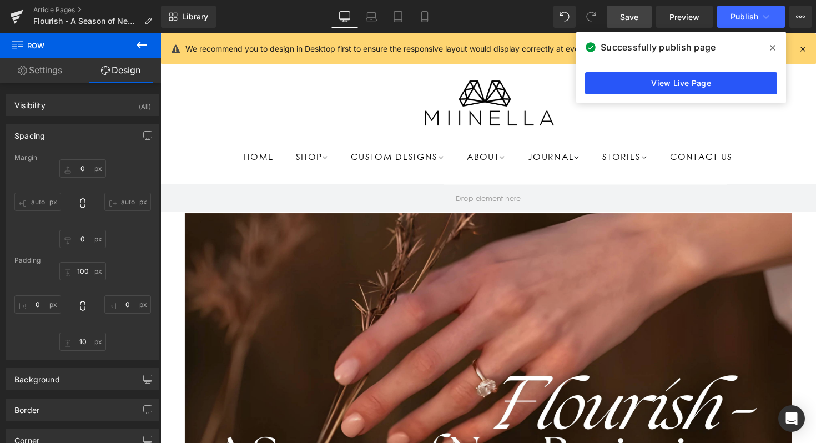
click at [707, 79] on link "View Live Page" at bounding box center [681, 83] width 192 height 22
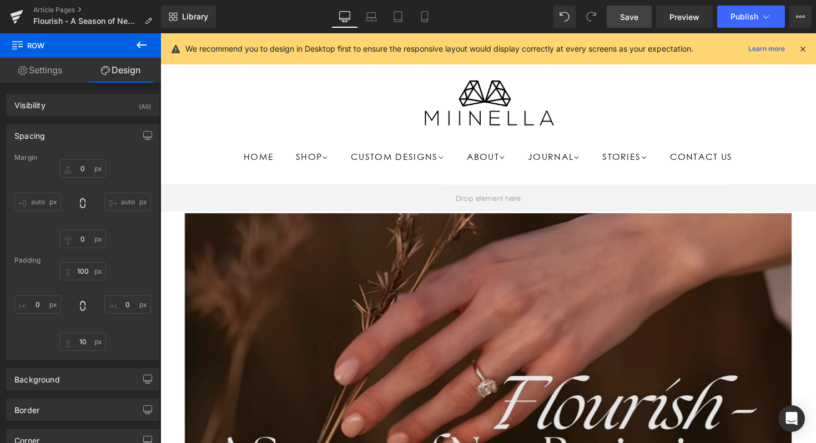
scroll to position [35, 0]
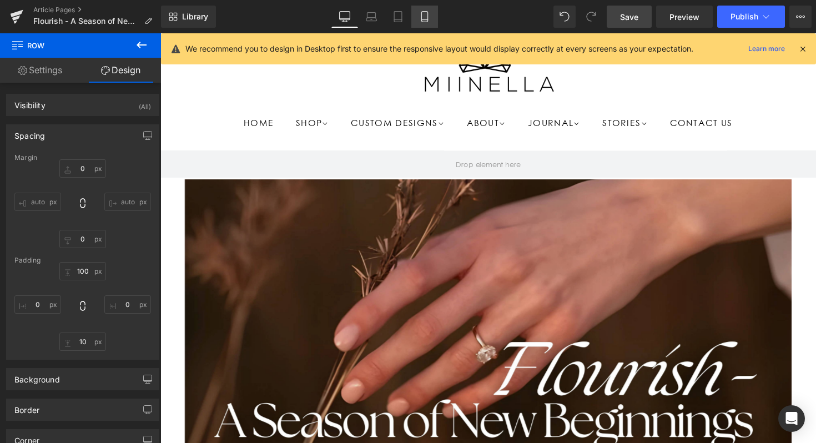
click at [417, 14] on link "Mobile" at bounding box center [424, 17] width 27 height 22
type input "0"
type input "100"
type input "0"
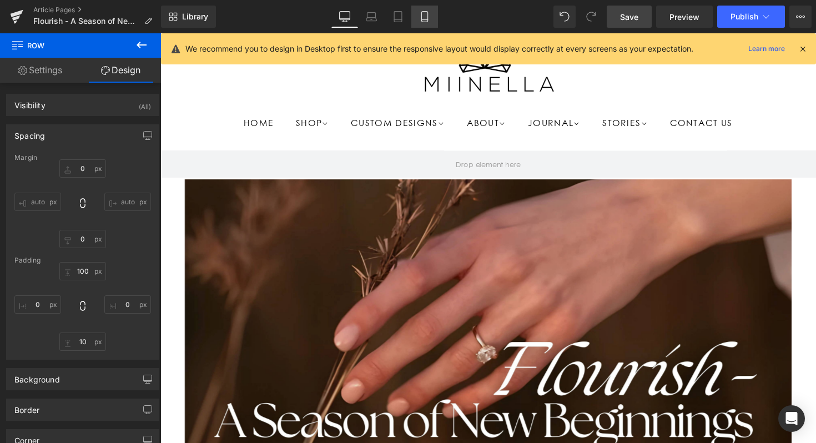
type input "10"
type input "0"
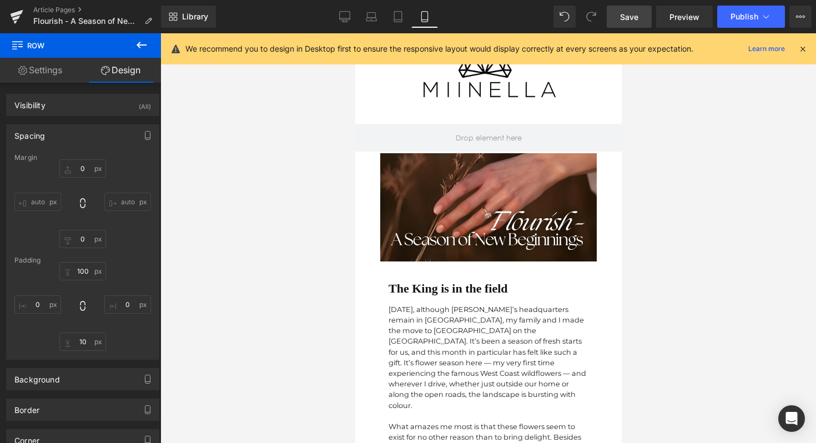
scroll to position [0, 0]
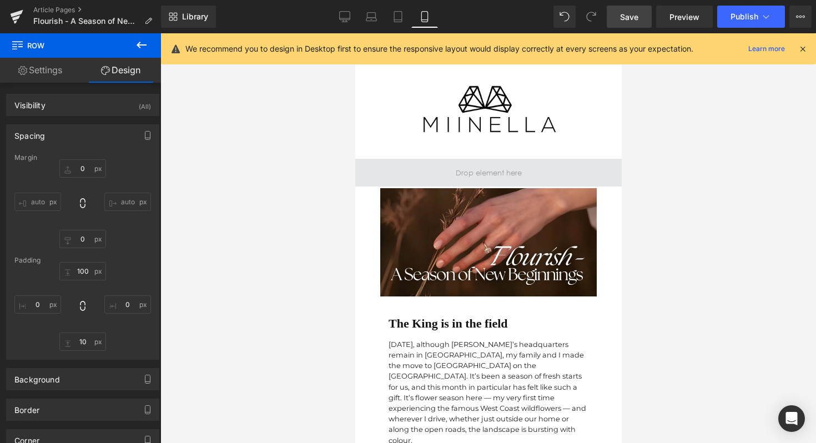
click at [433, 171] on span at bounding box center [488, 173] width 266 height 28
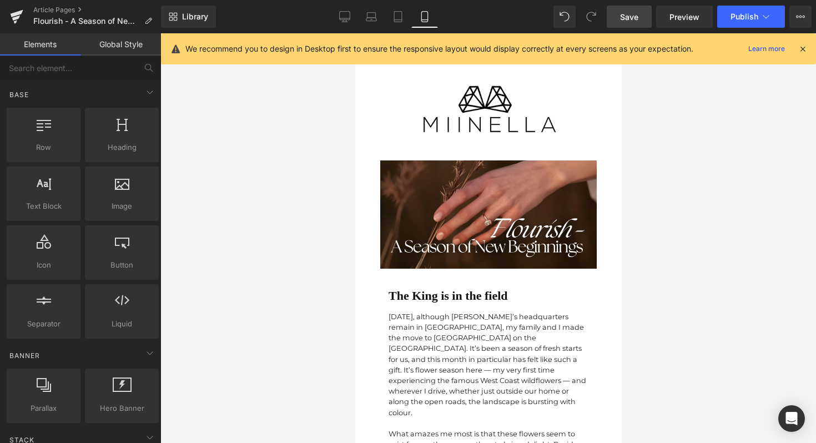
click at [451, 146] on header "Home Shop Women Wedding Bands Rings" at bounding box center [488, 108] width 266 height 99
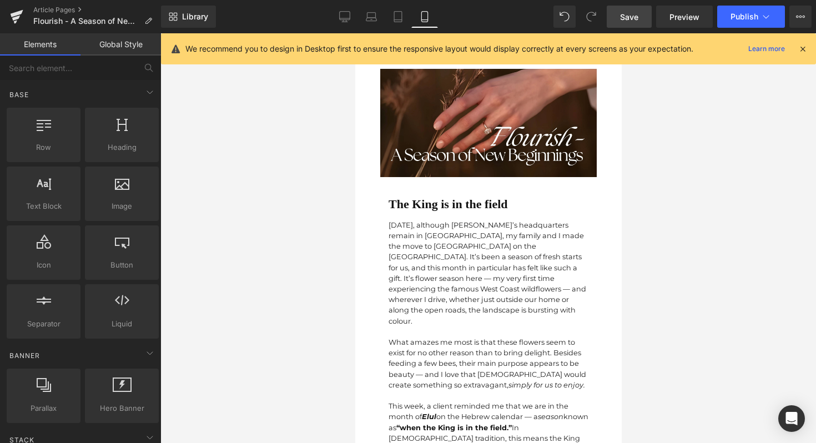
scroll to position [100, 0]
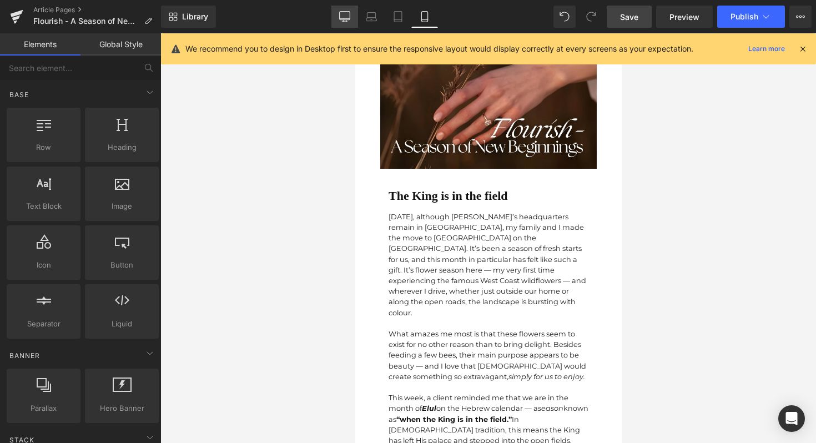
click at [348, 6] on link "Desktop" at bounding box center [344, 17] width 27 height 22
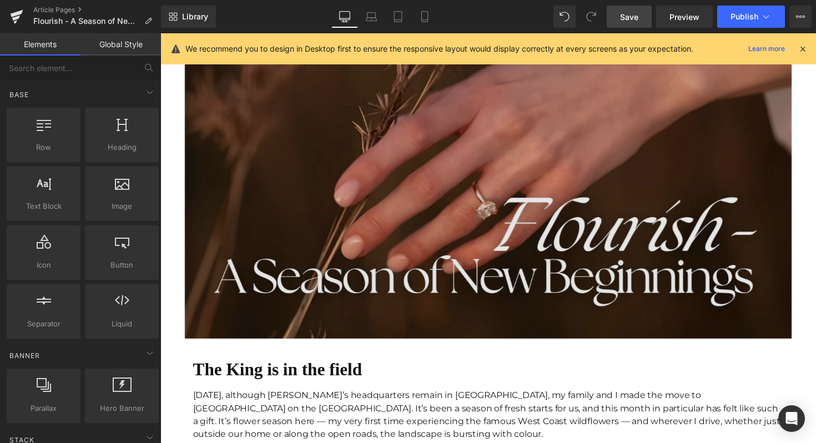
scroll to position [0, 0]
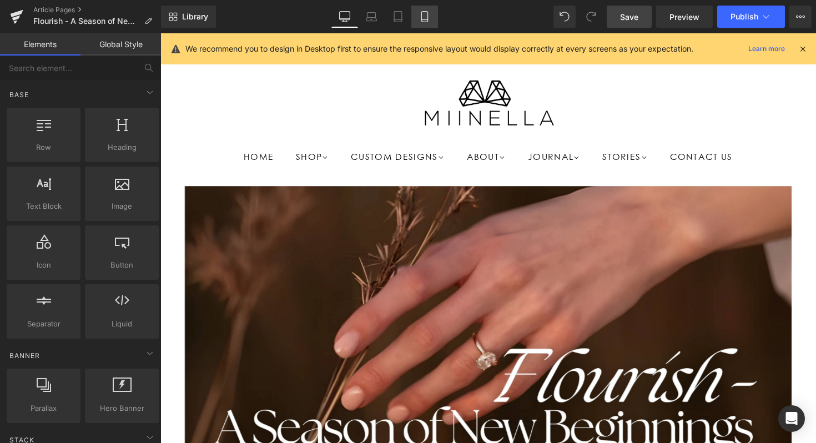
click at [424, 18] on icon at bounding box center [424, 16] width 11 height 11
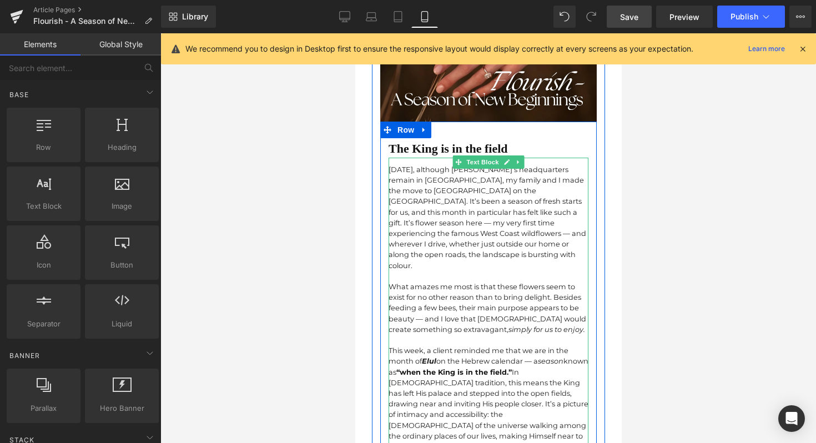
scroll to position [155, 0]
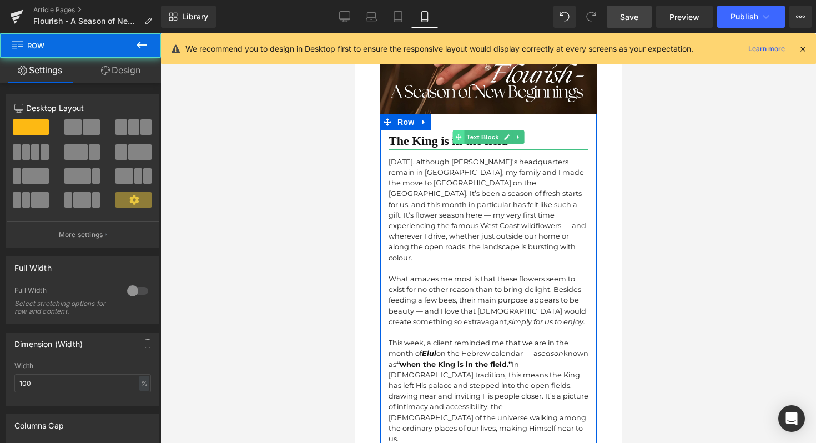
drag, startPoint x: 452, startPoint y: 137, endPoint x: 697, endPoint y: 190, distance: 250.4
click at [452, 137] on span at bounding box center [458, 136] width 12 height 13
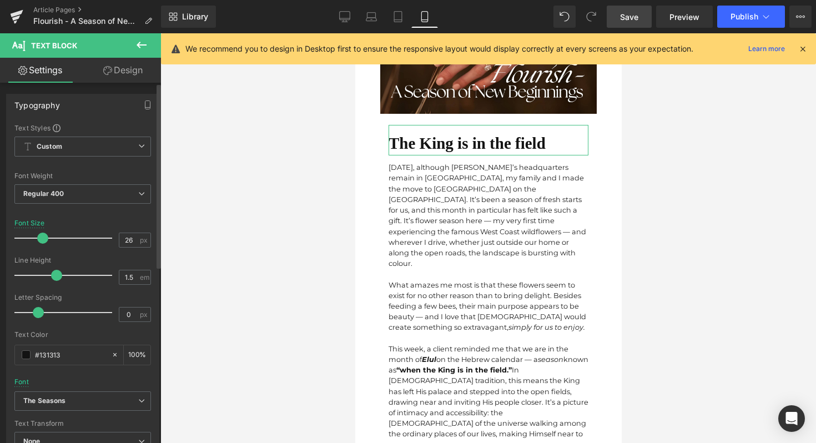
type input "25"
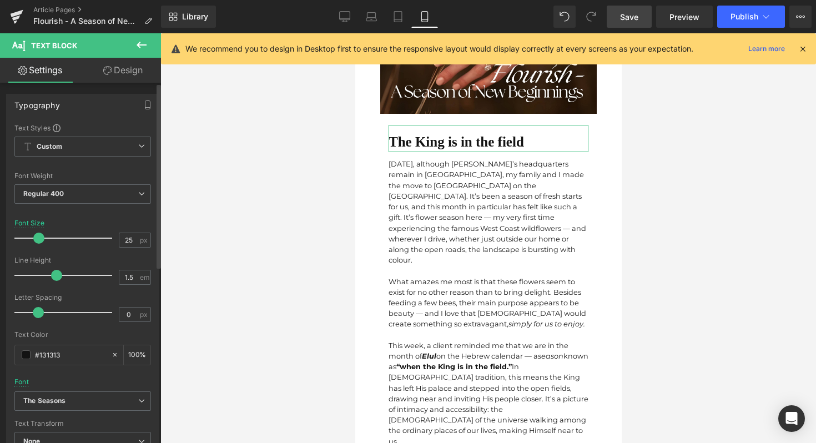
drag, startPoint x: 44, startPoint y: 238, endPoint x: 38, endPoint y: 238, distance: 6.7
click at [38, 238] on div at bounding box center [66, 238] width 92 height 22
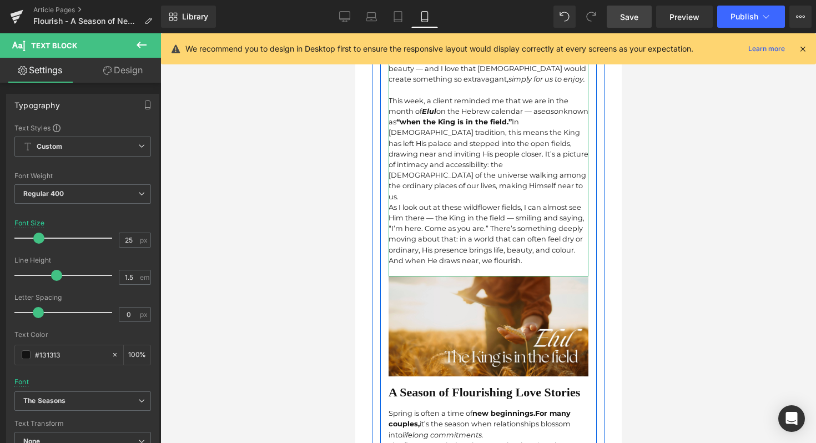
scroll to position [402, 0]
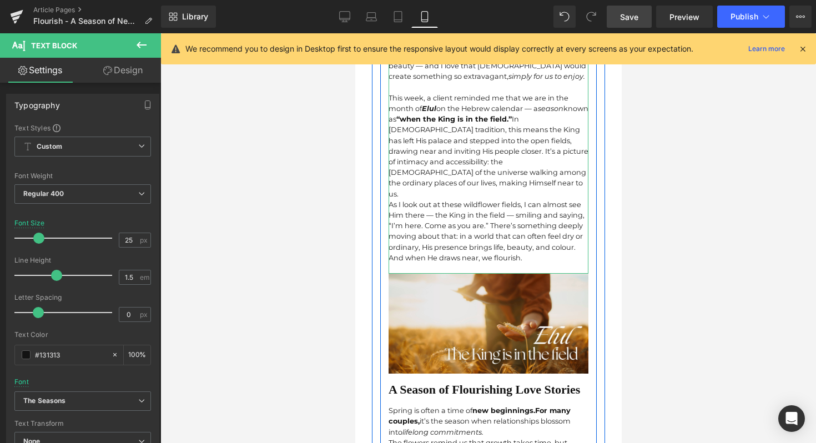
click at [446, 162] on div "This week, a client reminded me that we are in the month of Elul on the Hebrew …" at bounding box center [488, 146] width 200 height 107
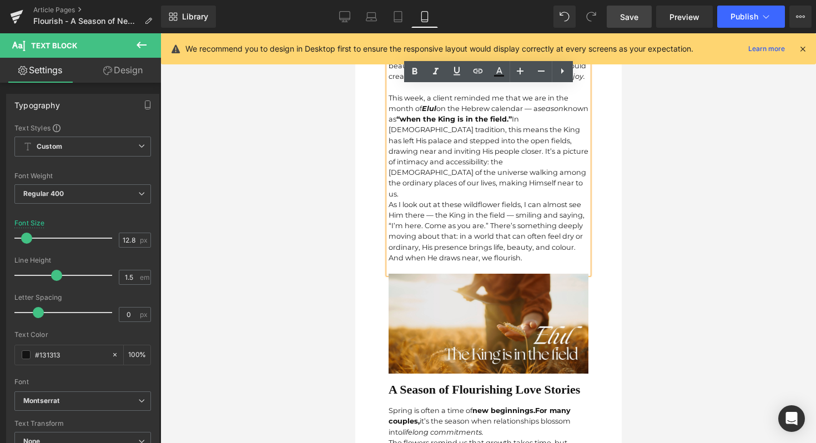
click at [439, 263] on div at bounding box center [488, 268] width 200 height 11
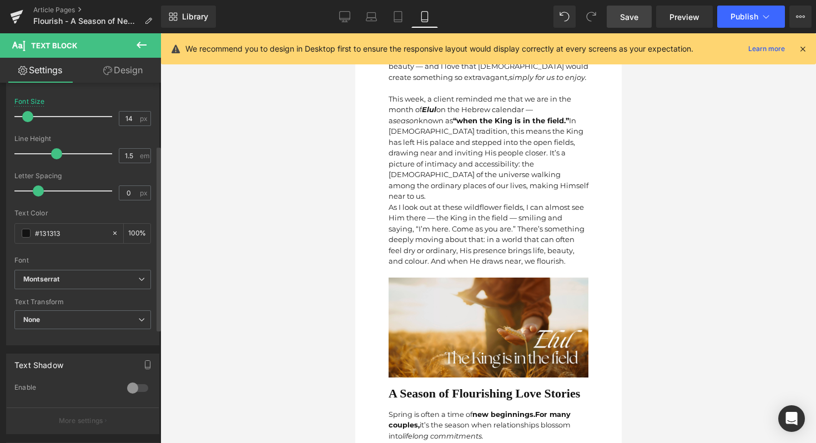
scroll to position [412, 0]
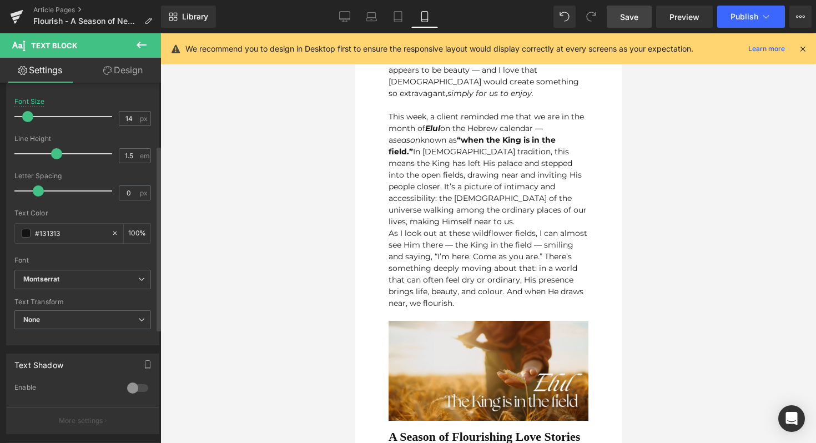
drag, startPoint x: 35, startPoint y: 112, endPoint x: 28, endPoint y: 113, distance: 7.4
click at [28, 113] on div at bounding box center [66, 116] width 92 height 22
click at [495, 154] on div "This week, a client reminded me that we are in the month of Elul on the Hebrew …" at bounding box center [488, 169] width 200 height 117
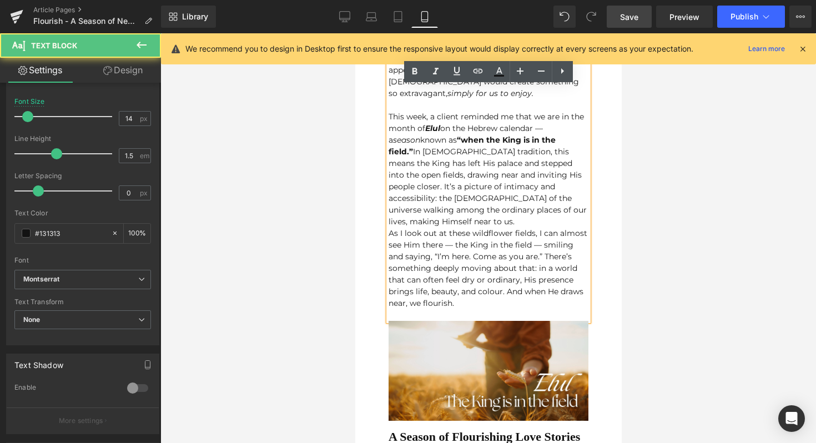
click at [545, 135] on strong "“when the King is in the field.”" at bounding box center [471, 146] width 167 height 22
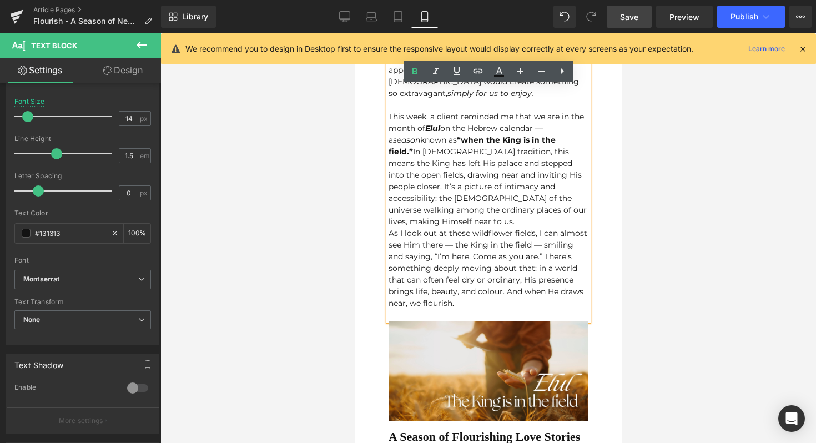
click at [553, 126] on div "This week, a client reminded me that we are in the month of Elul on the Hebrew …" at bounding box center [488, 169] width 200 height 117
click at [520, 201] on div "This week, a client reminded me that we are in the month of Elul on the Hebrew …" at bounding box center [488, 169] width 200 height 117
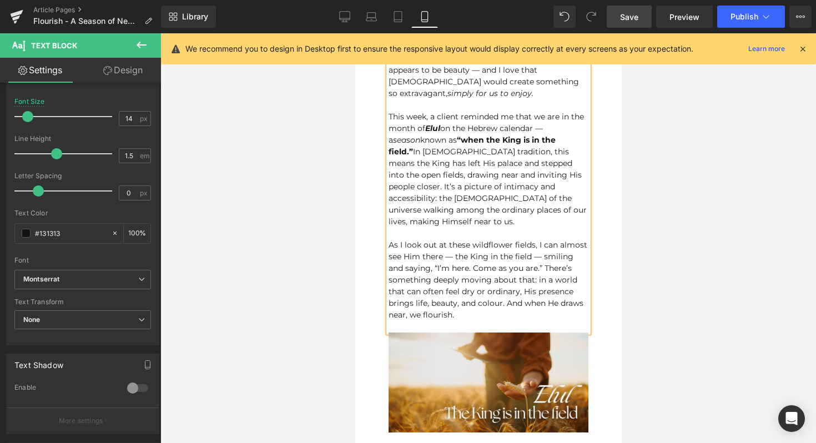
click at [553, 123] on div "This week, a client reminded me that we are in the month of Elul on the Hebrew …" at bounding box center [488, 169] width 200 height 117
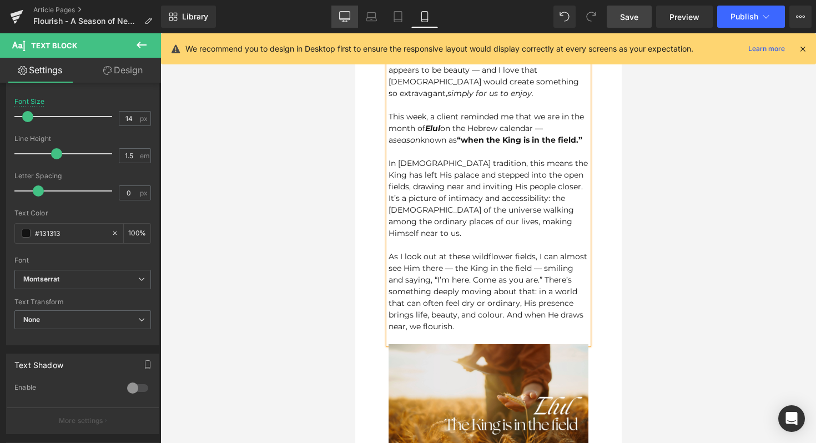
click at [341, 23] on link "Desktop" at bounding box center [344, 17] width 27 height 22
type input "16"
type input "100"
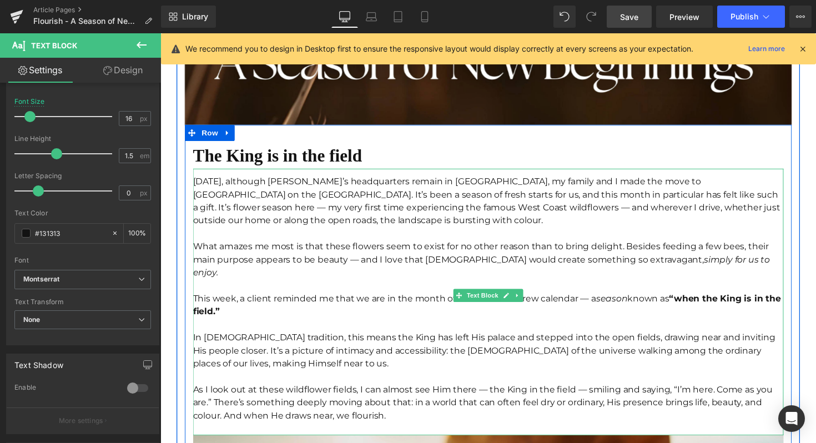
scroll to position [384, 0]
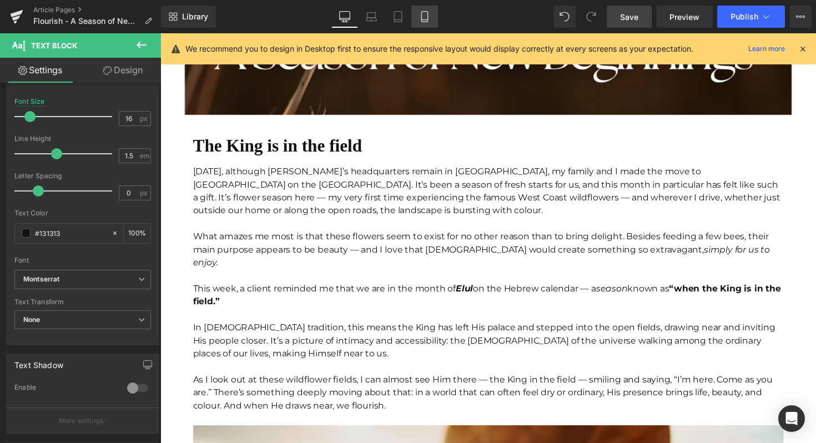
click at [424, 23] on link "Mobile" at bounding box center [424, 17] width 27 height 22
type input "14"
type input "100"
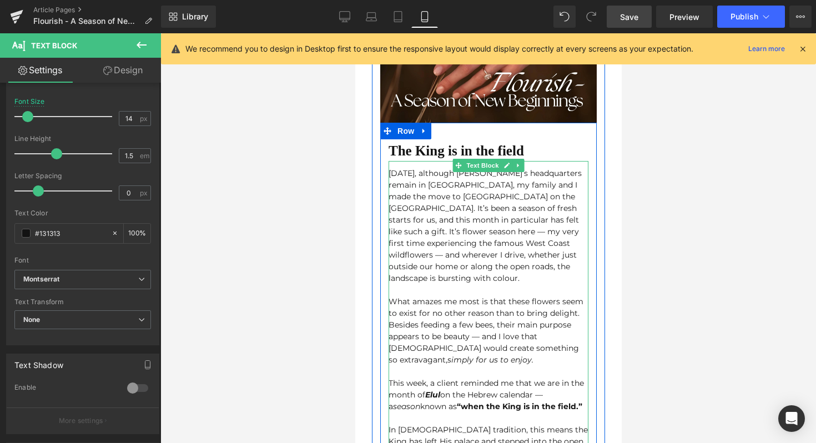
click at [449, 231] on div "[DATE], although [PERSON_NAME]’s headquarters remain in [GEOGRAPHIC_DATA], my f…" at bounding box center [488, 226] width 200 height 117
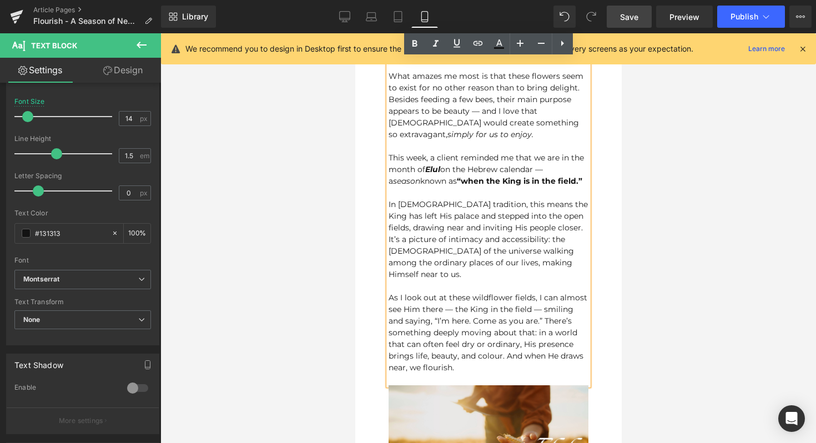
scroll to position [397, 0]
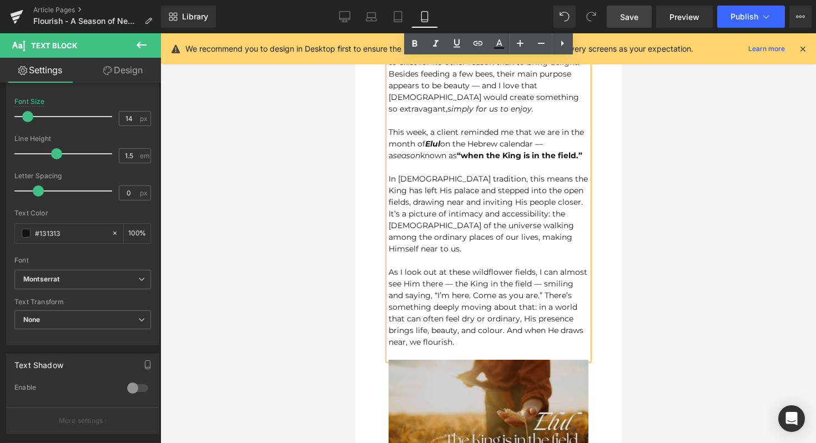
click at [479, 415] on img at bounding box center [488, 410] width 200 height 100
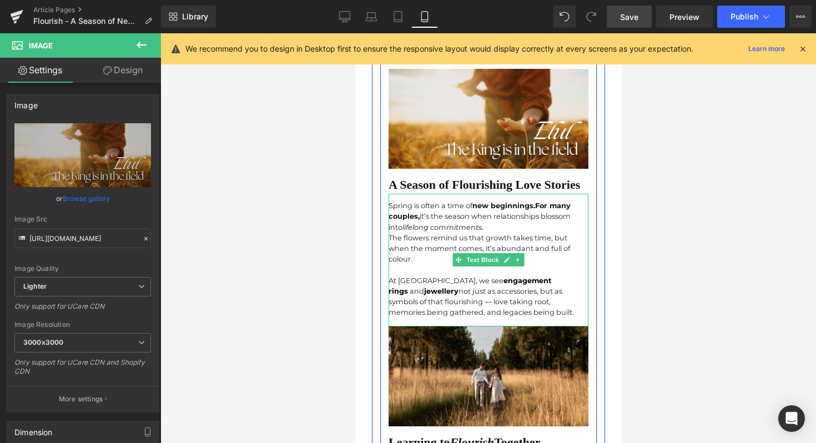
scroll to position [703, 0]
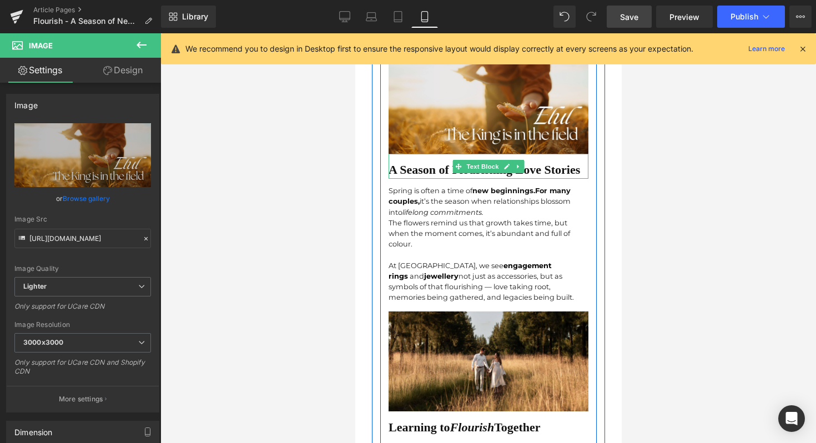
click at [427, 163] on b "A Season of Flourishing Love Stories" at bounding box center [483, 170] width 191 height 14
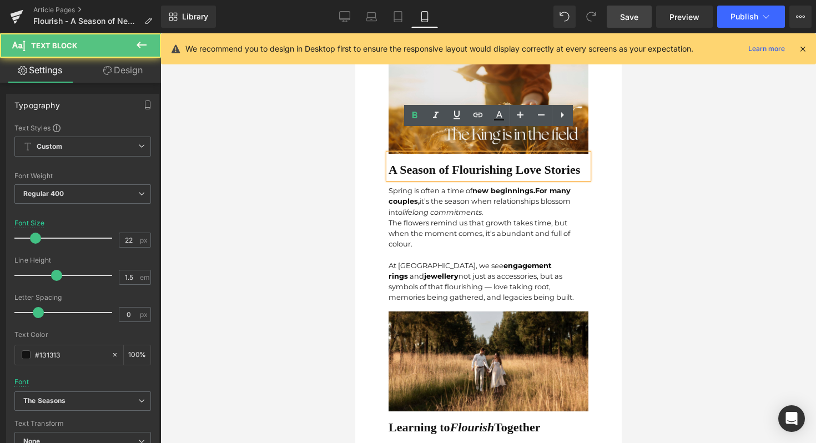
click at [428, 218] on div "The flowers remind us that growth takes time, but when the moment comes, it’s a…" at bounding box center [488, 234] width 200 height 32
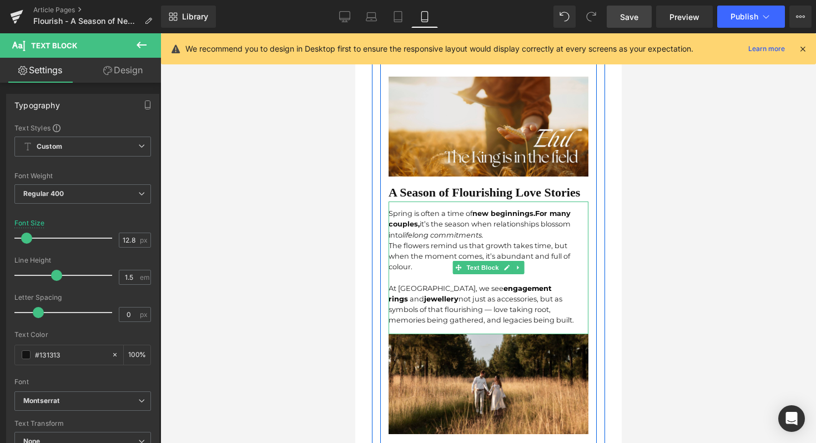
scroll to position [642, 0]
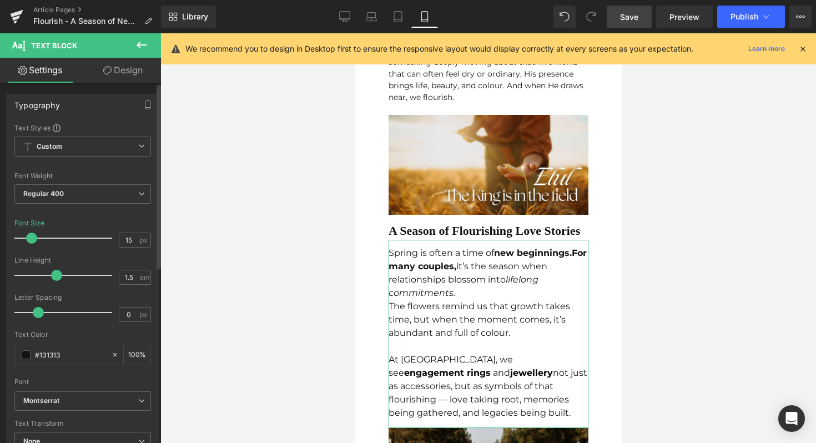
type input "14"
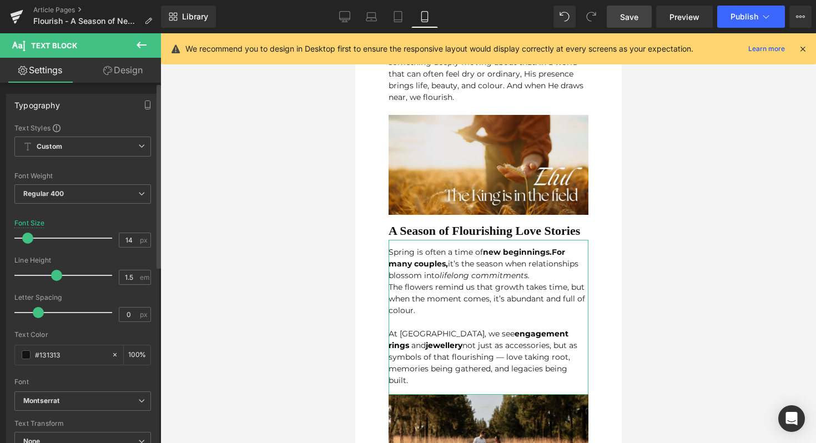
click at [30, 236] on span at bounding box center [27, 238] width 11 height 11
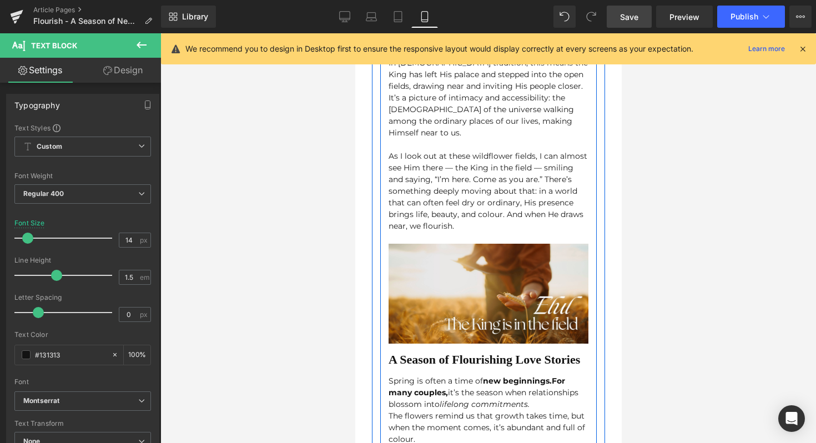
scroll to position [439, 0]
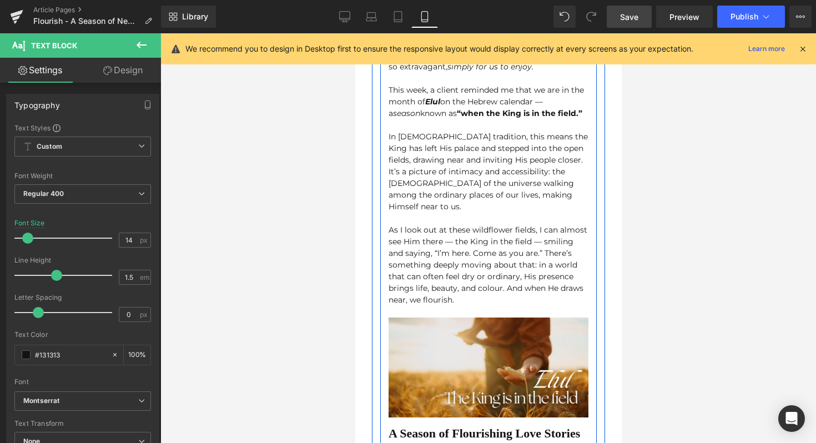
click at [434, 170] on span "In [DEMOGRAPHIC_DATA] tradition, this means the King has left His palace and st…" at bounding box center [487, 172] width 199 height 80
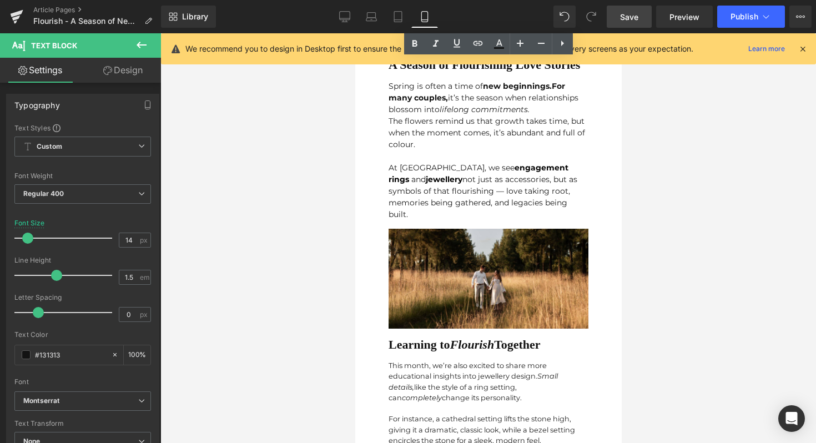
scroll to position [815, 0]
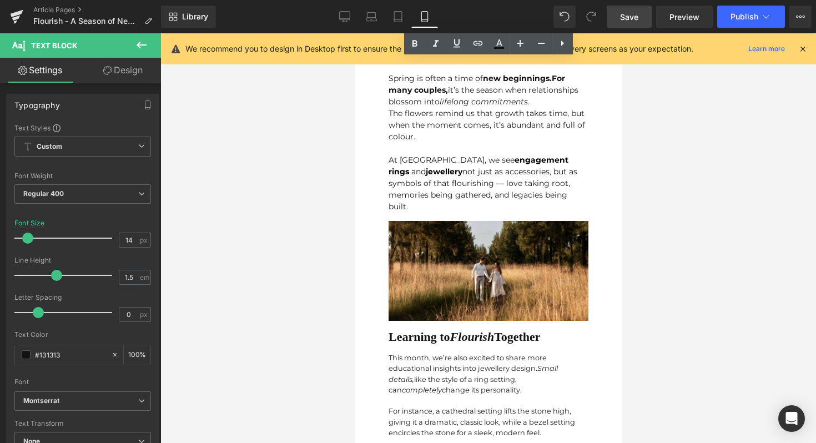
click at [450, 346] on div "This month, we’re also excited to share more educational insights into jeweller…" at bounding box center [488, 413] width 200 height 134
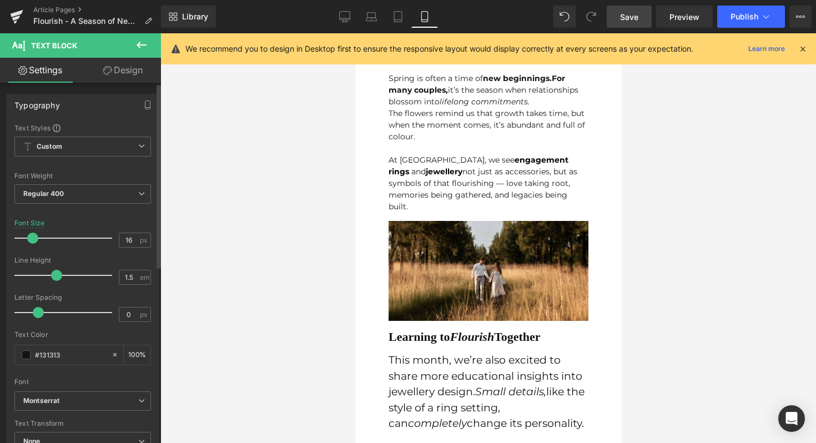
type input "14"
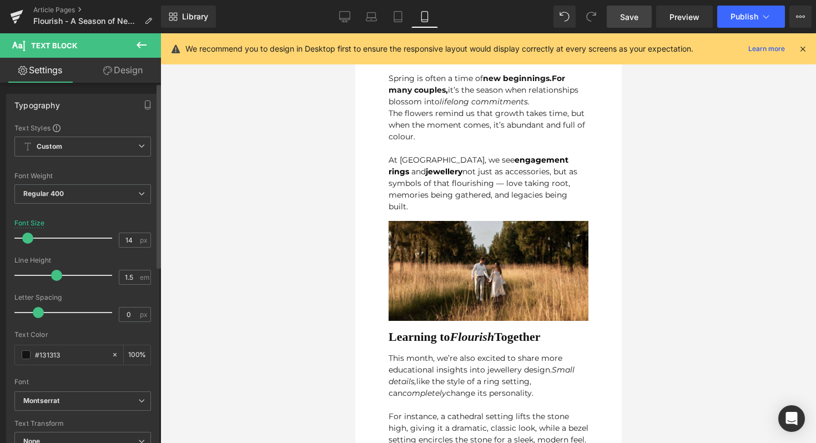
click at [27, 239] on div at bounding box center [66, 238] width 92 height 22
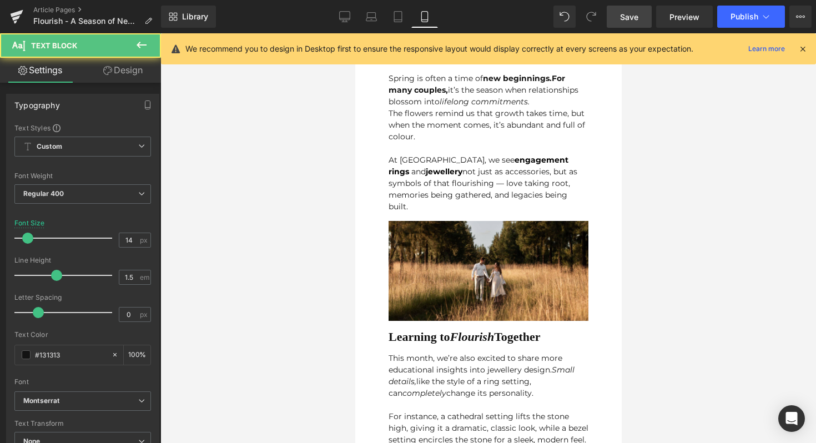
click at [459, 346] on div "This month, we’re also excited to share more educational insights into jeweller…" at bounding box center [488, 419] width 200 height 147
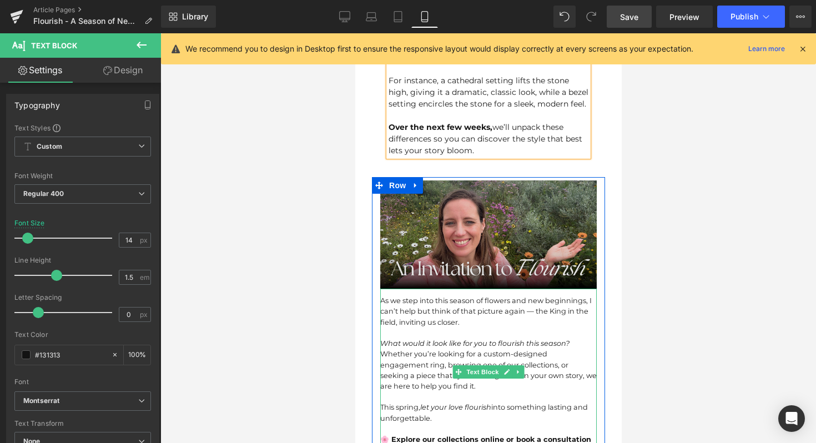
scroll to position [1103, 0]
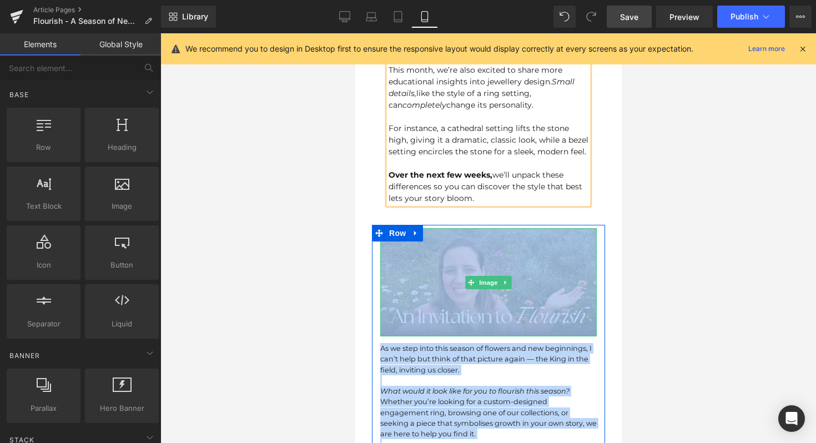
drag, startPoint x: 370, startPoint y: 199, endPoint x: 437, endPoint y: 191, distance: 67.7
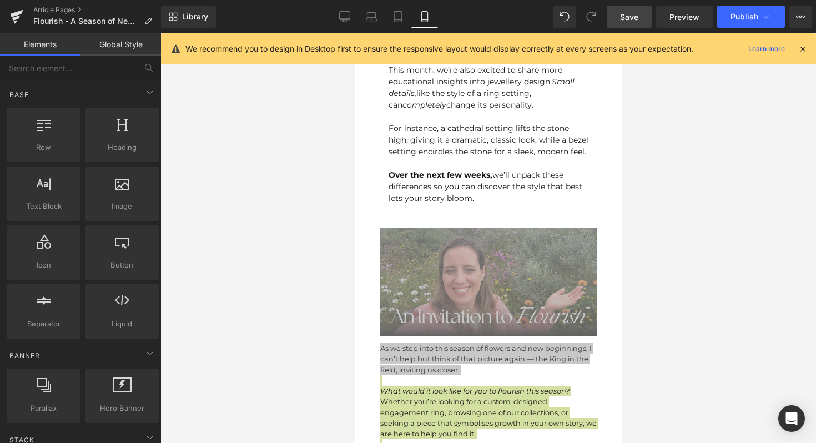
click at [322, 199] on div at bounding box center [488, 238] width 656 height 410
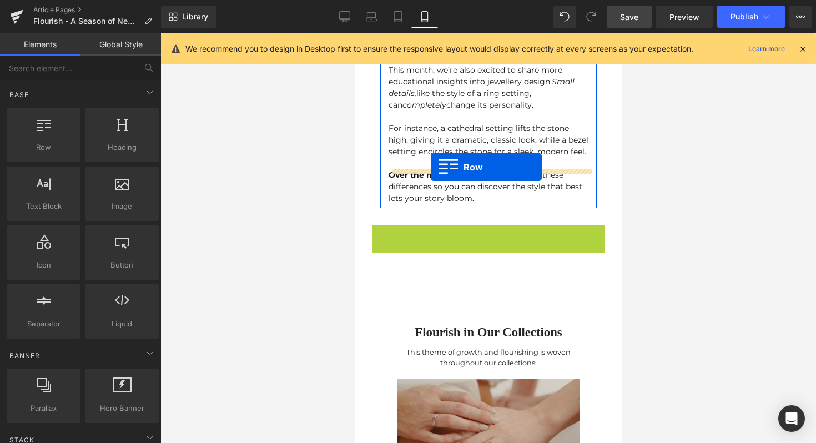
drag, startPoint x: 377, startPoint y: 200, endPoint x: 430, endPoint y: 167, distance: 62.5
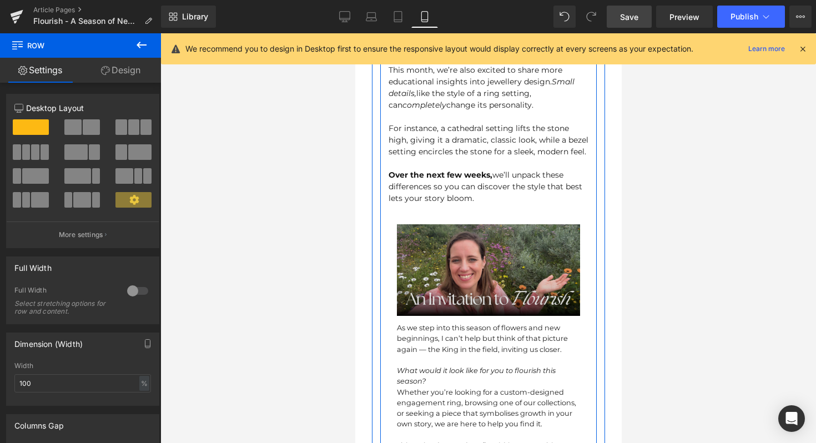
click at [413, 224] on img at bounding box center [487, 270] width 183 height 92
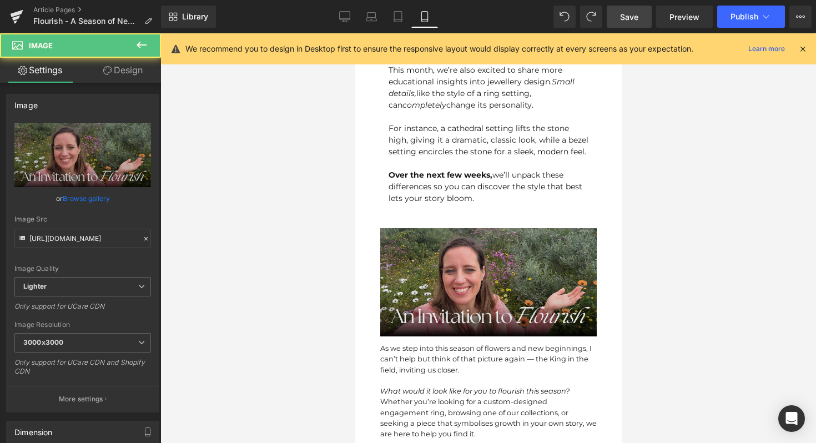
click at [518, 228] on img at bounding box center [488, 282] width 216 height 108
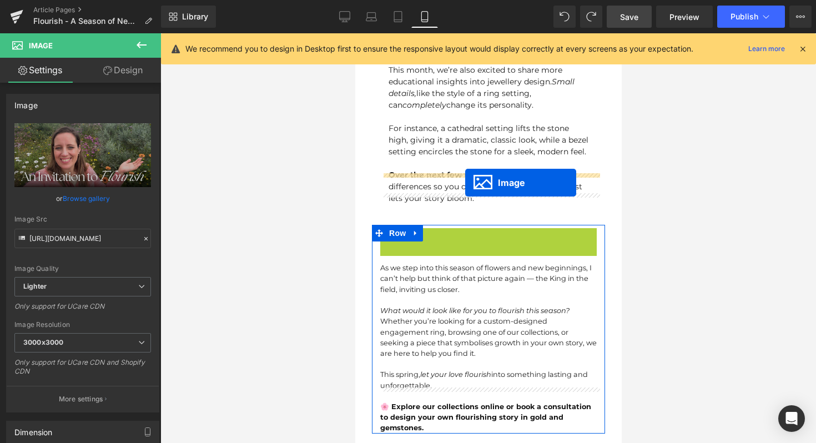
drag, startPoint x: 471, startPoint y: 245, endPoint x: 465, endPoint y: 183, distance: 62.5
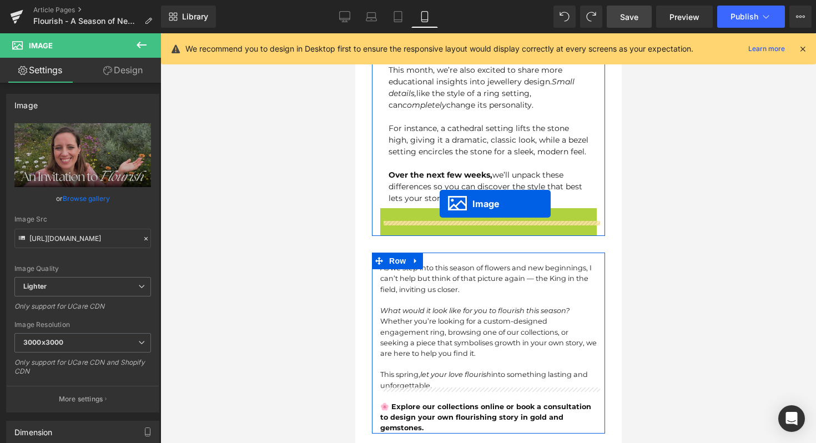
drag, startPoint x: 465, startPoint y: 225, endPoint x: 439, endPoint y: 204, distance: 33.1
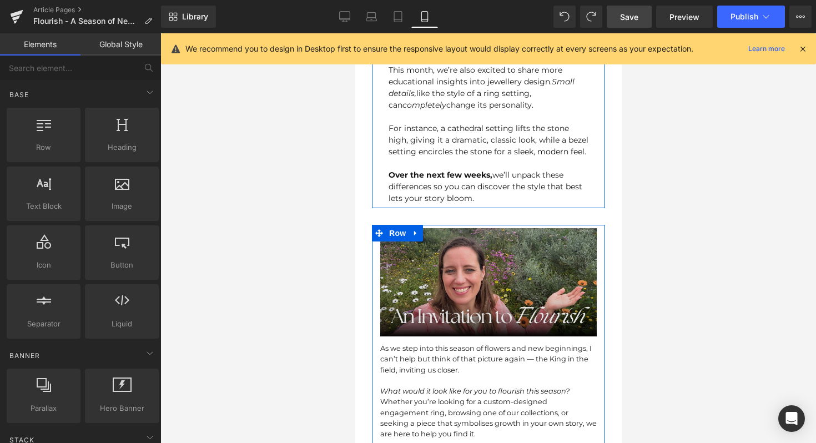
click at [396, 229] on img at bounding box center [488, 282] width 216 height 108
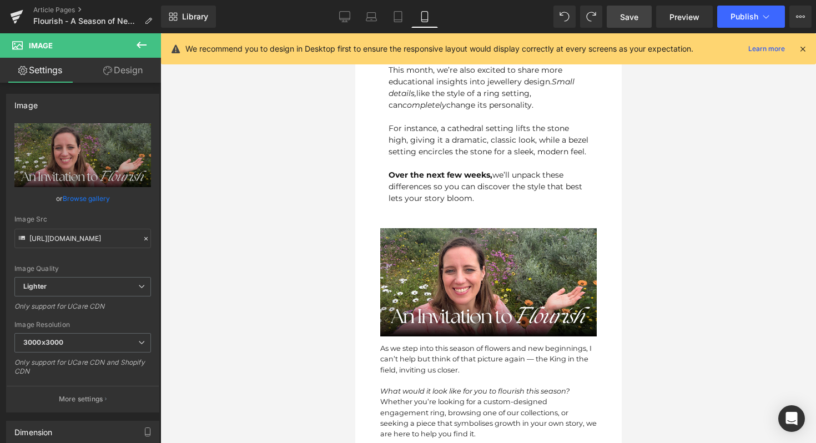
click at [346, 1] on div "Library Mobile Desktop Laptop Tablet Mobile Save Preview Publish Scheduled View…" at bounding box center [488, 16] width 655 height 33
click at [346, 12] on icon at bounding box center [345, 16] width 11 height 8
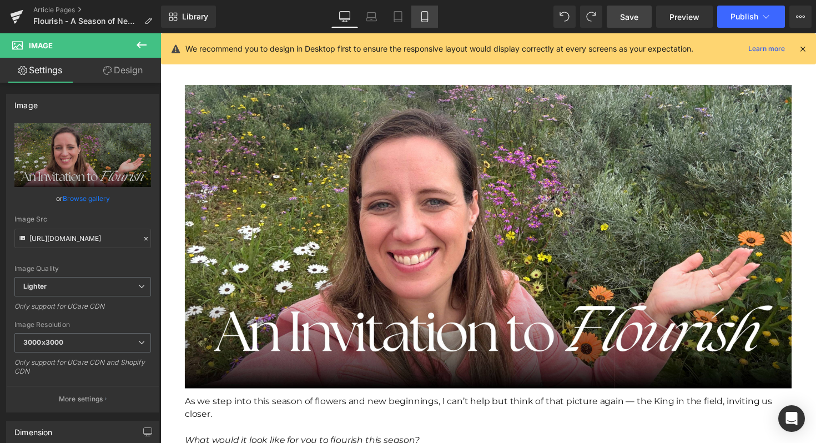
click at [420, 18] on icon at bounding box center [424, 16] width 11 height 11
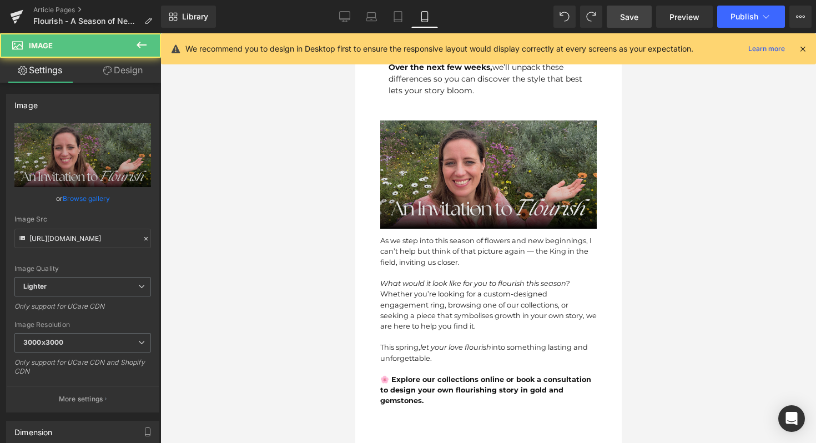
click at [457, 177] on img at bounding box center [488, 174] width 216 height 108
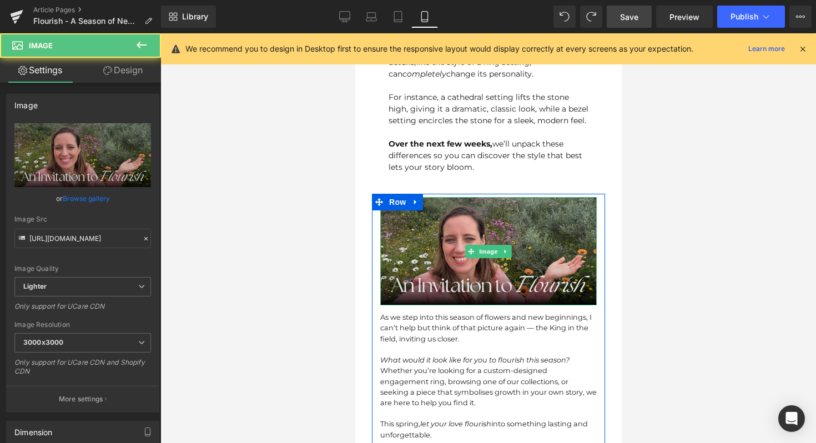
scroll to position [1116, 0]
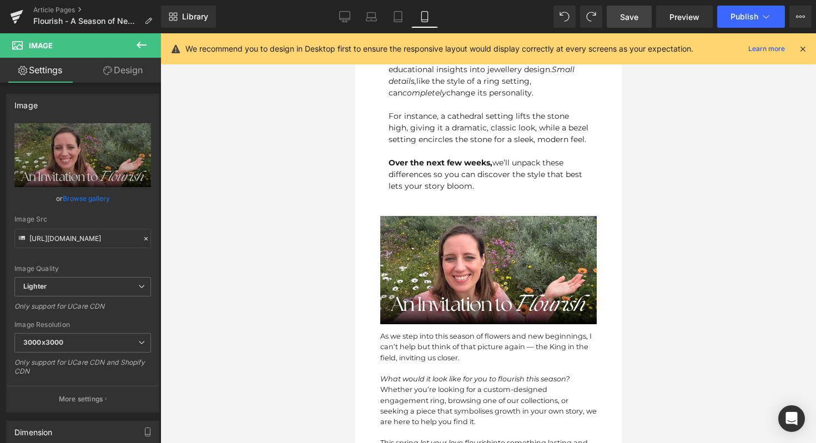
click at [476, 157] on div "Over the next few weeks, we’ll unpack these differences so you can discover the…" at bounding box center [488, 174] width 200 height 35
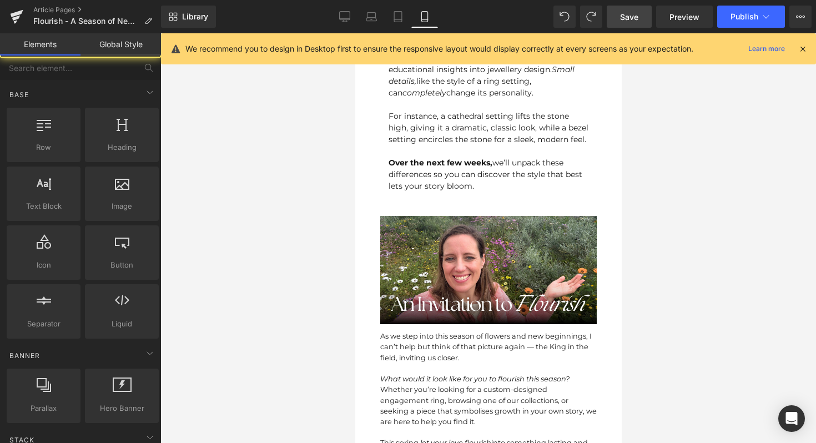
click at [355, 33] on div at bounding box center [355, 33] width 0 height 0
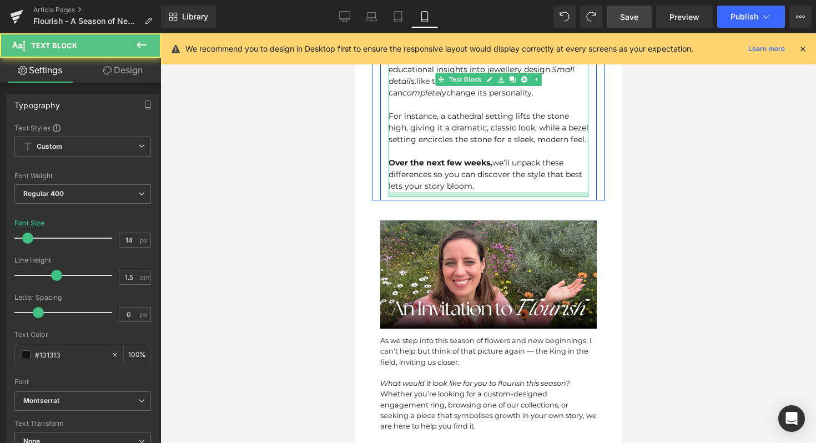
drag, startPoint x: 452, startPoint y: 159, endPoint x: 452, endPoint y: 168, distance: 8.9
click at [452, 192] on div at bounding box center [488, 194] width 200 height 4
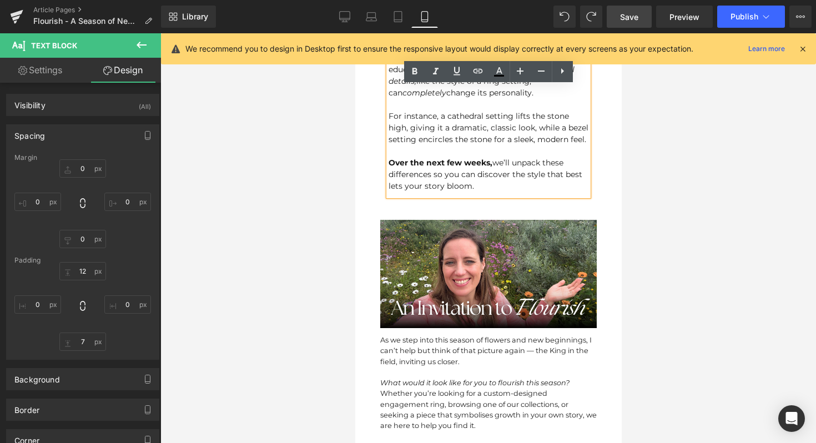
click at [445, 216] on div "Image As we step into this season of flowers and new beginnings, I can’t help b…" at bounding box center [487, 360] width 233 height 289
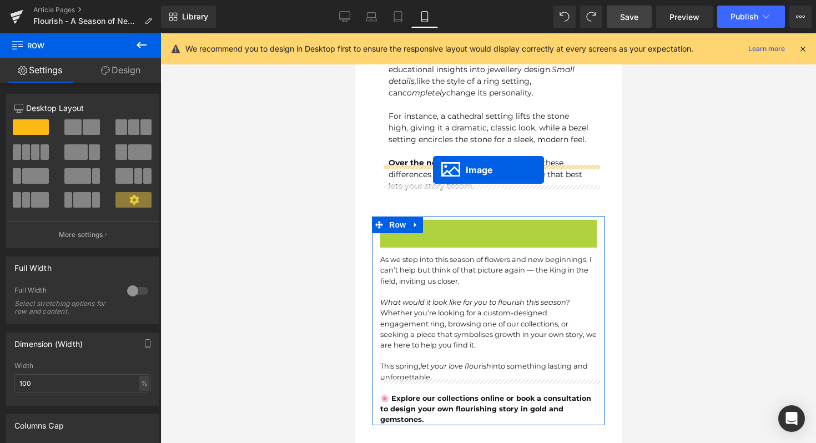
drag, startPoint x: 470, startPoint y: 239, endPoint x: 432, endPoint y: 170, distance: 78.2
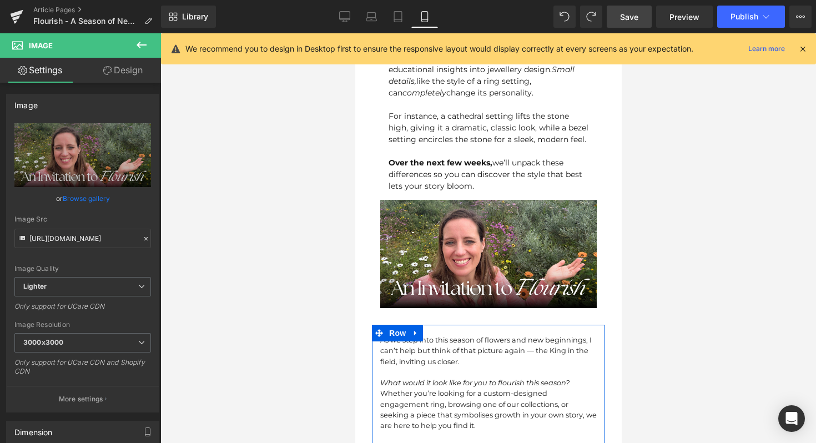
click at [142, 37] on button at bounding box center [141, 45] width 39 height 24
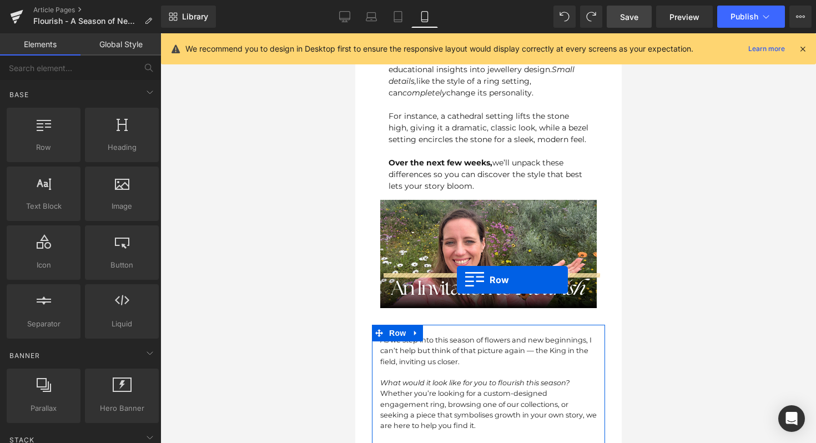
drag, startPoint x: 404, startPoint y: 180, endPoint x: 456, endPoint y: 280, distance: 113.0
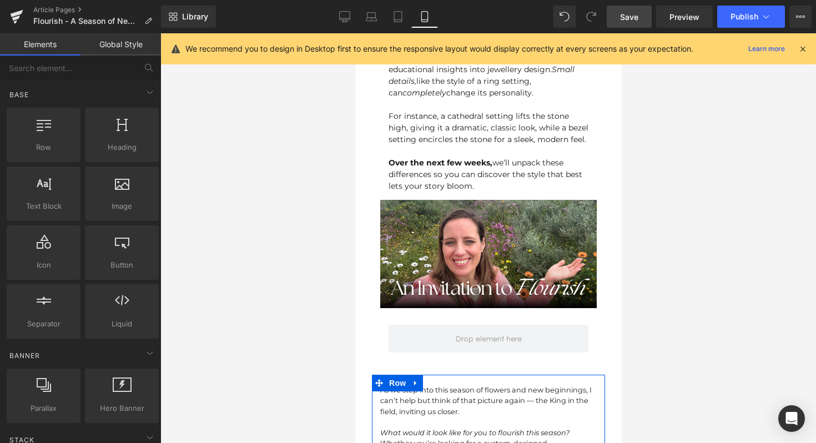
click at [401, 375] on span "Row" at bounding box center [397, 383] width 22 height 17
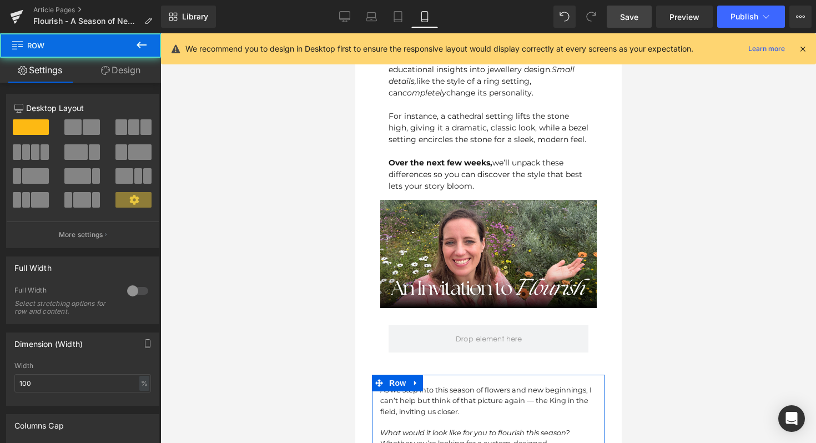
click at [110, 58] on link "Design" at bounding box center [120, 70] width 80 height 25
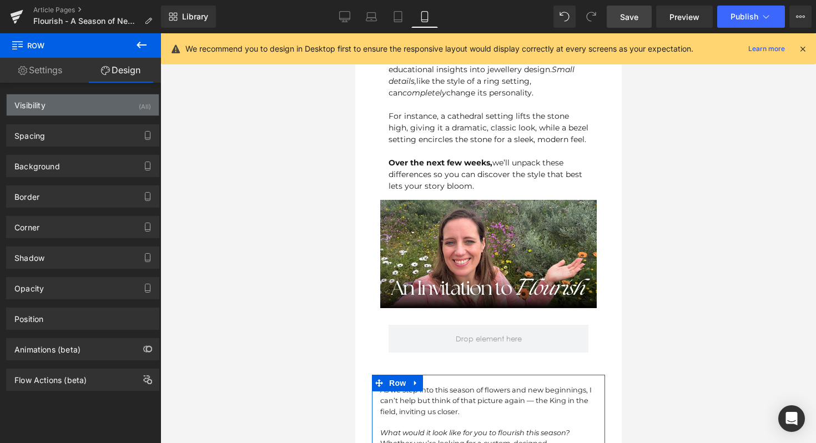
click at [84, 112] on div "Visibility (All)" at bounding box center [83, 104] width 152 height 21
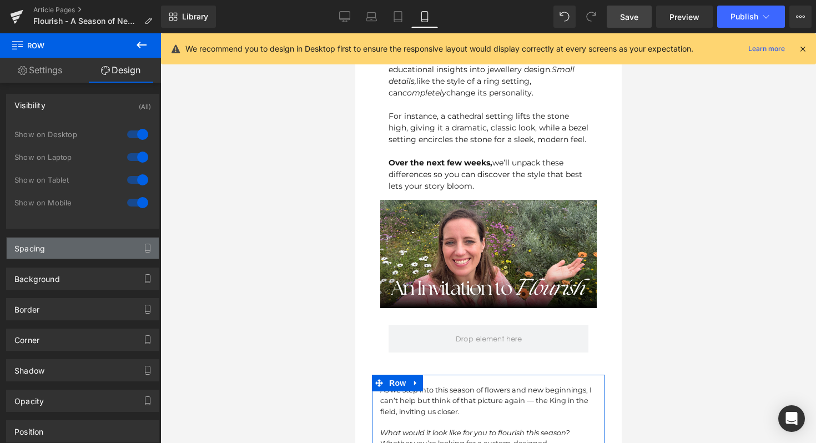
click at [65, 248] on div "Spacing" at bounding box center [83, 248] width 152 height 21
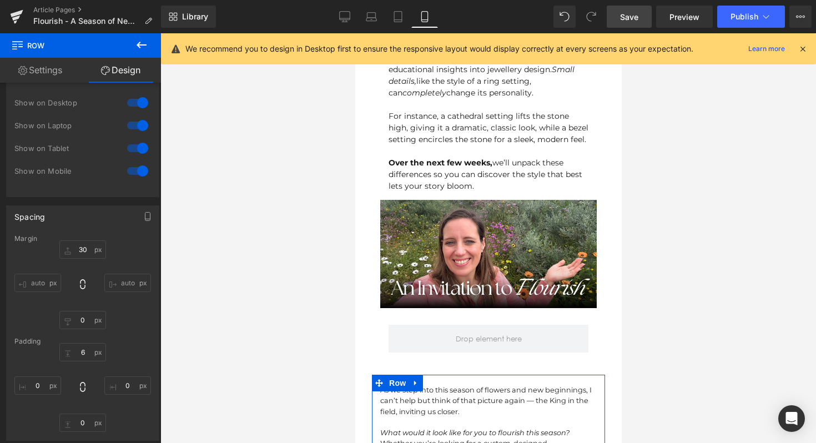
scroll to position [71, 0]
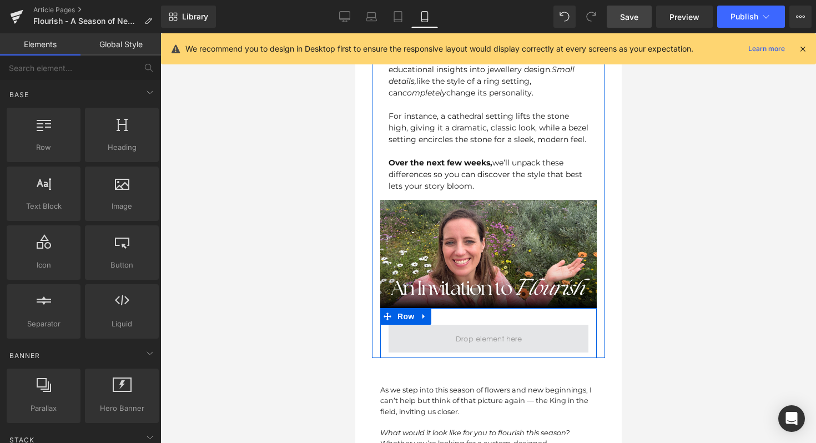
click at [488, 330] on span at bounding box center [488, 339] width 74 height 18
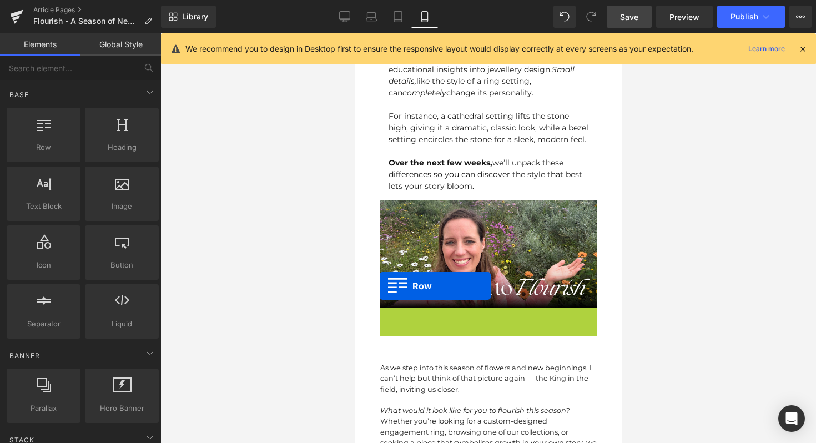
drag, startPoint x: 391, startPoint y: 279, endPoint x: 379, endPoint y: 286, distance: 13.9
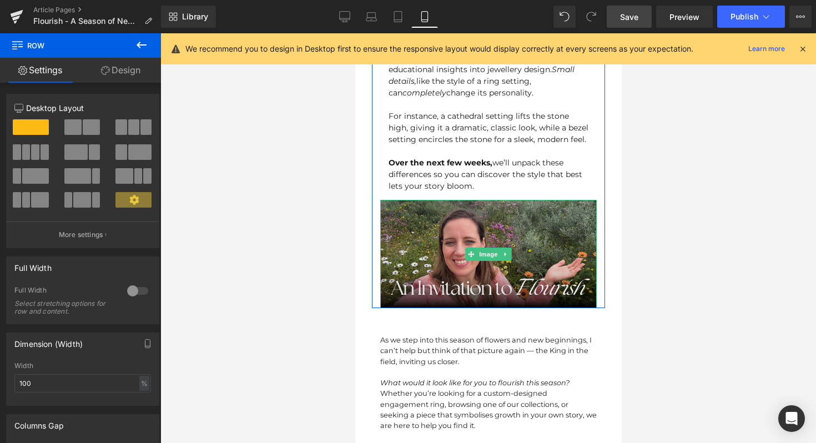
click at [454, 228] on img at bounding box center [488, 254] width 216 height 108
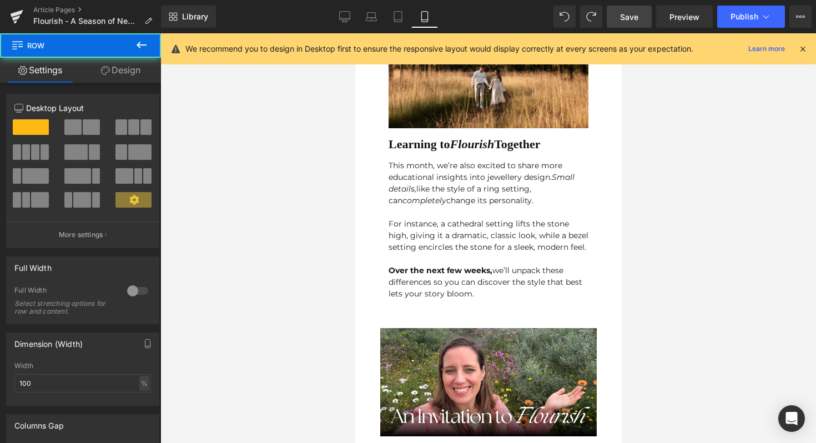
scroll to position [1074, 0]
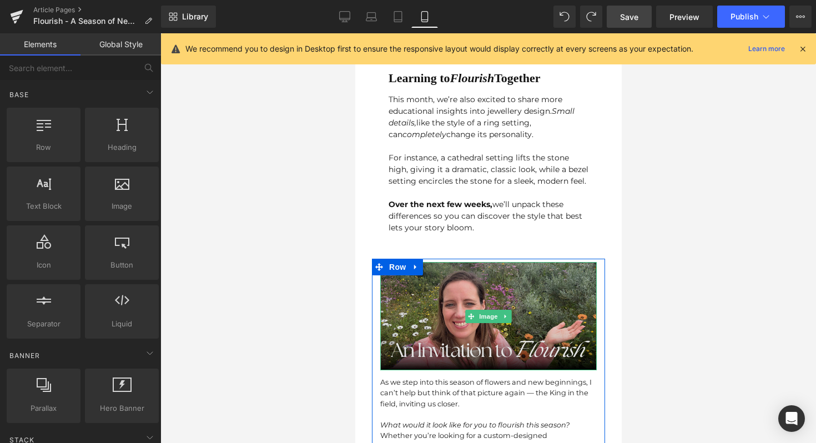
click at [425, 262] on img at bounding box center [488, 316] width 216 height 108
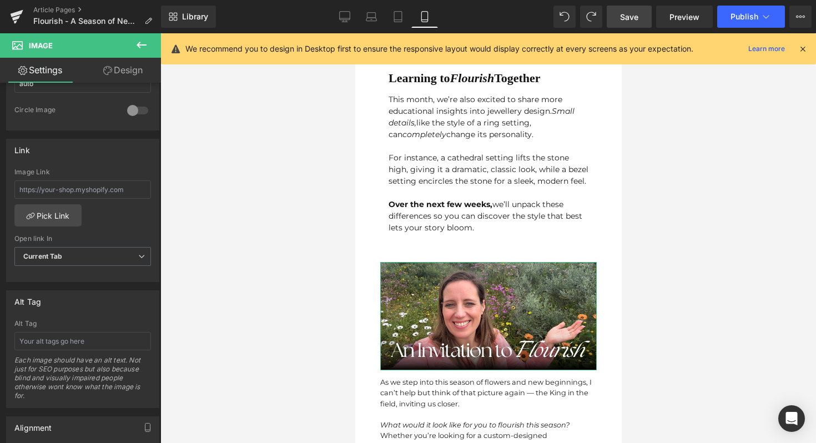
scroll to position [420, 0]
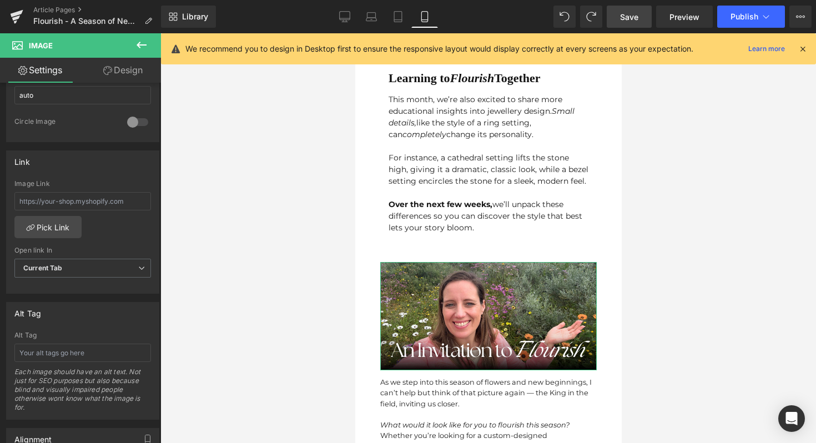
click at [145, 48] on icon at bounding box center [141, 44] width 13 height 13
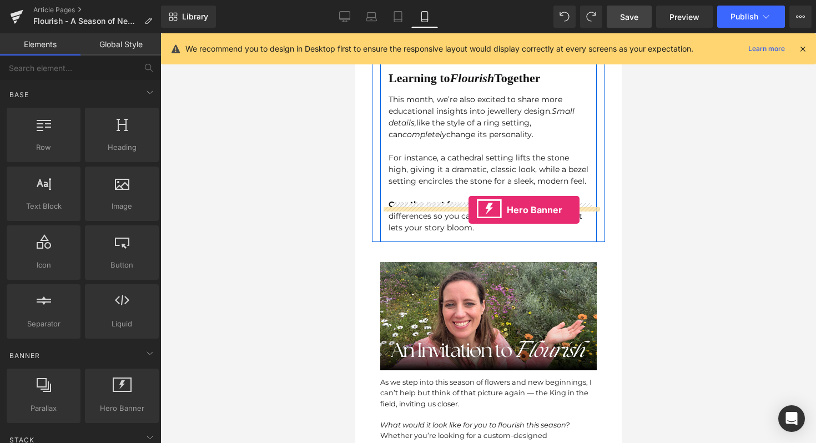
drag, startPoint x: 464, startPoint y: 421, endPoint x: 468, endPoint y: 210, distance: 211.5
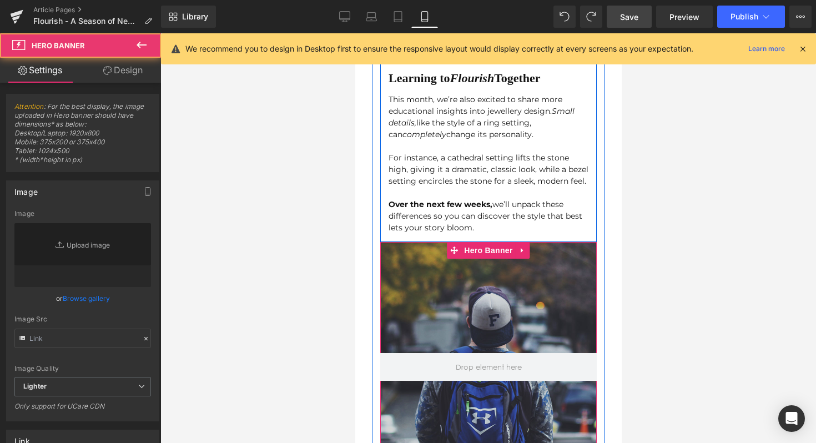
type input "[URL][DOMAIN_NAME]"
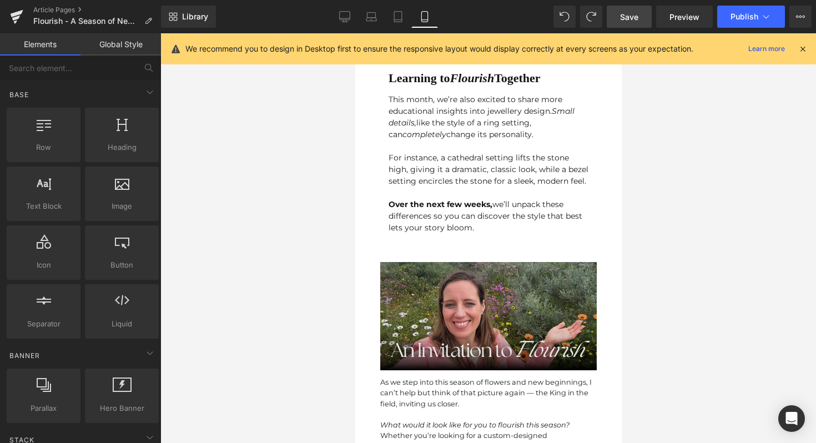
click at [391, 262] on img at bounding box center [488, 316] width 216 height 108
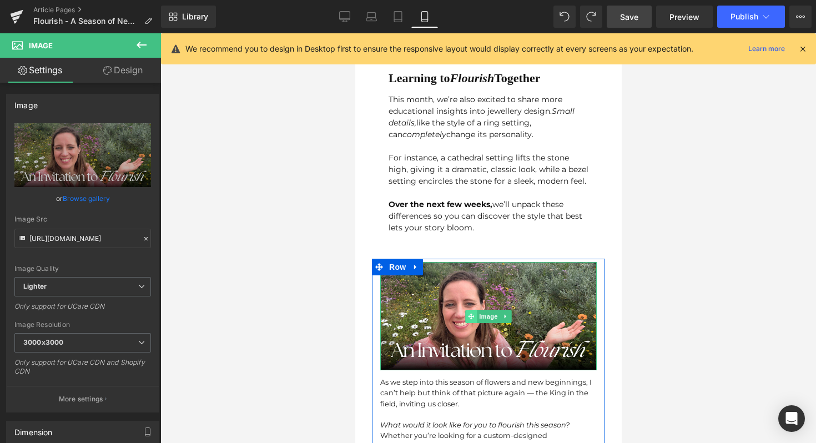
click at [466, 310] on span at bounding box center [471, 316] width 12 height 13
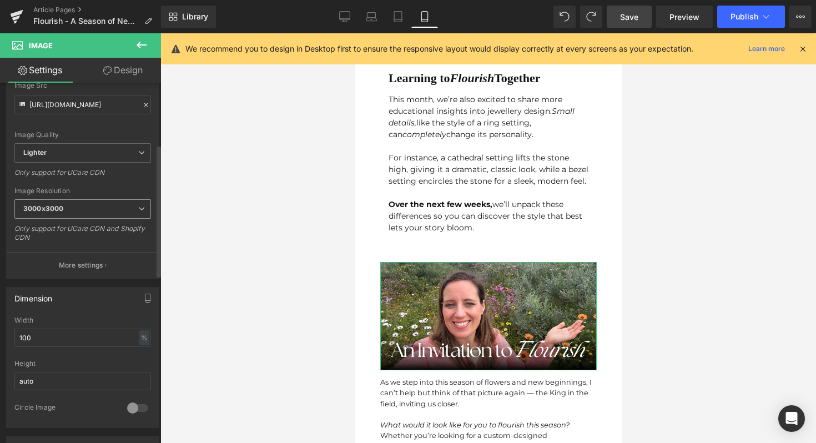
scroll to position [168, 0]
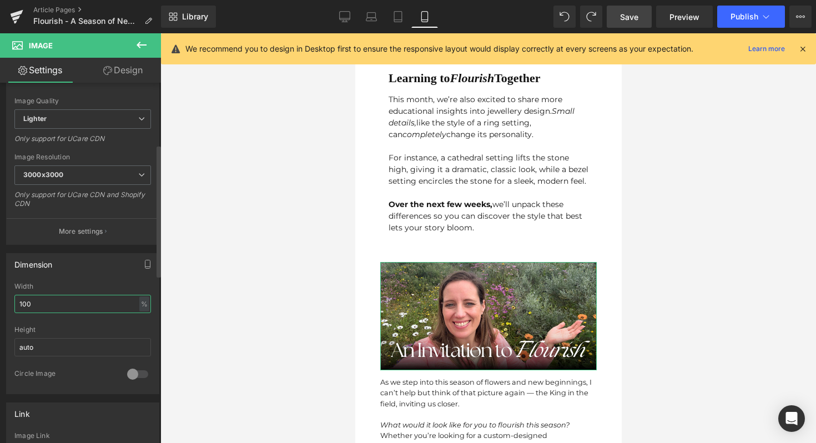
click at [42, 304] on input "100" at bounding box center [82, 304] width 137 height 18
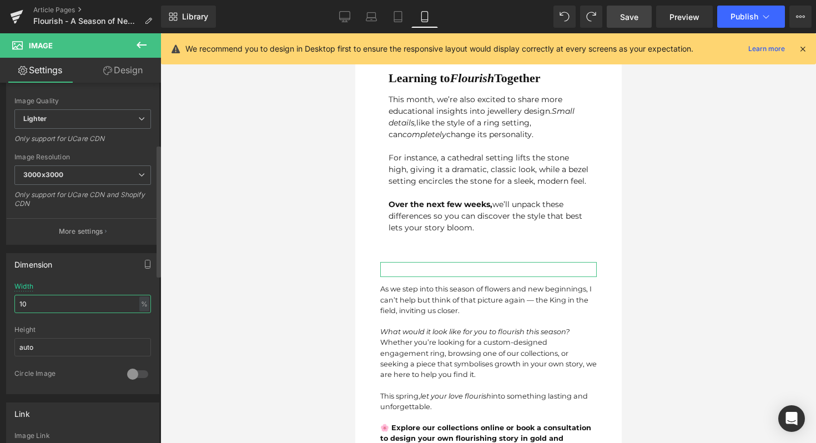
type input "100"
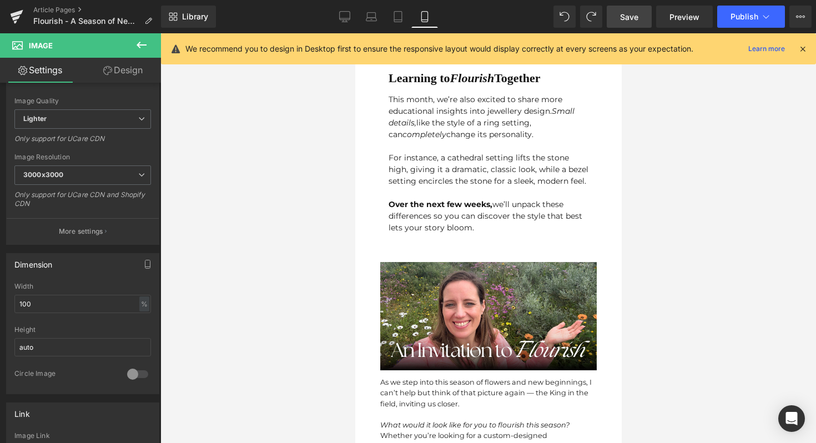
click at [658, 246] on div at bounding box center [488, 238] width 656 height 410
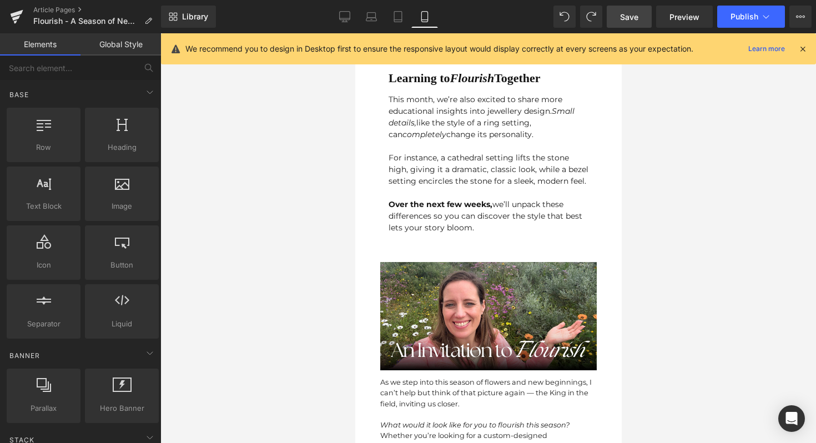
drag, startPoint x: 440, startPoint y: 203, endPoint x: 400, endPoint y: 126, distance: 86.4
click at [440, 202] on div "This month, we’re also excited to share more educational insights into jeweller…" at bounding box center [488, 162] width 200 height 151
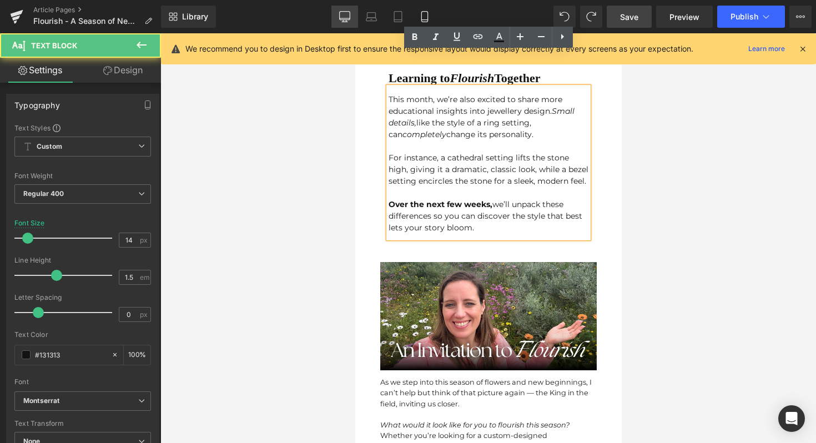
click at [342, 17] on icon at bounding box center [344, 16] width 11 height 11
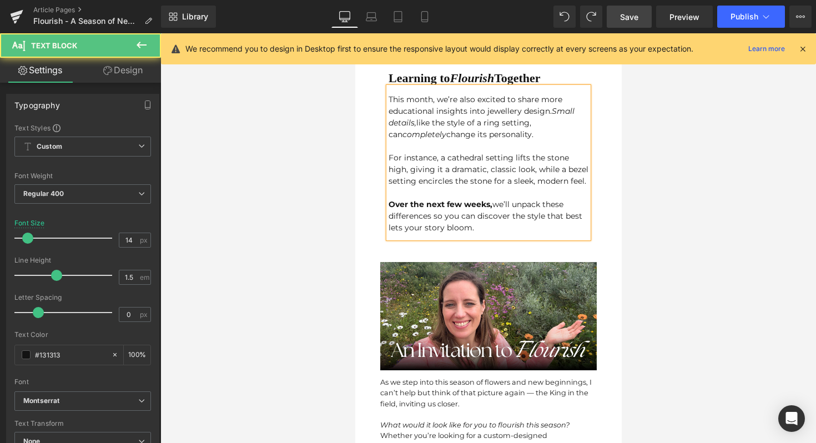
type input "16"
type input "100"
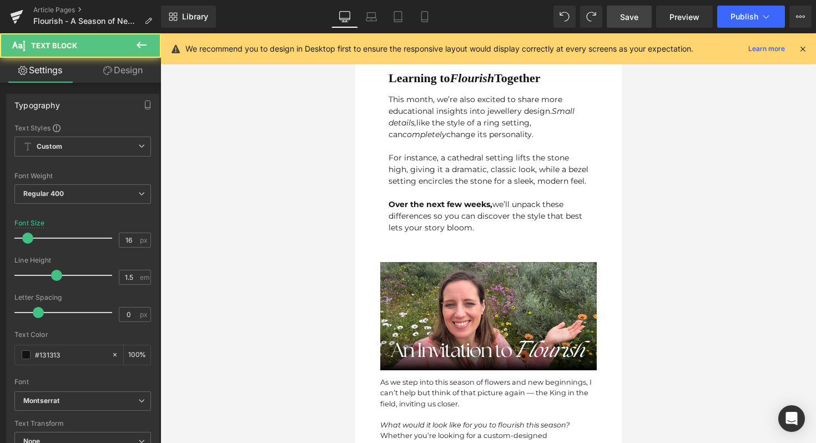
scroll to position [1987, 0]
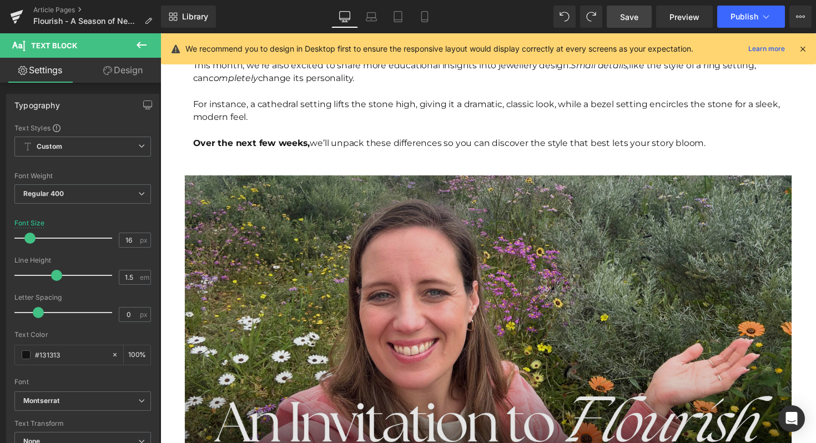
click at [230, 214] on img at bounding box center [496, 334] width 622 height 311
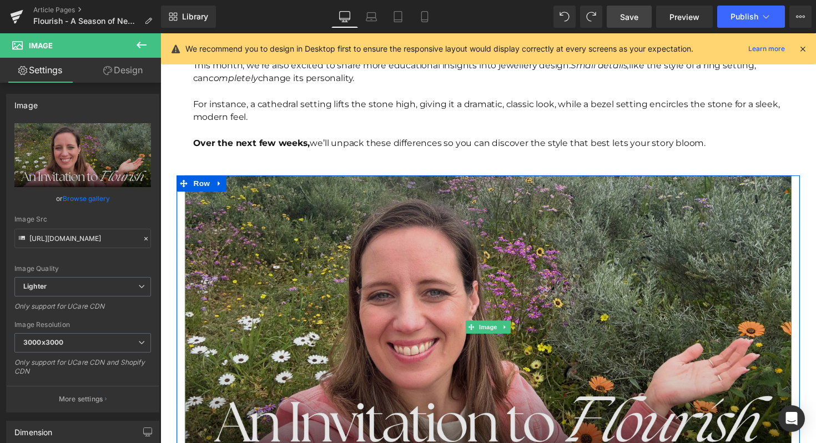
click at [279, 251] on img at bounding box center [496, 334] width 622 height 311
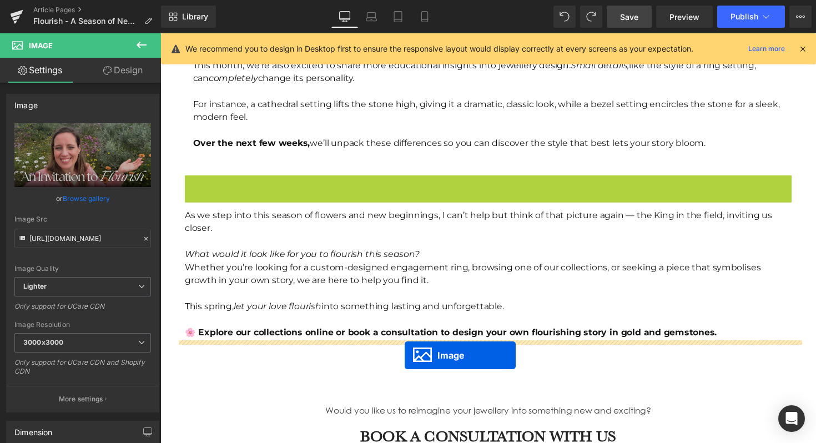
drag, startPoint x: 479, startPoint y: 334, endPoint x: 411, endPoint y: 364, distance: 74.6
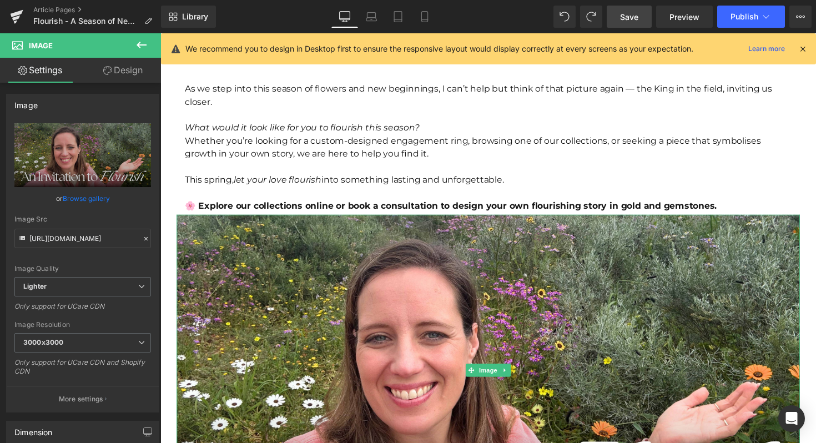
scroll to position [2098, 0]
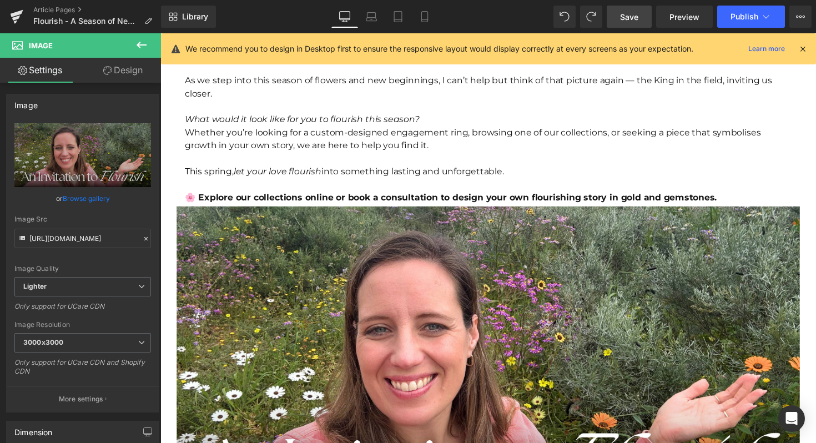
click at [229, 158] on div at bounding box center [496, 161] width 622 height 13
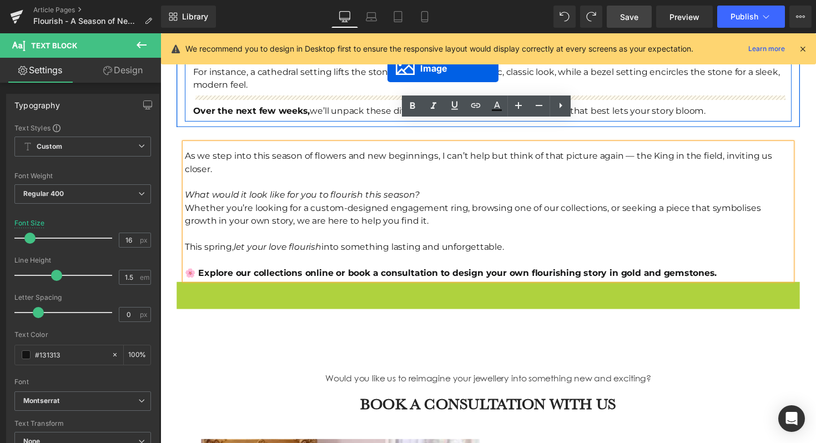
scroll to position [1953, 0]
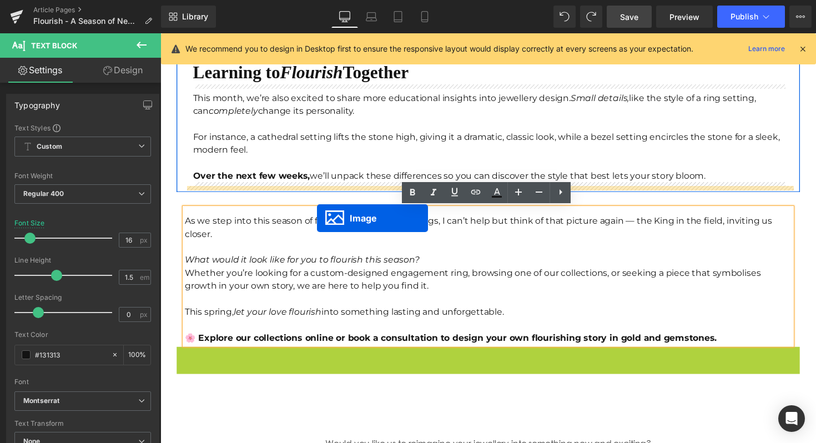
drag, startPoint x: 476, startPoint y: 367, endPoint x: 321, endPoint y: 223, distance: 211.7
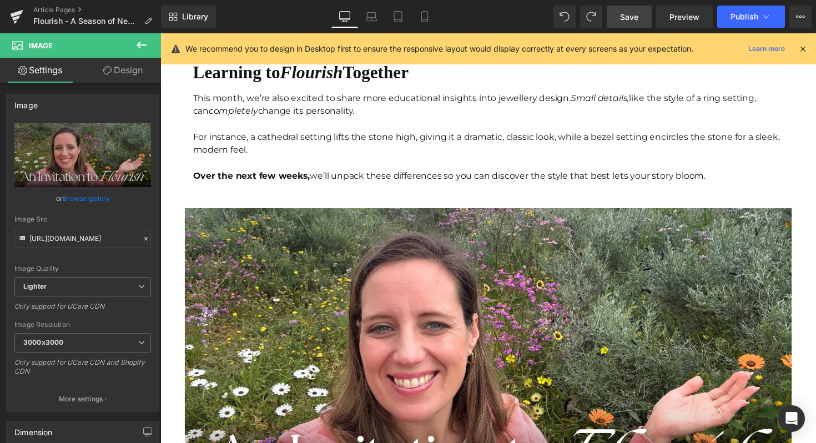
scroll to position [97, 0]
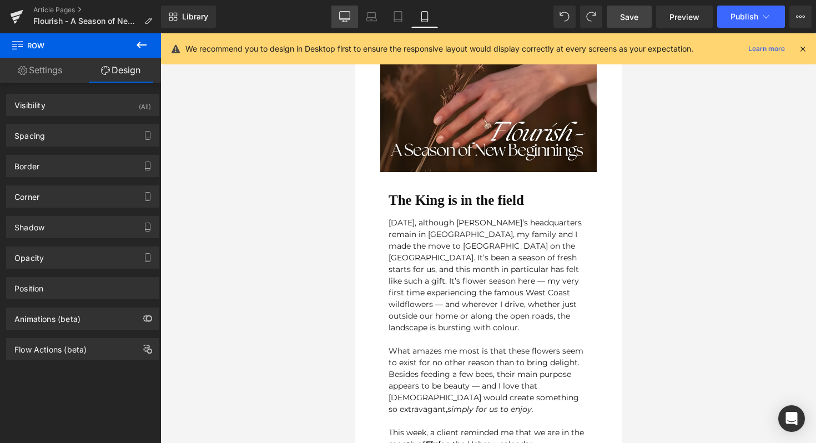
click at [342, 16] on icon at bounding box center [344, 16] width 11 height 11
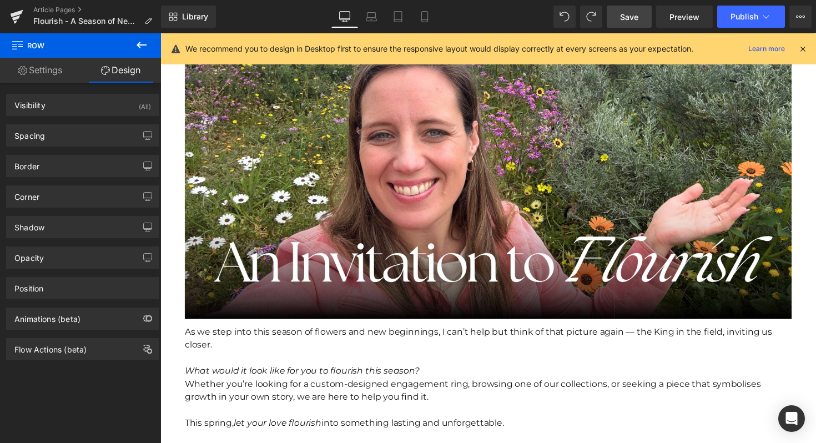
scroll to position [2157, 0]
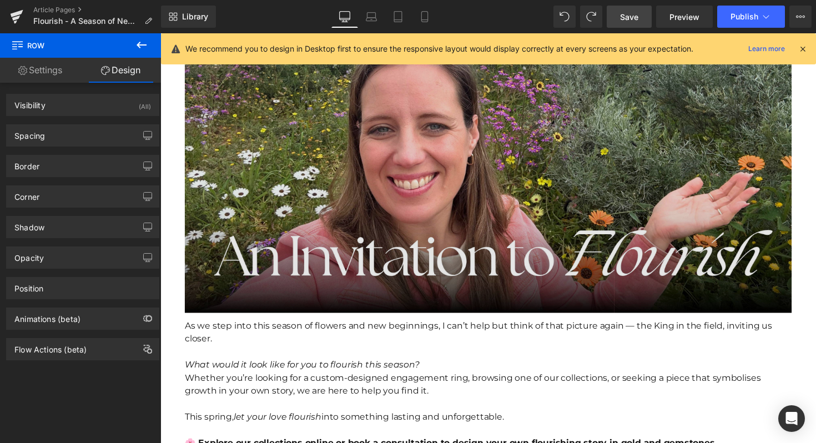
click at [322, 259] on img at bounding box center [496, 164] width 622 height 311
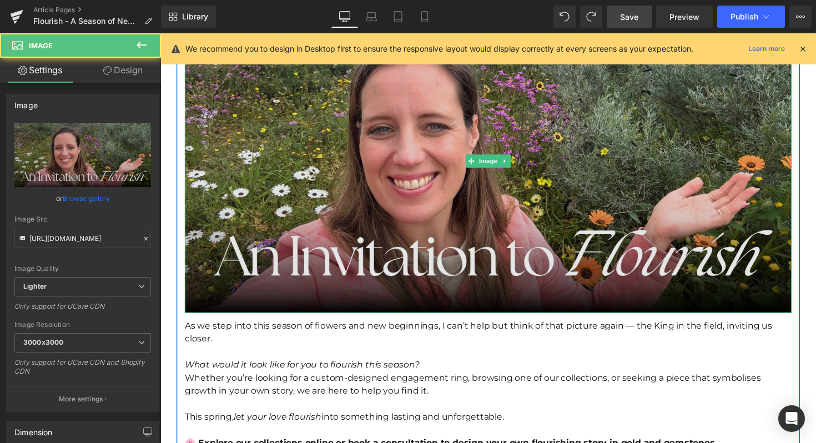
click at [305, 206] on img at bounding box center [496, 164] width 622 height 311
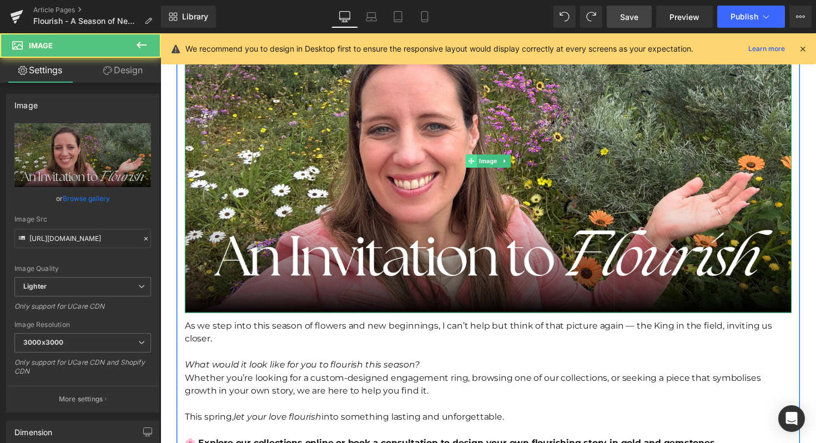
click at [482, 159] on span at bounding box center [479, 164] width 12 height 13
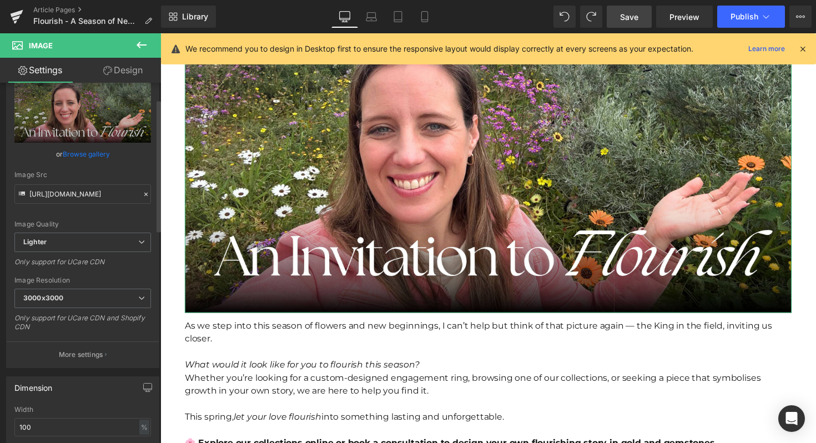
scroll to position [0, 0]
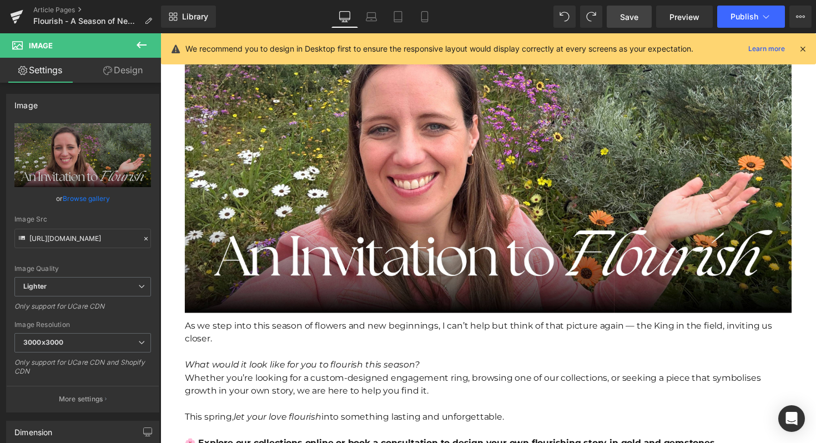
click at [149, 39] on button at bounding box center [141, 45] width 39 height 24
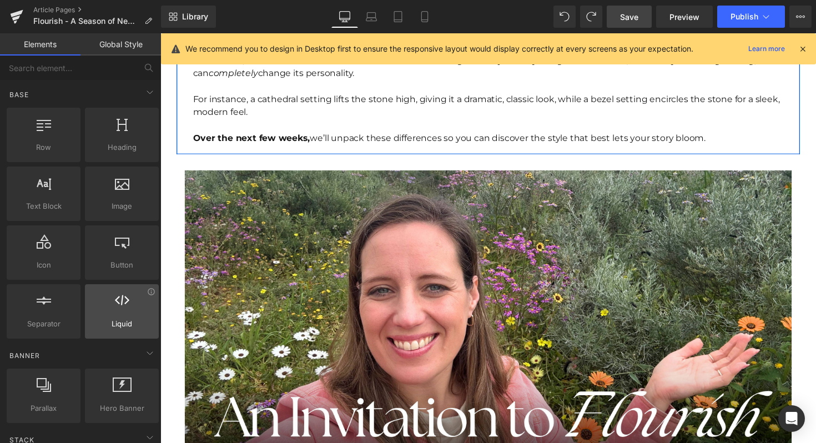
scroll to position [2003, 0]
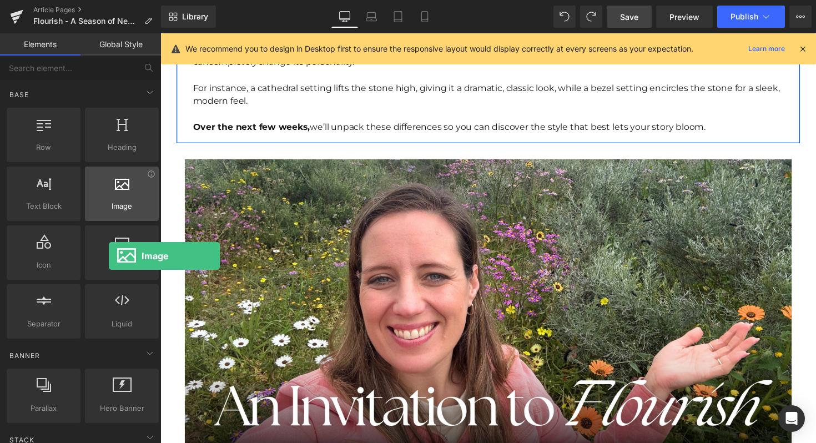
drag, startPoint x: 127, startPoint y: 192, endPoint x: 109, endPoint y: 205, distance: 21.9
click at [109, 205] on div "Image images, photos, alts, uploads" at bounding box center [122, 194] width 74 height 54
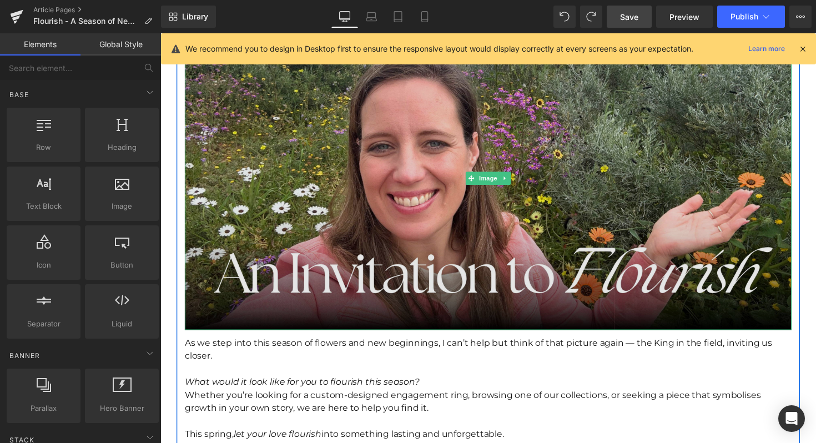
click at [343, 235] on img at bounding box center [496, 182] width 622 height 311
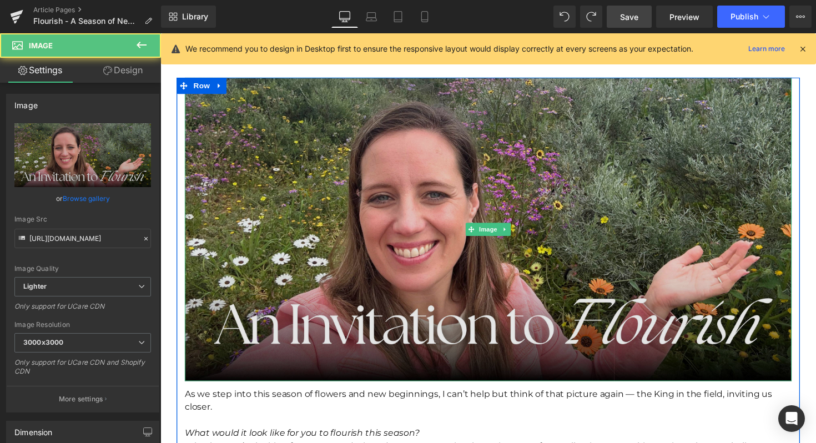
scroll to position [1995, 0]
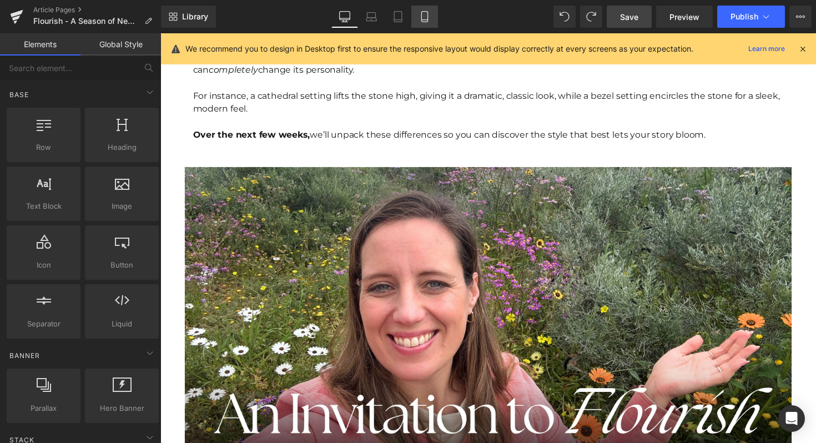
click at [420, 19] on icon at bounding box center [424, 16] width 11 height 11
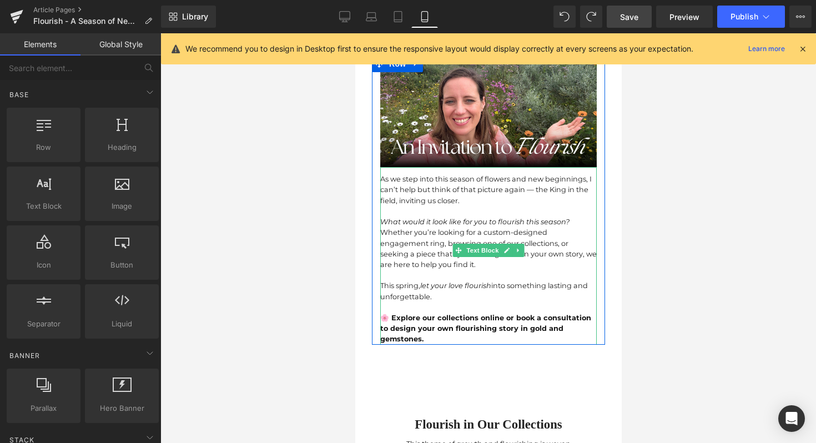
scroll to position [1280, 0]
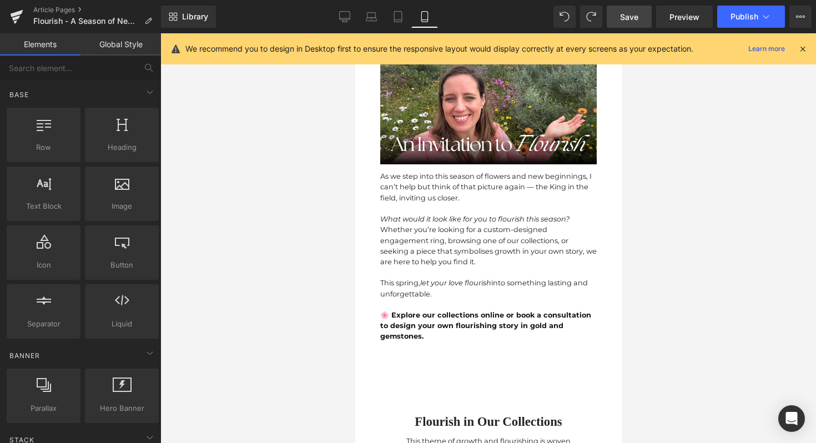
click at [465, 415] on span at bounding box center [462, 421] width 12 height 13
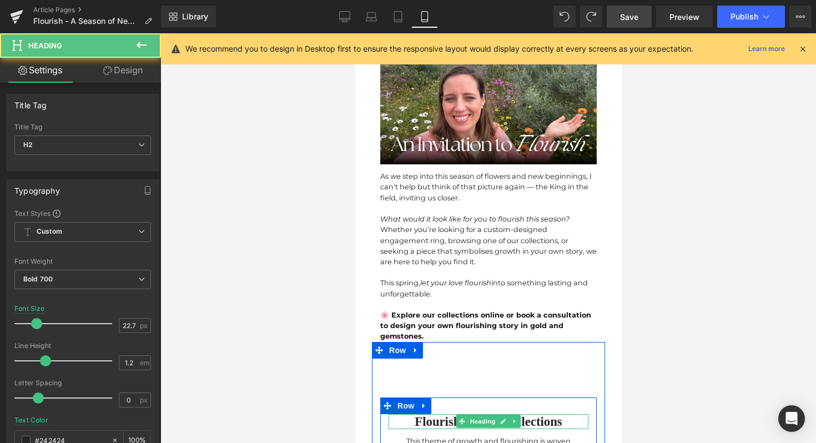
click at [452, 414] on h2 "Flourish in Our Collections" at bounding box center [488, 421] width 200 height 15
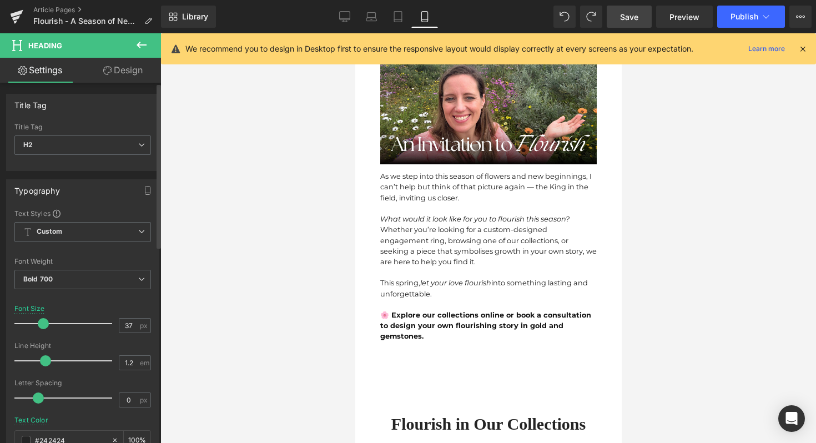
type input "39"
click at [51, 322] on div at bounding box center [66, 324] width 92 height 22
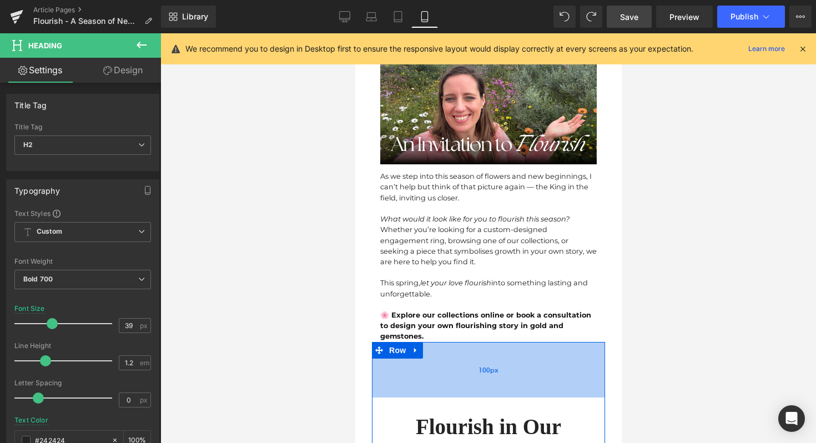
click at [478, 364] on span "100px" at bounding box center [488, 369] width 20 height 11
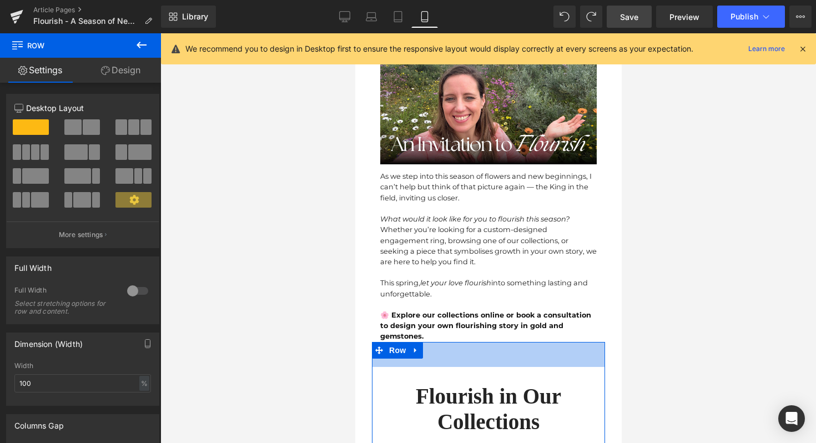
drag, startPoint x: 478, startPoint y: 321, endPoint x: 535, endPoint y: 229, distance: 108.1
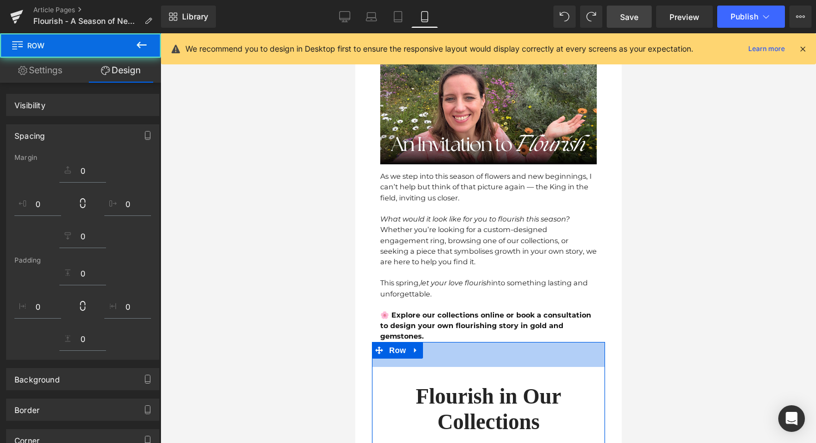
click at [710, 270] on div at bounding box center [488, 238] width 656 height 410
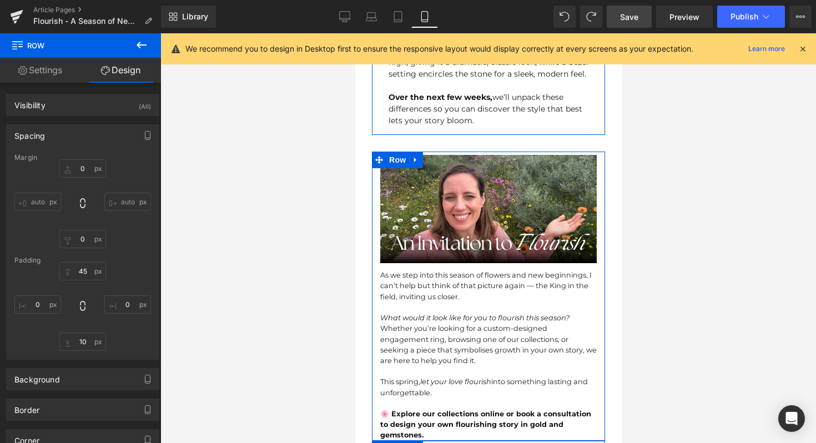
scroll to position [1151, 0]
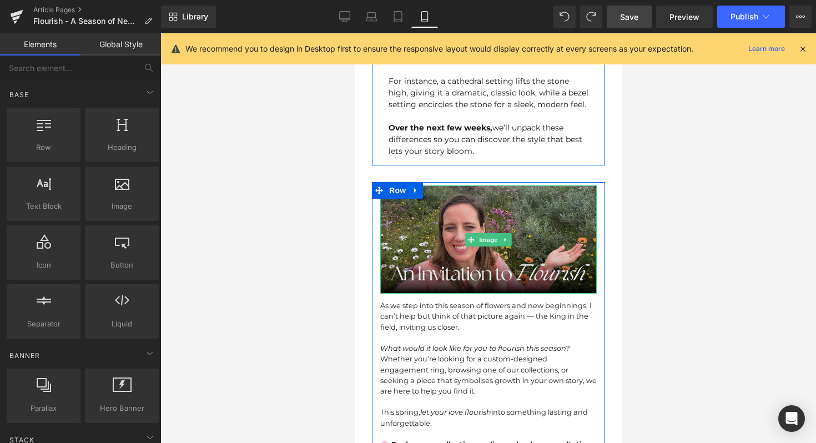
click at [456, 185] on img at bounding box center [488, 239] width 216 height 108
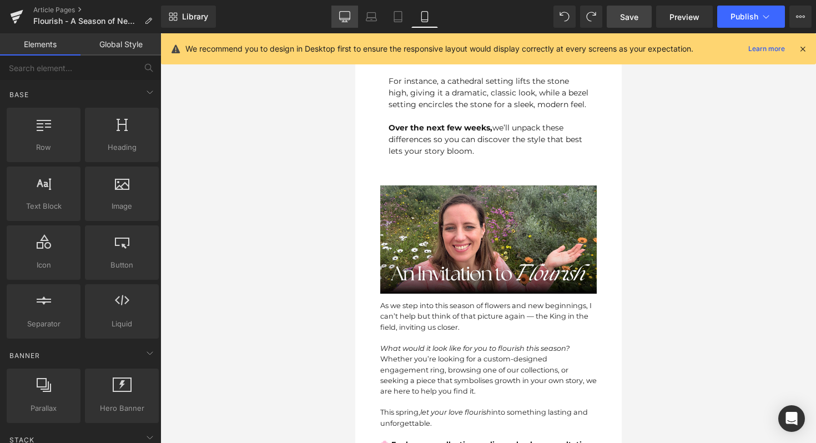
click at [344, 19] on icon at bounding box center [345, 16] width 11 height 8
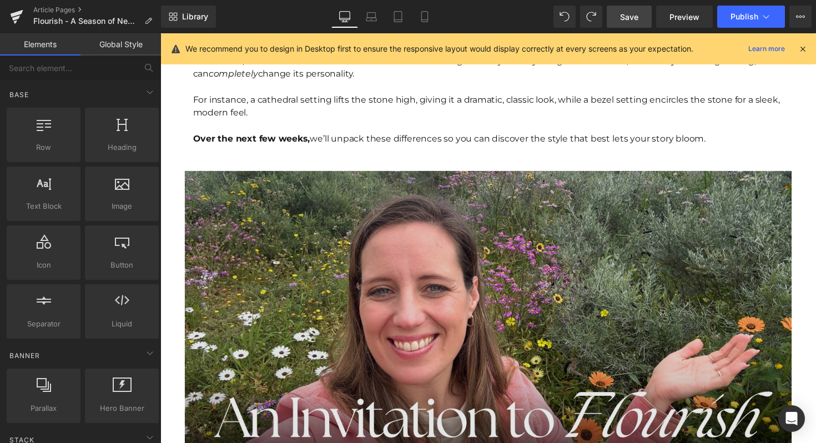
scroll to position [1944, 0]
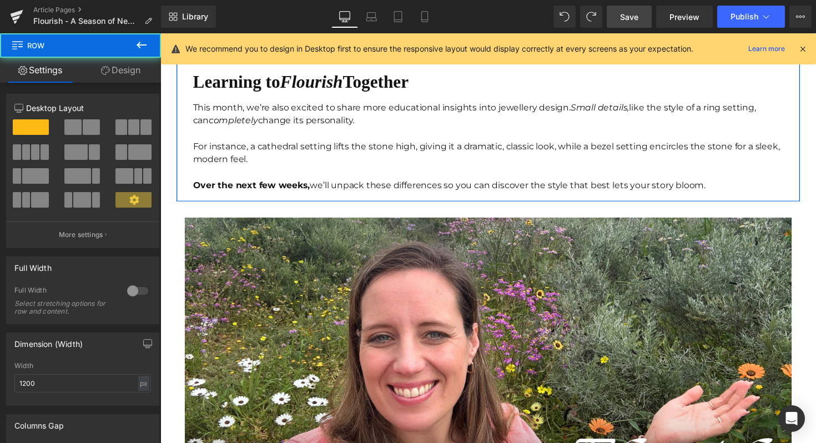
click at [311, 172] on div "Over the next few weeks, we’ll unpack these differences so you can discover the…" at bounding box center [496, 182] width 605 height 27
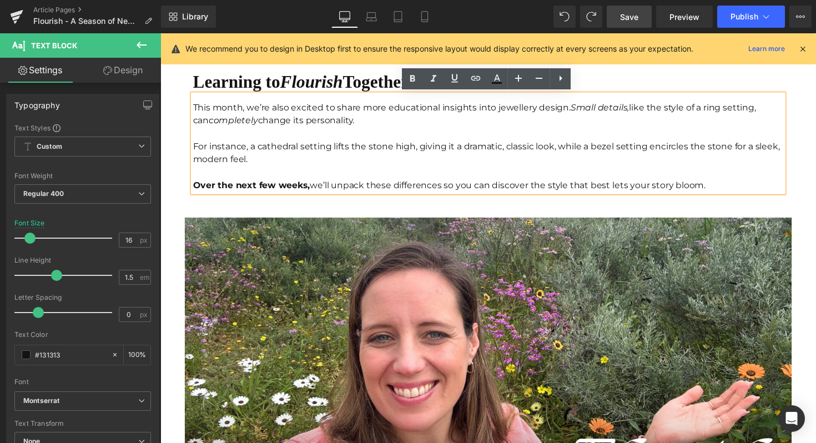
click at [289, 196] on div "This month, we’re also excited to share more educational insights into jeweller…" at bounding box center [496, 146] width 605 height 100
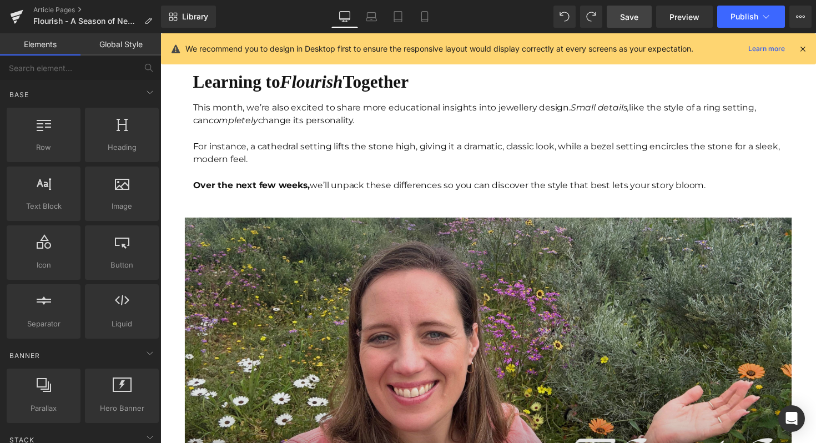
click at [258, 243] on img at bounding box center [496, 377] width 622 height 311
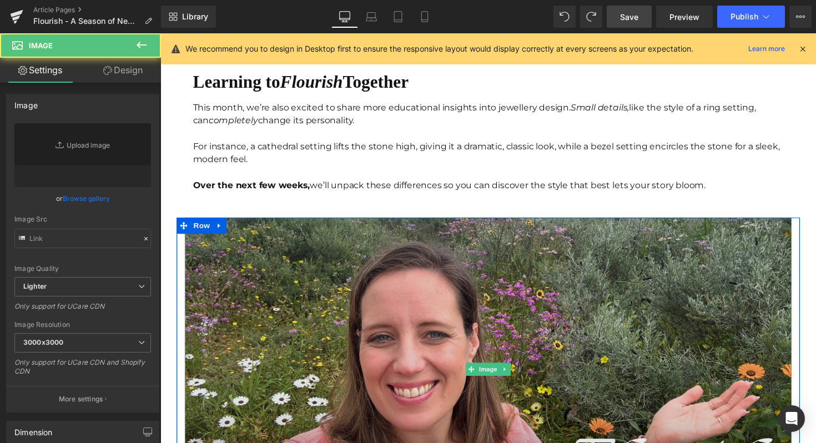
type input "[URL][DOMAIN_NAME]"
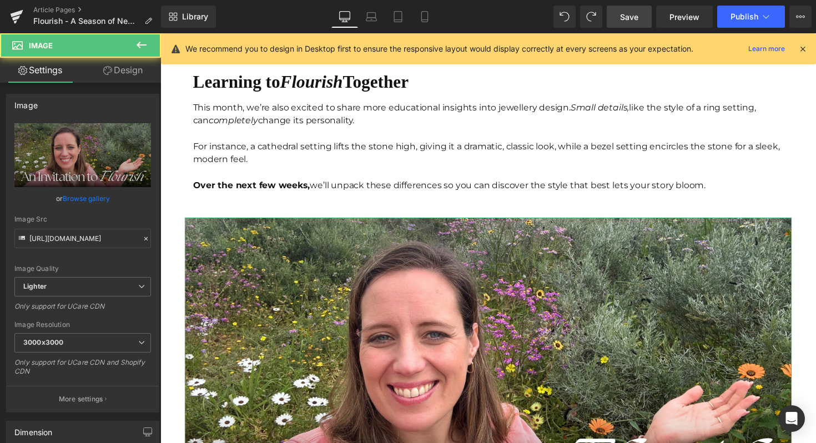
click at [132, 68] on link "Design" at bounding box center [123, 70] width 80 height 25
click at [0, 0] on div "Spacing" at bounding box center [0, 0] width 0 height 0
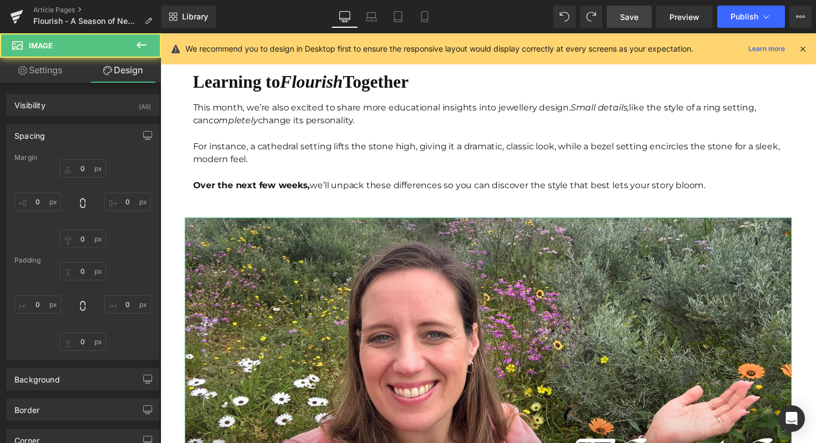
type input "0"
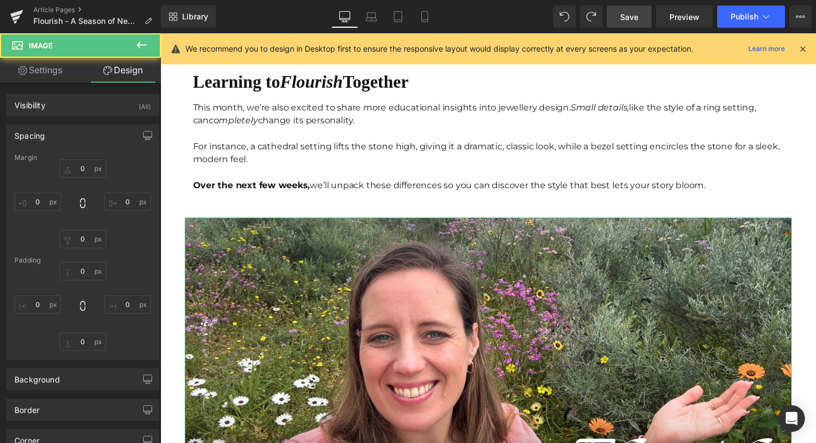
type input "0"
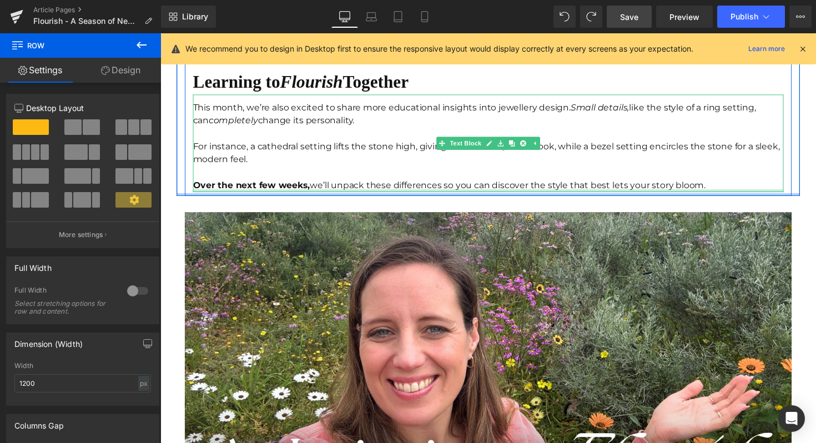
drag, startPoint x: 298, startPoint y: 201, endPoint x: 298, endPoint y: 194, distance: 7.2
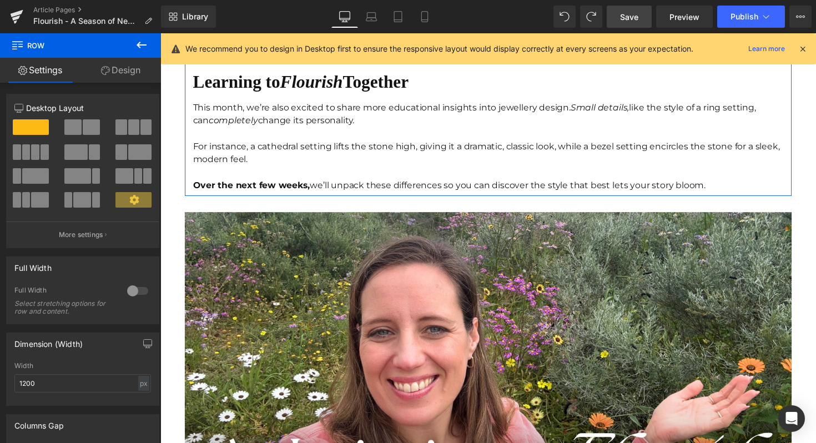
click at [118, 59] on link "Design" at bounding box center [120, 70] width 80 height 25
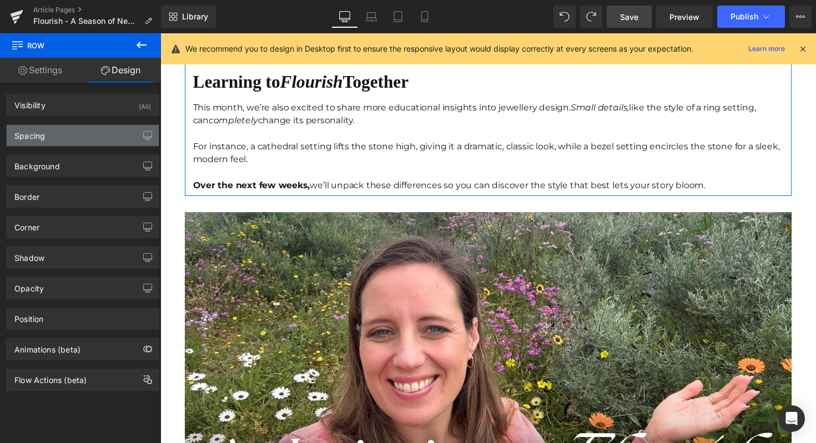
click at [94, 134] on div "Spacing" at bounding box center [83, 135] width 152 height 21
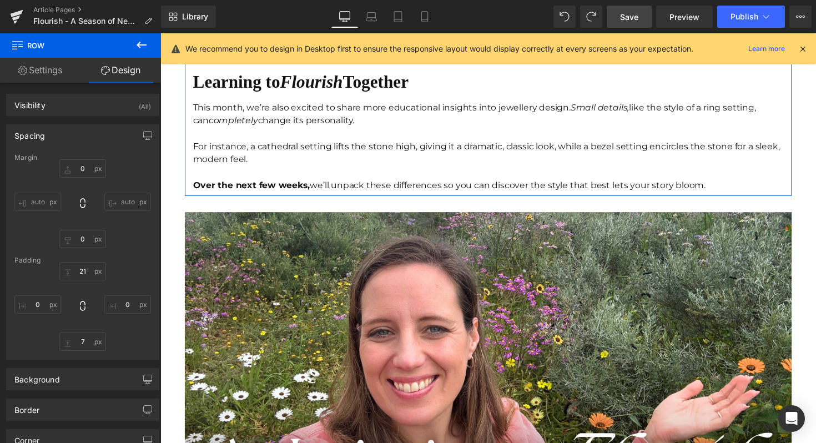
type input "0"
type input "21"
type input "0"
type input "7"
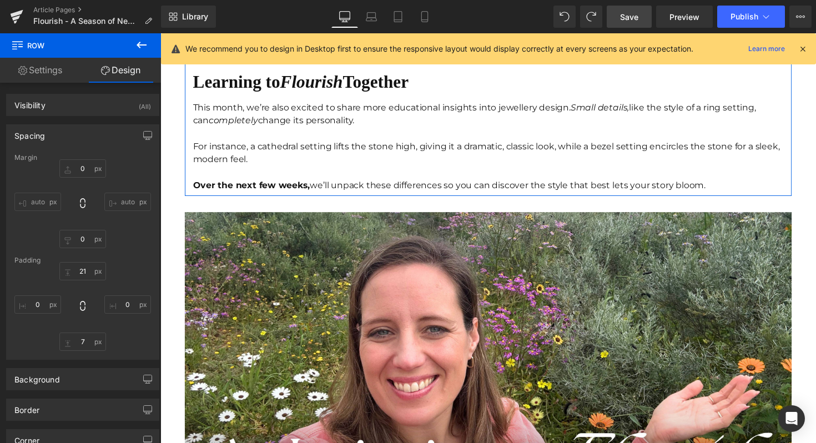
type input "0"
click at [75, 340] on input "7" at bounding box center [82, 341] width 47 height 18
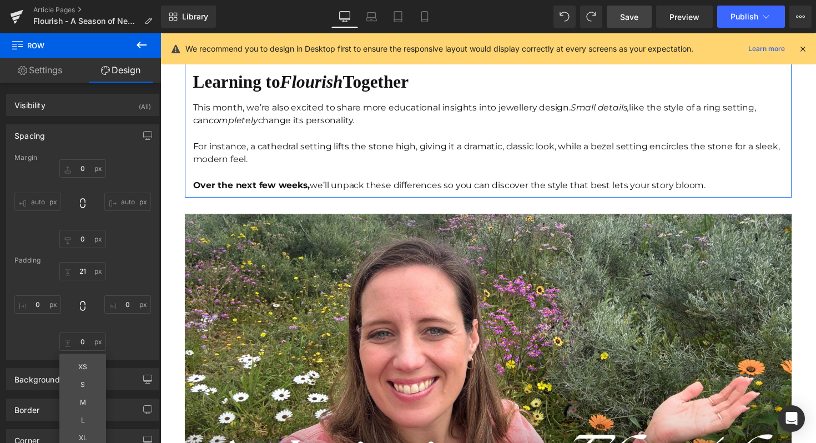
click at [127, 341] on div "21px 21 0px 0 XS S M L XL Edit Value 0px 0" at bounding box center [82, 306] width 137 height 89
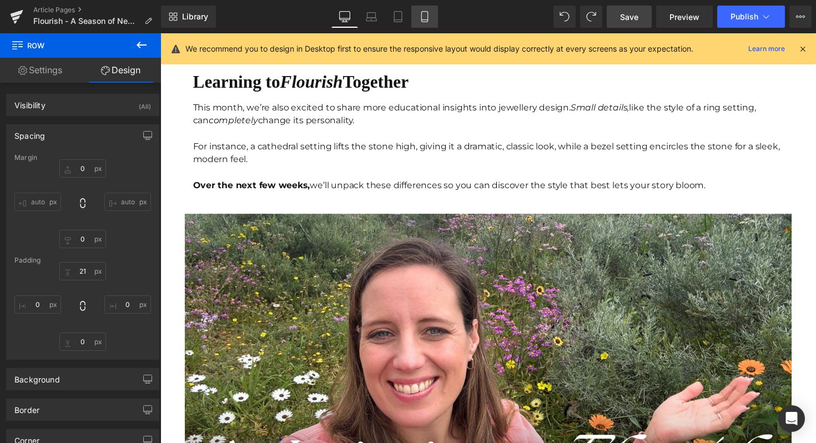
click at [422, 18] on icon at bounding box center [424, 16] width 11 height 11
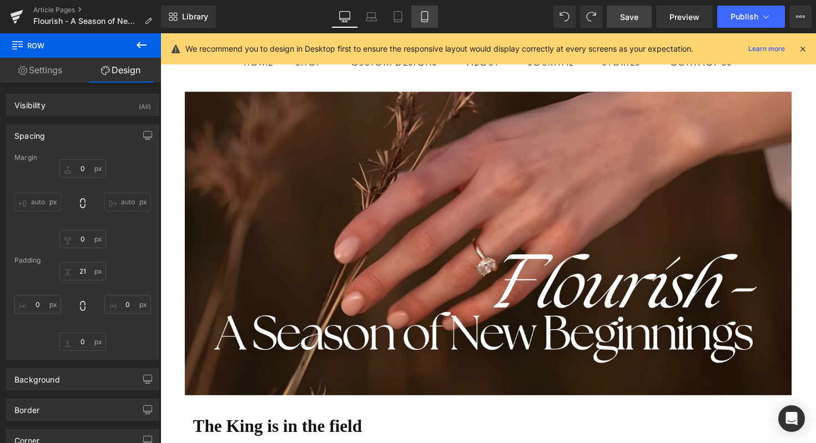
type input "0"
type input "20"
type input "0"
type input "10"
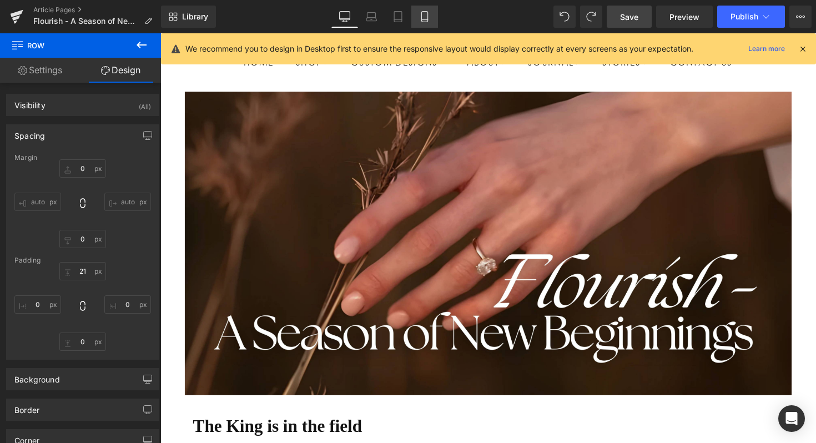
type input "0"
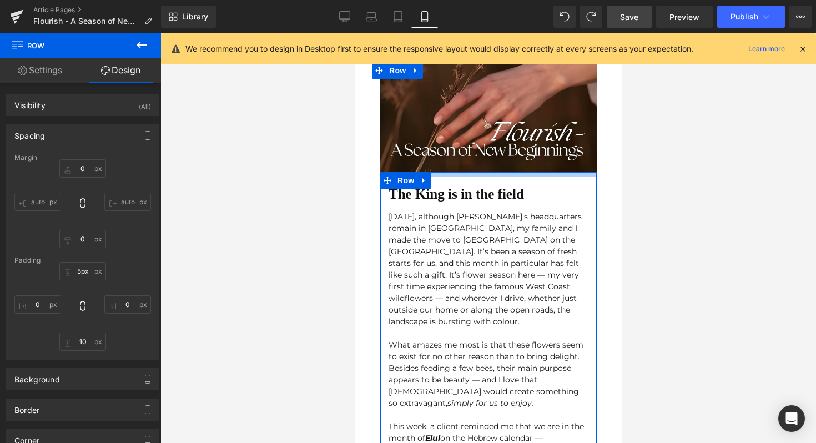
type input "4px"
drag, startPoint x: 441, startPoint y: 180, endPoint x: 441, endPoint y: 172, distance: 8.9
click at [441, 172] on div at bounding box center [488, 174] width 216 height 5
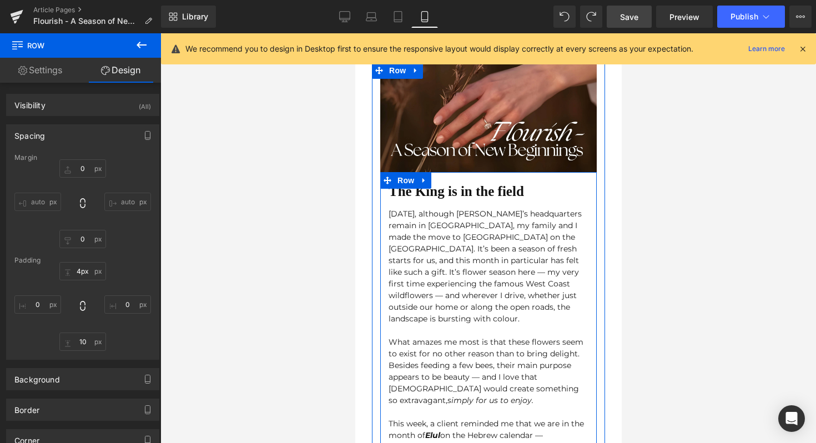
click at [478, 195] on b "The King is in the field" at bounding box center [455, 191] width 135 height 15
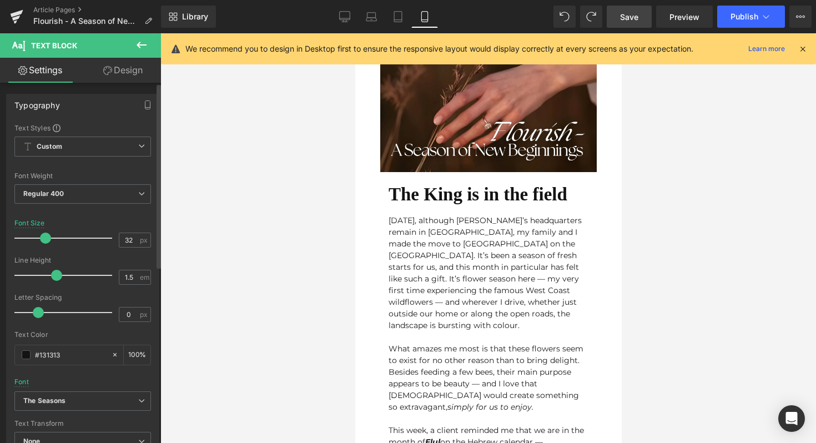
type input "31"
click at [43, 238] on div at bounding box center [66, 238] width 92 height 22
click at [709, 279] on div at bounding box center [488, 238] width 656 height 410
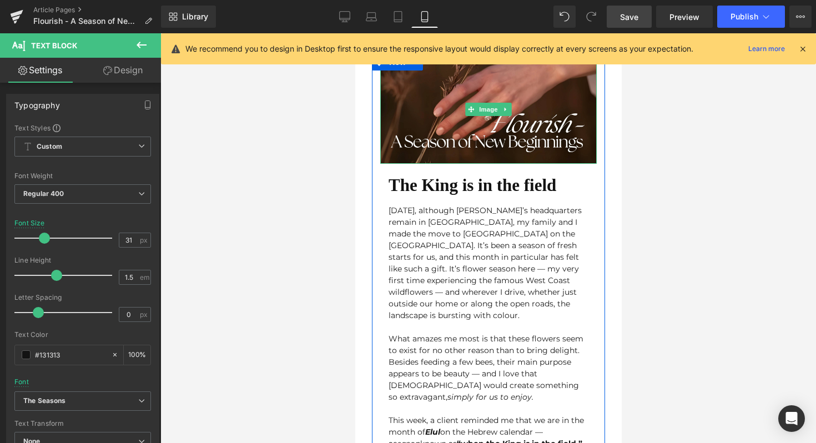
scroll to position [111, 0]
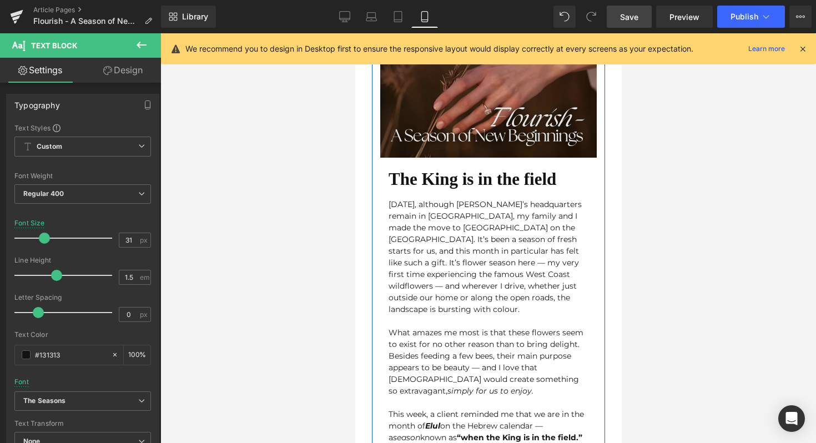
click at [482, 104] on div "Image" at bounding box center [488, 103] width 216 height 108
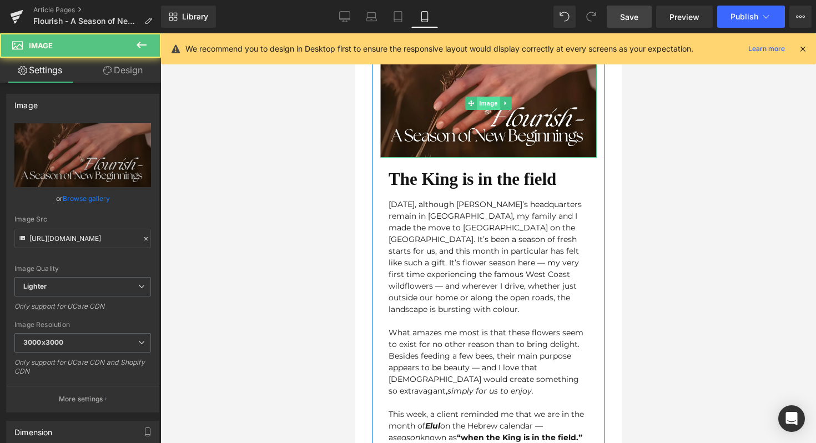
click at [481, 102] on span "Image" at bounding box center [487, 103] width 23 height 13
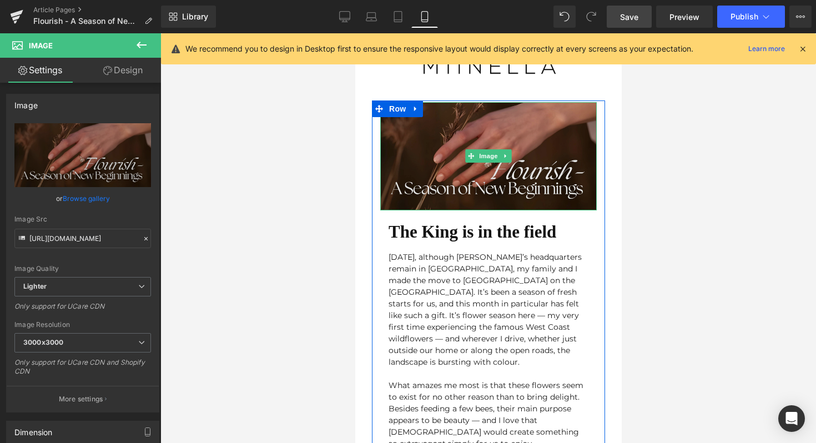
scroll to position [0, 0]
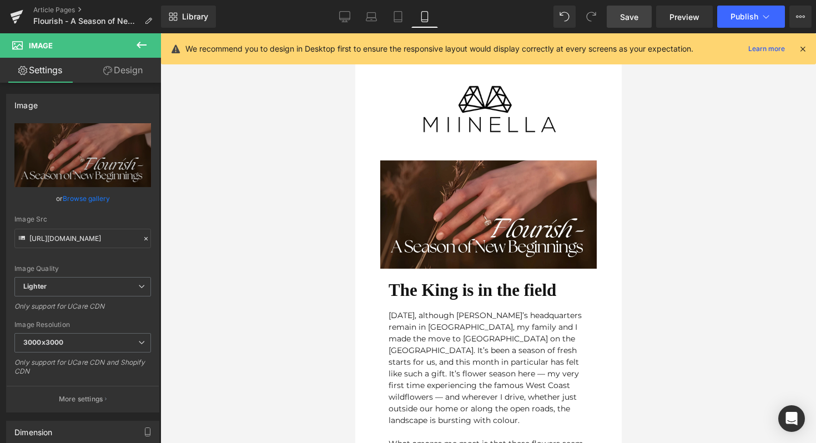
click at [490, 218] on div "Image" at bounding box center [488, 214] width 216 height 108
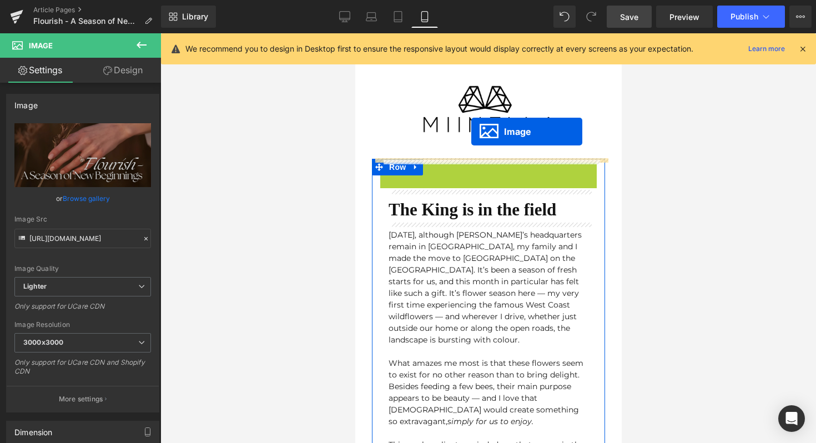
drag, startPoint x: 471, startPoint y: 215, endPoint x: 471, endPoint y: 132, distance: 83.8
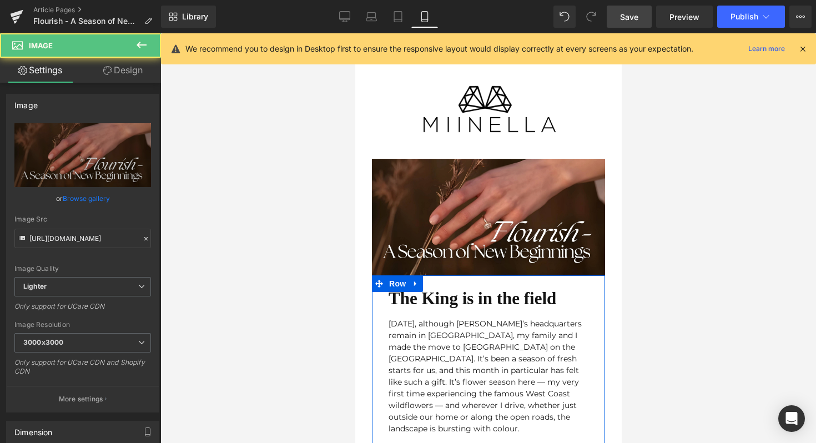
click at [652, 230] on div at bounding box center [488, 238] width 656 height 410
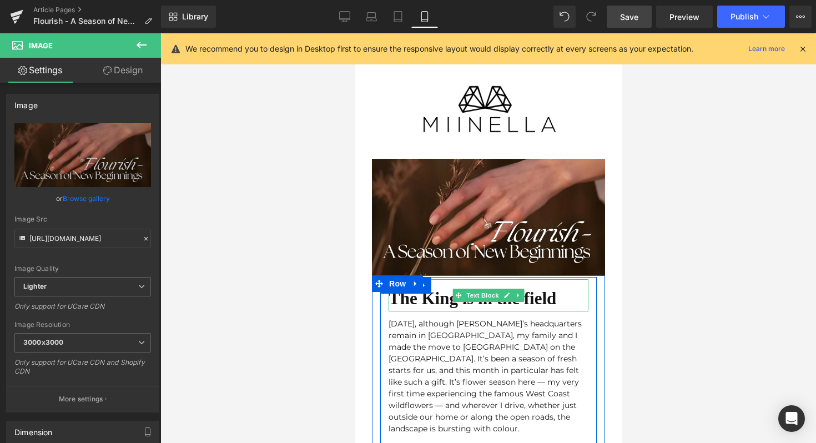
click at [530, 288] on div "The King is in the field" at bounding box center [488, 295] width 200 height 33
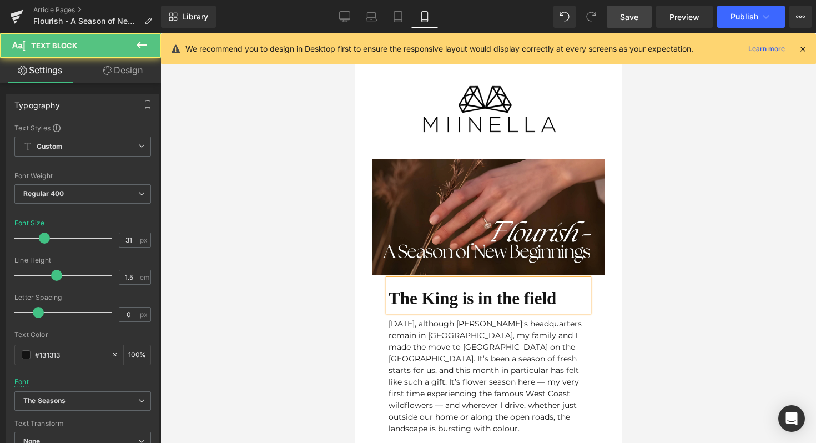
click at [646, 288] on div at bounding box center [488, 238] width 656 height 410
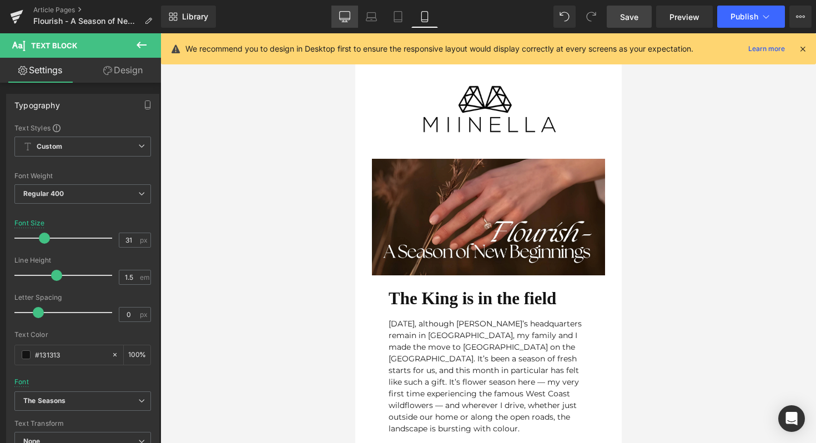
click at [345, 21] on icon at bounding box center [344, 16] width 11 height 11
type input "32"
type input "100"
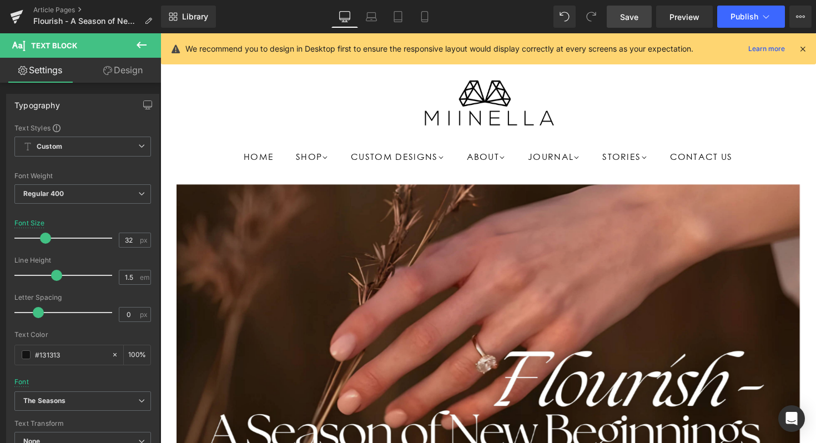
scroll to position [241, 0]
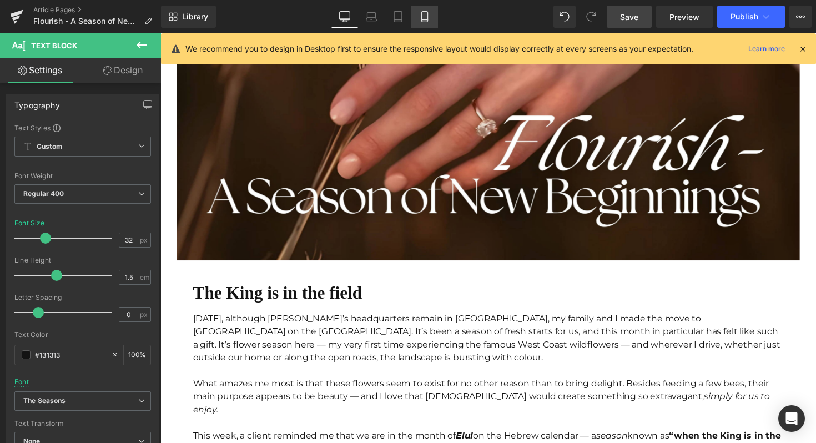
click at [432, 14] on link "Mobile" at bounding box center [424, 17] width 27 height 22
type input "31"
type input "100"
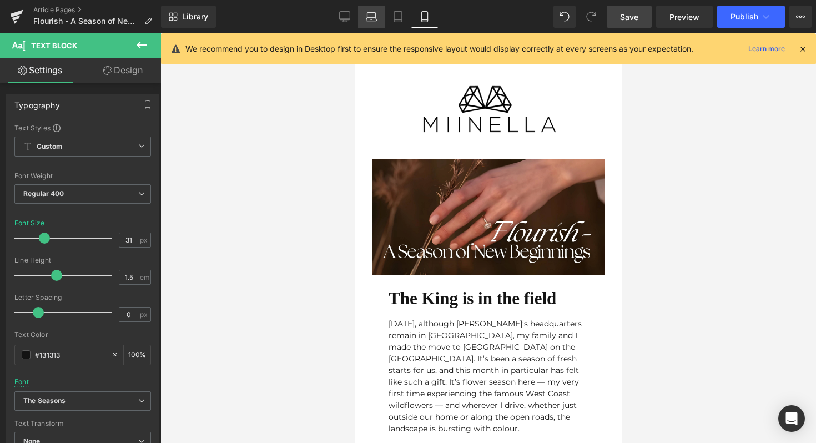
click at [373, 16] on icon at bounding box center [371, 16] width 11 height 11
type input "33"
type input "100"
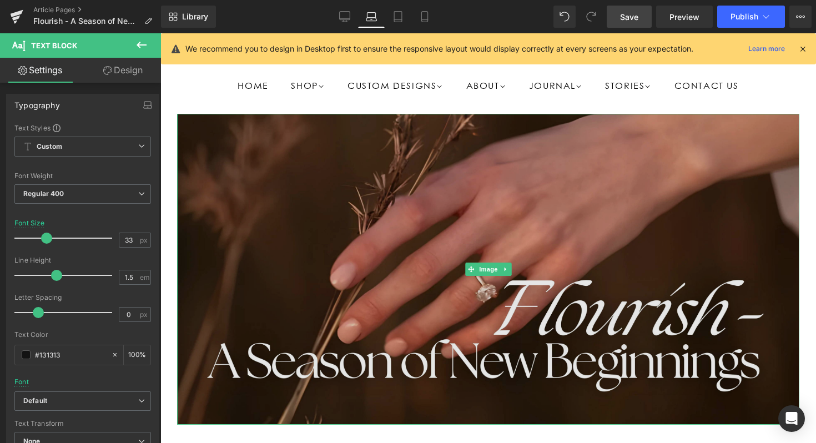
scroll to position [54, 0]
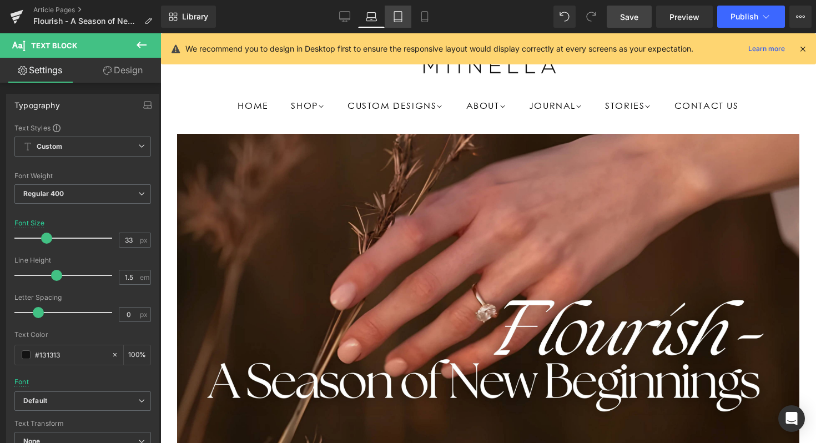
click at [391, 11] on link "Tablet" at bounding box center [398, 17] width 27 height 22
type input "32"
type input "100"
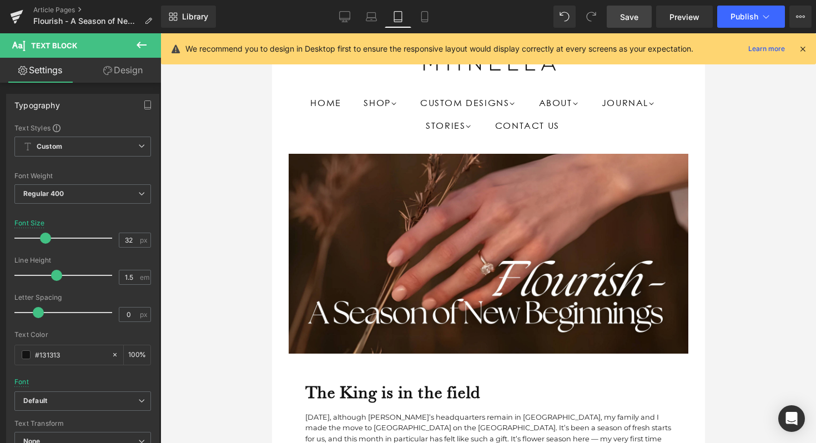
scroll to position [180, 0]
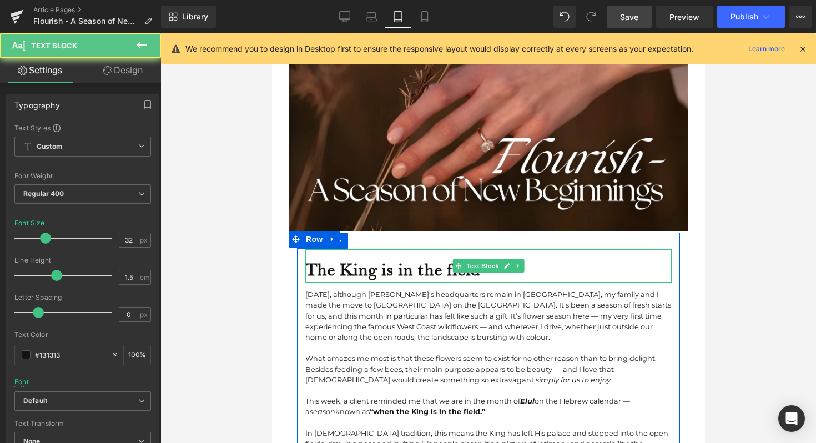
click at [375, 254] on div "The King is in the field" at bounding box center [488, 265] width 366 height 33
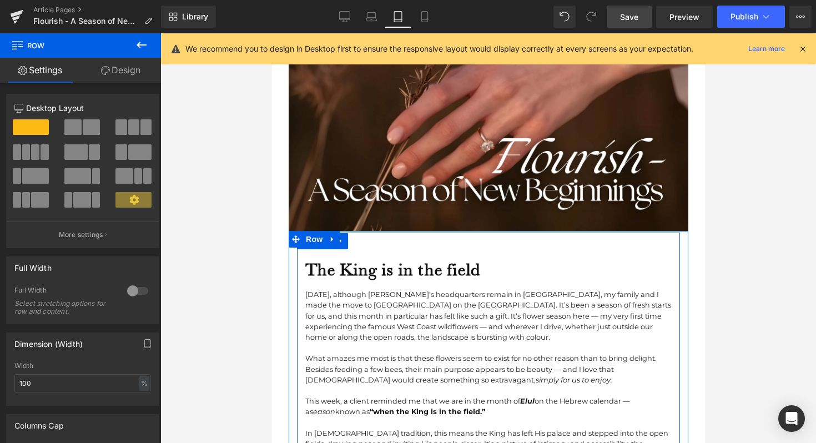
click at [331, 274] on b "The King is in the field" at bounding box center [392, 269] width 175 height 21
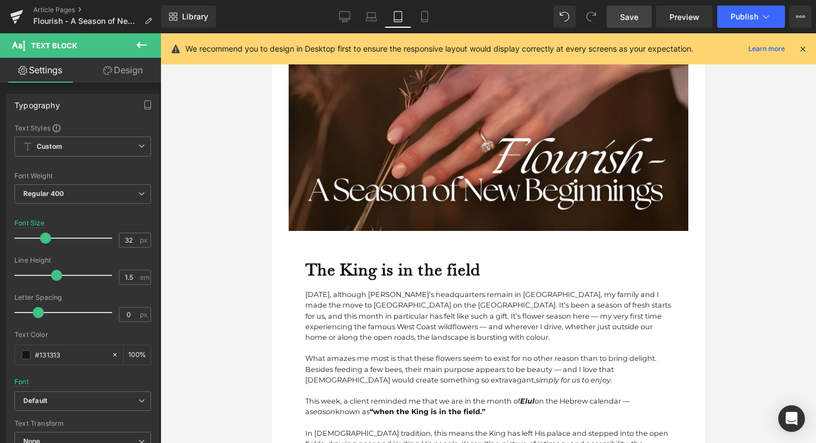
click at [114, 69] on link "Design" at bounding box center [123, 70] width 80 height 25
click at [0, 0] on div "Spacing" at bounding box center [0, 0] width 0 height 0
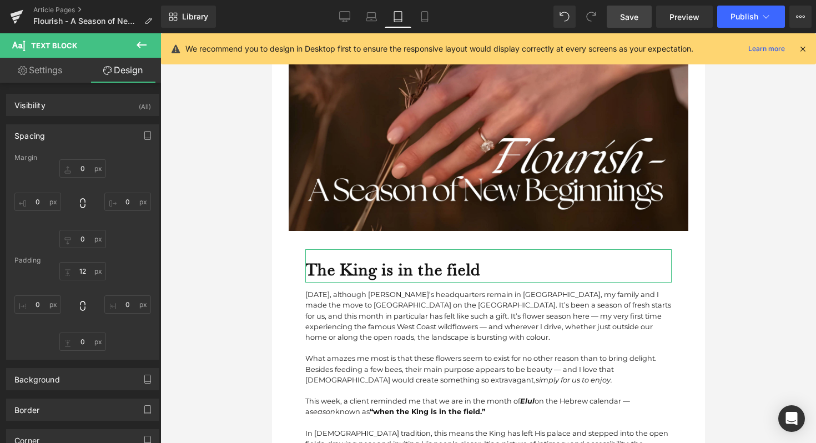
type input "0"
type input "12"
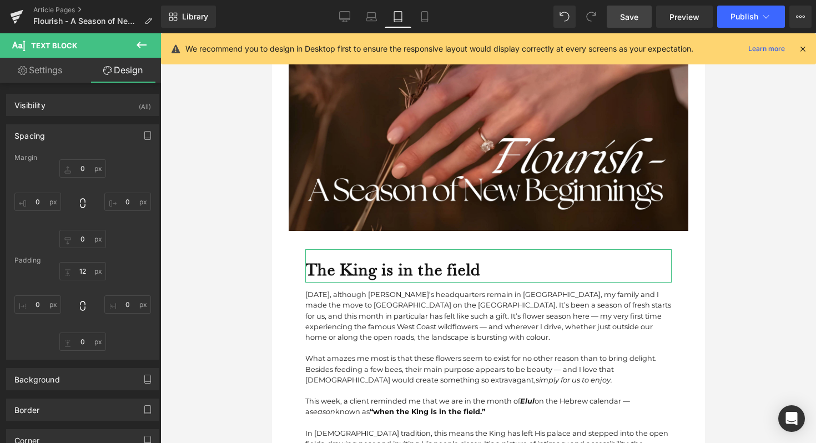
type input "0"
click at [82, 271] on input "12" at bounding box center [82, 271] width 47 height 18
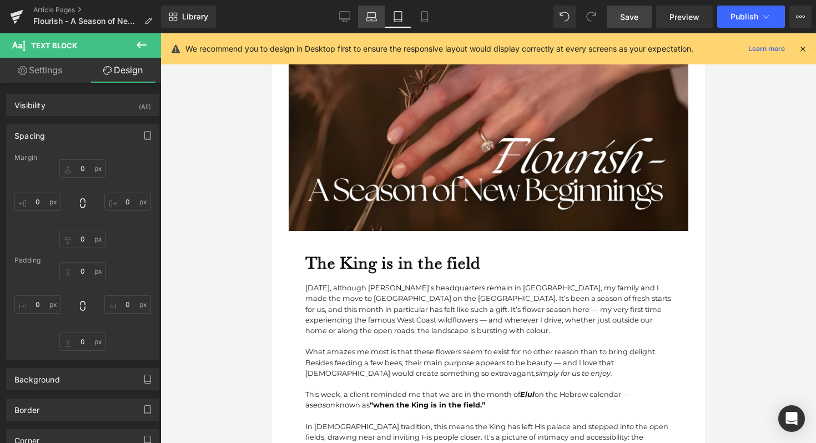
click at [372, 18] on icon at bounding box center [371, 16] width 11 height 11
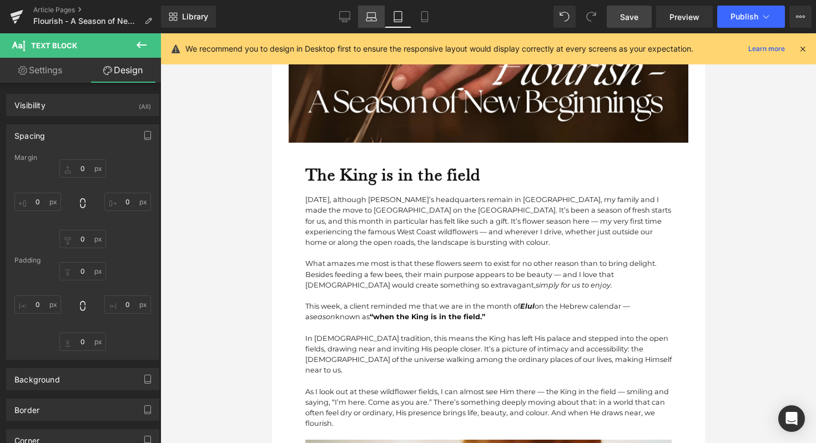
type input "0"
type input "12"
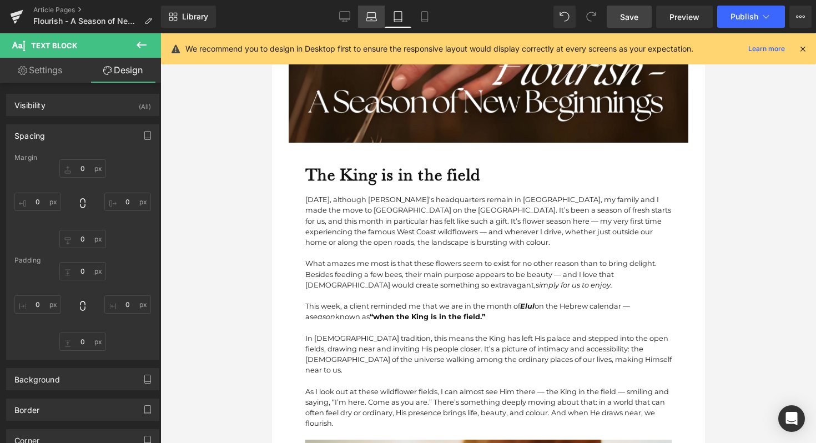
type input "0"
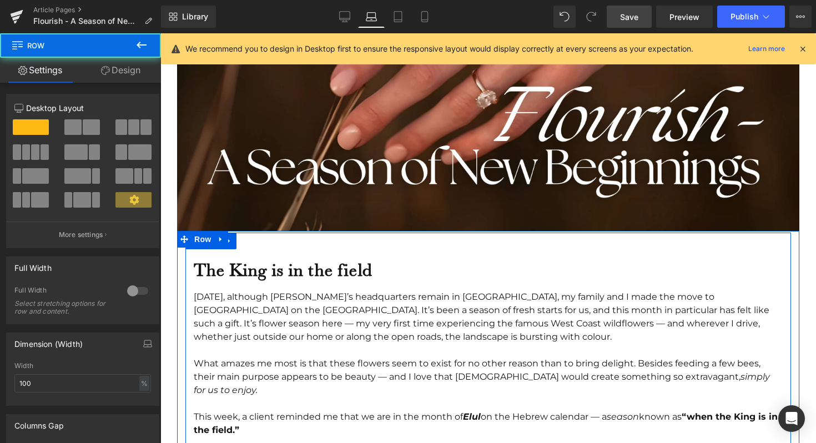
click at [266, 264] on b "The King is in the field" at bounding box center [283, 270] width 178 height 22
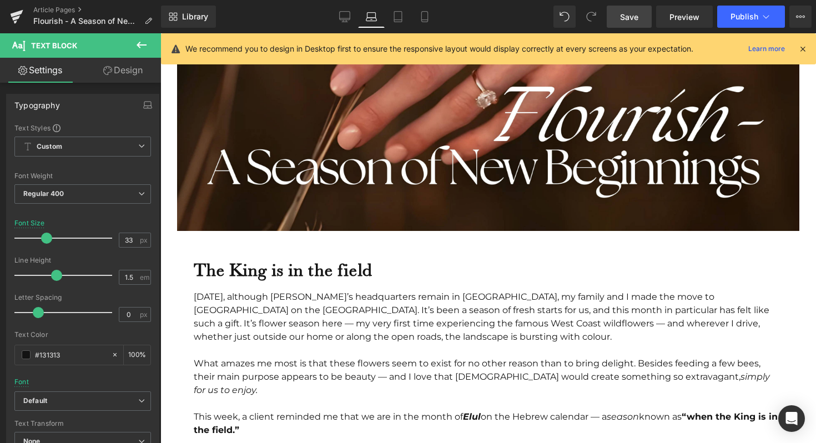
click at [115, 77] on link "Design" at bounding box center [123, 70] width 80 height 25
click at [0, 0] on div "Spacing" at bounding box center [0, 0] width 0 height 0
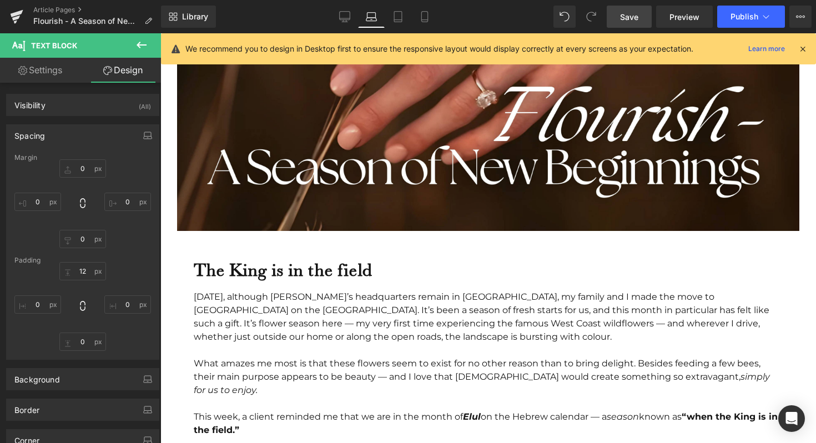
type input "0"
type input "12"
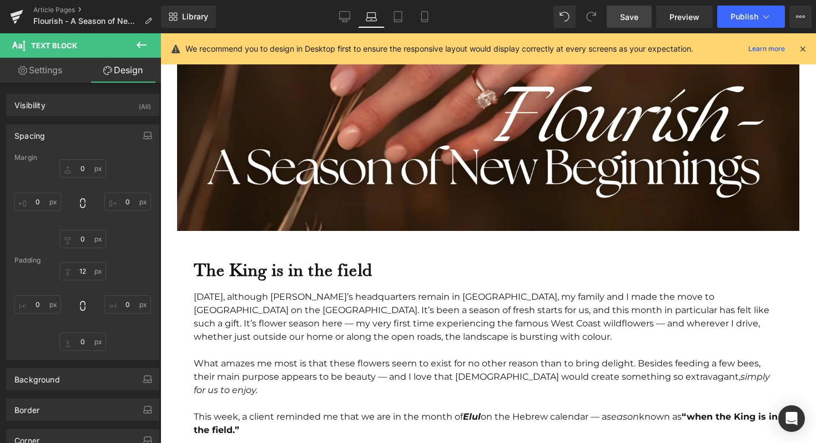
type input "0"
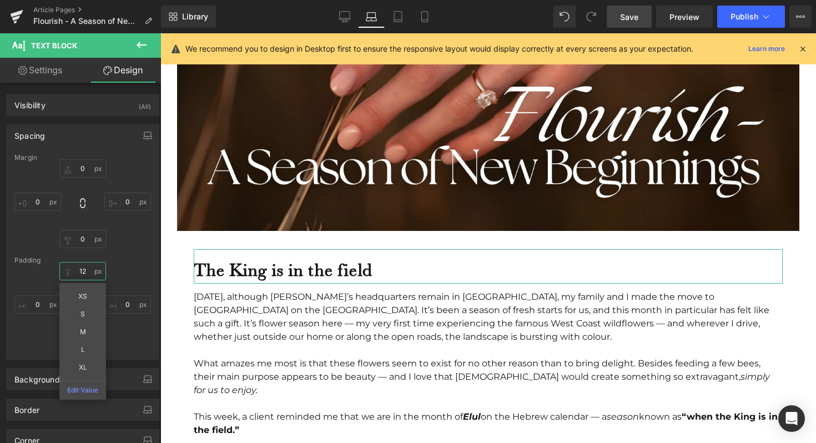
click at [94, 269] on input "12" at bounding box center [82, 271] width 47 height 18
type input "="
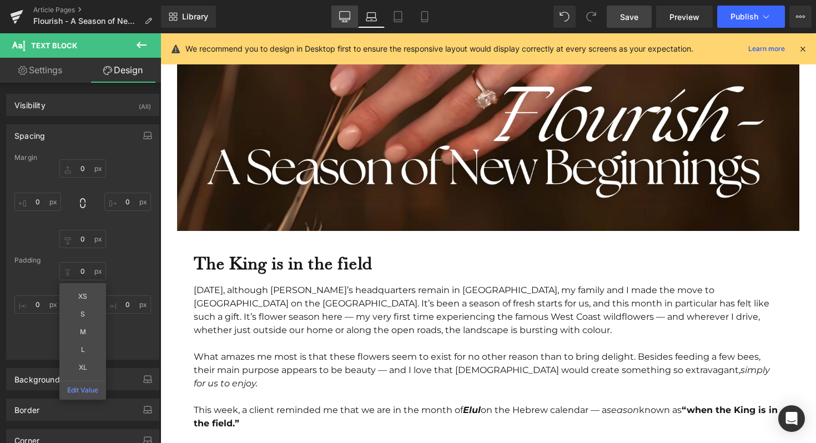
click at [342, 18] on icon at bounding box center [345, 18] width 11 height 0
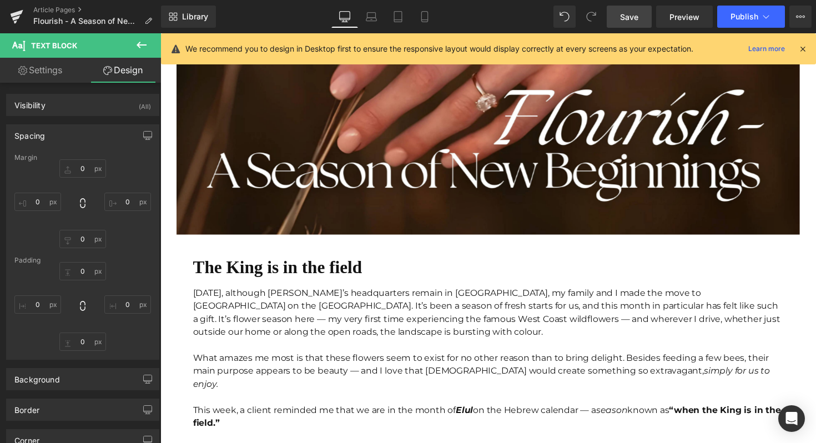
type input "0"
type input "12"
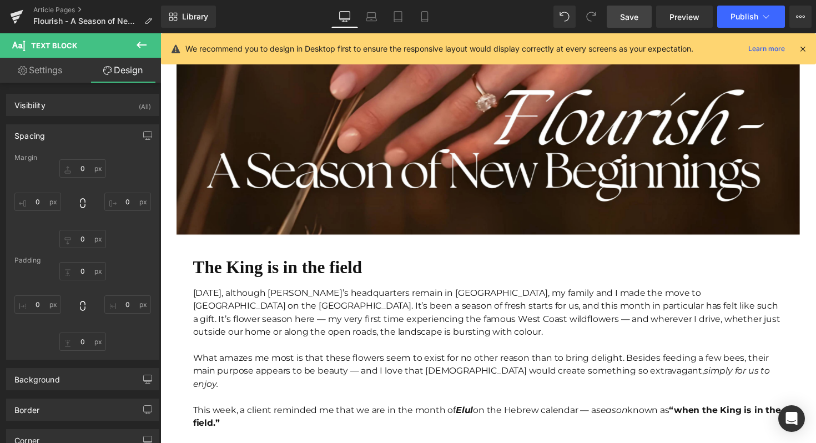
type input "0"
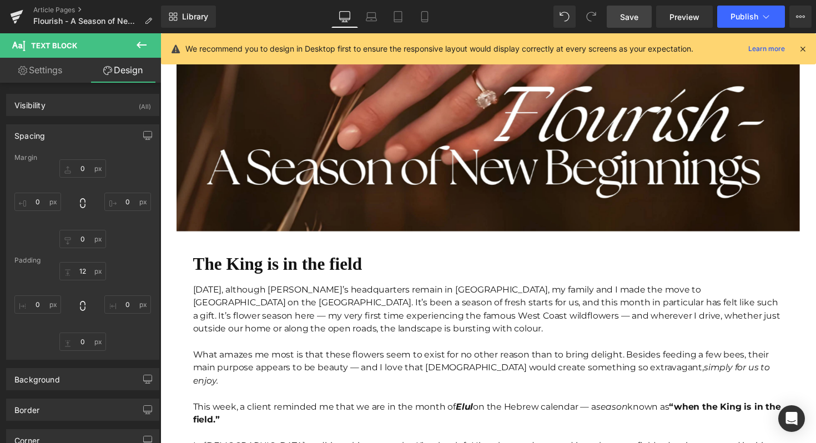
click at [273, 267] on b "The King is in the field" at bounding box center [280, 269] width 173 height 20
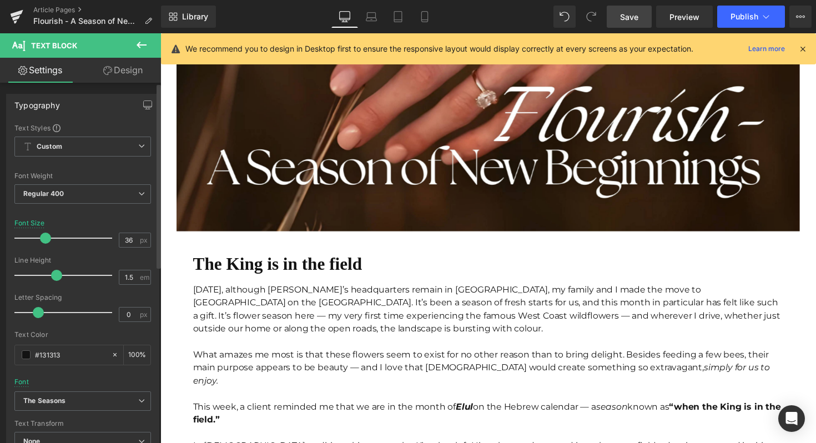
type input "37"
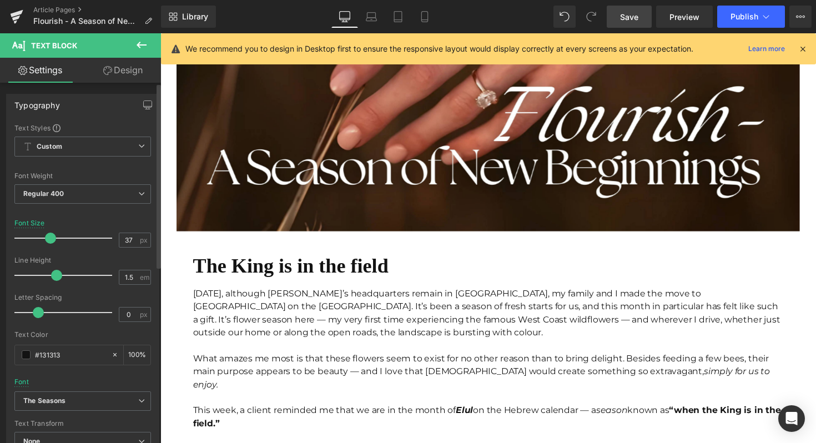
click at [54, 239] on span at bounding box center [50, 238] width 11 height 11
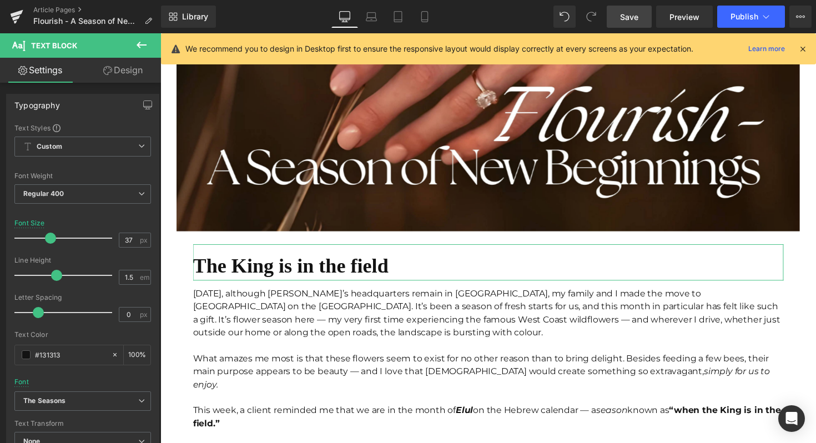
click at [114, 60] on link "Design" at bounding box center [123, 70] width 80 height 25
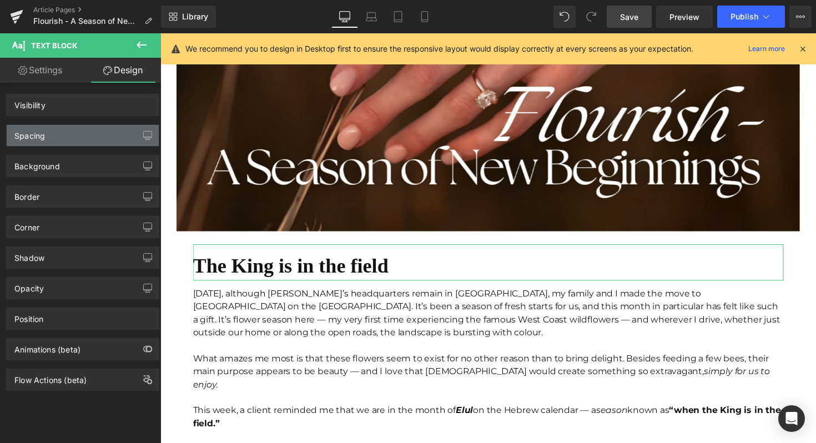
click at [73, 132] on div "Spacing" at bounding box center [83, 135] width 152 height 21
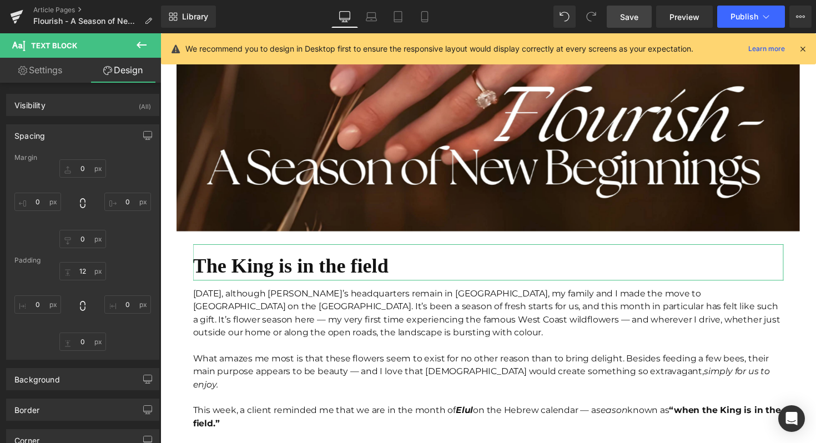
type input "0"
type input "12"
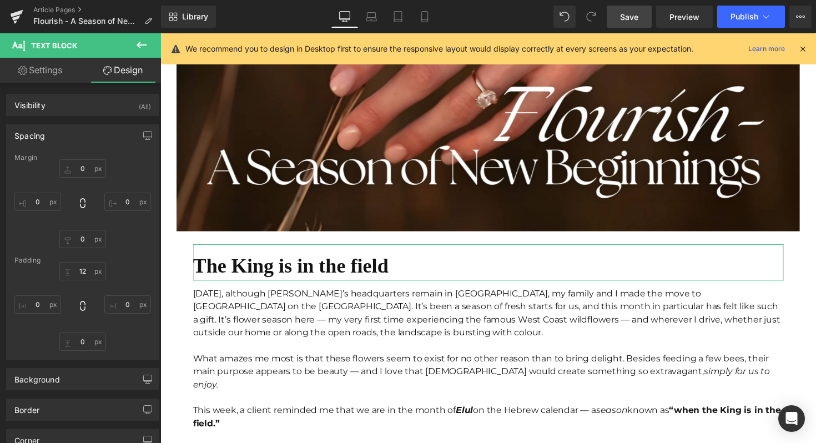
type input "0"
click at [79, 276] on input "12" at bounding box center [82, 271] width 47 height 18
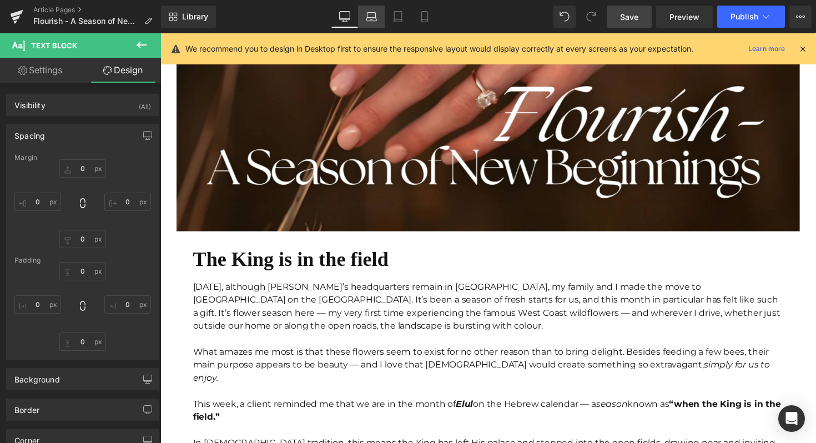
click at [366, 16] on icon at bounding box center [371, 16] width 11 height 11
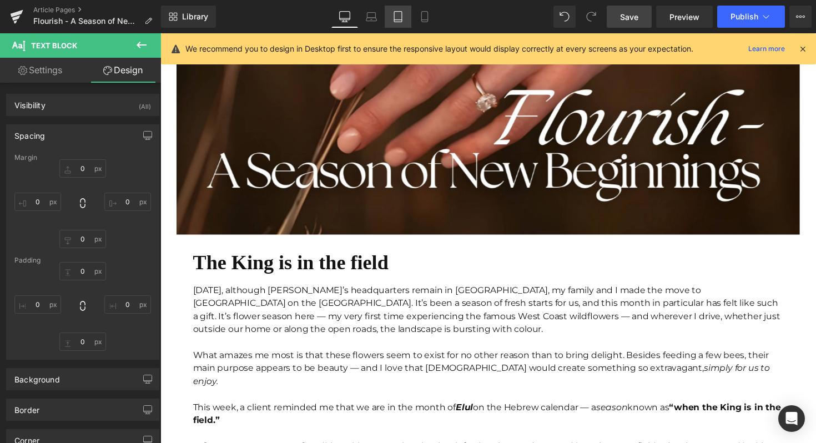
type input "0"
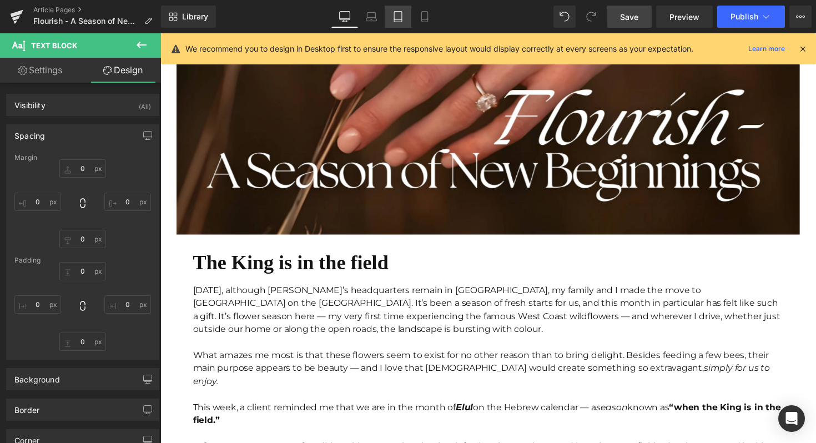
type input "0"
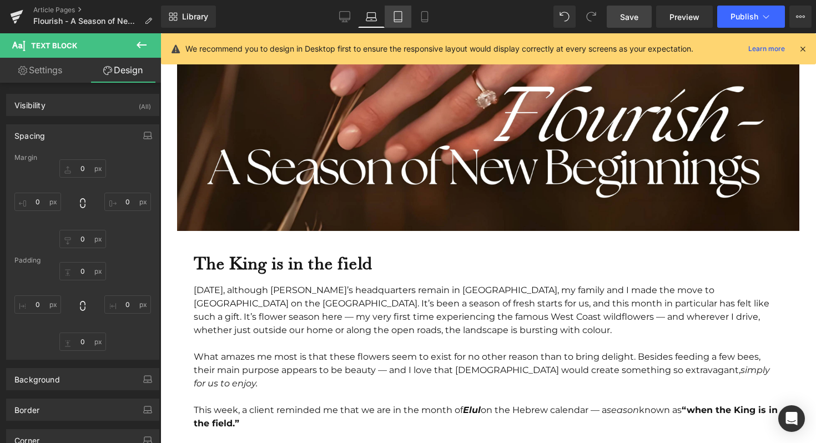
click at [394, 16] on icon at bounding box center [397, 16] width 11 height 11
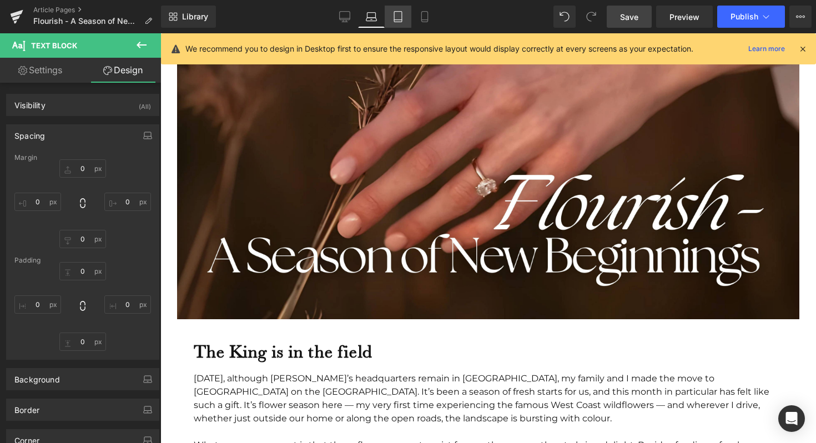
type input "0"
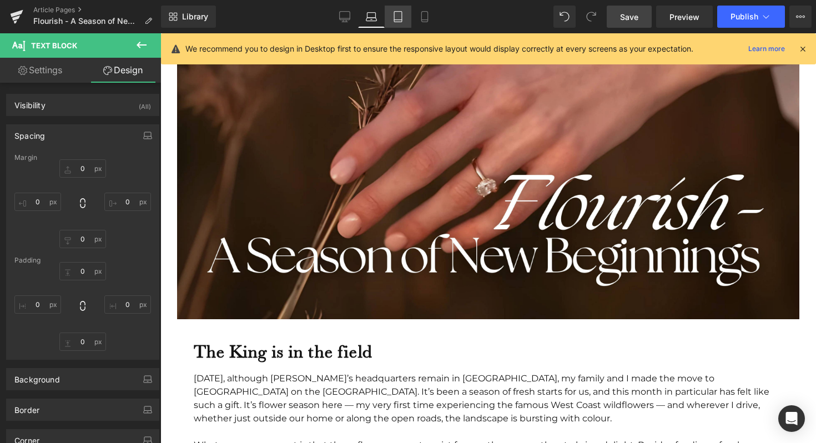
type input "0"
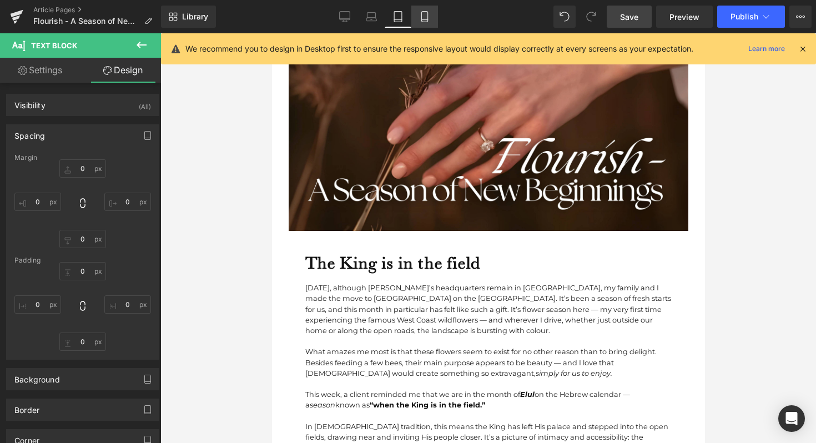
click at [424, 21] on icon at bounding box center [424, 16] width 11 height 11
type input "0"
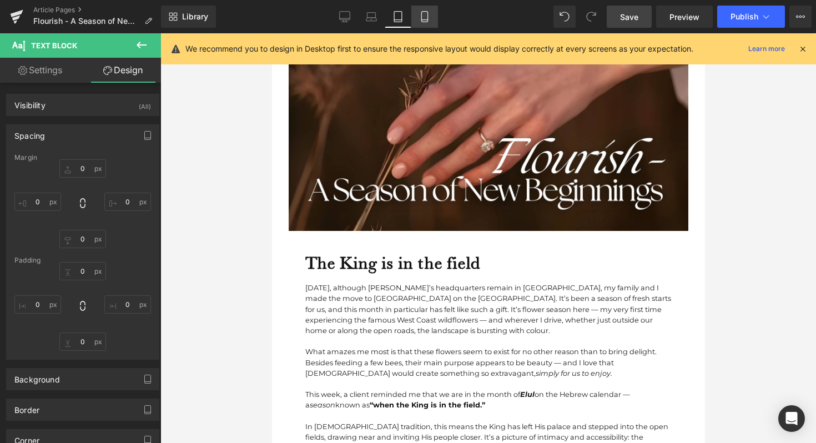
type input "12"
type input "0"
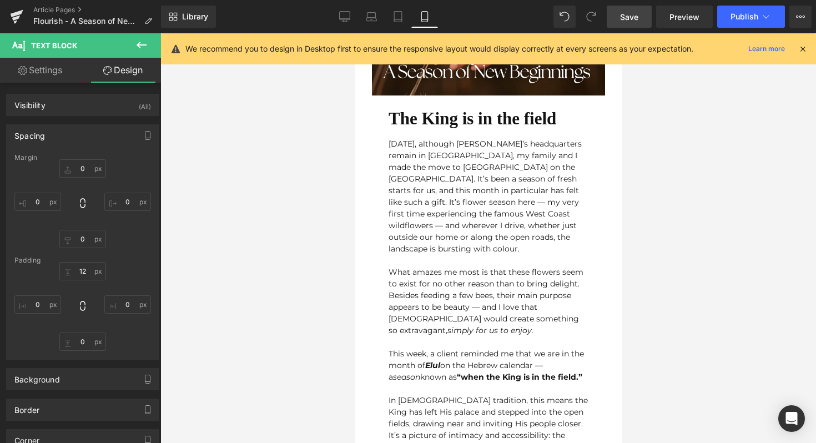
scroll to position [29, 0]
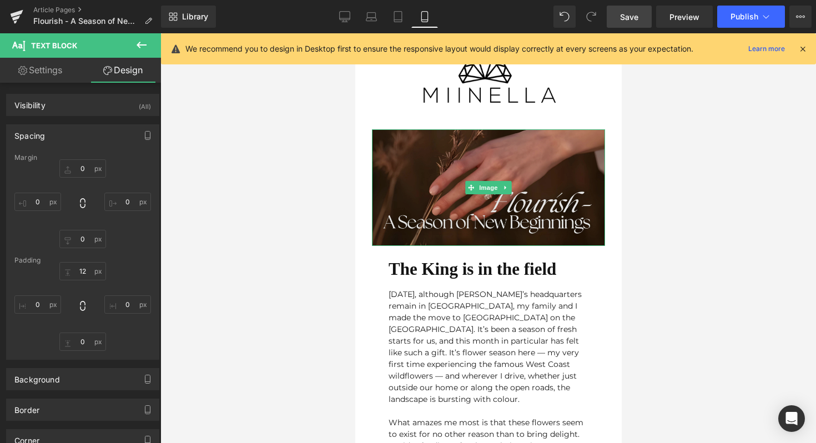
click at [460, 183] on img at bounding box center [487, 187] width 233 height 117
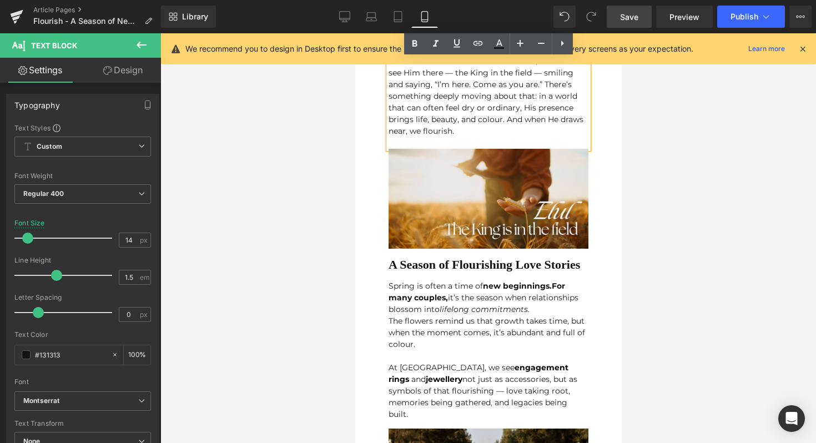
scroll to position [617, 0]
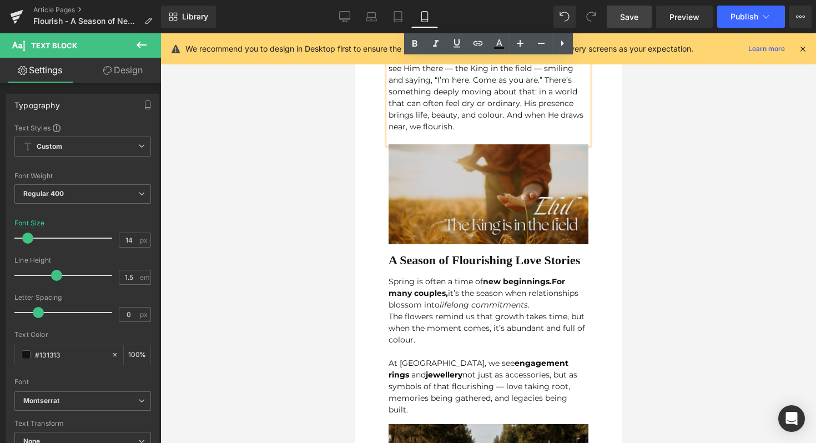
click at [456, 154] on img at bounding box center [488, 194] width 200 height 100
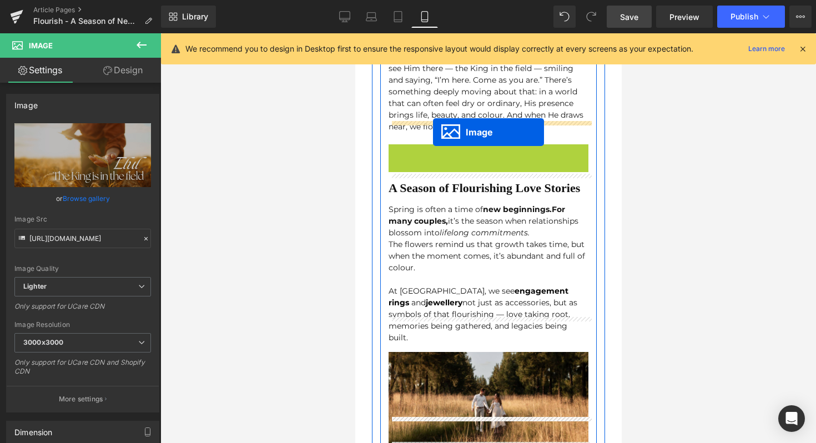
drag, startPoint x: 466, startPoint y: 170, endPoint x: 432, endPoint y: 132, distance: 51.1
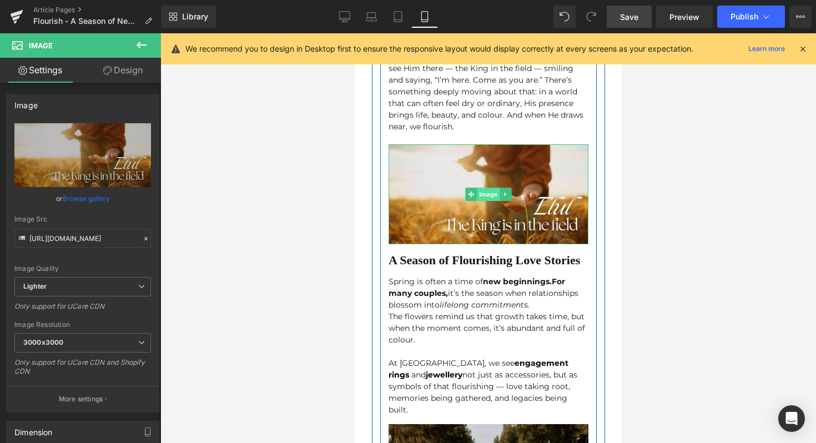
click at [482, 188] on span "Image" at bounding box center [487, 194] width 23 height 13
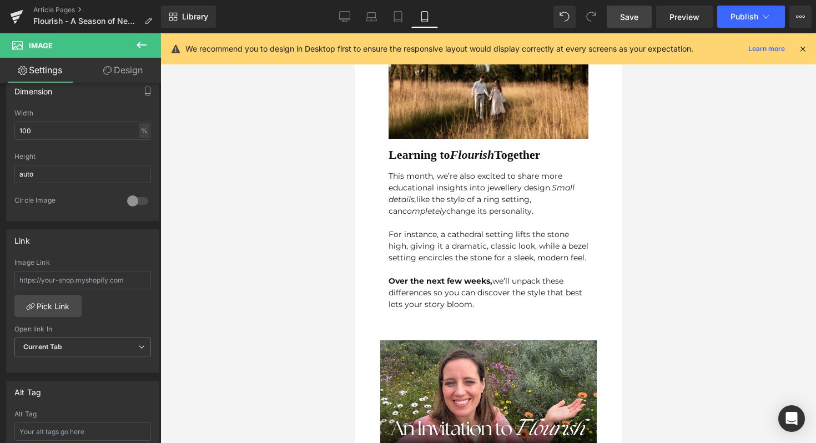
scroll to position [976, 0]
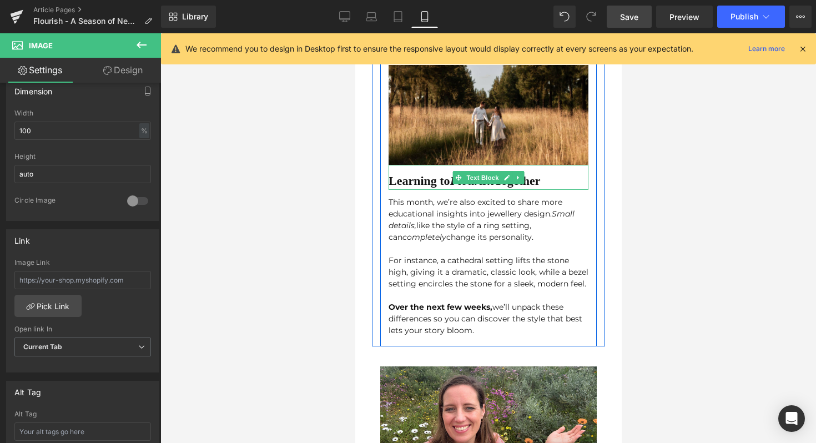
click at [434, 174] on b "Learning to Flourish Together" at bounding box center [464, 181] width 152 height 14
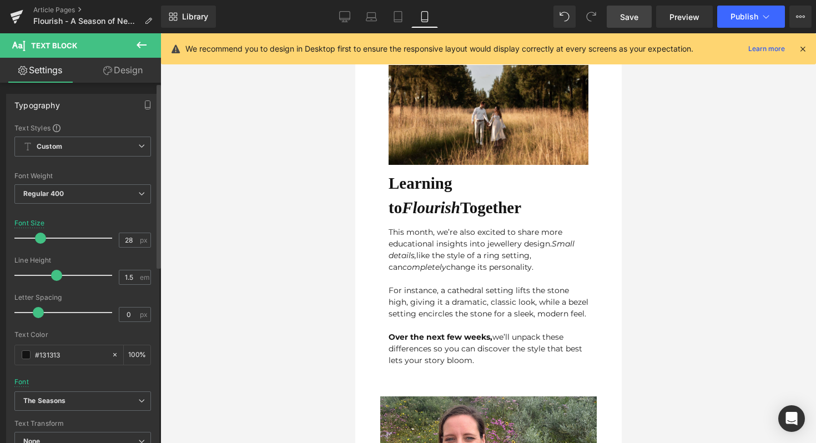
type input "27"
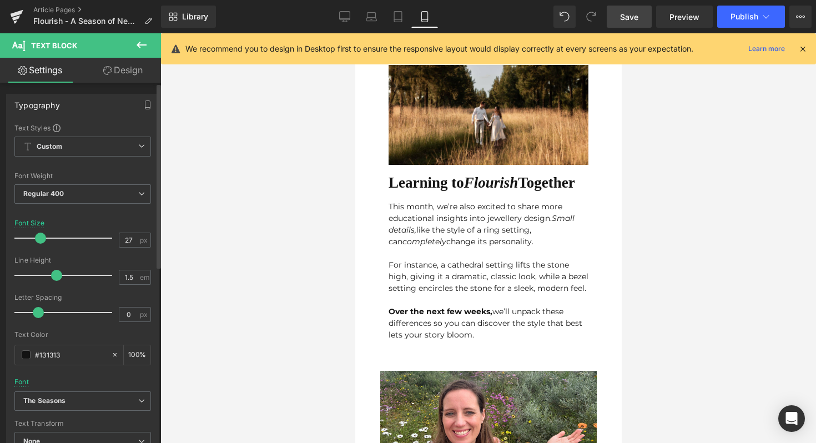
click at [40, 235] on div at bounding box center [66, 238] width 92 height 22
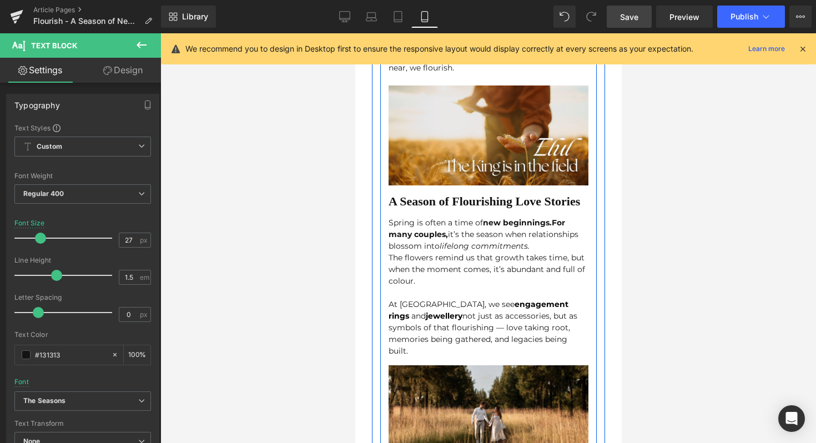
scroll to position [667, 0]
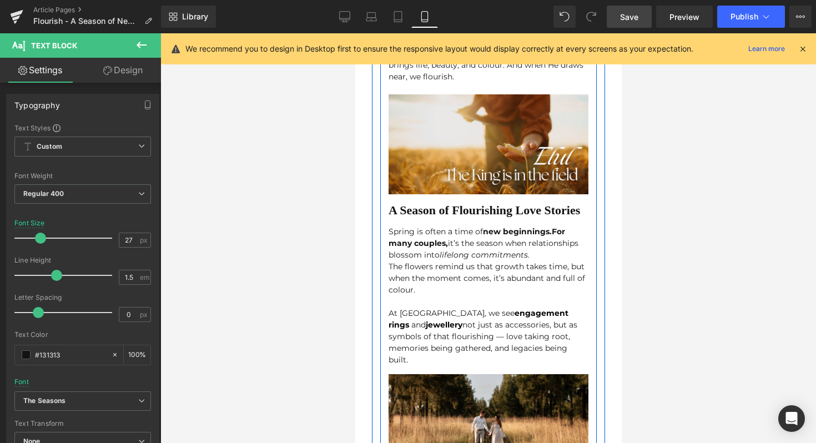
click at [443, 203] on b "A Season of Flourishing Love Stories" at bounding box center [483, 210] width 191 height 14
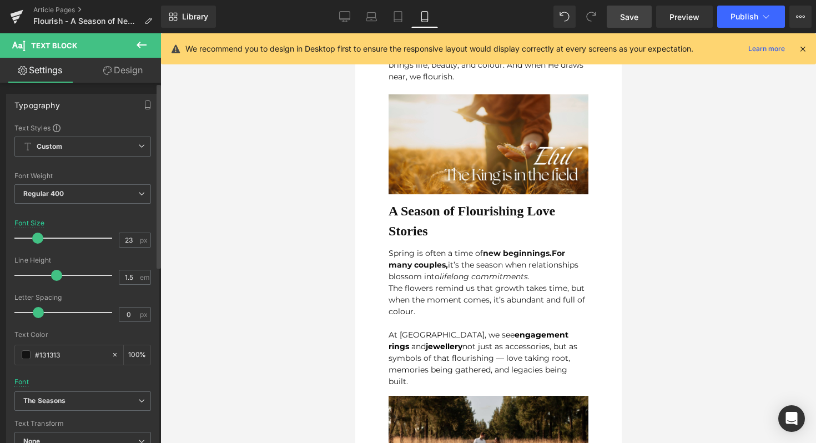
type input "22"
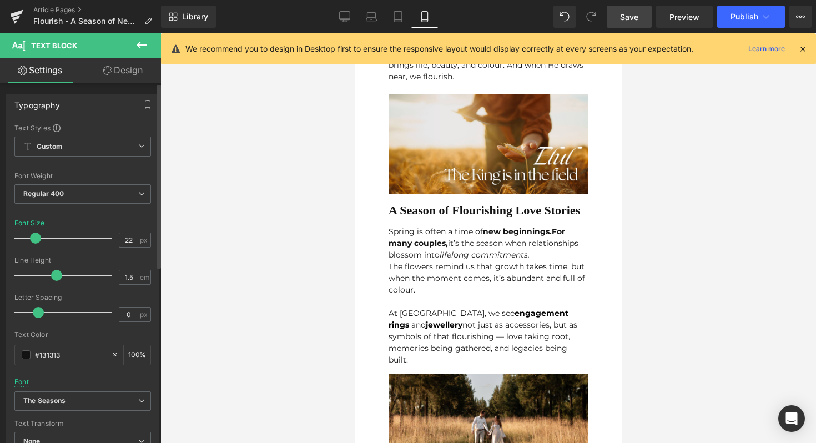
drag, startPoint x: 43, startPoint y: 238, endPoint x: 35, endPoint y: 244, distance: 10.3
click at [35, 244] on div at bounding box center [66, 238] width 92 height 22
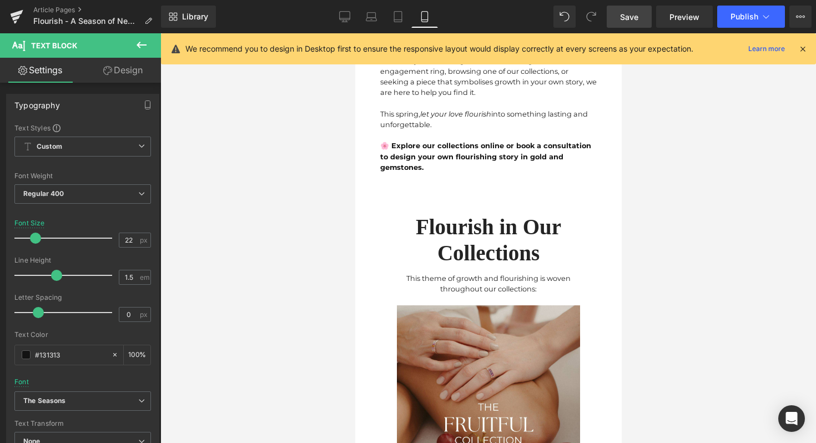
scroll to position [1499, 0]
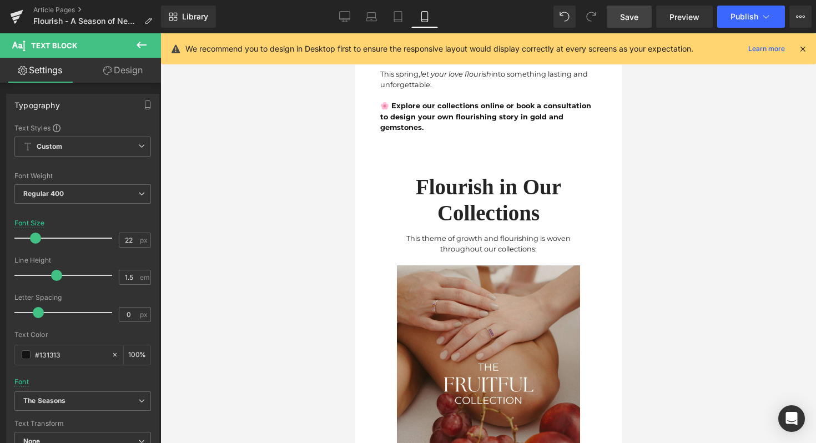
click at [470, 226] on div "This theme of growth and flourishing is woven throughout our collections: Text …" at bounding box center [488, 240] width 200 height 28
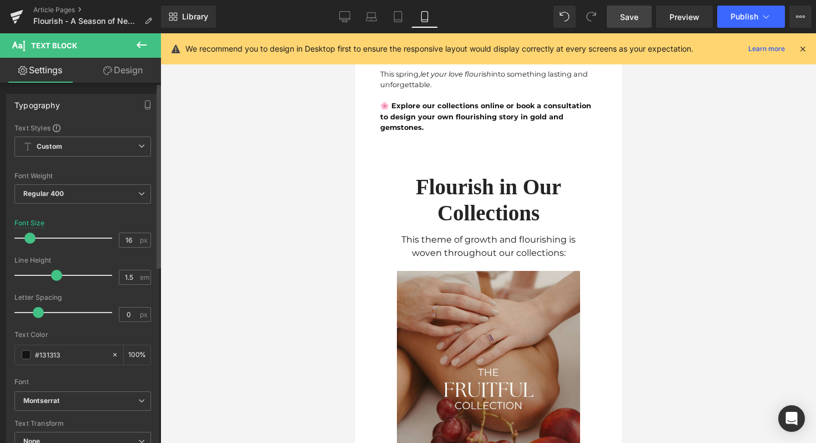
type input "15"
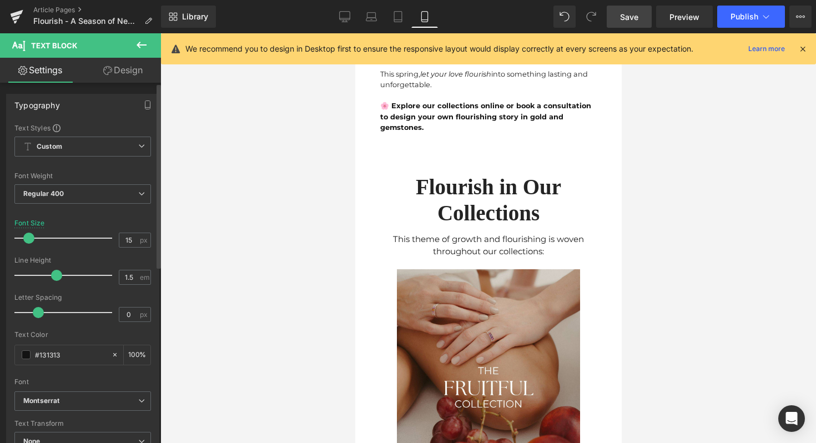
drag, startPoint x: 36, startPoint y: 239, endPoint x: 28, endPoint y: 239, distance: 7.2
click at [28, 239] on div at bounding box center [66, 238] width 92 height 22
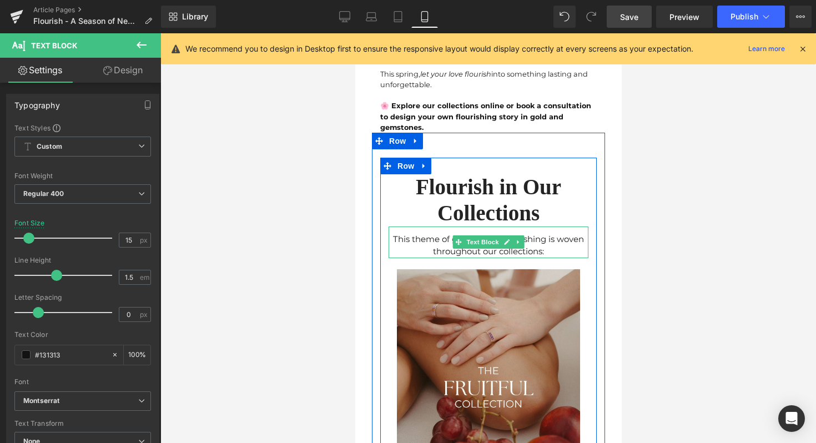
click at [503, 233] on div "This theme of growth and flourishing is woven throughout our collections:" at bounding box center [488, 245] width 200 height 25
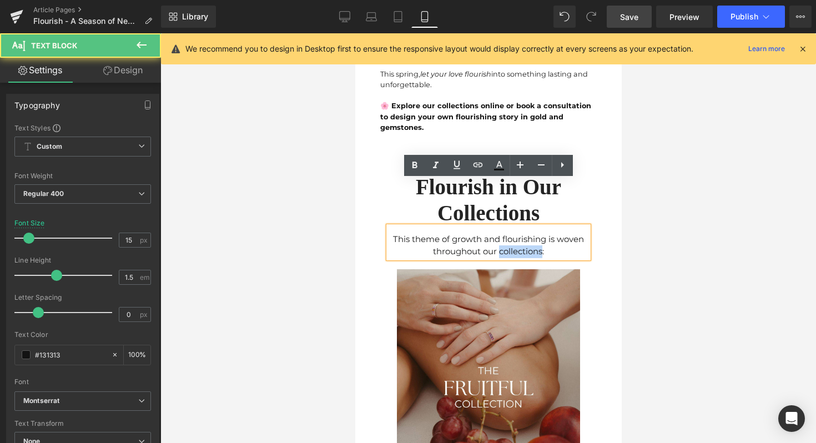
click at [503, 233] on div "This theme of growth and flourishing is woven throughout our collections:" at bounding box center [488, 245] width 200 height 25
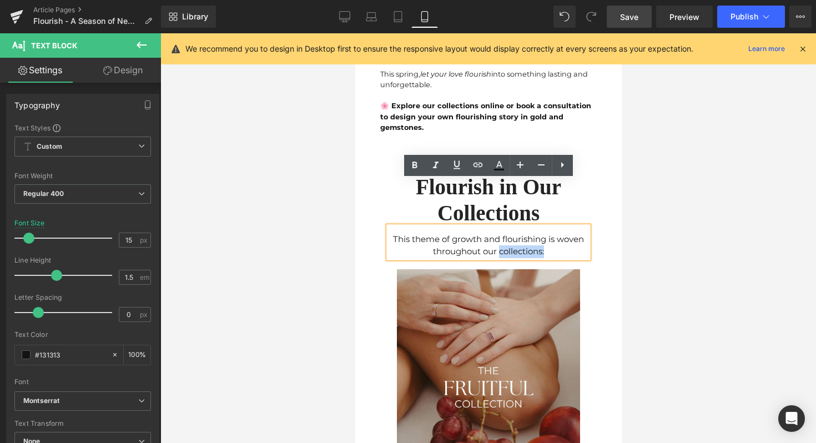
drag, startPoint x: 552, startPoint y: 204, endPoint x: 498, endPoint y: 204, distance: 54.4
click at [498, 233] on div "This theme of growth and flourishing is woven throughout our collections:" at bounding box center [488, 245] width 200 height 25
click at [416, 163] on icon at bounding box center [414, 165] width 5 height 7
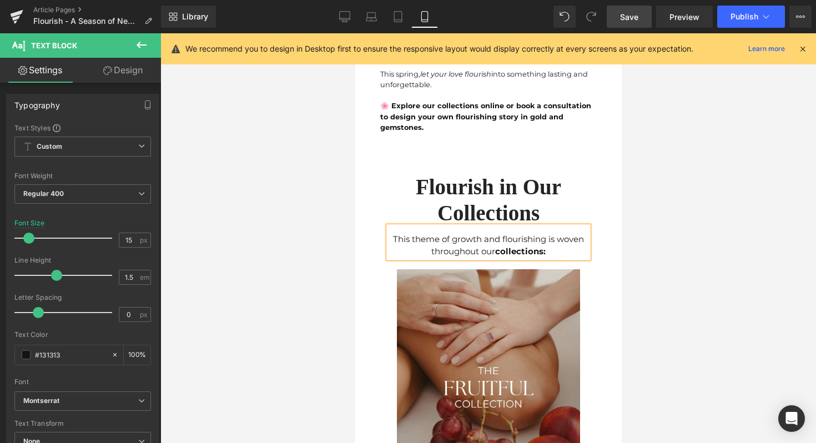
click at [651, 204] on div at bounding box center [488, 238] width 656 height 410
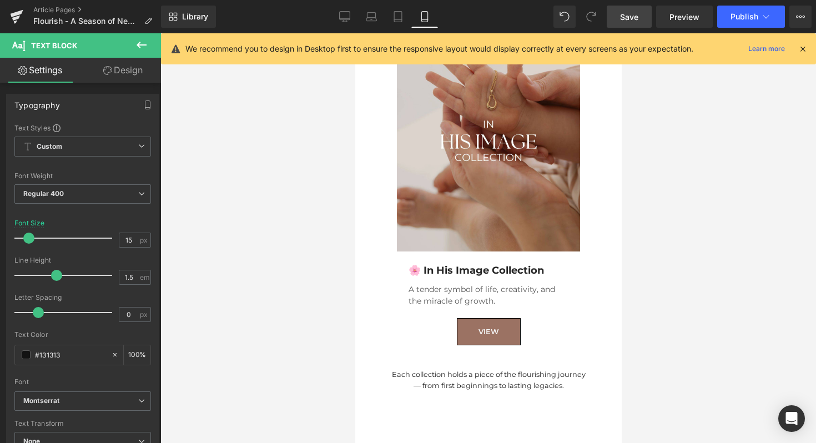
scroll to position [2830, 0]
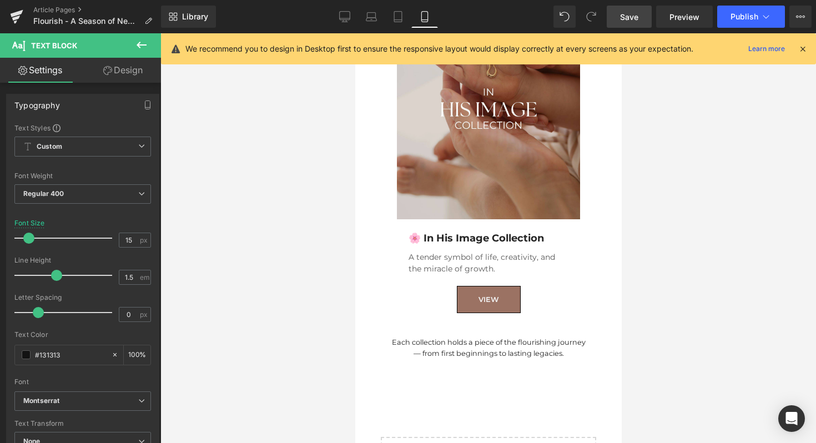
click at [436, 337] on div "Each collection holds a piece of the flourishing journey — from first beginning…" at bounding box center [488, 347] width 200 height 21
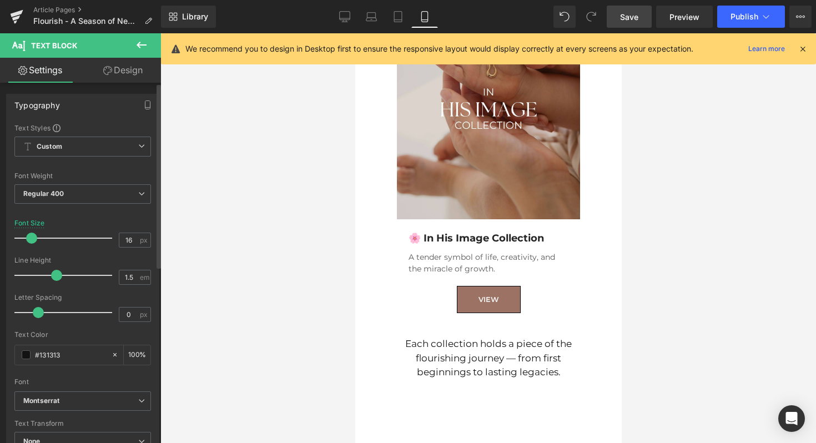
type input "15"
drag, startPoint x: 37, startPoint y: 235, endPoint x: 28, endPoint y: 236, distance: 8.4
click at [28, 236] on div at bounding box center [66, 238] width 92 height 22
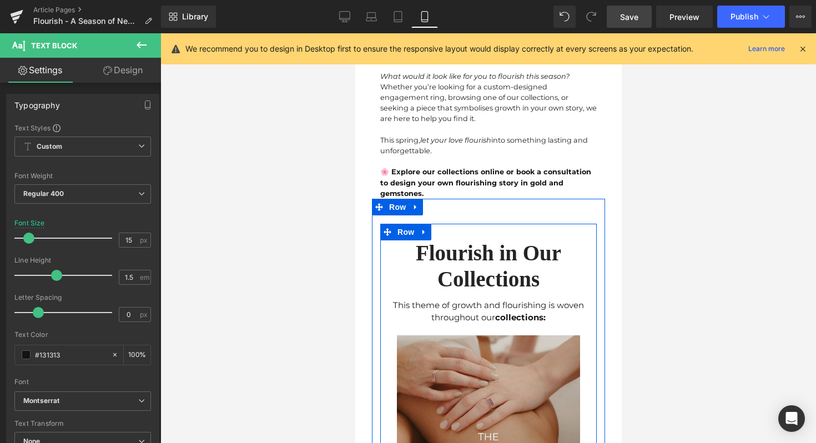
scroll to position [1378, 0]
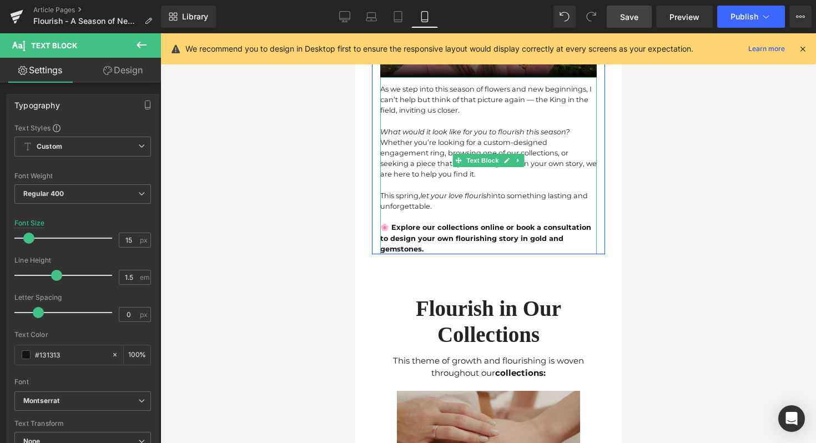
click at [434, 211] on div at bounding box center [488, 216] width 216 height 11
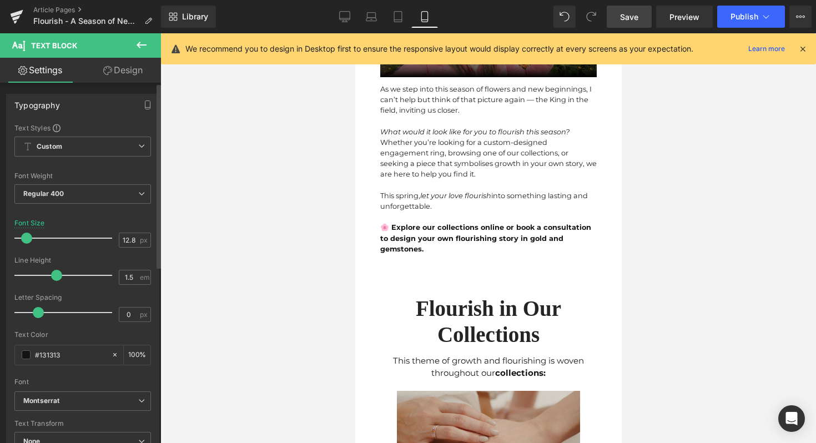
click at [29, 236] on span at bounding box center [26, 238] width 11 height 11
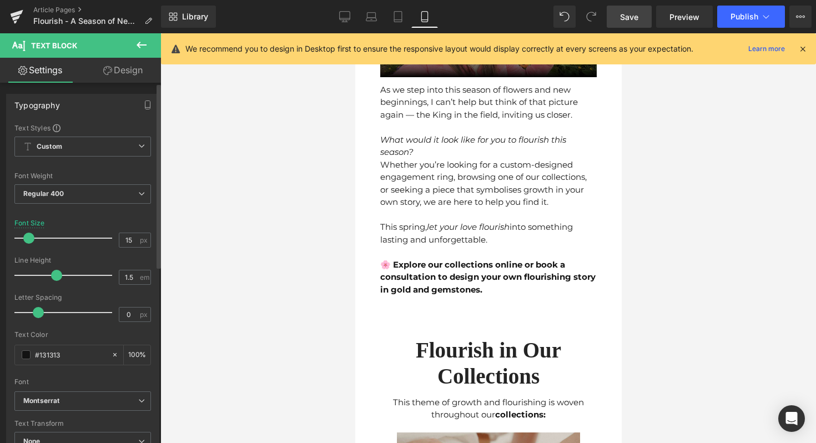
type input "14"
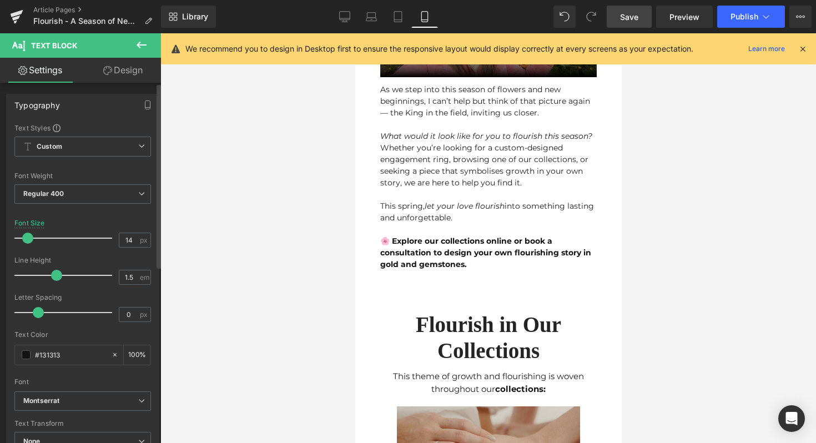
click at [30, 236] on span at bounding box center [27, 238] width 11 height 11
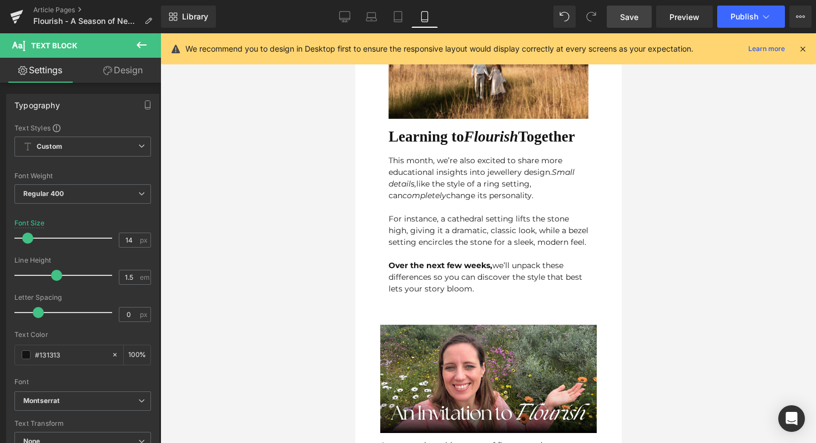
scroll to position [981, 0]
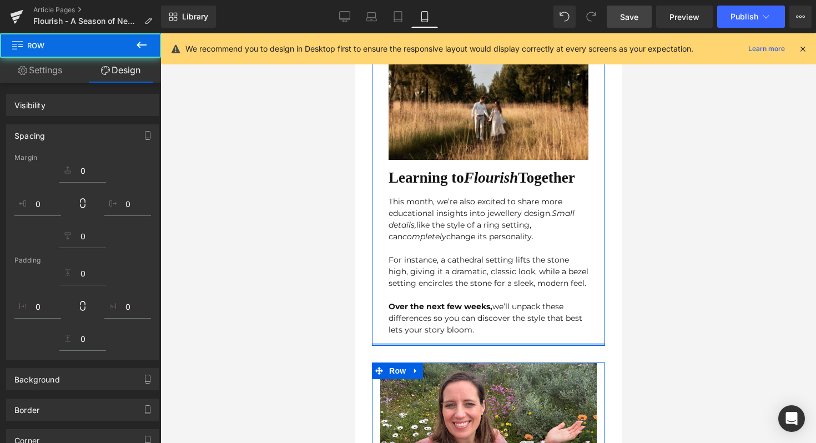
click at [471, 301] on div "Over the next few weeks, we’ll unpack these differences so you can discover the…" at bounding box center [488, 318] width 200 height 35
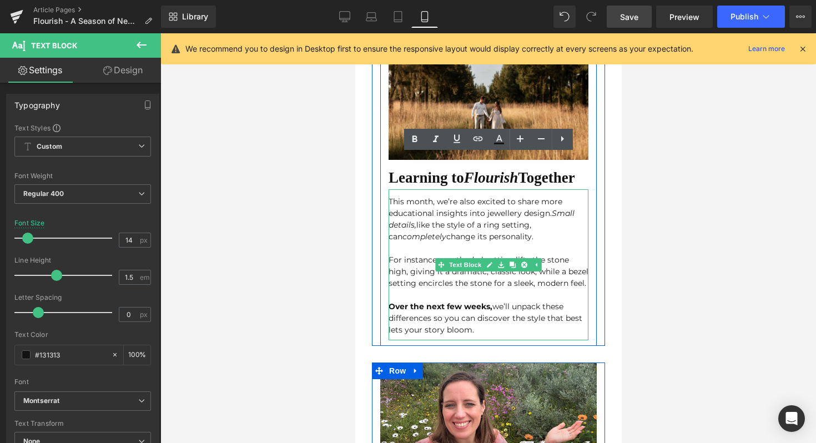
click at [466, 301] on div "This month, we’re also excited to share more educational insights into jeweller…" at bounding box center [488, 264] width 200 height 151
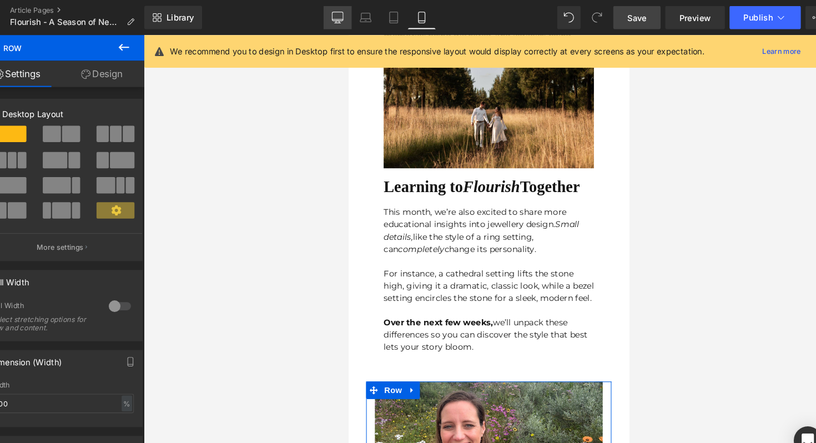
click at [344, 19] on icon at bounding box center [344, 16] width 11 height 11
type input "1200"
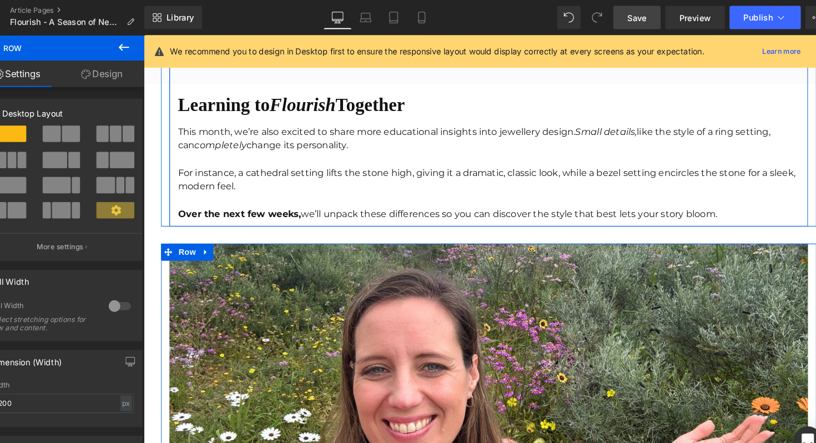
scroll to position [1949, 0]
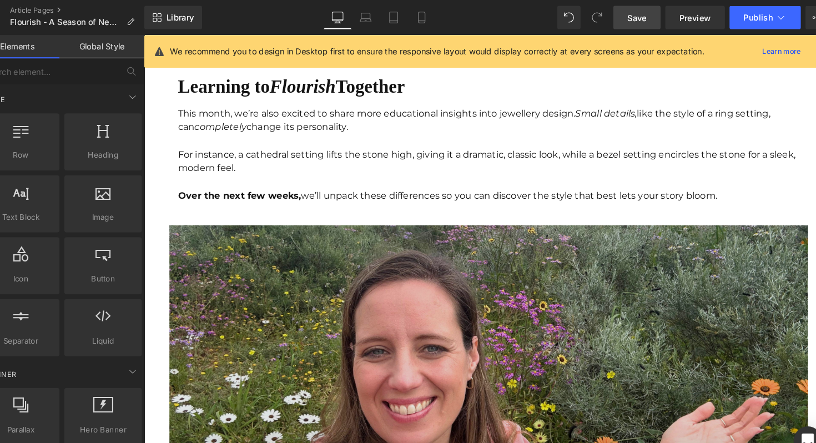
click at [269, 231] on img at bounding box center [479, 375] width 622 height 311
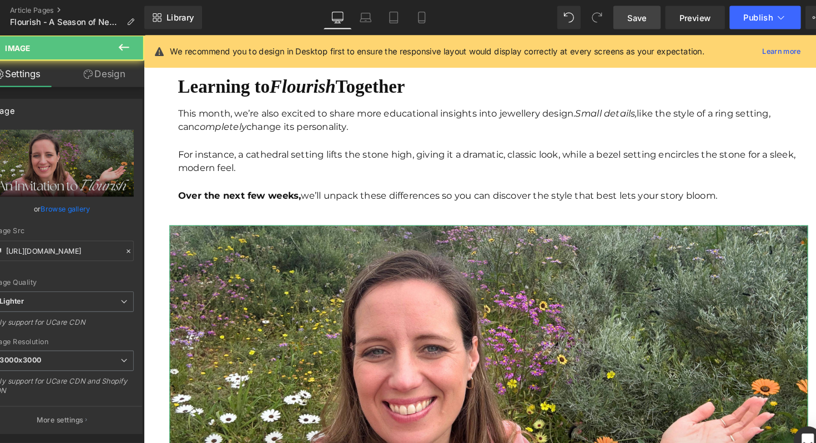
click at [126, 79] on link "Design" at bounding box center [123, 70] width 80 height 25
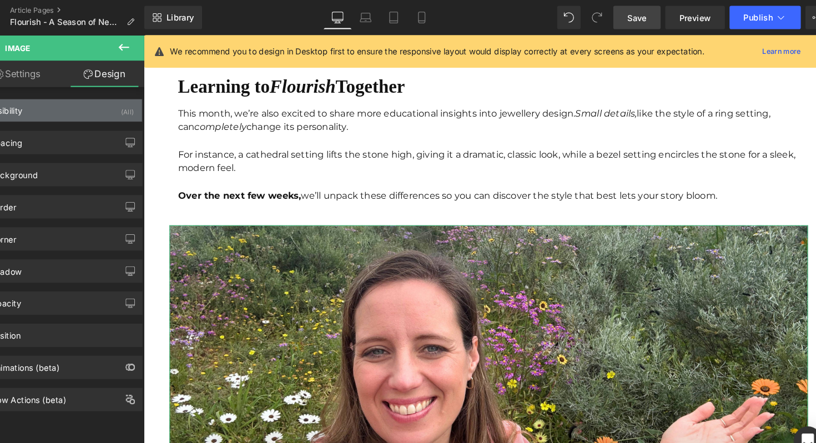
click at [79, 114] on div "Visibility (All)" at bounding box center [83, 104] width 152 height 21
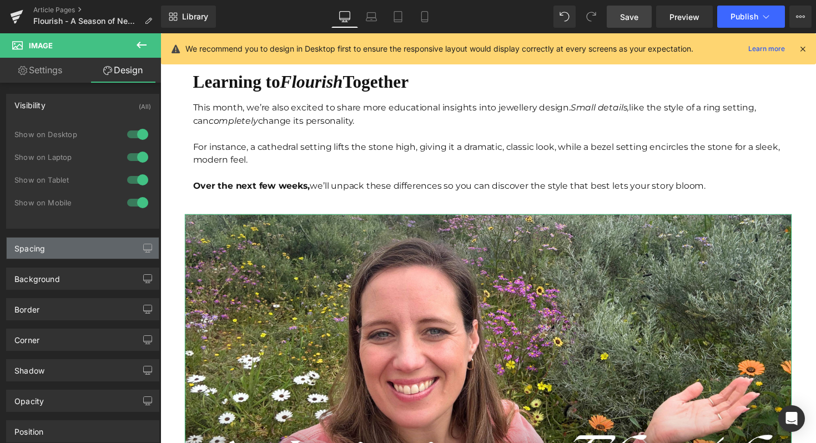
click at [70, 246] on div "Spacing" at bounding box center [83, 248] width 152 height 21
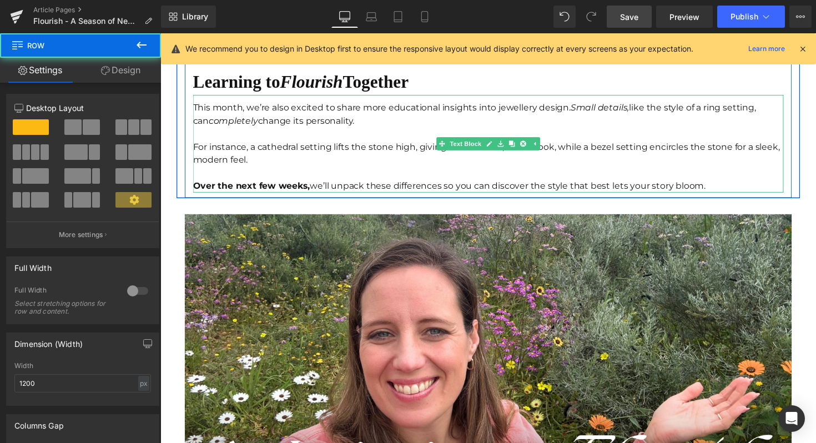
click at [264, 191] on strong "Over the next few weeks," at bounding box center [254, 189] width 120 height 11
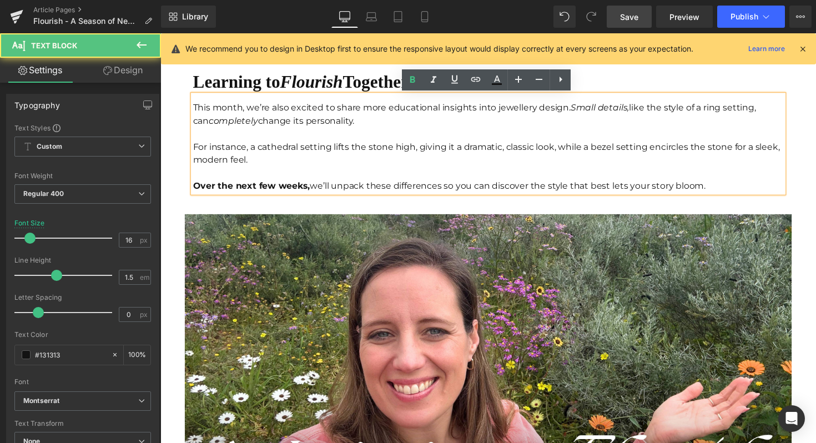
click at [260, 196] on div "Over the next few weeks, we’ll unpack these differences so you can discover the…" at bounding box center [496, 189] width 605 height 13
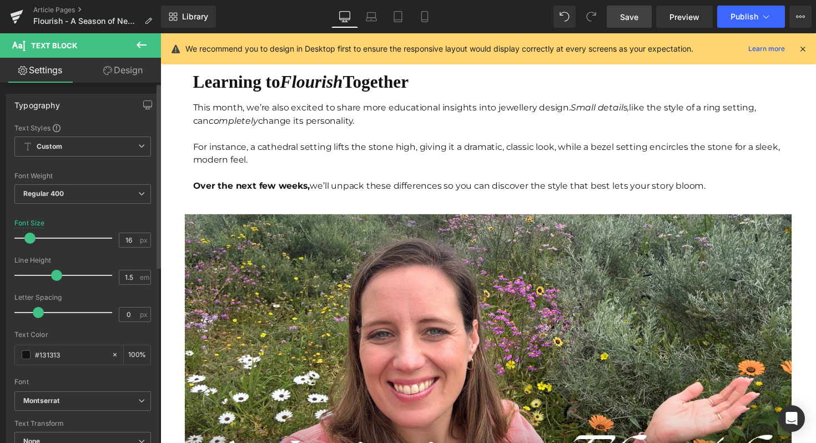
click at [104, 98] on div "Typography" at bounding box center [83, 104] width 152 height 21
click at [104, 84] on div "Typography Text Styles Custom Paragraph 1 Paragraph 2 Paragraph 3 Paragraph 4 C…" at bounding box center [83, 418] width 166 height 671
click at [105, 74] on icon at bounding box center [107, 70] width 9 height 9
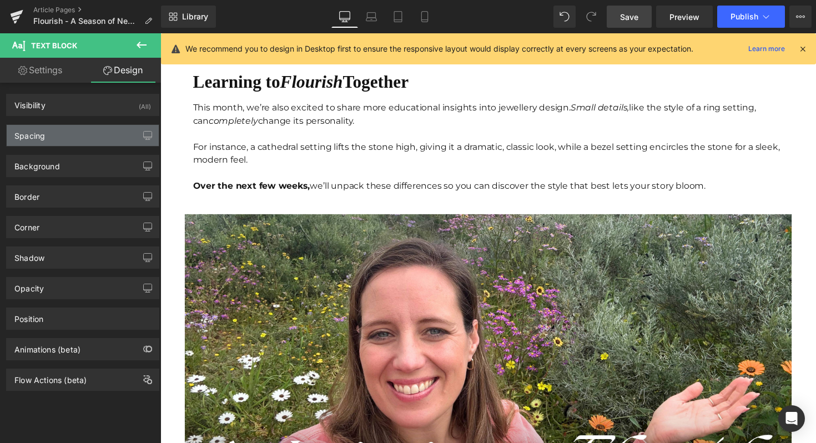
click at [73, 138] on div "Spacing" at bounding box center [83, 135] width 152 height 21
type input "0"
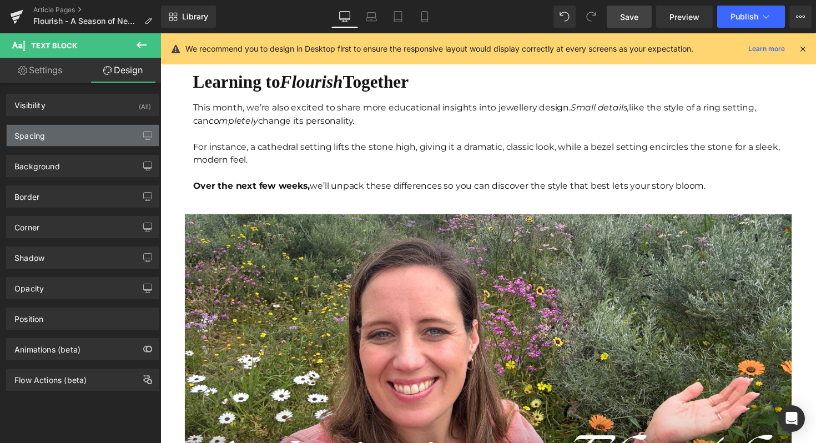
type input "12"
type input "0"
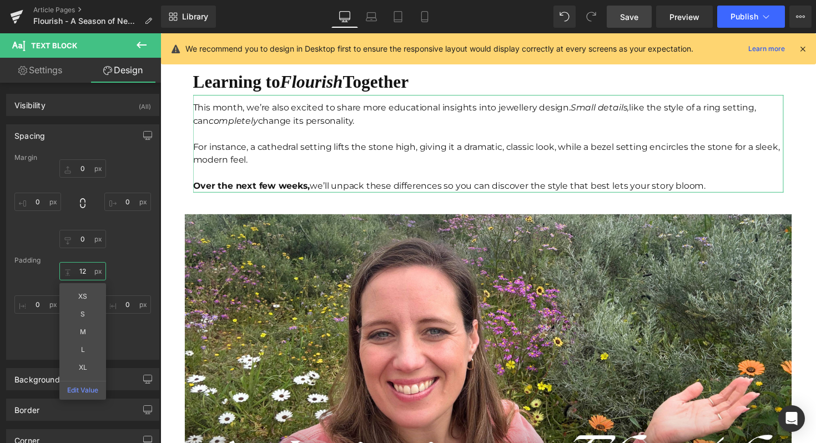
click at [82, 271] on input "12" at bounding box center [82, 271] width 47 height 18
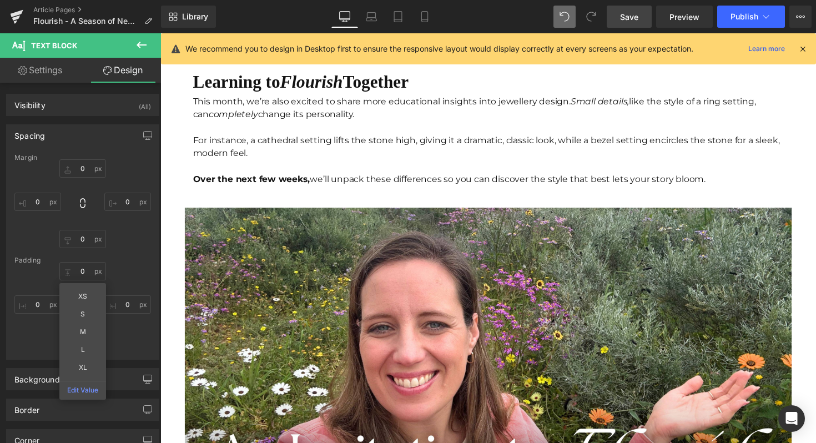
click at [569, 17] on icon at bounding box center [565, 17] width 10 height 10
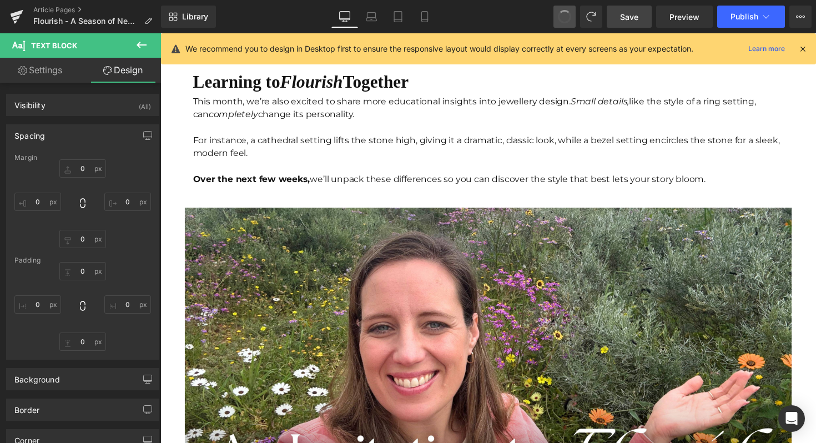
type input "0"
type input "12"
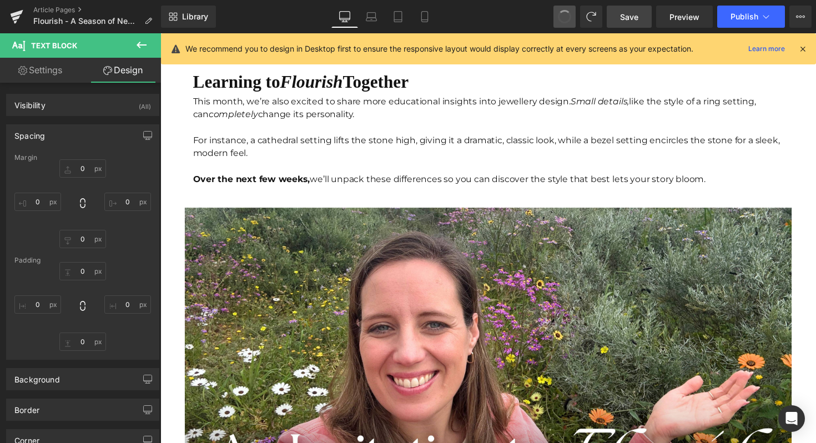
type input "0"
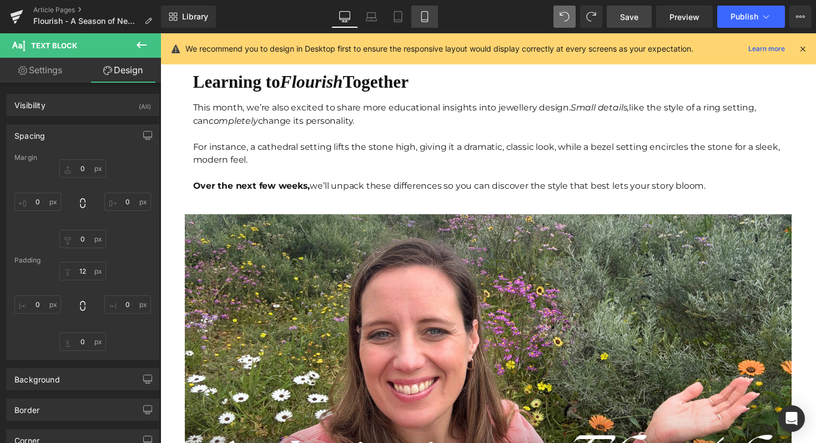
click at [420, 22] on link "Mobile" at bounding box center [424, 17] width 27 height 22
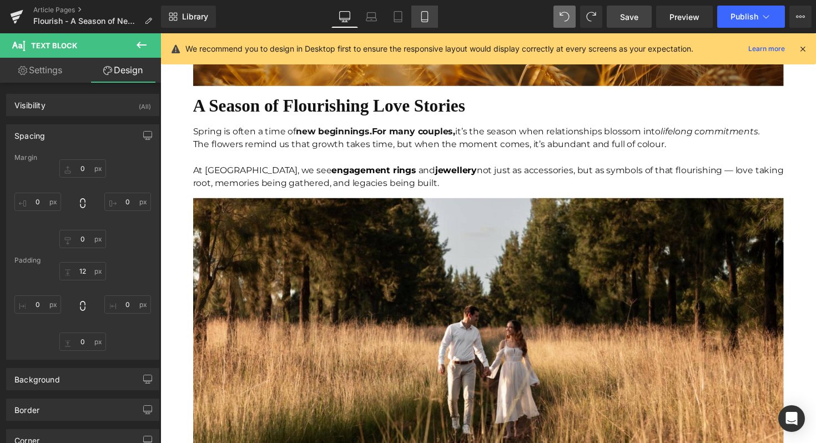
type input "0"
type input "12"
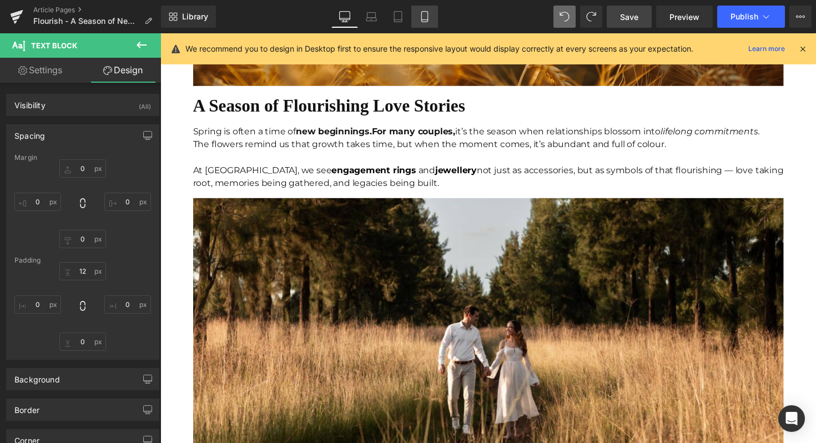
type input "0"
type input "8"
type input "0"
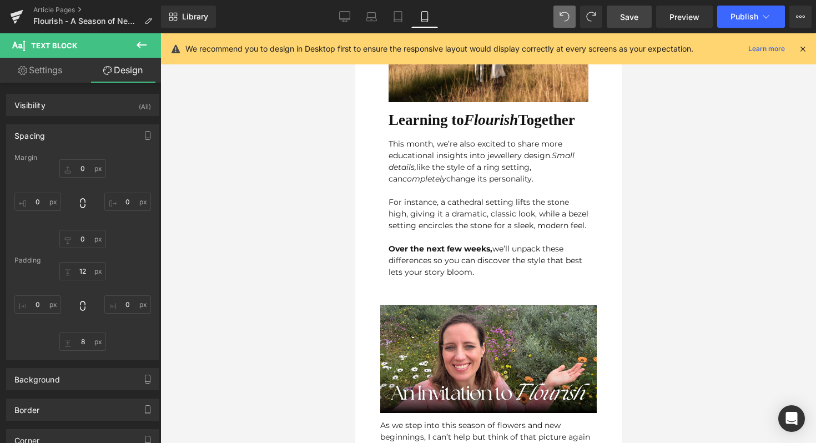
scroll to position [1038, 0]
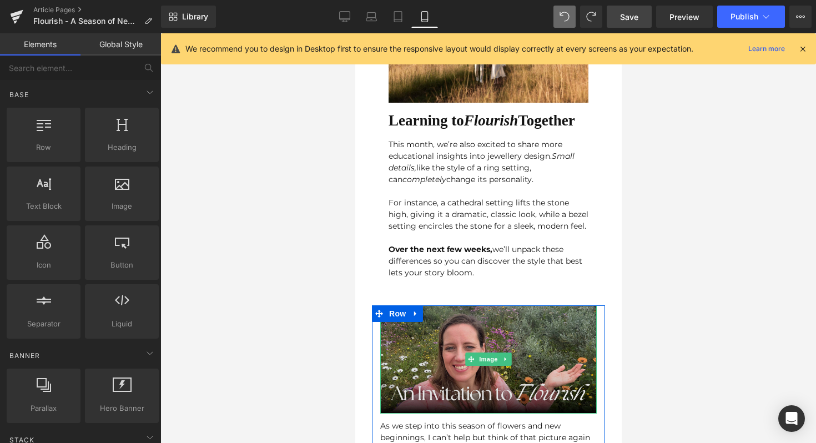
click at [402, 305] on img at bounding box center [488, 359] width 216 height 108
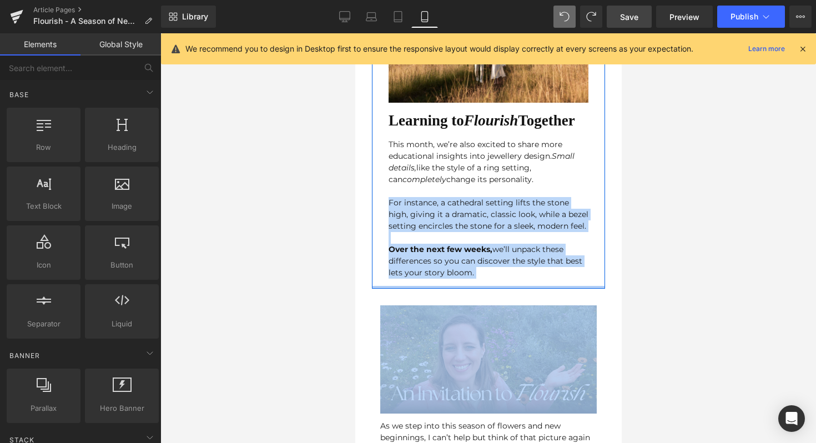
drag, startPoint x: 370, startPoint y: 276, endPoint x: 405, endPoint y: 252, distance: 42.7
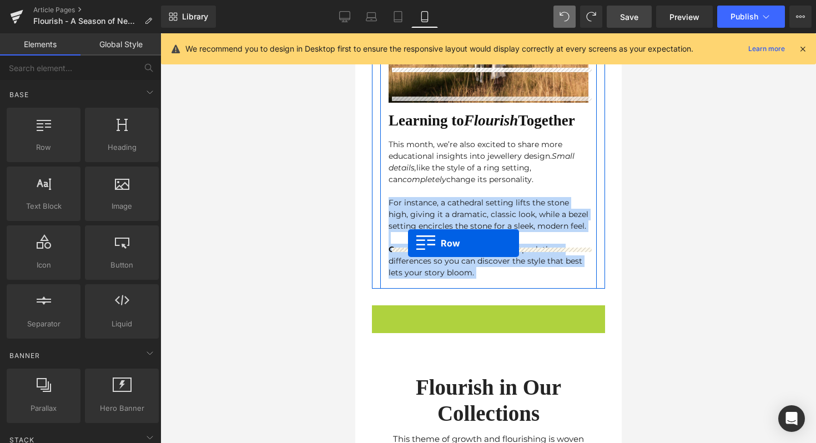
drag, startPoint x: 381, startPoint y: 275, endPoint x: 407, endPoint y: 243, distance: 41.8
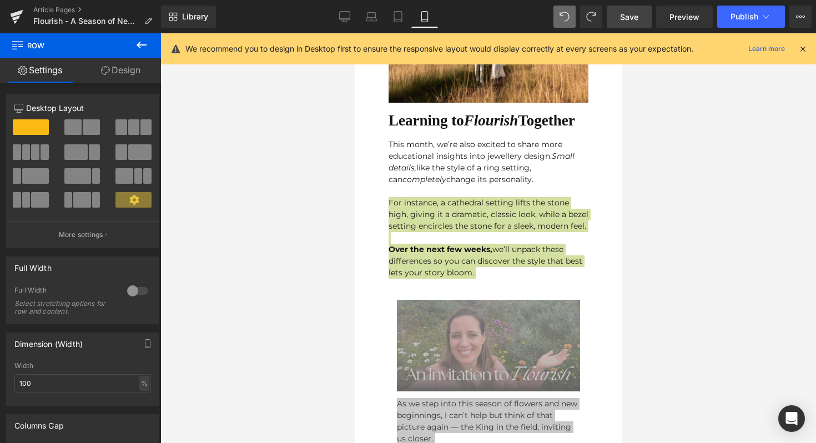
click at [716, 248] on div at bounding box center [488, 238] width 656 height 410
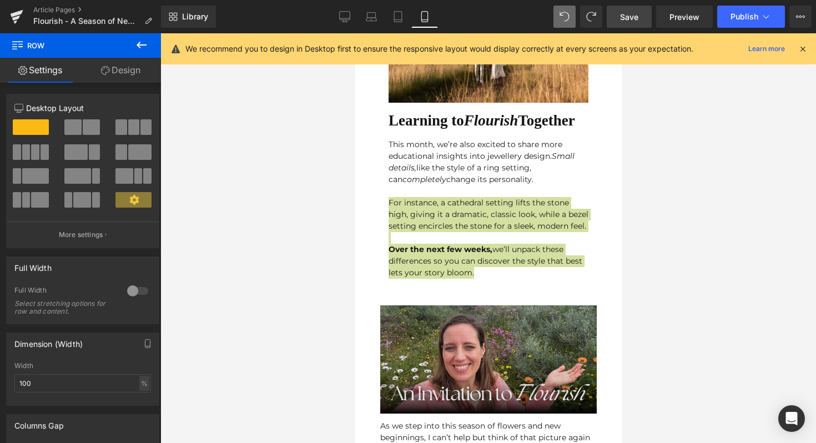
click at [478, 305] on img at bounding box center [488, 359] width 216 height 108
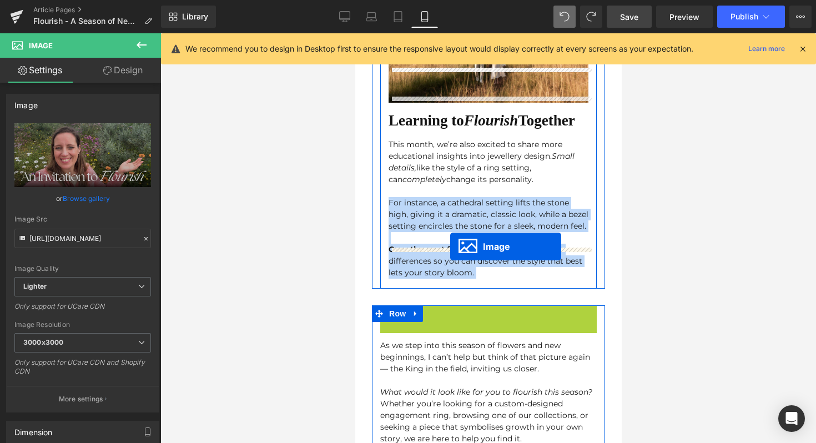
drag, startPoint x: 467, startPoint y: 327, endPoint x: 450, endPoint y: 246, distance: 82.4
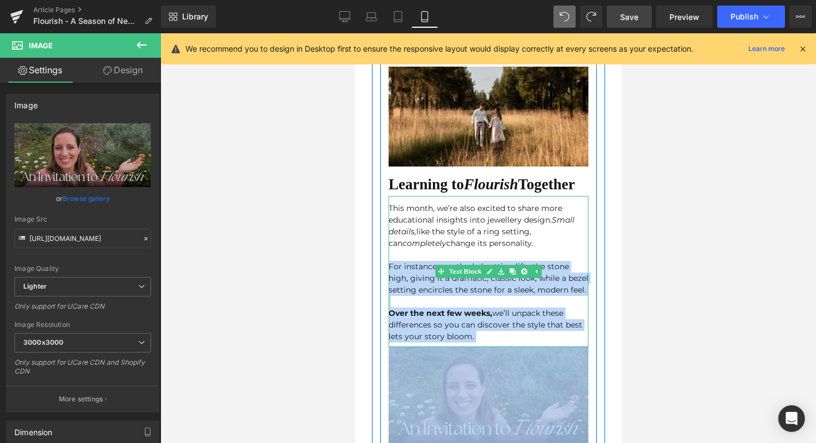
scroll to position [980, 0]
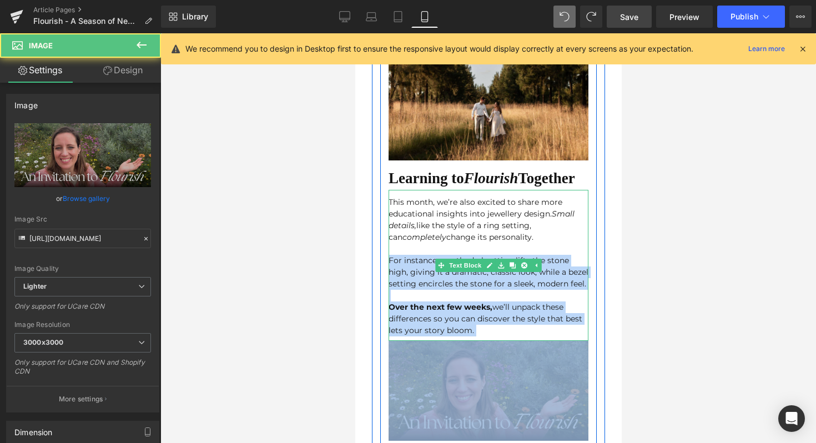
click at [512, 341] on img at bounding box center [488, 391] width 200 height 100
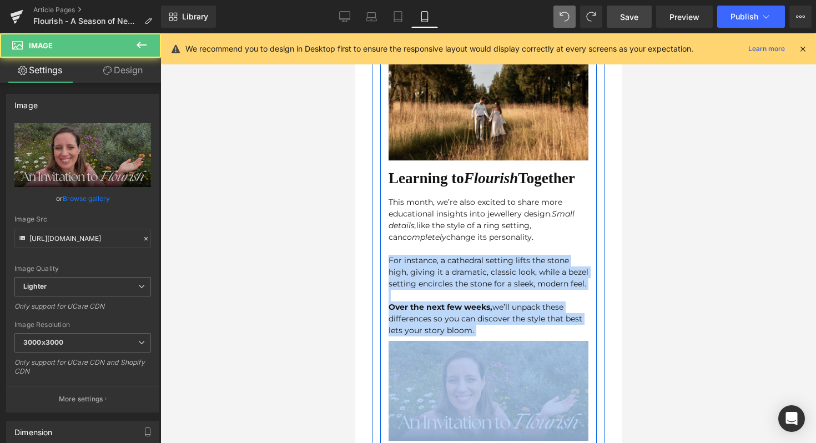
click at [487, 301] on div "Over the next few weeks, we’ll unpack these differences so you can discover the…" at bounding box center [488, 318] width 200 height 35
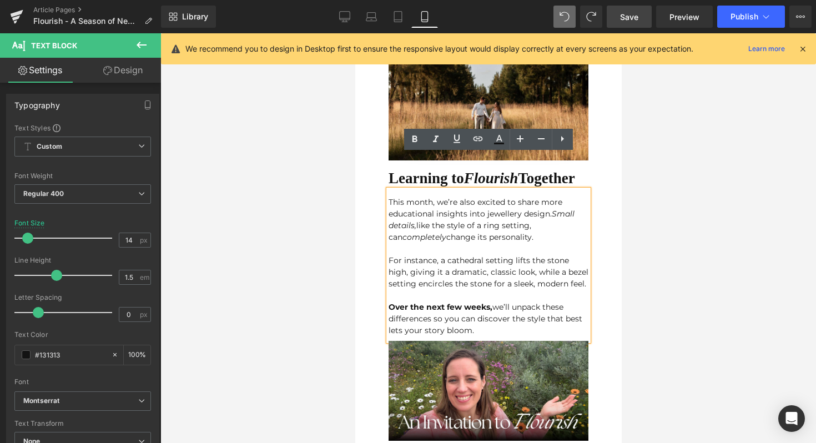
click at [483, 301] on div "Over the next few weeks, we’ll unpack these differences so you can discover the…" at bounding box center [488, 318] width 200 height 35
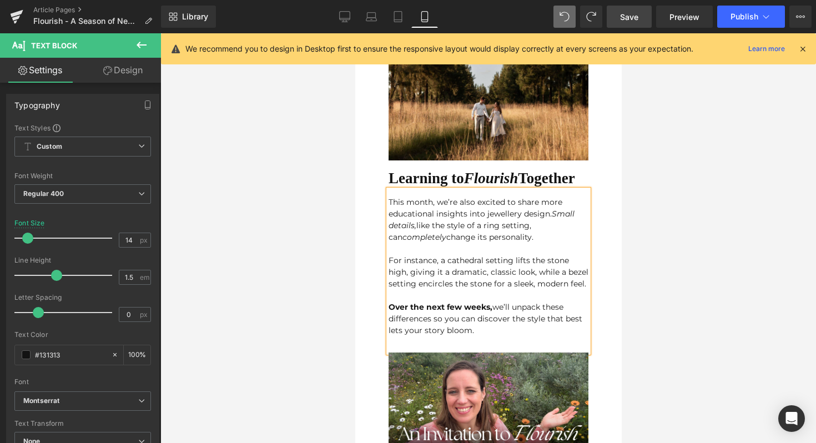
click at [624, 292] on div at bounding box center [488, 238] width 656 height 410
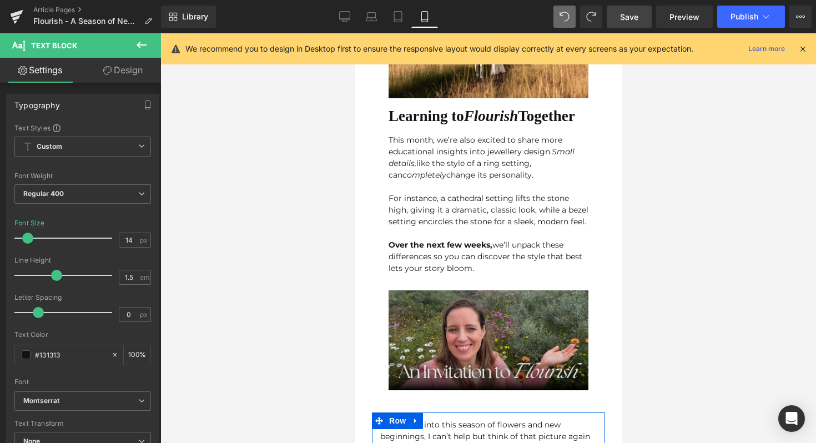
scroll to position [1121, 0]
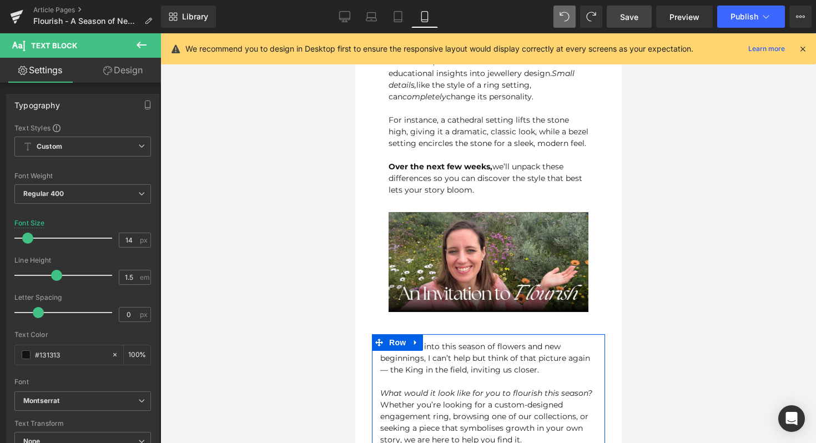
click at [433, 376] on div at bounding box center [488, 382] width 216 height 12
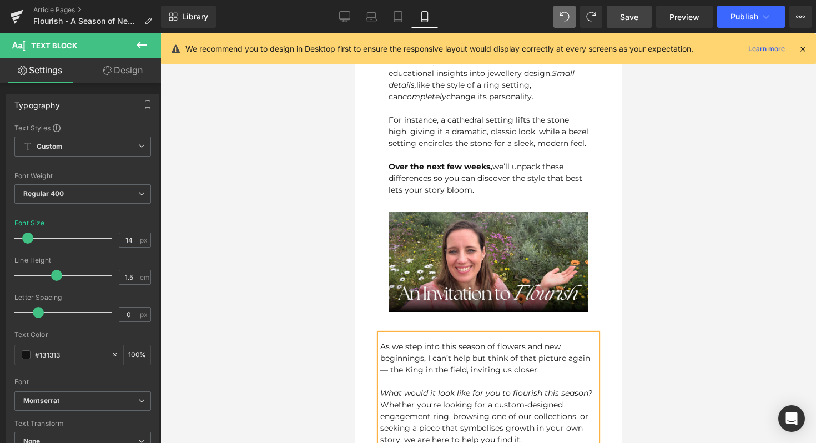
click at [661, 308] on div at bounding box center [488, 238] width 656 height 410
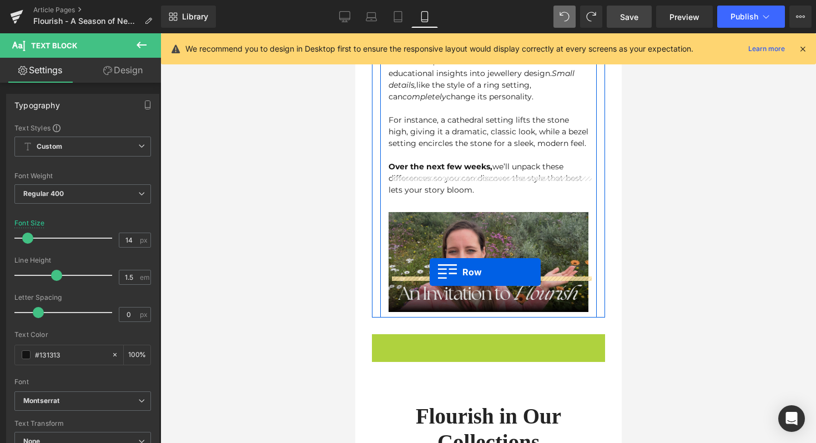
drag, startPoint x: 375, startPoint y: 308, endPoint x: 429, endPoint y: 271, distance: 65.1
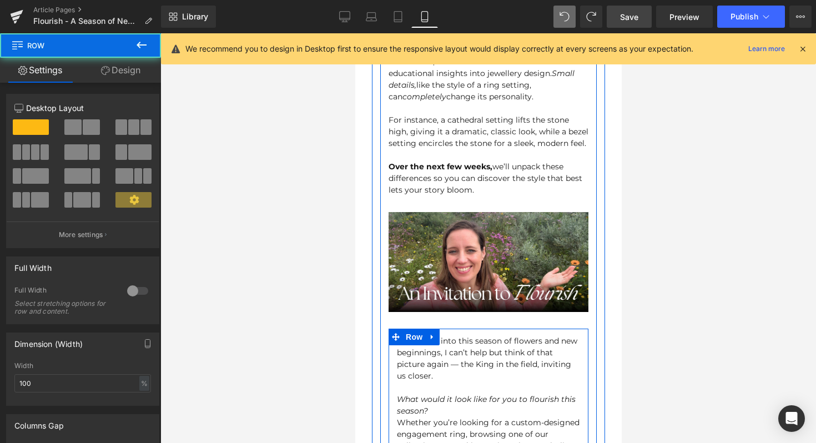
click at [493, 329] on div at bounding box center [488, 330] width 200 height 3
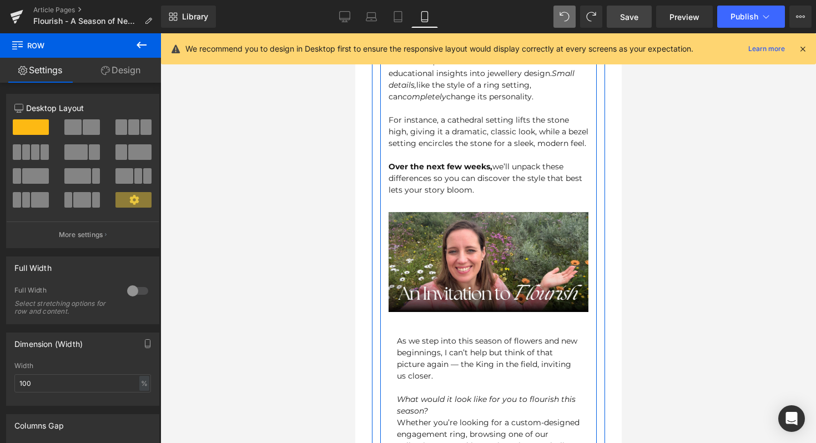
drag, startPoint x: 493, startPoint y: 294, endPoint x: 493, endPoint y: 286, distance: 7.8
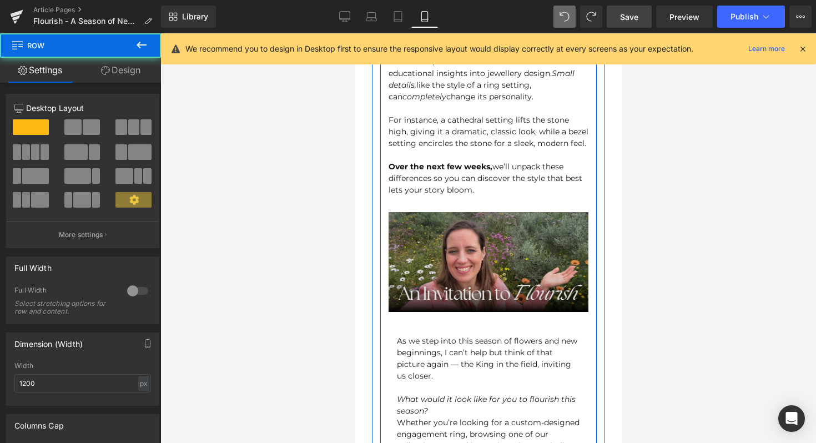
click at [506, 261] on img at bounding box center [488, 262] width 200 height 100
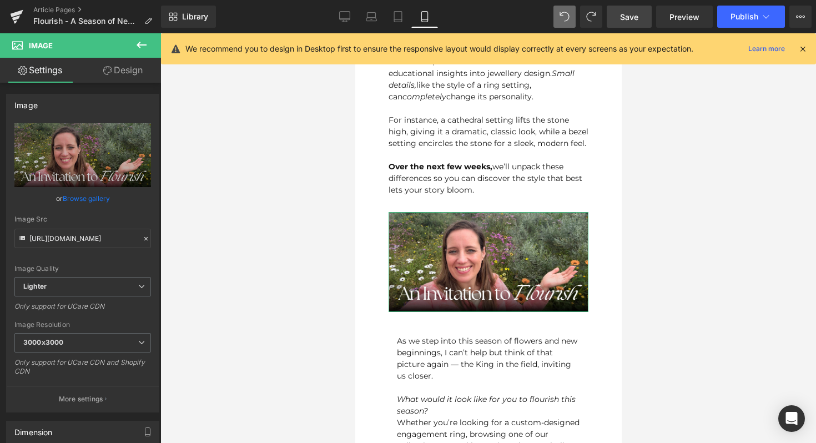
click at [142, 76] on link "Design" at bounding box center [123, 70] width 80 height 25
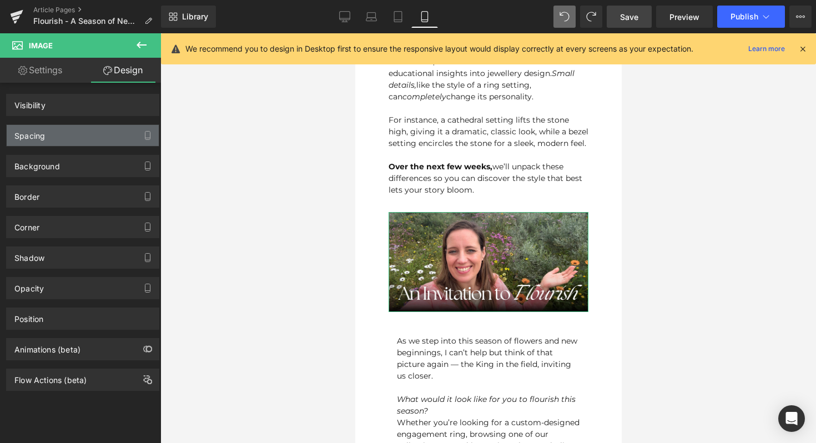
click at [101, 138] on div "Spacing" at bounding box center [83, 135] width 152 height 21
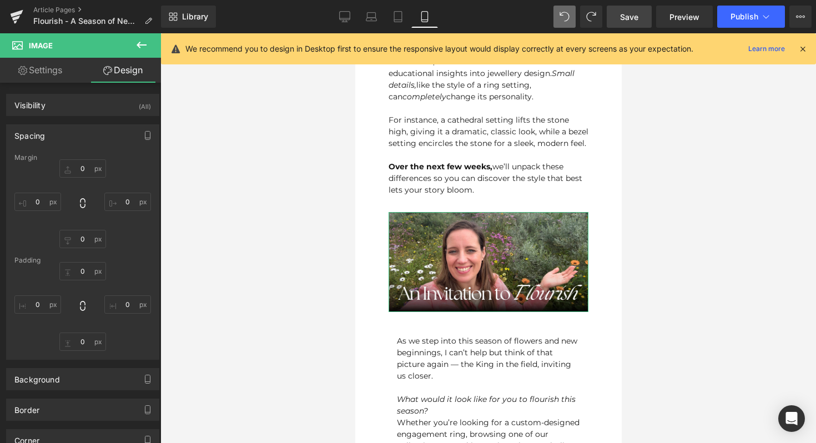
type input "0"
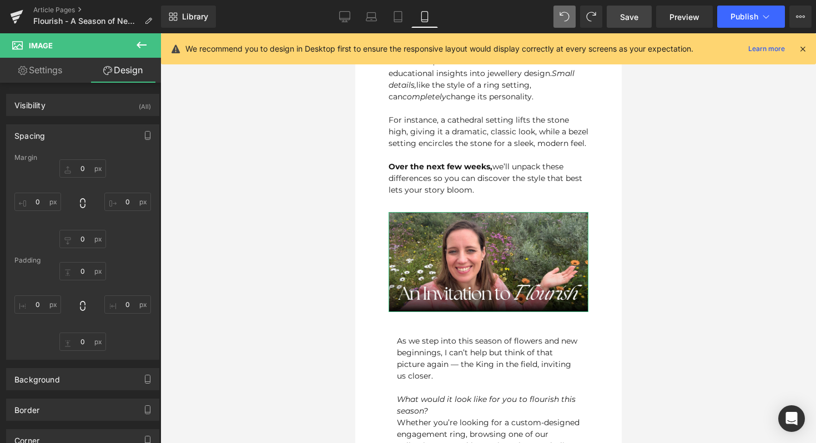
type input "0"
click at [242, 275] on div at bounding box center [488, 238] width 656 height 410
click at [496, 382] on div at bounding box center [487, 388] width 183 height 12
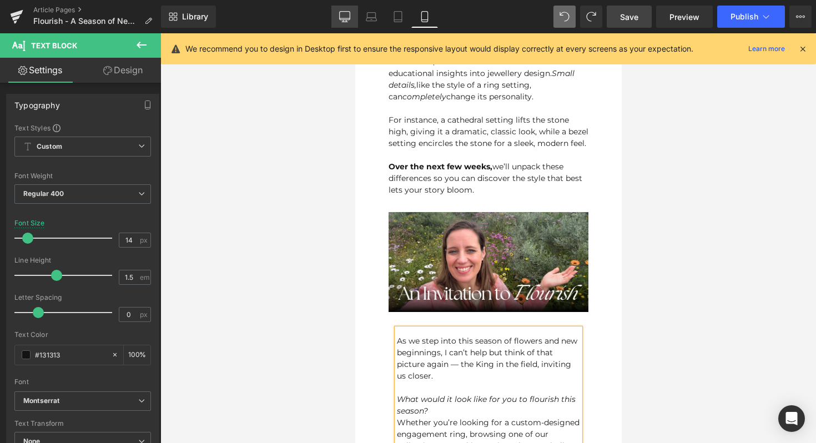
click at [346, 18] on icon at bounding box center [344, 16] width 11 height 11
type input "16"
type input "100"
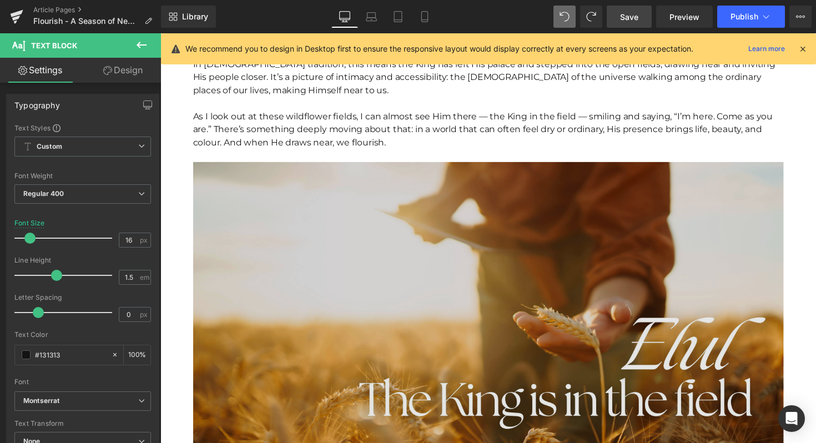
scroll to position [633, 0]
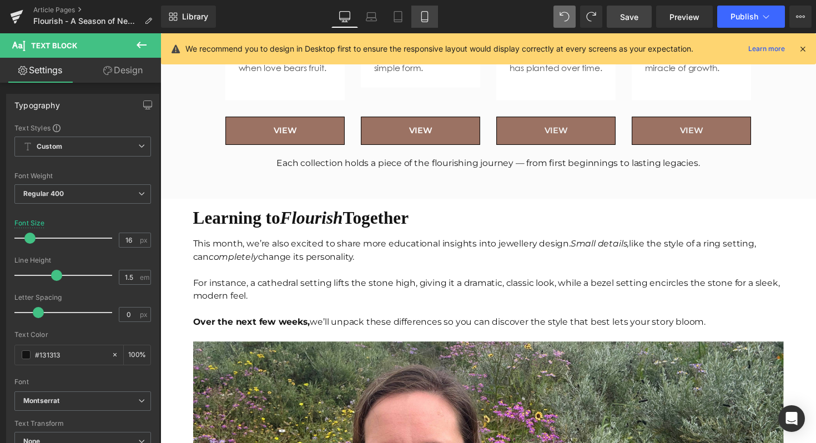
click at [424, 21] on icon at bounding box center [424, 16] width 11 height 11
type input "14"
type input "100"
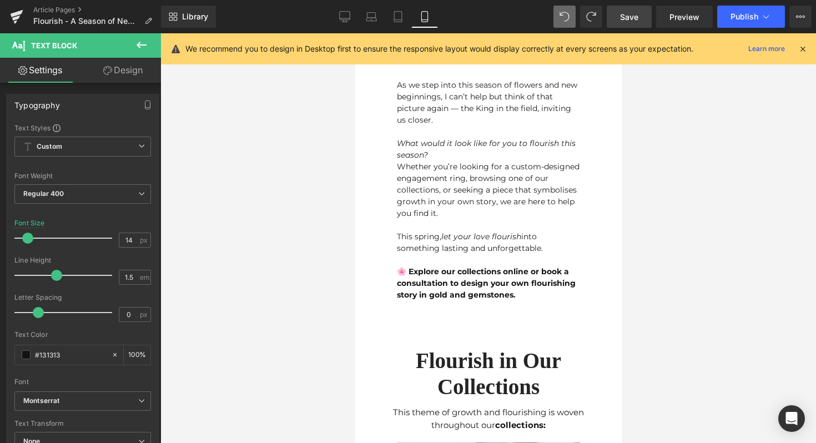
click at [423, 168] on div "Whether you’re looking for a custom-designed engagement ring, browsing one of o…" at bounding box center [487, 190] width 183 height 58
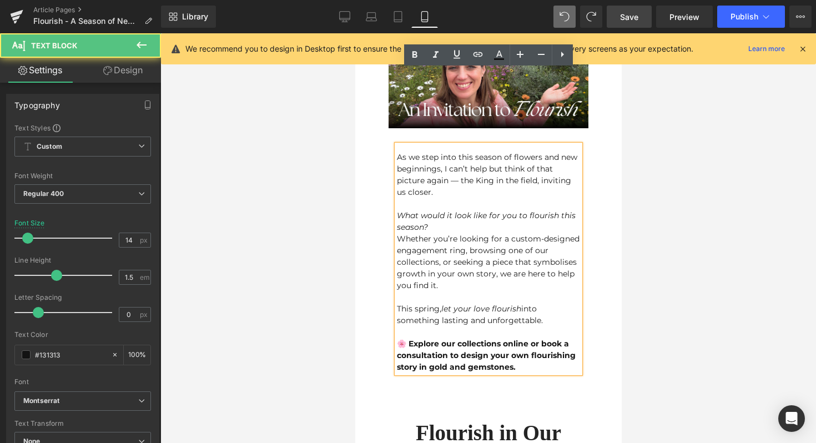
scroll to position [1293, 0]
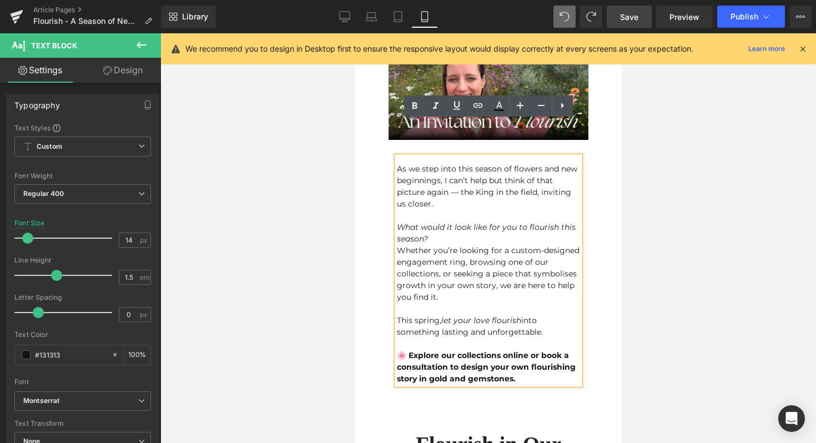
click at [411, 157] on div "As we step into this season of flowers and new beginnings, I can’t help but thi…" at bounding box center [487, 271] width 183 height 228
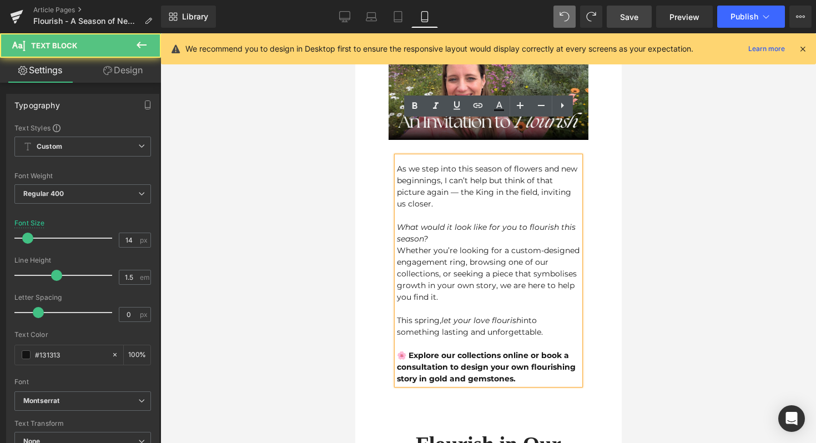
click at [399, 157] on div "As we step into this season of flowers and new beginnings, I can’t help but thi…" at bounding box center [487, 271] width 183 height 228
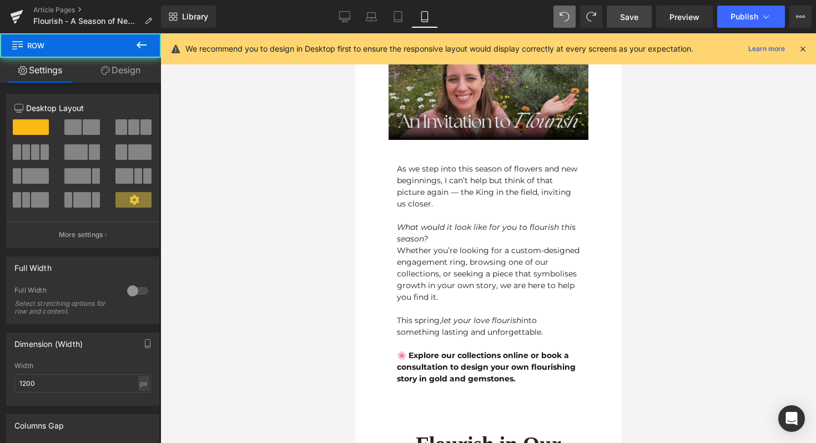
click at [552, 88] on img at bounding box center [488, 90] width 200 height 100
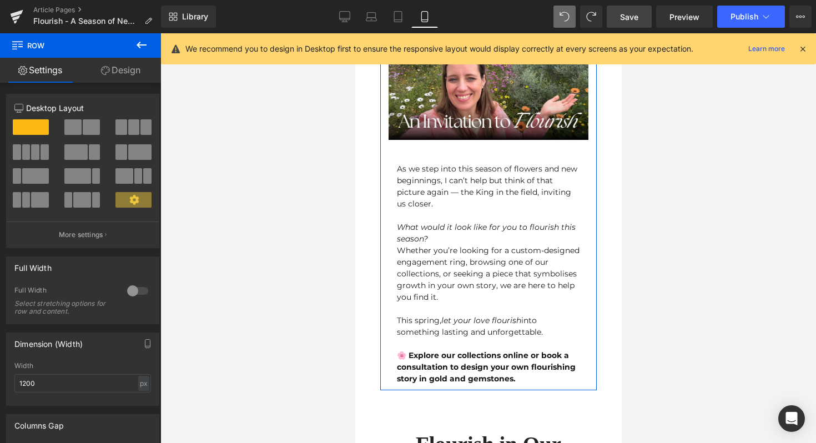
click at [123, 68] on link "Design" at bounding box center [120, 70] width 80 height 25
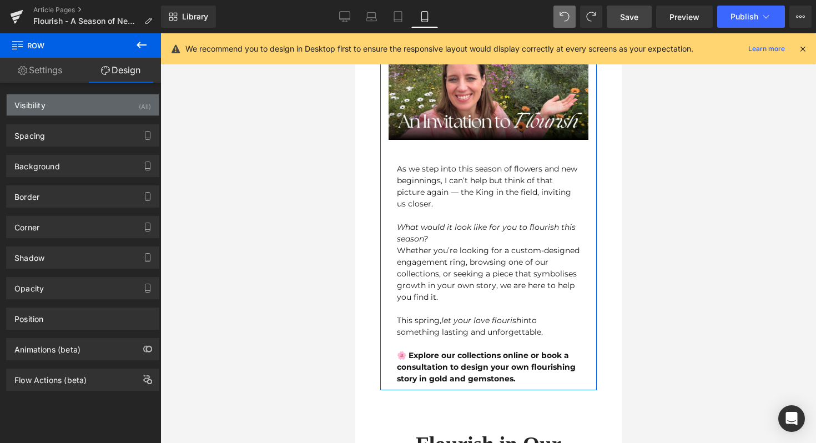
click at [77, 112] on div "Visibility (All)" at bounding box center [83, 104] width 152 height 21
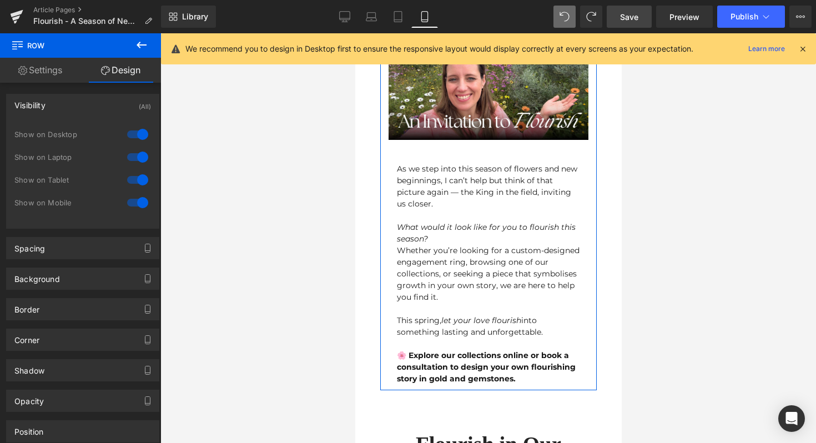
click at [42, 259] on div "Background Color & Image color transparent Color transparent 0 % Image Replace …" at bounding box center [83, 274] width 166 height 31
click at [54, 257] on div "Spacing" at bounding box center [83, 248] width 152 height 21
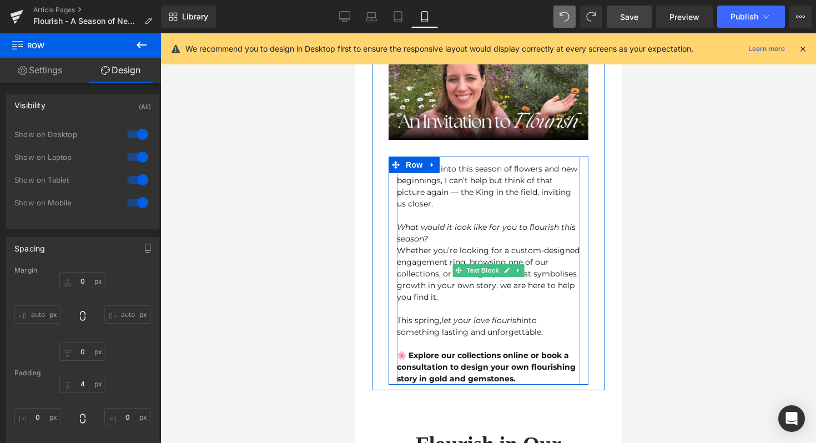
click at [458, 221] on div "What would it look like for you to flourish this season? Whether you’re looking…" at bounding box center [487, 302] width 183 height 163
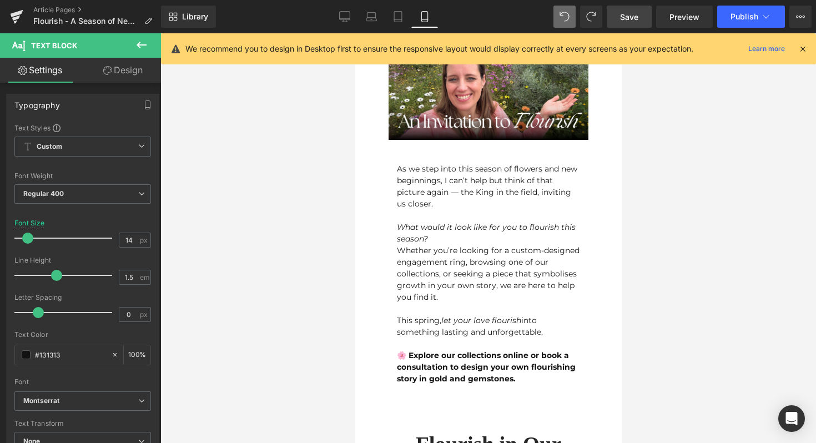
click at [118, 80] on link "Design" at bounding box center [123, 70] width 80 height 25
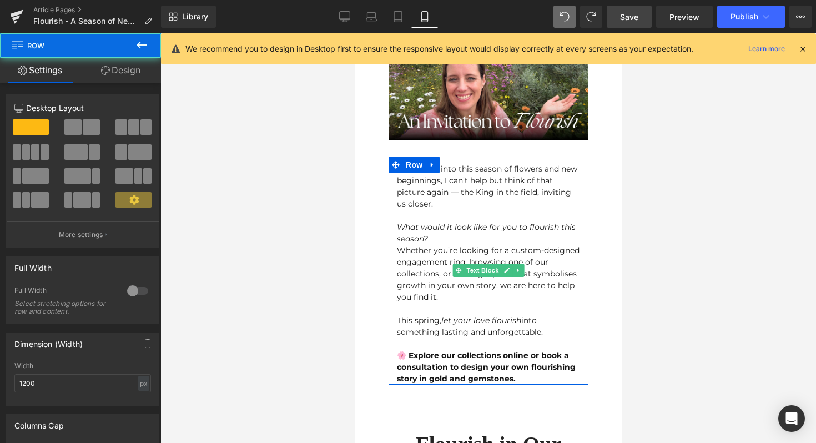
click at [408, 157] on div "As we step into this season of flowers and new beginnings, I can’t help but thi…" at bounding box center [487, 271] width 183 height 228
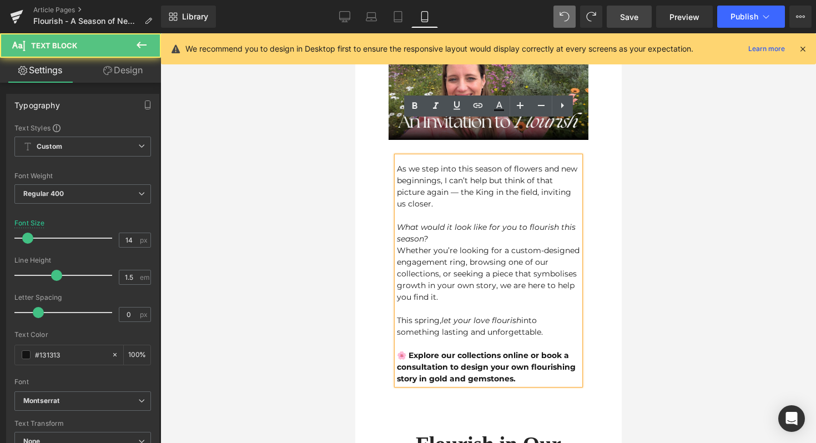
click at [408, 157] on div "As we step into this season of flowers and new beginnings, I can’t help but thi…" at bounding box center [487, 271] width 183 height 228
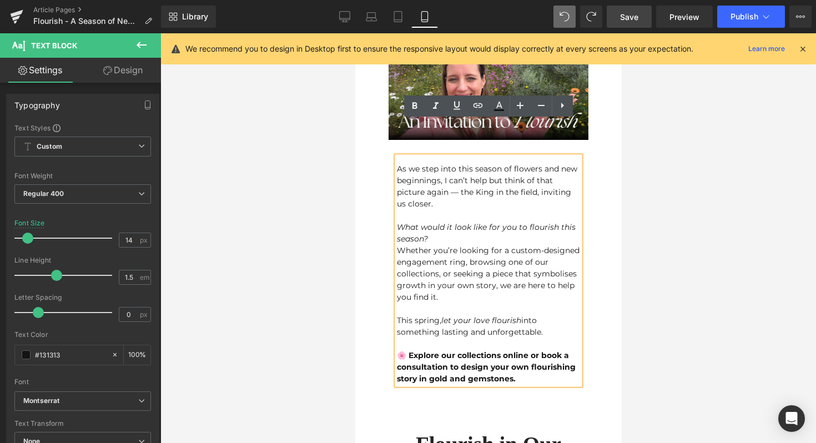
click at [397, 157] on div "As we step into this season of flowers and new beginnings, I can’t help but thi…" at bounding box center [487, 271] width 183 height 228
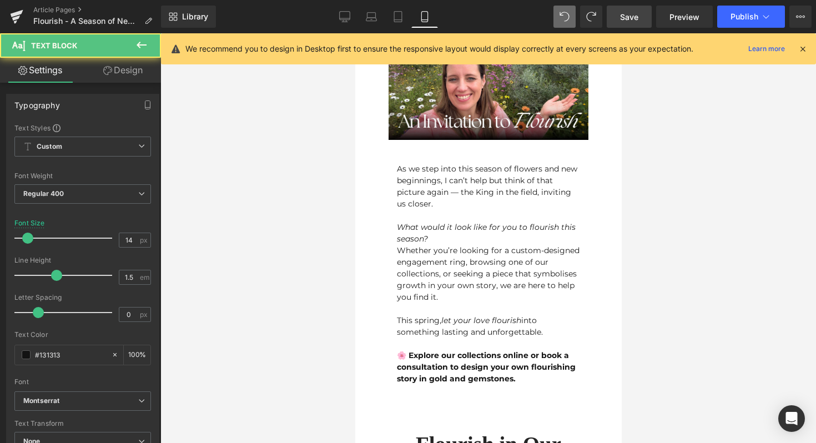
click at [118, 73] on link "Design" at bounding box center [123, 70] width 80 height 25
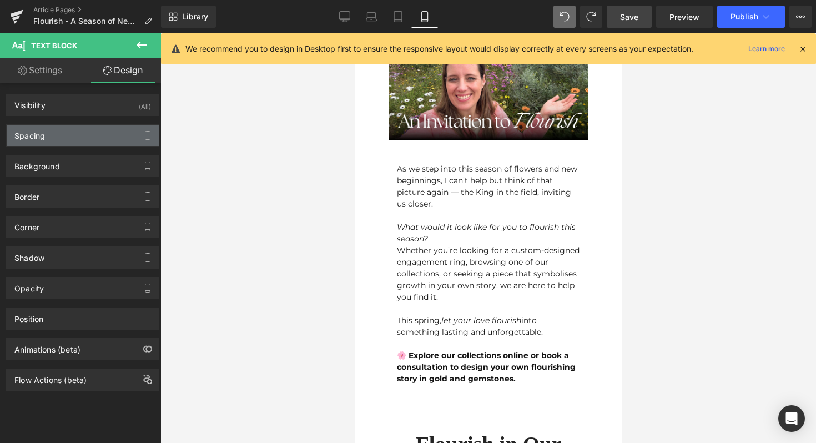
click at [51, 139] on div "Spacing" at bounding box center [83, 135] width 152 height 21
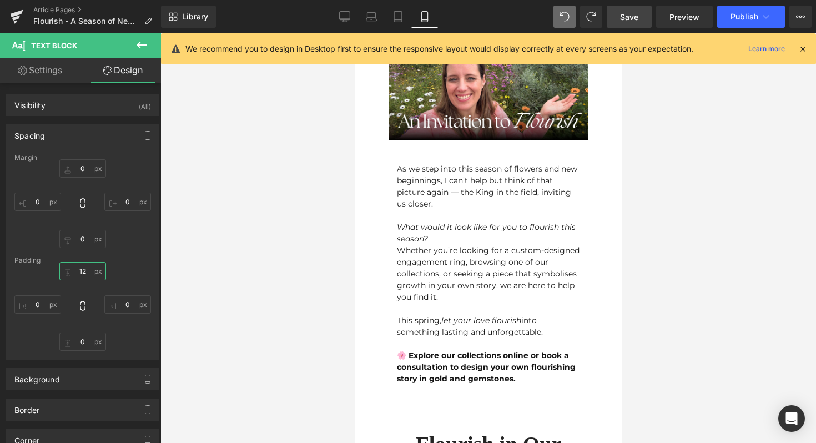
click at [84, 268] on input "12" at bounding box center [82, 271] width 47 height 18
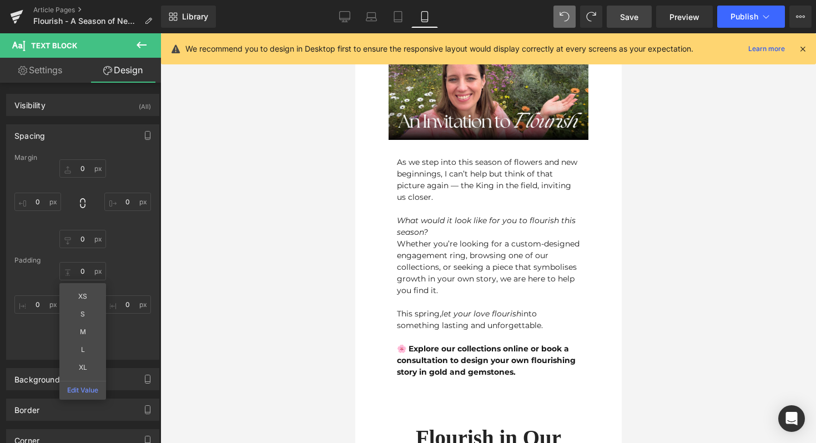
click at [487, 164] on div "As we step into this season of flowers and new beginnings, I can’t help but thi…" at bounding box center [487, 267] width 183 height 221
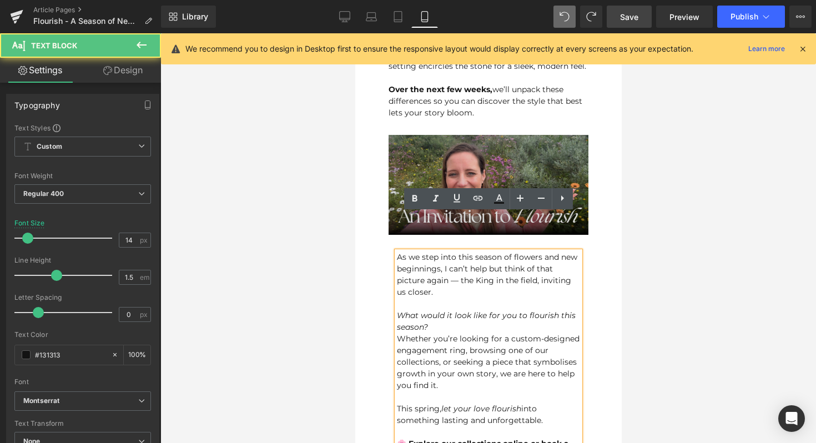
scroll to position [1116, 0]
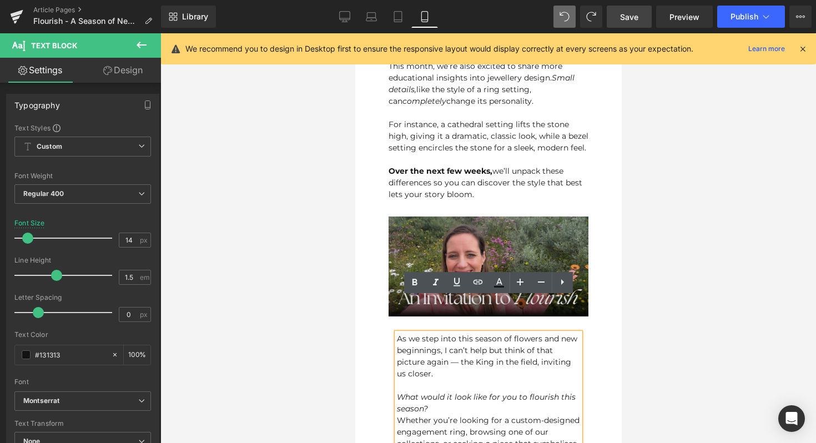
click at [447, 200] on div at bounding box center [488, 206] width 200 height 12
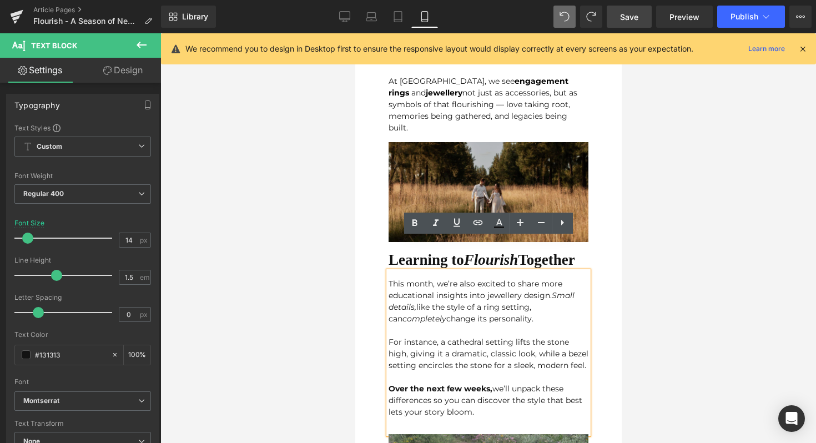
scroll to position [896, 0]
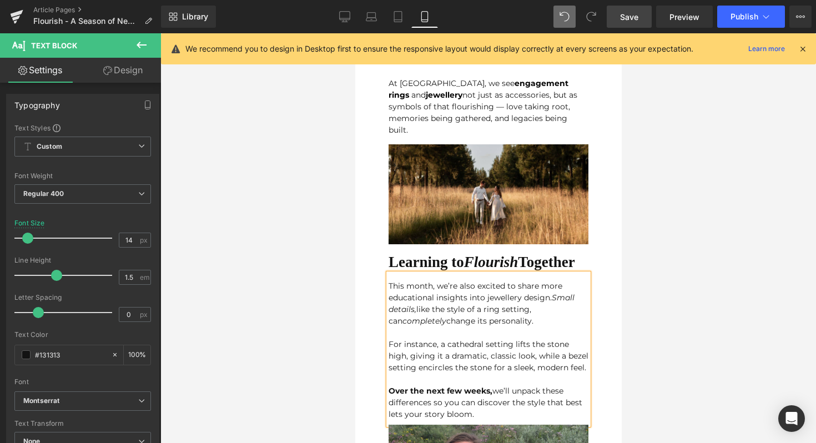
click at [796, 358] on div at bounding box center [488, 238] width 656 height 410
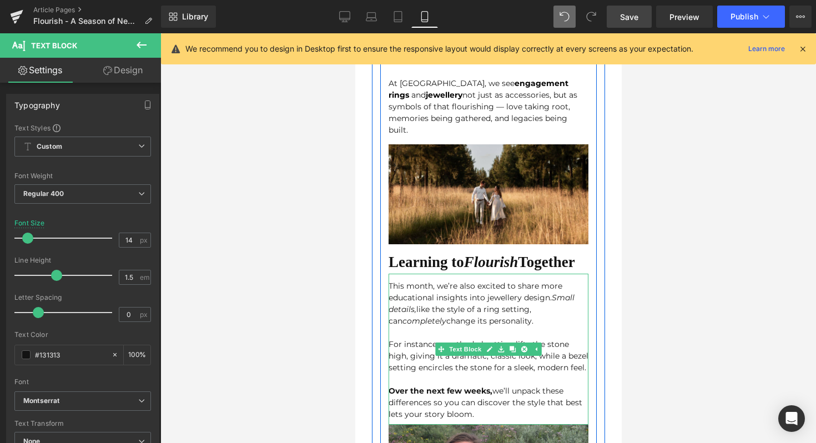
click at [525, 385] on div "Over the next few weeks, we’ll unpack these differences so you can discover the…" at bounding box center [488, 402] width 200 height 35
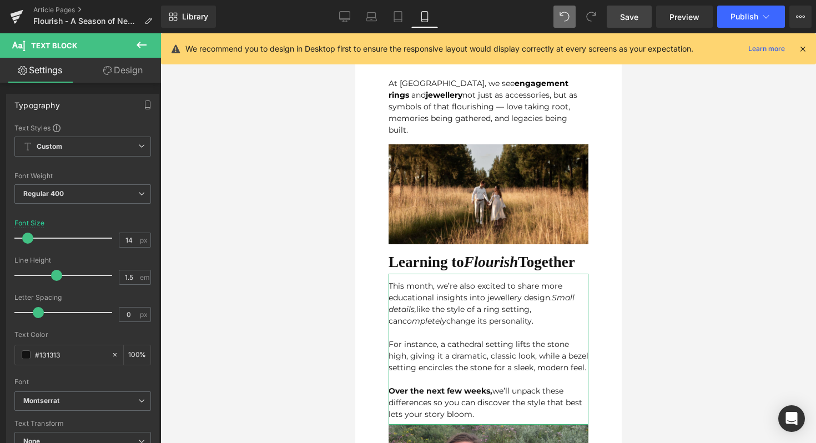
click at [123, 52] on button at bounding box center [141, 45] width 39 height 24
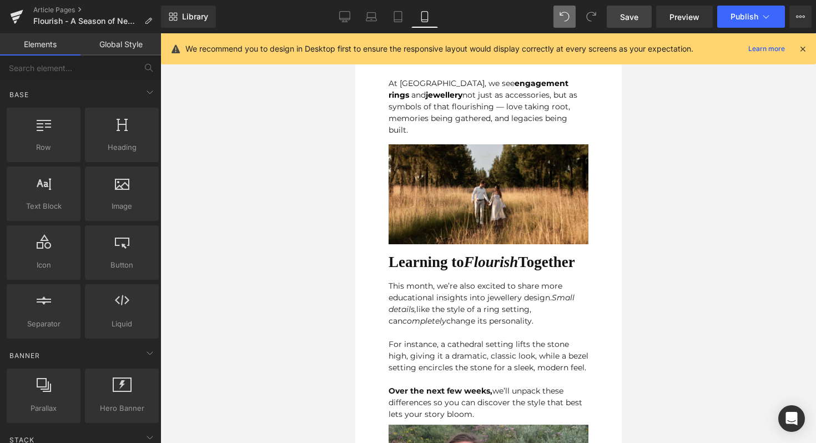
click at [125, 49] on link "Global Style" at bounding box center [120, 44] width 80 height 22
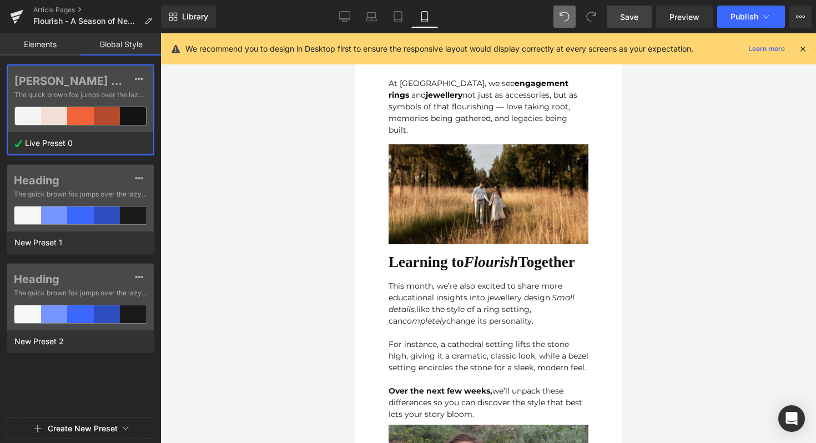
click at [49, 44] on link "Elements" at bounding box center [40, 44] width 80 height 22
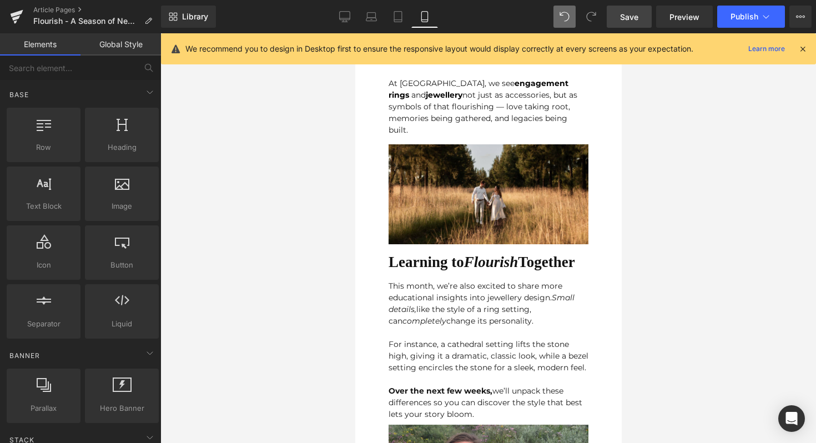
click at [463, 385] on div "Over the next few weeks, we’ll unpack these differences so you can discover the…" at bounding box center [488, 402] width 200 height 35
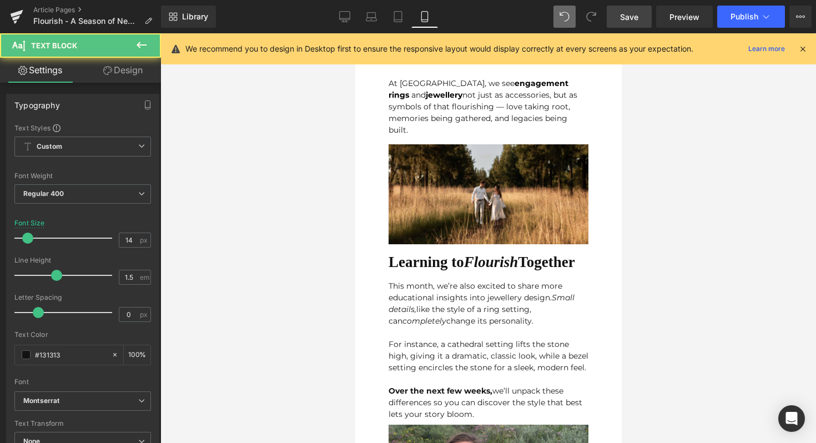
click at [131, 61] on link "Design" at bounding box center [123, 70] width 80 height 25
click at [0, 0] on div "Spacing" at bounding box center [0, 0] width 0 height 0
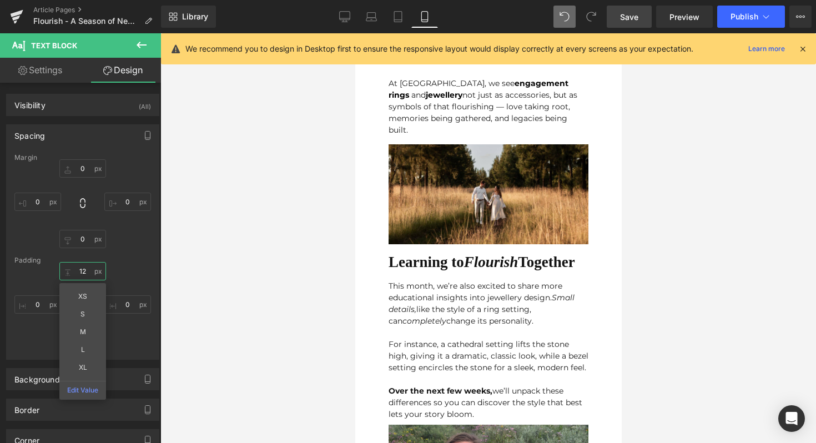
click at [84, 271] on input "12" at bounding box center [82, 271] width 47 height 18
click at [130, 245] on div "0px 0 0px 0 0px 0 0px 0" at bounding box center [82, 203] width 137 height 89
click at [73, 280] on div "12px 12 0px 0 8px 8 0px 0" at bounding box center [82, 306] width 137 height 89
click at [76, 275] on input "12" at bounding box center [82, 271] width 47 height 18
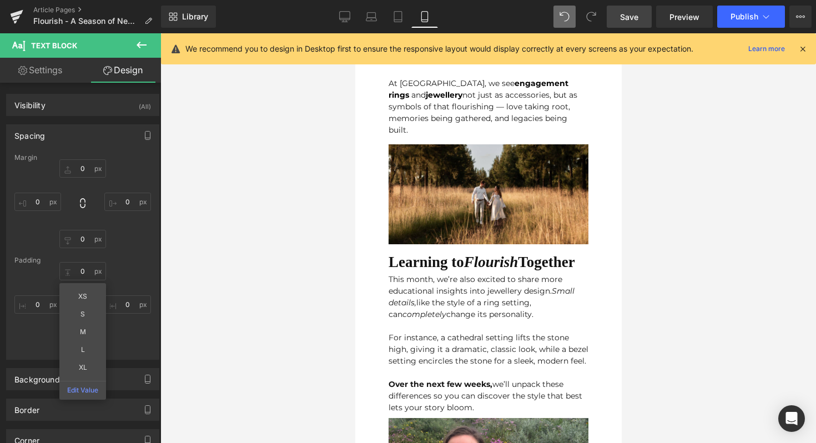
click at [555, 13] on span at bounding box center [564, 17] width 22 height 22
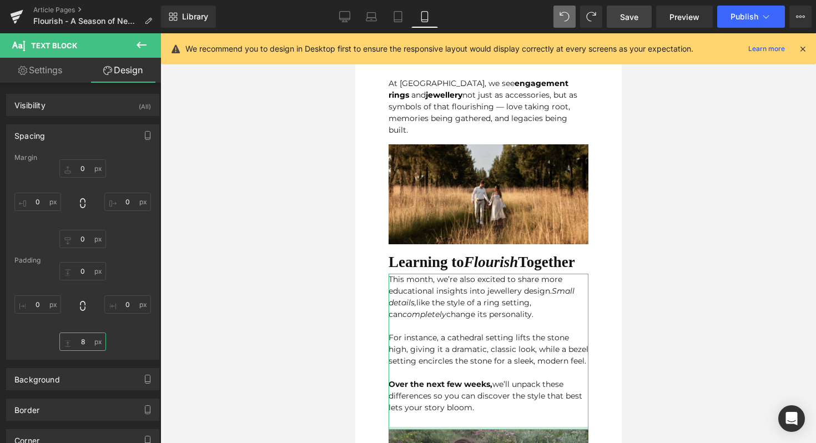
click at [83, 340] on input "8" at bounding box center [82, 341] width 47 height 18
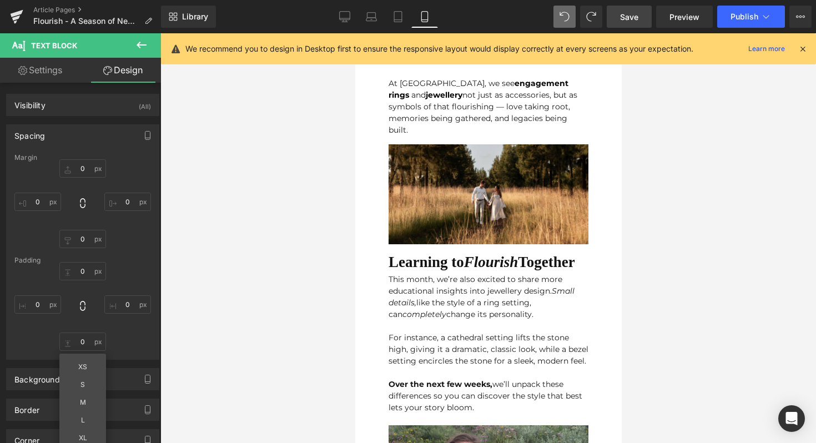
click at [451, 332] on div "For instance, a cathedral setting lifts the stone high, giving it a dramatic, c…" at bounding box center [488, 373] width 200 height 82
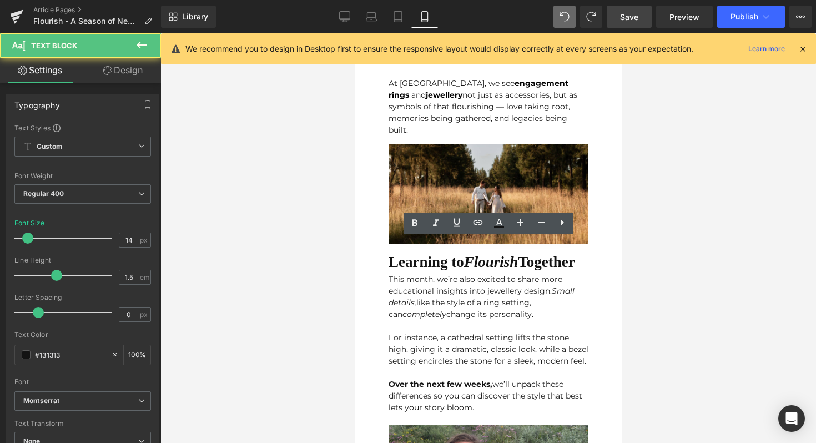
click at [681, 314] on div at bounding box center [488, 238] width 656 height 410
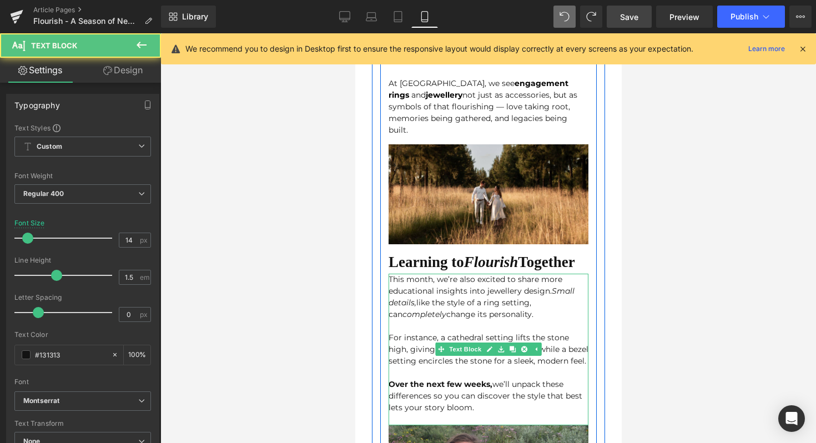
click at [476, 274] on div "This month, we’re also excited to share more educational insights into jeweller…" at bounding box center [488, 350] width 200 height 152
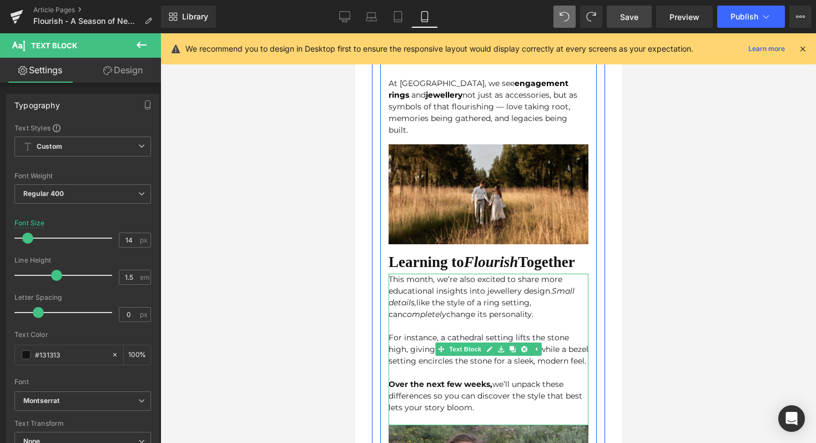
click at [471, 274] on div "This month, we’re also excited to share more educational insights into jeweller…" at bounding box center [488, 350] width 200 height 152
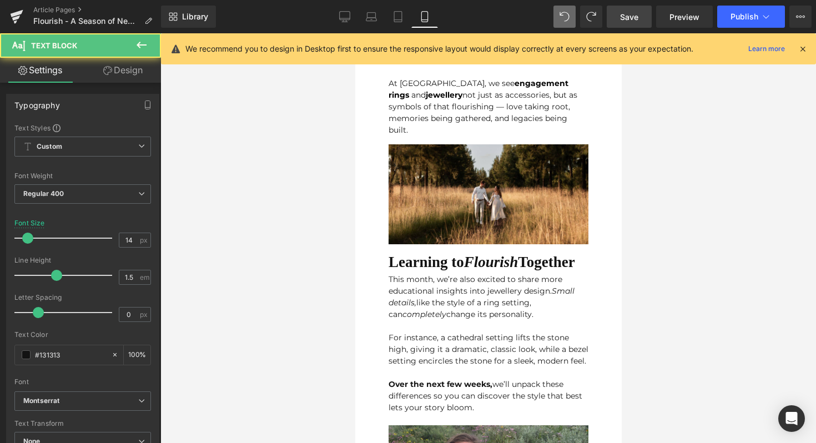
click at [125, 74] on link "Design" at bounding box center [123, 70] width 80 height 25
click at [0, 0] on div "Spacing" at bounding box center [0, 0] width 0 height 0
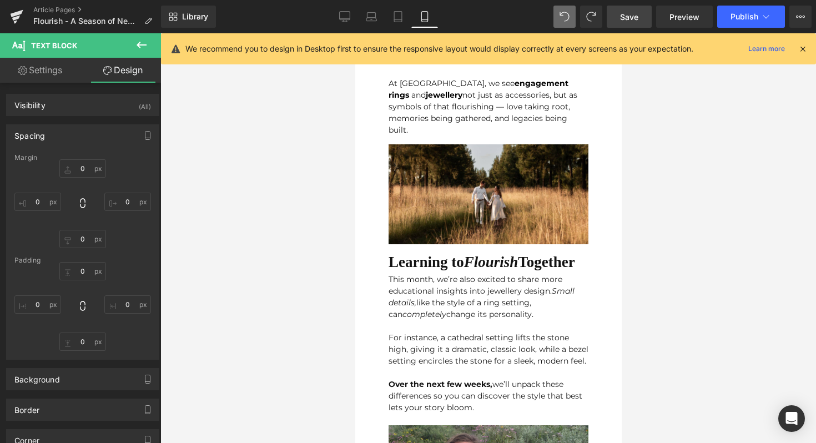
type input "0"
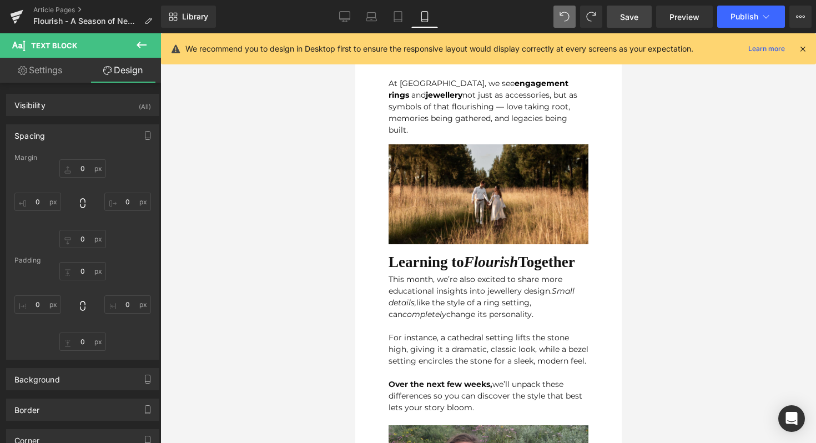
type input "0"
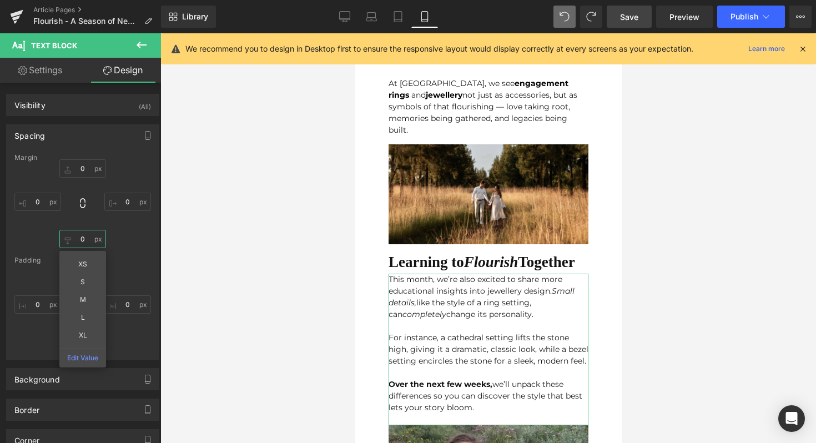
click at [79, 238] on input "0" at bounding box center [82, 239] width 47 height 18
click at [148, 261] on div "Margin 0px 0 0px 0 0px 0 XS S M L XL Edit Value 0px 0 [GEOGRAPHIC_DATA] 0px 0 0…" at bounding box center [83, 256] width 152 height 205
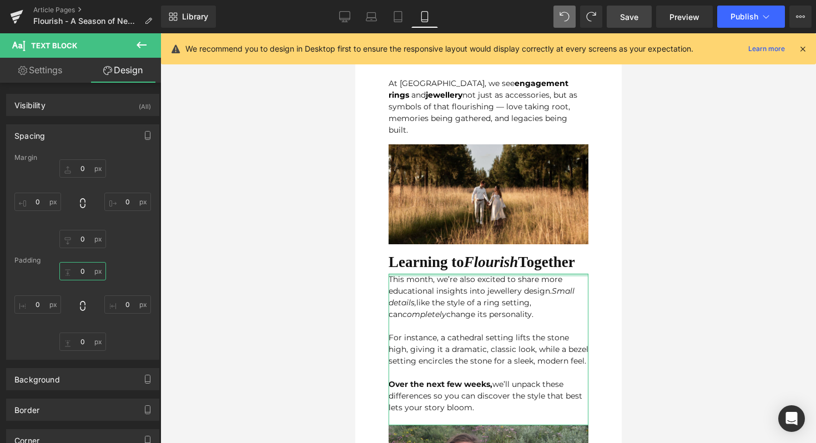
click at [89, 270] on input "0" at bounding box center [82, 271] width 47 height 18
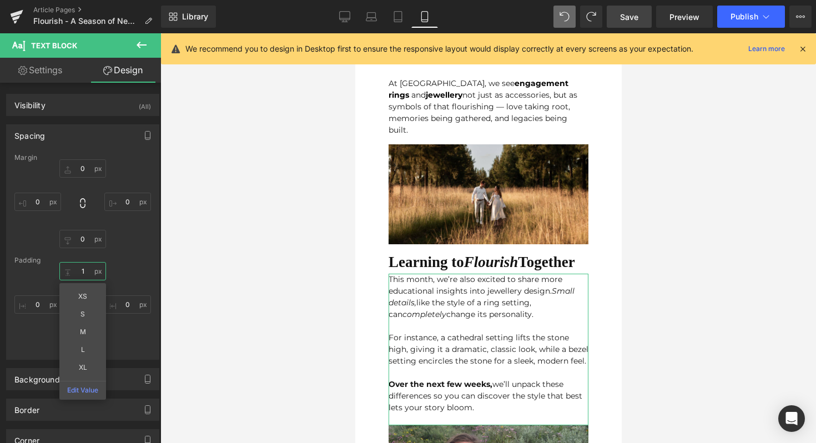
type input "12"
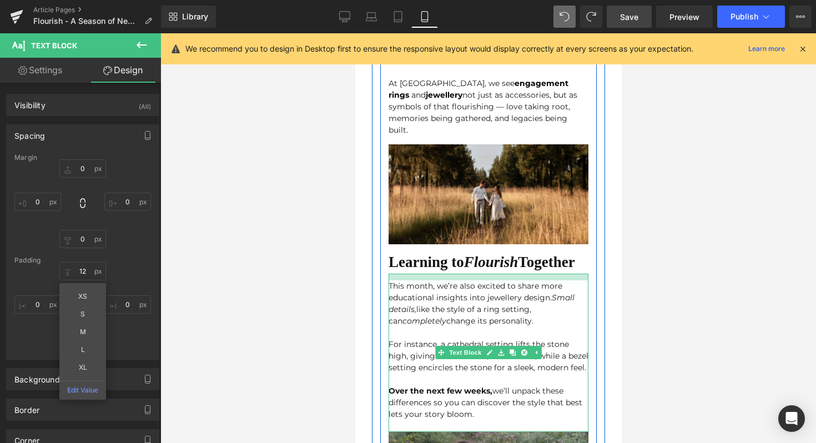
click at [603, 230] on div at bounding box center [603, 77] width 3 height 1397
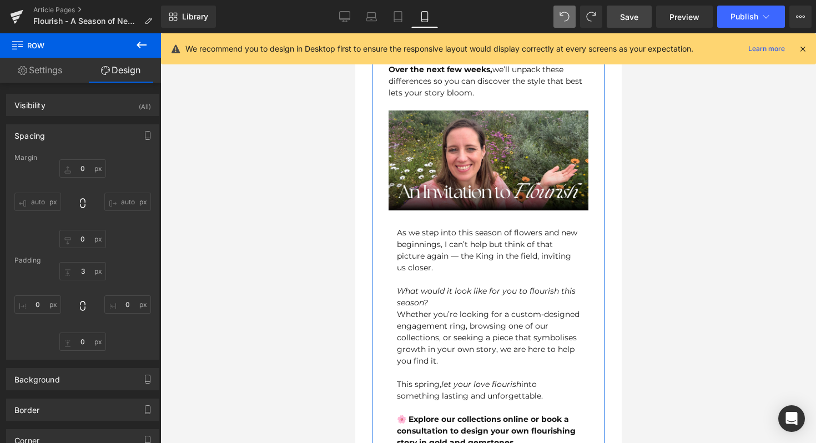
scroll to position [1222, 0]
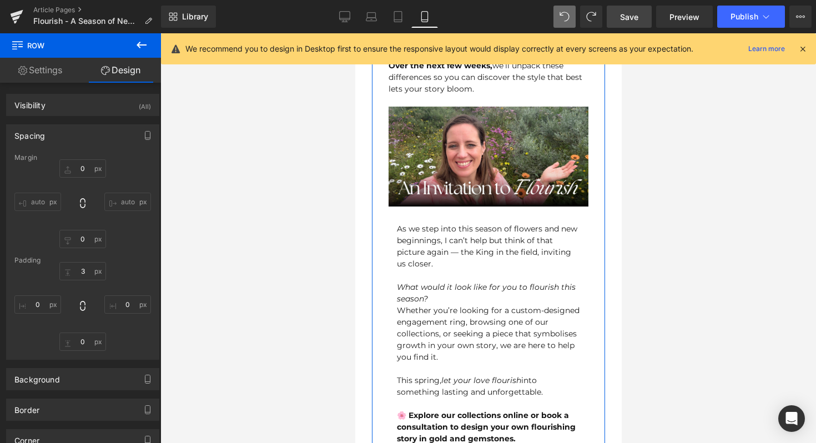
click at [503, 223] on div "As we step into this season of flowers and new beginnings, I can’t help but thi…" at bounding box center [487, 333] width 183 height 221
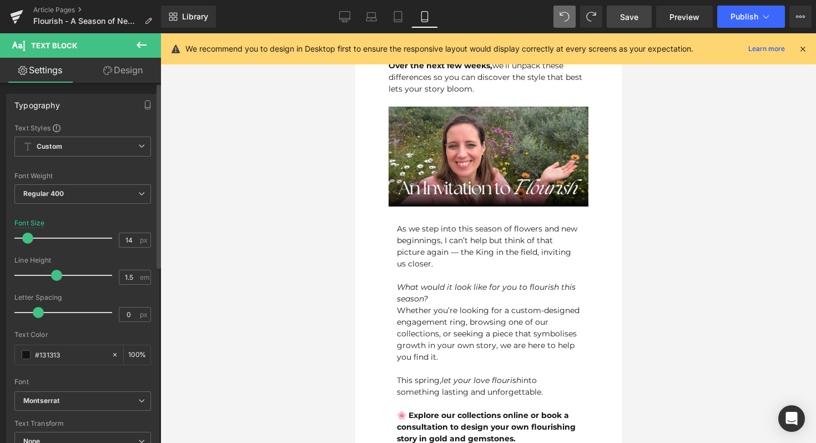
click at [109, 88] on div "Typography Text Styles Custom Paragraph 1 Paragraph 2 Paragraph 3 Paragraph 4 C…" at bounding box center [83, 275] width 166 height 381
click at [110, 77] on link "Design" at bounding box center [123, 70] width 80 height 25
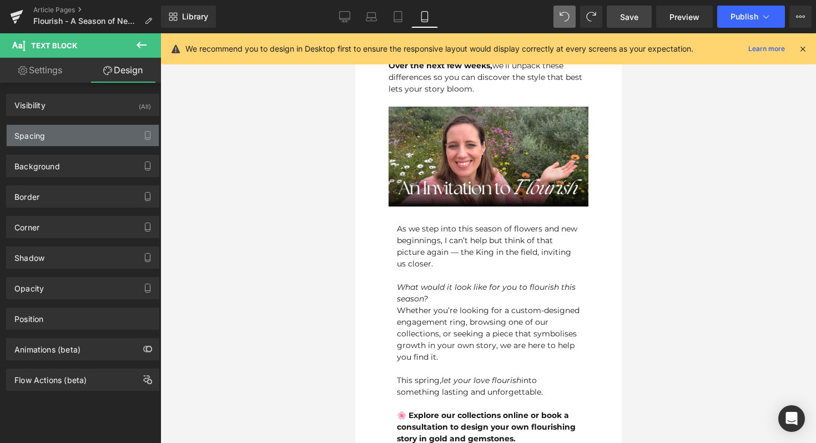
click at [70, 137] on div "Spacing" at bounding box center [83, 135] width 152 height 21
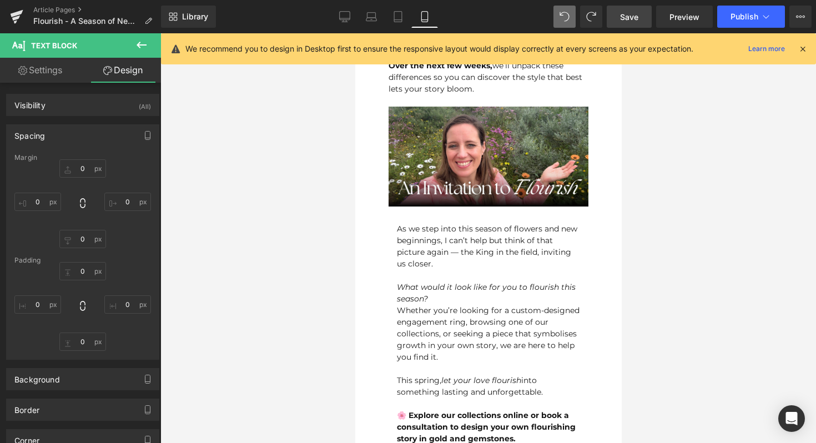
type input "0"
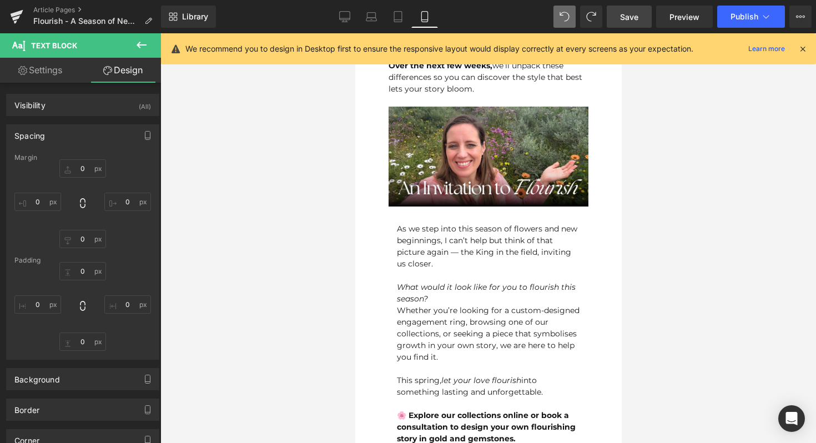
type input "0"
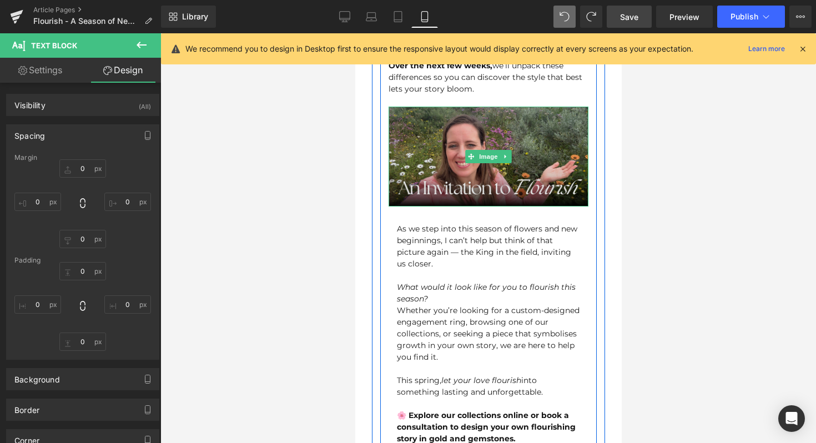
click at [496, 132] on img at bounding box center [488, 157] width 200 height 100
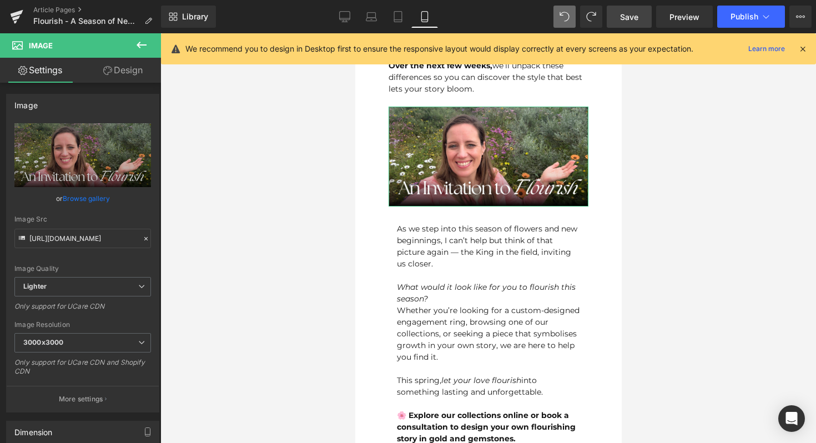
click at [111, 68] on link "Design" at bounding box center [123, 70] width 80 height 25
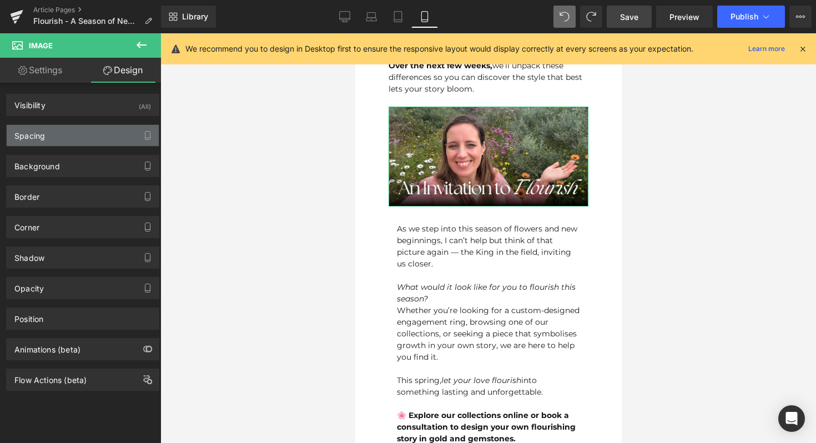
click at [68, 125] on div "Spacing" at bounding box center [83, 135] width 152 height 21
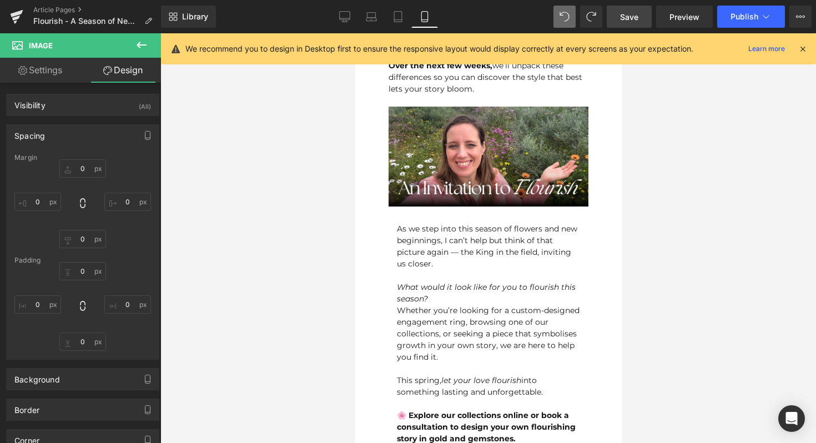
click at [469, 226] on div "As we step into this season of flowers and new beginnings, I can’t help but thi…" at bounding box center [487, 333] width 183 height 221
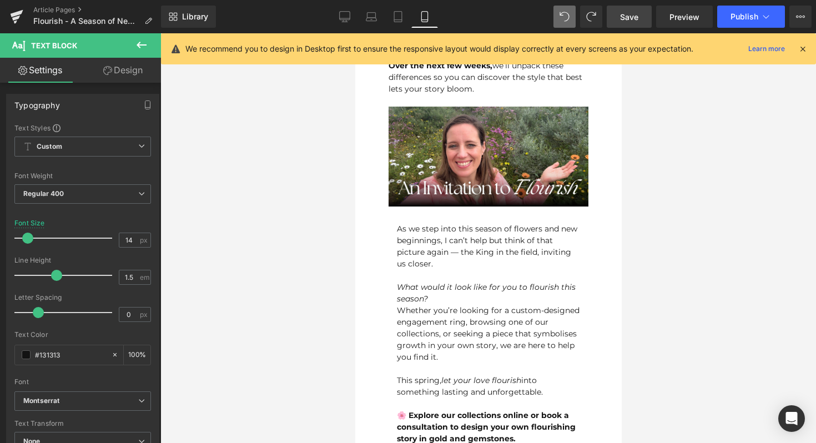
click at [128, 64] on link "Design" at bounding box center [123, 70] width 80 height 25
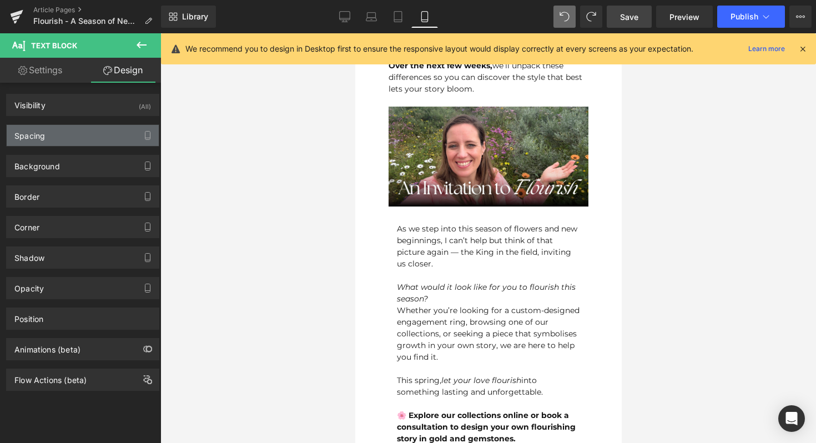
click at [102, 137] on div "Spacing" at bounding box center [83, 135] width 152 height 21
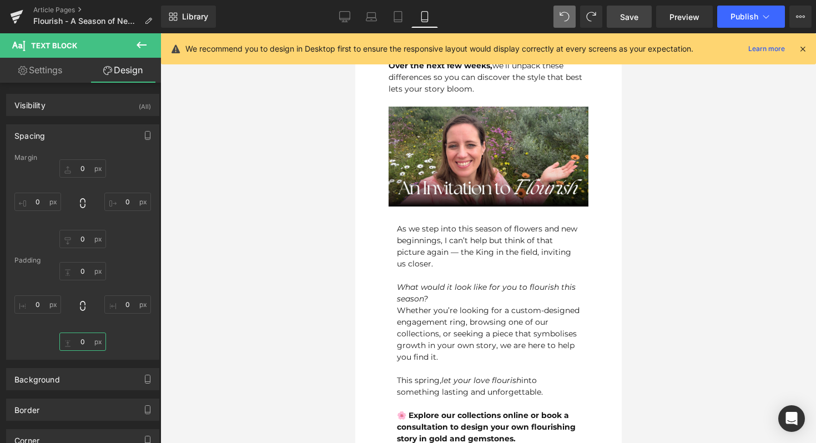
click at [84, 347] on input "0" at bounding box center [82, 341] width 47 height 18
click at [125, 338] on div "0px 0 0px 0 -10 -10 0px 0" at bounding box center [82, 306] width 137 height 89
click at [82, 343] on input "-10" at bounding box center [82, 341] width 47 height 18
click at [79, 277] on input "0" at bounding box center [82, 271] width 47 height 18
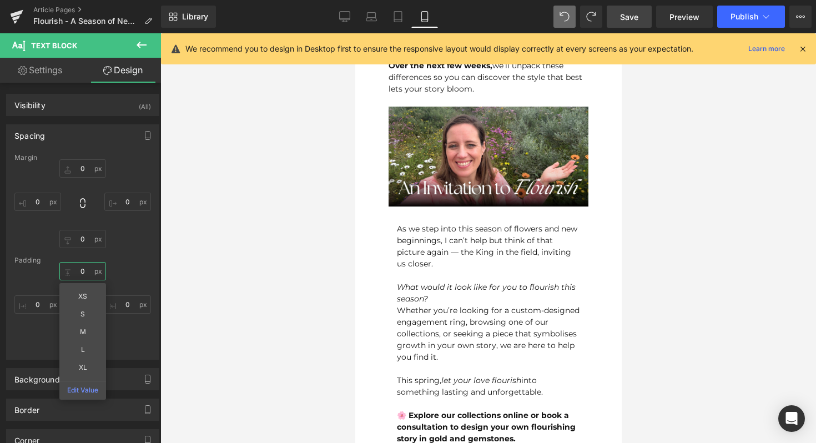
click at [79, 277] on input "0" at bounding box center [82, 271] width 47 height 18
click at [80, 168] on input "0" at bounding box center [82, 168] width 47 height 18
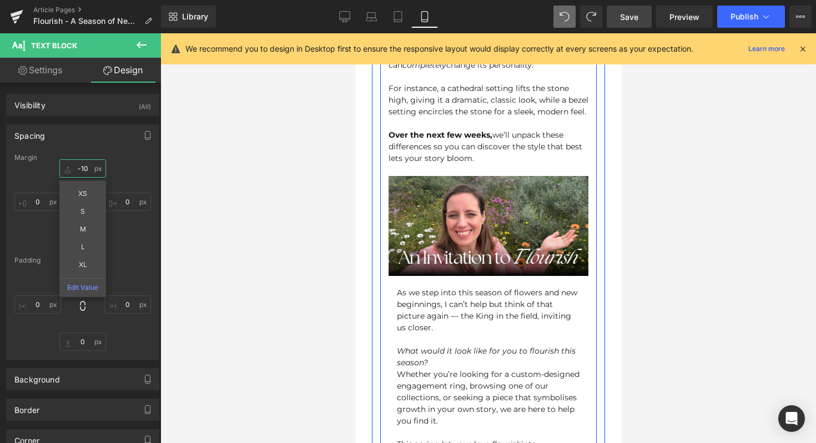
scroll to position [1137, 0]
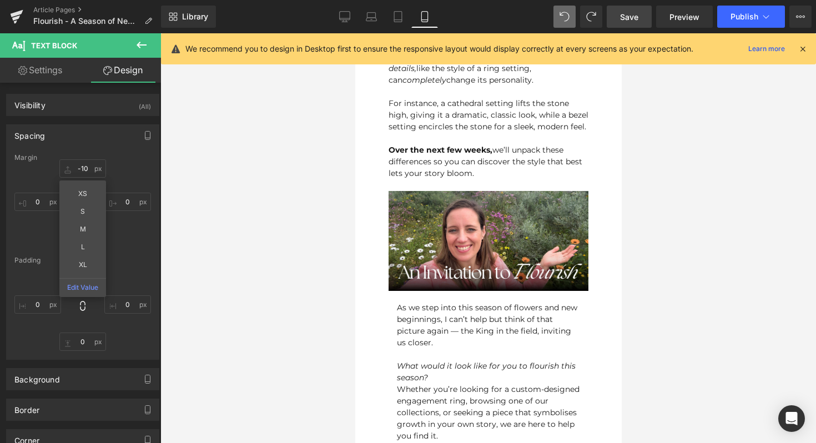
click at [659, 202] on div at bounding box center [488, 238] width 656 height 410
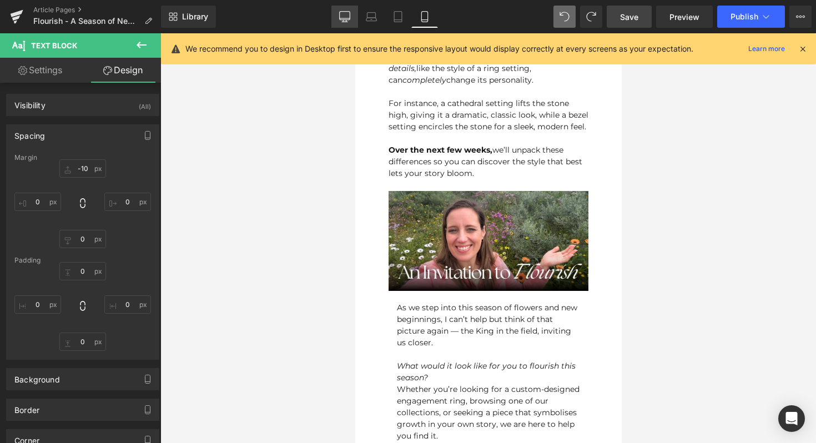
click at [349, 20] on icon at bounding box center [344, 16] width 11 height 11
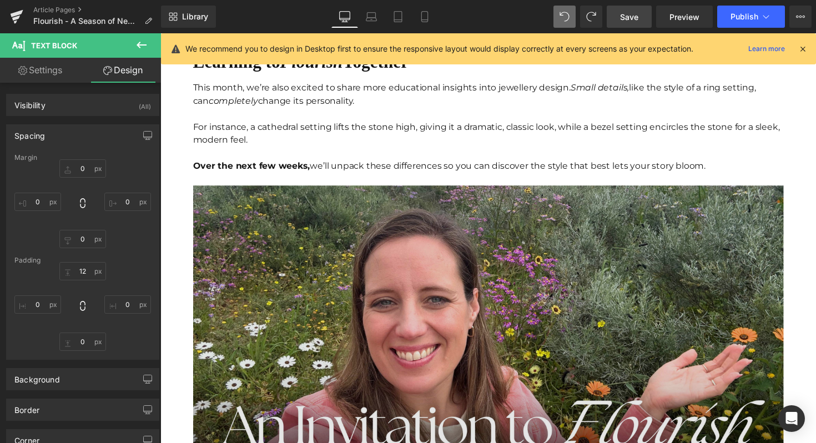
scroll to position [2200, 0]
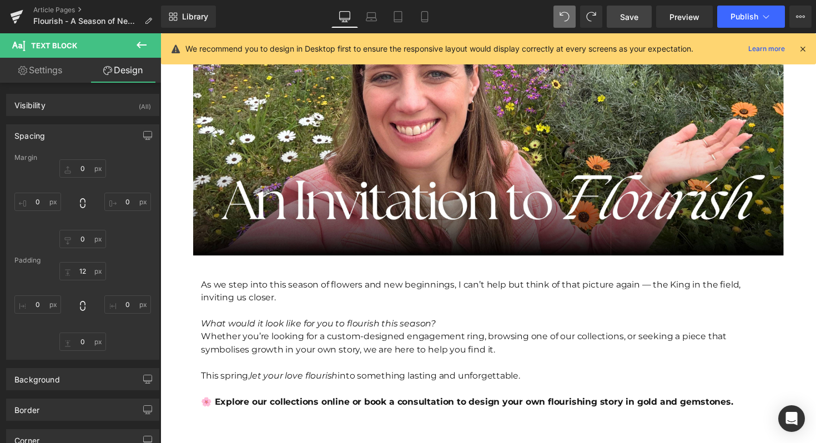
click at [270, 294] on div "As we step into this season of flowers and new beginnings, I can’t help but thi…" at bounding box center [496, 348] width 588 height 140
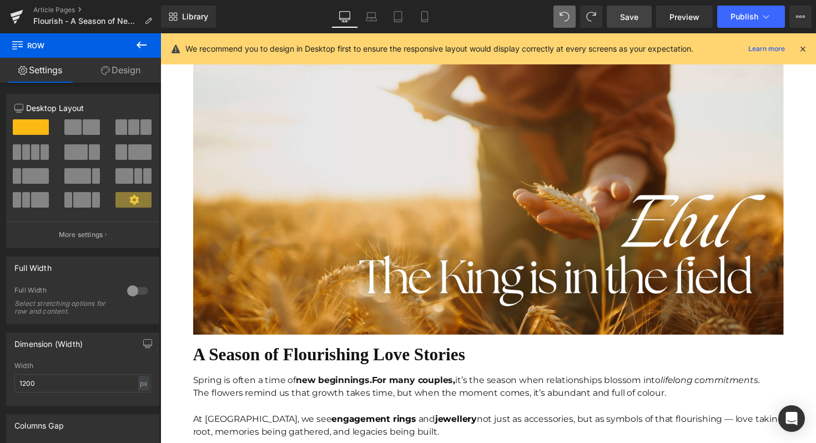
scroll to position [597, 0]
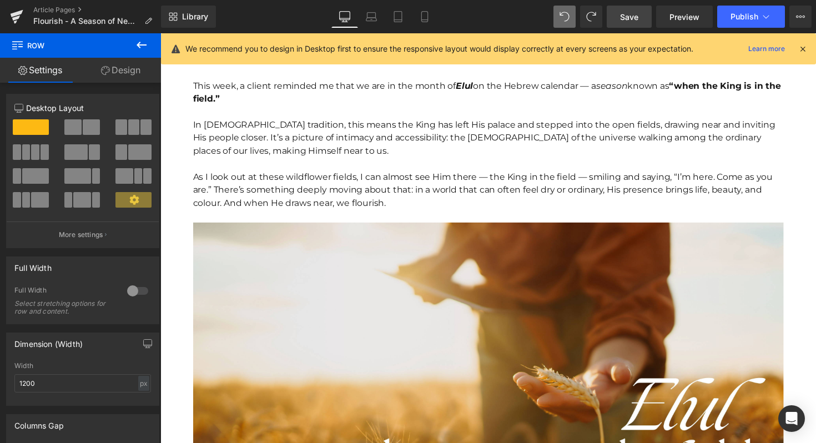
click at [632, 21] on span "Save" at bounding box center [629, 17] width 18 height 12
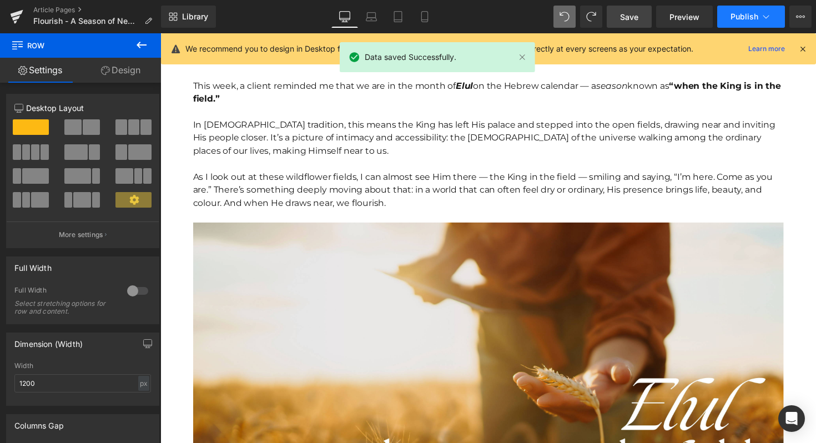
click at [720, 17] on button "Publish" at bounding box center [751, 17] width 68 height 22
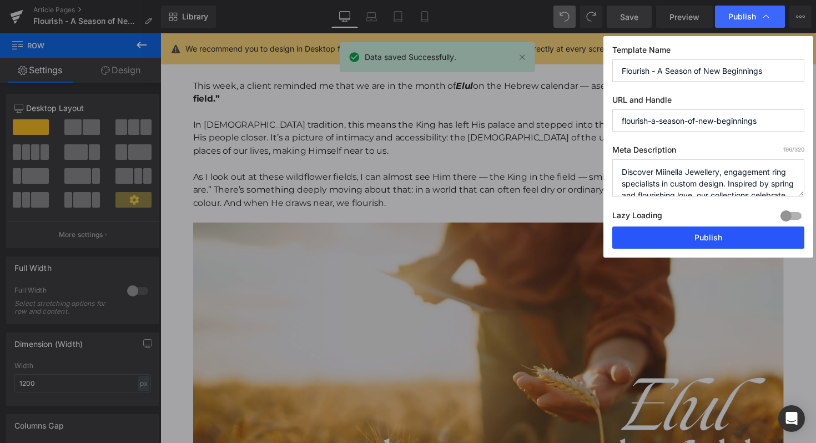
click at [694, 239] on button "Publish" at bounding box center [708, 237] width 192 height 22
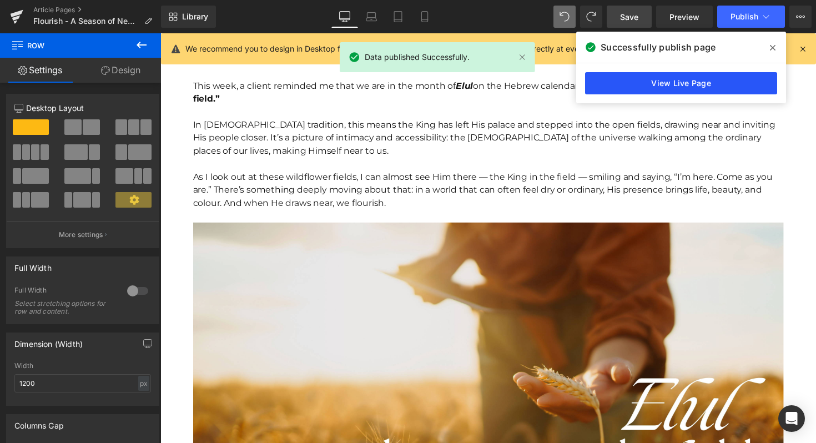
click at [648, 82] on link "View Live Page" at bounding box center [681, 83] width 192 height 22
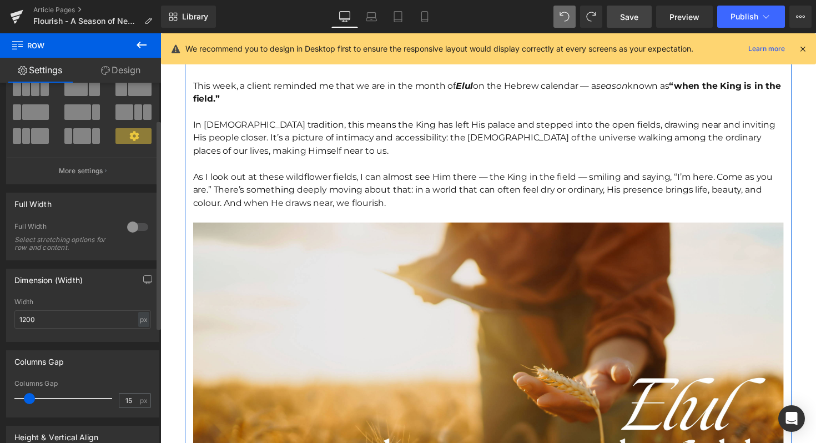
scroll to position [0, 0]
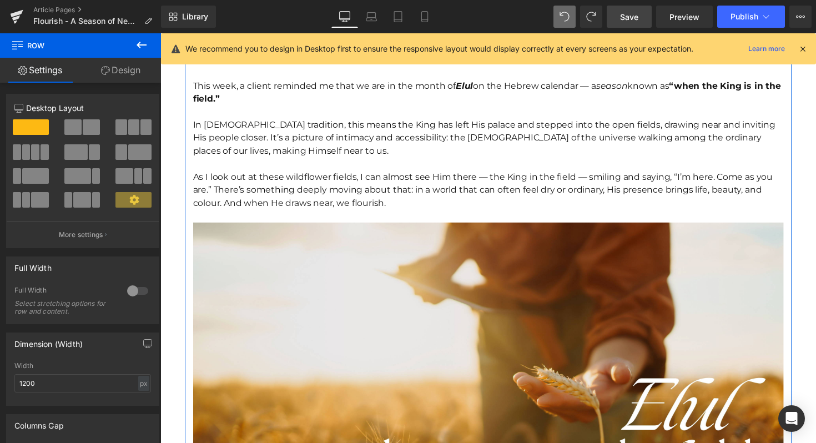
click at [125, 70] on link "Design" at bounding box center [120, 70] width 80 height 25
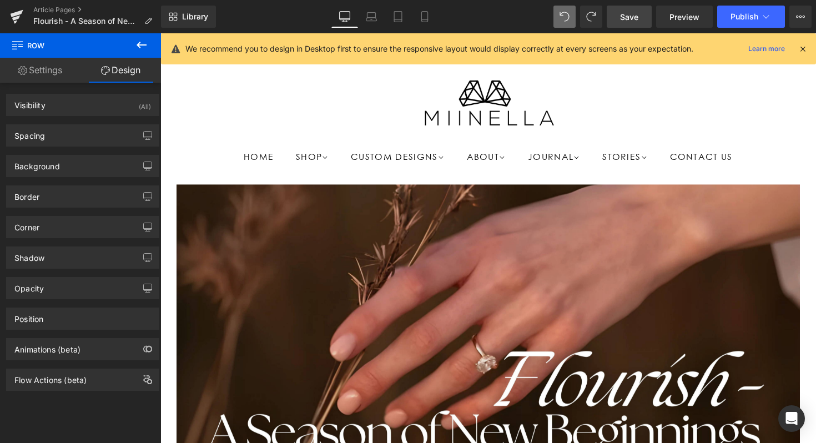
click at [807, 39] on div "We recommend you to design in Desktop first to ensure the responsive layout wou…" at bounding box center [488, 48] width 655 height 31
click at [805, 44] on icon at bounding box center [803, 49] width 10 height 10
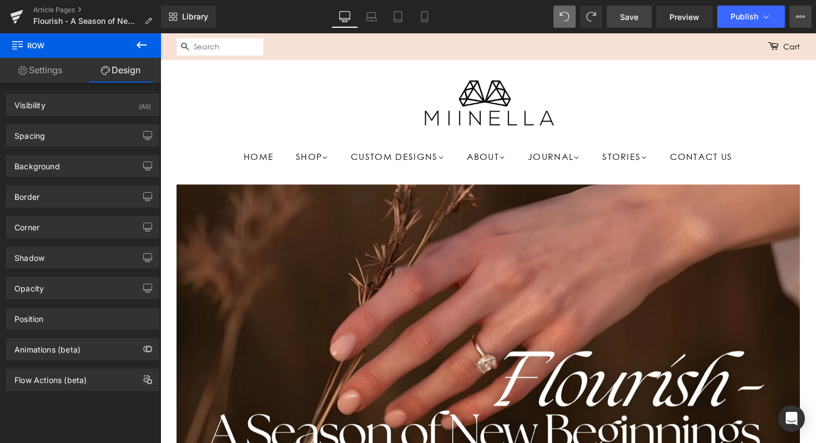
click at [800, 16] on icon at bounding box center [800, 16] width 9 height 9
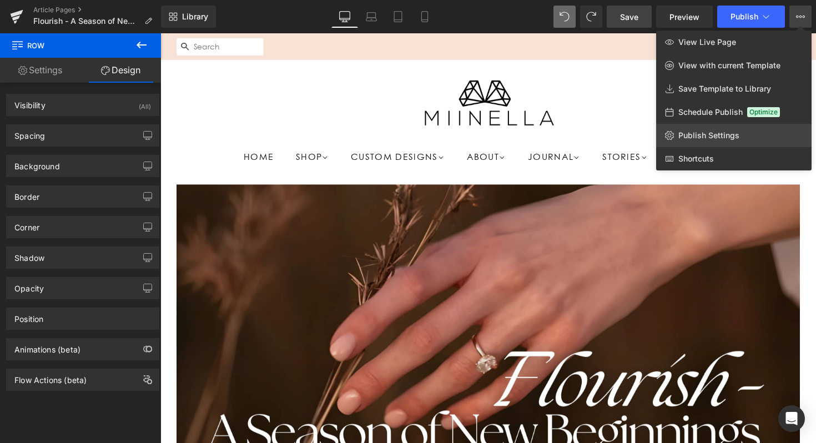
click at [699, 132] on span "Publish Settings" at bounding box center [708, 135] width 61 height 10
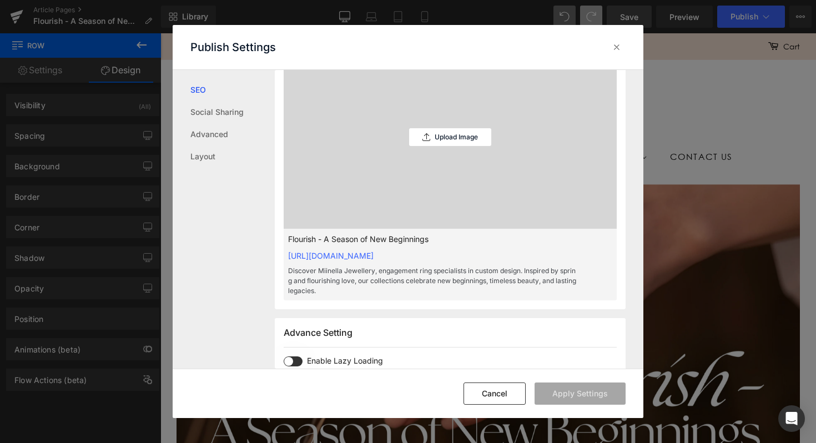
scroll to position [420, 0]
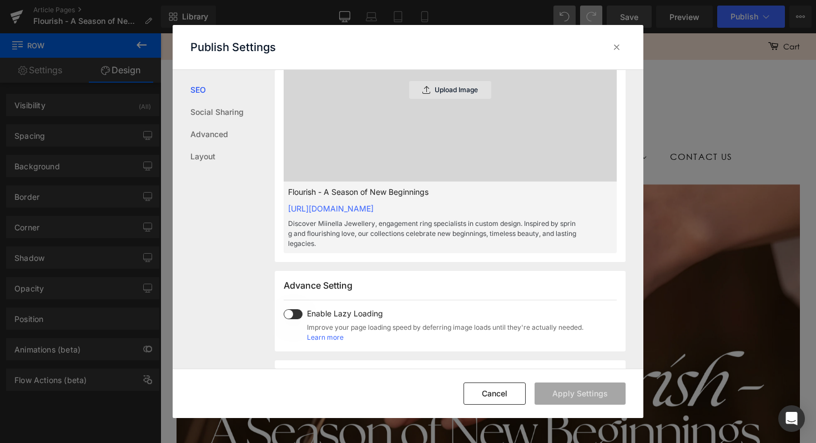
click at [456, 94] on p "Upload Image" at bounding box center [456, 90] width 43 height 8
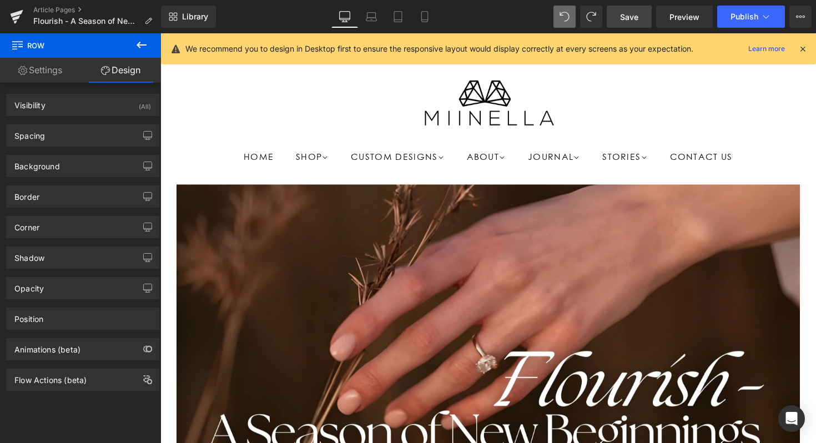
click at [387, 91] on div at bounding box center [496, 104] width 638 height 54
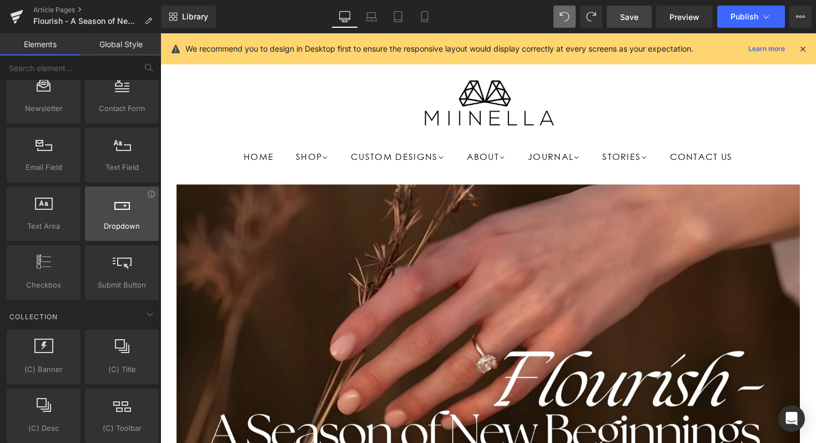
scroll to position [1761, 0]
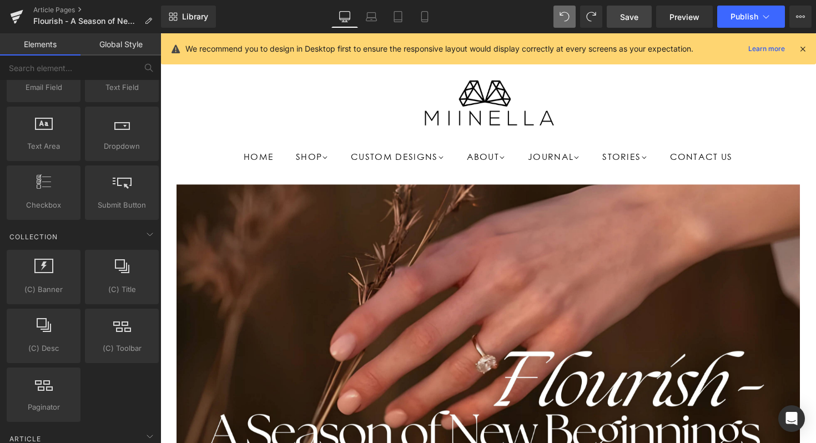
click at [124, 39] on link "Global Style" at bounding box center [120, 44] width 80 height 22
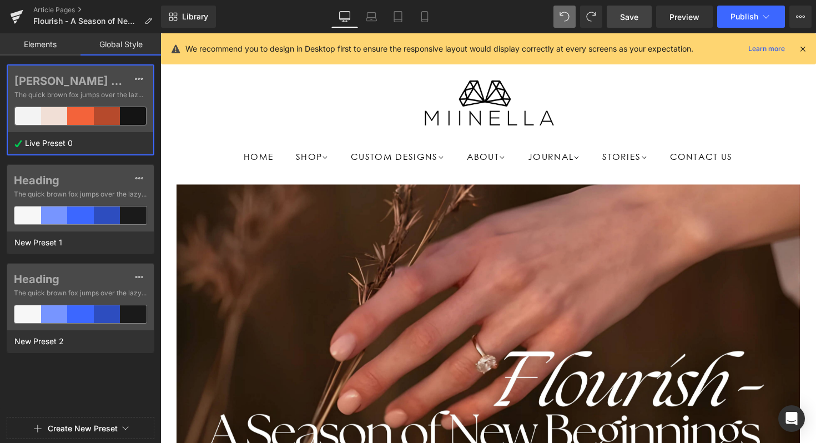
click at [59, 52] on link "Elements" at bounding box center [40, 44] width 80 height 22
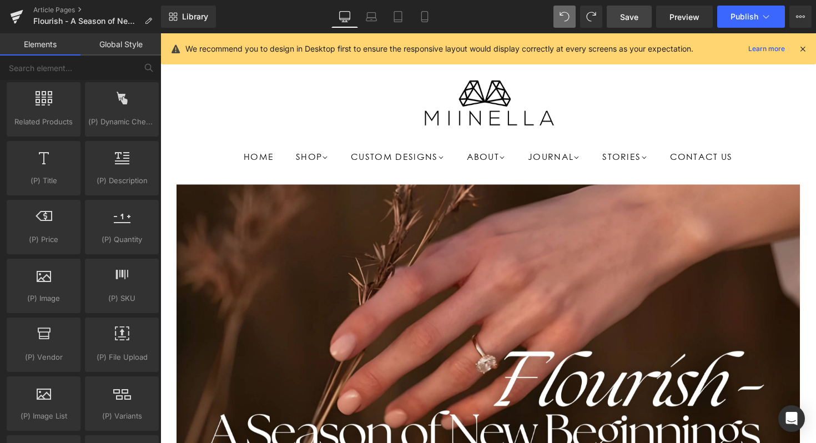
scroll to position [840, 0]
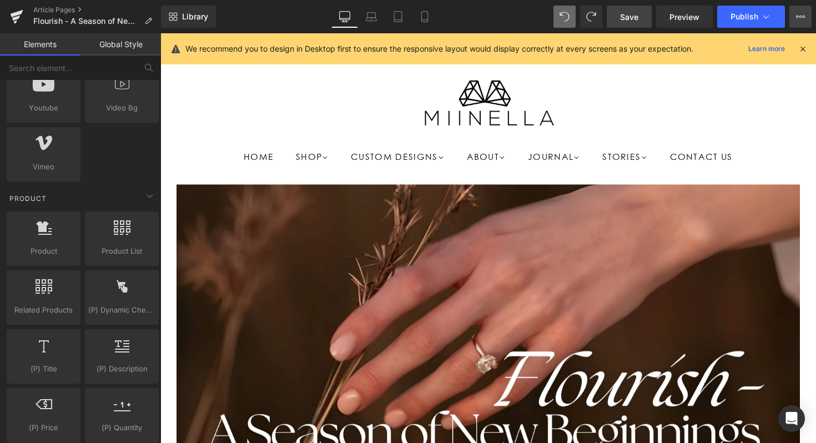
click at [796, 15] on icon at bounding box center [800, 16] width 9 height 9
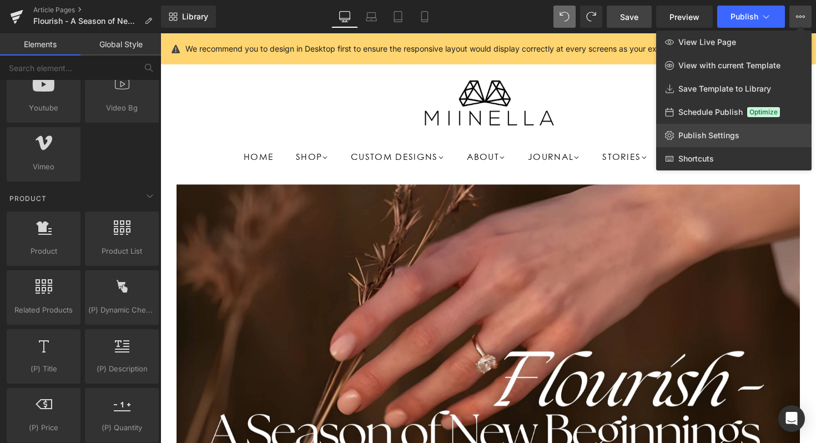
click at [740, 135] on link "Publish Settings" at bounding box center [733, 135] width 155 height 23
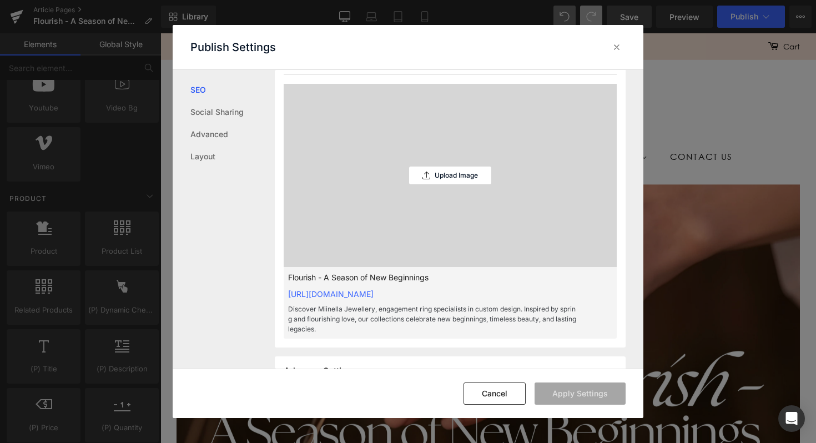
scroll to position [430, 0]
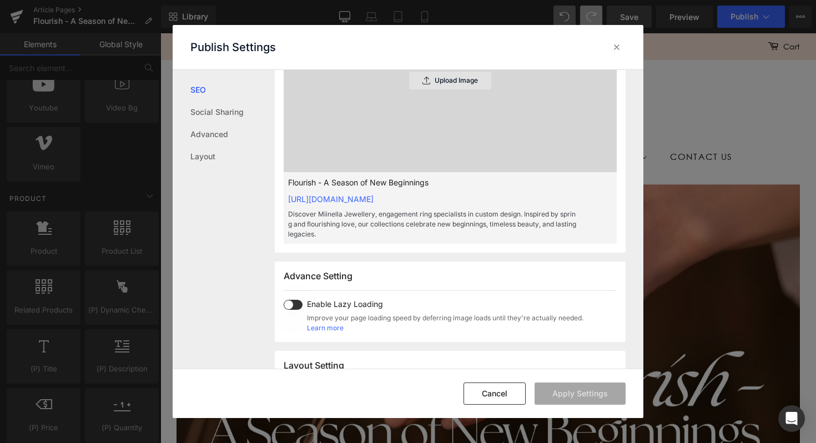
click at [448, 84] on p "Upload Image" at bounding box center [456, 81] width 43 height 8
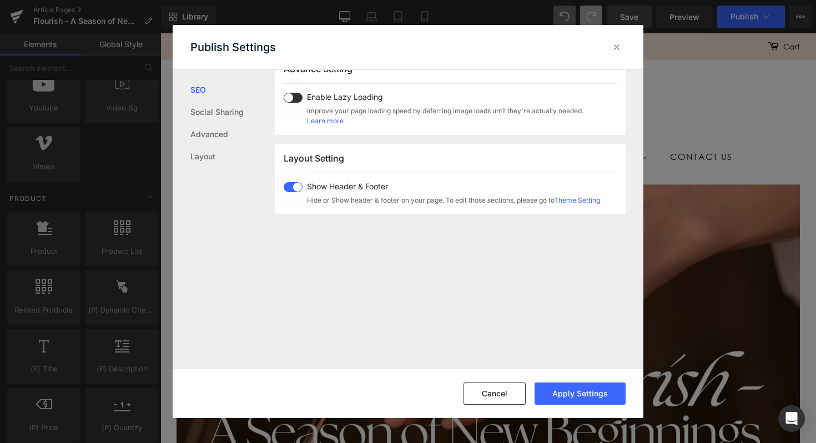
scroll to position [603, 0]
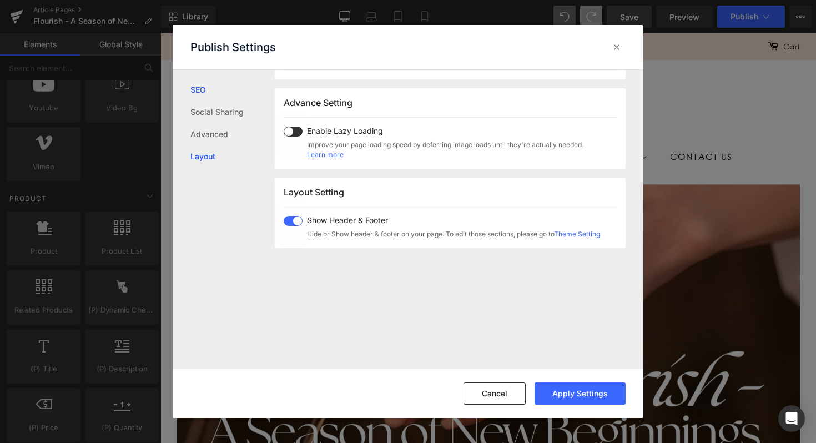
click at [221, 161] on link "Layout" at bounding box center [232, 156] width 84 height 22
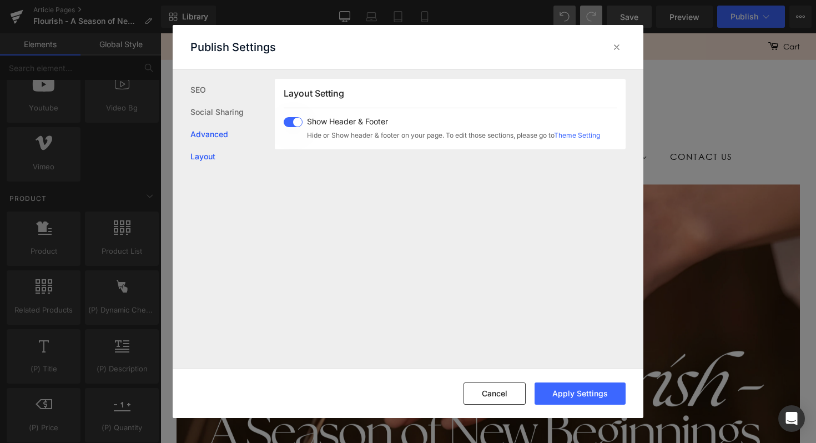
click at [205, 132] on link "Advanced" at bounding box center [232, 134] width 84 height 22
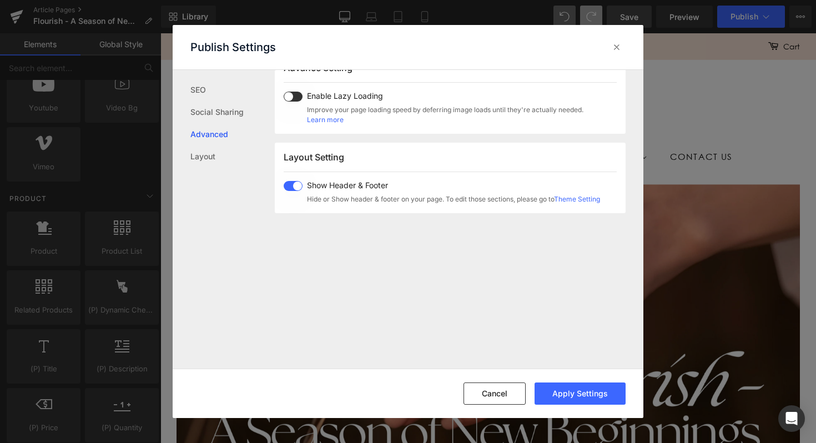
scroll to position [636, 0]
click at [232, 117] on link "Social Sharing" at bounding box center [232, 112] width 84 height 22
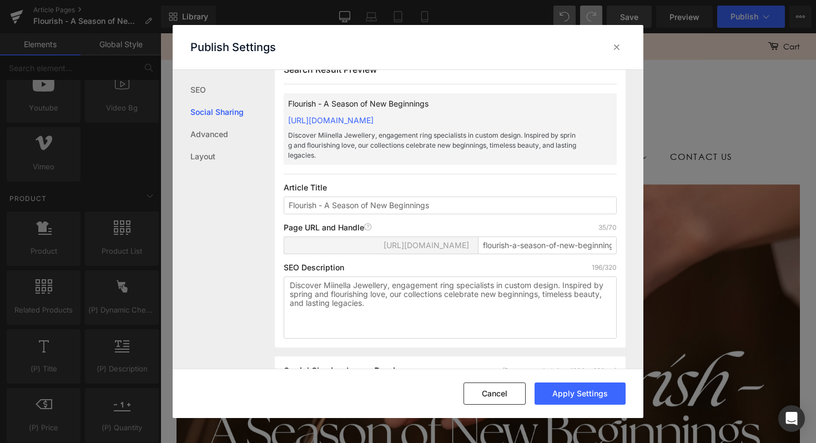
scroll to position [0, 0]
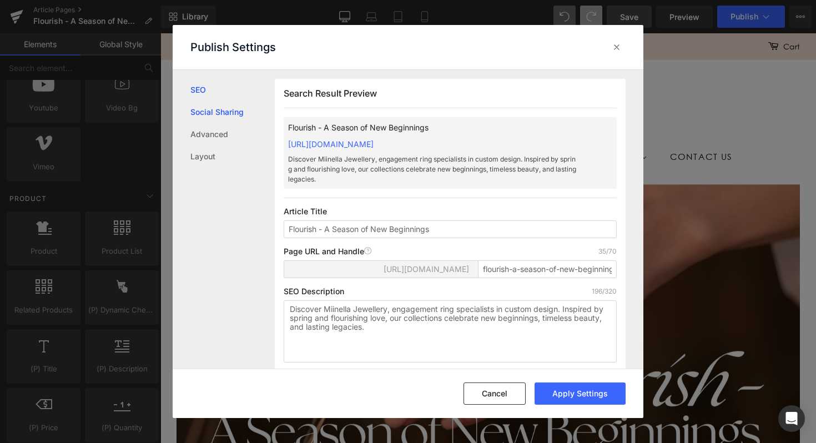
click at [196, 86] on link "SEO" at bounding box center [232, 90] width 84 height 22
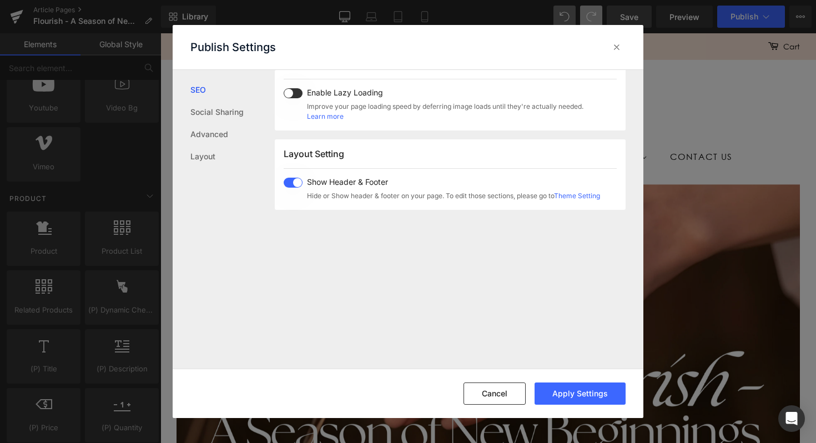
scroll to position [692, 0]
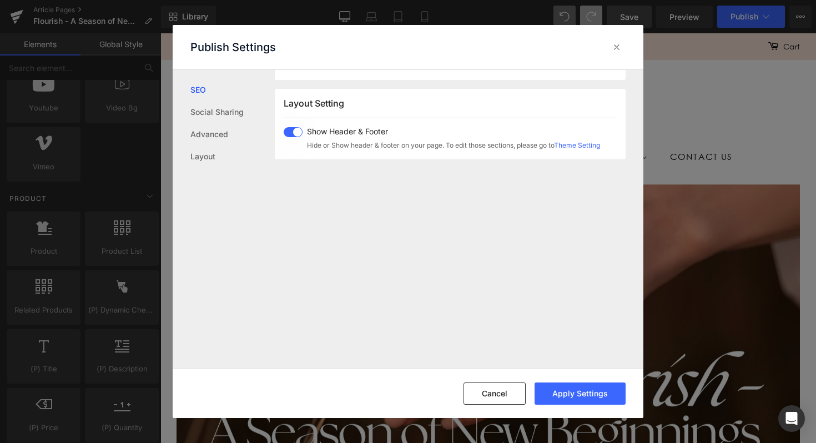
click at [290, 137] on span at bounding box center [293, 132] width 19 height 10
click at [573, 149] on link "Theme Setting" at bounding box center [577, 145] width 46 height 8
click at [297, 137] on span at bounding box center [293, 132] width 19 height 10
click at [599, 400] on button "Apply Settings" at bounding box center [580, 393] width 91 height 22
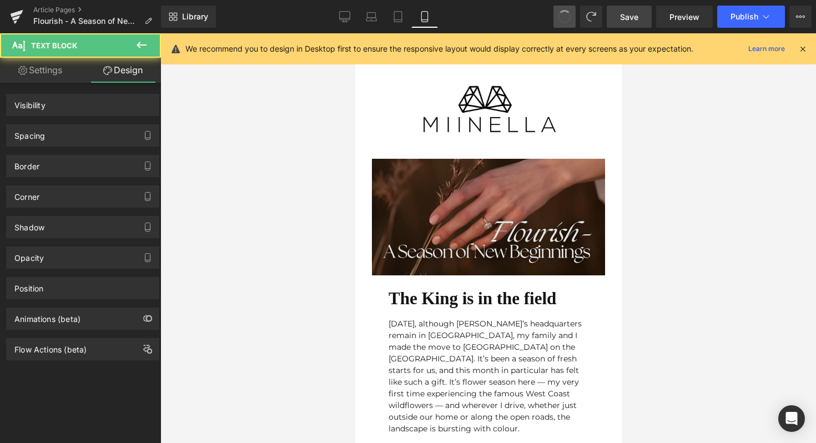
click at [443, 197] on img at bounding box center [487, 217] width 233 height 117
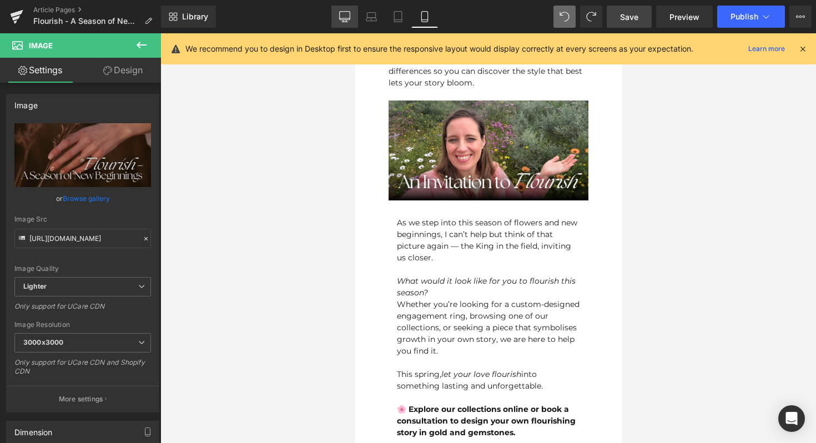
click at [346, 13] on icon at bounding box center [344, 16] width 11 height 11
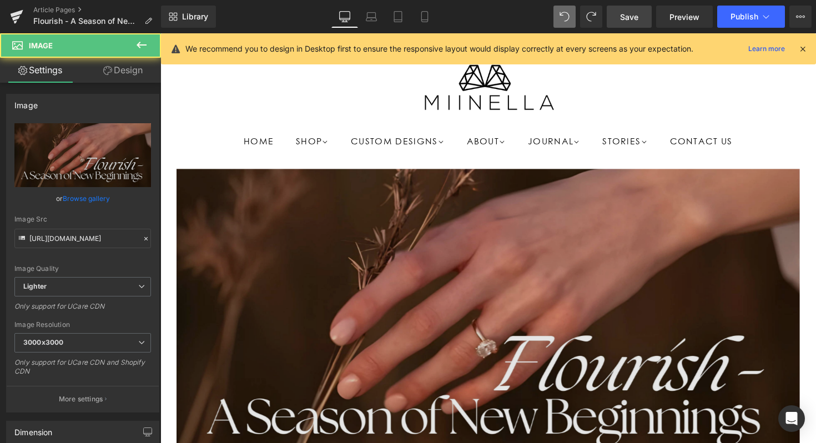
click at [424, 242] on img at bounding box center [496, 331] width 638 height 319
click at [200, 216] on img at bounding box center [496, 331] width 638 height 319
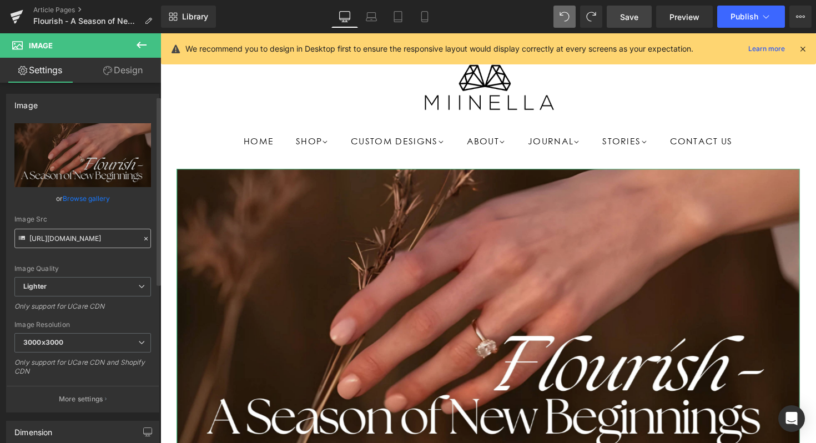
scroll to position [264, 0]
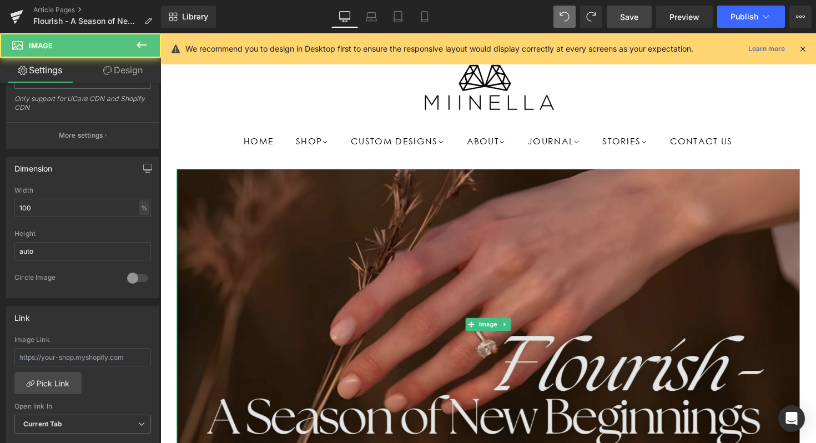
click at [399, 240] on img at bounding box center [496, 331] width 638 height 319
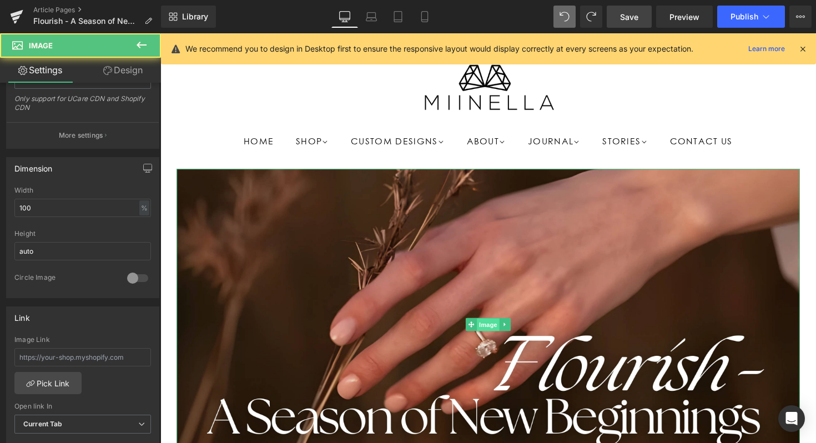
click at [497, 331] on span "Image" at bounding box center [496, 331] width 23 height 13
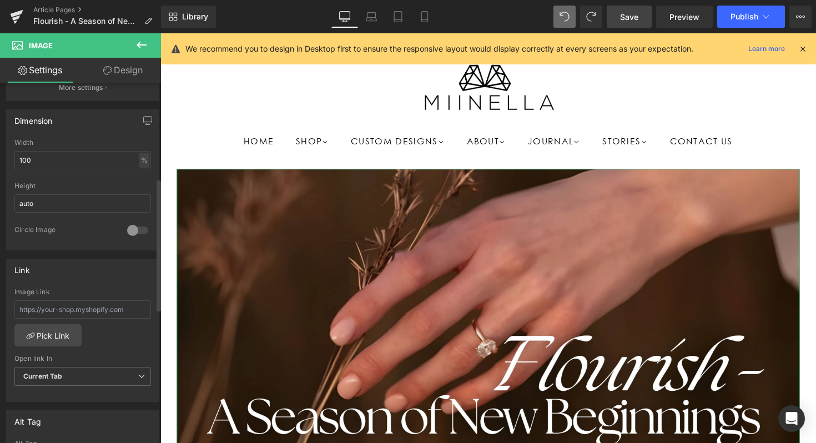
scroll to position [0, 0]
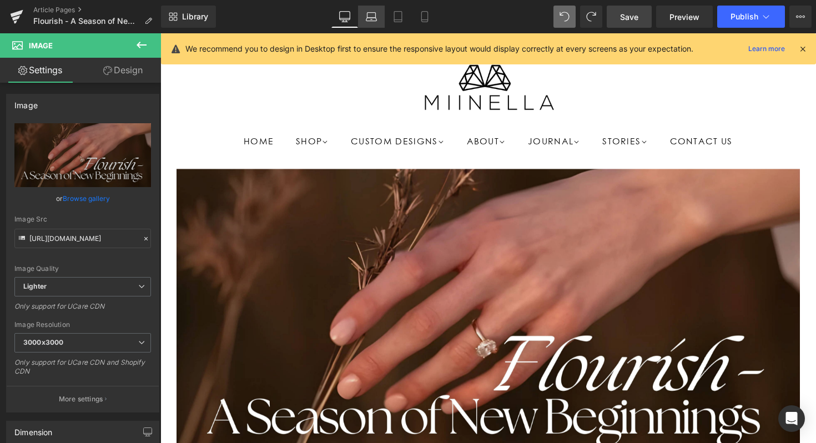
click at [372, 7] on link "Laptop" at bounding box center [371, 17] width 27 height 22
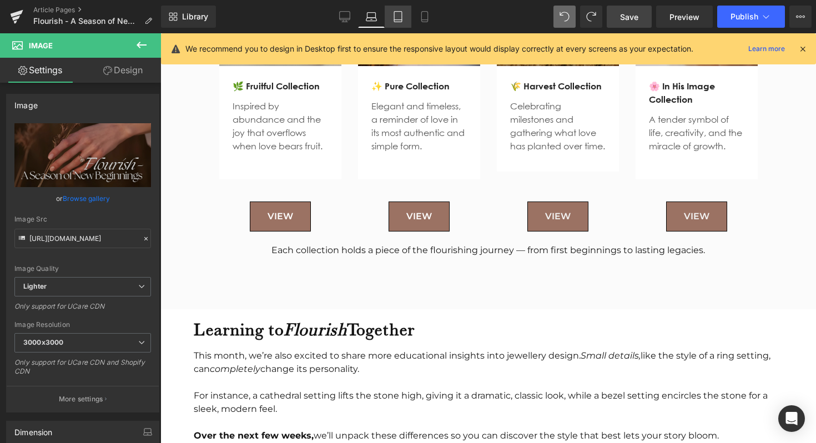
click at [394, 18] on icon at bounding box center [397, 16] width 11 height 11
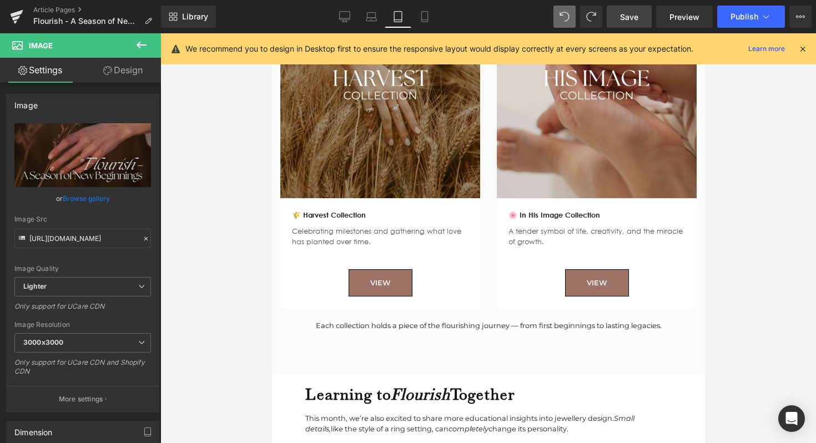
scroll to position [39, 0]
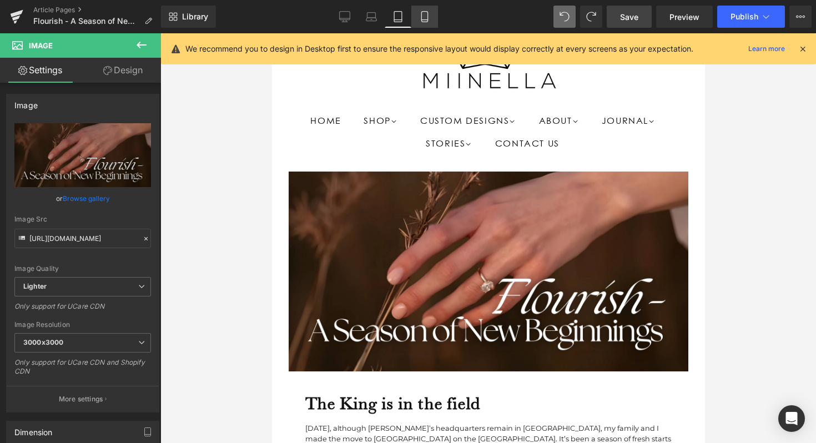
click at [422, 18] on icon at bounding box center [424, 16] width 11 height 11
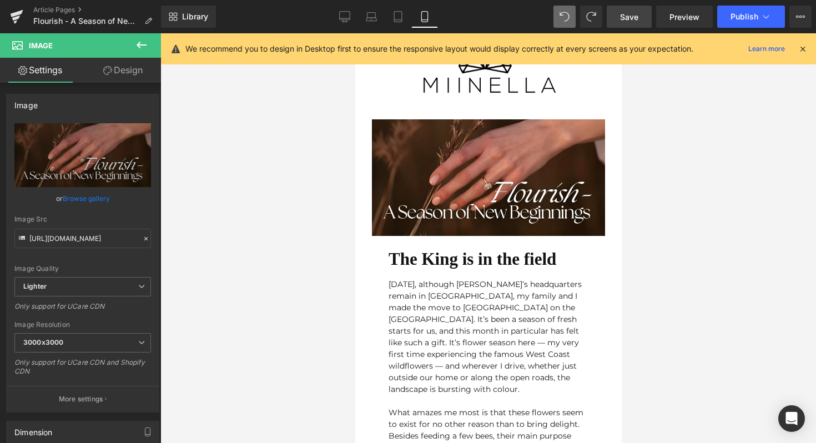
scroll to position [0, 0]
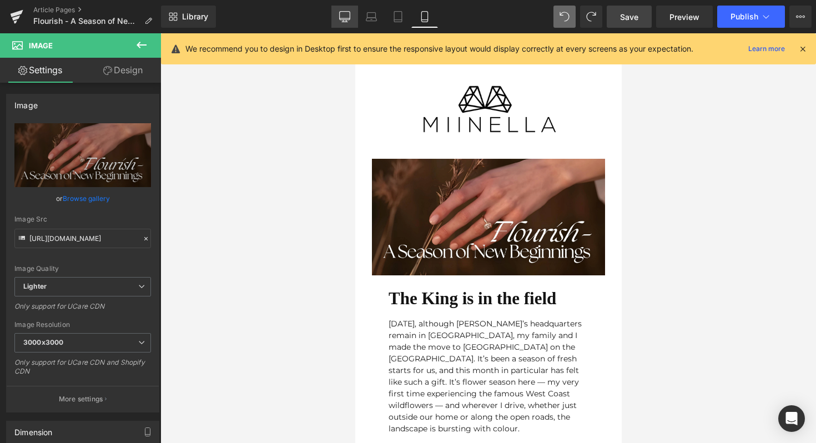
click at [342, 14] on icon at bounding box center [344, 16] width 11 height 11
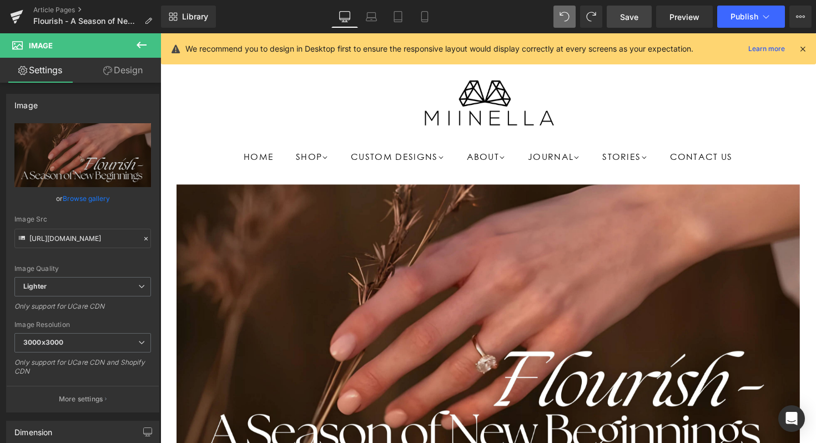
scroll to position [29, 0]
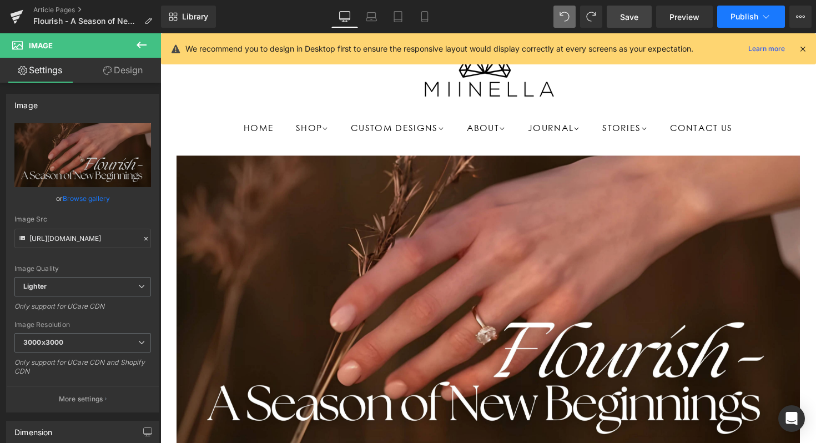
click at [762, 6] on button "Publish" at bounding box center [751, 17] width 68 height 22
click at [800, 52] on icon at bounding box center [803, 49] width 10 height 10
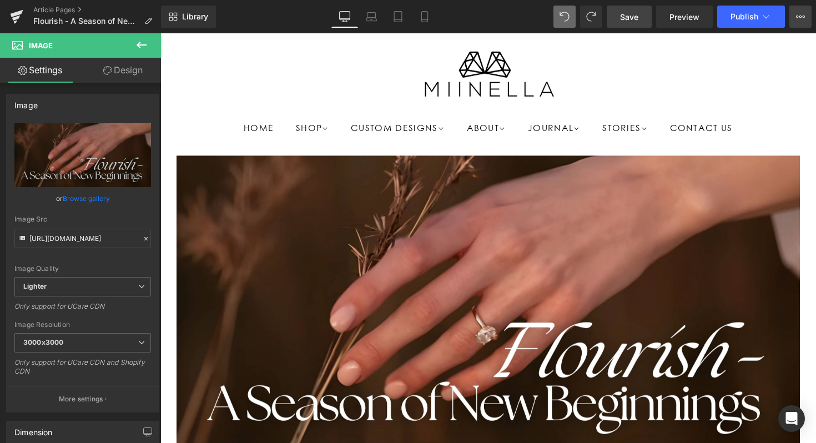
click at [802, 12] on icon at bounding box center [800, 16] width 9 height 9
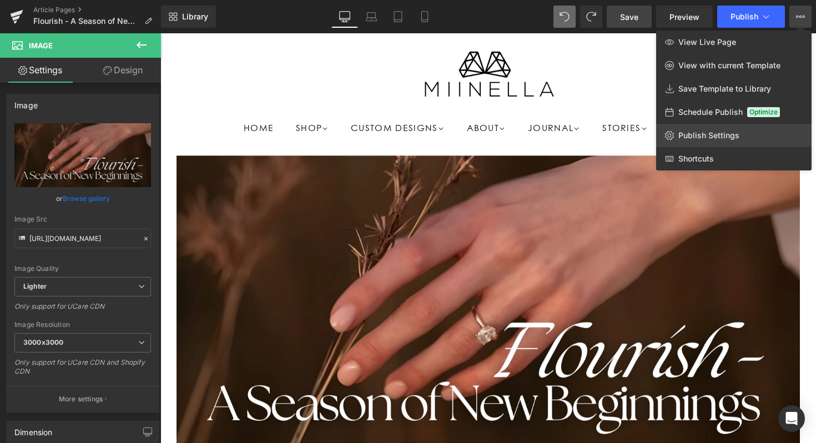
click at [707, 132] on span "Publish Settings" at bounding box center [708, 135] width 61 height 10
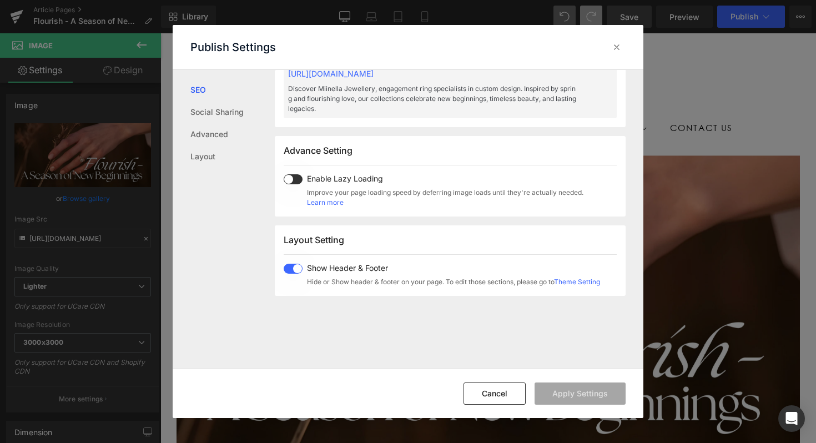
scroll to position [550, 0]
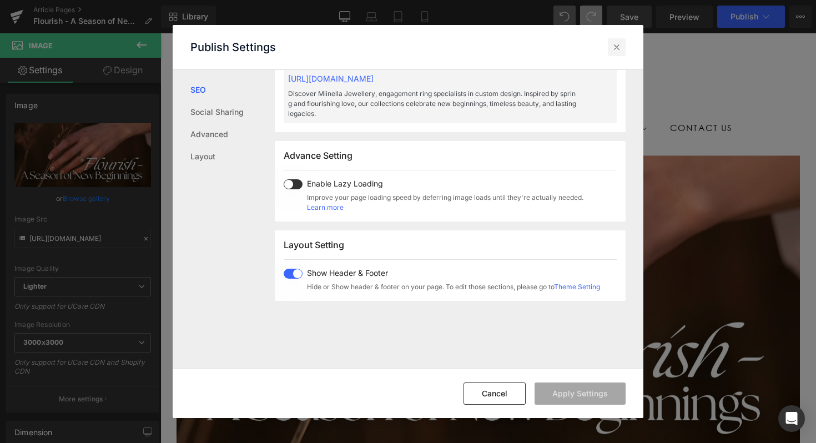
click at [617, 47] on icon at bounding box center [616, 47] width 11 height 11
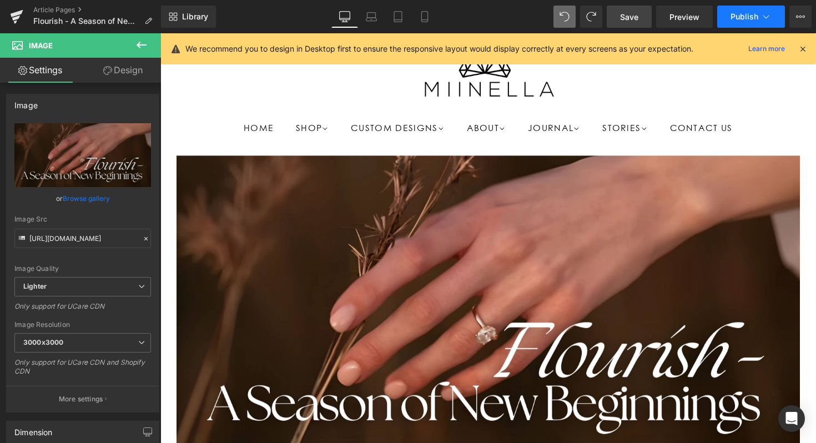
click at [754, 17] on span "Publish" at bounding box center [744, 16] width 28 height 9
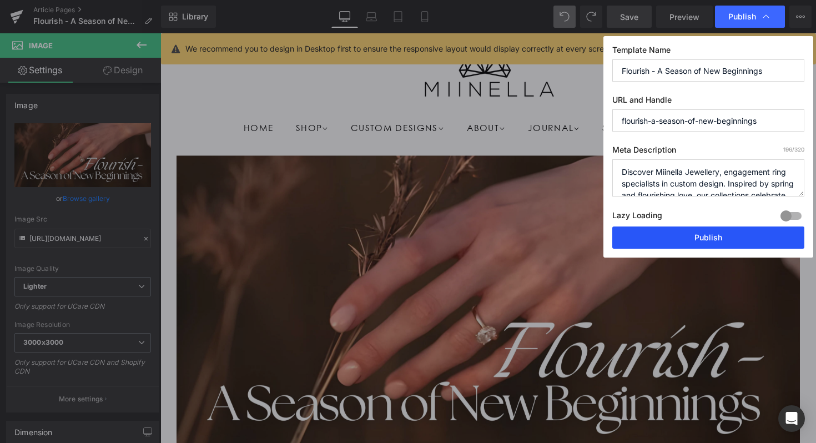
click at [664, 238] on button "Publish" at bounding box center [708, 237] width 192 height 22
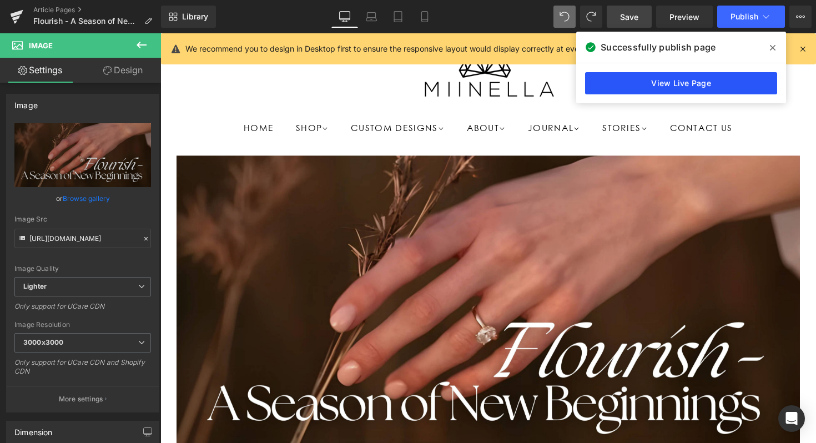
click at [707, 80] on link "View Live Page" at bounding box center [681, 83] width 192 height 22
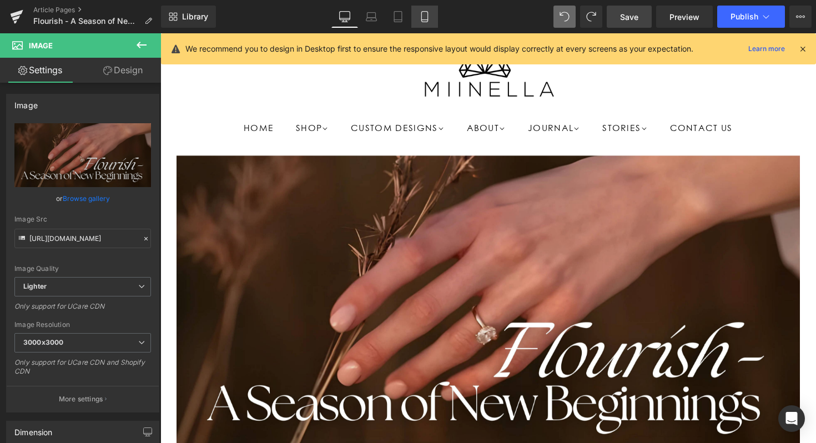
click at [417, 18] on link "Mobile" at bounding box center [424, 17] width 27 height 22
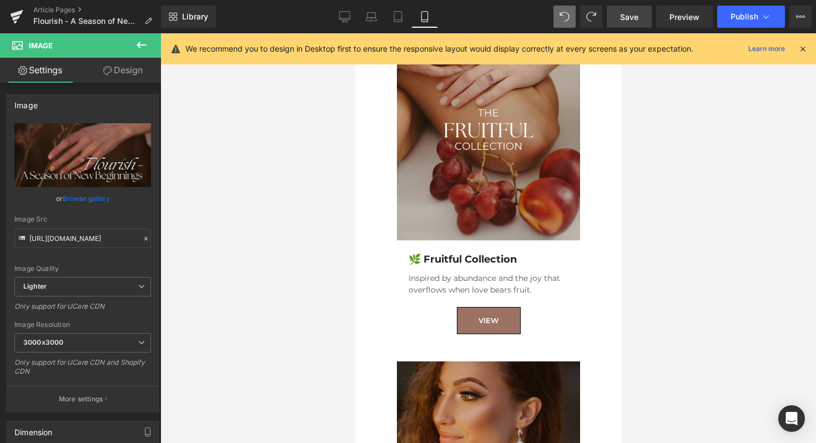
scroll to position [1454, 0]
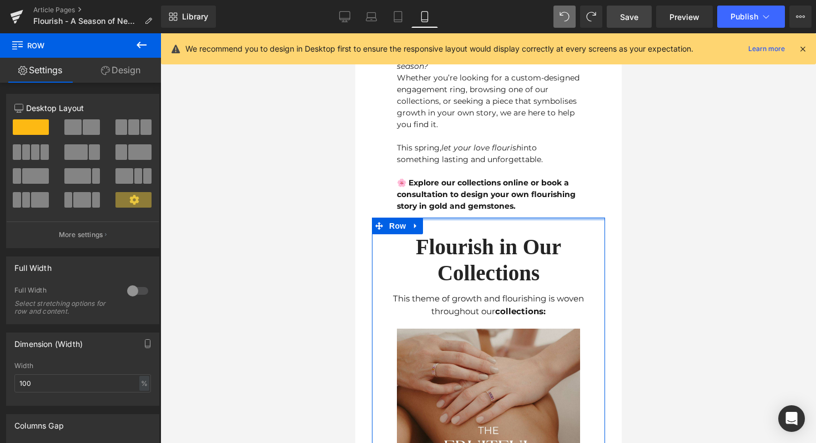
click at [451, 152] on div "Image The King is in the field Text Block NaNpx [DATE], although [PERSON_NAME]’…" at bounding box center [487, 335] width 233 height 3263
click at [671, 221] on div at bounding box center [488, 238] width 656 height 410
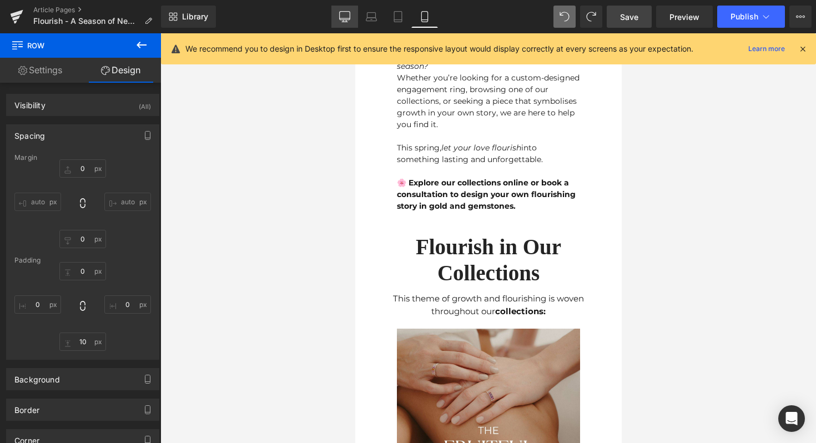
click at [341, 10] on link "Desktop" at bounding box center [344, 17] width 27 height 22
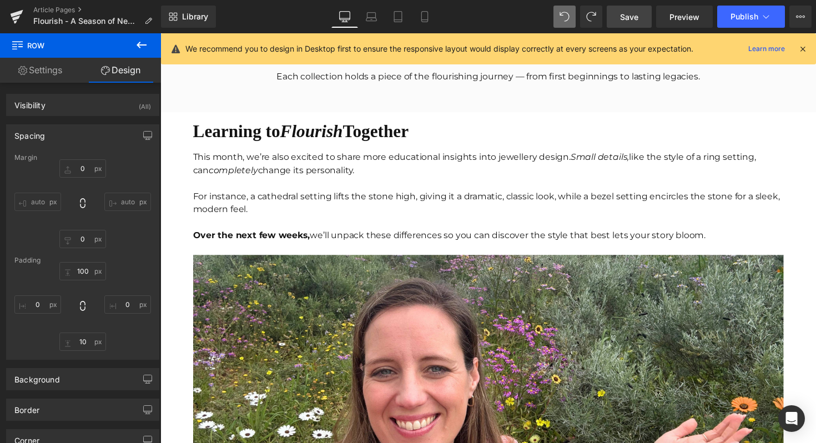
scroll to position [1866, 0]
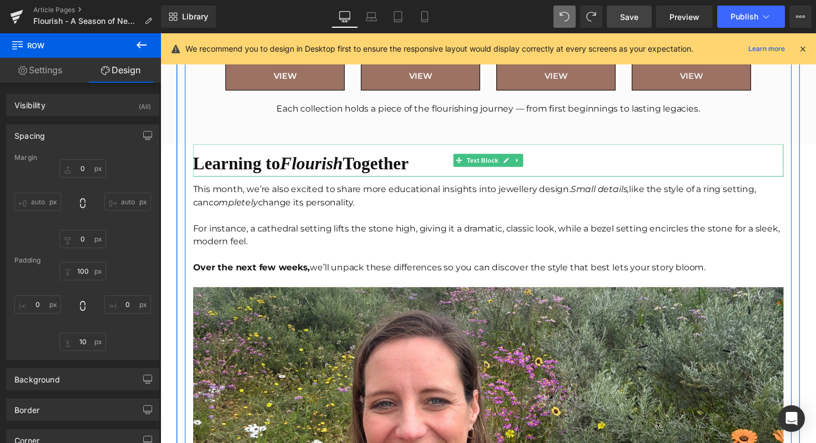
click at [284, 168] on b "Learning to Flourish Together" at bounding box center [304, 167] width 221 height 20
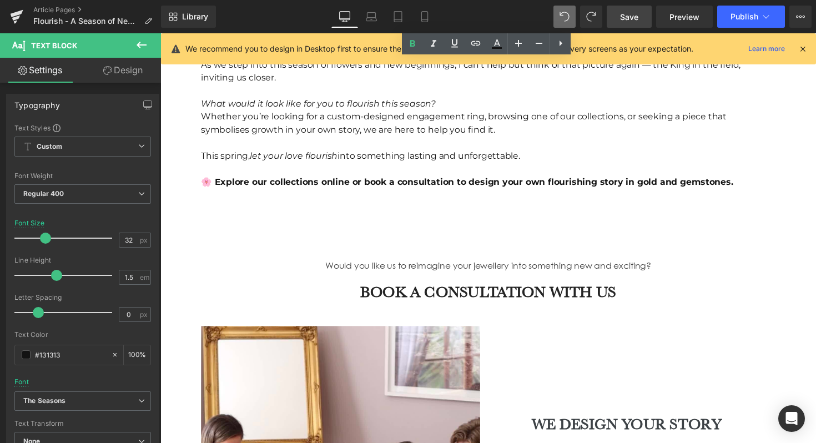
scroll to position [2361, 0]
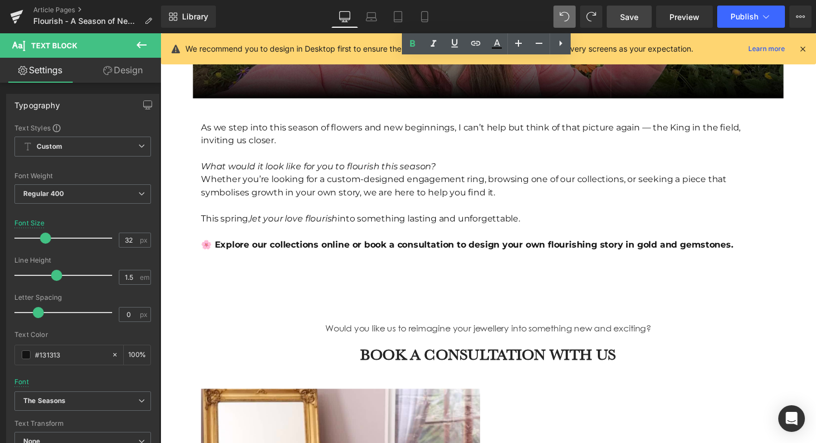
drag, startPoint x: 275, startPoint y: 168, endPoint x: 244, endPoint y: 110, distance: 65.8
click at [275, 168] on icon "What would it look like for you to flourish this season?" at bounding box center [322, 169] width 240 height 11
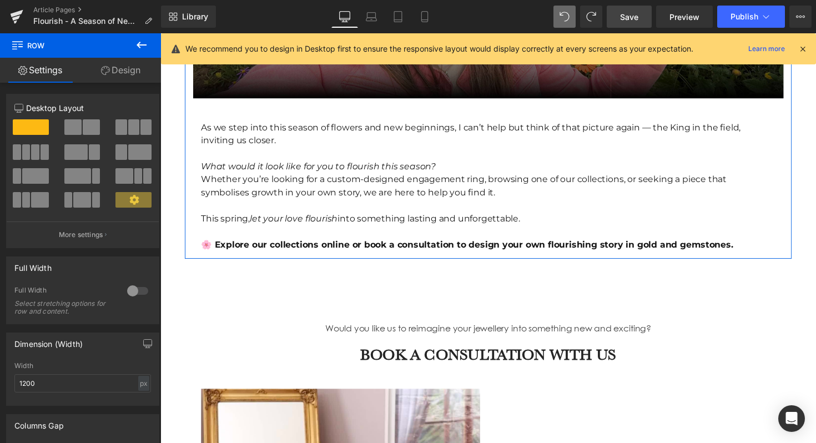
click at [132, 74] on link "Design" at bounding box center [120, 70] width 80 height 25
click at [226, 156] on div at bounding box center [496, 156] width 588 height 13
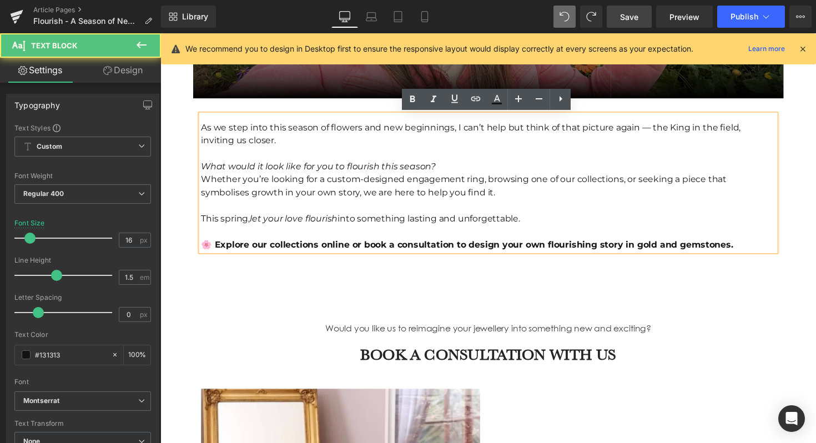
click at [240, 130] on div "As we step into this season of flowers and new beginnings, I can’t help but thi…" at bounding box center [496, 187] width 588 height 140
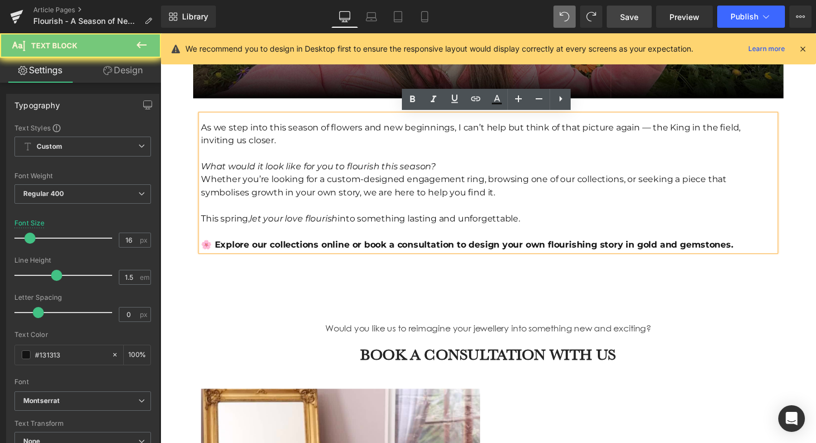
click at [272, 229] on div "This spring, let your love flourish into something lasting and unforgettable." at bounding box center [496, 222] width 588 height 13
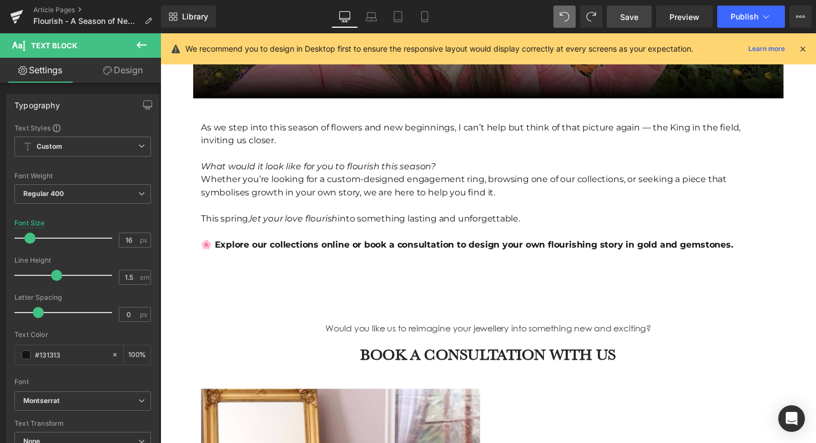
click at [118, 73] on link "Design" at bounding box center [123, 70] width 80 height 25
click at [0, 0] on div "Spacing" at bounding box center [0, 0] width 0 height 0
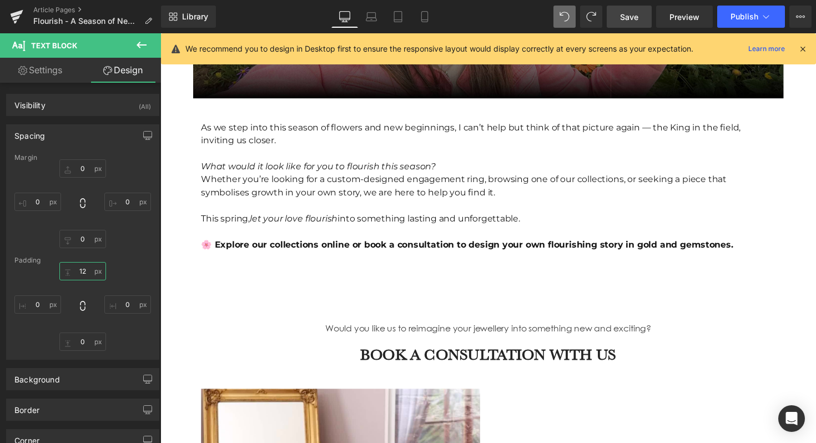
click at [80, 268] on input "12" at bounding box center [82, 271] width 47 height 18
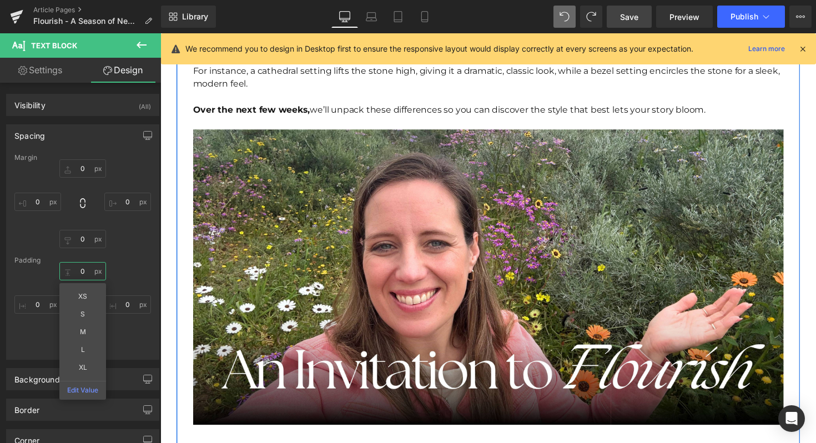
scroll to position [1994, 0]
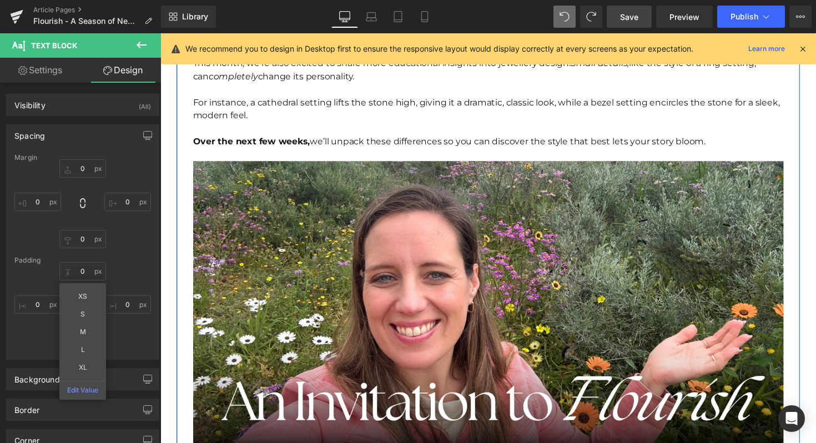
drag, startPoint x: 319, startPoint y: 133, endPoint x: 300, endPoint y: 163, distance: 35.6
click at [319, 133] on div "Over the next few weeks, we’ll unpack these differences so you can discover the…" at bounding box center [496, 137] width 605 height 27
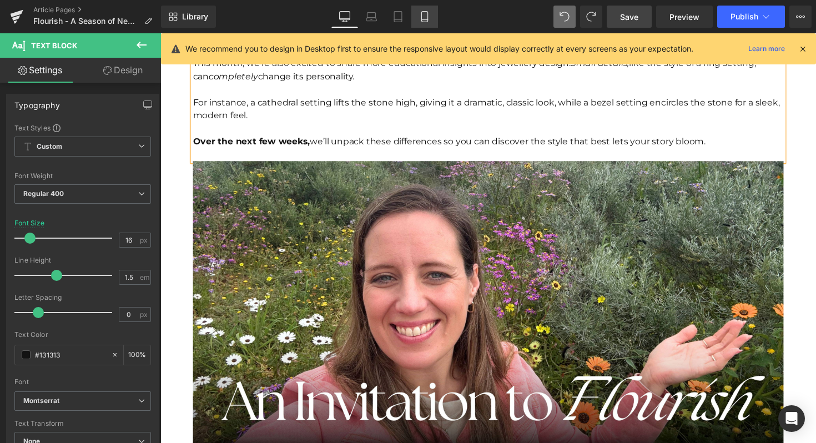
click at [431, 14] on link "Mobile" at bounding box center [424, 17] width 27 height 22
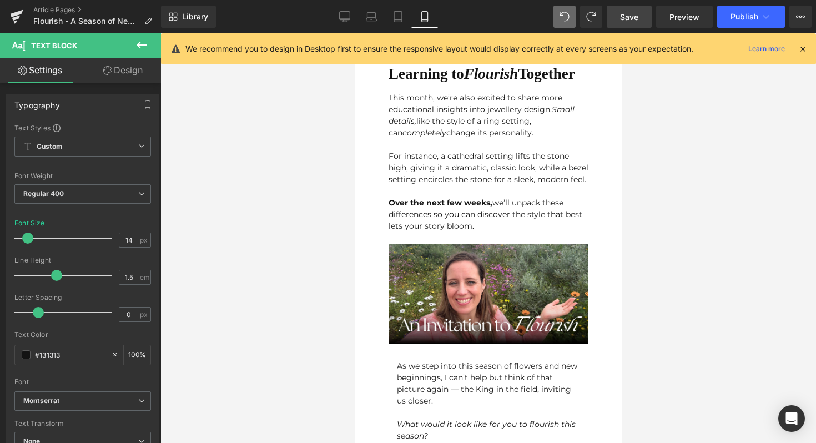
scroll to position [1084, 0]
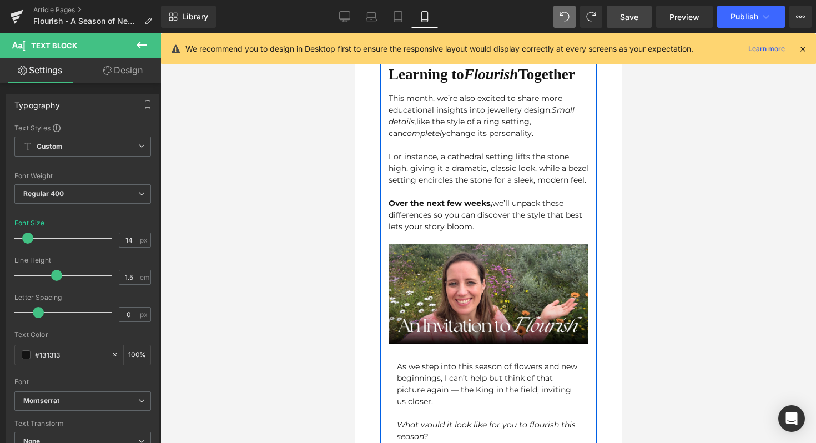
click at [441, 233] on div at bounding box center [488, 239] width 200 height 12
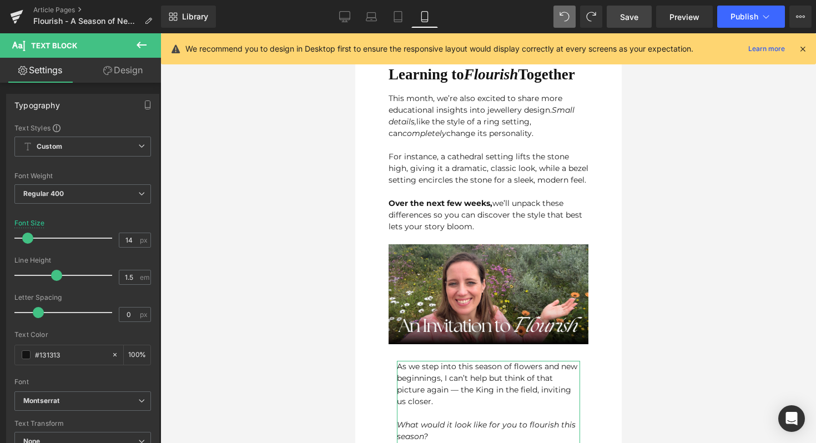
drag, startPoint x: 103, startPoint y: 69, endPoint x: 86, endPoint y: 134, distance: 67.0
click at [103, 69] on icon at bounding box center [107, 70] width 9 height 9
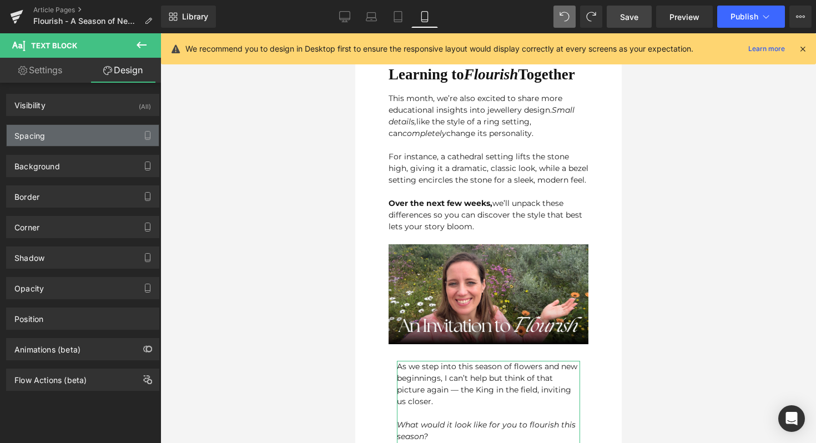
click at [86, 134] on div "Spacing" at bounding box center [83, 135] width 152 height 21
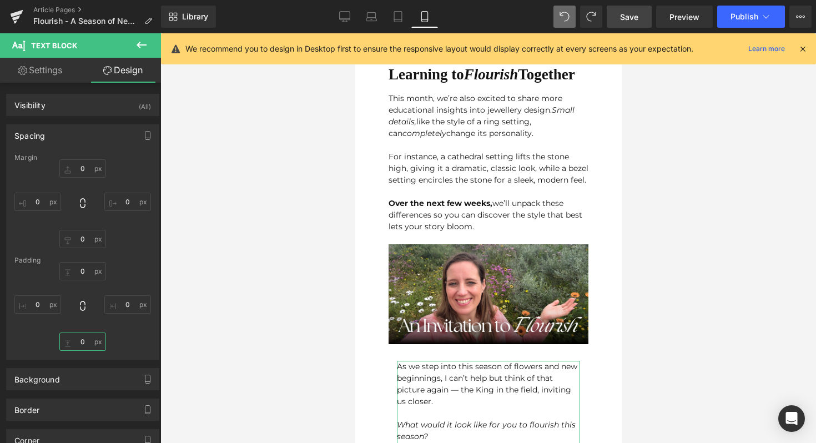
click at [83, 335] on input "0" at bounding box center [82, 341] width 47 height 18
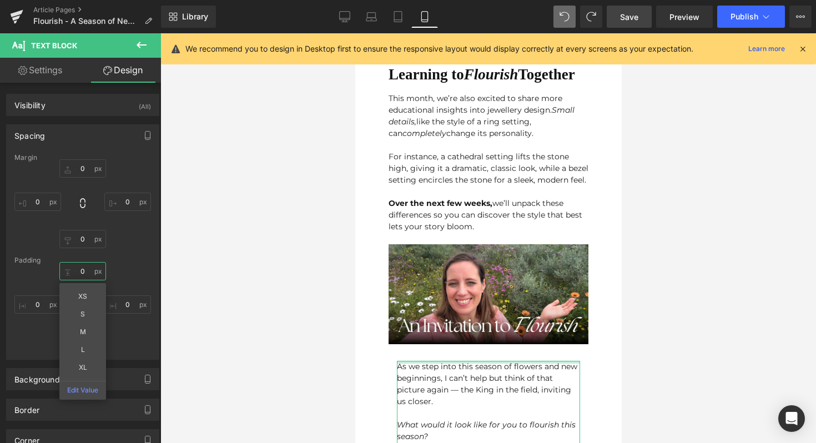
click at [80, 272] on input "0" at bounding box center [82, 271] width 47 height 18
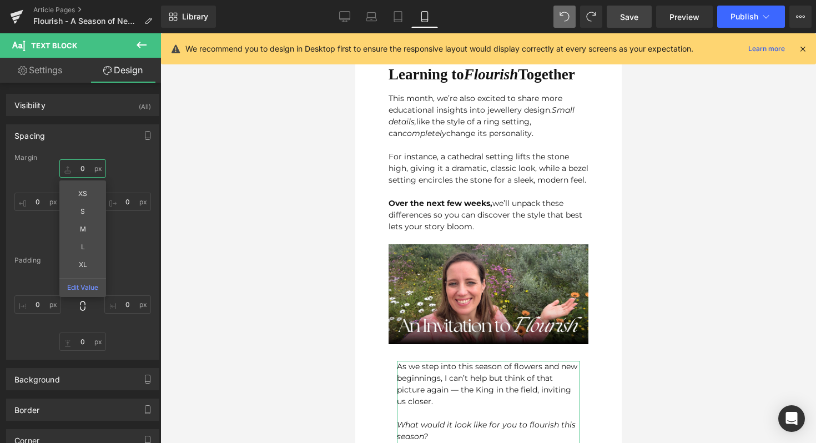
click at [83, 173] on input "0" at bounding box center [82, 168] width 47 height 18
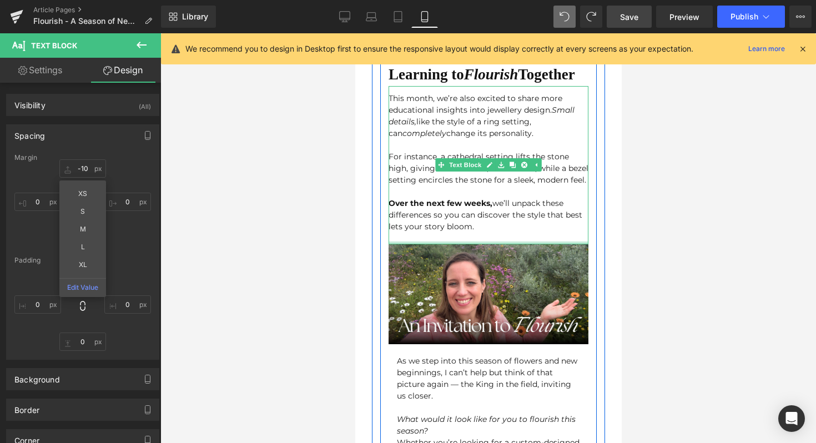
click at [446, 244] on div "Image" at bounding box center [488, 294] width 200 height 100
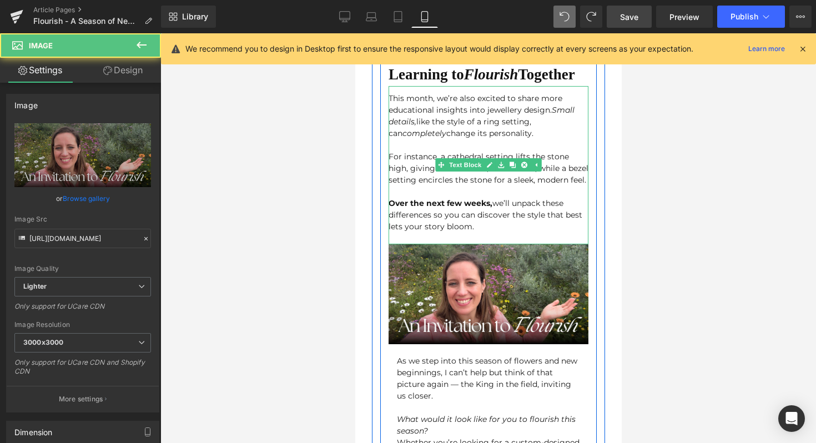
click at [434, 233] on div at bounding box center [488, 239] width 200 height 12
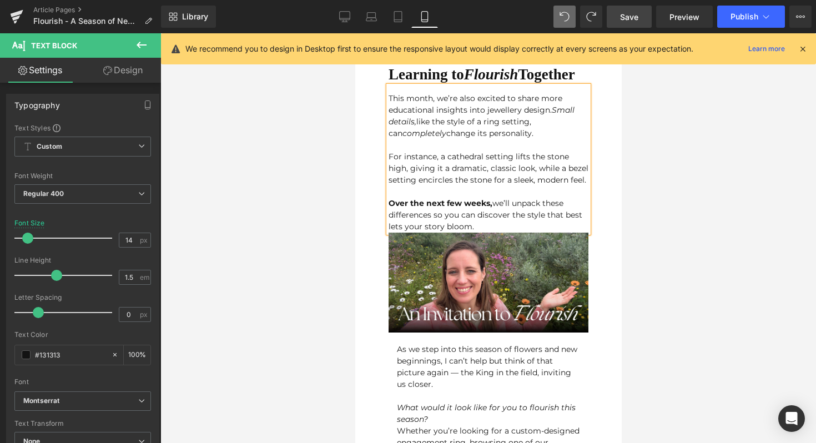
click at [698, 231] on div at bounding box center [488, 238] width 656 height 410
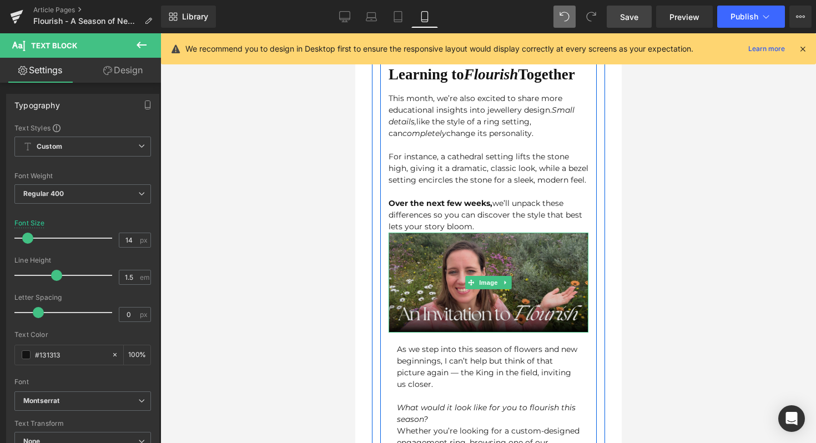
click at [486, 284] on img at bounding box center [488, 283] width 200 height 100
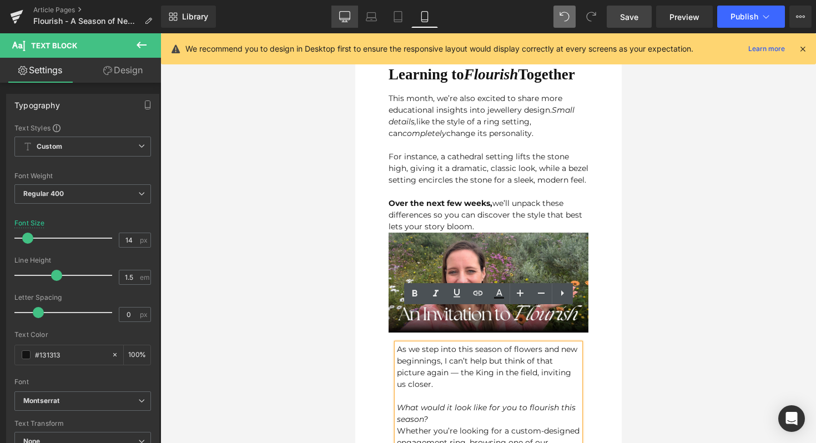
click at [337, 15] on link "Desktop" at bounding box center [344, 17] width 27 height 22
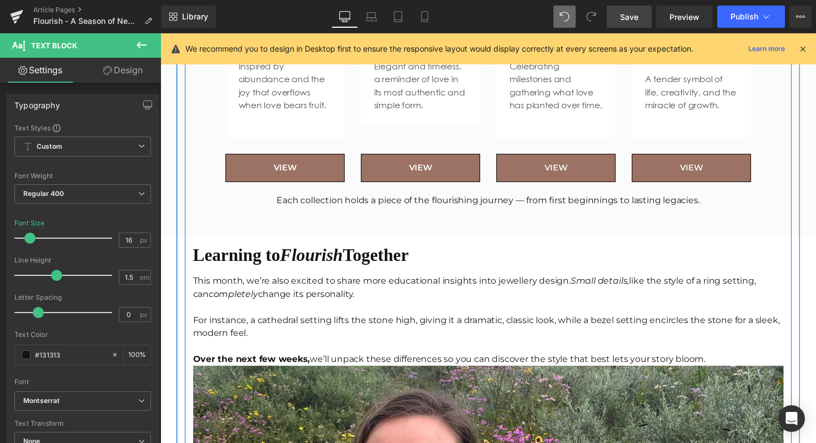
scroll to position [1798, 0]
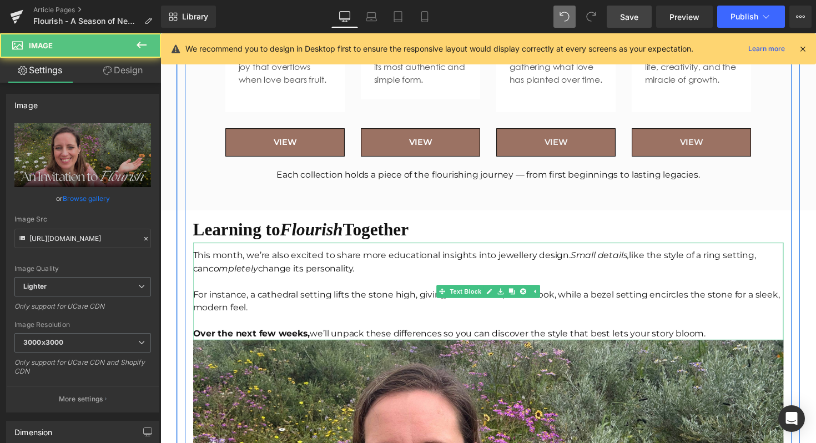
click at [723, 346] on div at bounding box center [496, 346] width 605 height 3
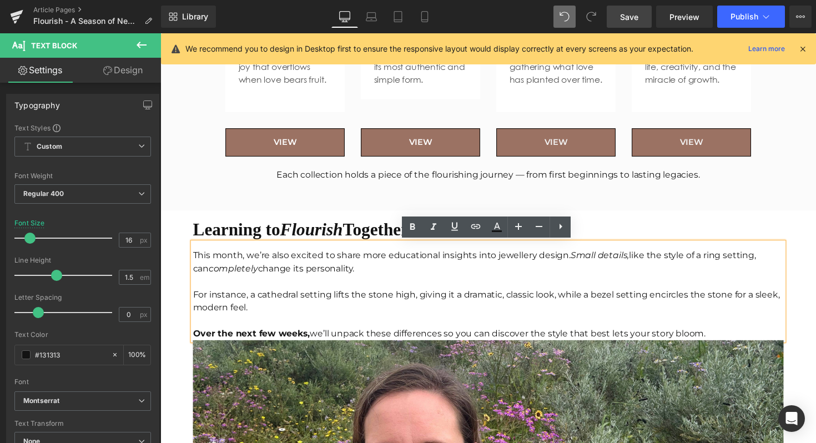
click at [723, 339] on div "Over the next few weeks, we’ll unpack these differences so you can discover the…" at bounding box center [496, 340] width 605 height 13
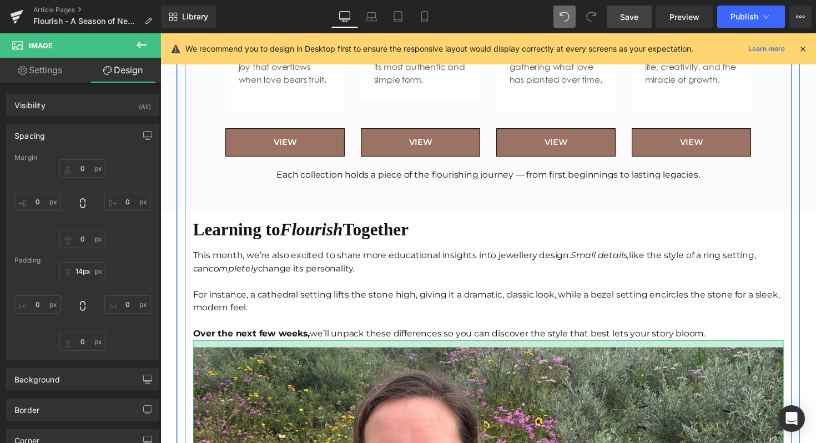
click at [557, 352] on div at bounding box center [496, 350] width 605 height 7
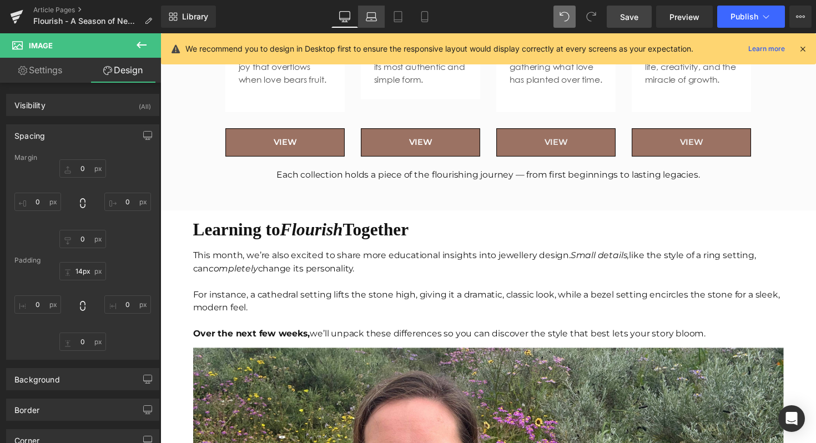
click at [362, 15] on link "Laptop" at bounding box center [371, 17] width 27 height 22
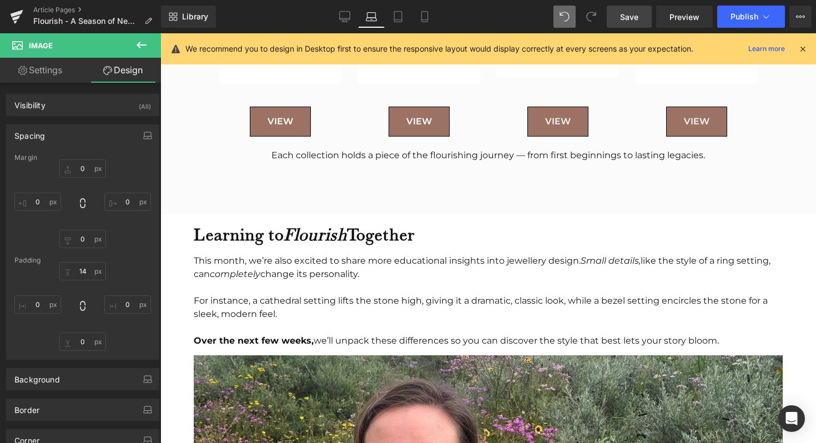
click at [380, 12] on link "Laptop" at bounding box center [371, 17] width 27 height 22
click at [389, 12] on link "Tablet" at bounding box center [398, 17] width 27 height 22
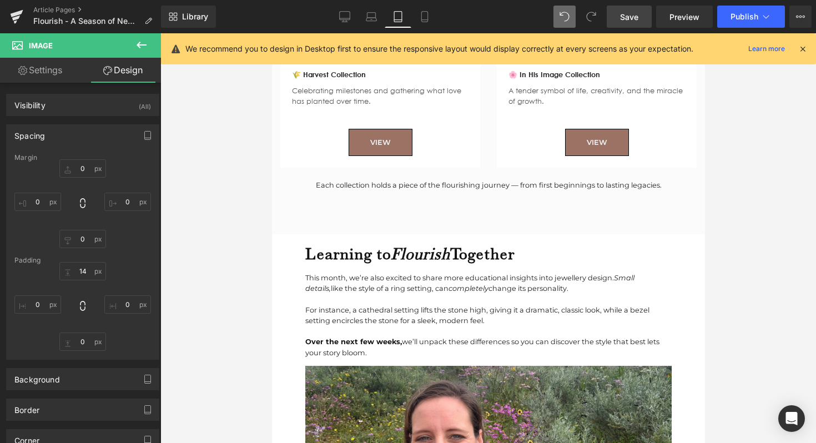
scroll to position [1858, 0]
click at [425, 21] on icon at bounding box center [424, 17] width 6 height 11
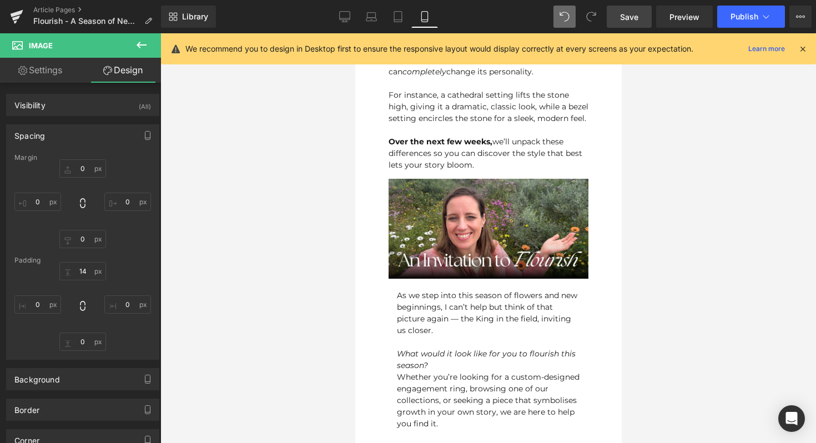
scroll to position [1153, 0]
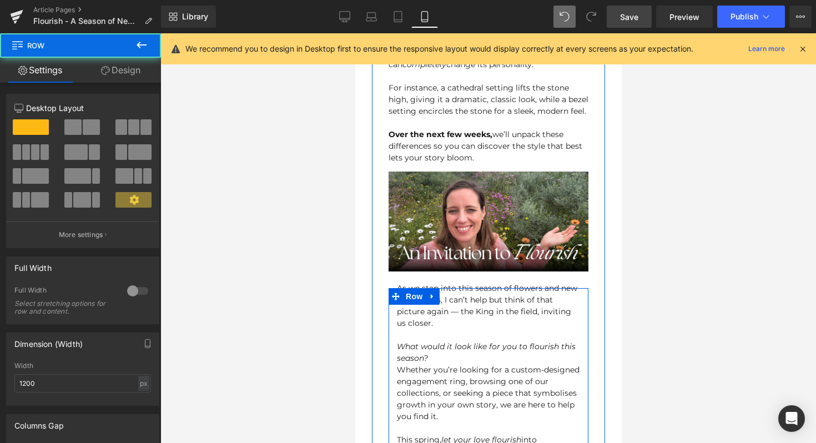
click at [410, 283] on div "As we step into this season of flowers and new beginnings, I can’t help but thi…" at bounding box center [487, 393] width 183 height 221
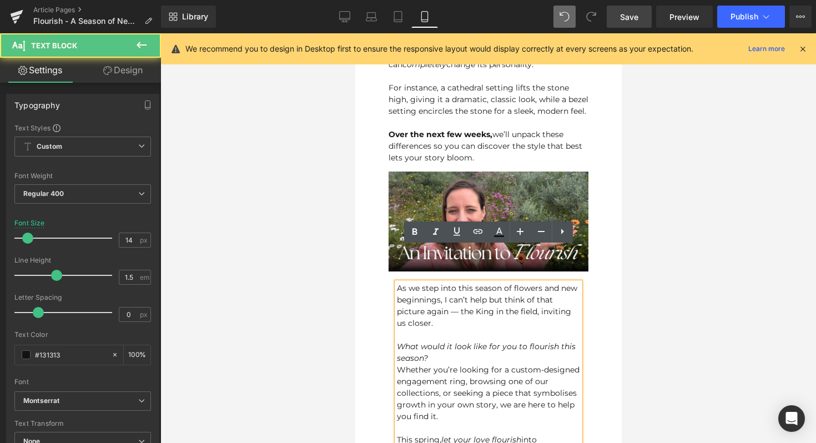
click at [412, 283] on div "As we step into this season of flowers and new beginnings, I can’t help but thi…" at bounding box center [487, 393] width 183 height 221
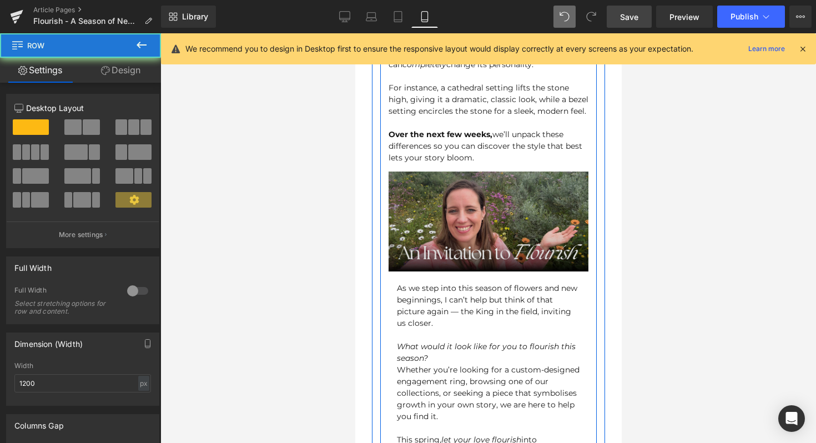
click at [399, 230] on img at bounding box center [488, 218] width 200 height 108
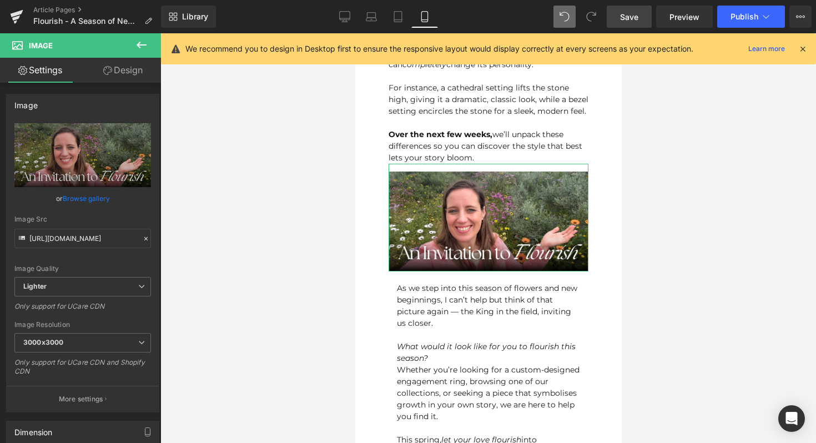
click at [130, 65] on link "Design" at bounding box center [123, 70] width 80 height 25
click at [0, 0] on div "Spacing" at bounding box center [0, 0] width 0 height 0
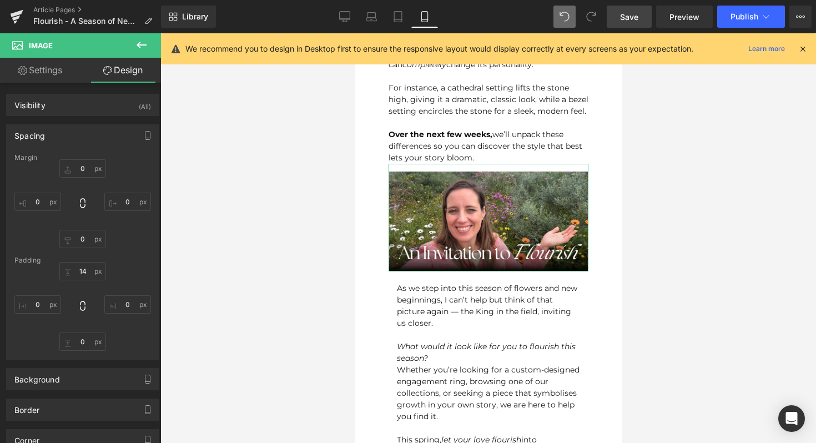
click at [95, 140] on div "Spacing" at bounding box center [83, 135] width 152 height 21
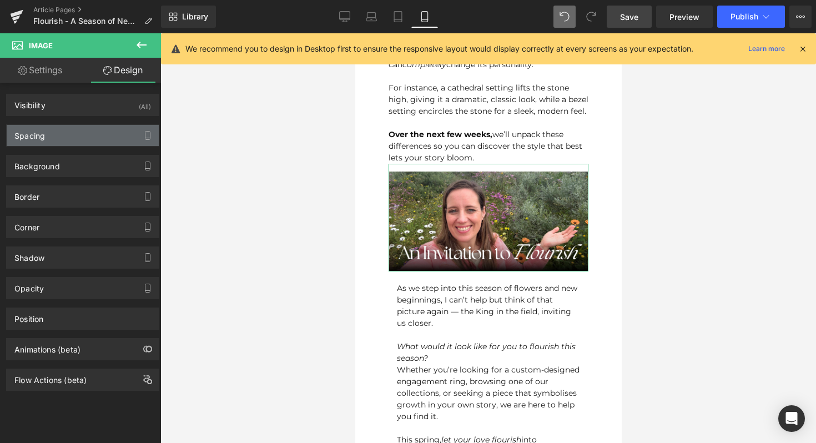
click at [95, 140] on div "Spacing" at bounding box center [83, 135] width 152 height 21
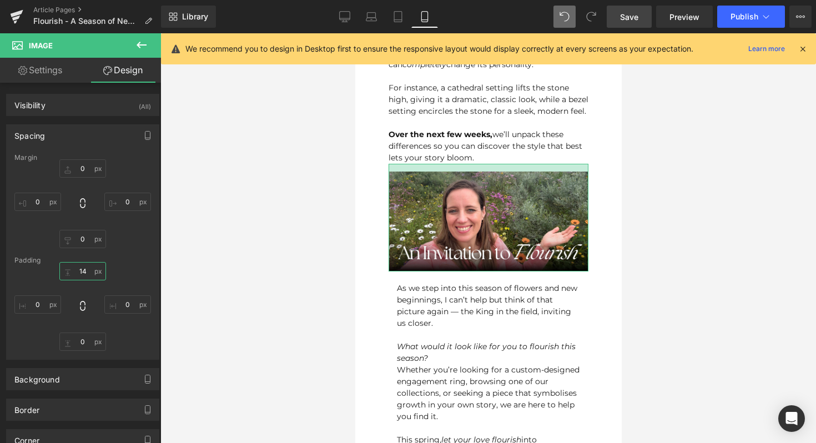
click at [87, 268] on input "14" at bounding box center [82, 271] width 47 height 18
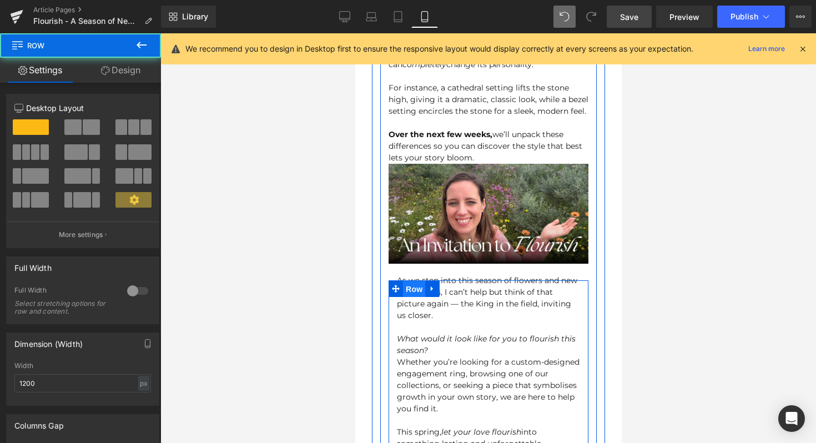
click at [419, 281] on span "Row" at bounding box center [413, 289] width 22 height 17
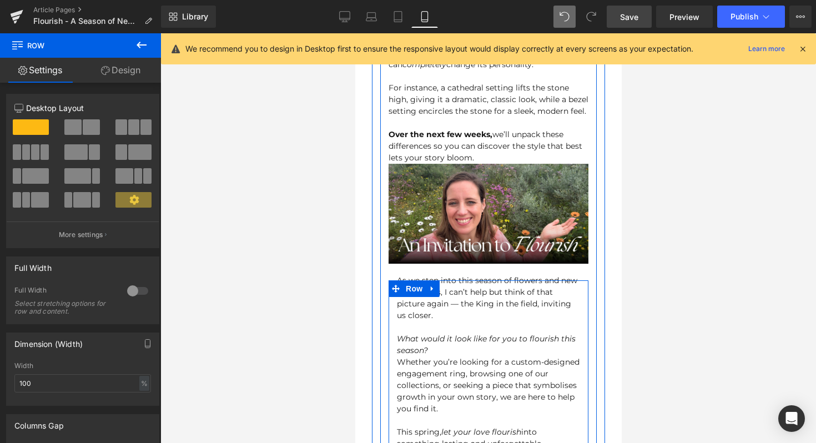
click at [479, 275] on div "As we step into this season of flowers and new beginnings, I can’t help but thi…" at bounding box center [487, 385] width 183 height 221
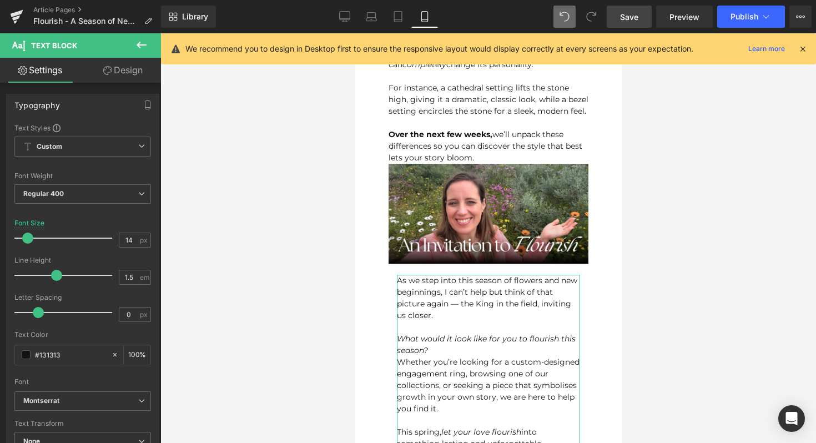
click at [106, 72] on icon at bounding box center [107, 70] width 9 height 9
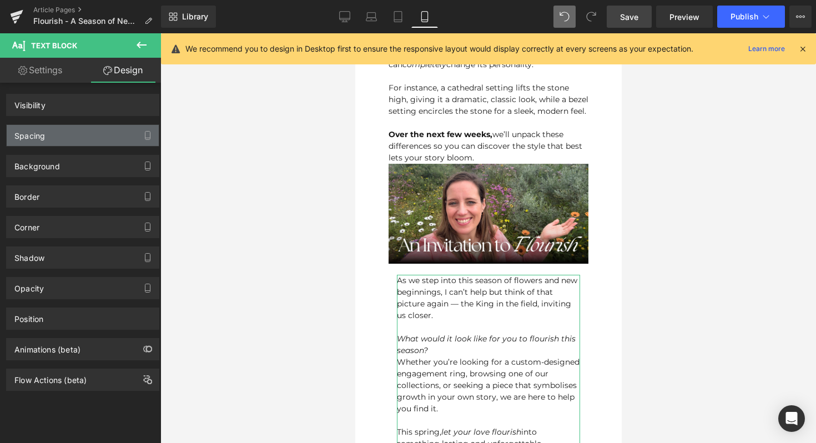
click at [87, 134] on div "Spacing" at bounding box center [83, 135] width 152 height 21
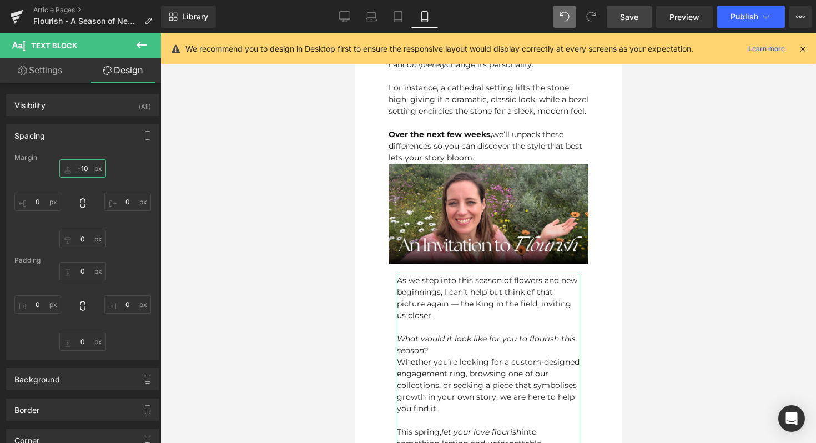
click at [84, 165] on input "-10" at bounding box center [82, 168] width 47 height 18
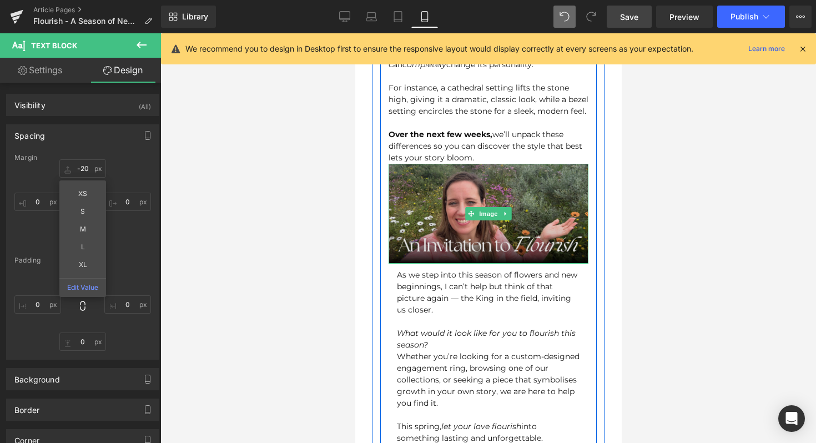
click at [563, 187] on img at bounding box center [488, 214] width 200 height 100
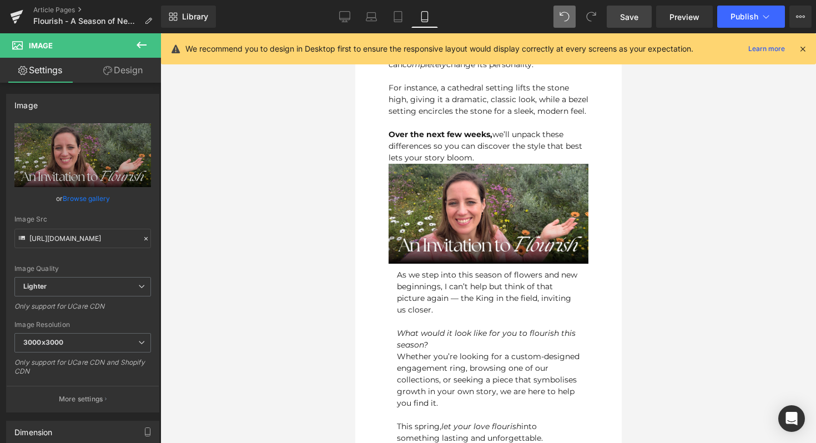
click at [633, 18] on span "Save" at bounding box center [629, 17] width 18 height 12
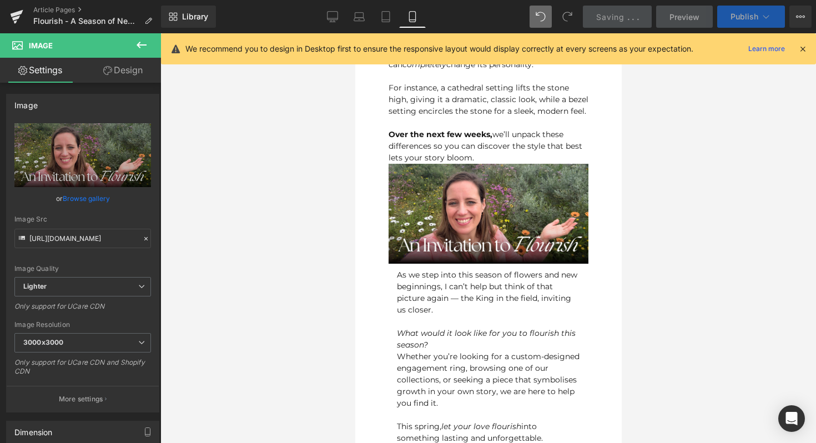
click at [745, 16] on span "Publish" at bounding box center [744, 16] width 28 height 9
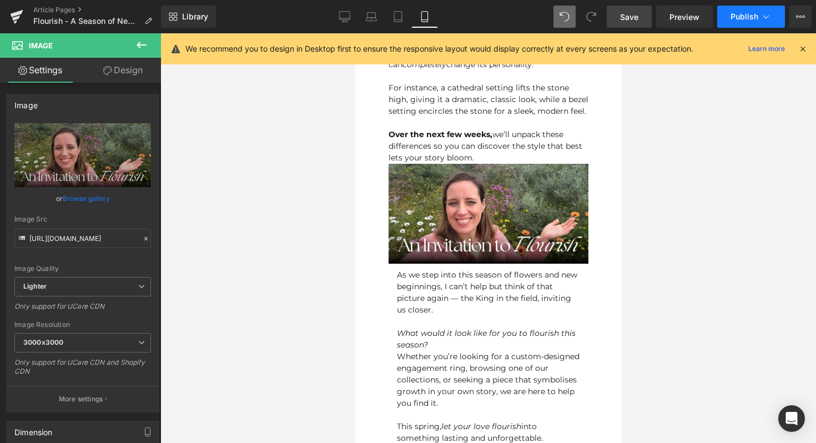
click at [759, 21] on button "Publish" at bounding box center [751, 17] width 68 height 22
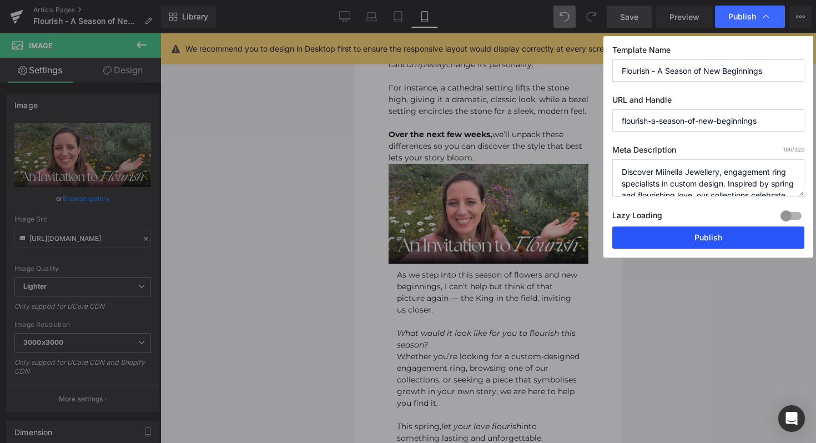
click at [686, 244] on button "Publish" at bounding box center [708, 237] width 192 height 22
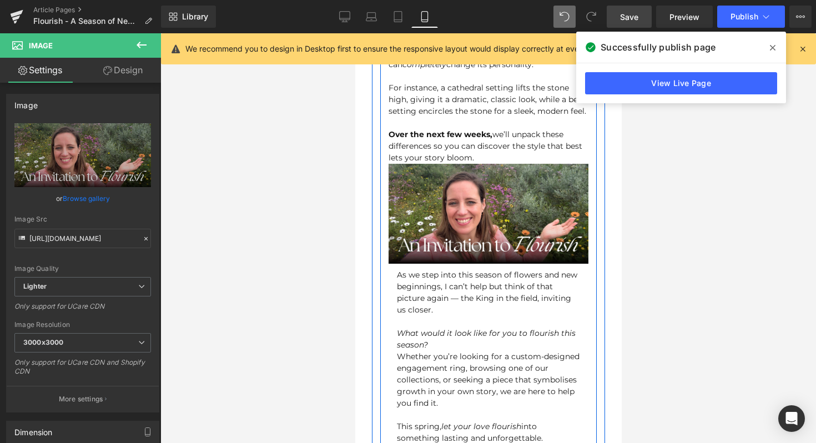
click at [481, 129] on div "Over the next few weeks, we’ll unpack these differences so you can discover the…" at bounding box center [488, 146] width 200 height 35
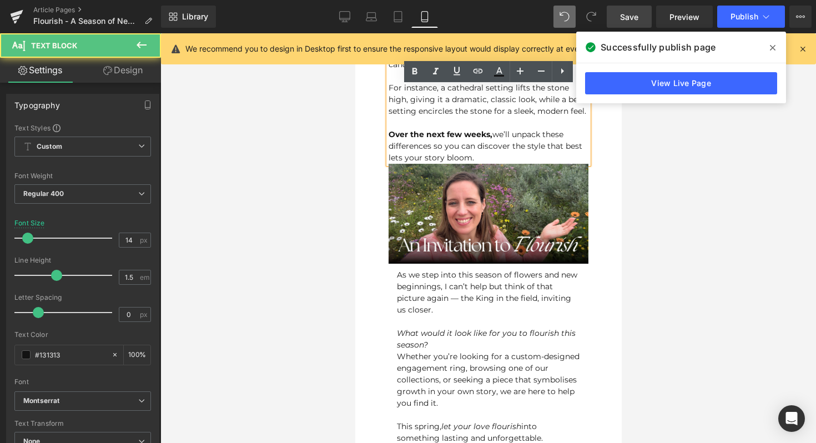
click at [477, 129] on div "Over the next few weeks, we’ll unpack these differences so you can discover the…" at bounding box center [488, 146] width 200 height 35
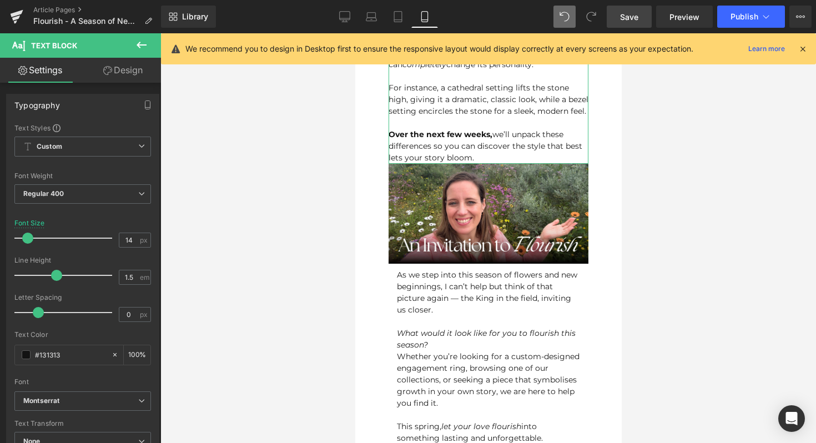
click at [106, 66] on icon at bounding box center [107, 70] width 9 height 9
click at [0, 0] on div "Spacing [GEOGRAPHIC_DATA] [GEOGRAPHIC_DATA]" at bounding box center [0, 0] width 0 height 0
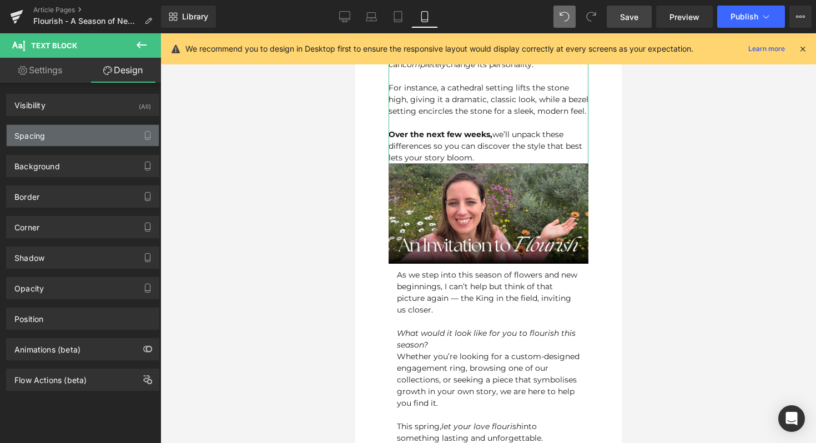
click at [82, 134] on div "Spacing" at bounding box center [83, 135] width 152 height 21
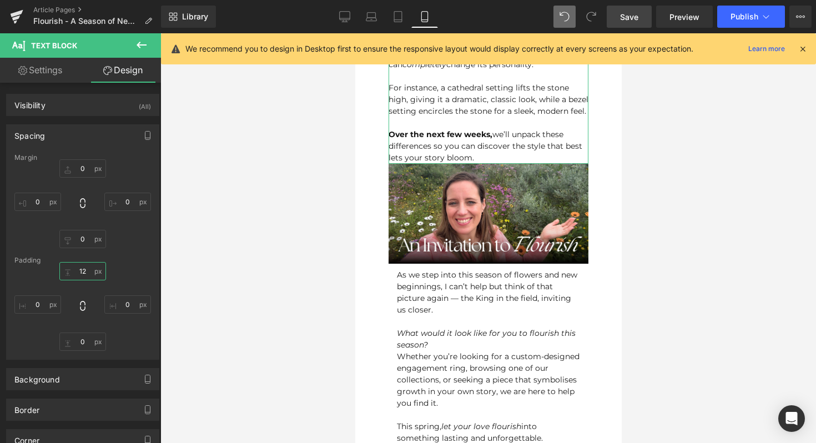
click at [82, 275] on input "12" at bounding box center [82, 271] width 47 height 18
click at [82, 171] on input "0" at bounding box center [82, 168] width 47 height 18
click at [135, 242] on div "0px 0 XS S M L XL Edit Value 0px 0 0px 0 0px 0" at bounding box center [82, 203] width 137 height 89
click at [89, 344] on input "0" at bounding box center [82, 341] width 47 height 18
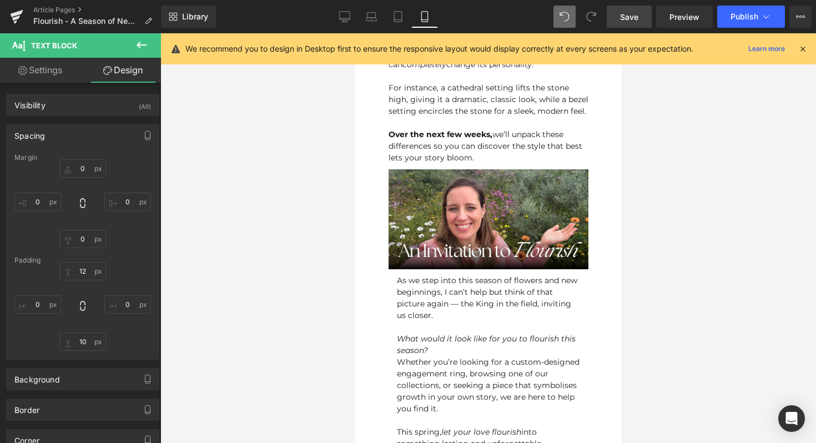
click at [636, 18] on span "Save" at bounding box center [629, 17] width 18 height 12
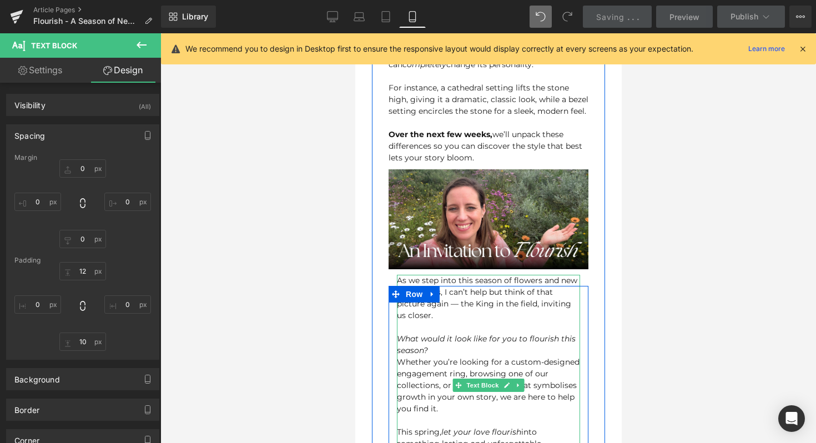
click at [491, 280] on div "As we step into this season of flowers and new beginnings, I can’t help but thi…" at bounding box center [487, 385] width 183 height 221
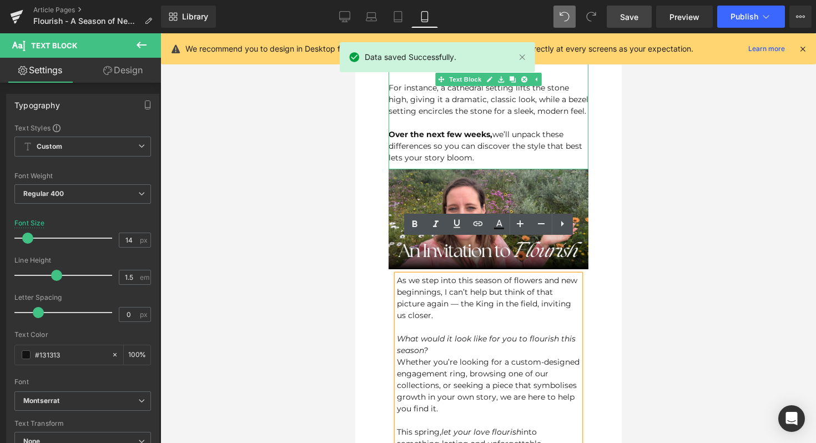
click at [437, 129] on div "Over the next few weeks, we’ll unpack these differences so you can discover the…" at bounding box center [488, 146] width 200 height 35
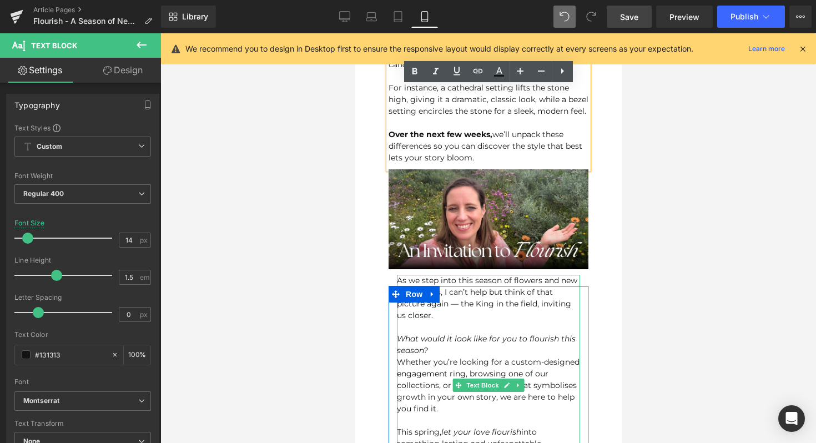
click at [441, 275] on div "As we step into this season of flowers and new beginnings, I can’t help but thi…" at bounding box center [487, 385] width 183 height 221
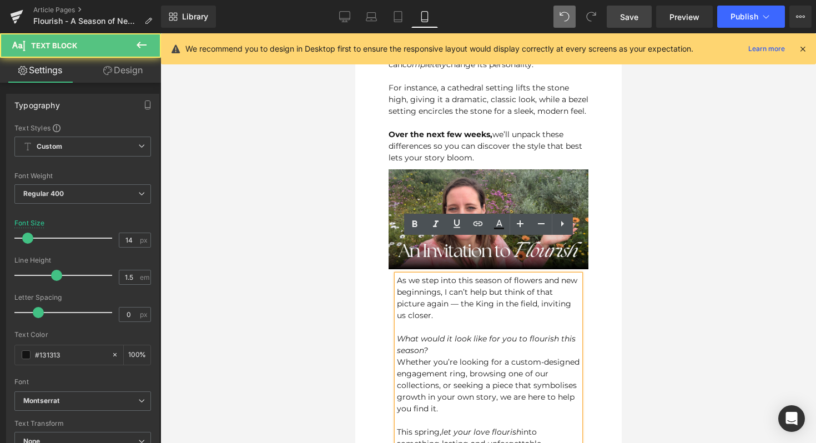
click at [687, 260] on div at bounding box center [488, 238] width 656 height 410
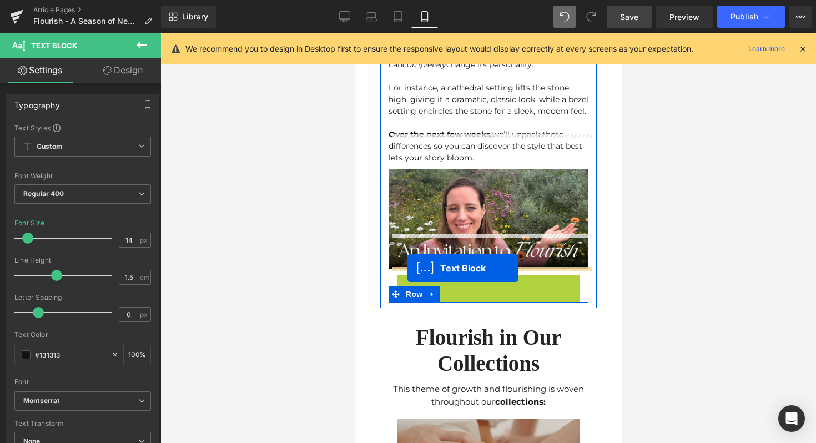
drag, startPoint x: 462, startPoint y: 351, endPoint x: 407, endPoint y: 268, distance: 99.6
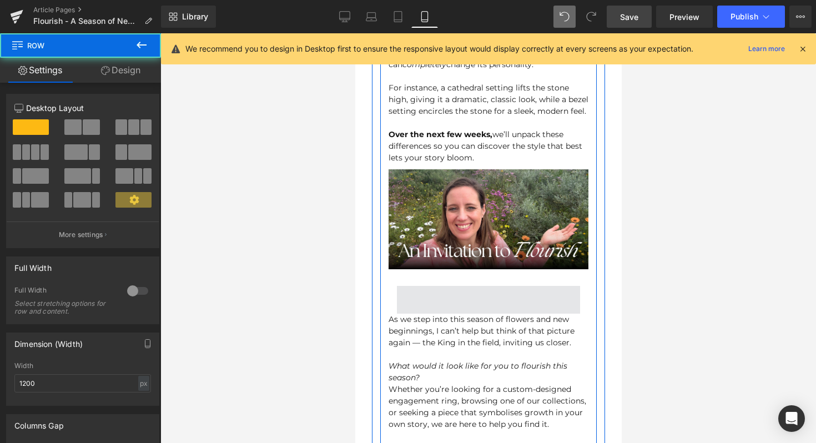
click at [477, 286] on span at bounding box center [487, 300] width 183 height 28
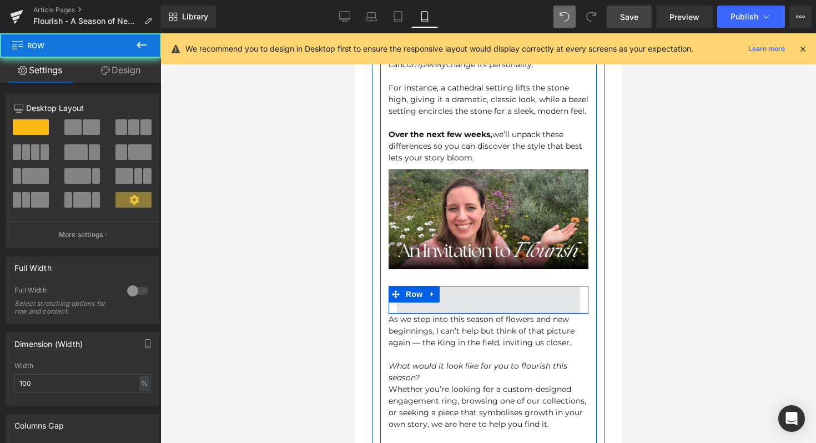
click at [477, 286] on span at bounding box center [487, 300] width 183 height 28
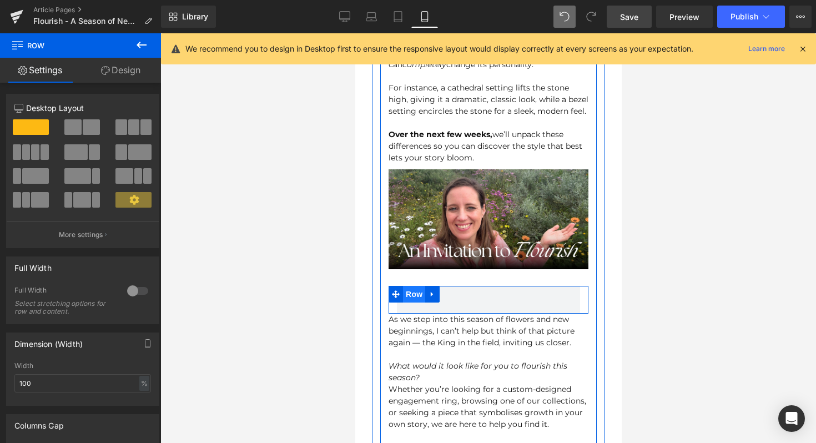
click at [416, 286] on span "Row" at bounding box center [413, 294] width 22 height 17
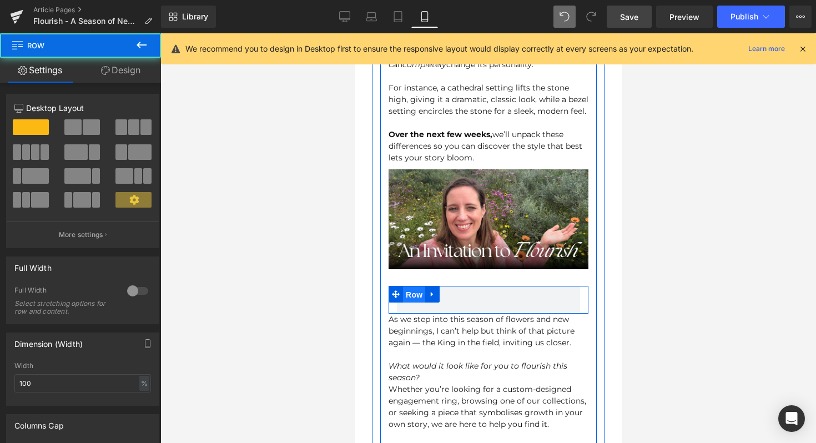
click at [416, 286] on span "Row" at bounding box center [413, 294] width 22 height 17
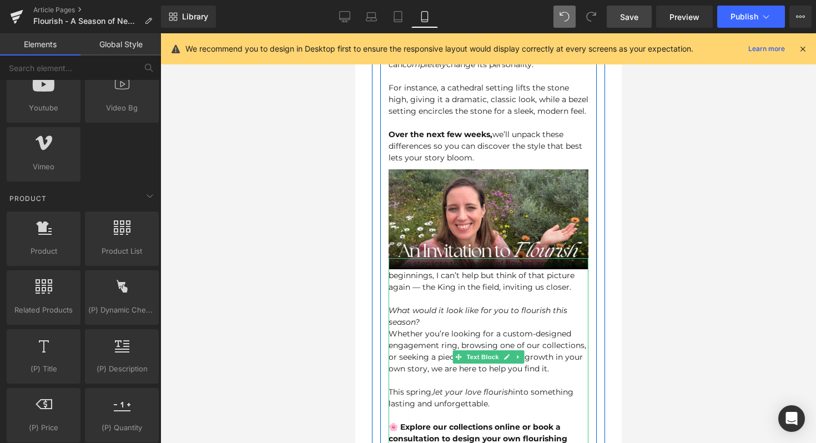
click at [419, 305] on icon "What would it look like for you to flourish this season?" at bounding box center [477, 316] width 179 height 22
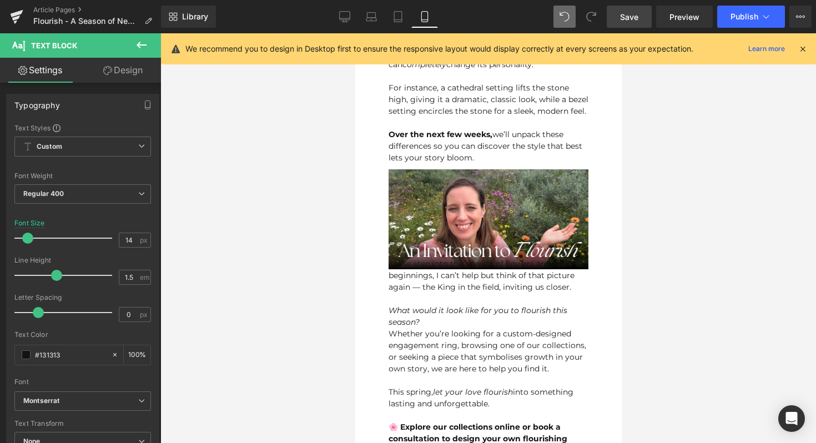
click at [103, 77] on link "Design" at bounding box center [123, 70] width 80 height 25
click at [0, 0] on div "Spacing" at bounding box center [0, 0] width 0 height 0
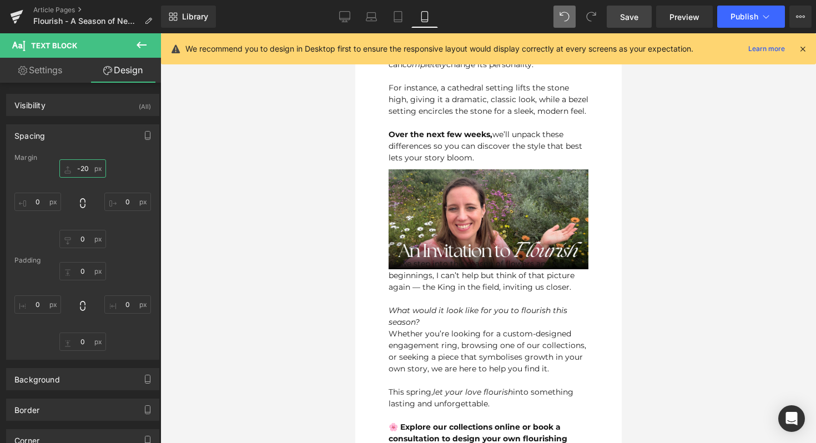
click at [85, 165] on input "-20" at bounding box center [82, 168] width 47 height 18
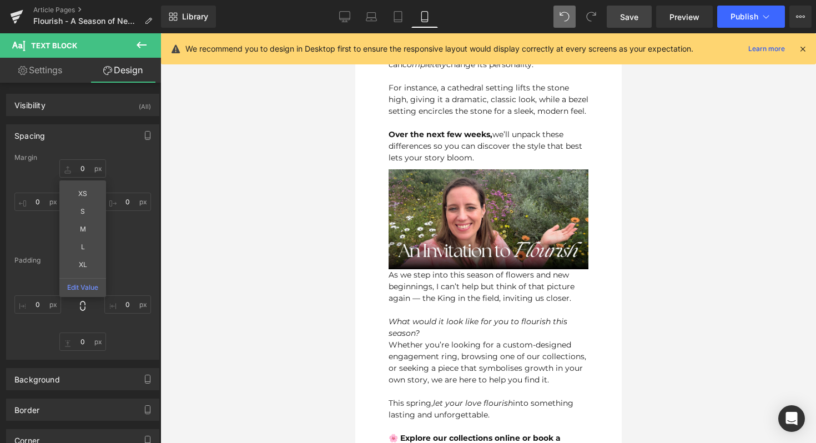
click at [301, 229] on div at bounding box center [488, 238] width 656 height 410
click at [452, 316] on icon "What would it look like for you to flourish this season?" at bounding box center [477, 327] width 179 height 22
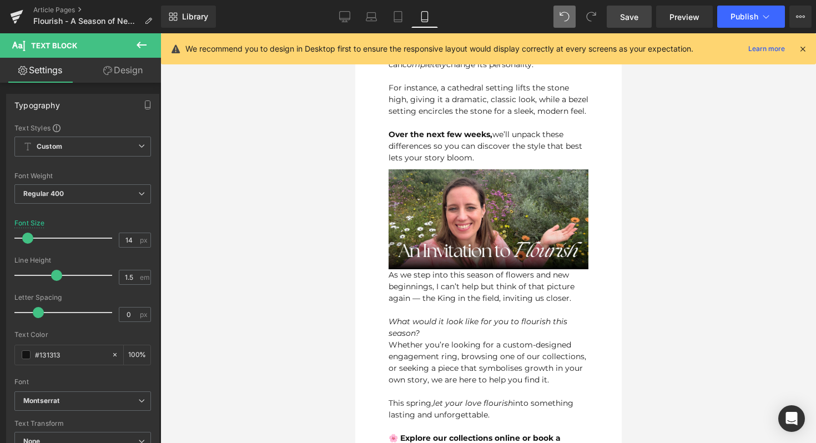
click at [137, 72] on link "Design" at bounding box center [123, 70] width 80 height 25
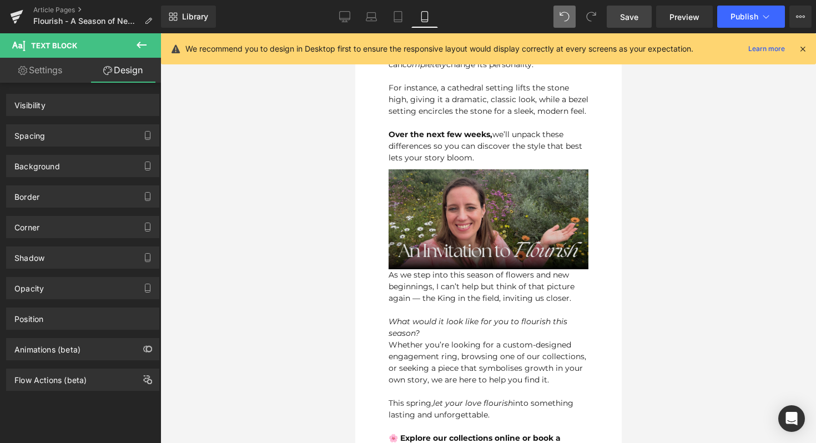
drag, startPoint x: 419, startPoint y: 178, endPoint x: 395, endPoint y: 177, distance: 24.5
click at [419, 179] on img at bounding box center [488, 219] width 200 height 100
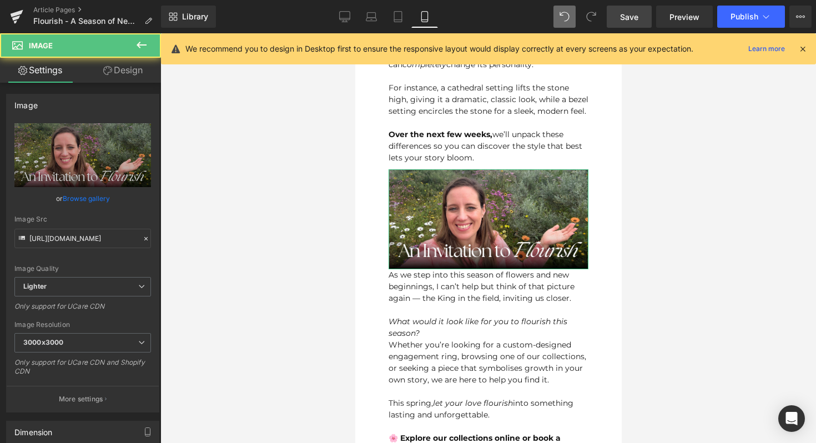
click at [105, 71] on icon at bounding box center [107, 70] width 9 height 9
click at [0, 0] on div "Spacing" at bounding box center [0, 0] width 0 height 0
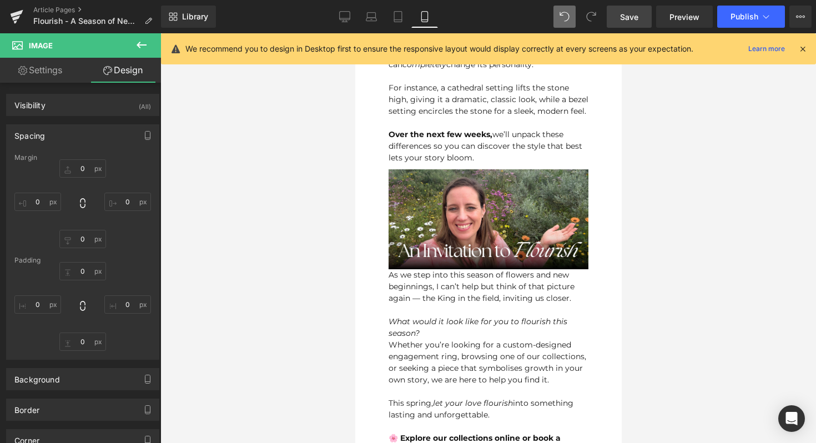
click at [470, 344] on div "Whether you’re looking for a custom-designed engagement ring, browsing one of o…" at bounding box center [488, 362] width 200 height 47
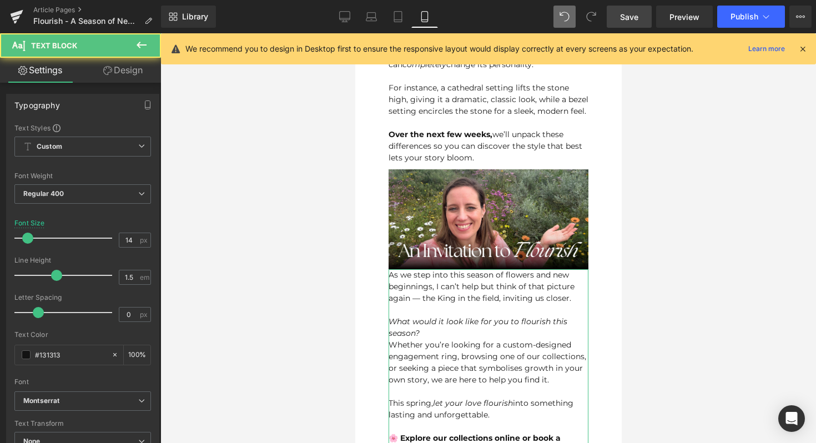
click at [135, 72] on link "Design" at bounding box center [123, 70] width 80 height 25
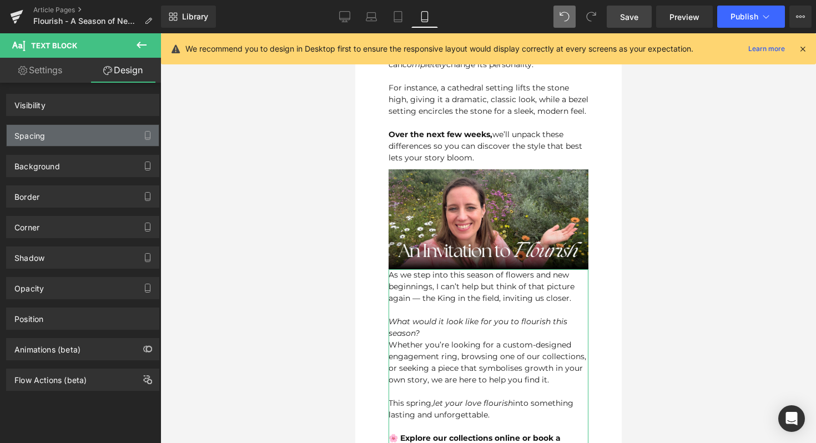
click at [77, 138] on div "Spacing" at bounding box center [83, 135] width 152 height 21
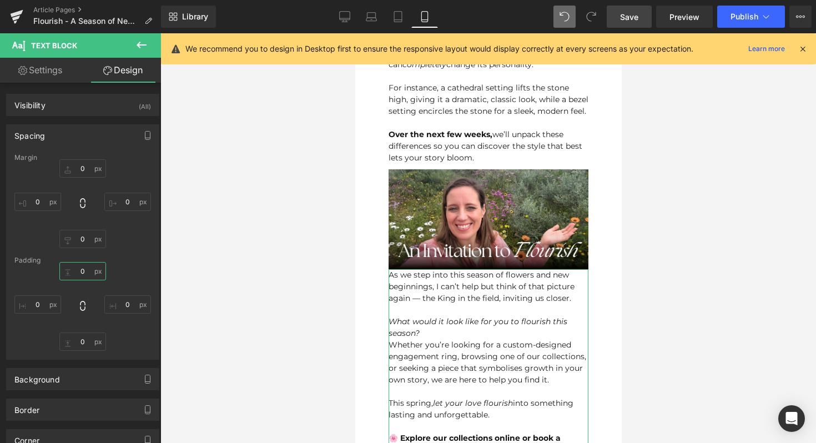
click at [83, 265] on input "0" at bounding box center [82, 271] width 47 height 18
click at [84, 235] on input "0" at bounding box center [82, 239] width 47 height 18
click at [135, 248] on div "Margin 0px 0 0px 0 10 10 XS S M L XL Edit Value 0px 0 [GEOGRAPHIC_DATA] 0px 0 0…" at bounding box center [83, 256] width 152 height 205
click at [92, 235] on input "10" at bounding box center [82, 239] width 47 height 18
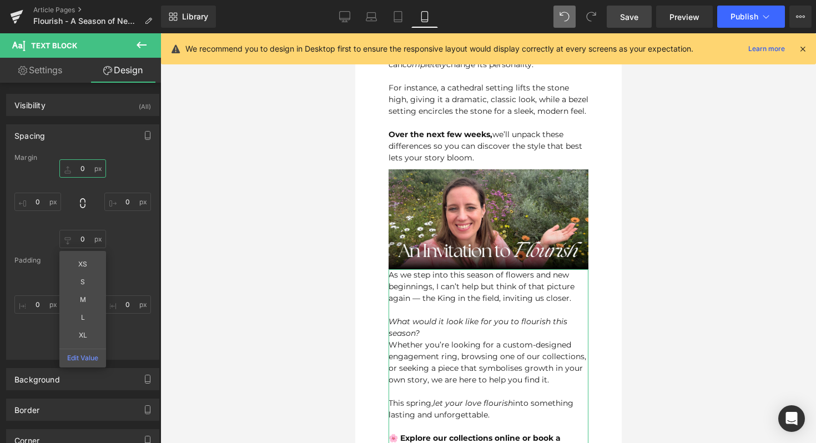
click at [93, 171] on input "0" at bounding box center [82, 168] width 47 height 18
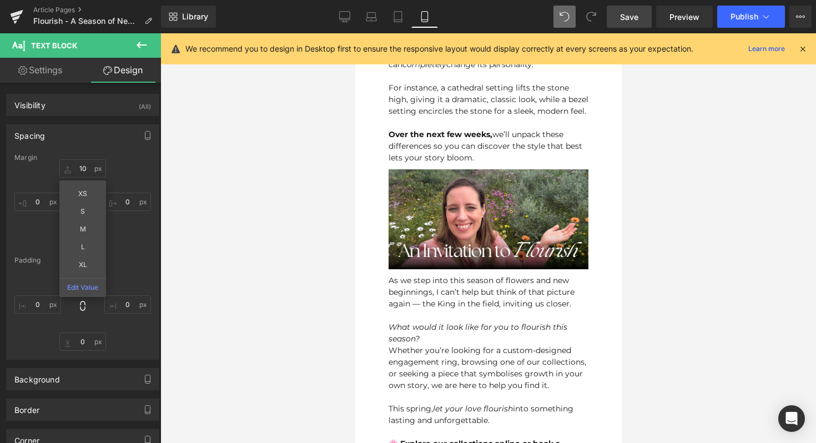
click at [698, 209] on div at bounding box center [488, 238] width 656 height 410
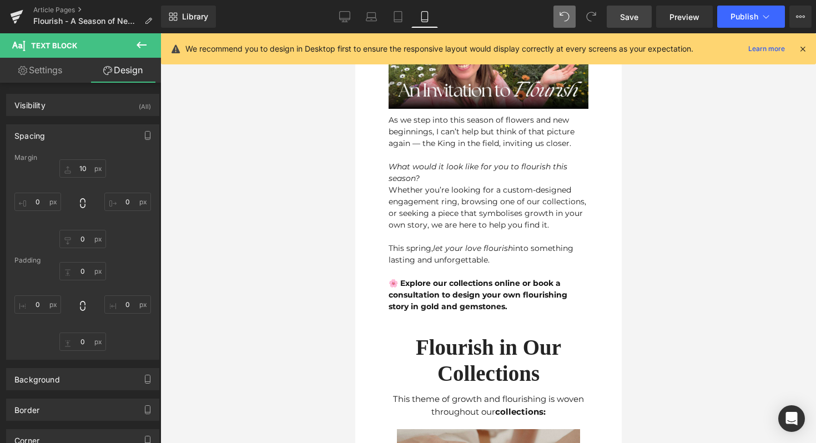
scroll to position [1324, 0]
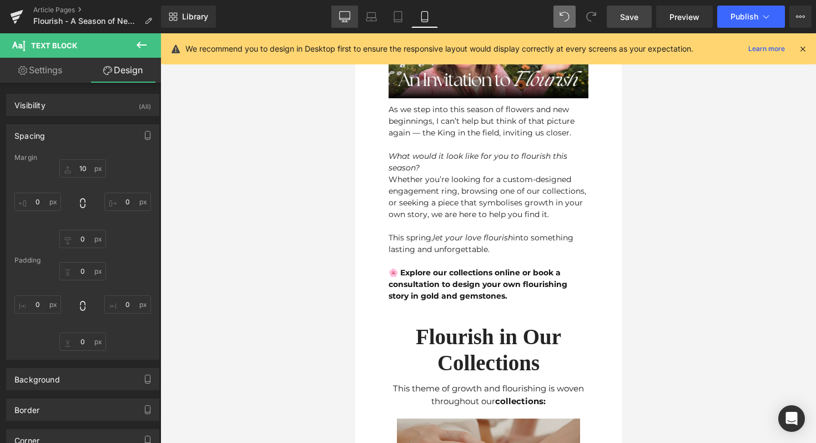
click at [340, 13] on icon at bounding box center [344, 16] width 11 height 11
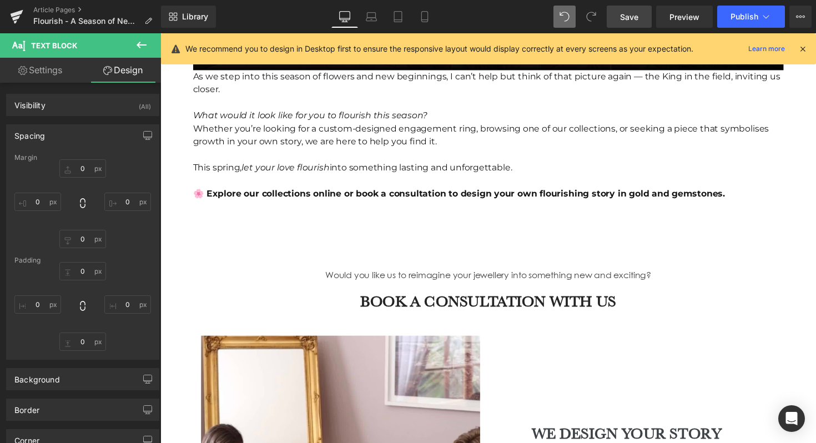
scroll to position [2388, 0]
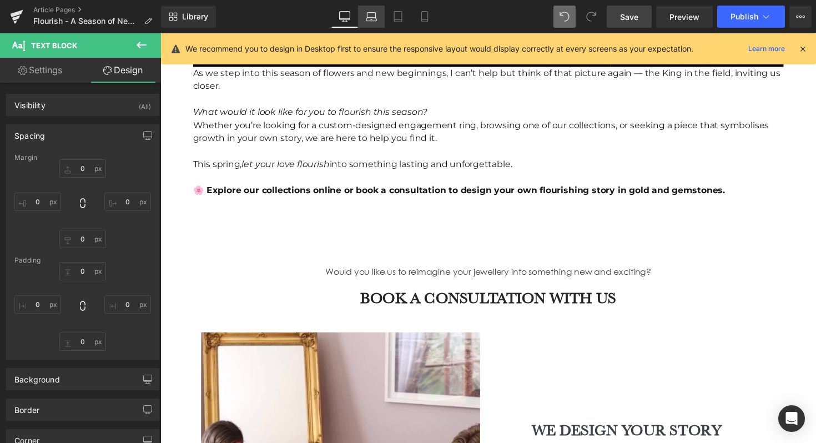
click at [373, 14] on icon at bounding box center [371, 16] width 11 height 11
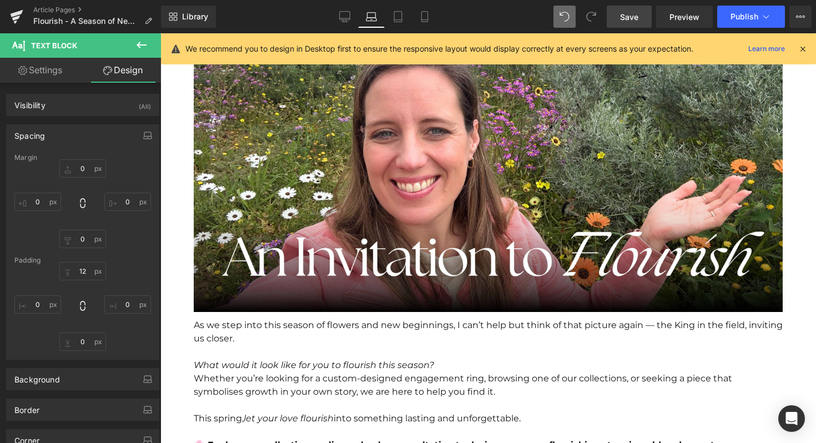
scroll to position [2068, 0]
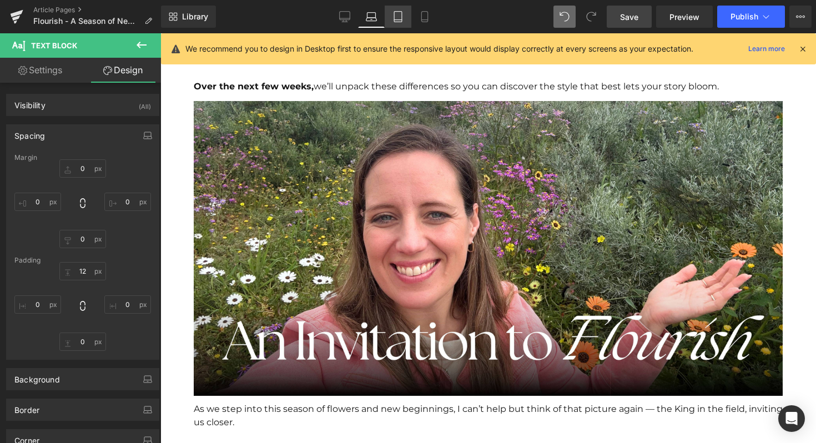
click at [387, 11] on link "Tablet" at bounding box center [398, 17] width 27 height 22
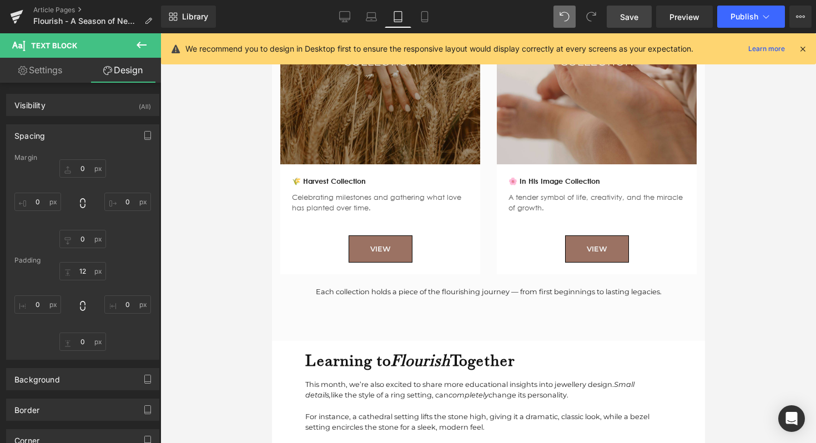
scroll to position [1786, 0]
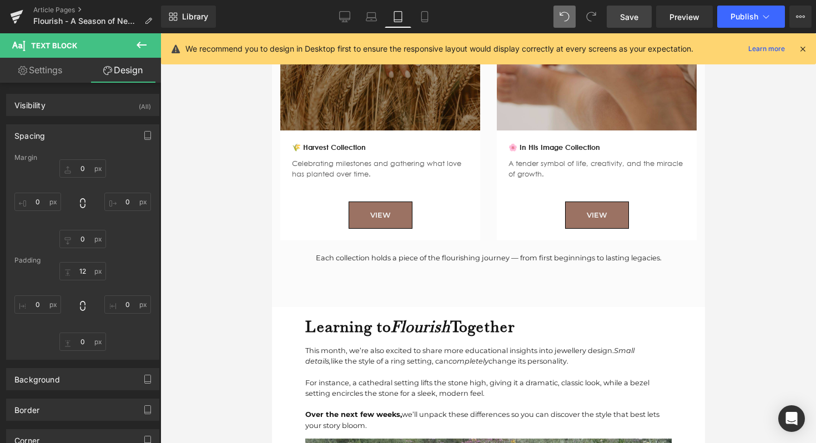
click at [377, 253] on div "Each collection holds a piece of the flourishing journey — from first beginning…" at bounding box center [487, 258] width 433 height 11
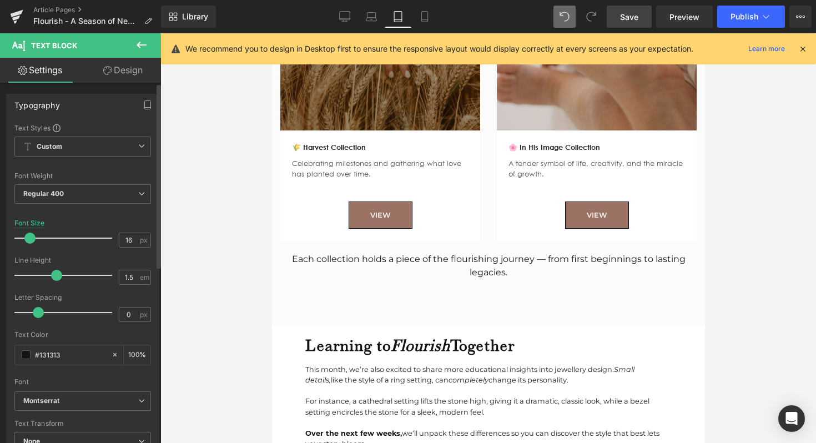
drag, startPoint x: 39, startPoint y: 240, endPoint x: 29, endPoint y: 235, distance: 10.9
click at [29, 235] on div at bounding box center [66, 238] width 92 height 22
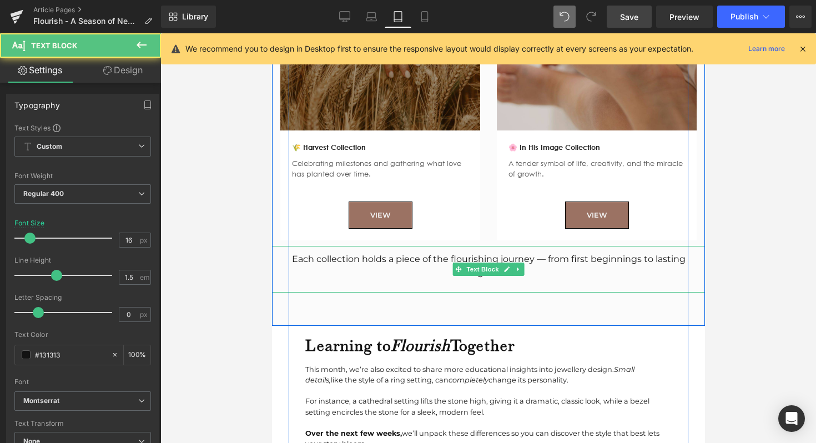
click at [616, 257] on div "Each collection holds a piece of the flourishing journey — from first beginning…" at bounding box center [487, 266] width 433 height 27
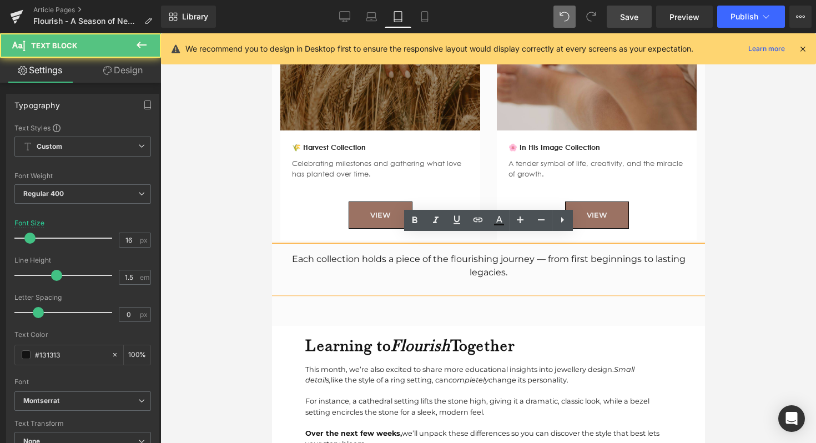
click at [653, 253] on div "Each collection holds a piece of the flourishing journey — from first beginning…" at bounding box center [487, 266] width 433 height 27
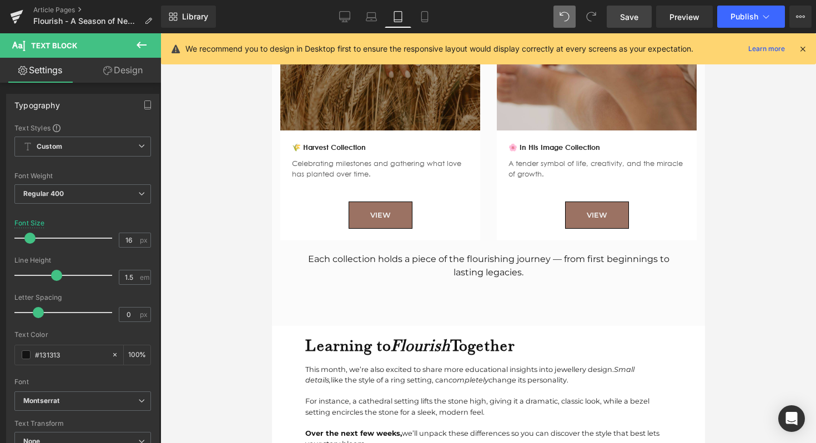
click at [321, 18] on div "Library Tablet Desktop Laptop Tablet Mobile Save Preview Publish Scheduled View…" at bounding box center [488, 17] width 655 height 22
click at [336, 18] on link "Desktop" at bounding box center [344, 17] width 27 height 22
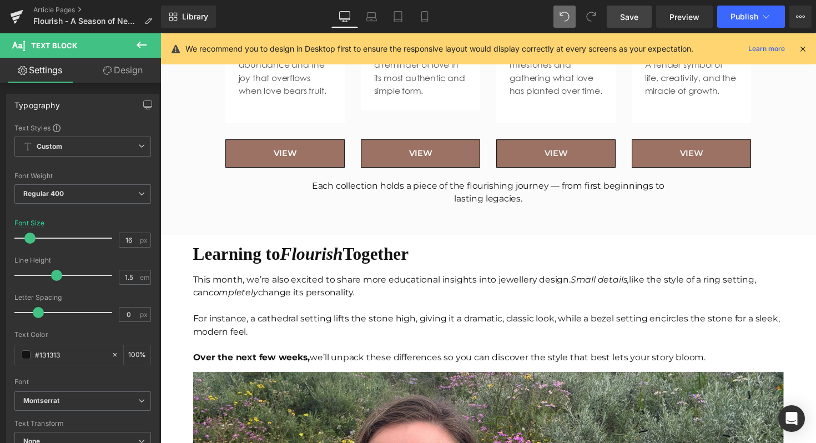
scroll to position [1727, 0]
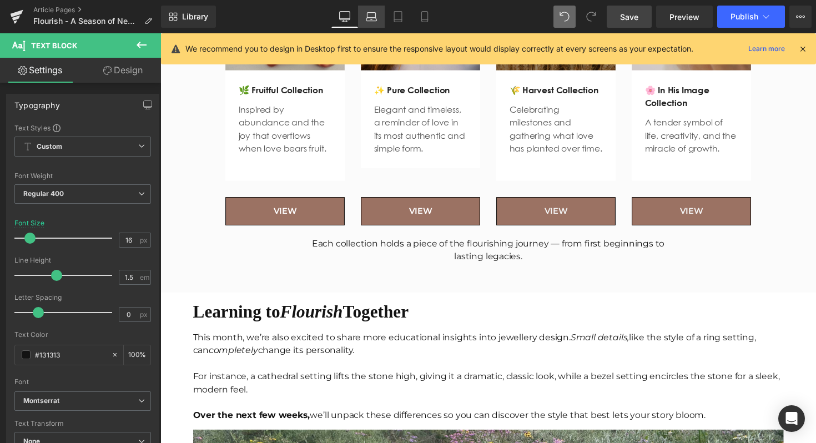
click at [375, 18] on icon at bounding box center [371, 16] width 11 height 11
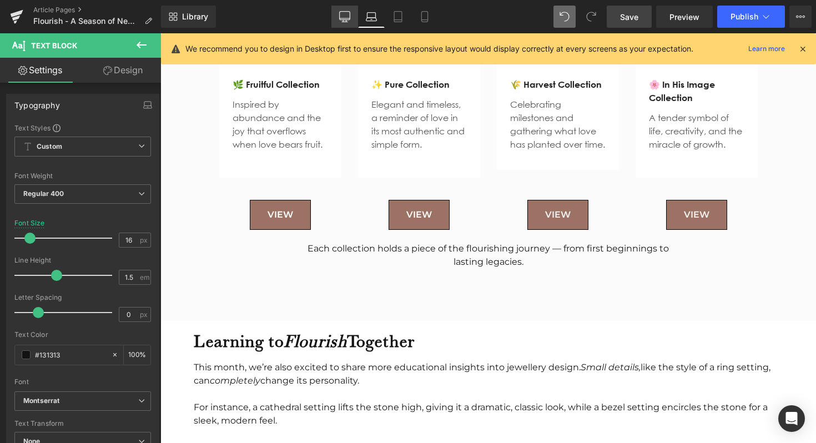
click at [351, 16] on link "Desktop" at bounding box center [344, 17] width 27 height 22
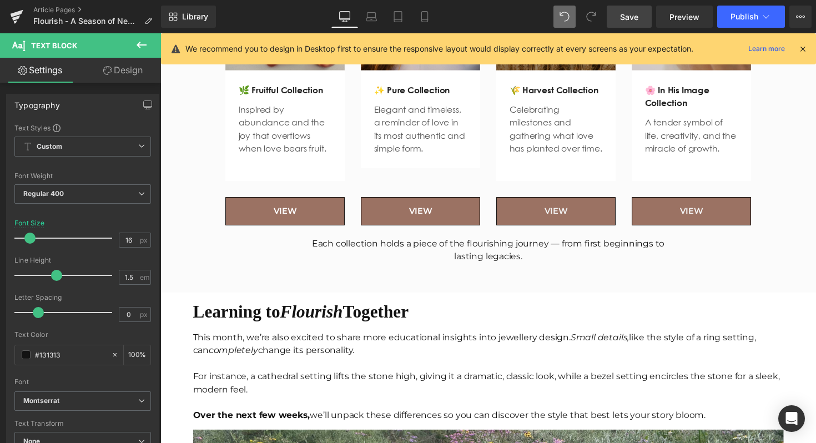
click at [467, 264] on div "Each collection holds a piece of the flourishing journey — from first beginning…" at bounding box center [496, 258] width 672 height 47
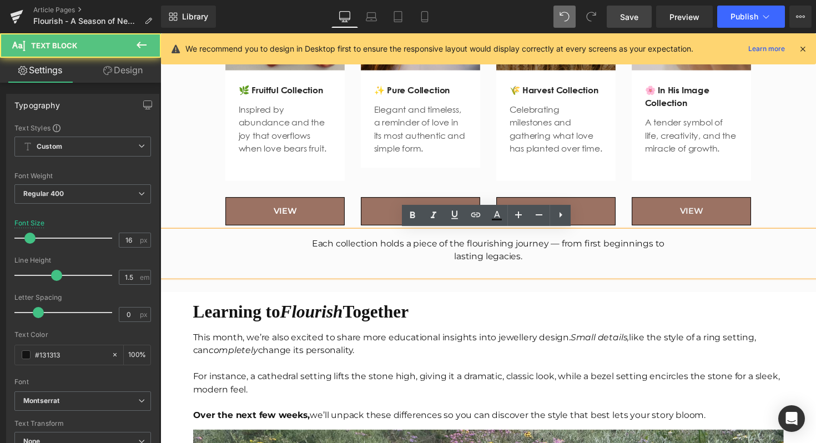
click at [458, 264] on div "lasting legacies." at bounding box center [496, 261] width 672 height 13
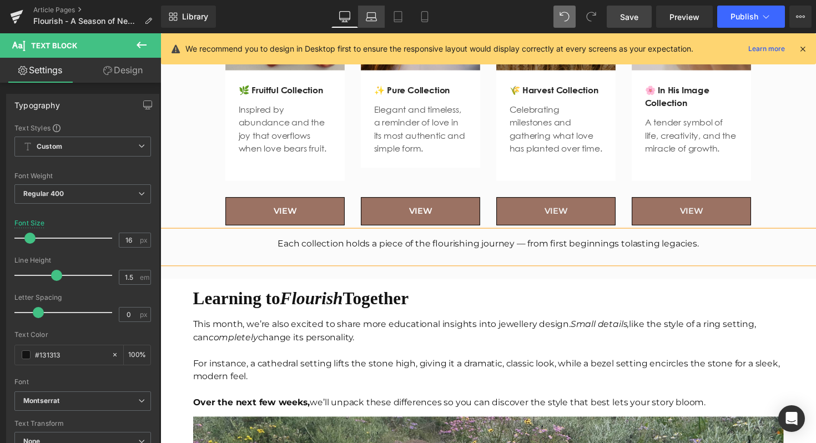
click at [362, 19] on link "Laptop" at bounding box center [371, 17] width 27 height 22
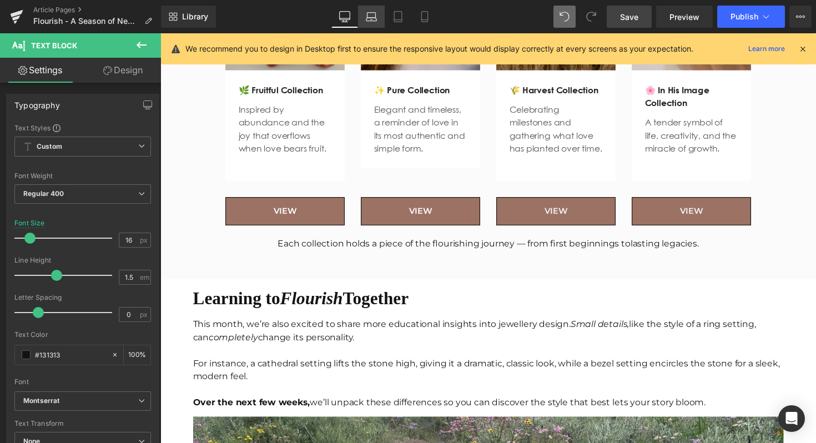
scroll to position [1720, 0]
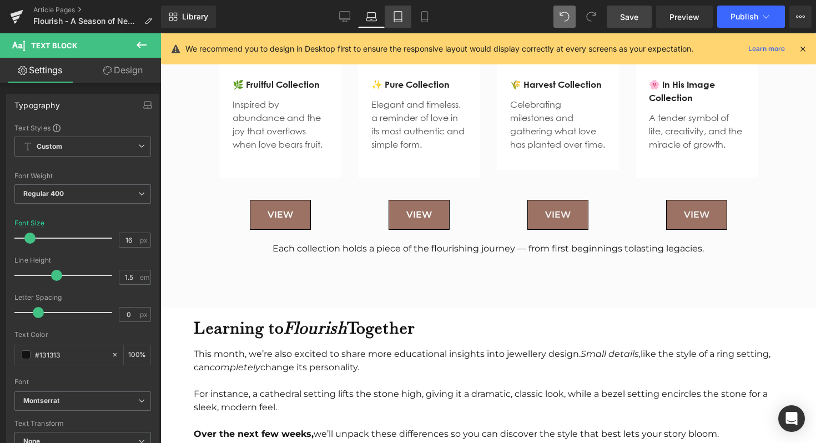
click at [400, 21] on icon at bounding box center [398, 17] width 8 height 11
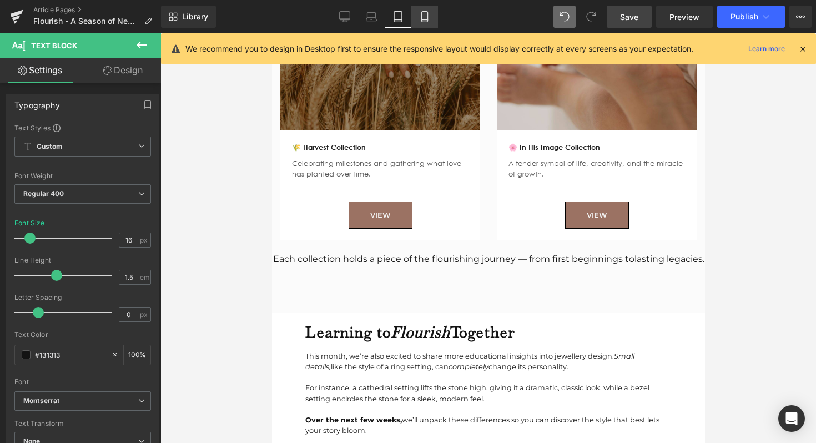
scroll to position [1786, 0]
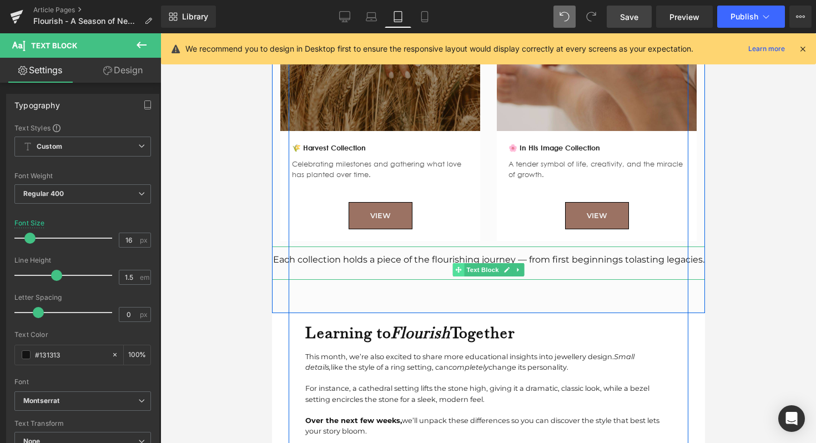
click at [459, 266] on icon at bounding box center [458, 269] width 6 height 7
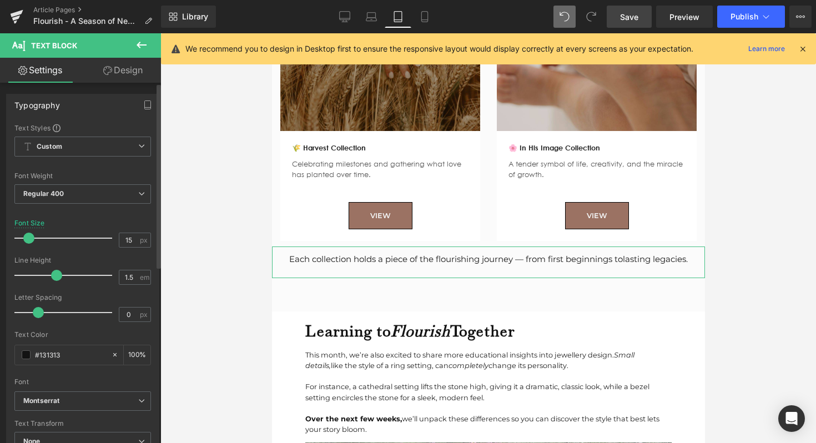
click at [23, 238] on span at bounding box center [28, 238] width 11 height 11
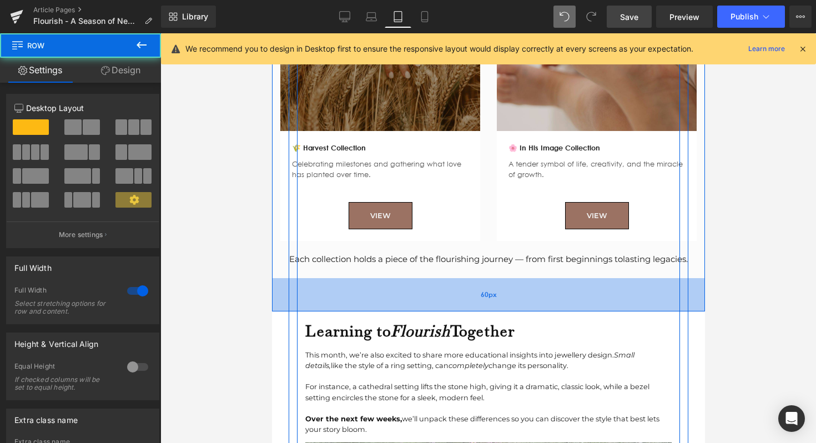
click at [380, 294] on div "60px" at bounding box center [487, 294] width 433 height 33
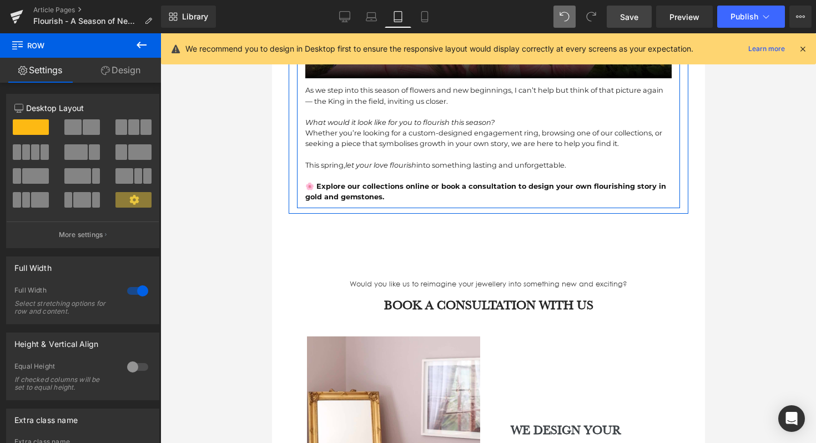
scroll to position [2350, 0]
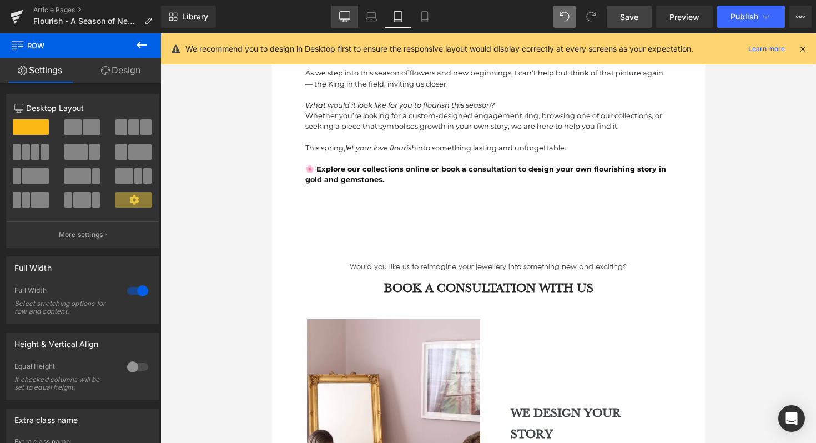
click at [346, 10] on link "Desktop" at bounding box center [344, 17] width 27 height 22
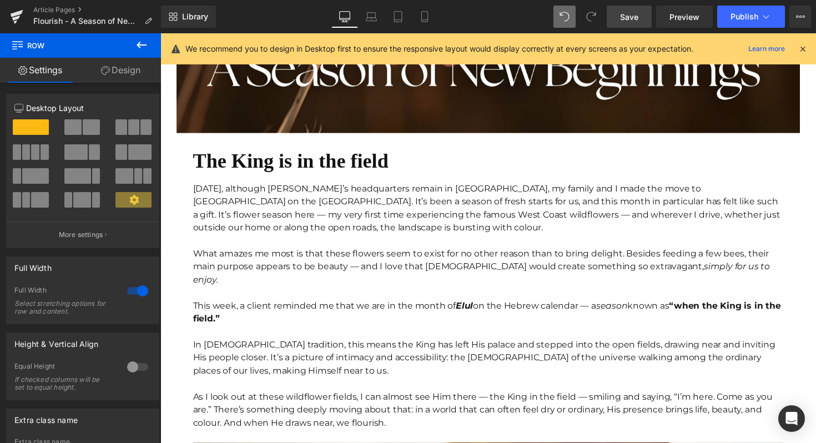
scroll to position [0, 0]
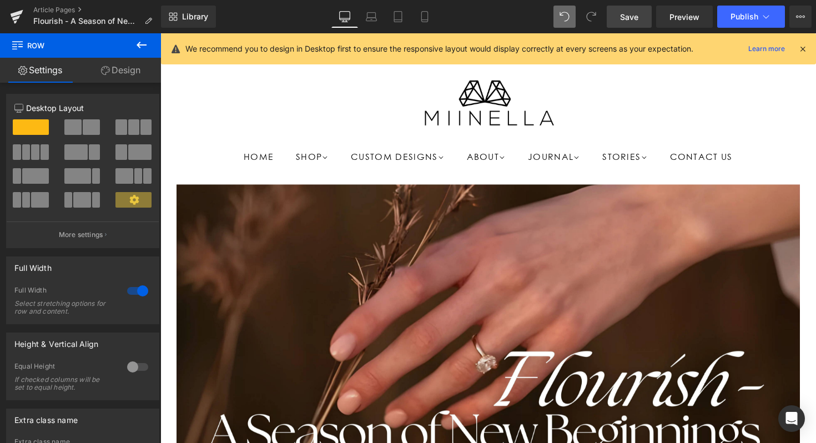
click at [631, 29] on div "Library Desktop Desktop Laptop Tablet Mobile Save Preview Publish Scheduled Vie…" at bounding box center [488, 16] width 655 height 33
click at [635, 16] on span "Save" at bounding box center [629, 17] width 18 height 12
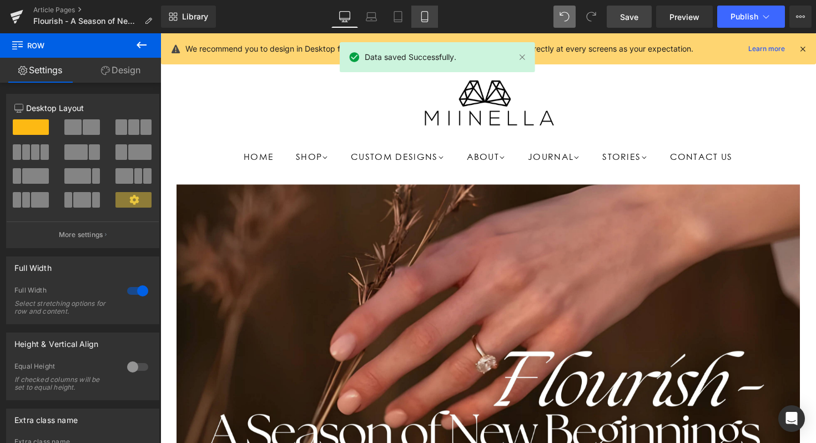
click at [425, 17] on icon at bounding box center [424, 16] width 11 height 11
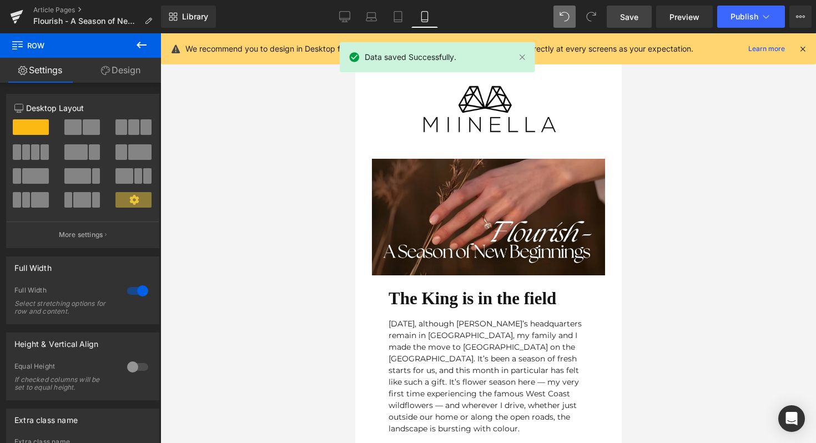
click at [466, 303] on b "The King is in the field" at bounding box center [472, 298] width 168 height 19
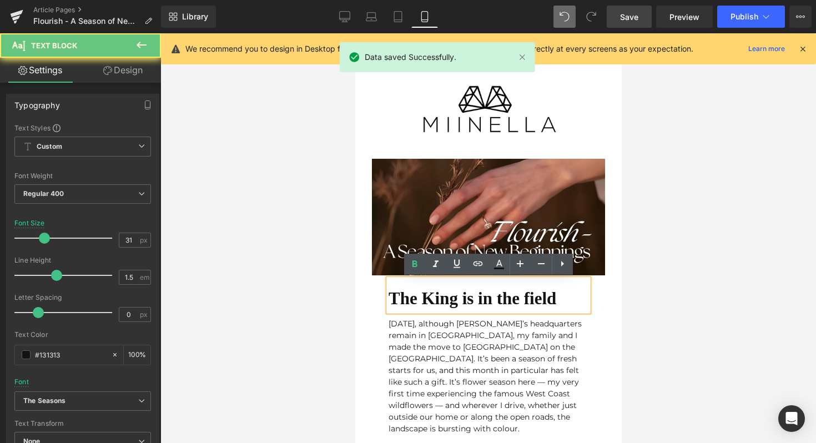
click at [566, 306] on div "The King is in the field" at bounding box center [488, 295] width 200 height 33
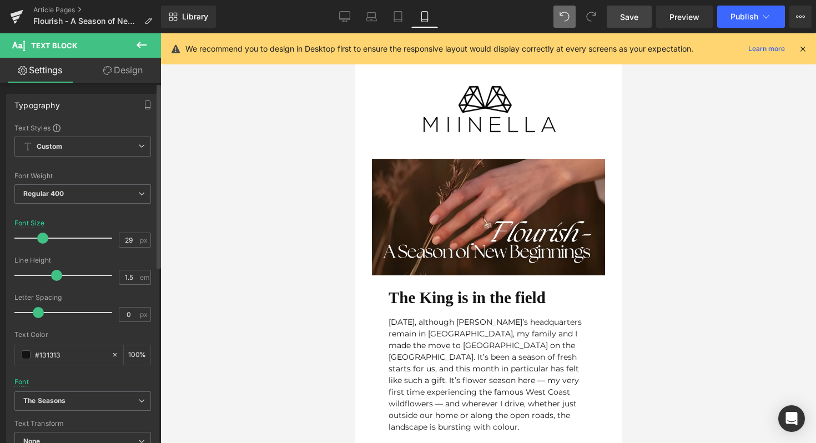
click at [39, 237] on span at bounding box center [42, 238] width 11 height 11
click at [643, 6] on link "Save" at bounding box center [629, 17] width 45 height 22
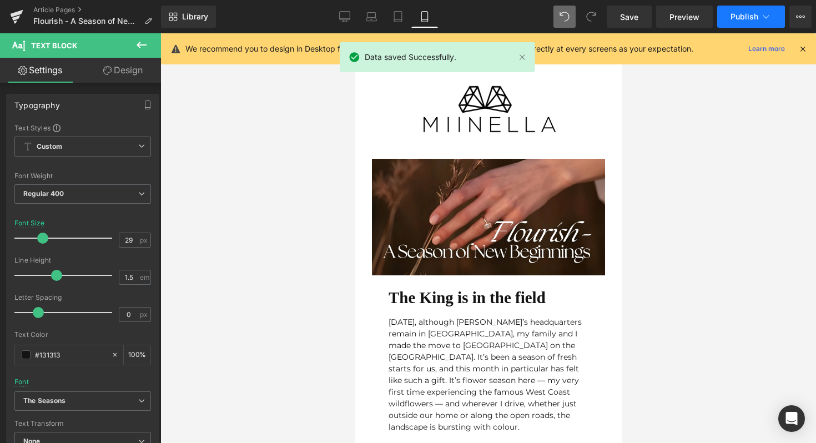
click at [751, 13] on span "Publish" at bounding box center [744, 16] width 28 height 9
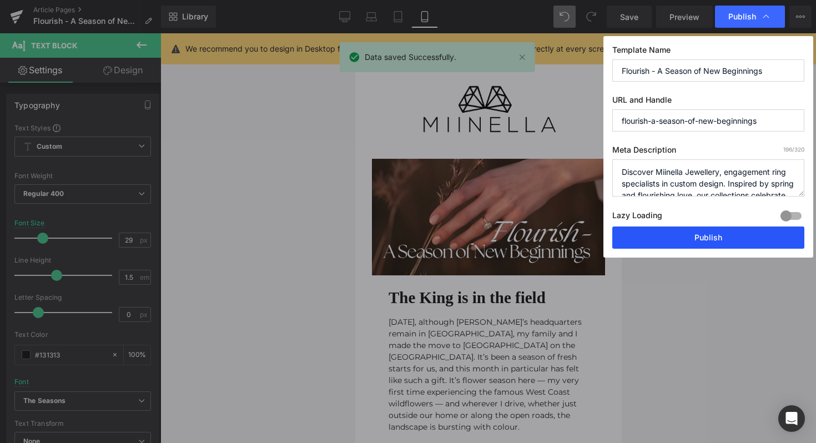
click at [655, 243] on button "Publish" at bounding box center [708, 237] width 192 height 22
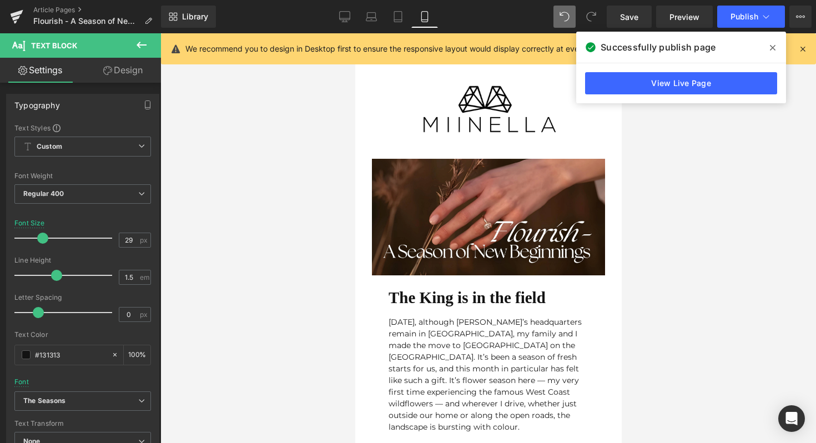
click at [772, 49] on icon at bounding box center [773, 47] width 6 height 9
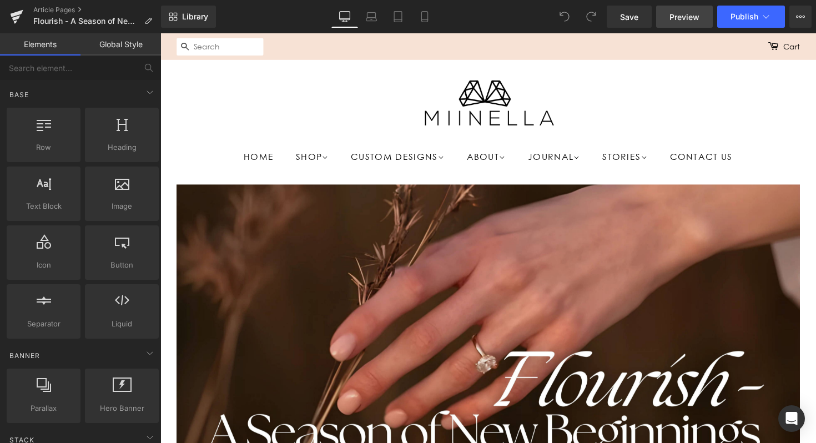
click at [676, 19] on span "Preview" at bounding box center [684, 17] width 30 height 12
click at [565, 16] on icon at bounding box center [565, 17] width 10 height 10
